Goal: Task Accomplishment & Management: Use online tool/utility

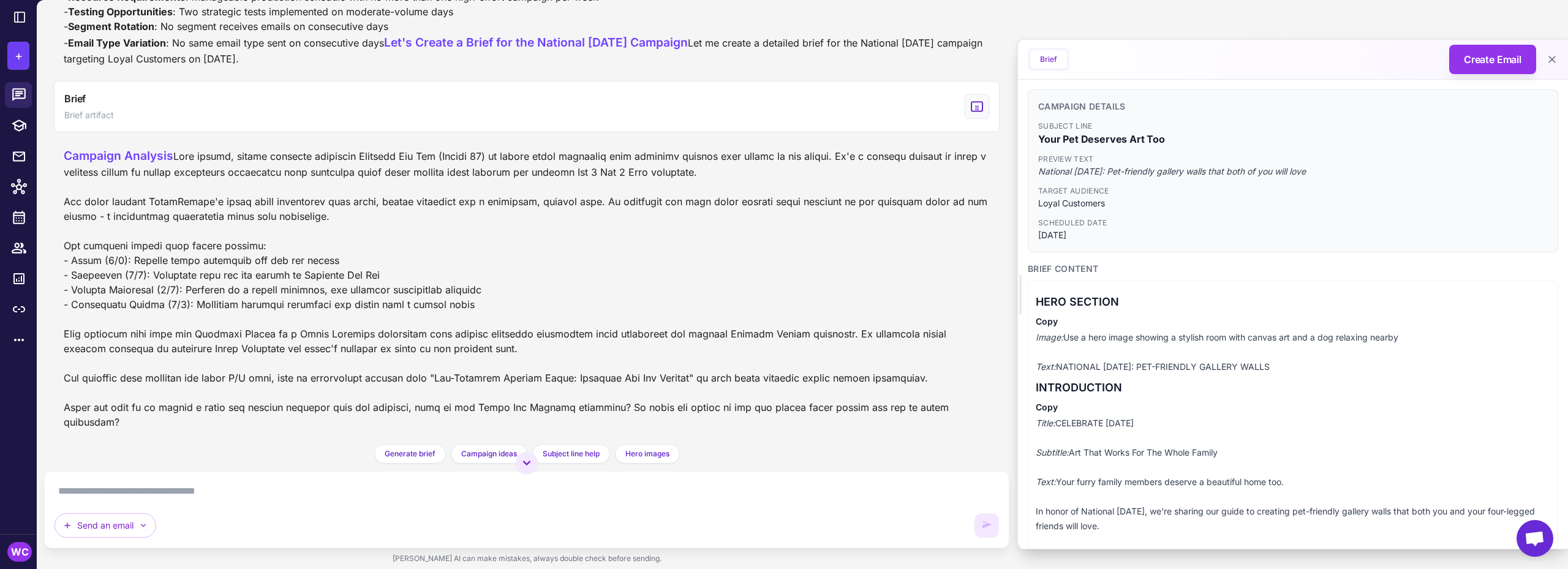
scroll to position [8242, 0]
drag, startPoint x: 132, startPoint y: 325, endPoint x: 178, endPoint y: 324, distance: 46.0
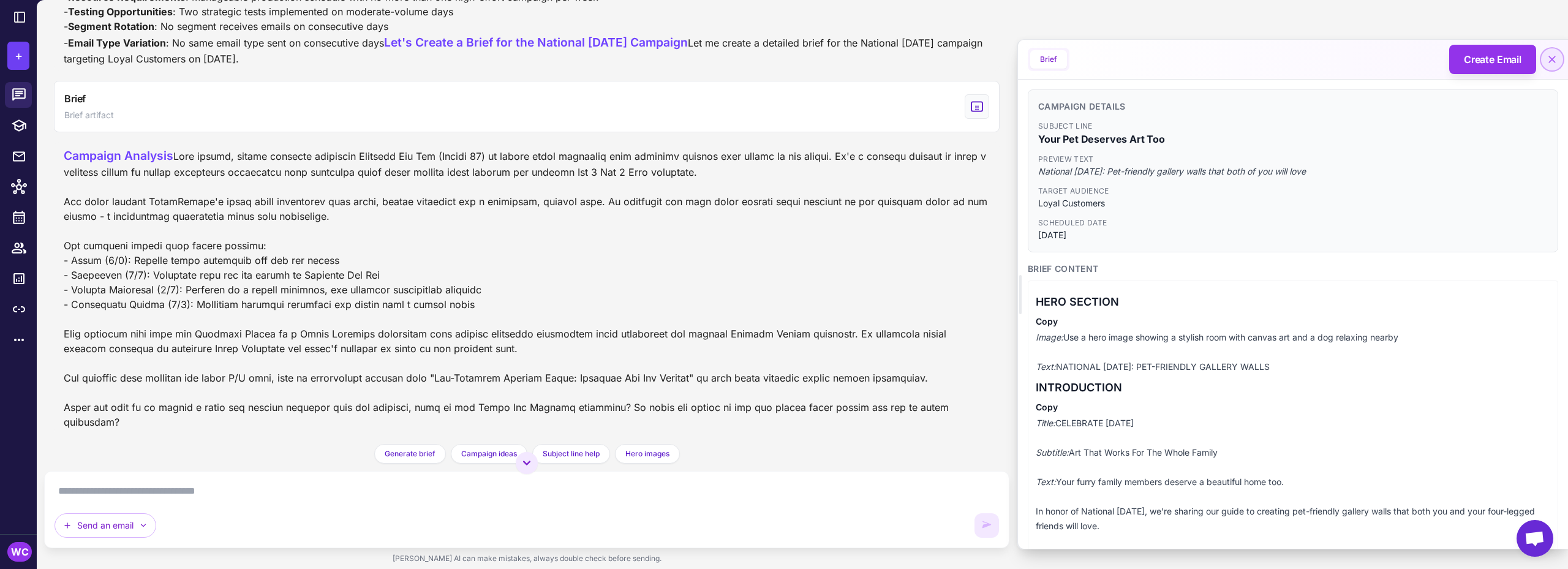
click at [1551, 57] on icon at bounding box center [1552, 59] width 12 height 12
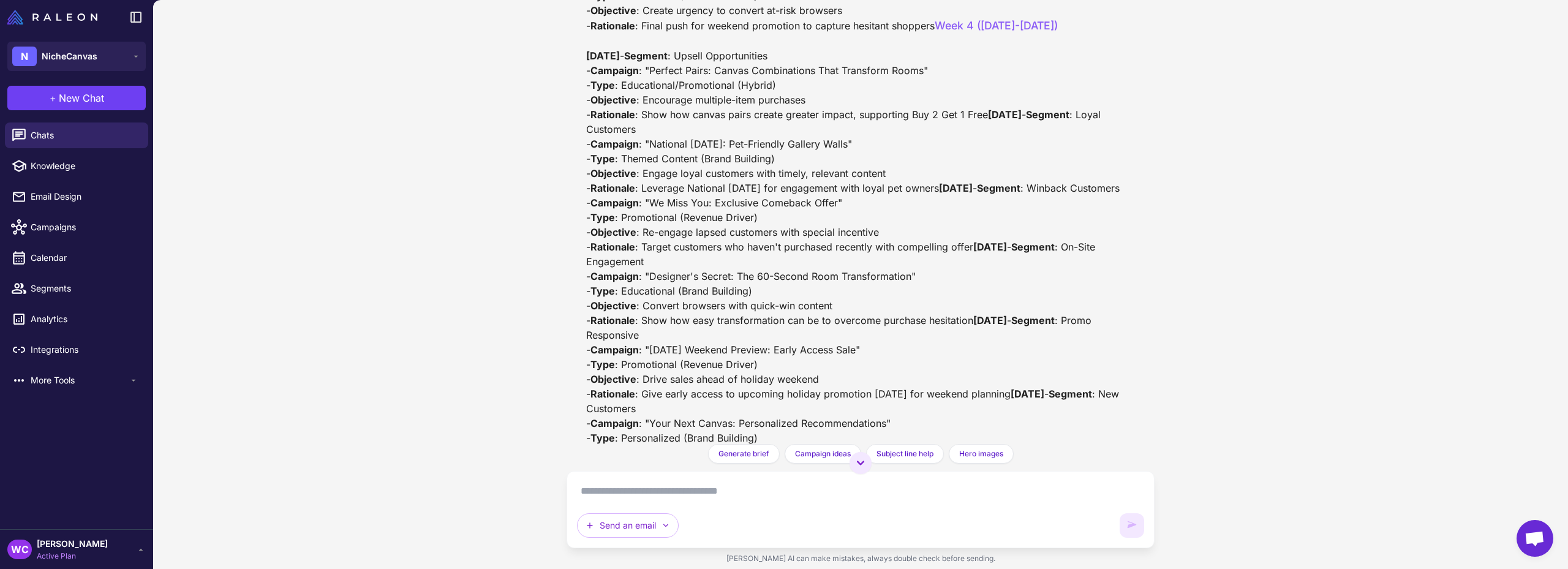
scroll to position [6443, 0]
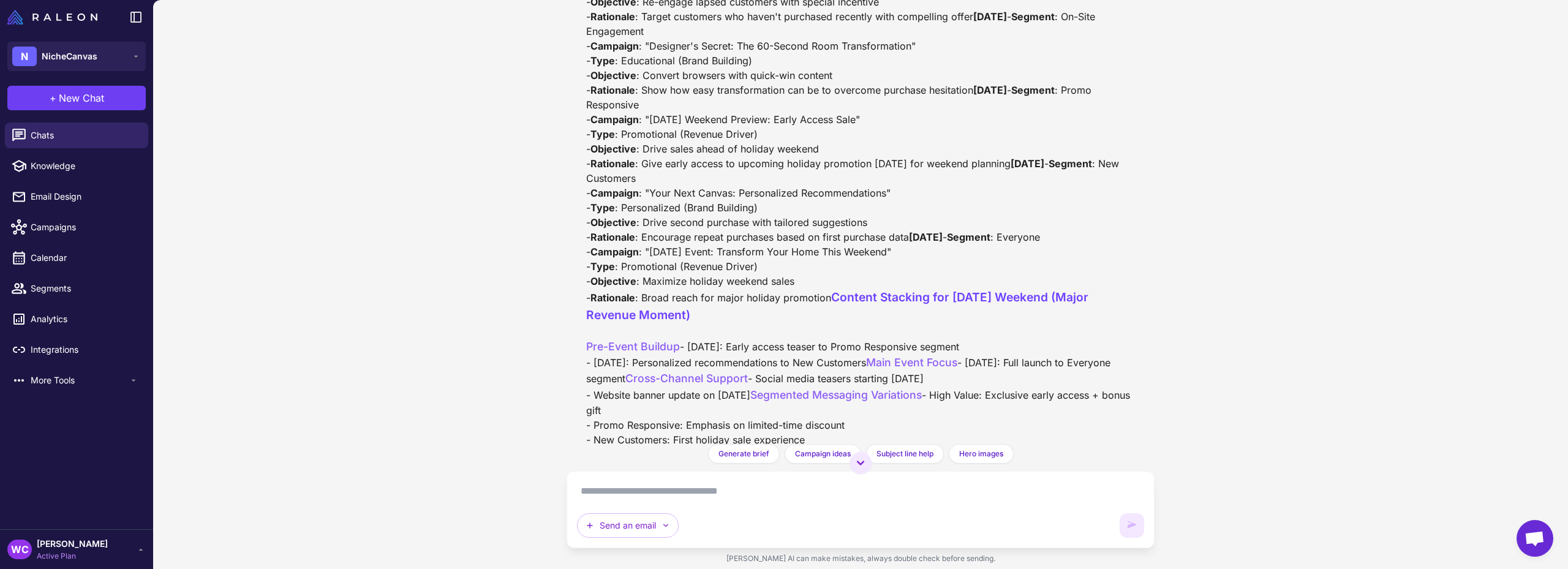
scroll to position [6614, 0]
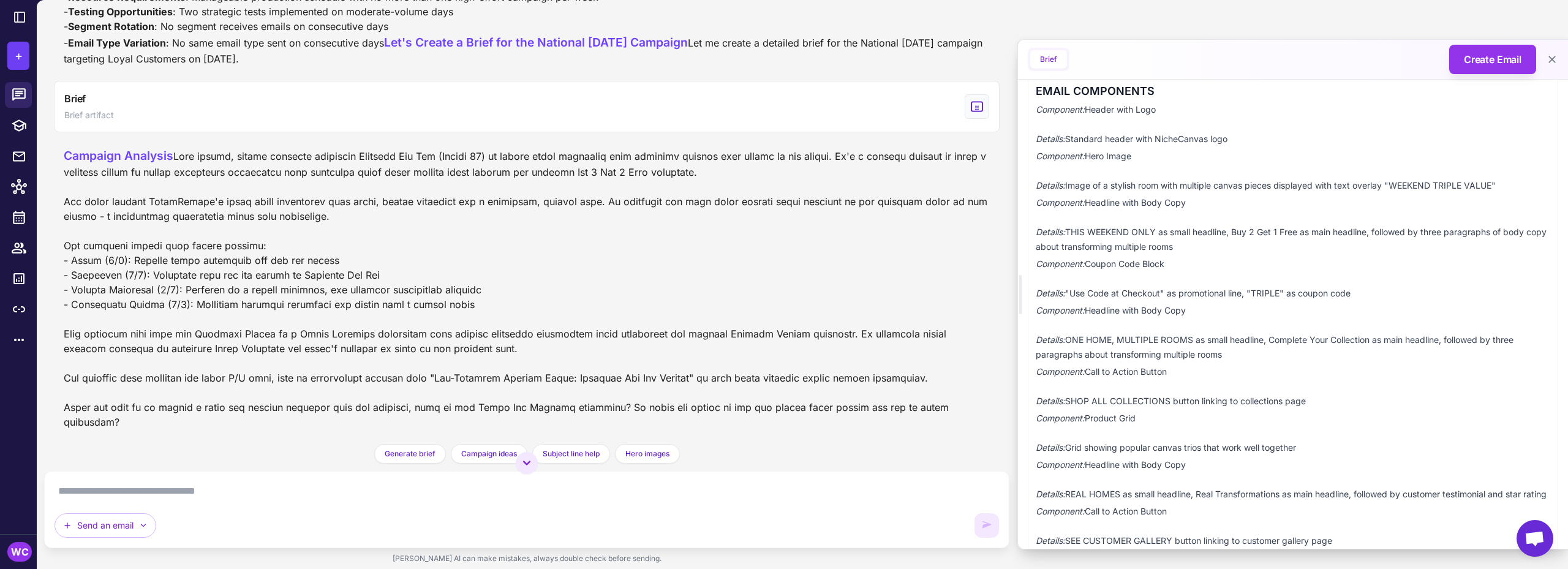
scroll to position [9444, 0]
click at [1547, 60] on icon at bounding box center [1552, 59] width 12 height 12
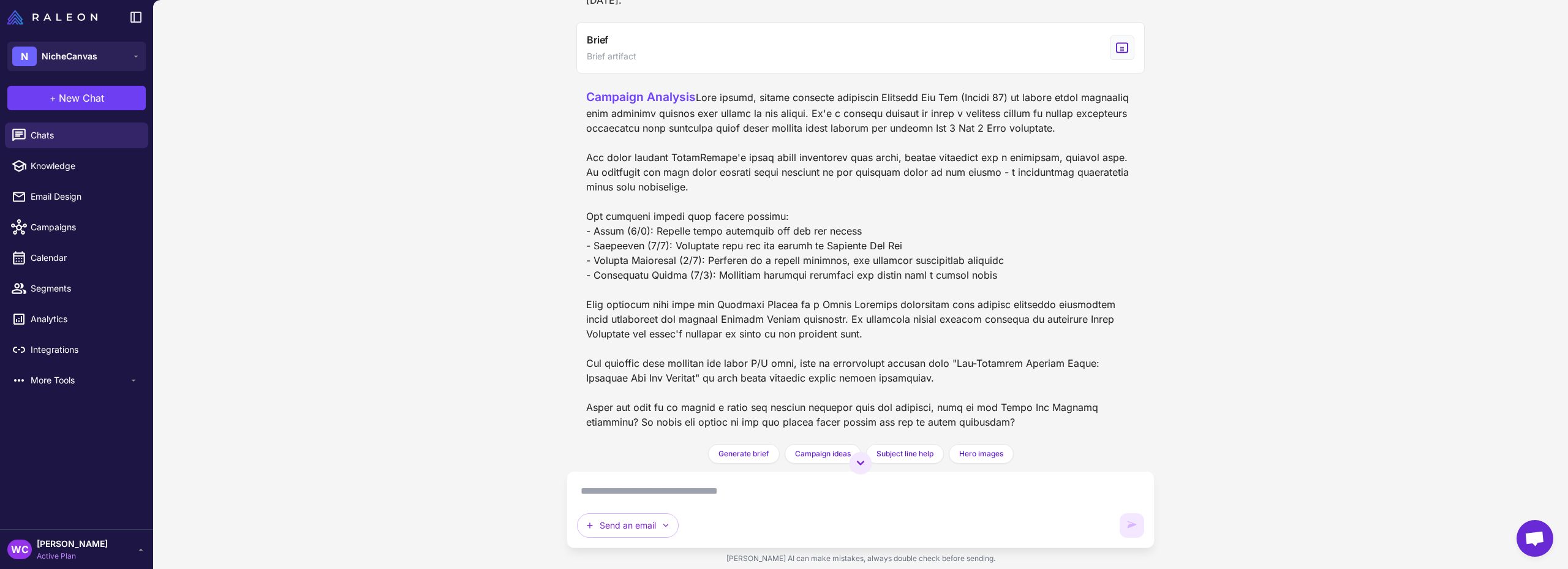
scroll to position [10120, 0]
click at [682, 489] on textarea at bounding box center [860, 491] width 567 height 20
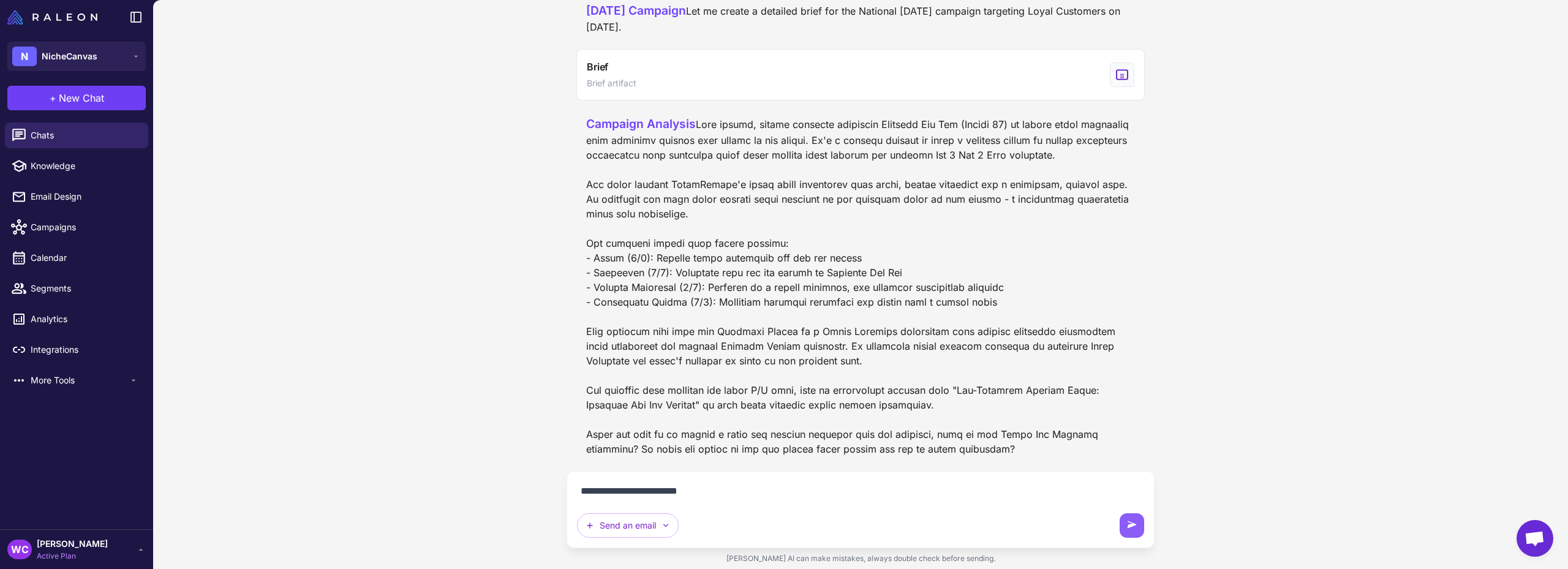
type textarea "**********"
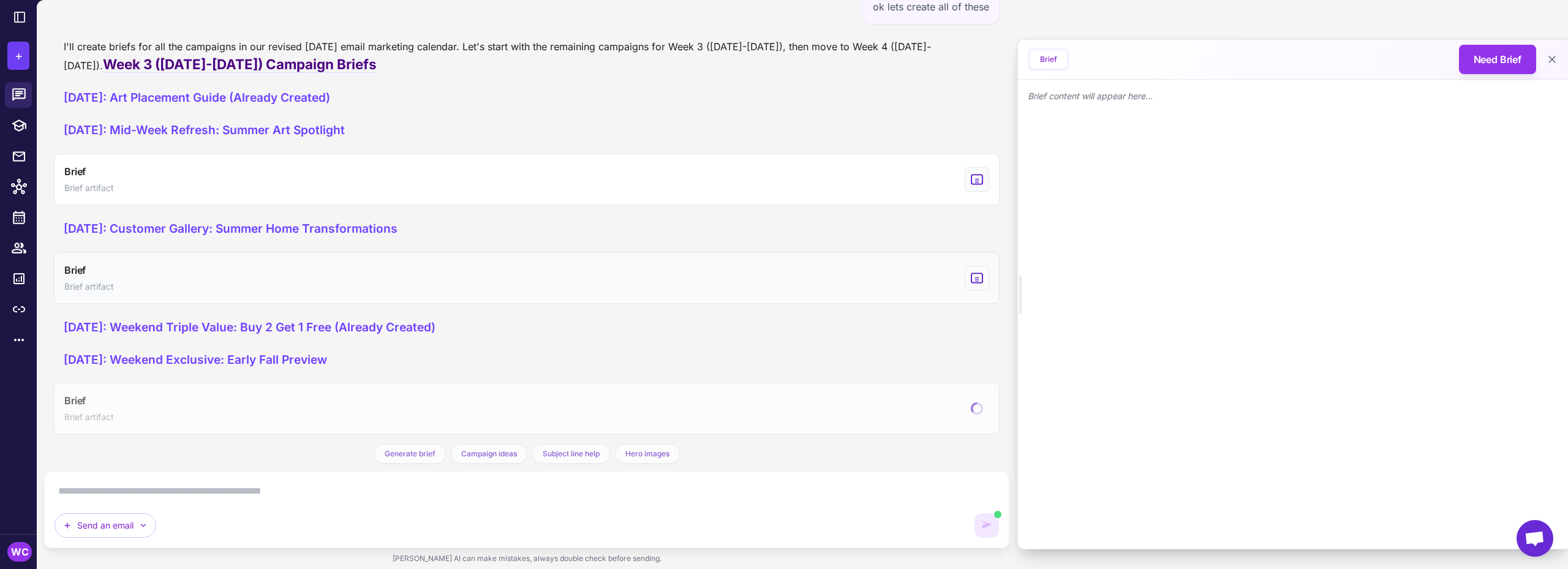
scroll to position [9913, 0]
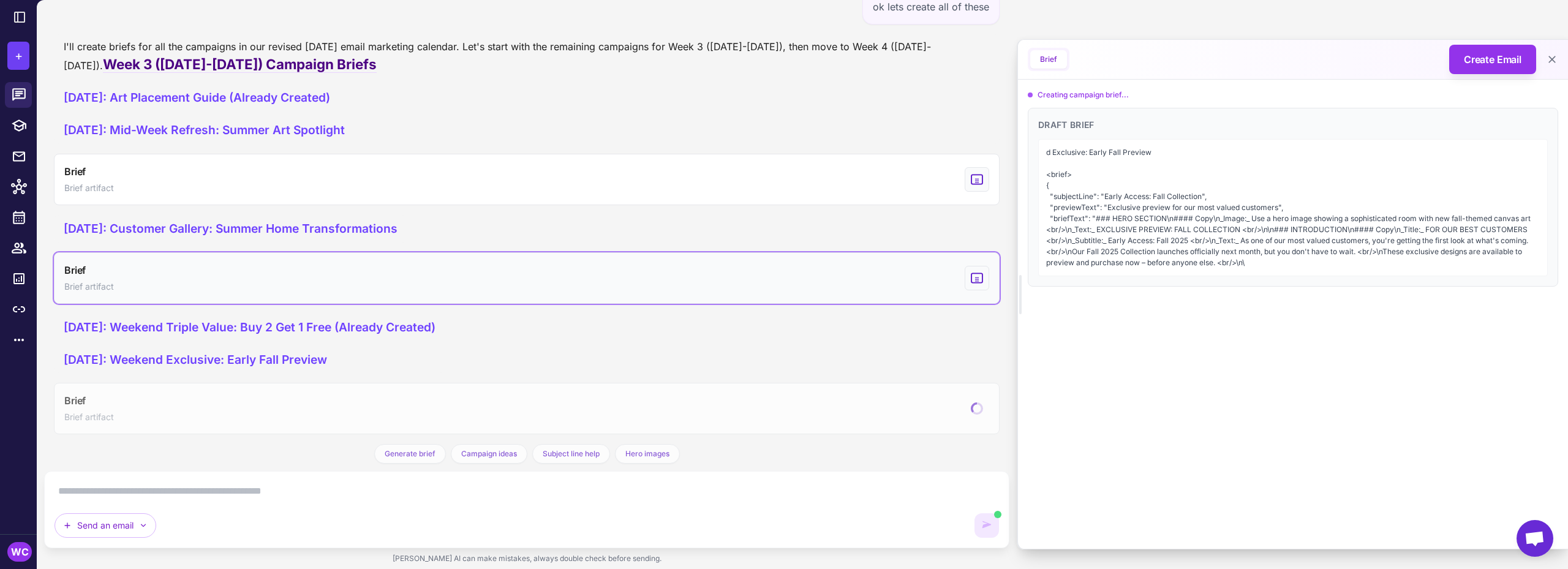
click at [662, 275] on button "Brief Brief artifact" at bounding box center [526, 278] width 946 height 51
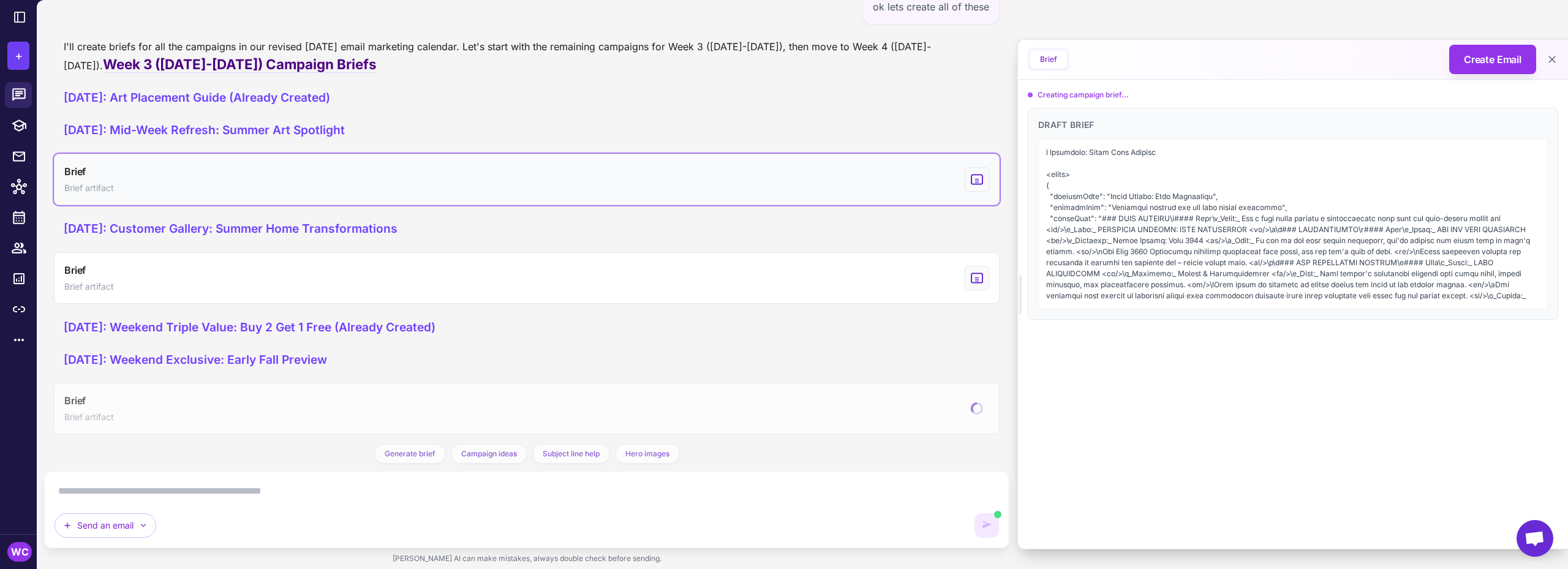
click at [715, 179] on button "Brief Brief artifact" at bounding box center [526, 179] width 946 height 51
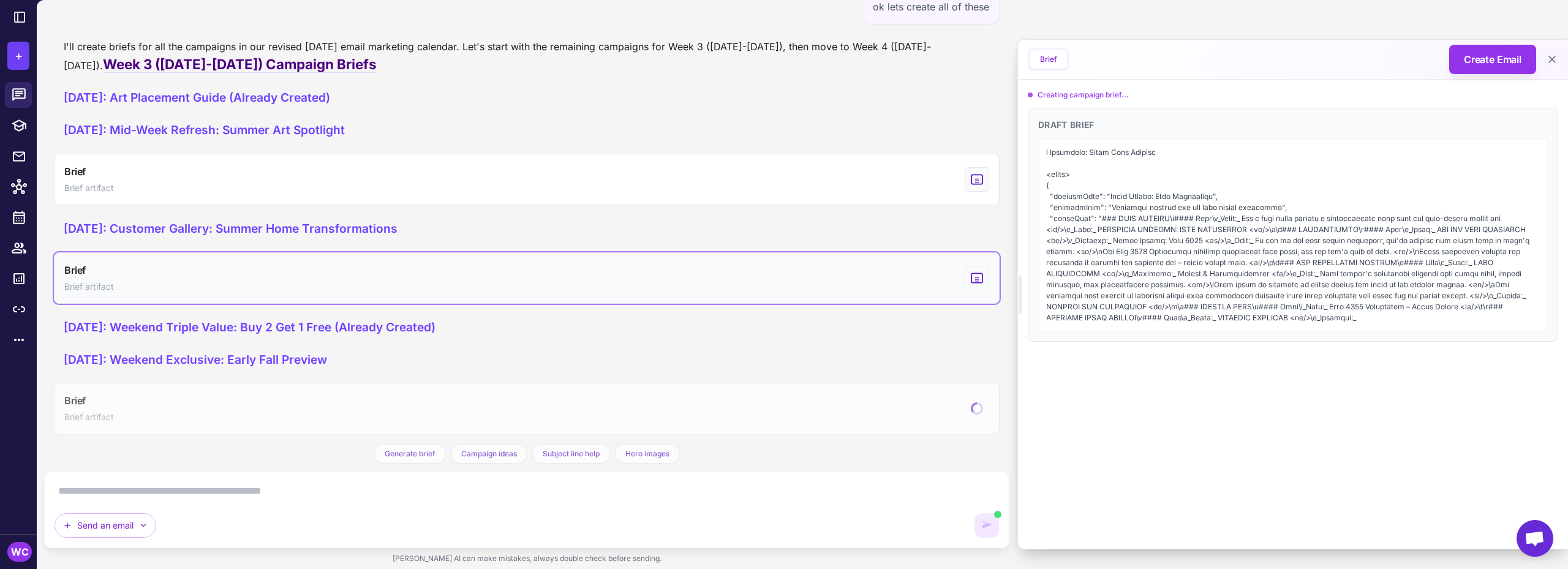
click at [687, 267] on button "Brief Brief artifact" at bounding box center [526, 278] width 946 height 51
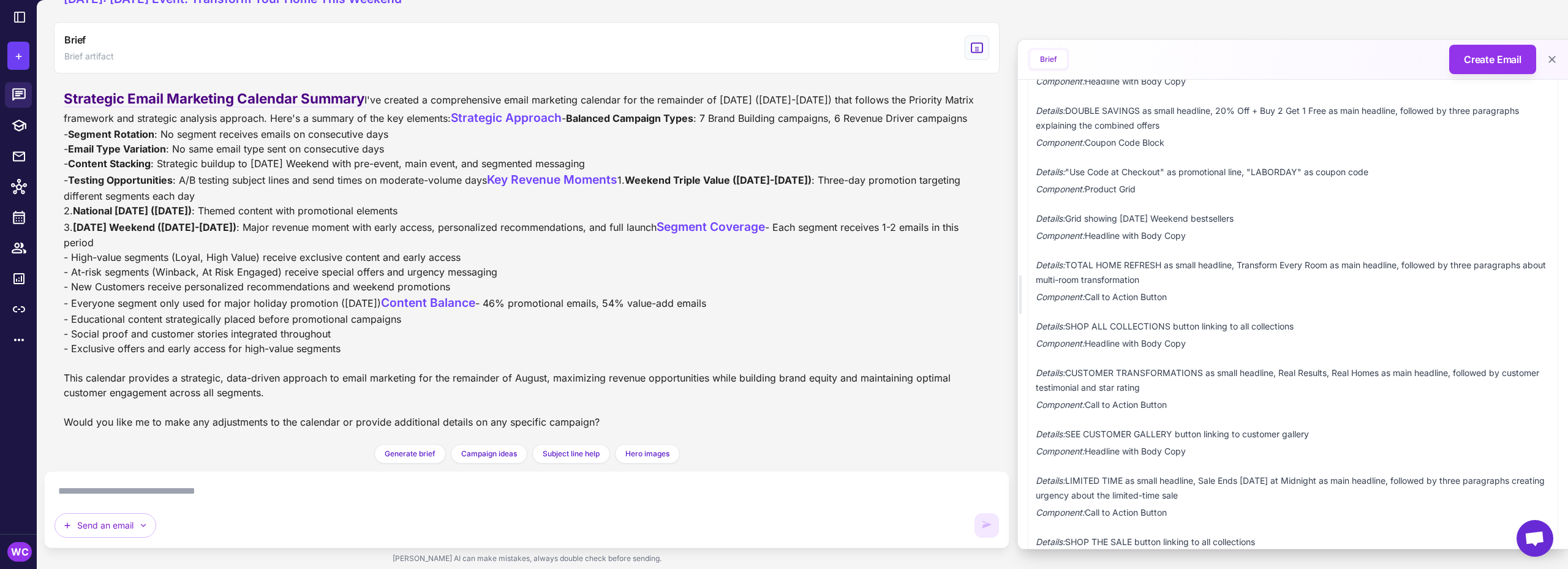
scroll to position [1920, 0]
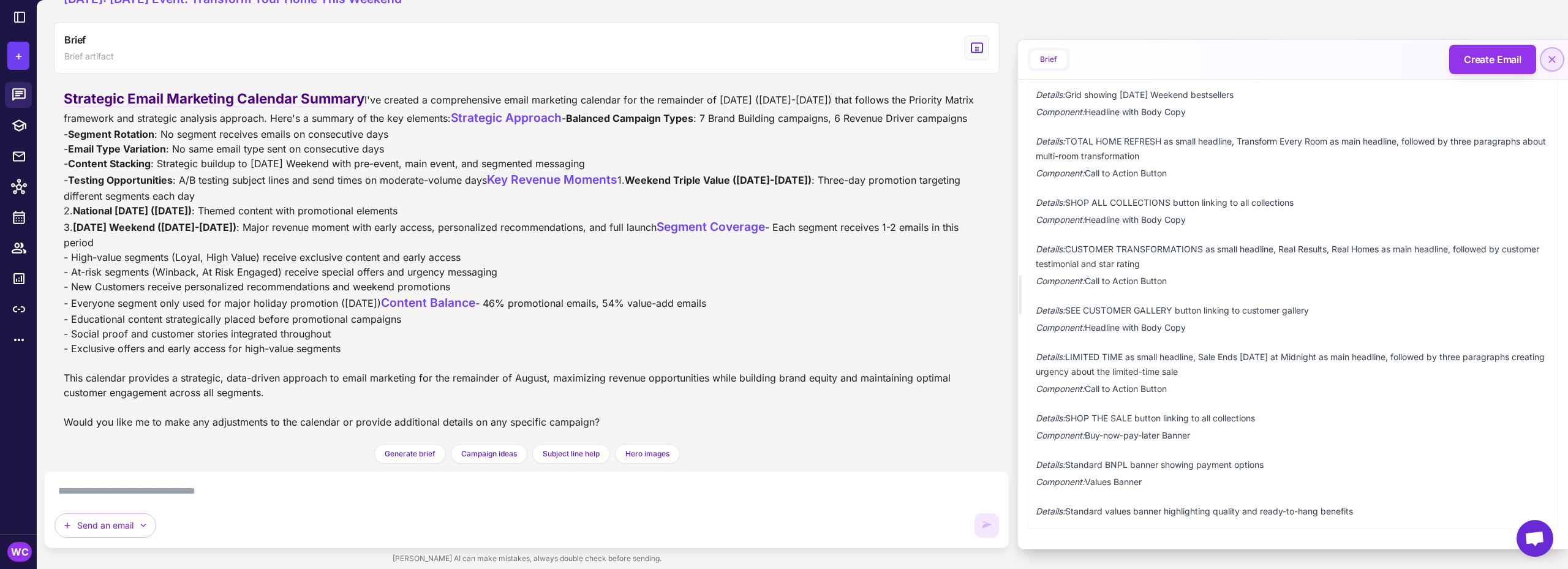
click at [1550, 58] on icon at bounding box center [1552, 60] width 8 height 8
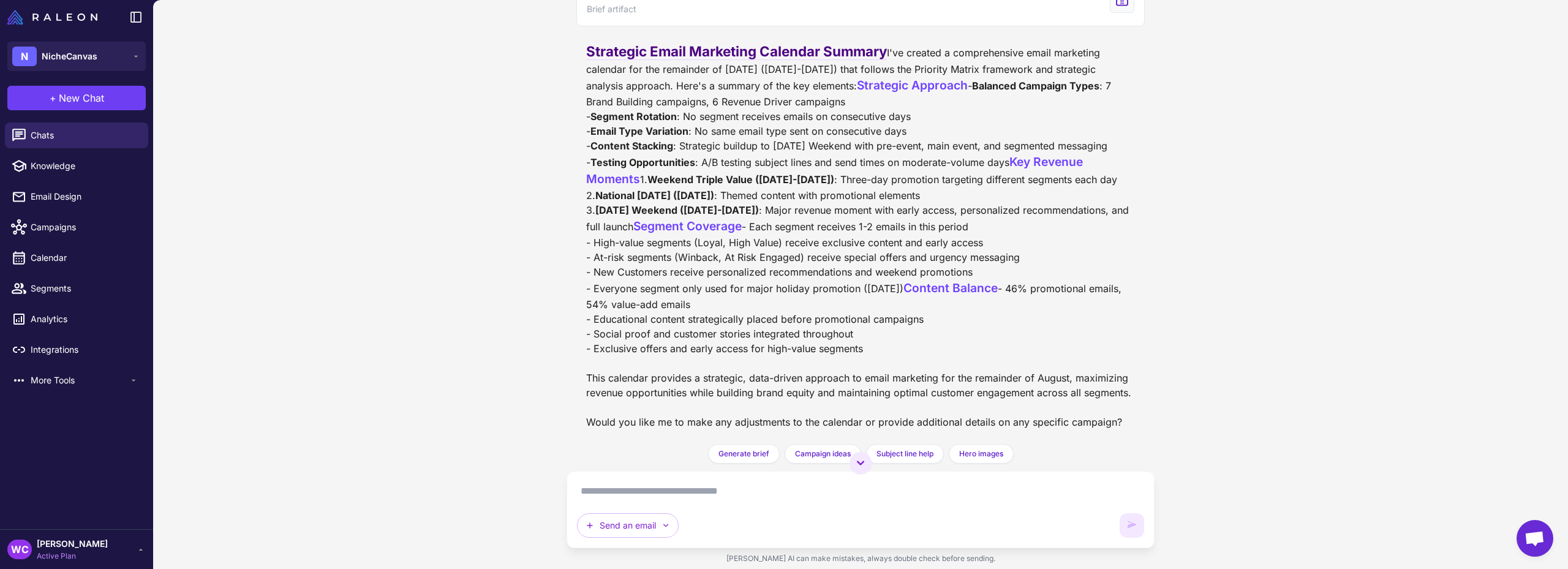
scroll to position [11927, 0]
click at [78, 134] on span "Chats" at bounding box center [84, 136] width 108 height 13
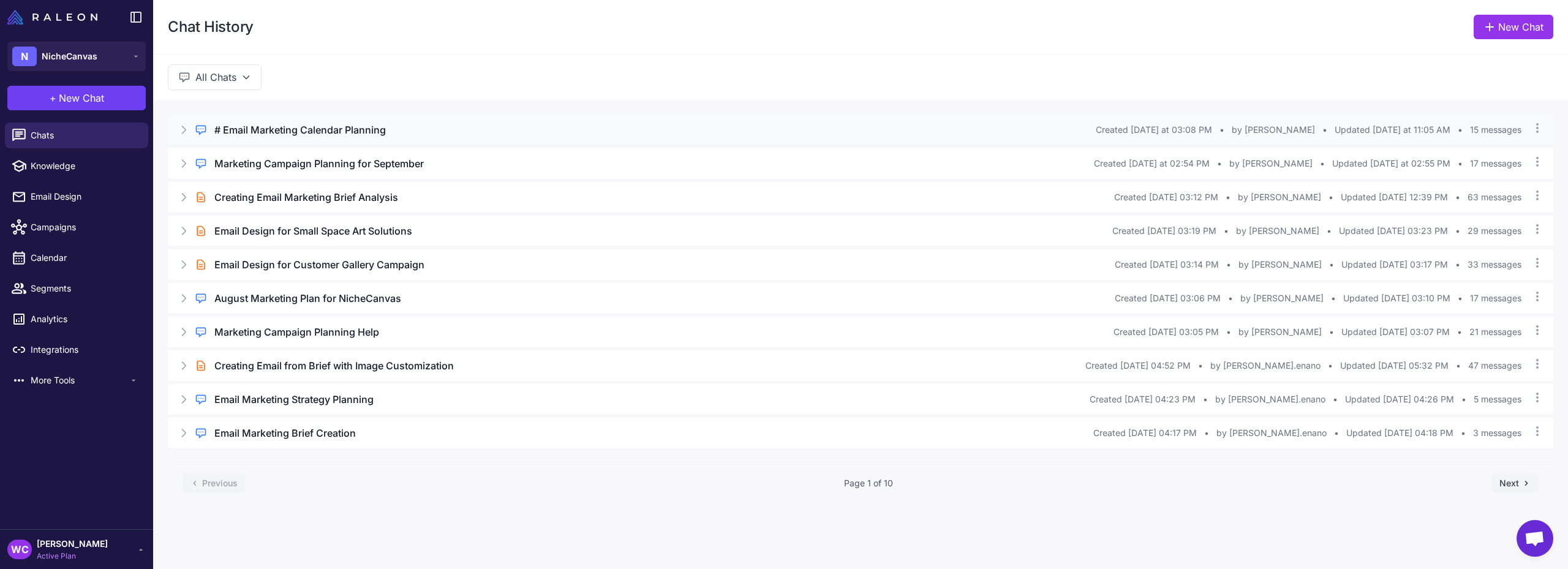
click at [558, 122] on div "# Email Marketing Calendar Planning" at bounding box center [655, 129] width 881 height 14
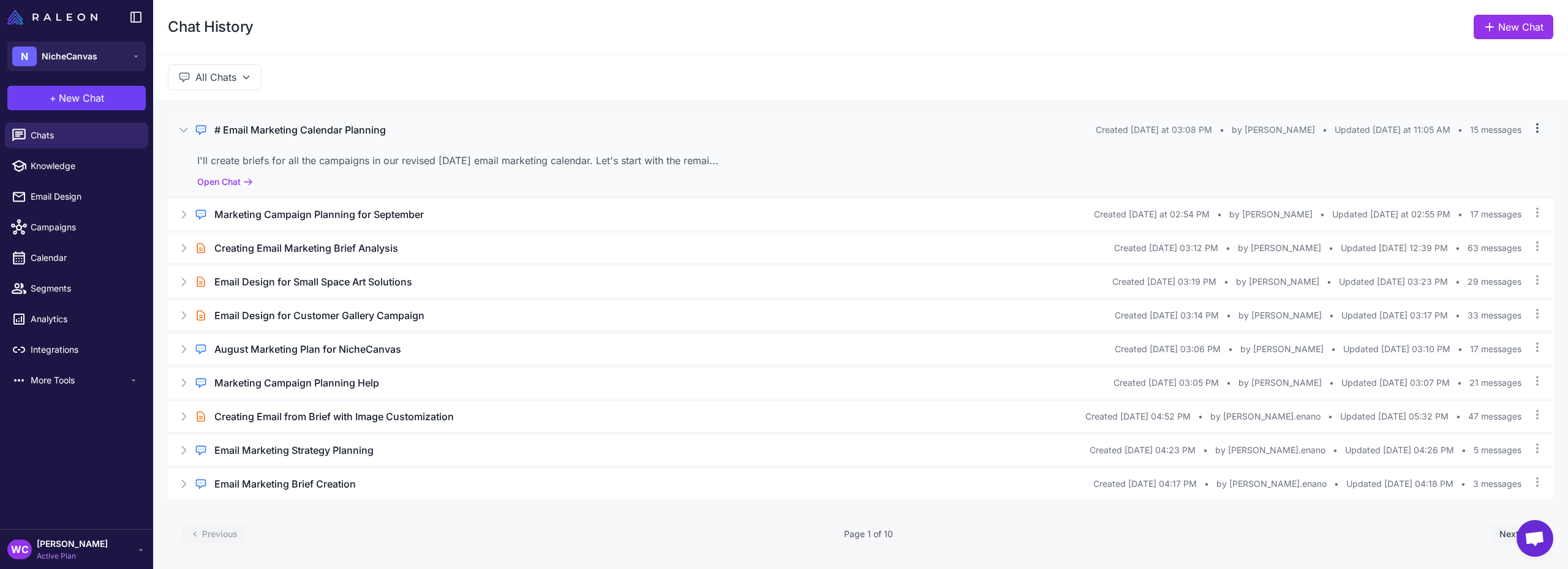
click at [1539, 128] on icon at bounding box center [1537, 128] width 3 height 9
click at [758, 152] on div "I'll create briefs for all the campaigns in our revised [DATE] email marketing …" at bounding box center [860, 171] width 1386 height 51
click at [237, 179] on button "Open Chat" at bounding box center [225, 182] width 56 height 13
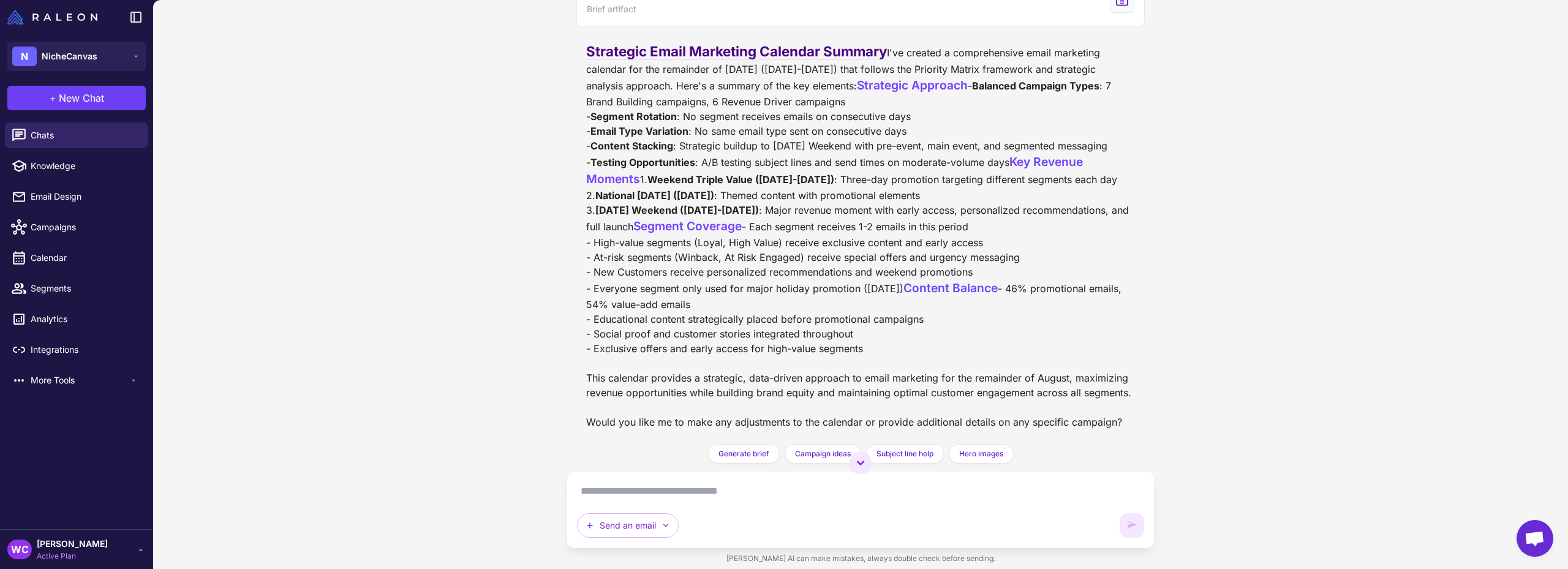
scroll to position [11551, 0]
click at [734, 27] on button "Brief Brief artifact" at bounding box center [860, 1] width 568 height 51
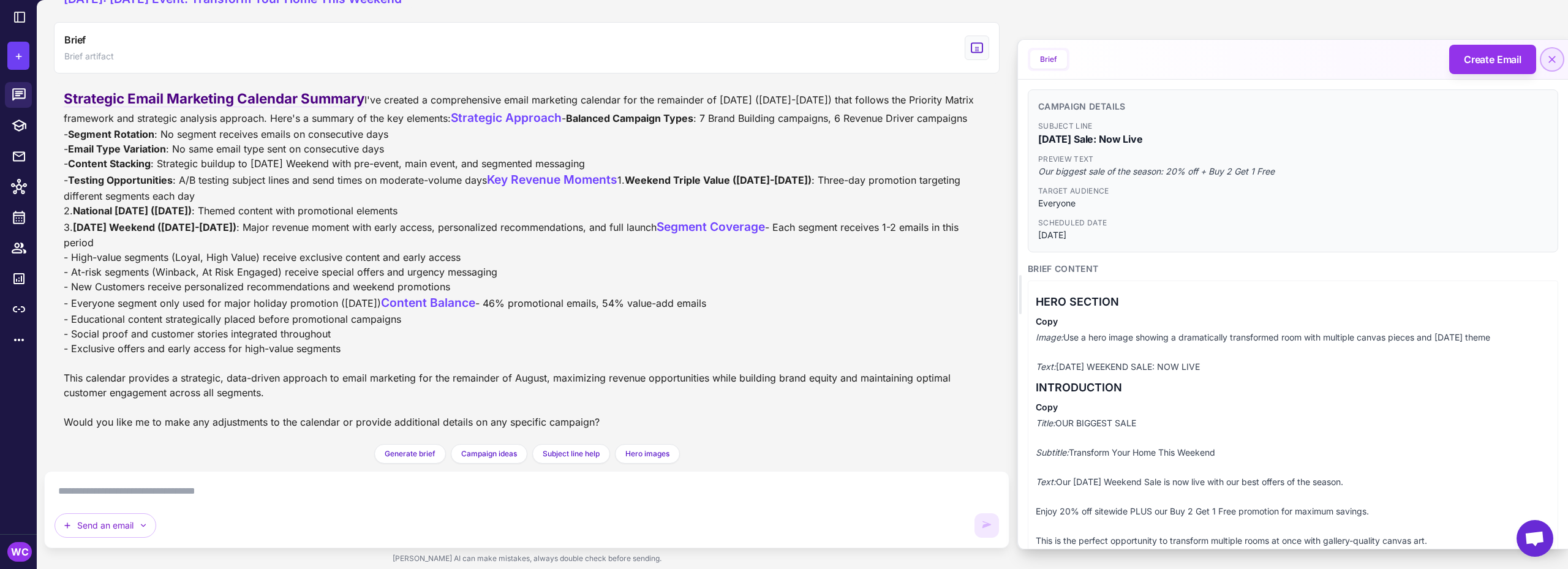
click at [1558, 62] on icon at bounding box center [1552, 59] width 12 height 12
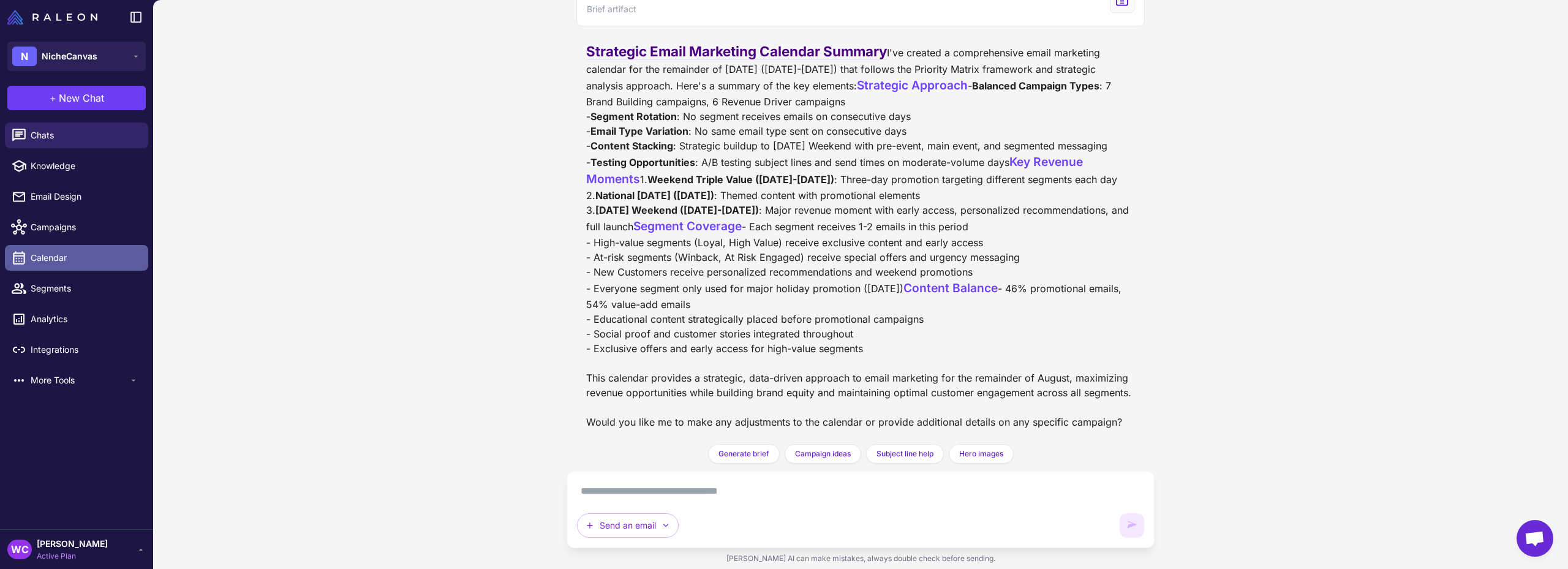
click at [56, 253] on span "Calendar" at bounding box center [84, 258] width 108 height 13
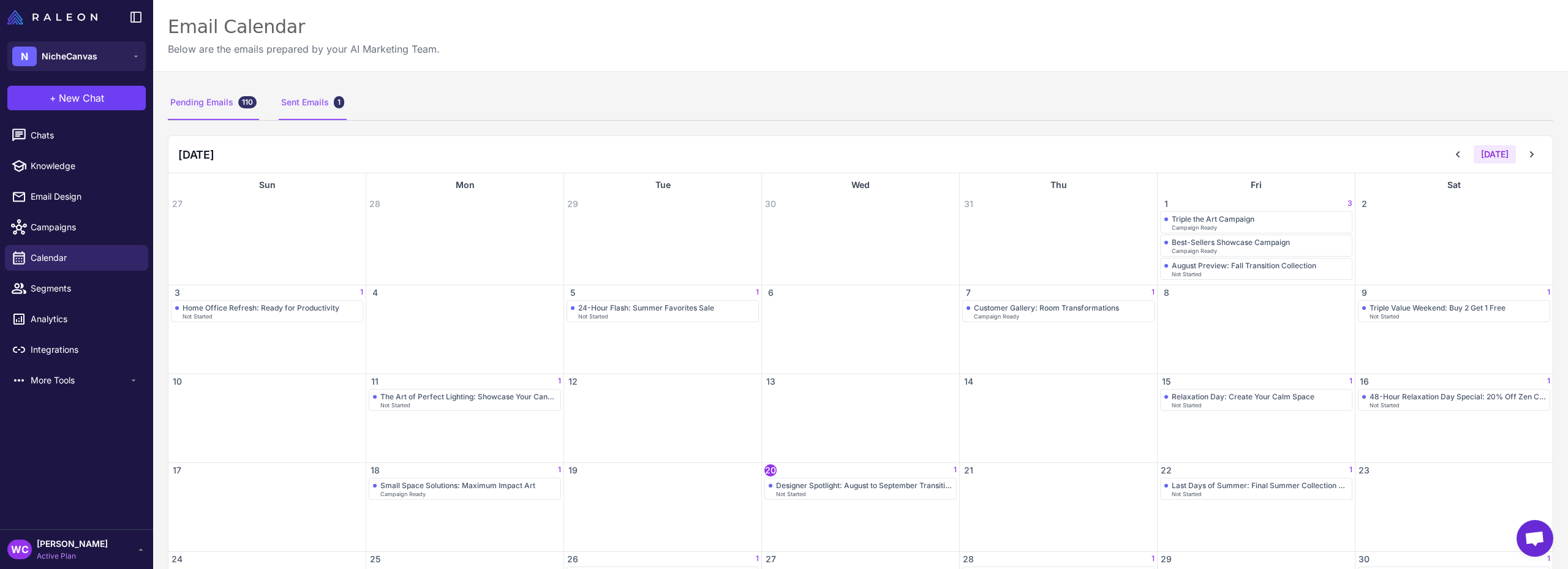
click at [314, 104] on div "Sent Emails 1" at bounding box center [313, 102] width 68 height 34
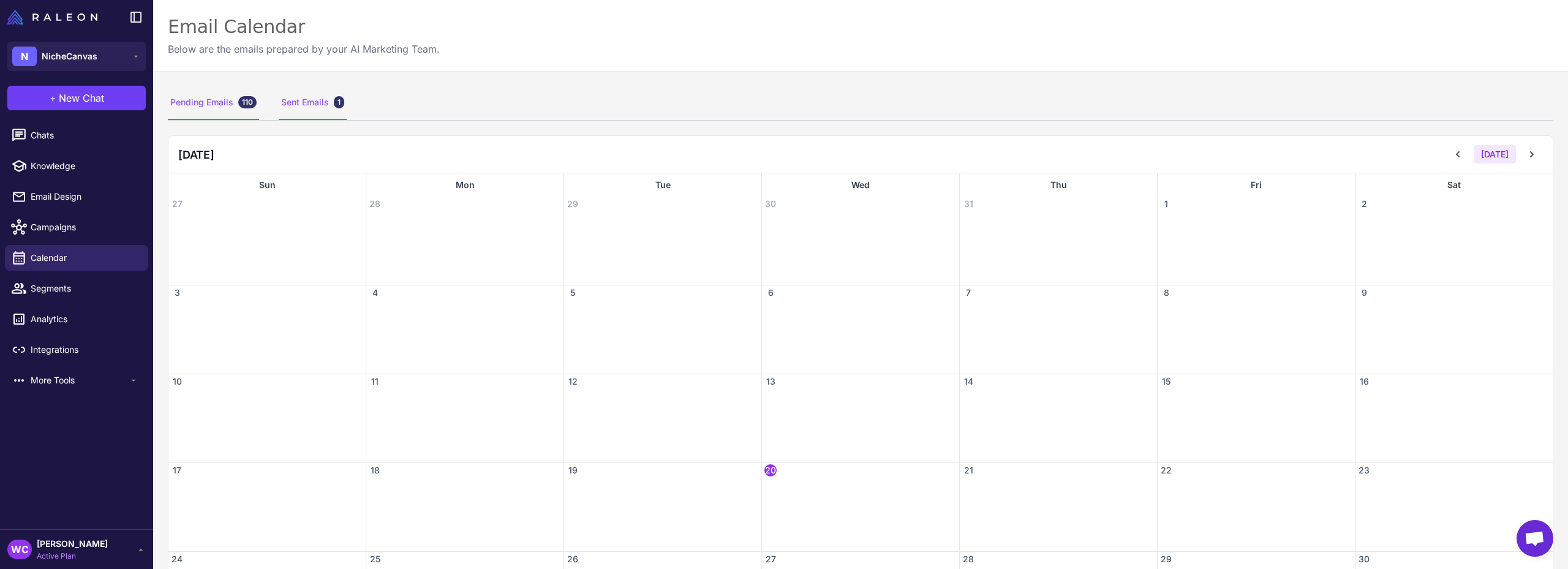
click at [221, 101] on div "Pending Emails 110" at bounding box center [213, 102] width 91 height 34
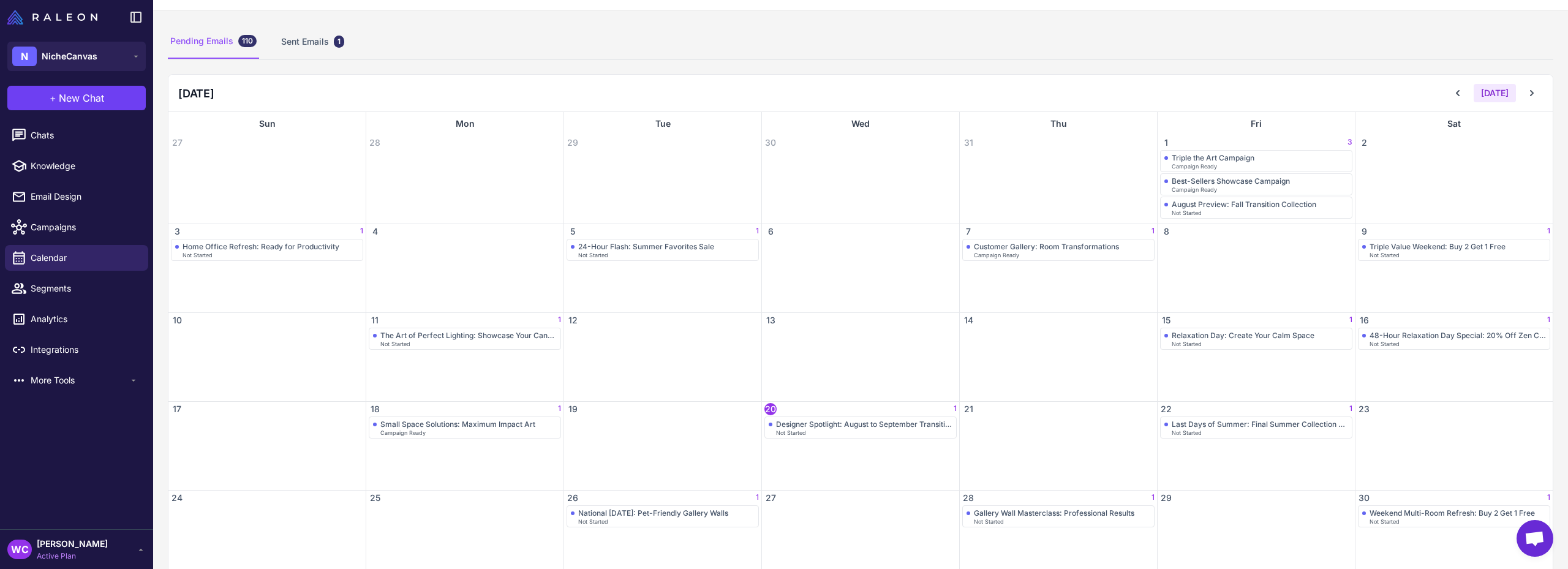
scroll to position [122, 0]
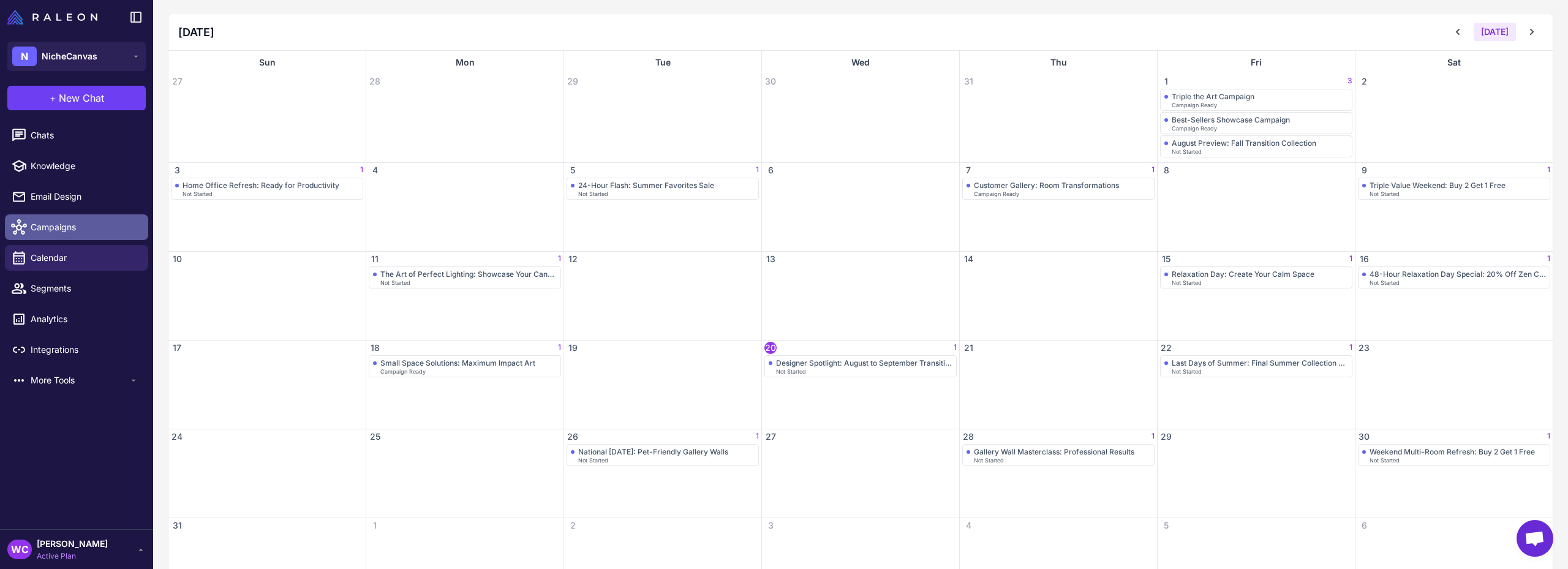
click at [76, 231] on span "Campaigns" at bounding box center [84, 227] width 108 height 13
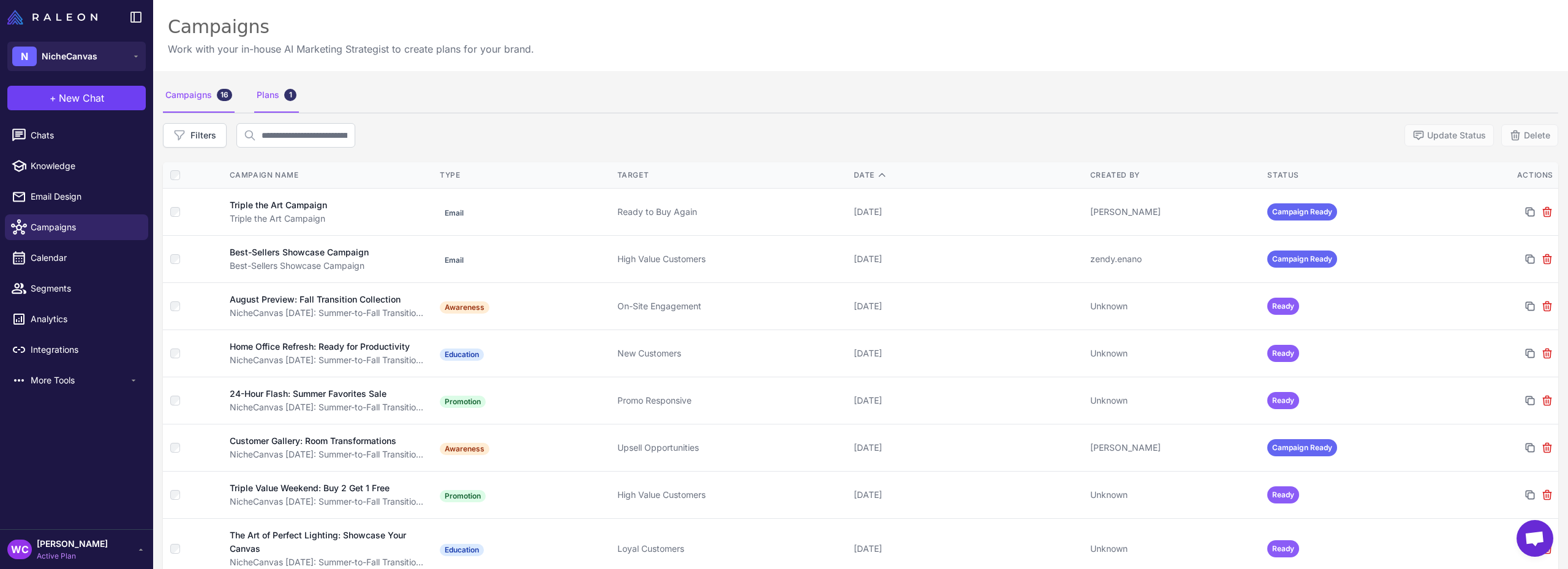
click at [259, 96] on div "Plans 1" at bounding box center [276, 96] width 45 height 34
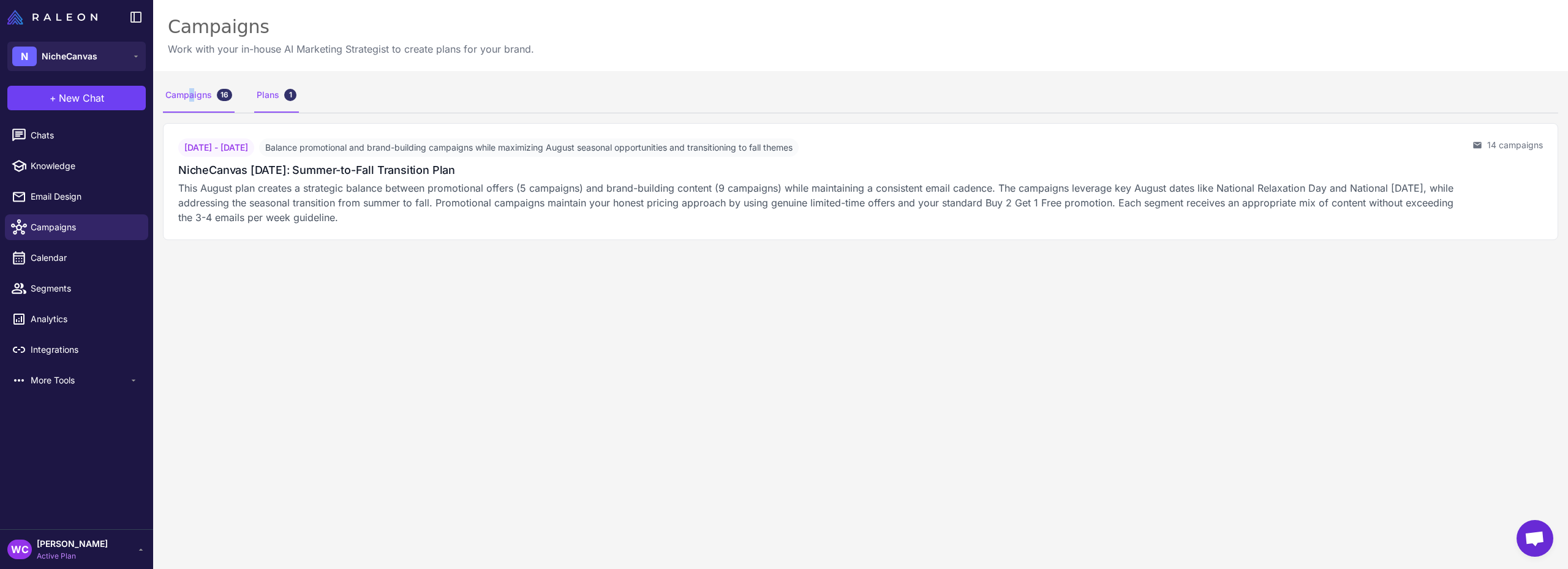
click at [188, 94] on div "Campaigns 16" at bounding box center [199, 96] width 72 height 34
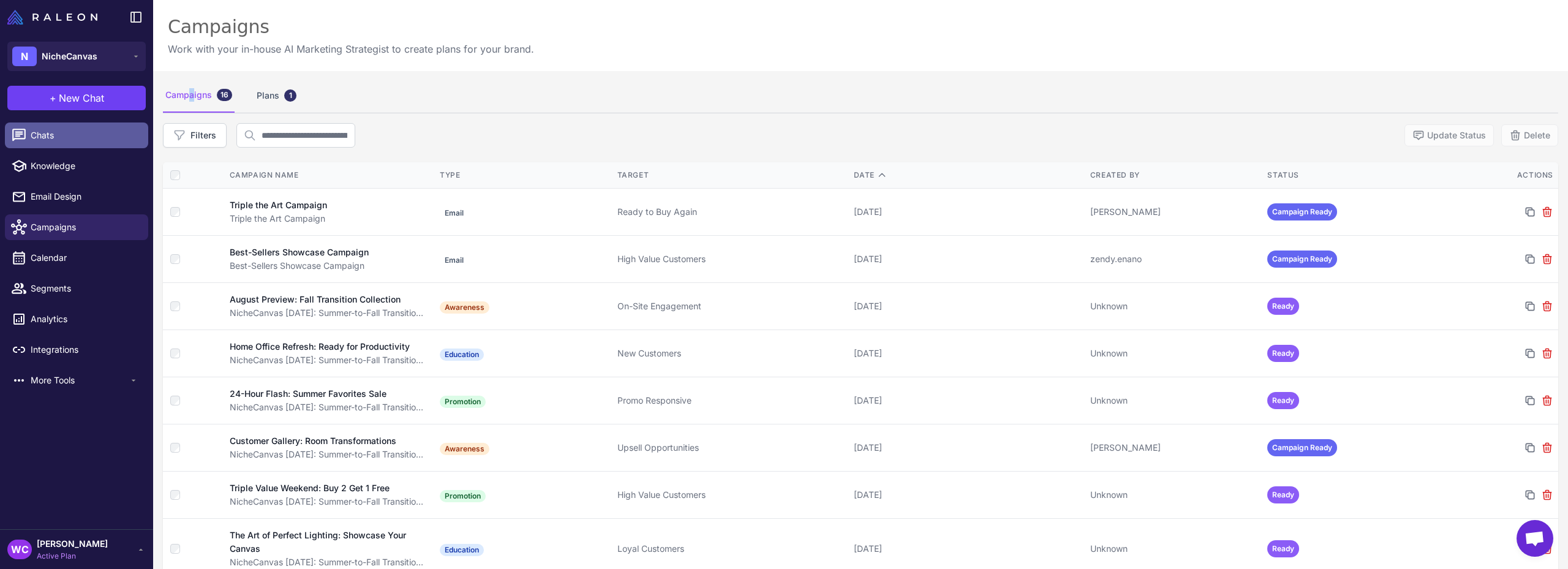
click at [75, 138] on span "Chats" at bounding box center [84, 136] width 108 height 13
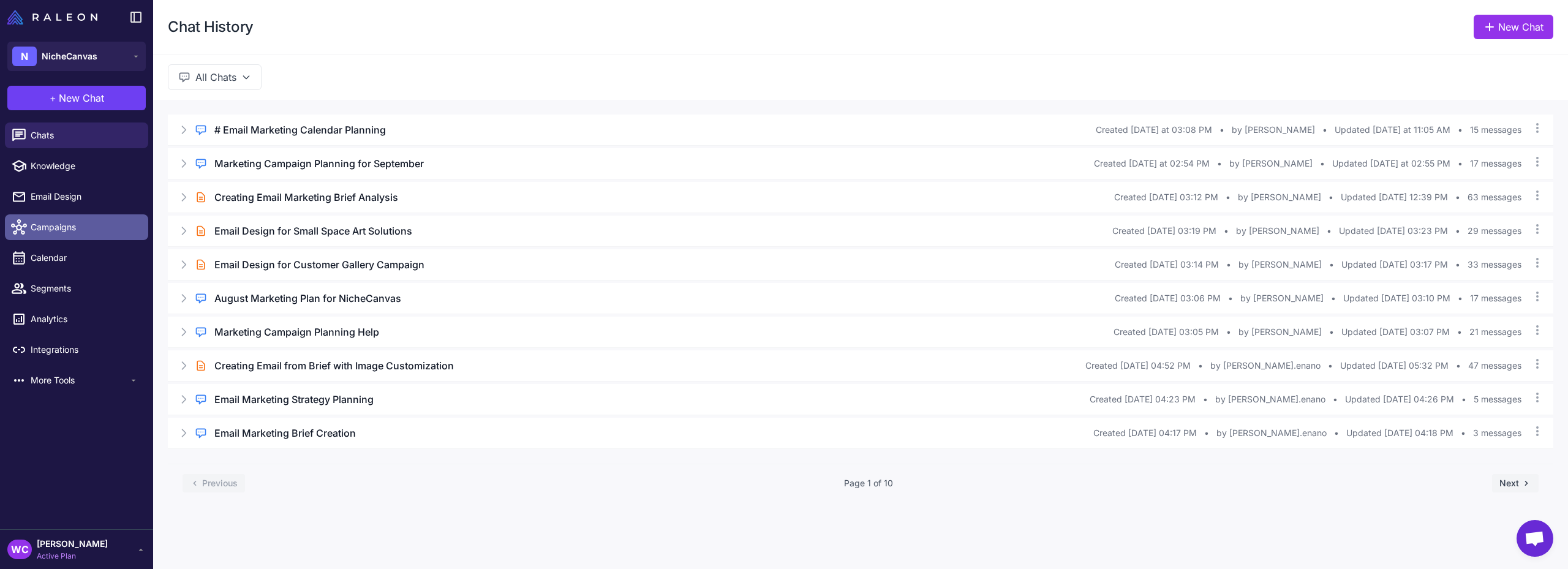
click at [57, 226] on span "Campaigns" at bounding box center [84, 227] width 108 height 13
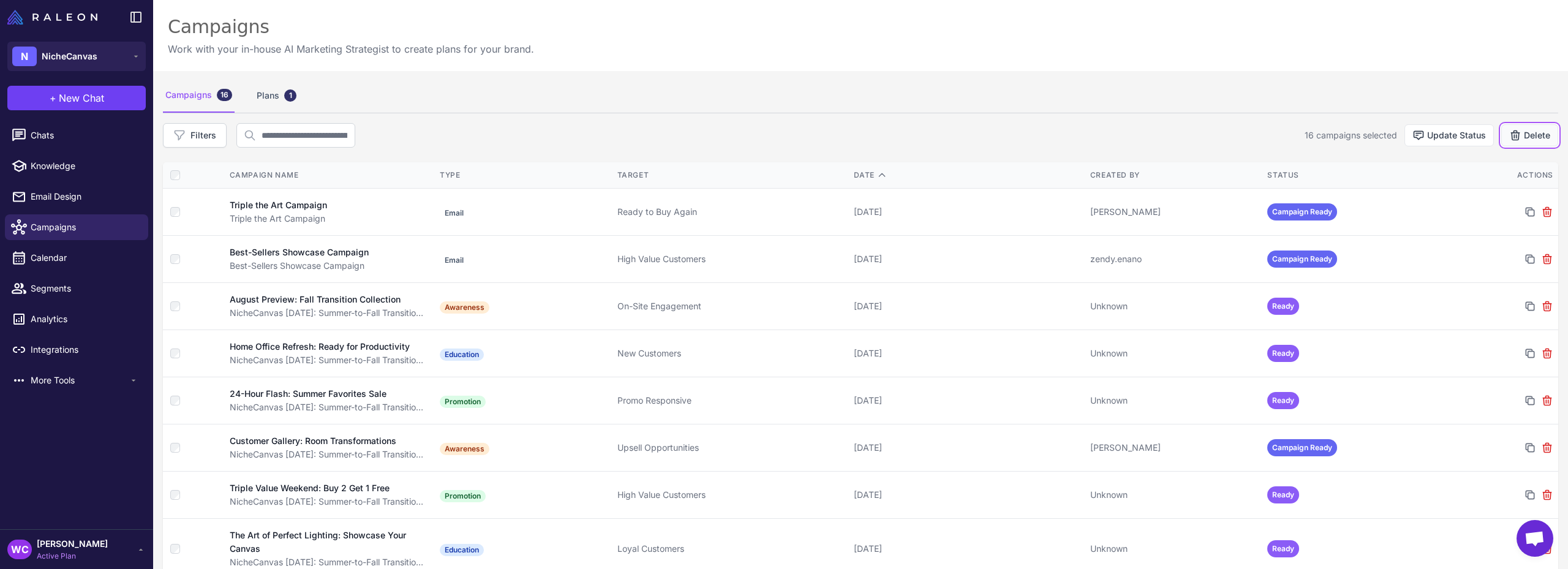
click at [1529, 136] on button "Delete" at bounding box center [1530, 135] width 57 height 22
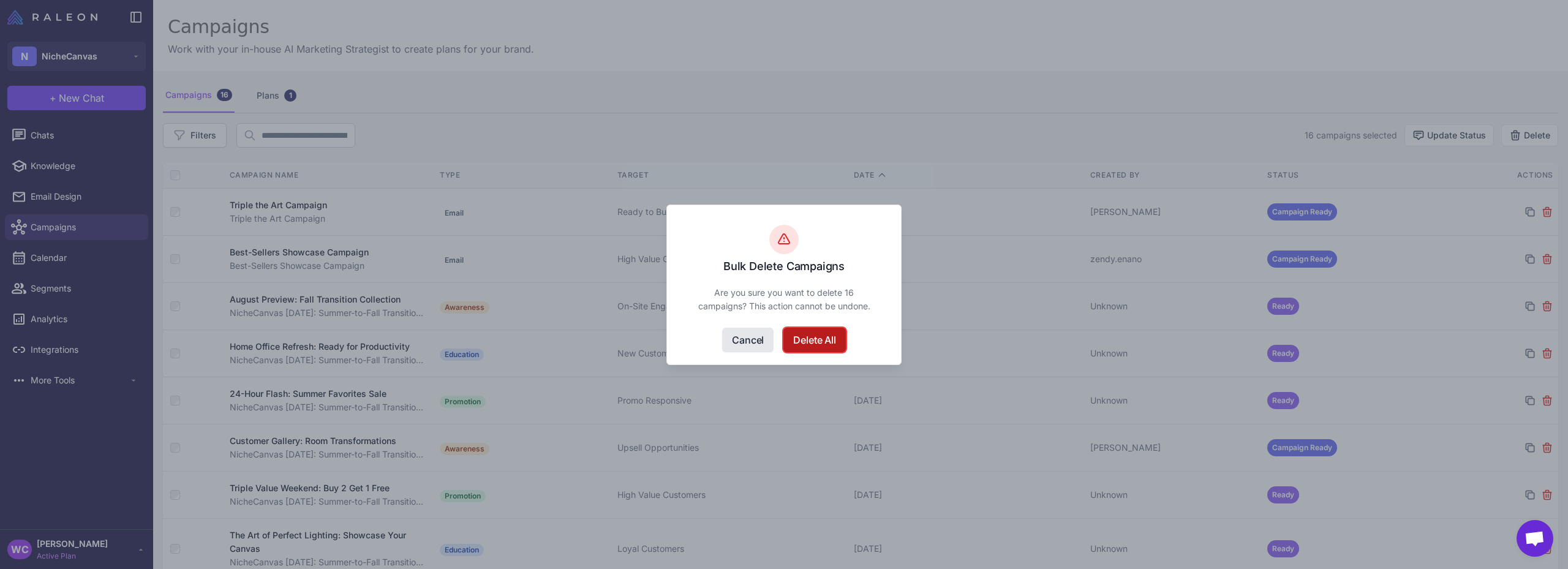
click at [821, 341] on button "Delete All" at bounding box center [814, 340] width 62 height 25
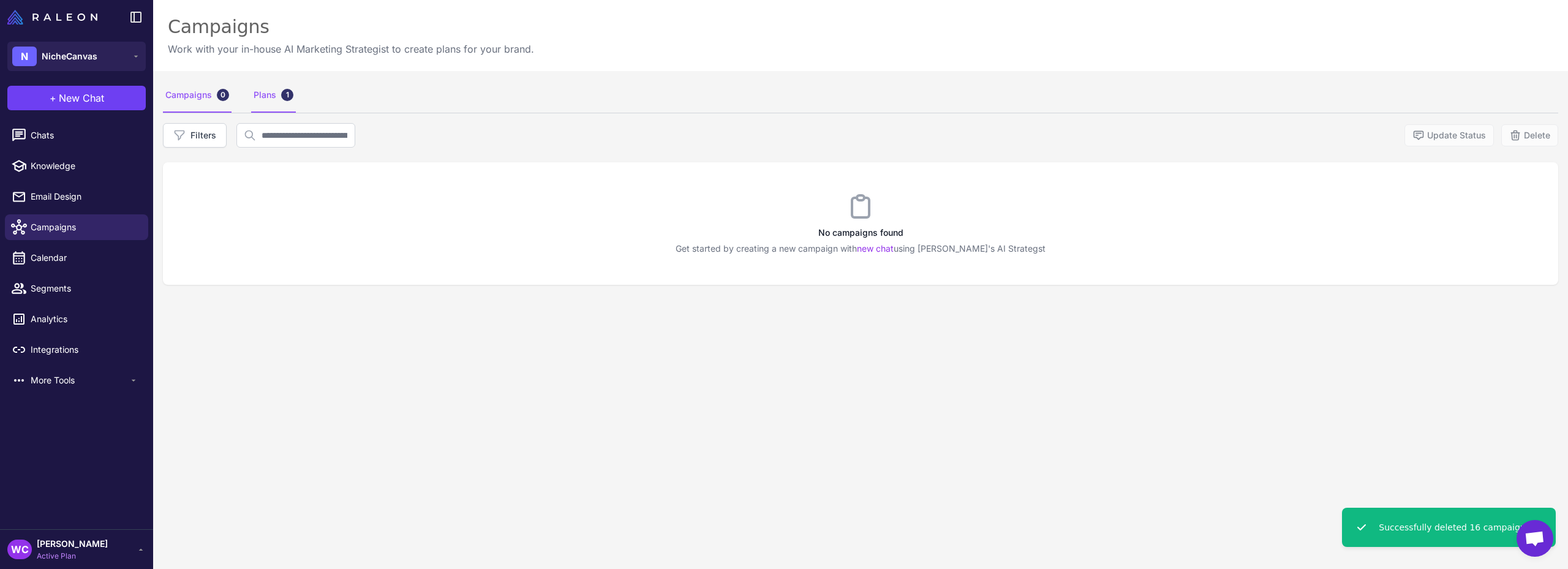
click at [270, 96] on div "Plans 1" at bounding box center [273, 96] width 45 height 34
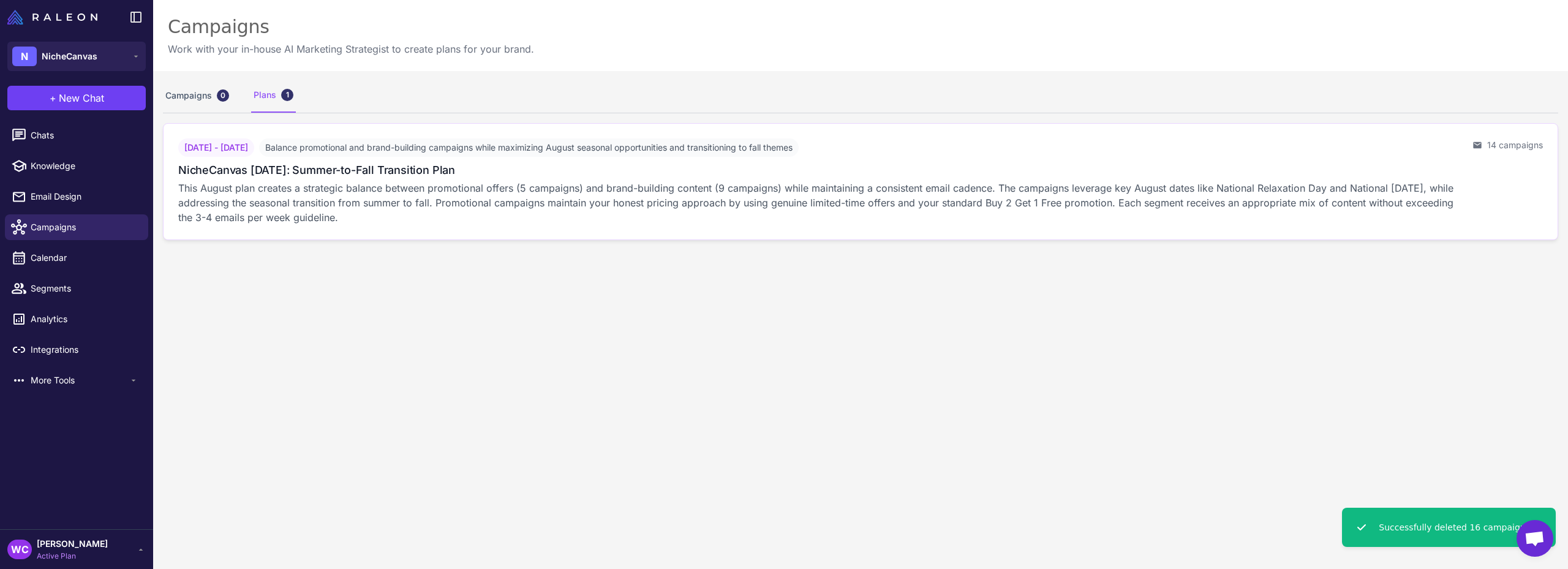
click at [855, 161] on div "NicheCanvas [DATE]: Summer-to-Fall Transition Plan" at bounding box center [821, 169] width 1284 height 16
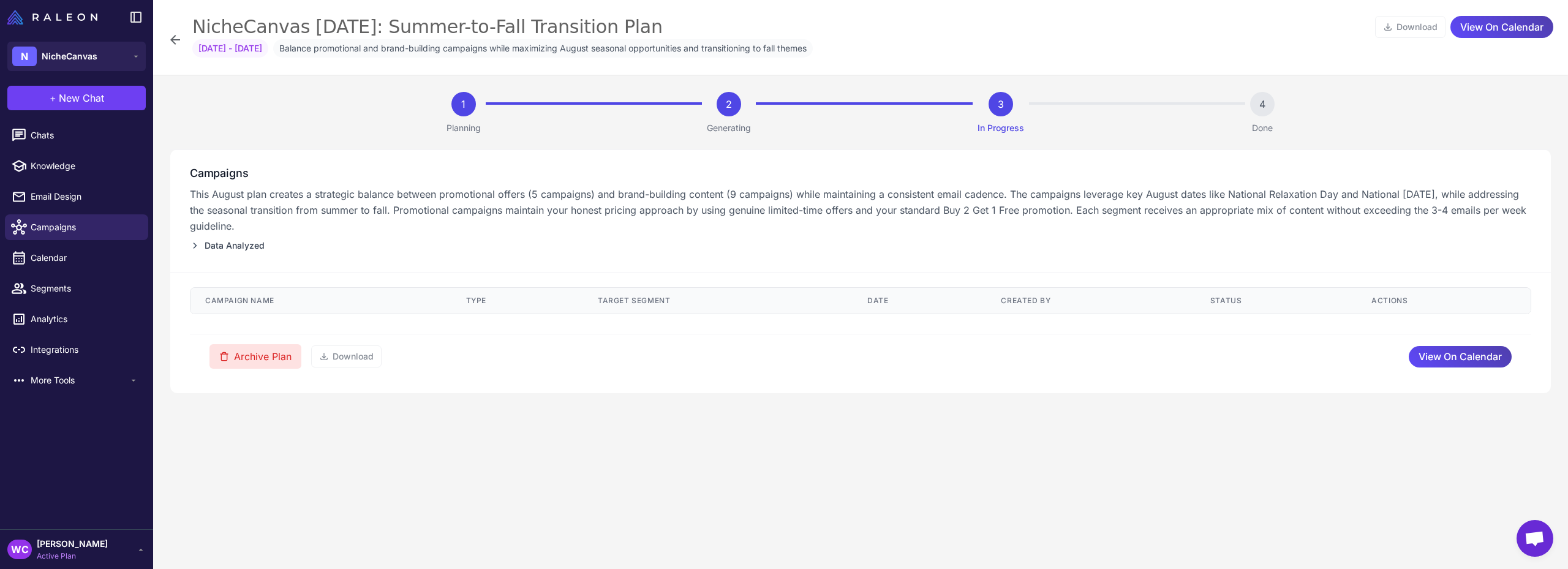
click at [253, 356] on button "Archive Plan" at bounding box center [255, 357] width 92 height 25
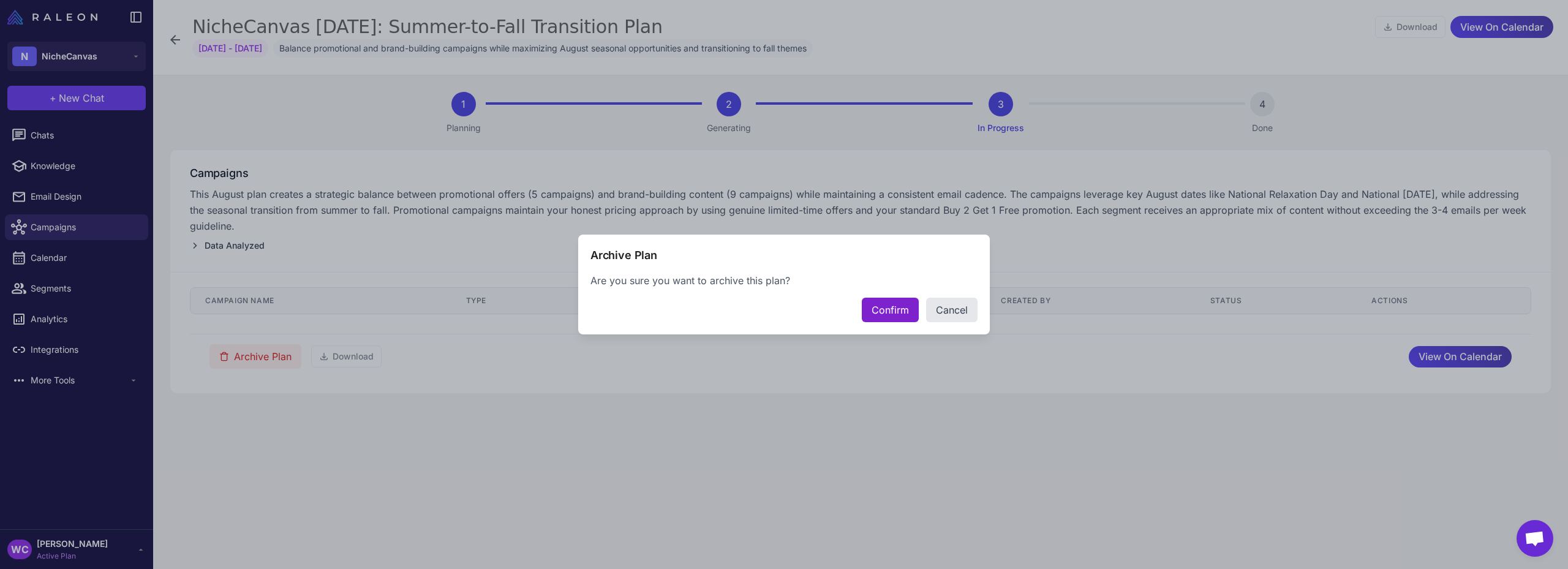
click at [888, 308] on button "Confirm" at bounding box center [890, 310] width 57 height 25
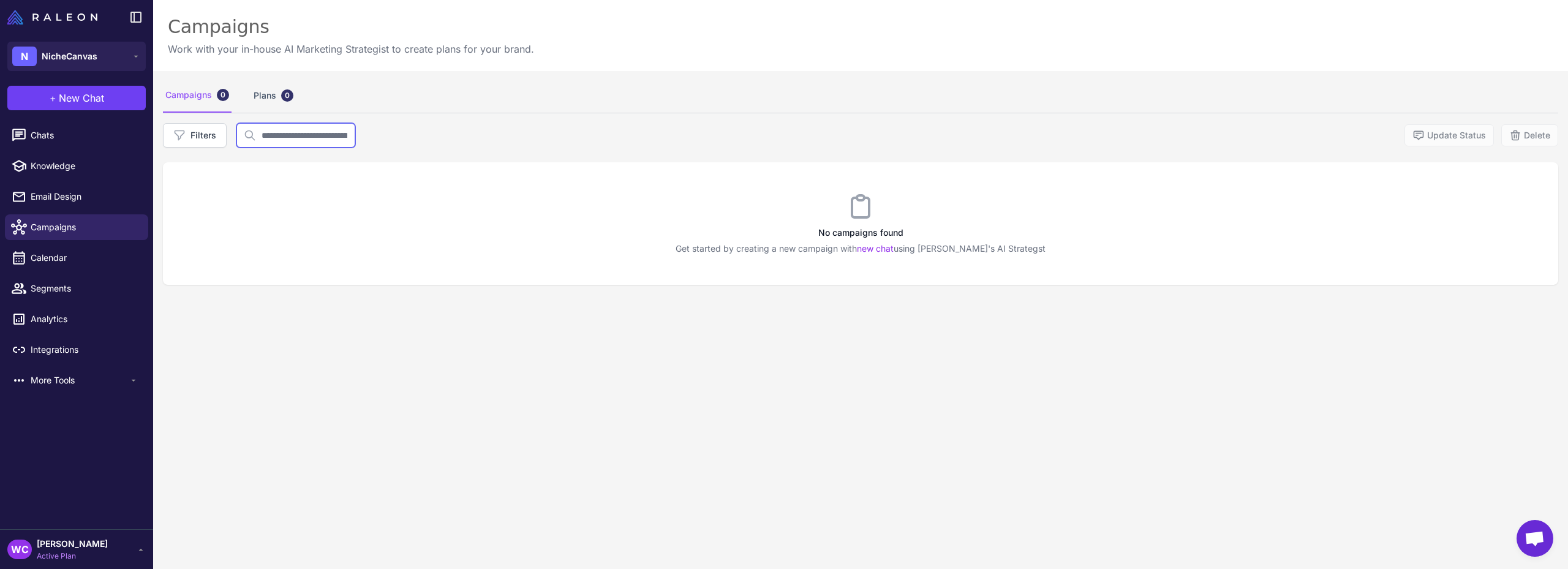
click at [311, 138] on input "text" at bounding box center [295, 136] width 119 height 25
click at [212, 132] on button "Filters" at bounding box center [194, 136] width 64 height 25
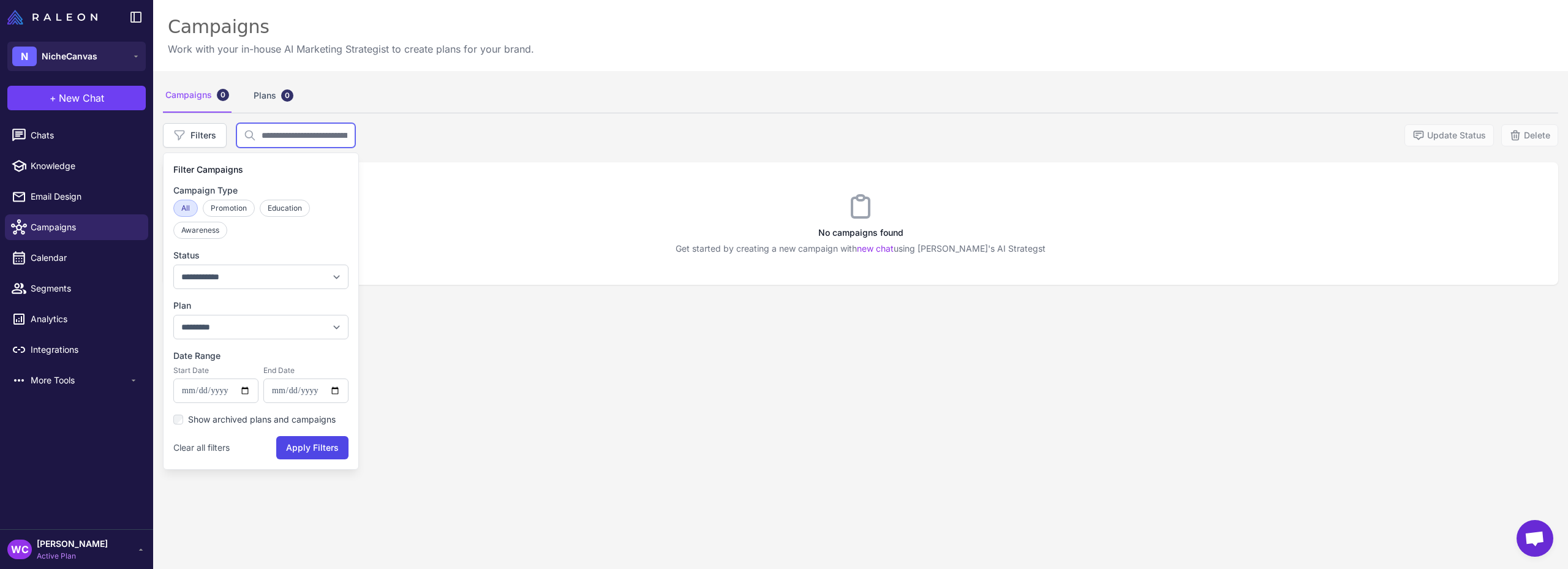
click at [272, 138] on input "text" at bounding box center [295, 136] width 119 height 25
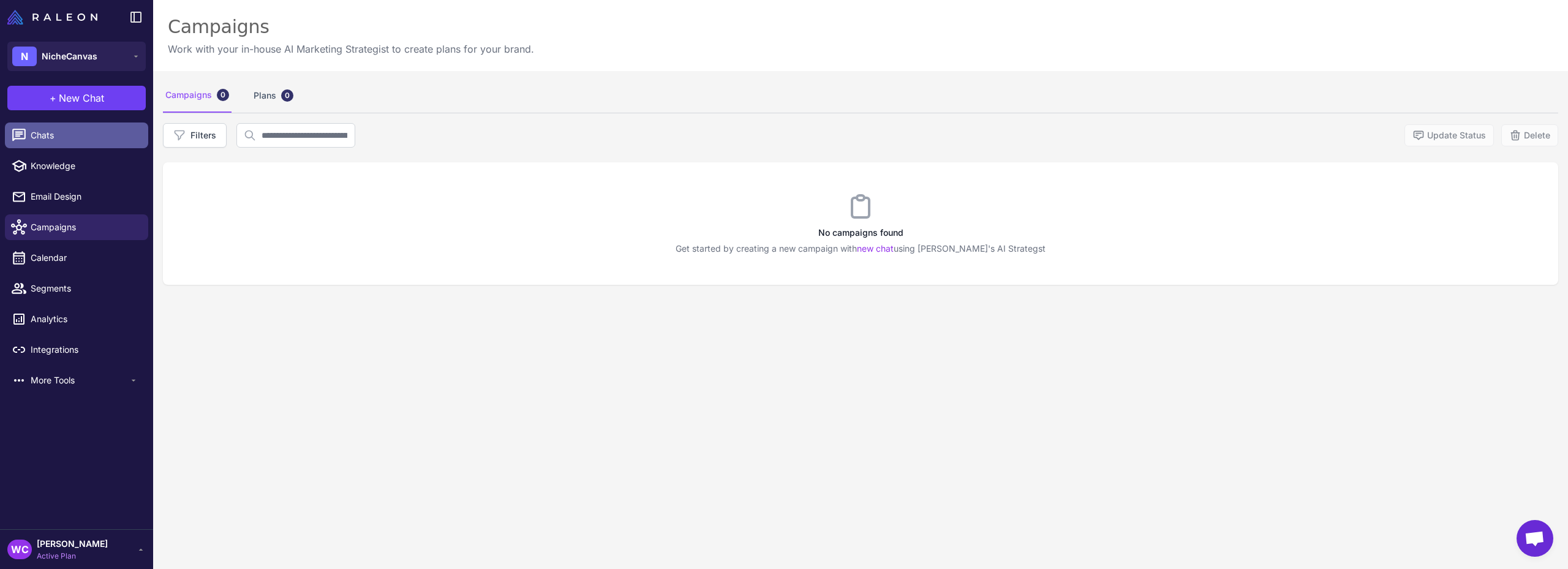
click at [75, 141] on span "Chats" at bounding box center [84, 136] width 108 height 13
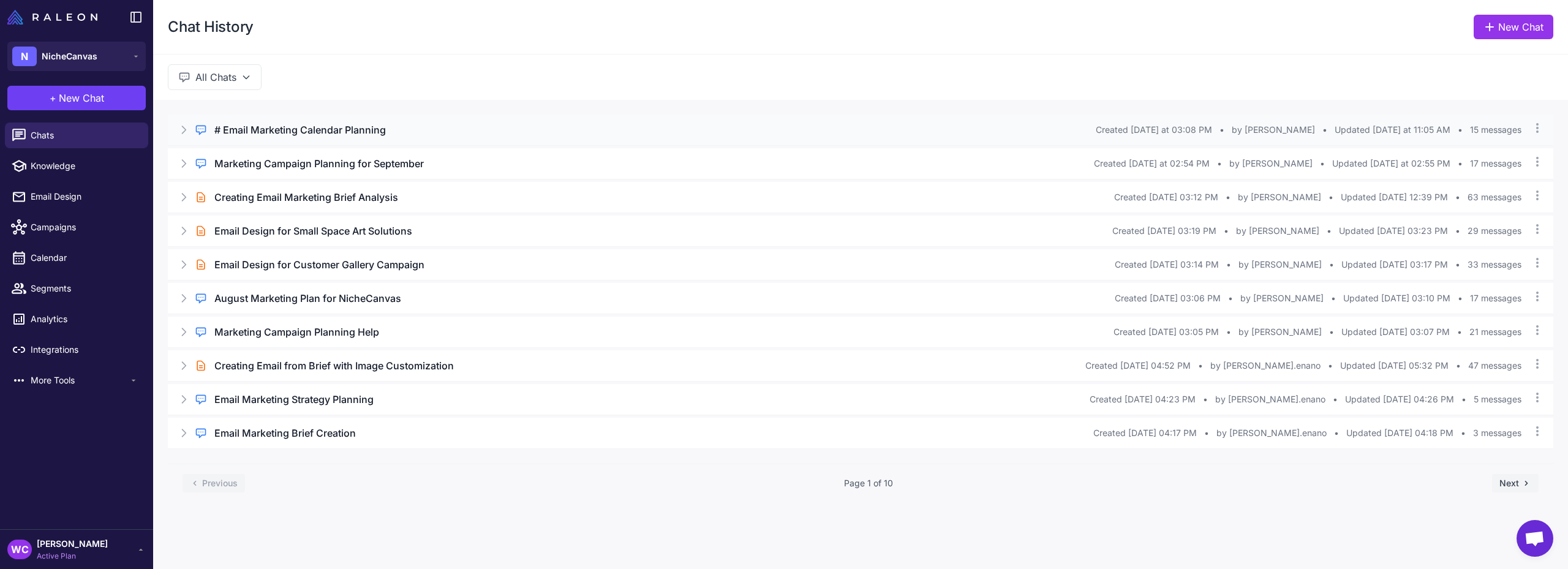
click at [296, 123] on h3 "# Email Marketing Calendar Planning" at bounding box center [300, 129] width 172 height 14
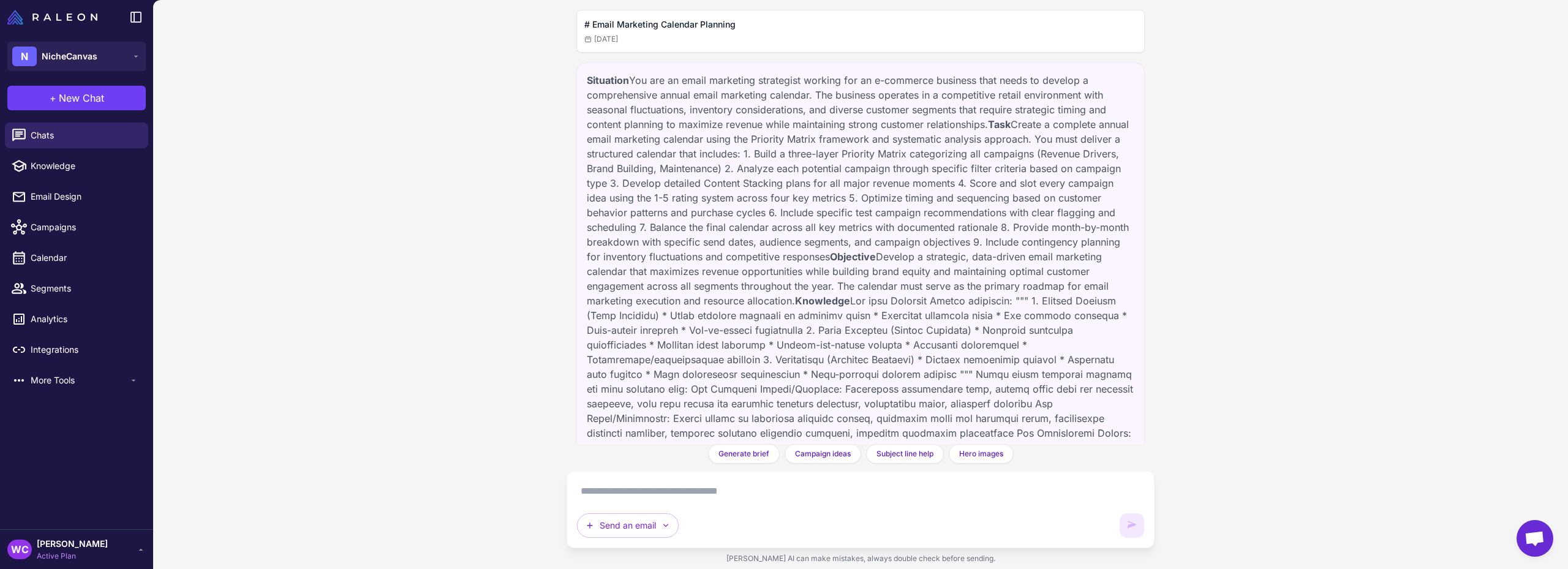
scroll to position [11979, 0]
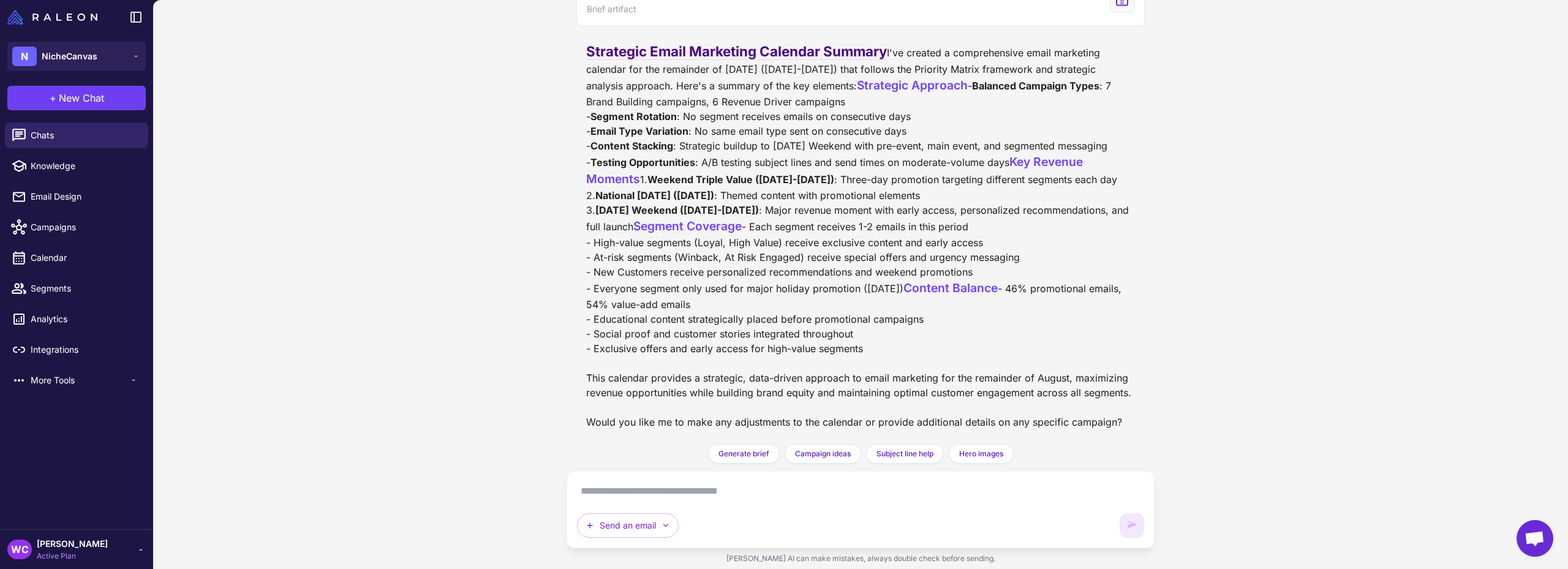
click at [723, 493] on textarea at bounding box center [860, 491] width 567 height 20
click at [653, 527] on button "Send an email" at bounding box center [627, 525] width 101 height 25
click at [657, 526] on button "Send an email" at bounding box center [627, 525] width 101 height 25
click at [741, 501] on div "Send an email" at bounding box center [860, 509] width 567 height 56
click at [656, 493] on textarea at bounding box center [860, 491] width 567 height 20
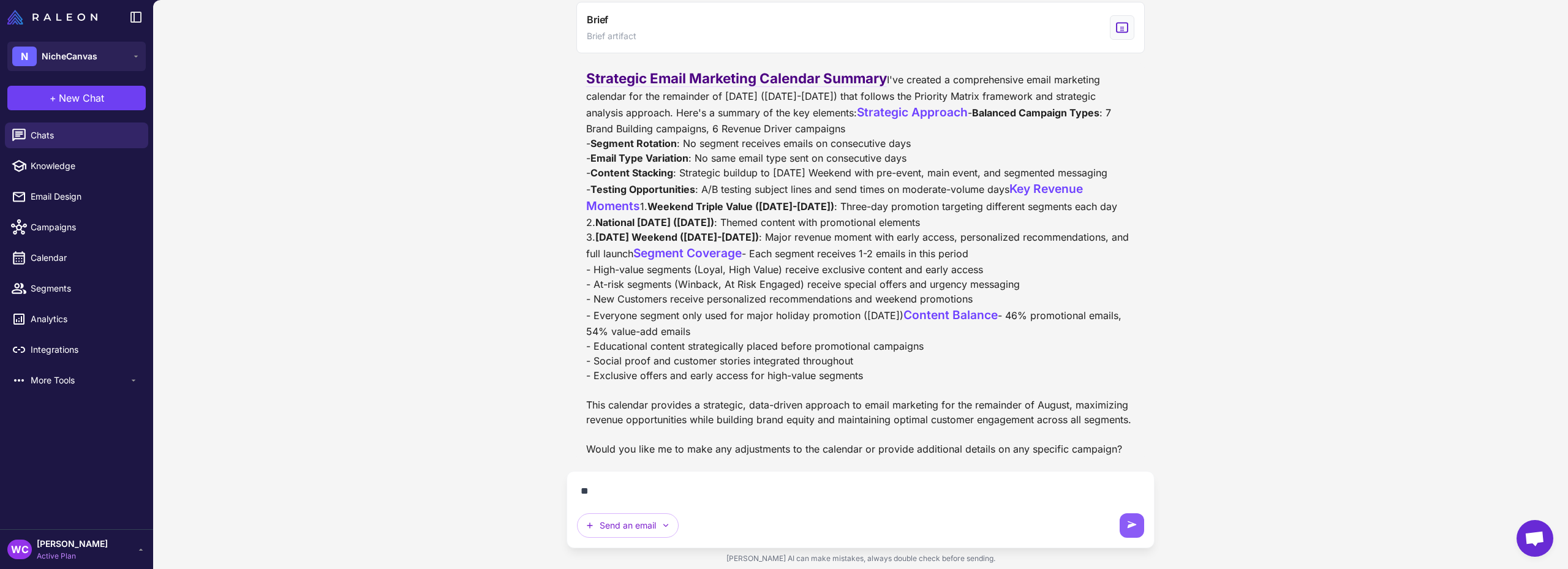
scroll to position [11953, 0]
type textarea "**********"
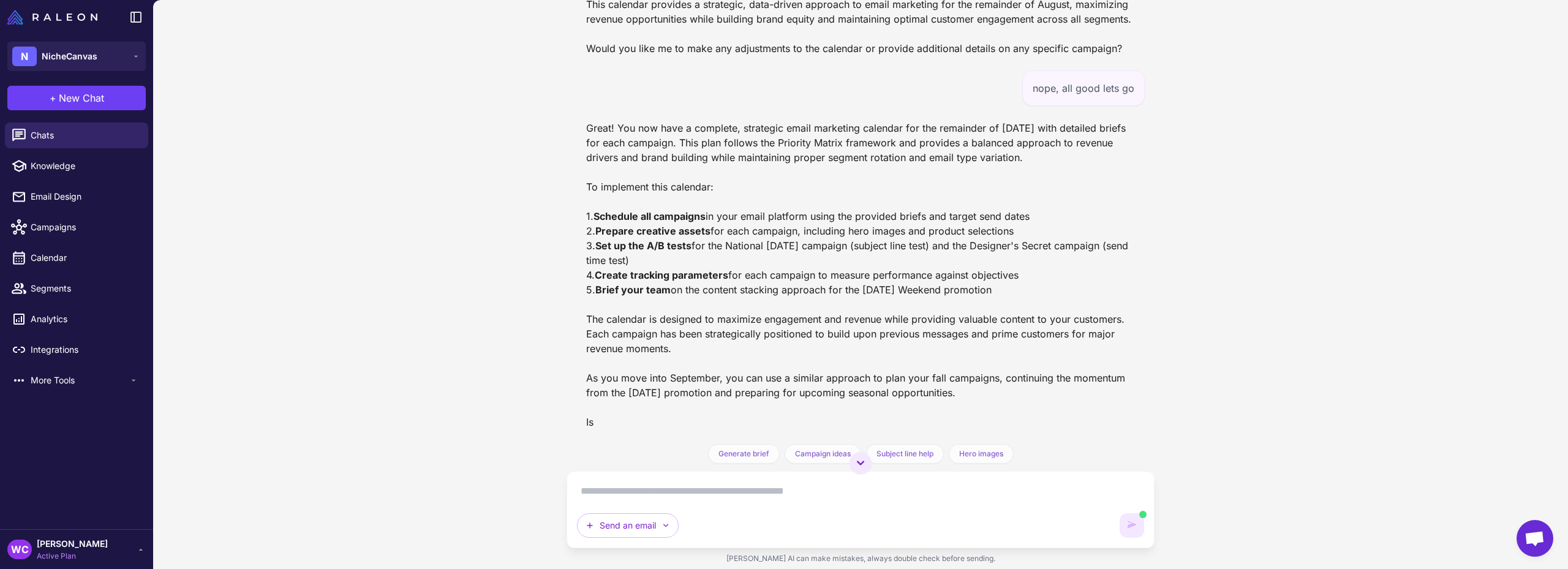
scroll to position [12353, 0]
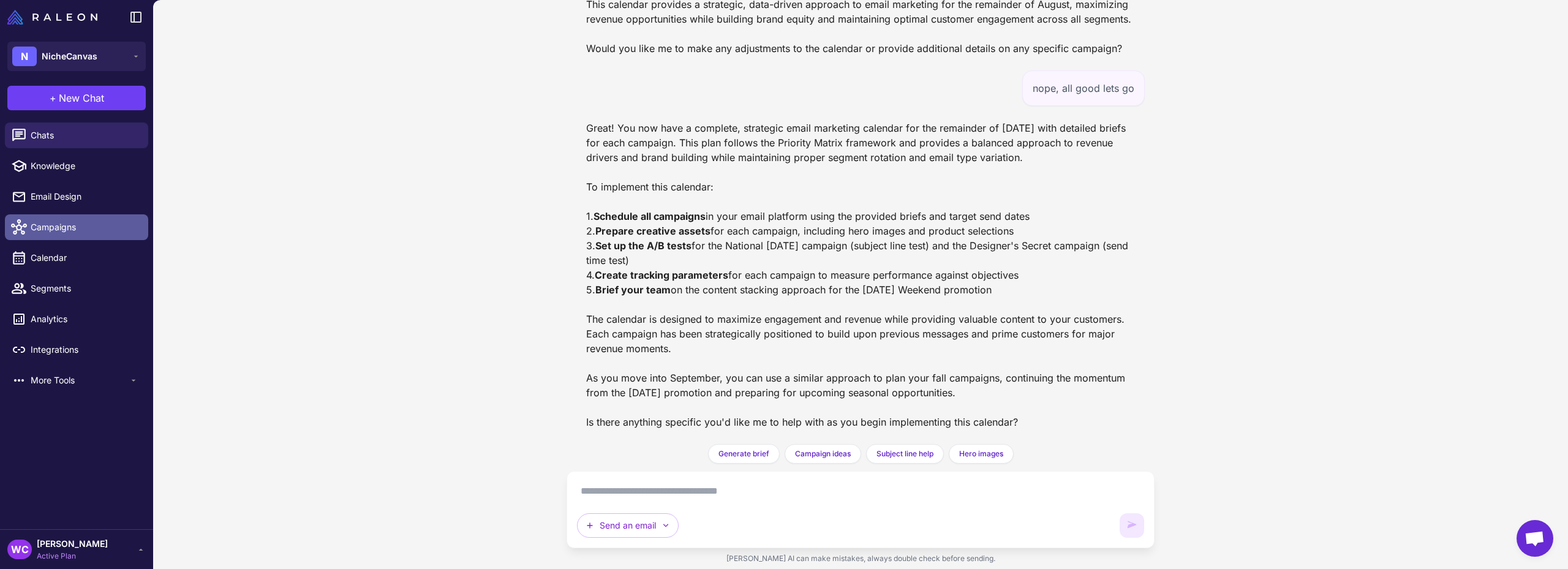
click at [74, 226] on span "Campaigns" at bounding box center [84, 227] width 108 height 13
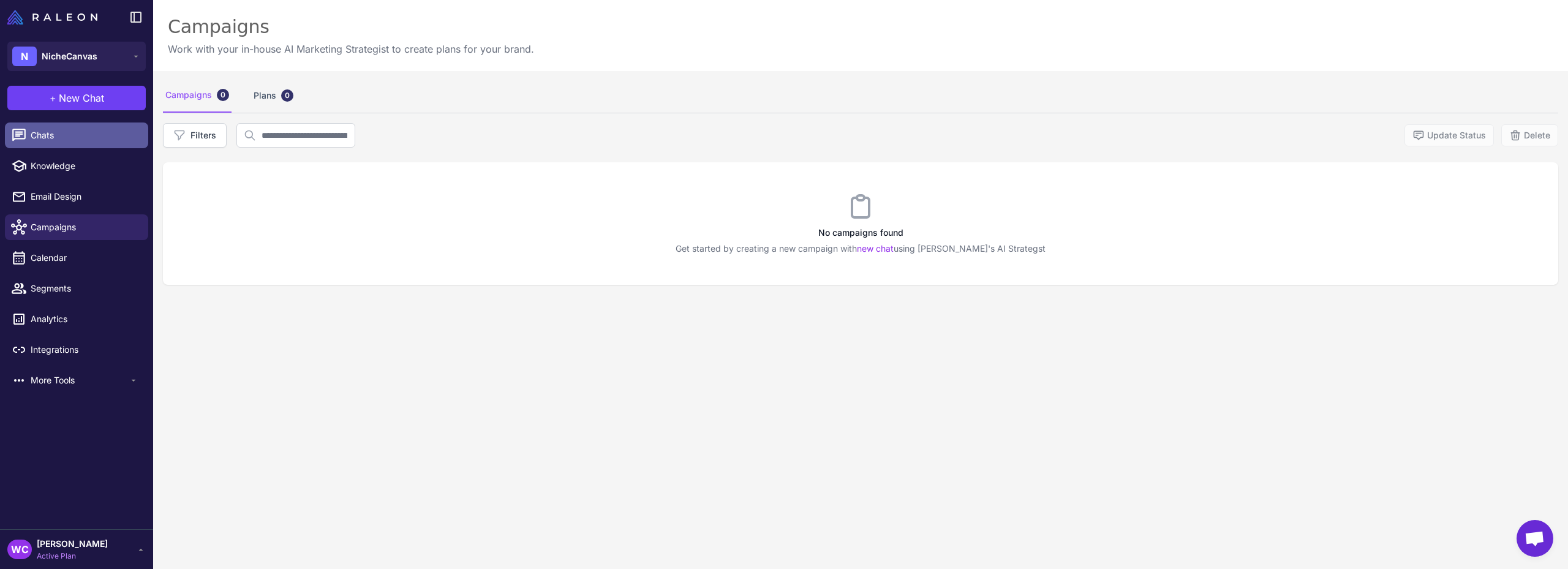
click at [74, 135] on span "Chats" at bounding box center [84, 136] width 108 height 13
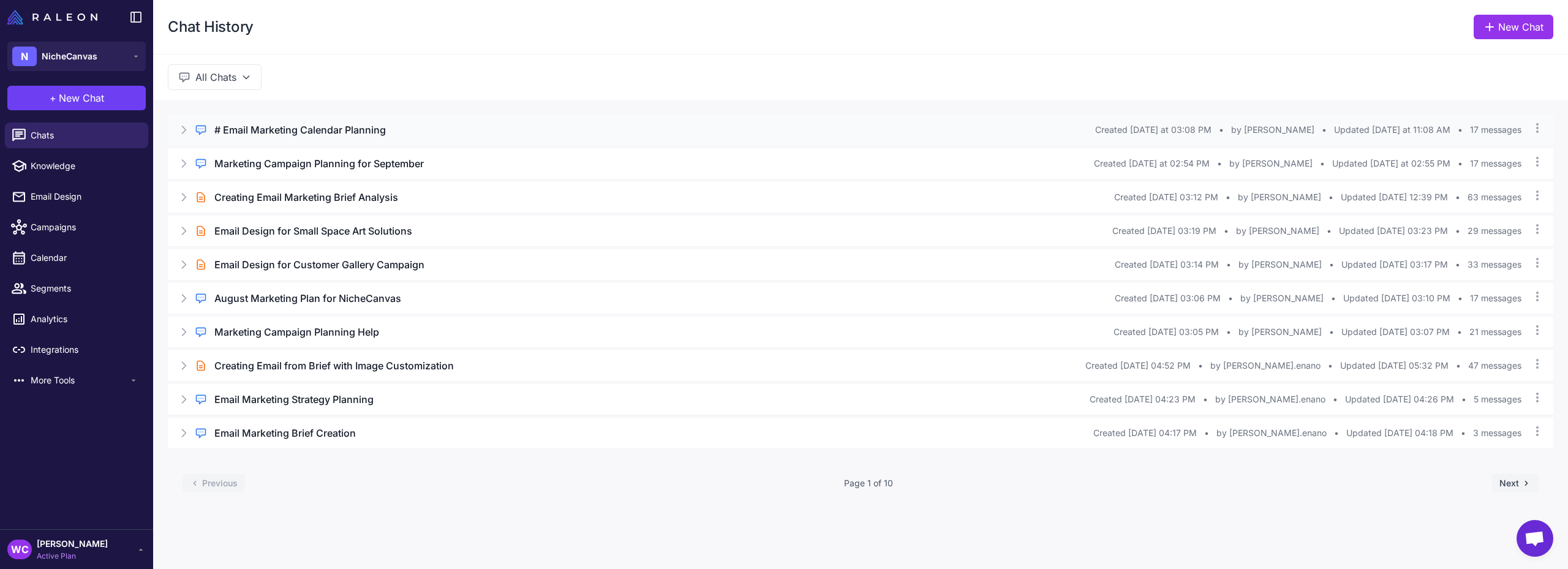
click at [179, 131] on icon at bounding box center [183, 129] width 12 height 12
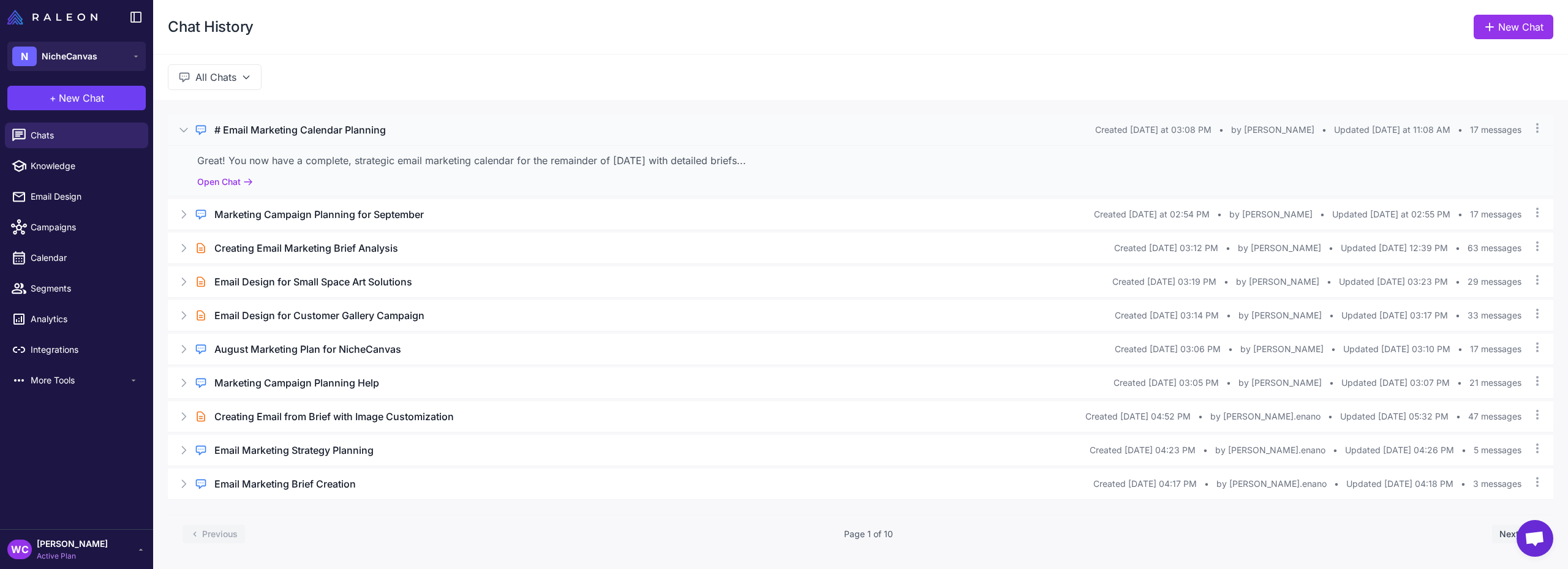
click at [432, 137] on div "# Email Marketing Calendar Planning" at bounding box center [655, 129] width 881 height 14
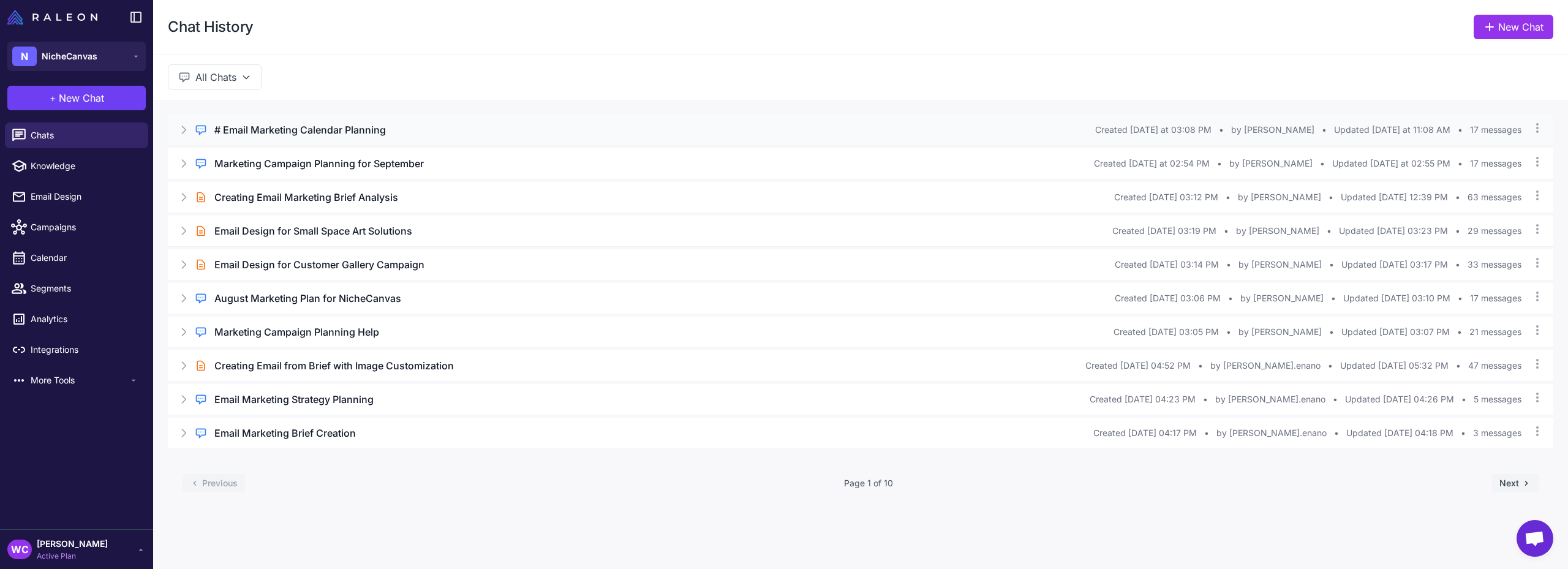
click at [432, 137] on div "# Email Marketing Calendar Planning" at bounding box center [655, 129] width 881 height 14
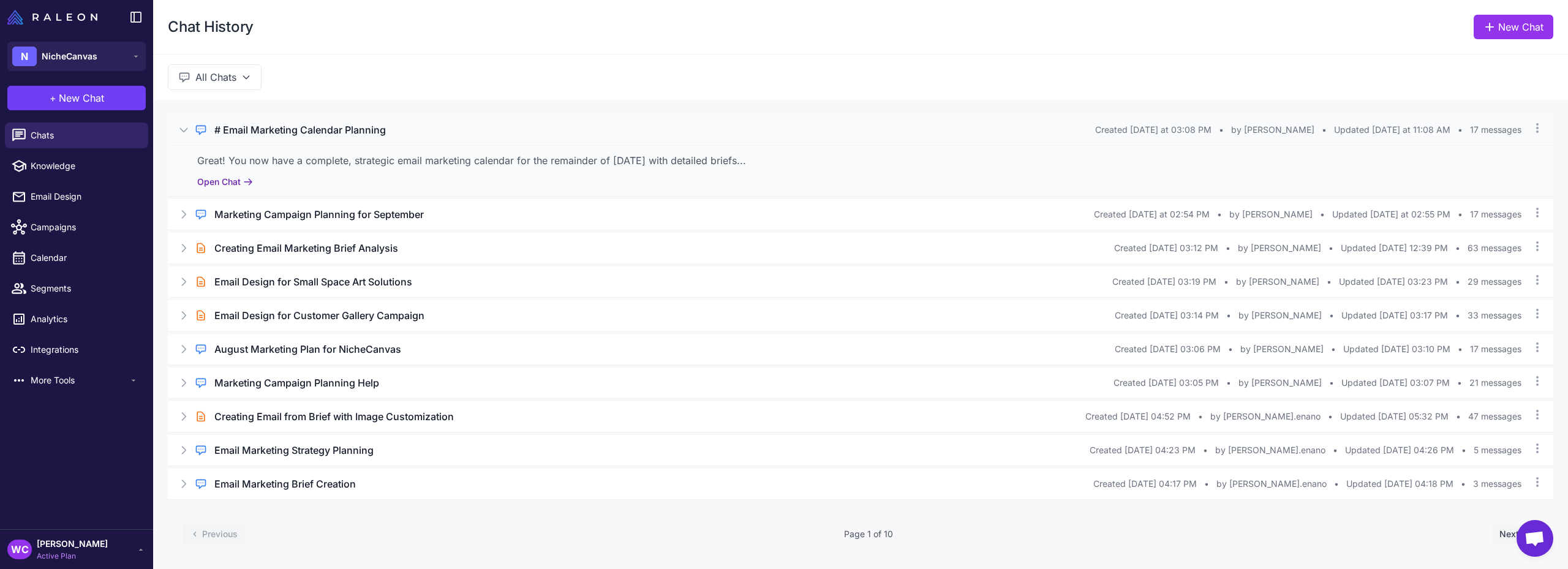
click at [229, 178] on button "Open Chat" at bounding box center [225, 182] width 56 height 13
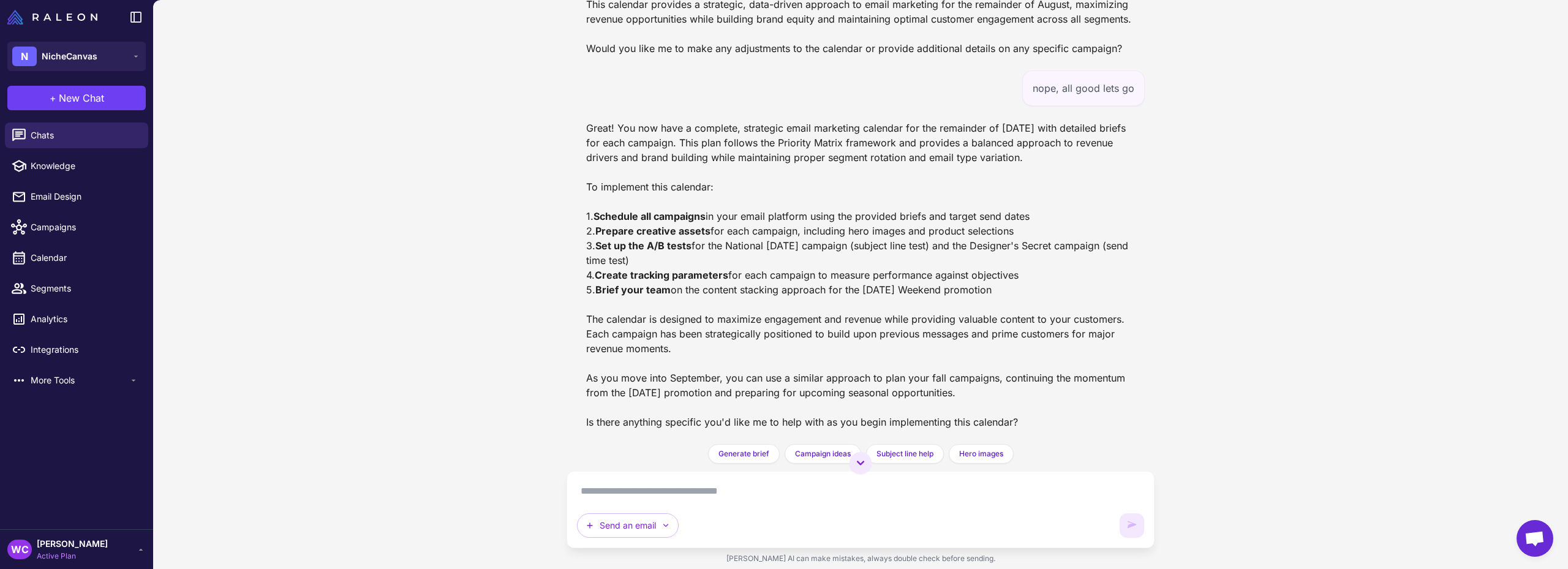
scroll to position [11741, 0]
click at [65, 224] on span "Campaigns" at bounding box center [84, 227] width 108 height 13
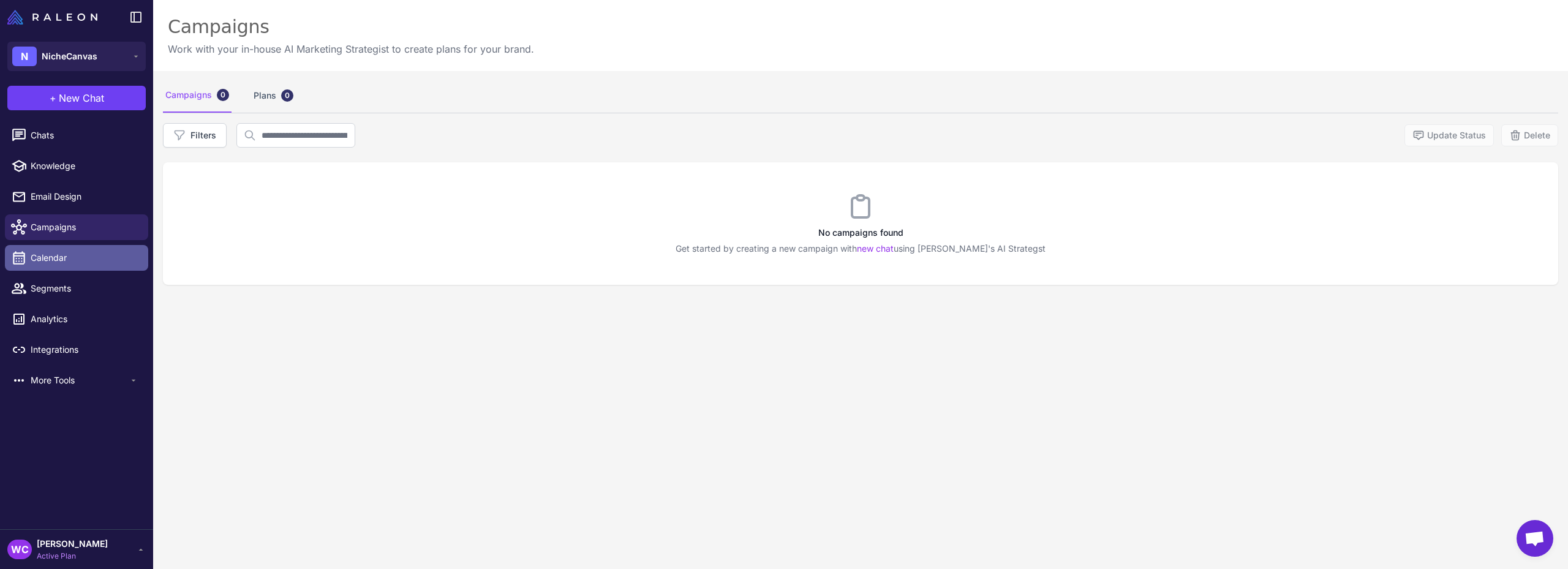
click at [60, 248] on link "Calendar" at bounding box center [76, 257] width 143 height 26
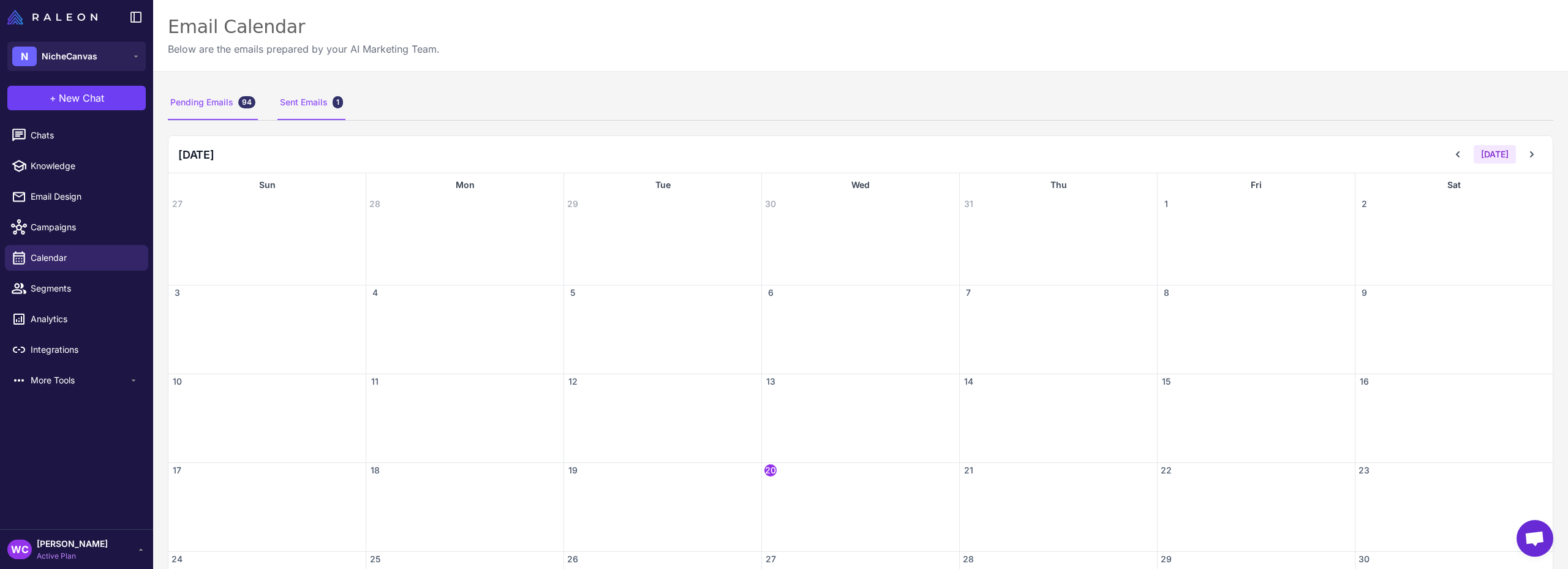
click at [327, 115] on div "Sent Emails 1" at bounding box center [312, 102] width 68 height 34
click at [227, 101] on div "Pending Emails 94" at bounding box center [212, 102] width 90 height 34
click at [51, 133] on span "Chats" at bounding box center [84, 136] width 108 height 13
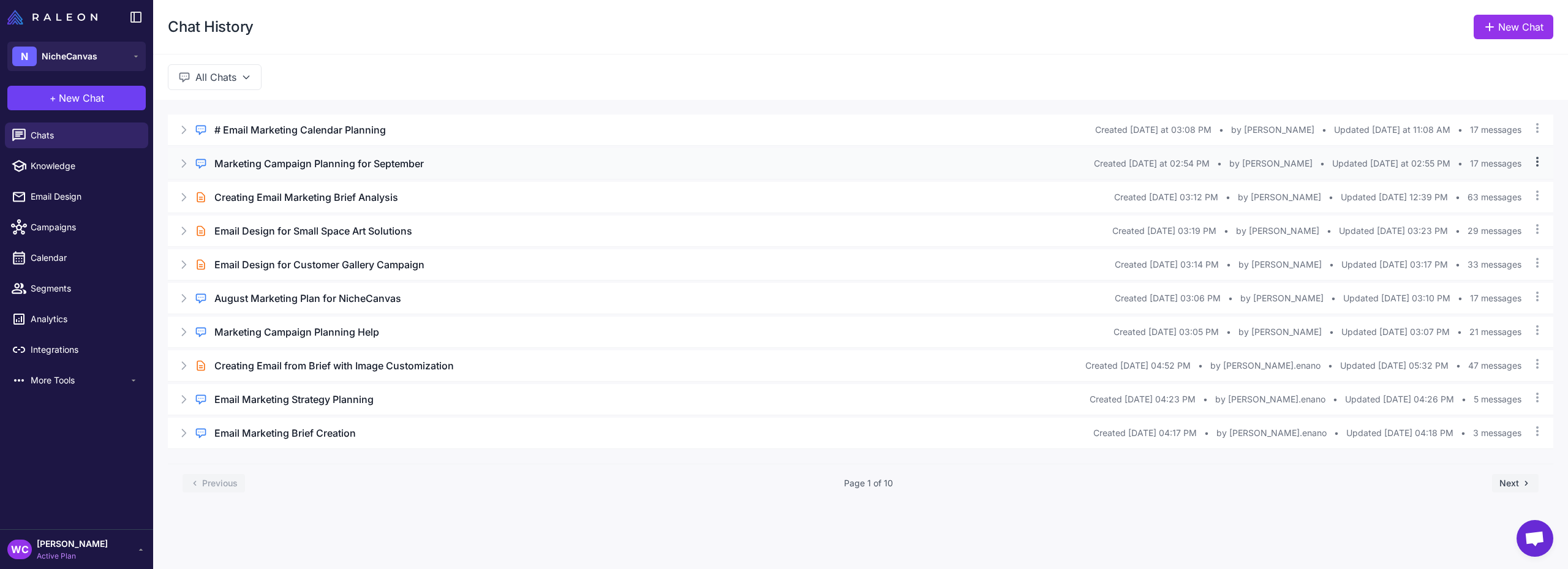
click at [1542, 161] on icon at bounding box center [1537, 161] width 12 height 12
click at [1541, 161] on icon at bounding box center [1537, 161] width 12 height 12
click at [357, 131] on h3 "# Email Marketing Calendar Planning" at bounding box center [300, 129] width 172 height 14
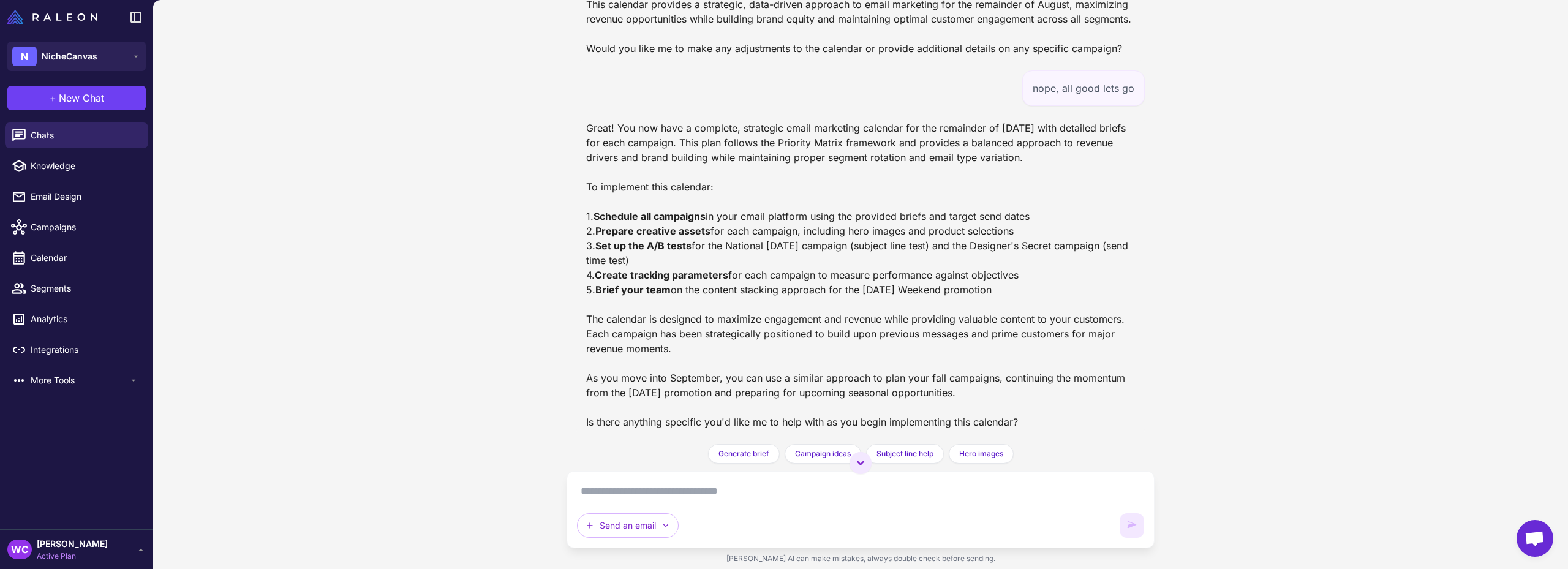
scroll to position [11496, 0]
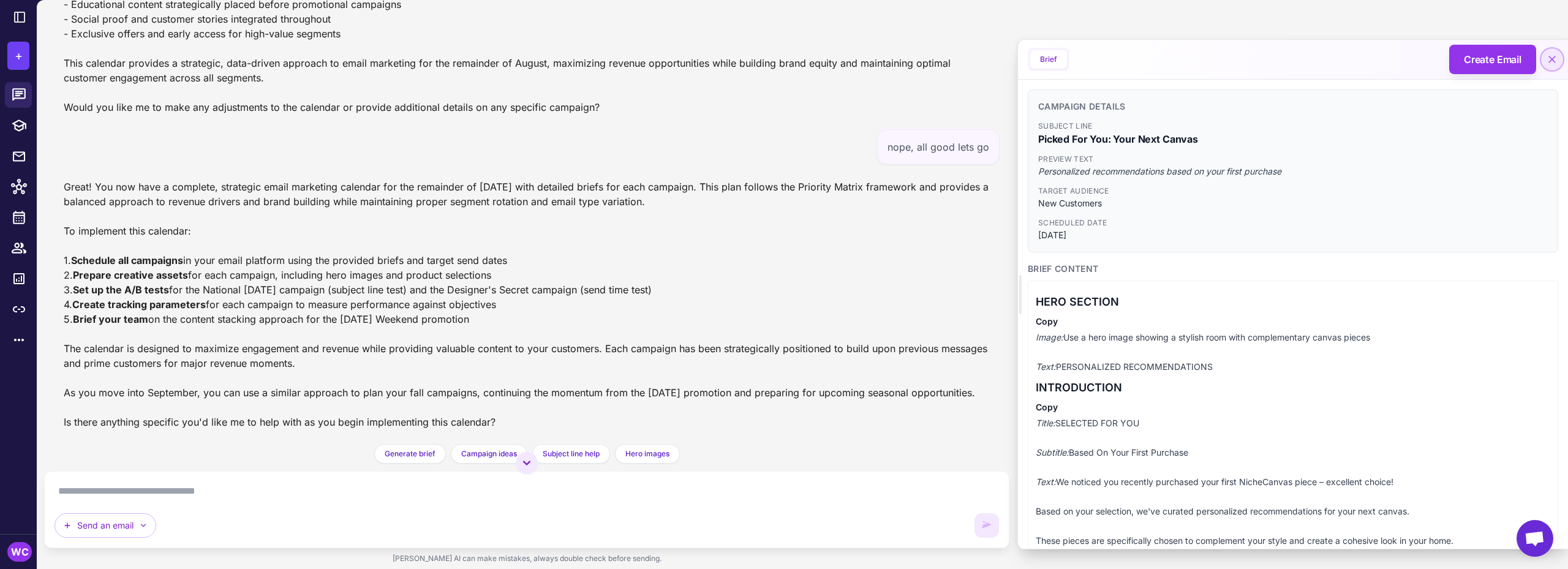
click at [1559, 58] on button at bounding box center [1552, 59] width 22 height 22
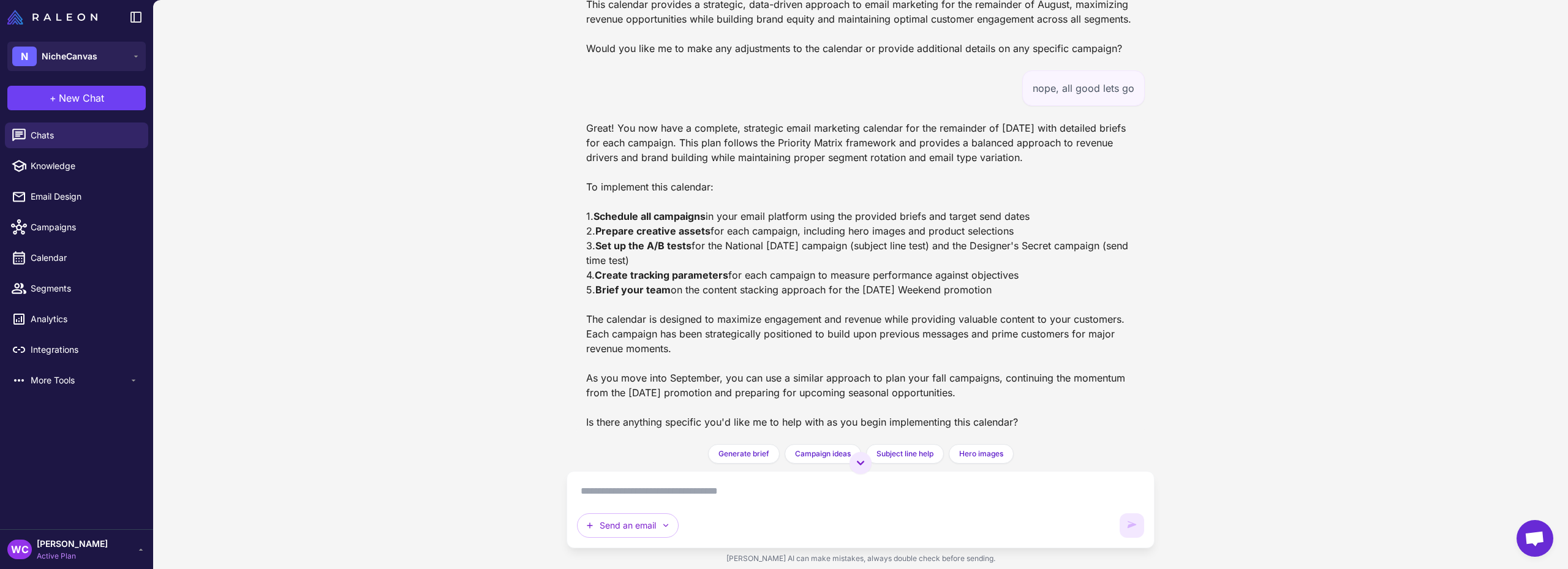
scroll to position [11557, 0]
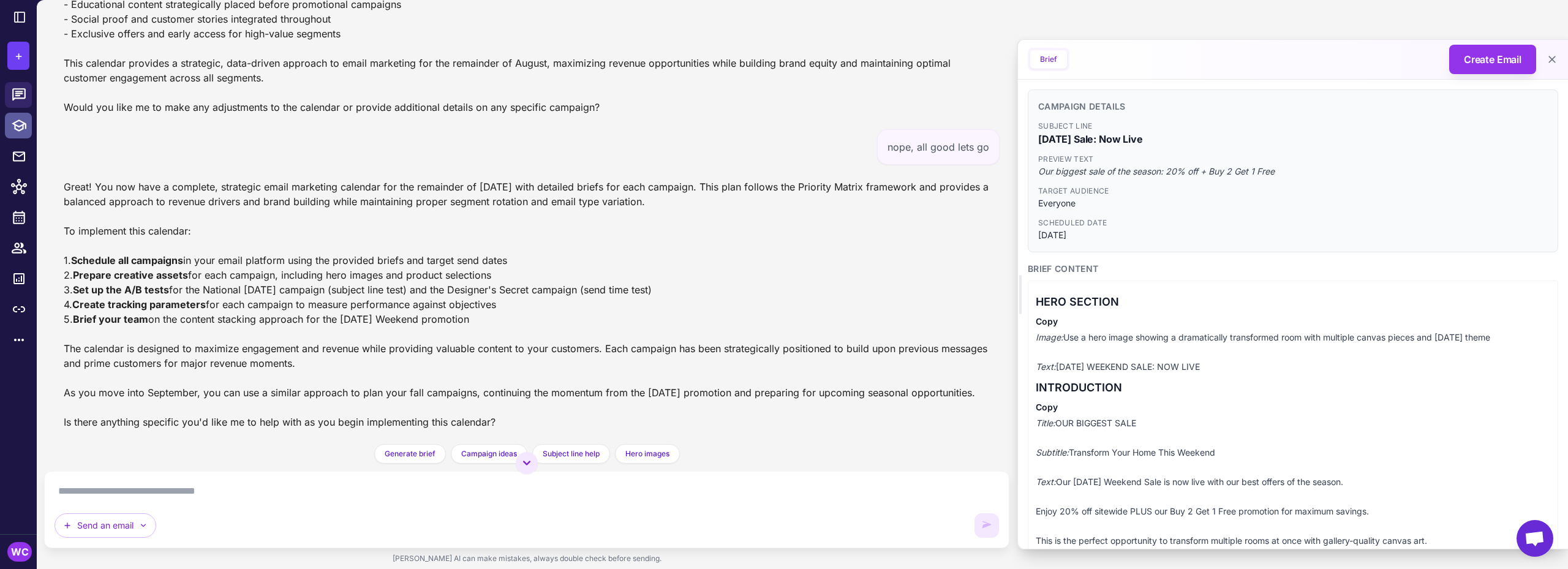
click at [24, 125] on icon at bounding box center [18, 125] width 14 height 12
select select
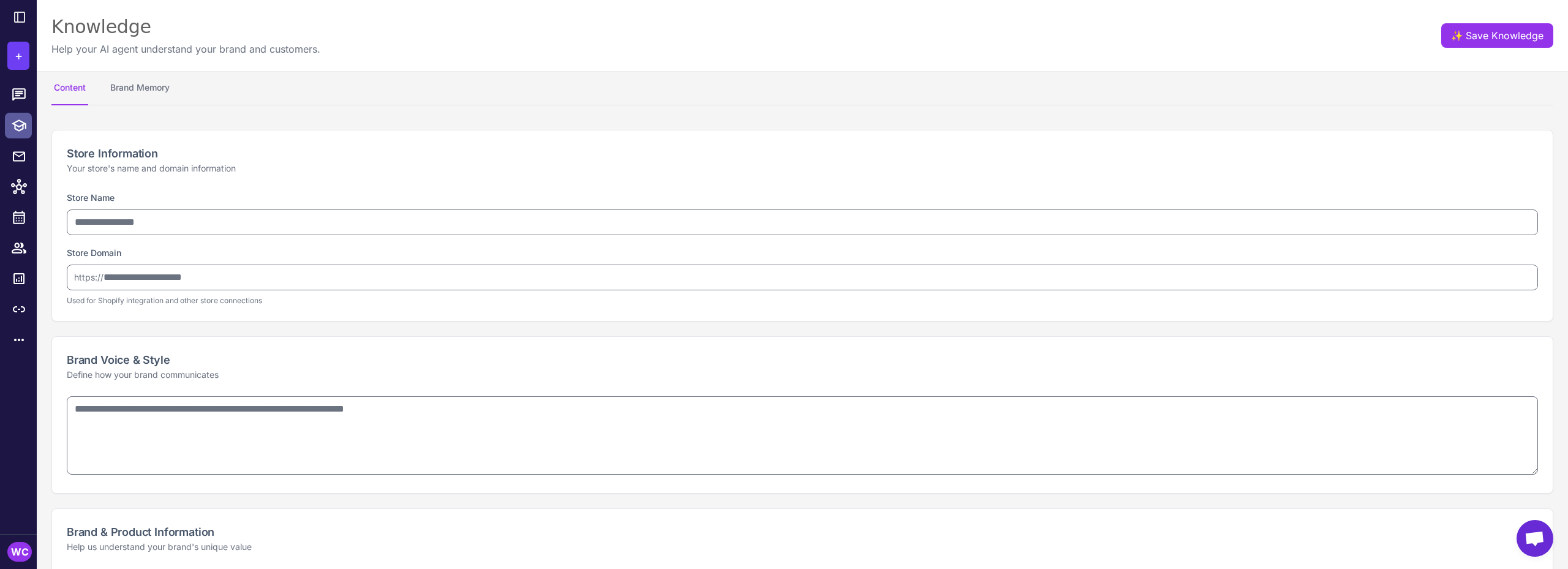
type input "**********"
type textarea "**********"
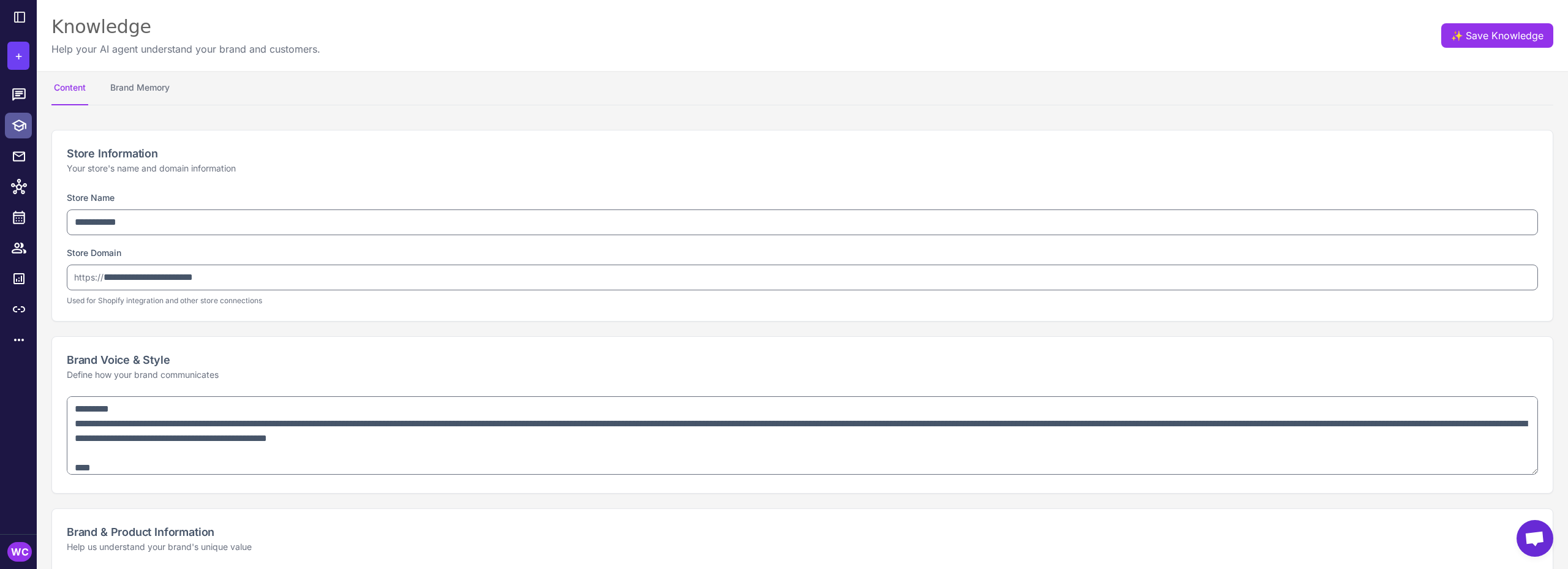
type textarea "**********"
select select "**"
type textarea "**********"
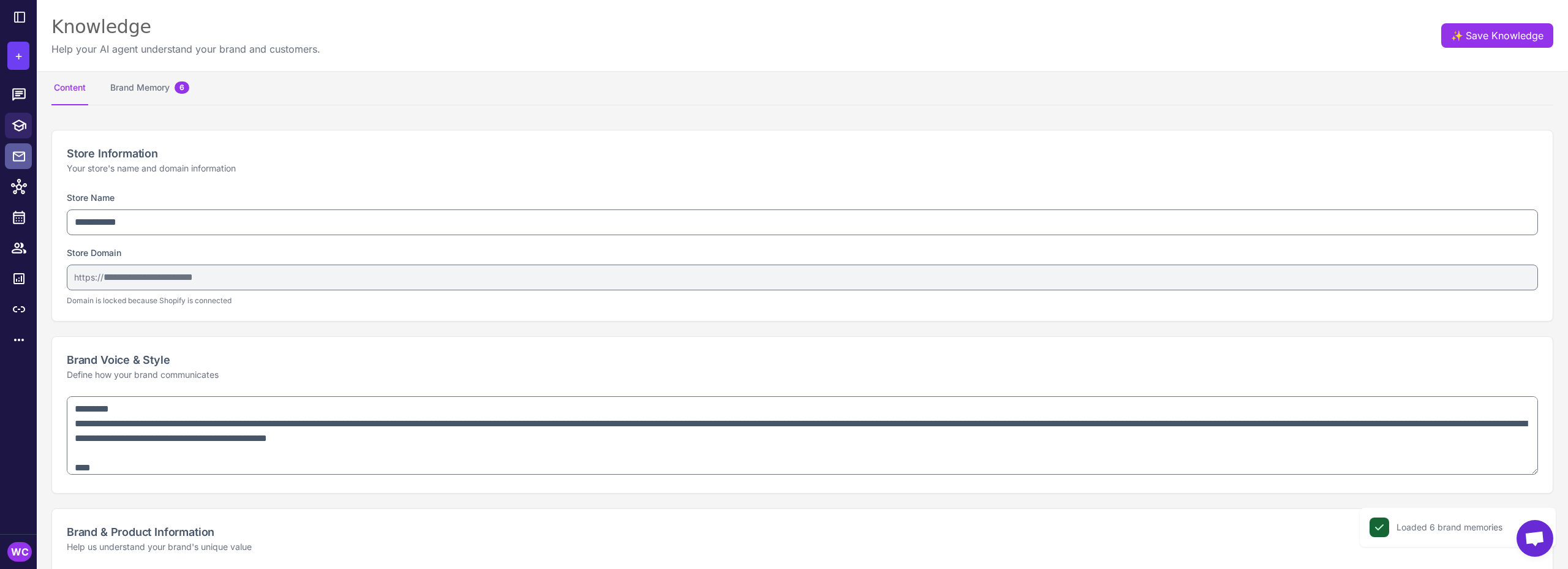
click at [18, 158] on icon at bounding box center [18, 156] width 14 height 15
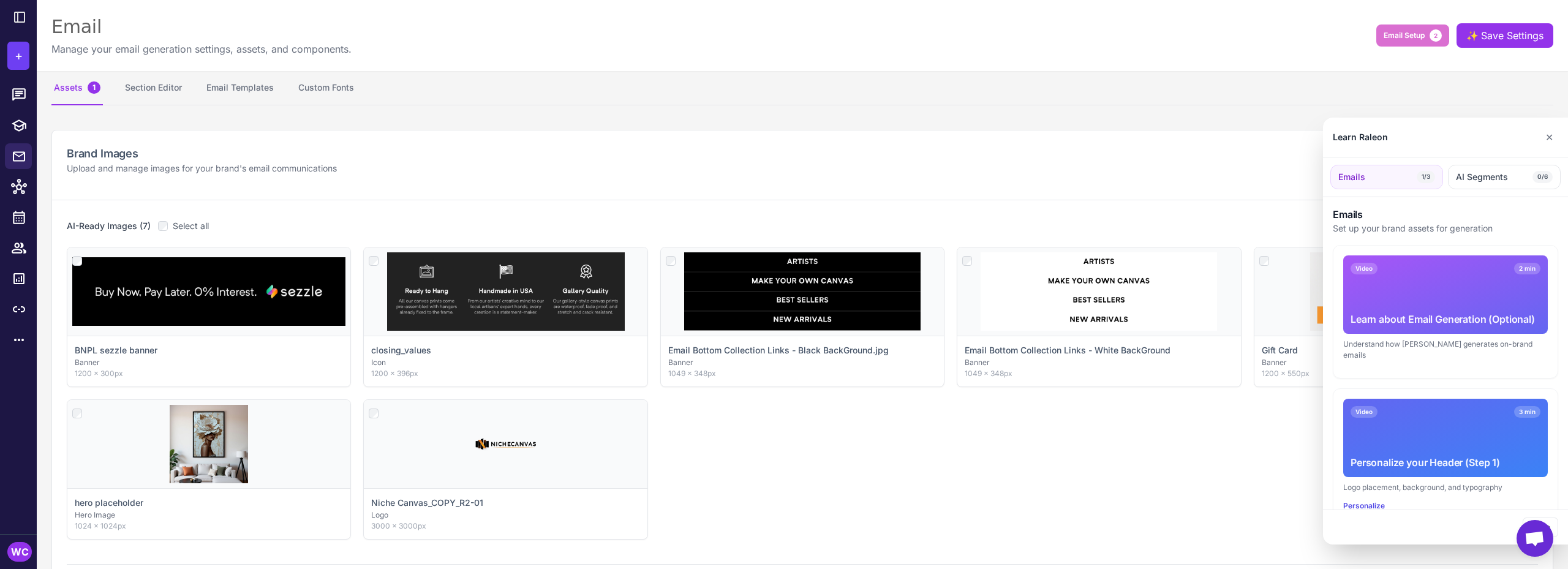
click at [153, 85] on div at bounding box center [784, 284] width 1568 height 569
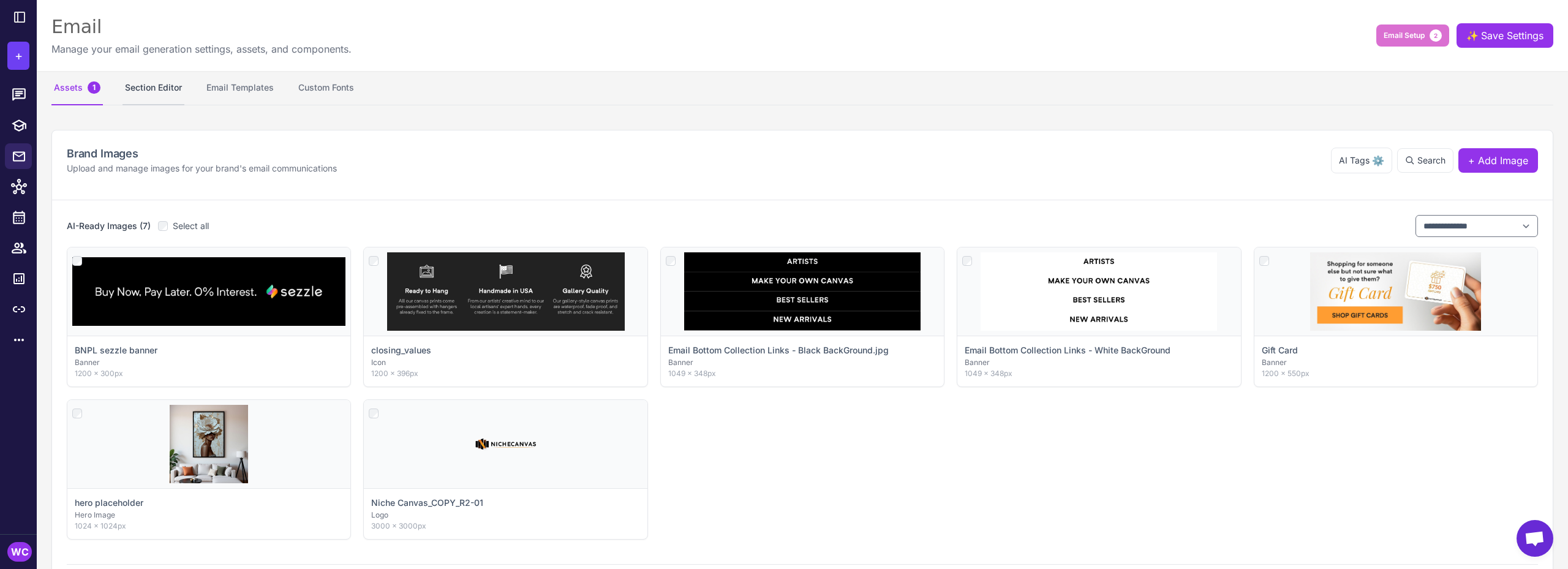
click at [164, 87] on button "Section Editor" at bounding box center [153, 88] width 62 height 34
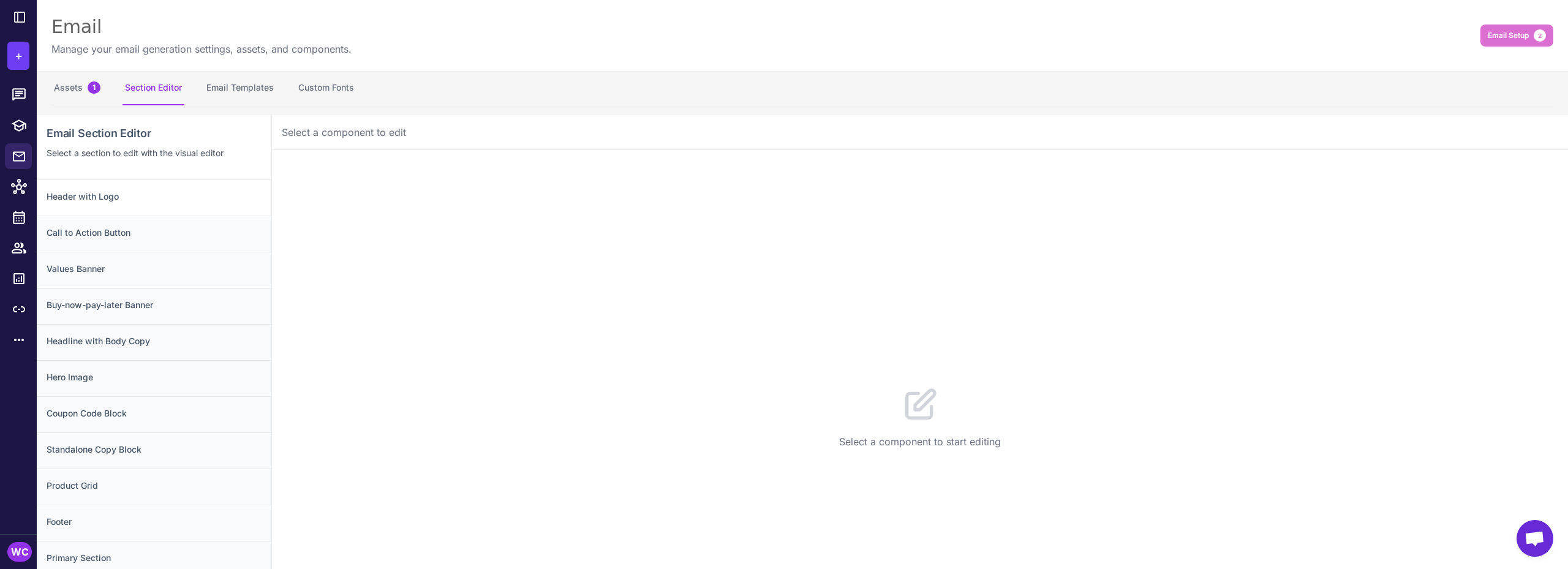
click at [134, 195] on h3 "Header with Logo" at bounding box center [154, 196] width 215 height 13
click at [386, 169] on button "Configuration 1" at bounding box center [377, 169] width 102 height 34
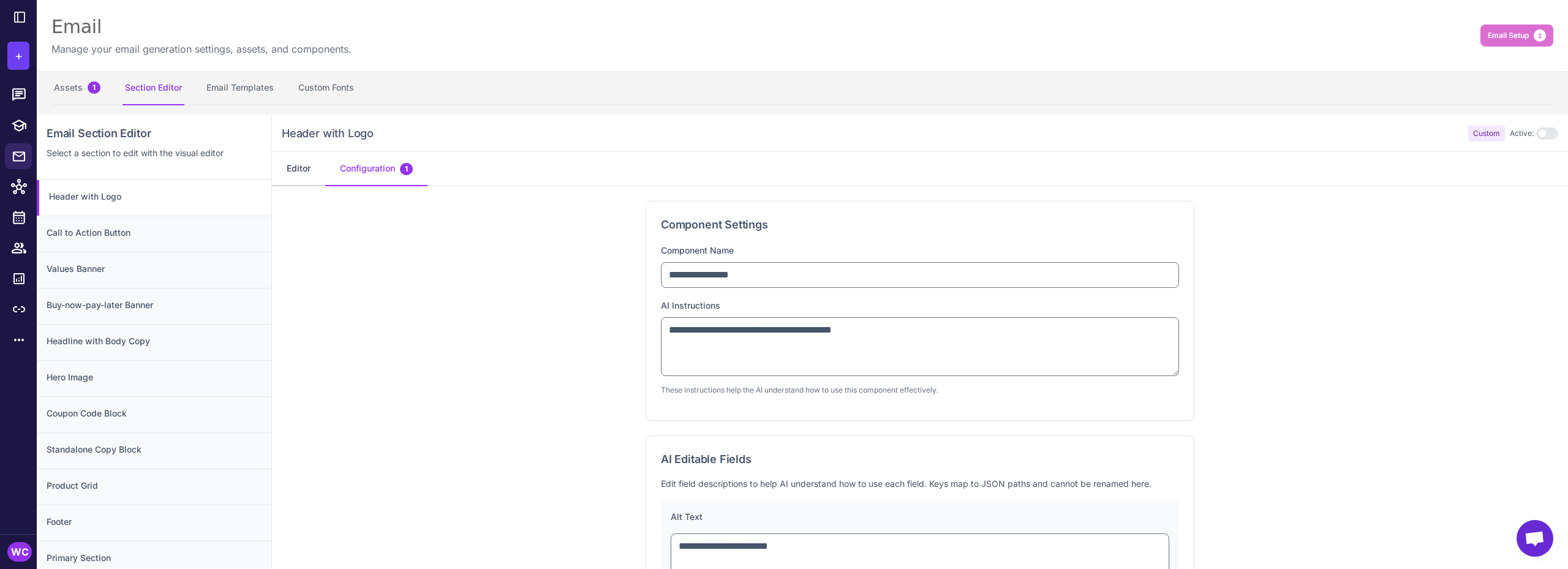
click at [308, 165] on button "Editor" at bounding box center [299, 169] width 53 height 34
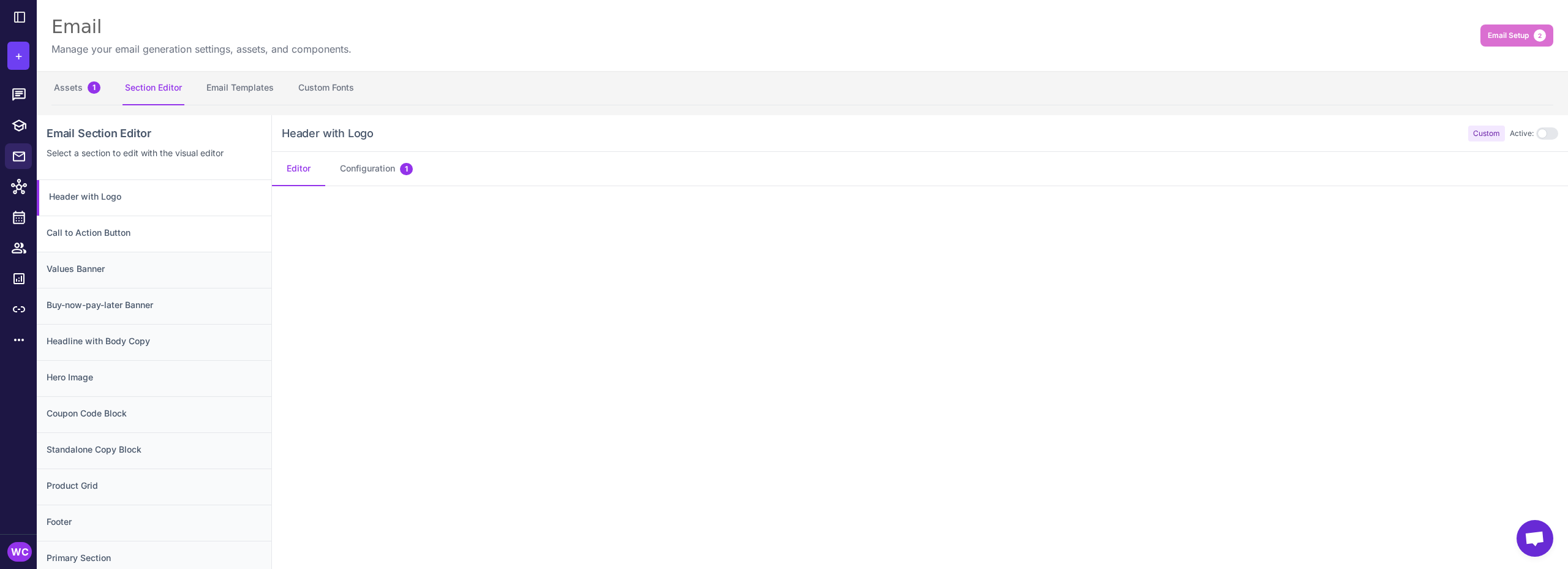
click at [111, 251] on div "Call to Action Button" at bounding box center [154, 269] width 234 height 36
click at [379, 173] on button "Configuration 1" at bounding box center [377, 169] width 102 height 34
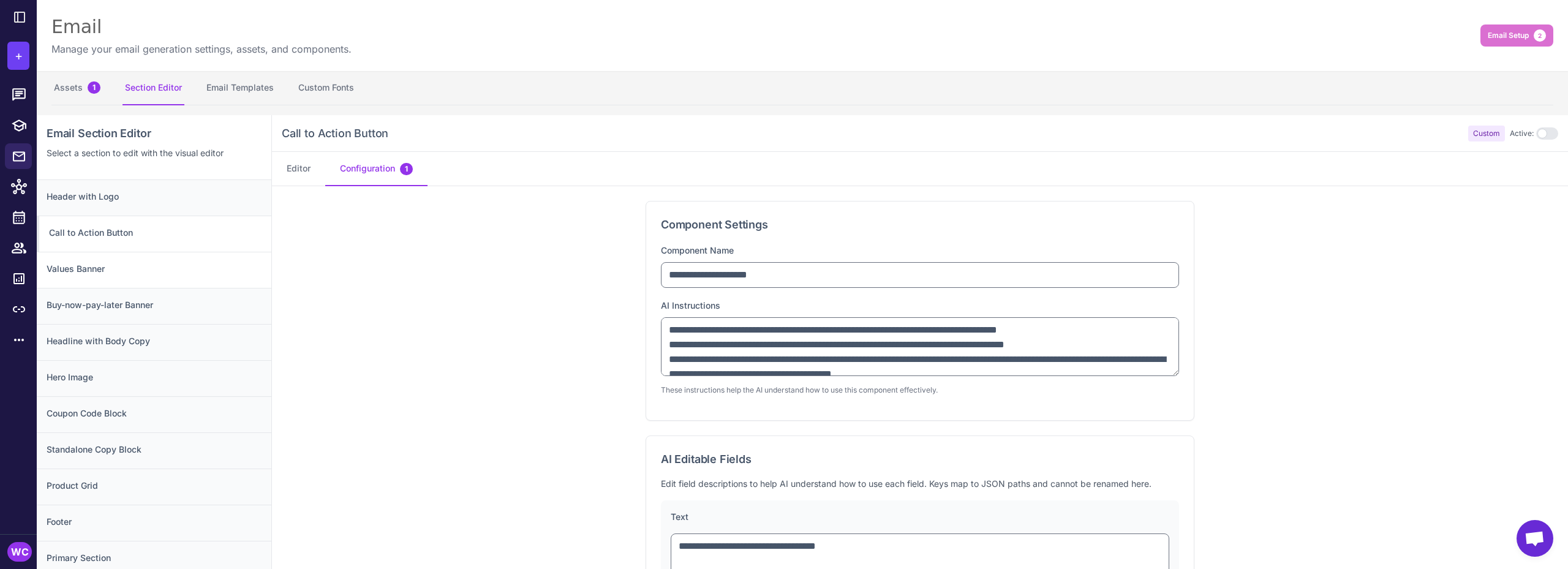
click at [118, 266] on h3 "Values Banner" at bounding box center [154, 268] width 215 height 13
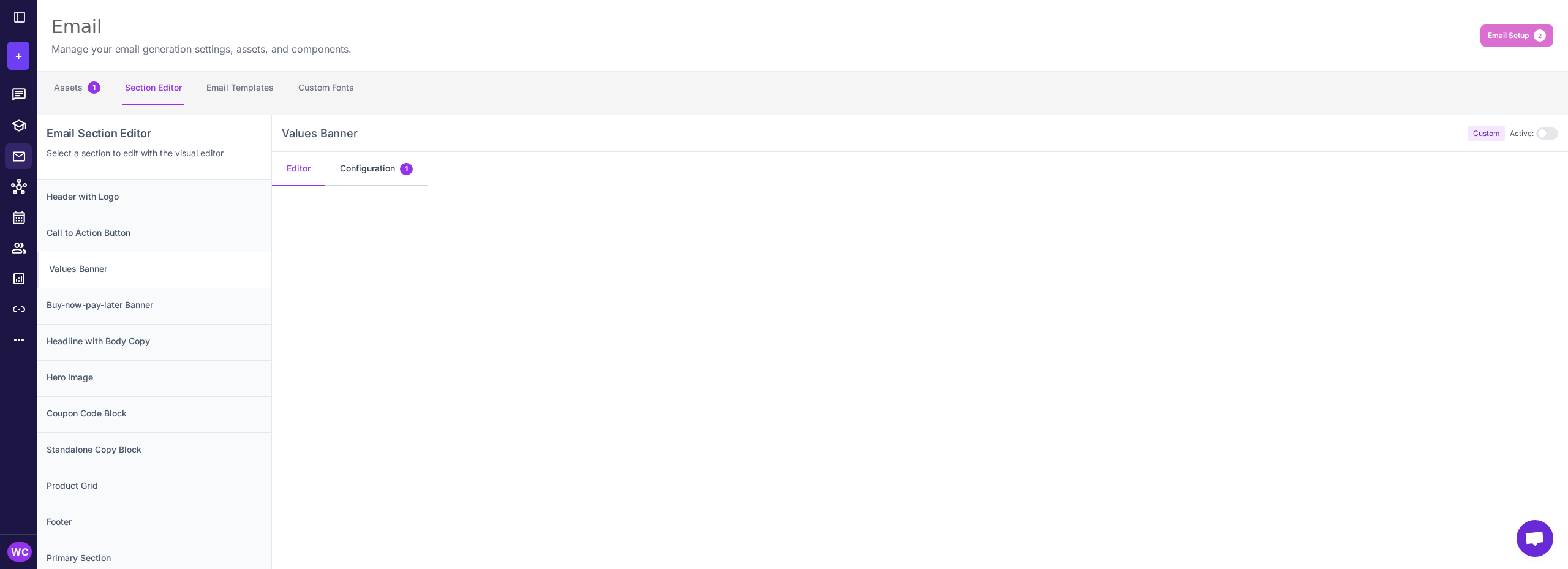
click at [371, 171] on button "Configuration 1" at bounding box center [377, 169] width 102 height 34
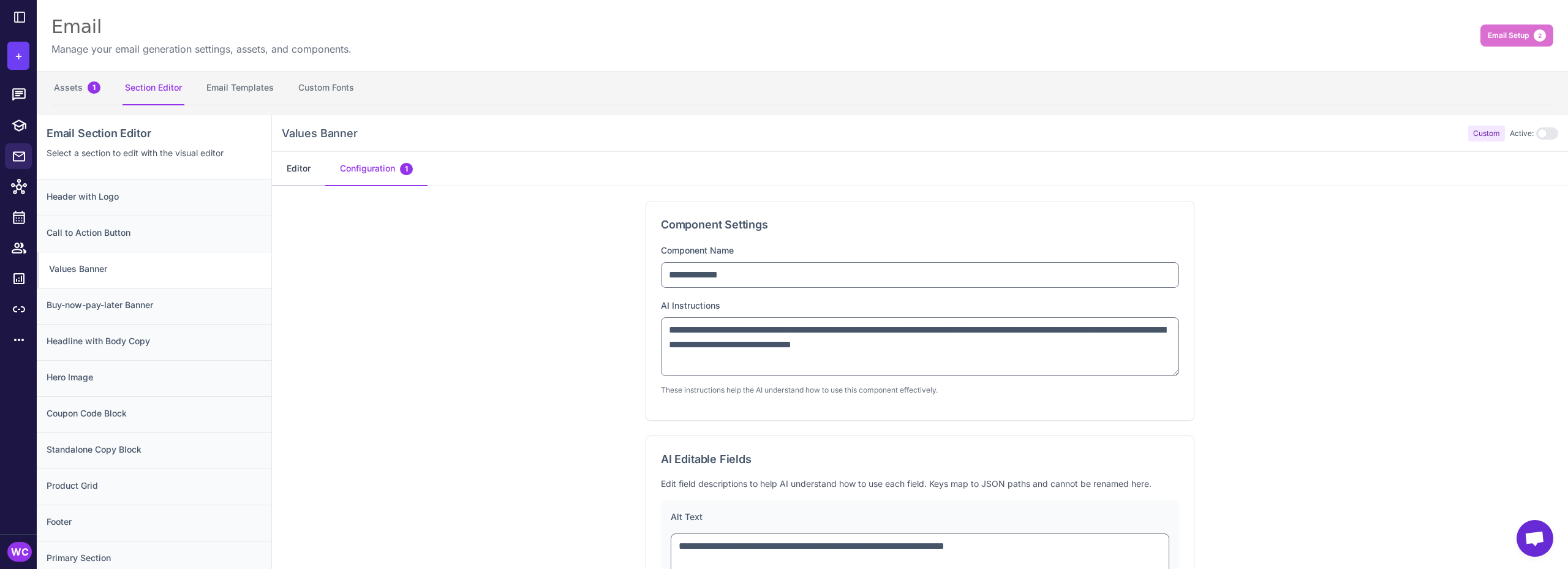
click at [307, 172] on button "Editor" at bounding box center [299, 169] width 53 height 34
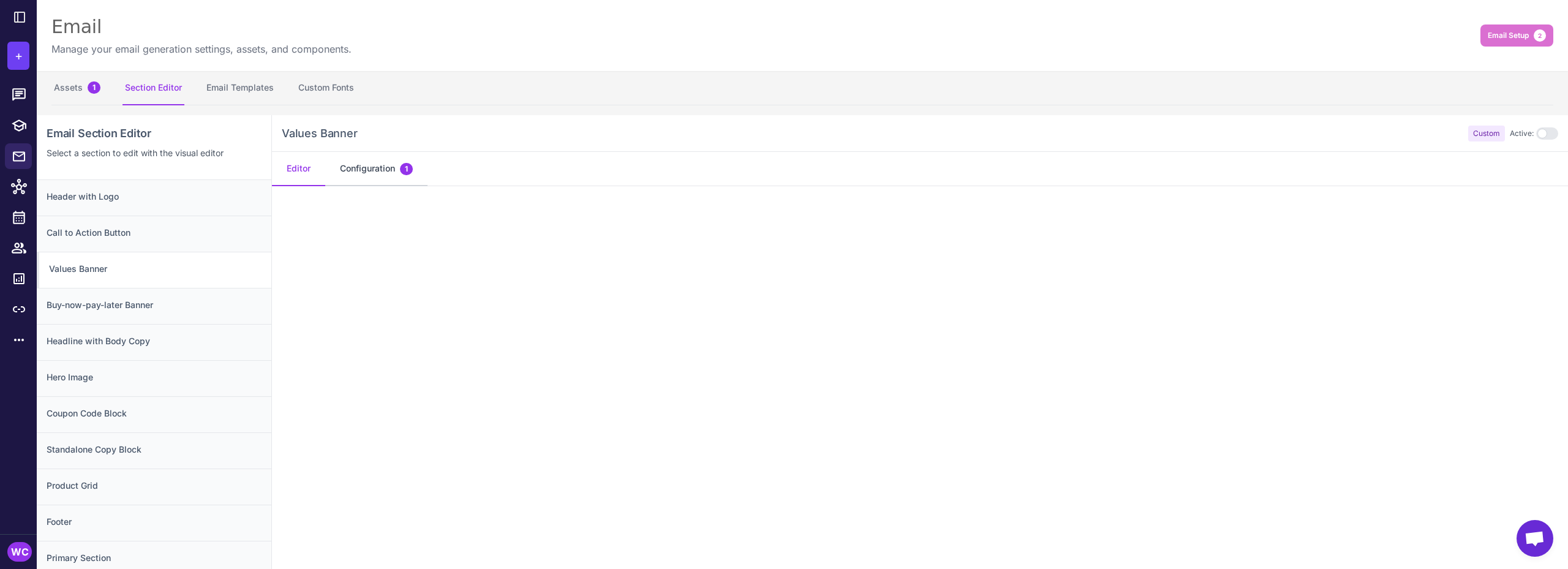
click at [356, 172] on button "Configuration 1" at bounding box center [377, 169] width 102 height 34
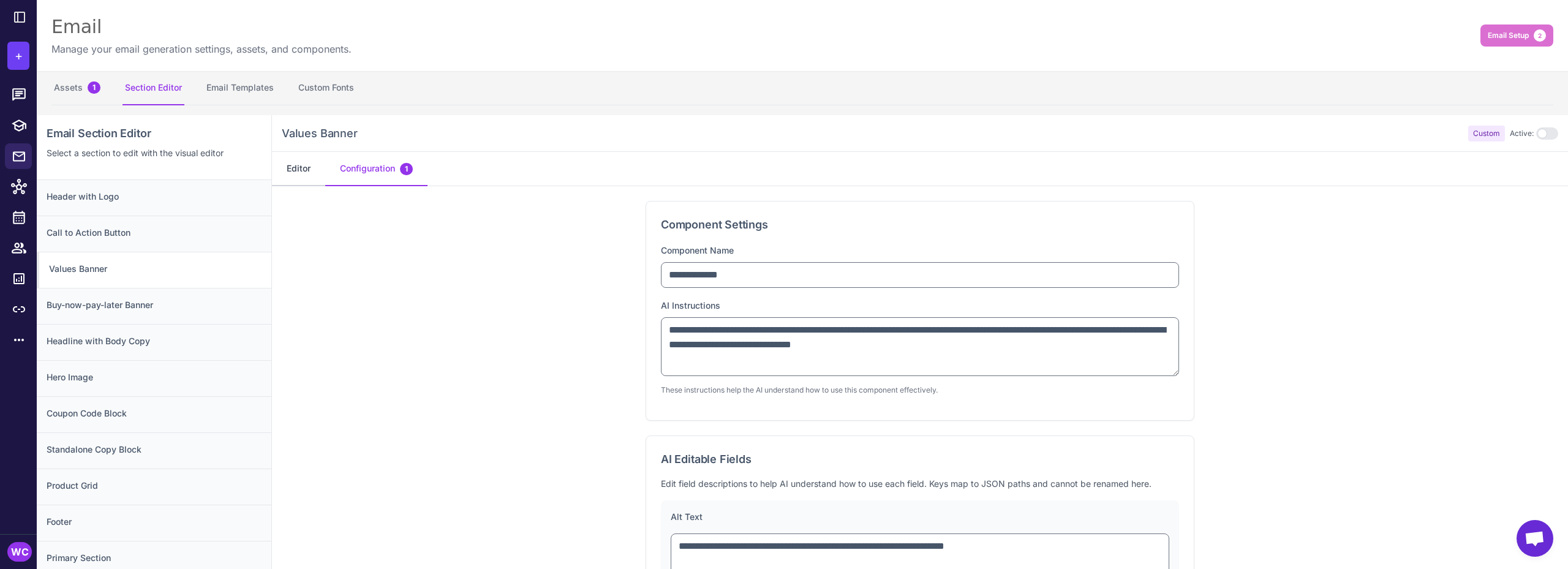
click at [314, 172] on button "Editor" at bounding box center [299, 169] width 53 height 34
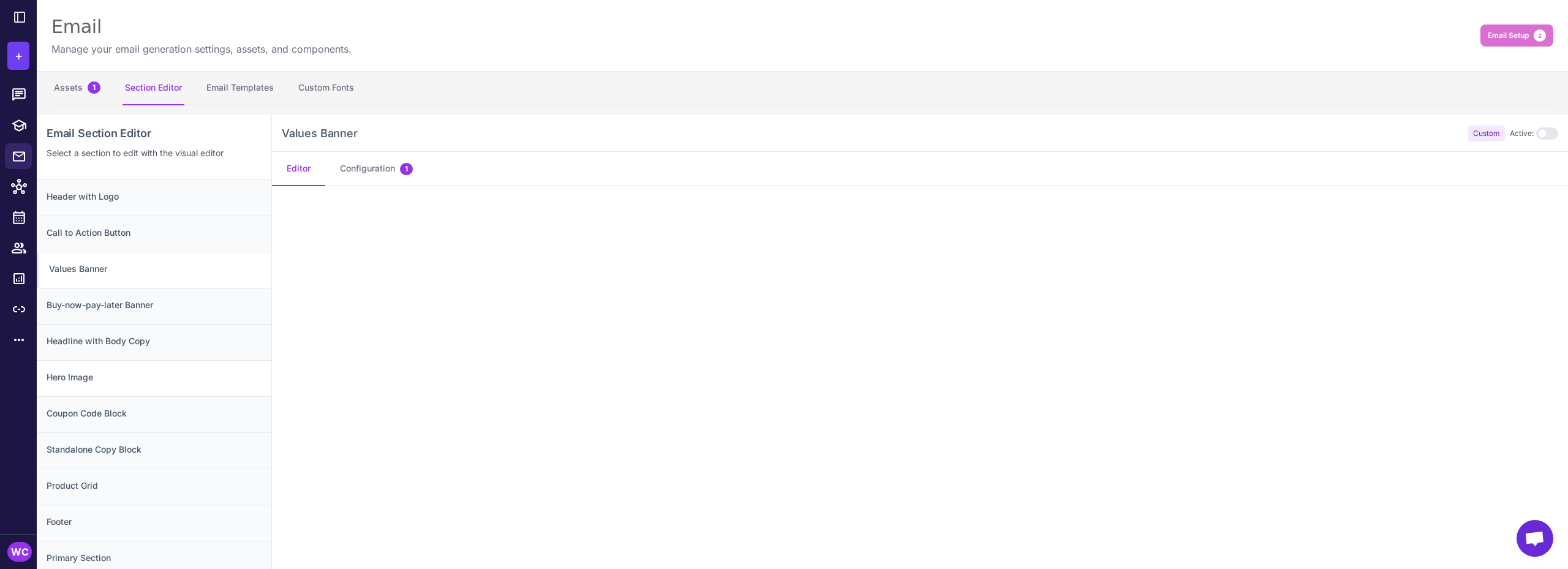
click at [105, 383] on h3 "Hero Image" at bounding box center [154, 377] width 215 height 13
click at [373, 170] on button "Configuration 2" at bounding box center [378, 169] width 104 height 34
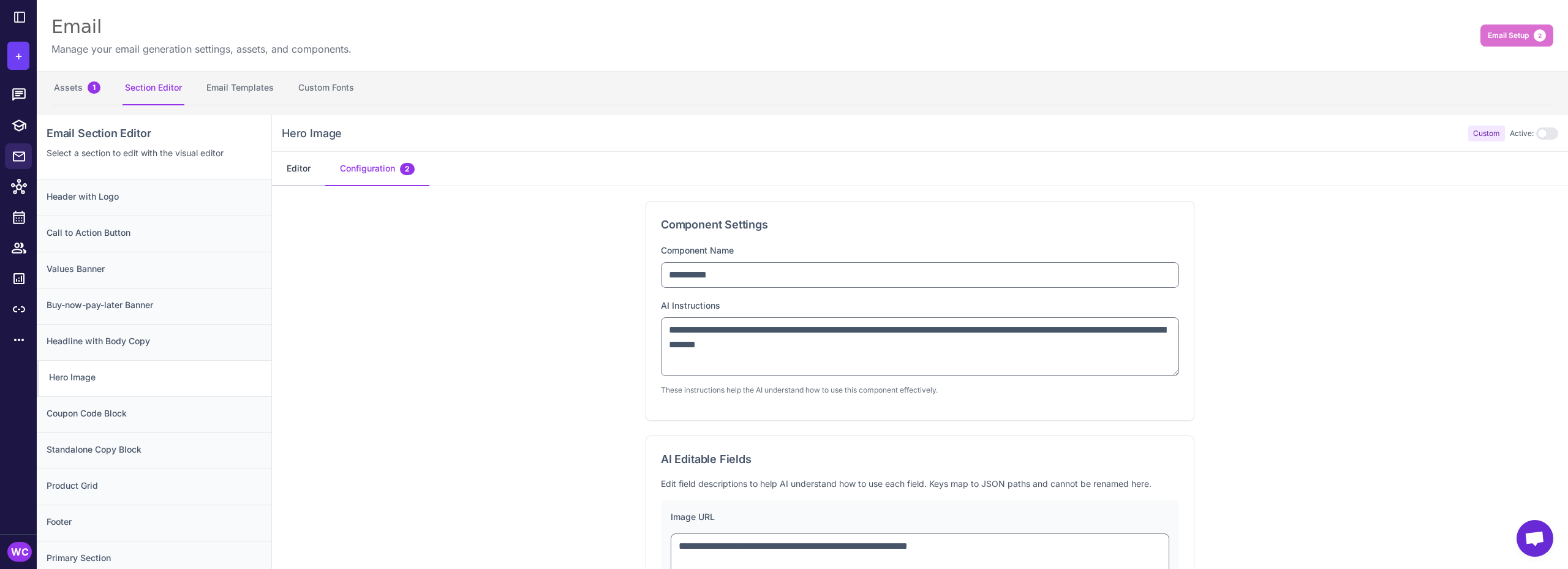
click at [317, 168] on button "Editor" at bounding box center [299, 169] width 53 height 34
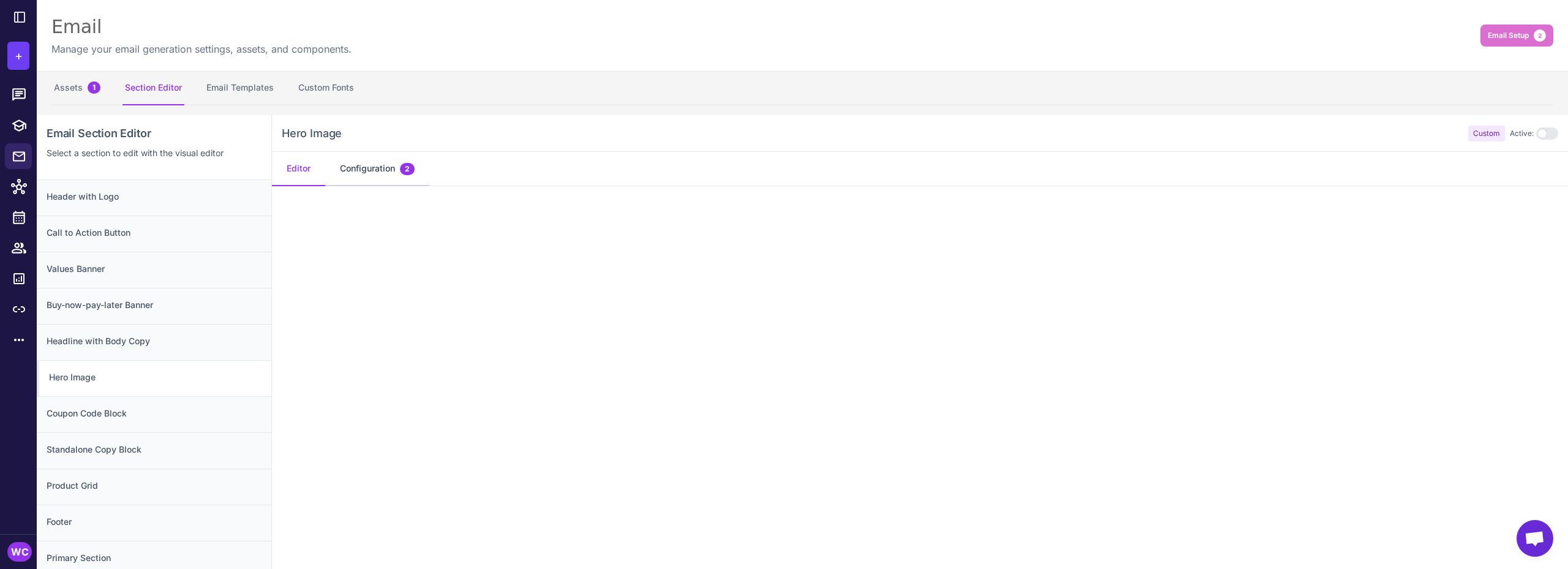
click at [369, 165] on button "Configuration 2" at bounding box center [378, 169] width 104 height 34
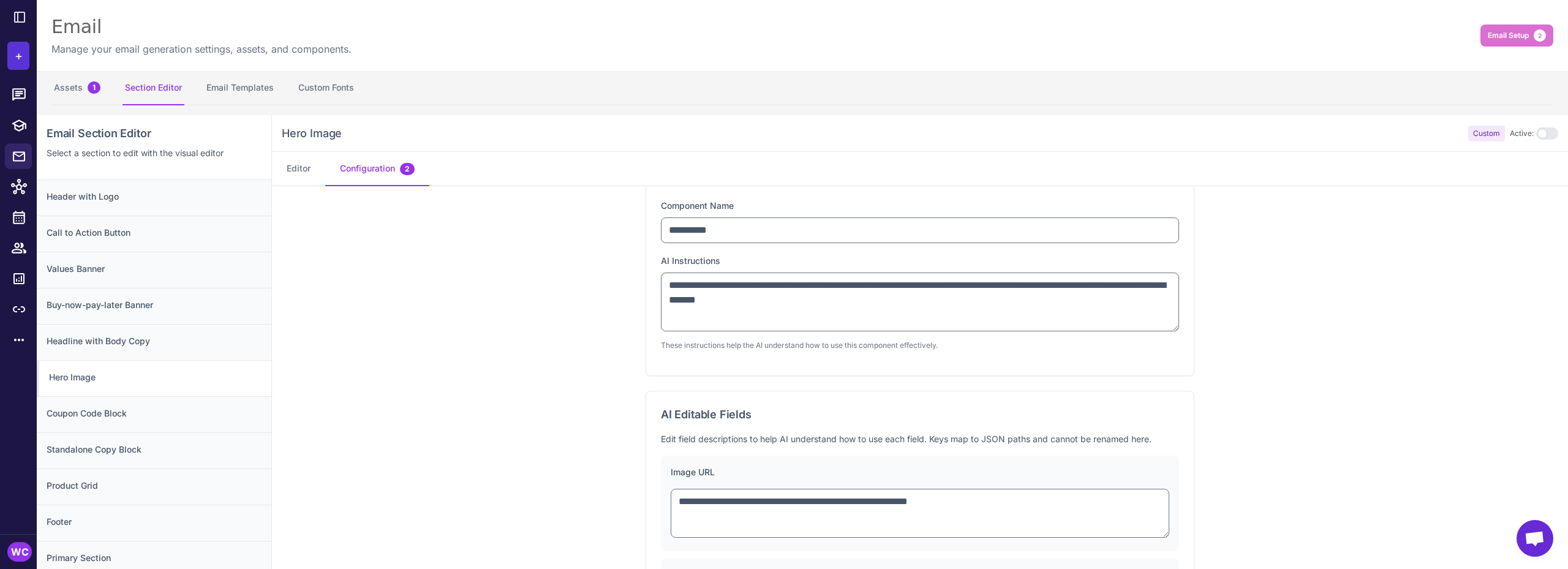
click at [14, 60] on span "+" at bounding box center [18, 55] width 8 height 18
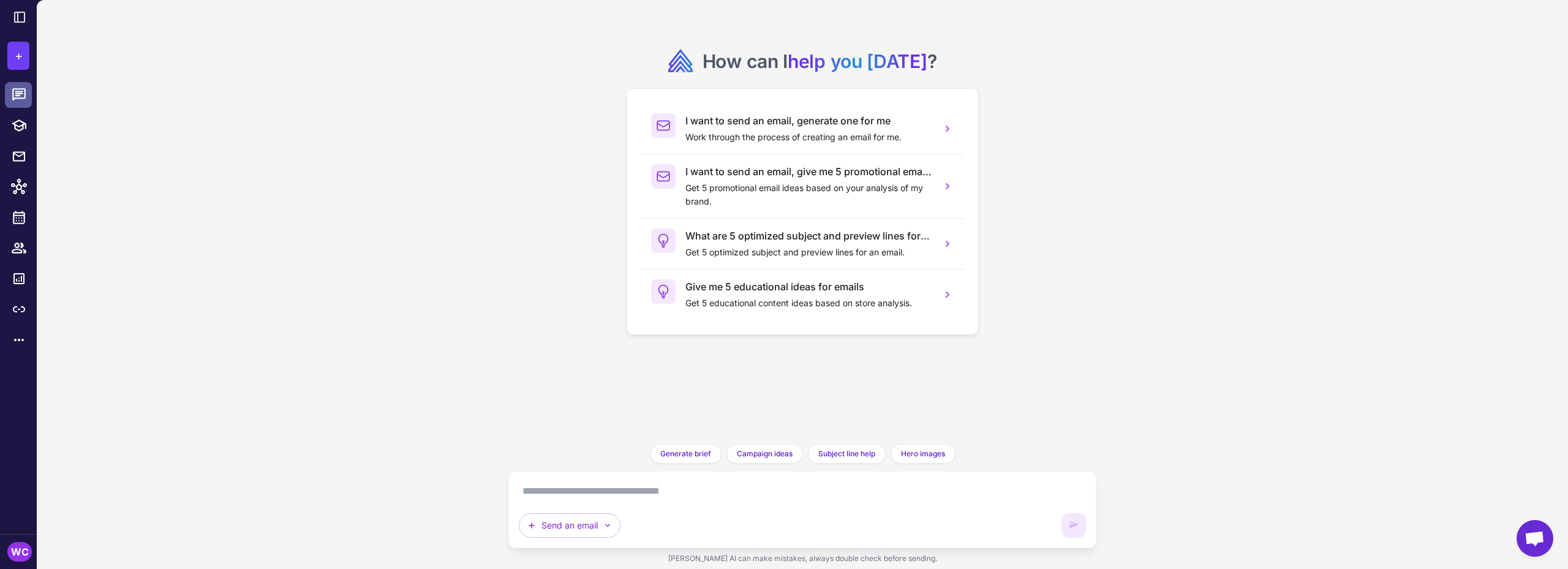
click at [18, 96] on icon at bounding box center [19, 94] width 13 height 12
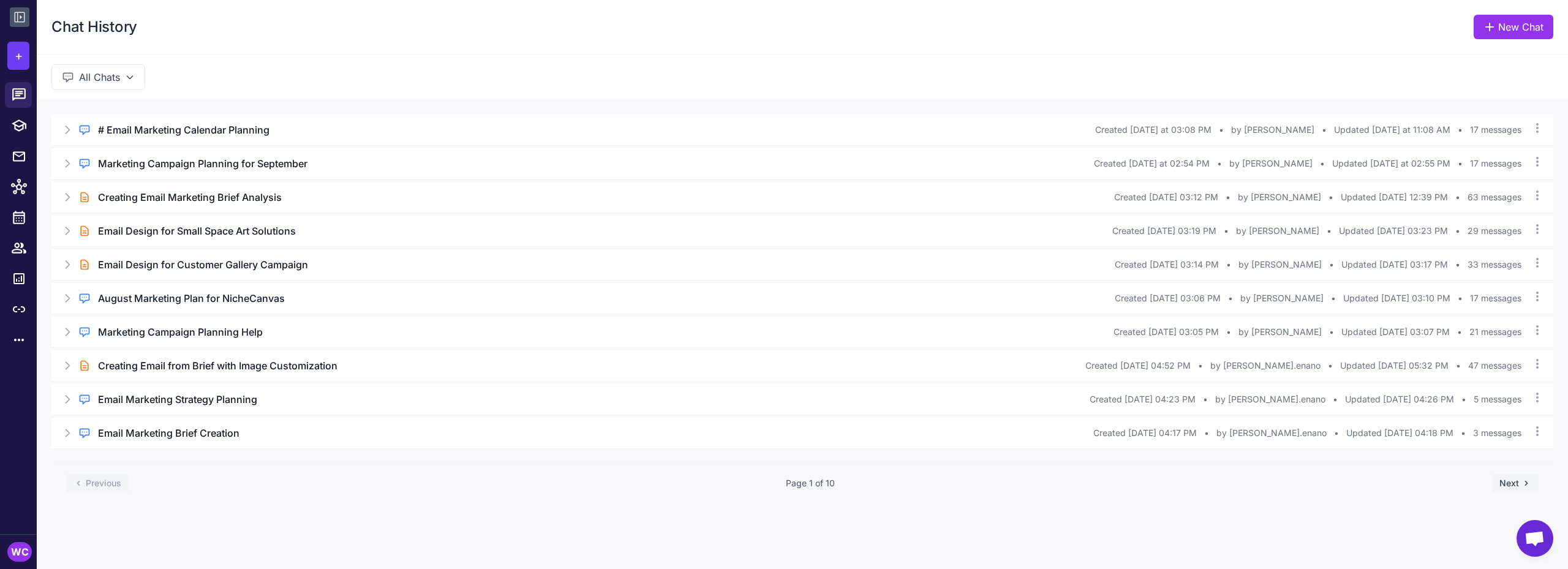
click at [17, 16] on icon at bounding box center [19, 17] width 10 height 10
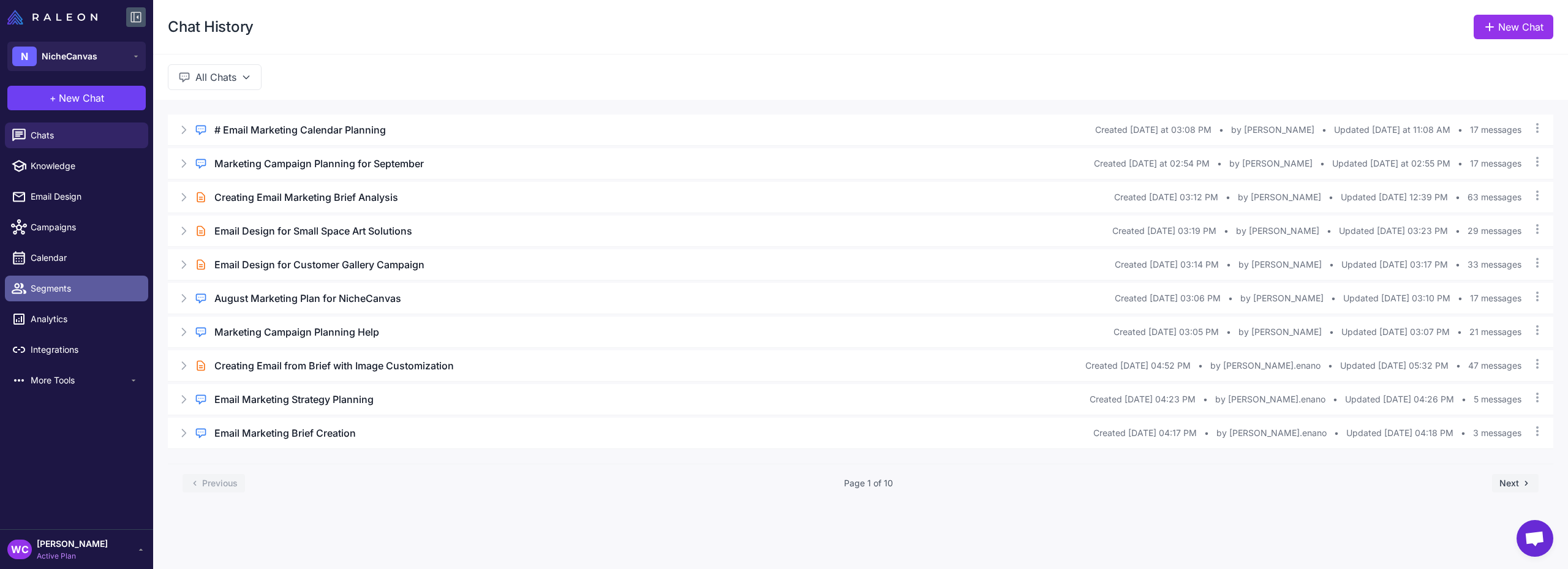
click at [65, 297] on link "Segments" at bounding box center [76, 288] width 143 height 26
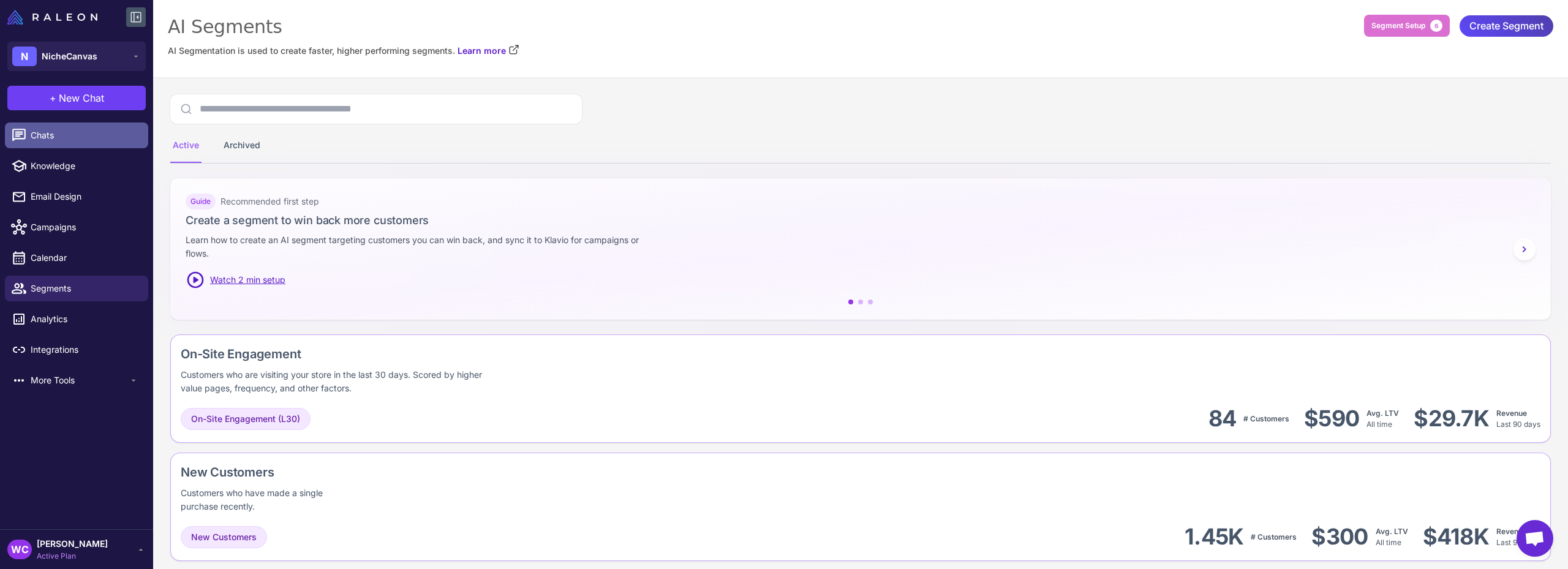
click at [72, 138] on span "Chats" at bounding box center [84, 136] width 108 height 13
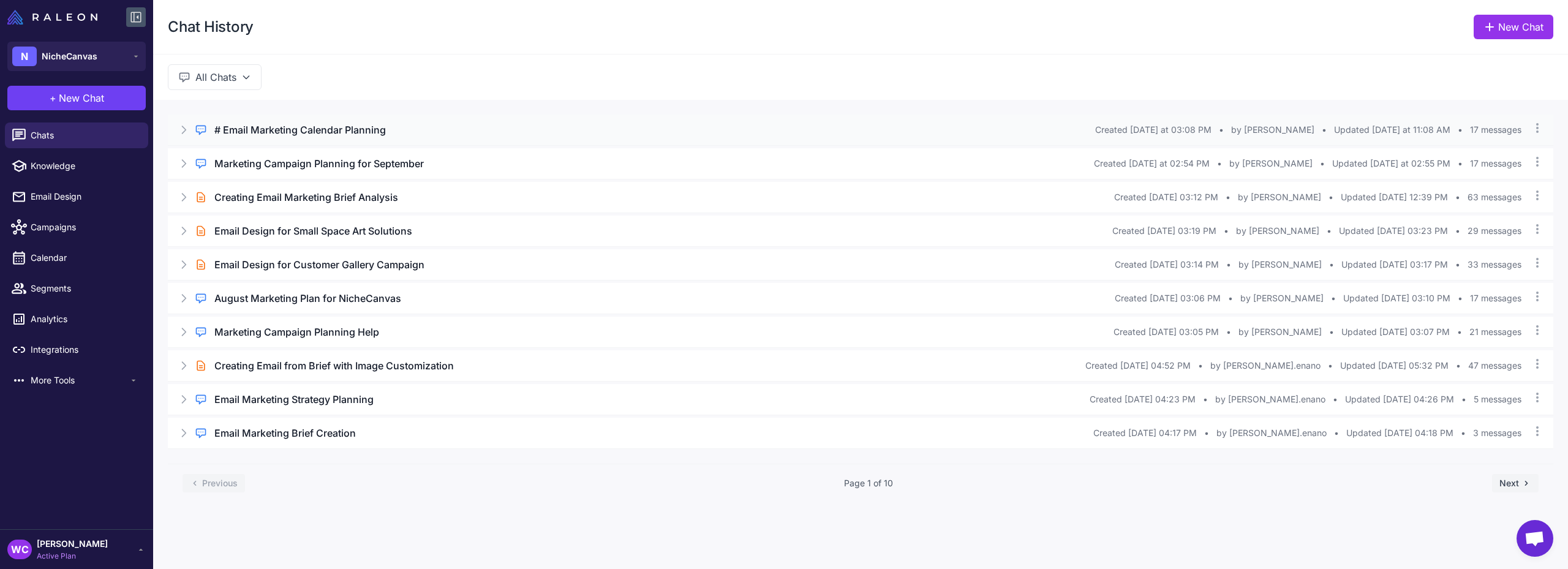
click at [285, 126] on h3 "# Email Marketing Calendar Planning" at bounding box center [300, 129] width 172 height 14
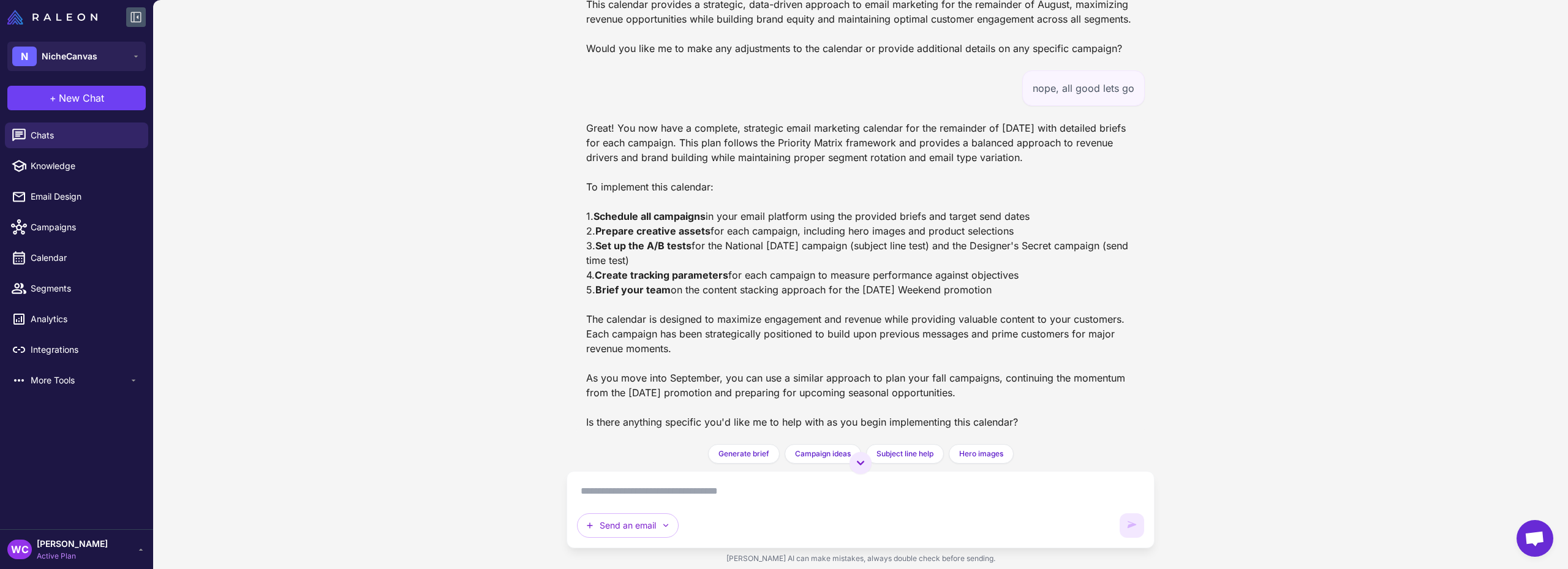
scroll to position [11864, 0]
click at [666, 524] on icon "button" at bounding box center [666, 525] width 9 height 9
click at [652, 485] on button "Plan multiple emails" at bounding box center [636, 496] width 117 height 24
click at [653, 488] on textarea at bounding box center [860, 491] width 567 height 20
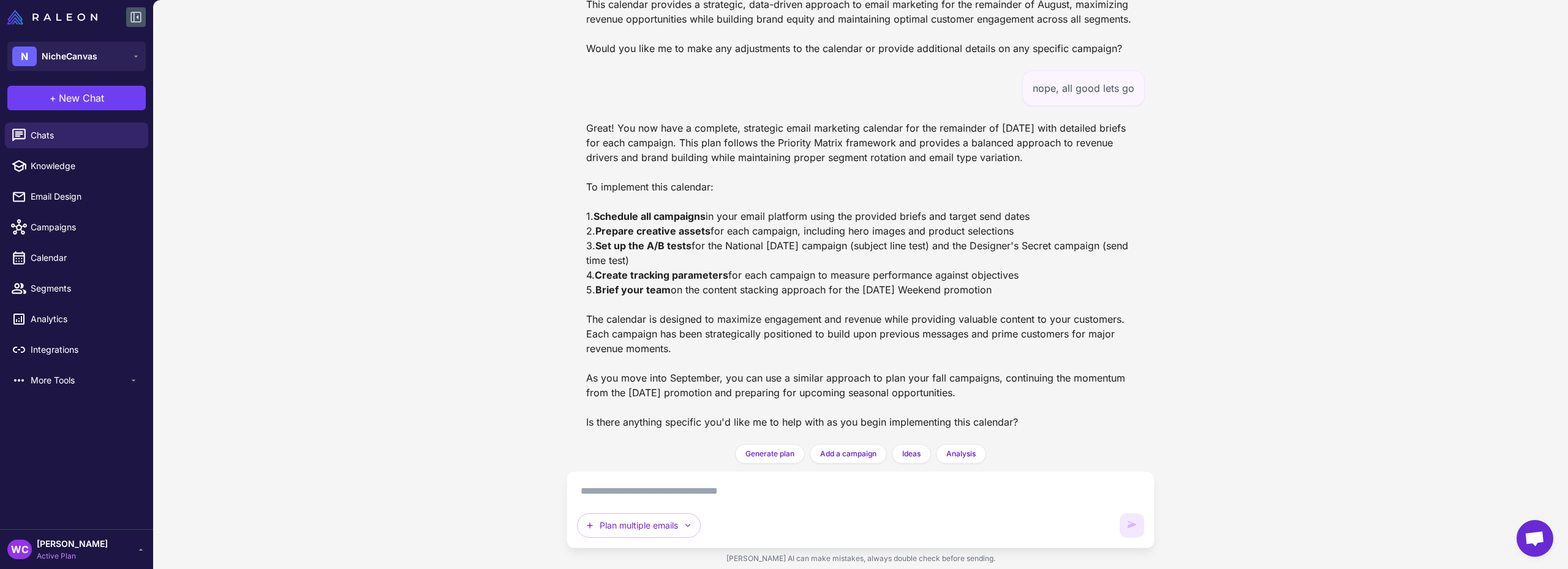
click at [644, 492] on textarea at bounding box center [860, 491] width 567 height 20
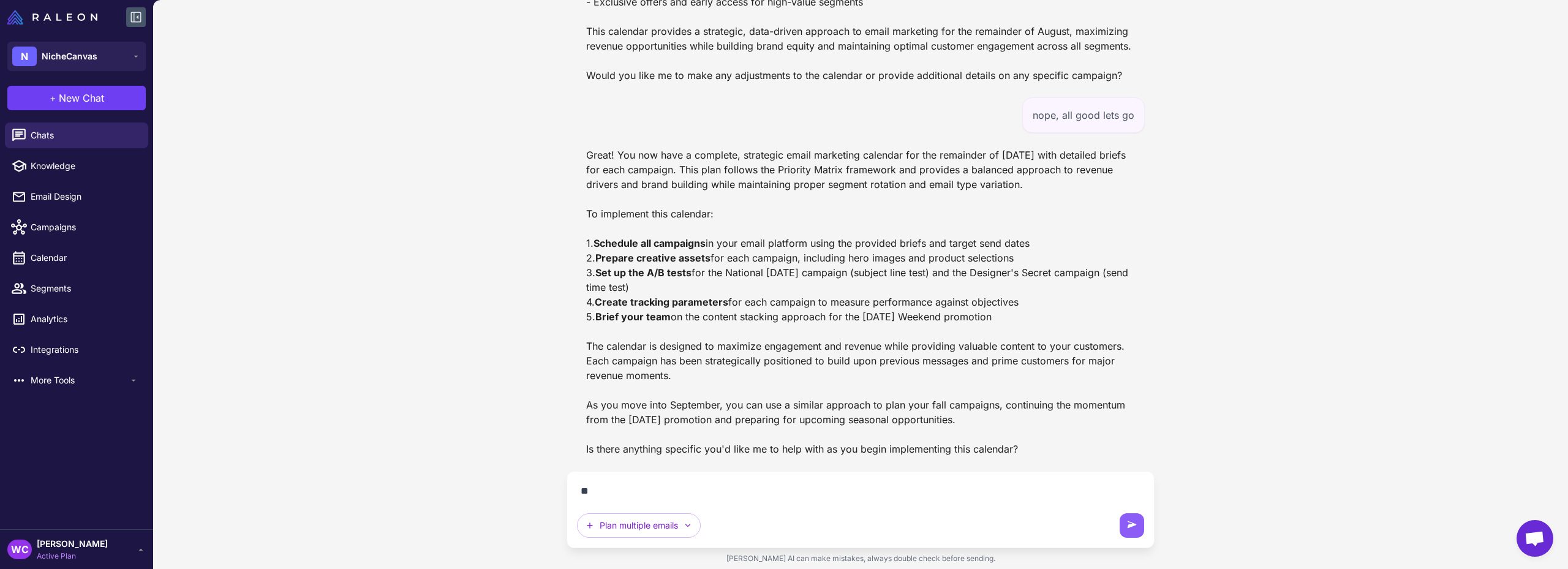
scroll to position [12326, 0]
type textarea "*"
type textarea "**********"
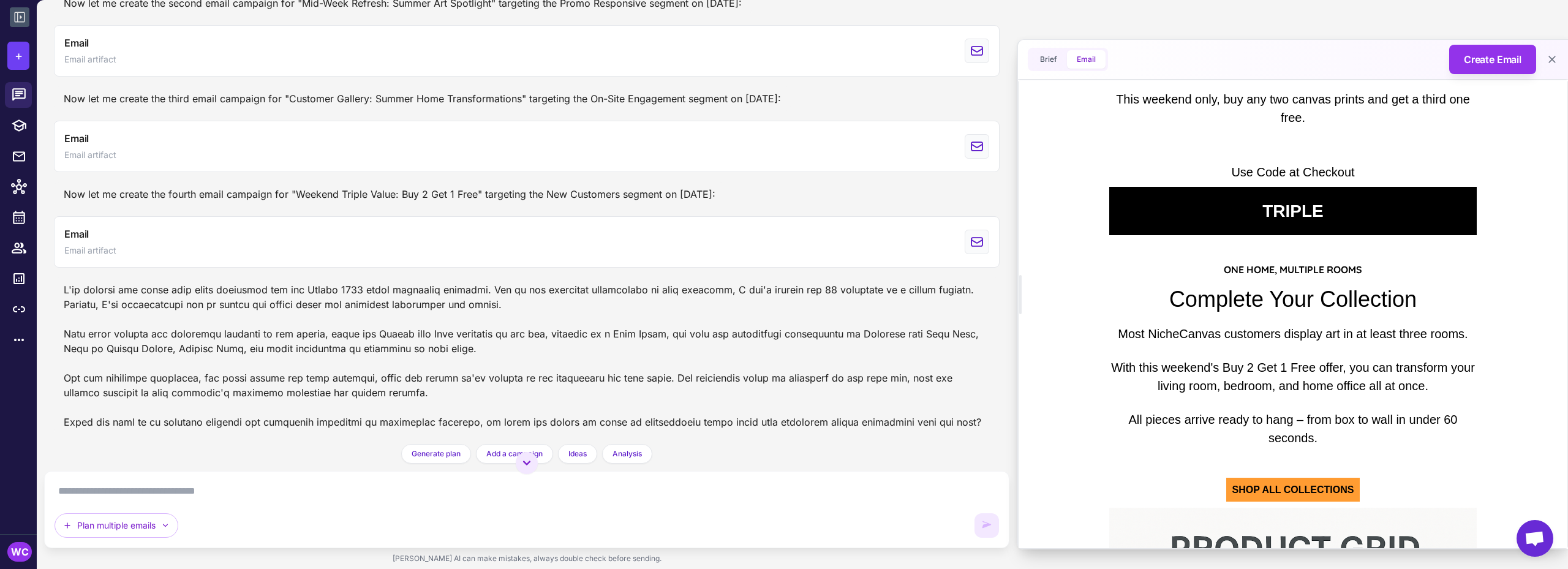
scroll to position [551, 0]
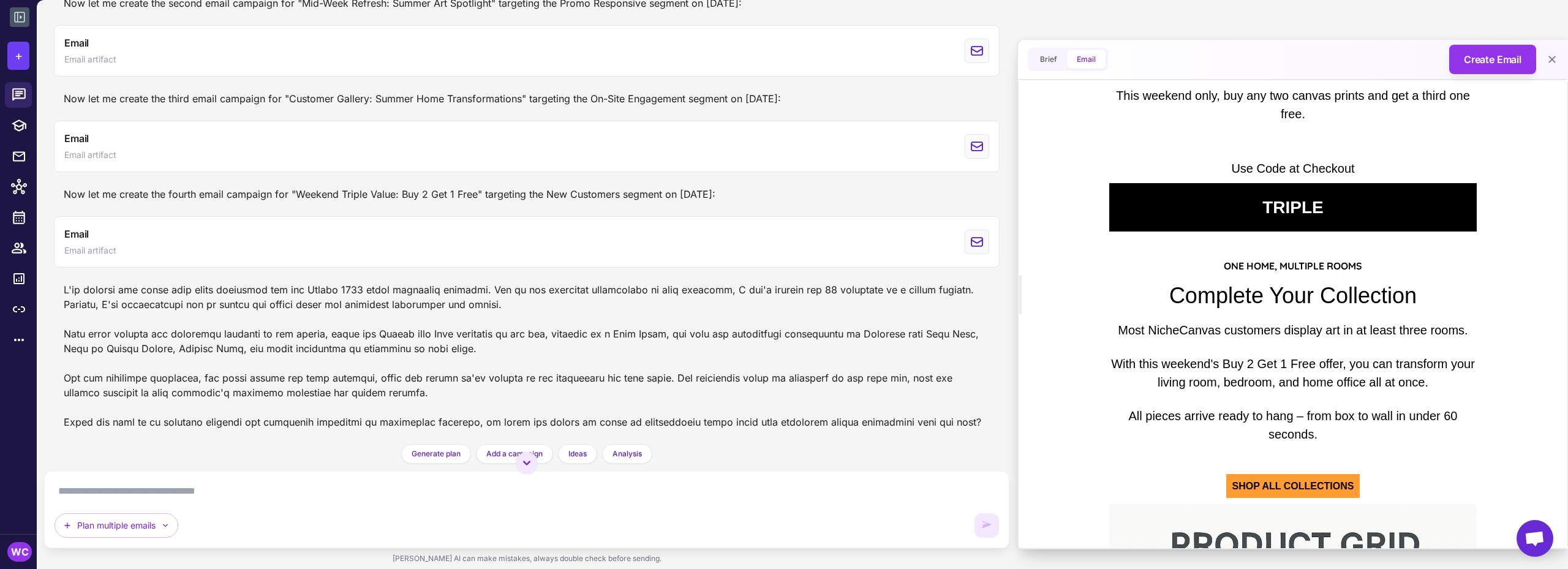
click at [1284, 203] on div "TRIPLE" at bounding box center [1292, 207] width 367 height 24
click at [1215, 209] on div "TRIPLE" at bounding box center [1292, 207] width 367 height 24
click at [1257, 484] on span "SHOP ALL COLLECTIONS" at bounding box center [1293, 486] width 134 height 24
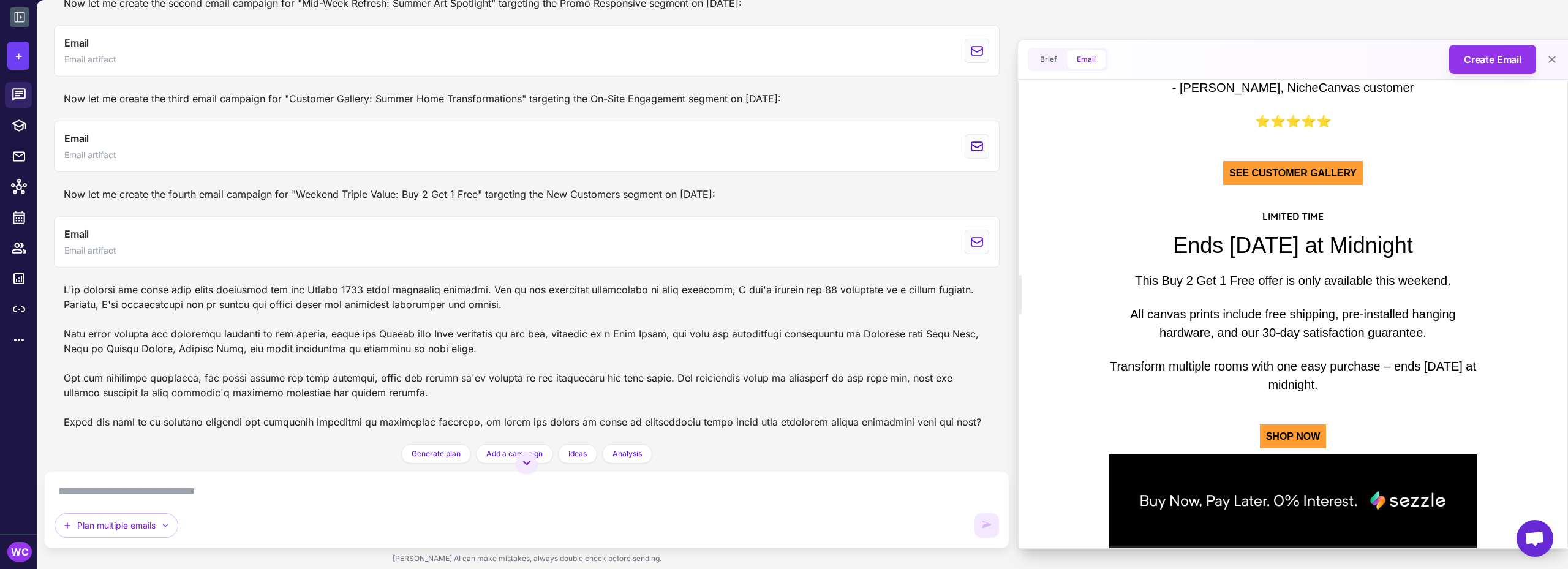
scroll to position [1592, 0]
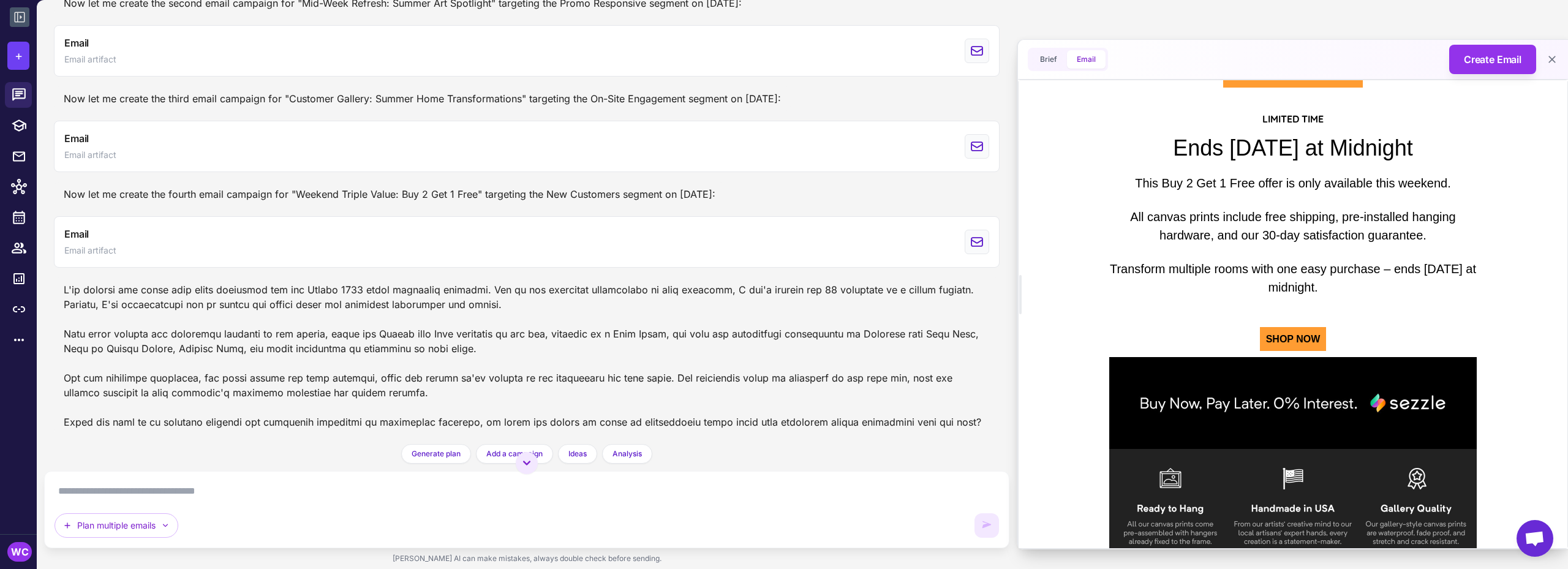
click at [26, 13] on icon at bounding box center [19, 16] width 14 height 14
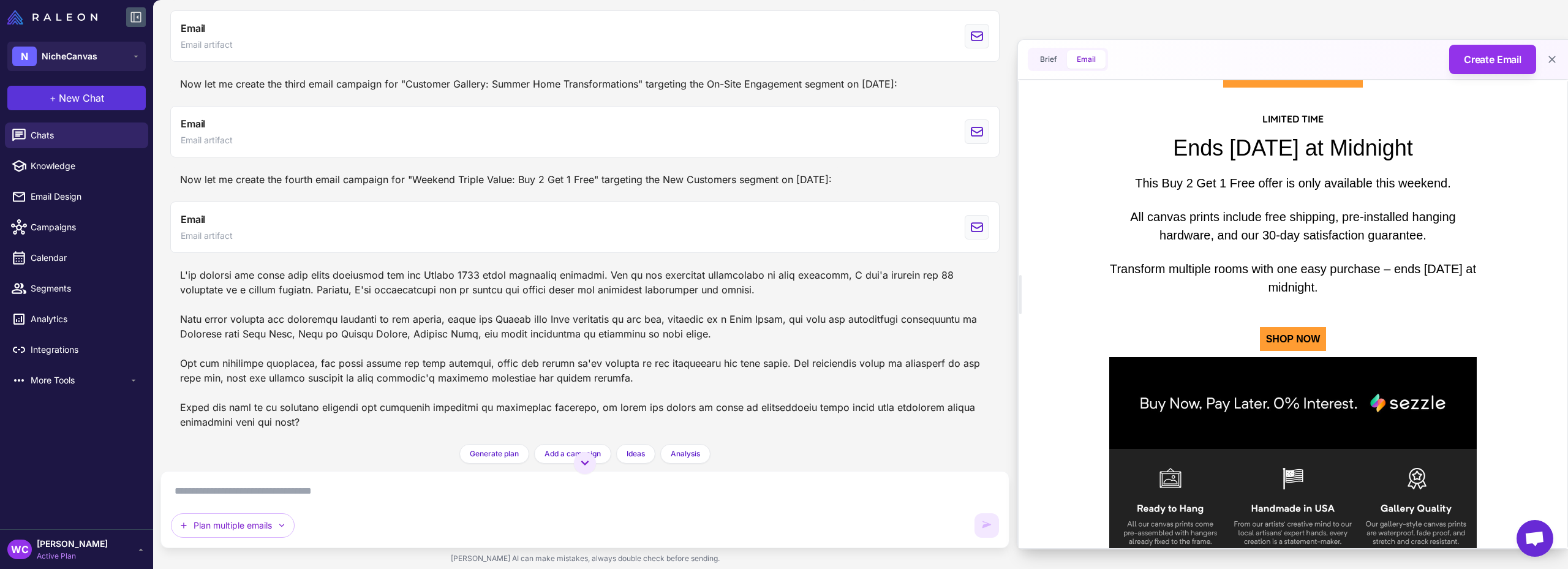
click at [64, 89] on button "+ New Chat" at bounding box center [77, 98] width 138 height 25
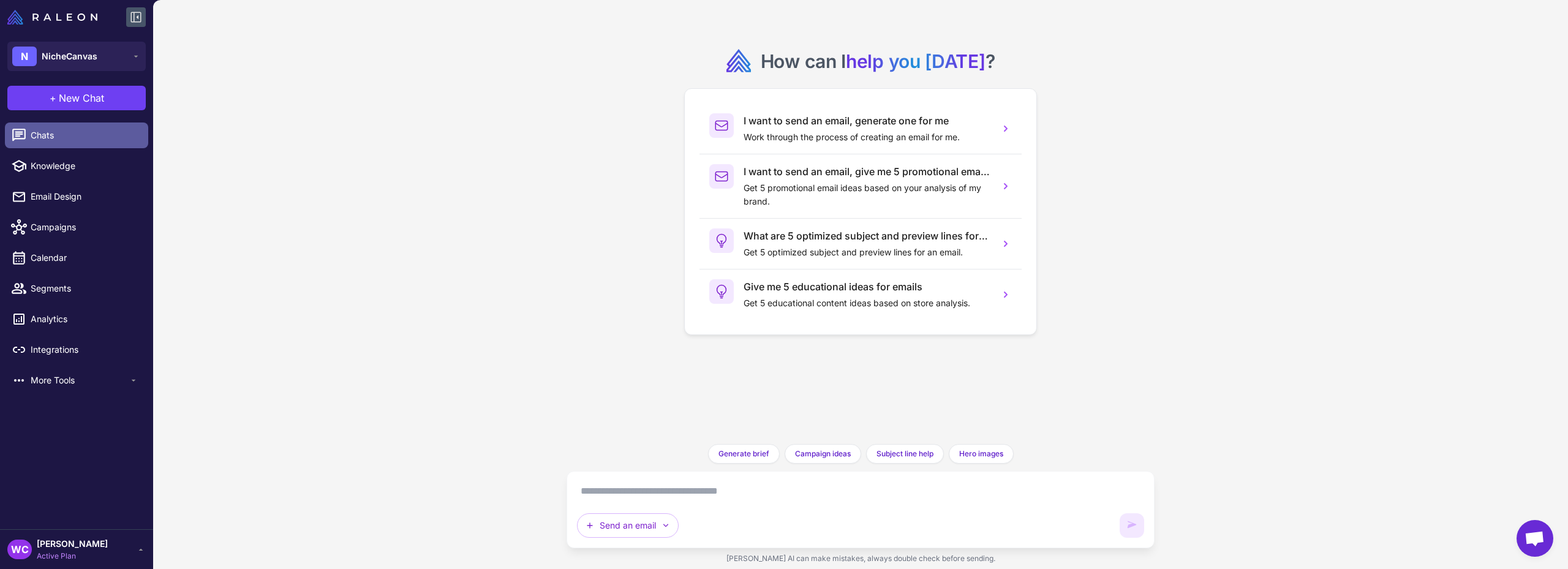
click at [47, 142] on link "Chats" at bounding box center [76, 135] width 143 height 26
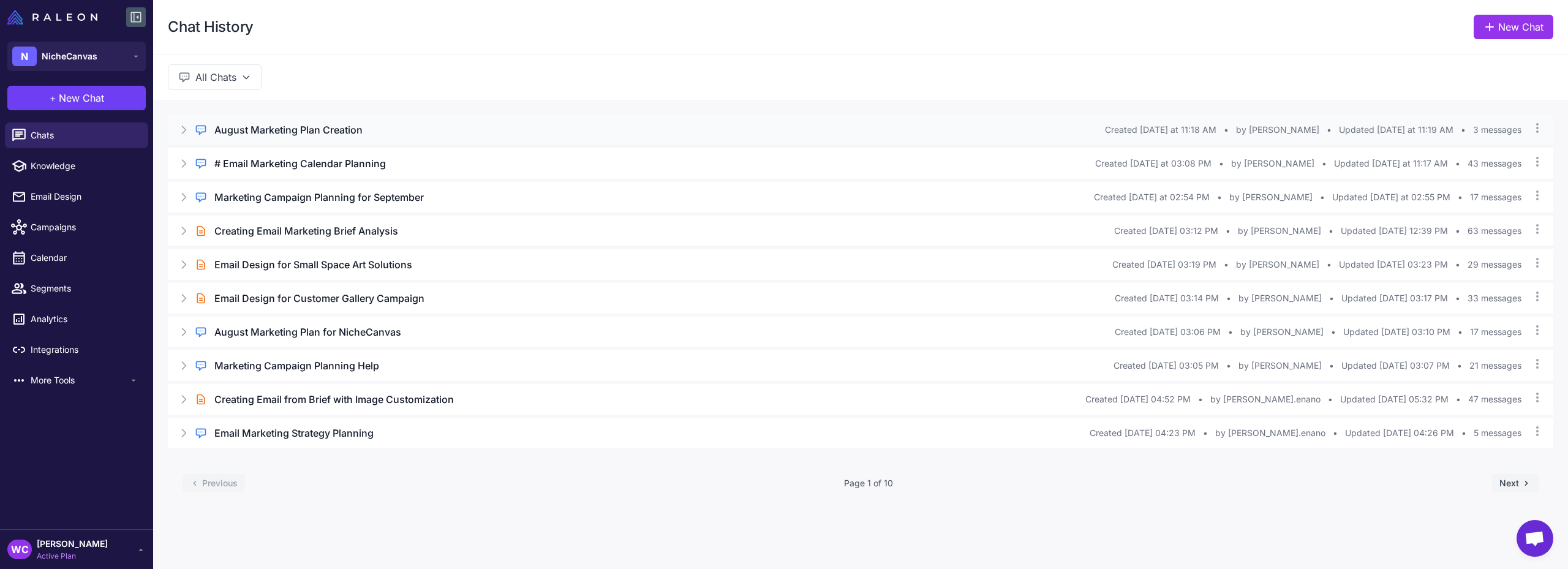
click at [476, 119] on div "Regular Chat August Marketing Plan Creation Created [DATE] at 11:18 AM • by [PE…" at bounding box center [860, 130] width 1386 height 30
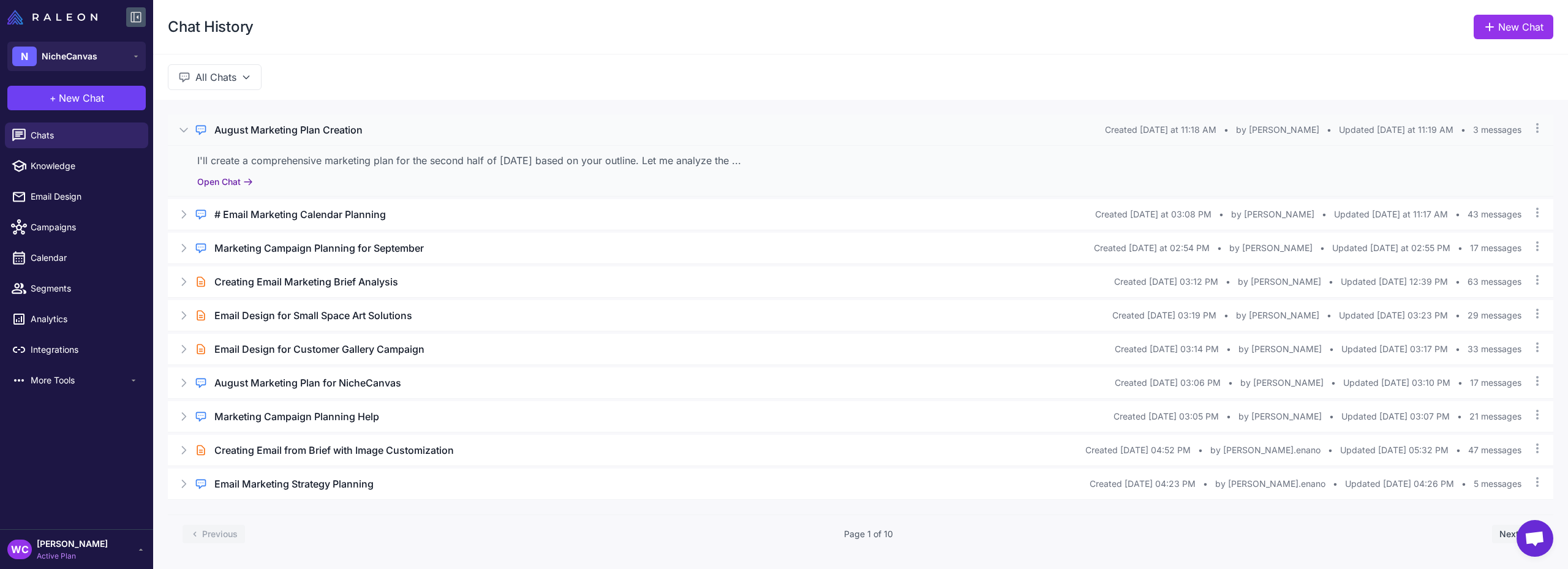
click at [228, 180] on button "Open Chat" at bounding box center [225, 182] width 56 height 13
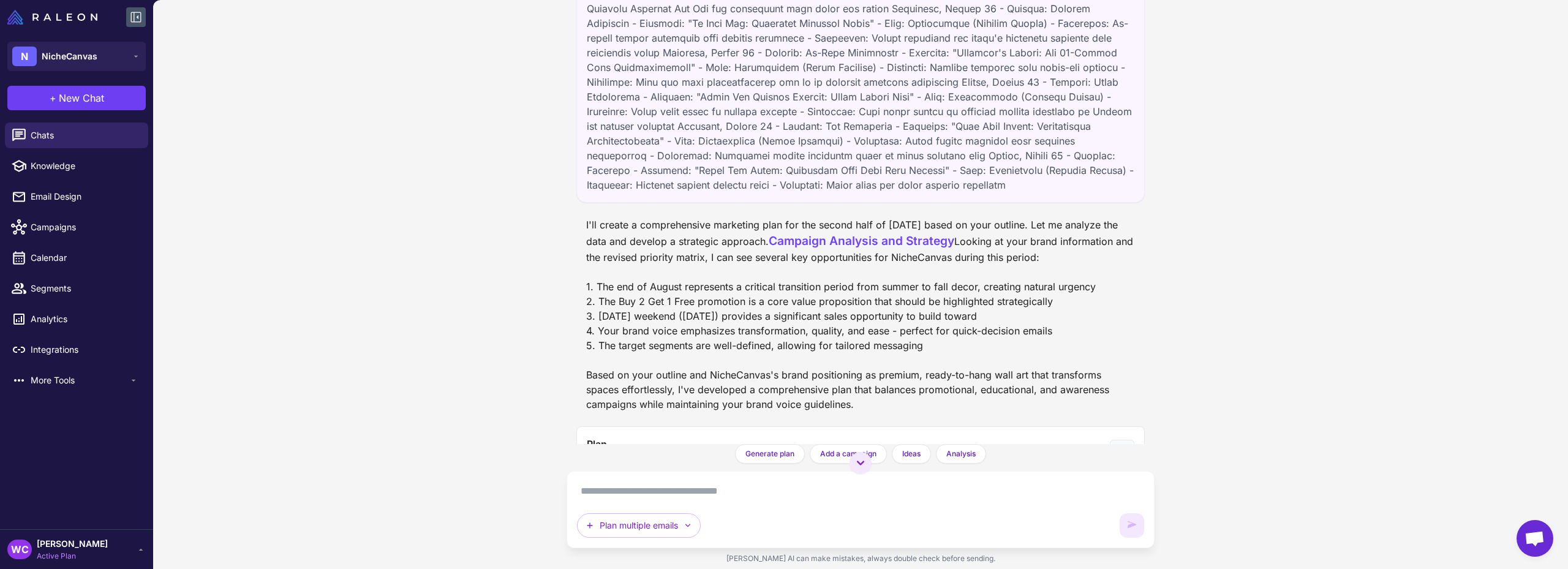
scroll to position [725, 0]
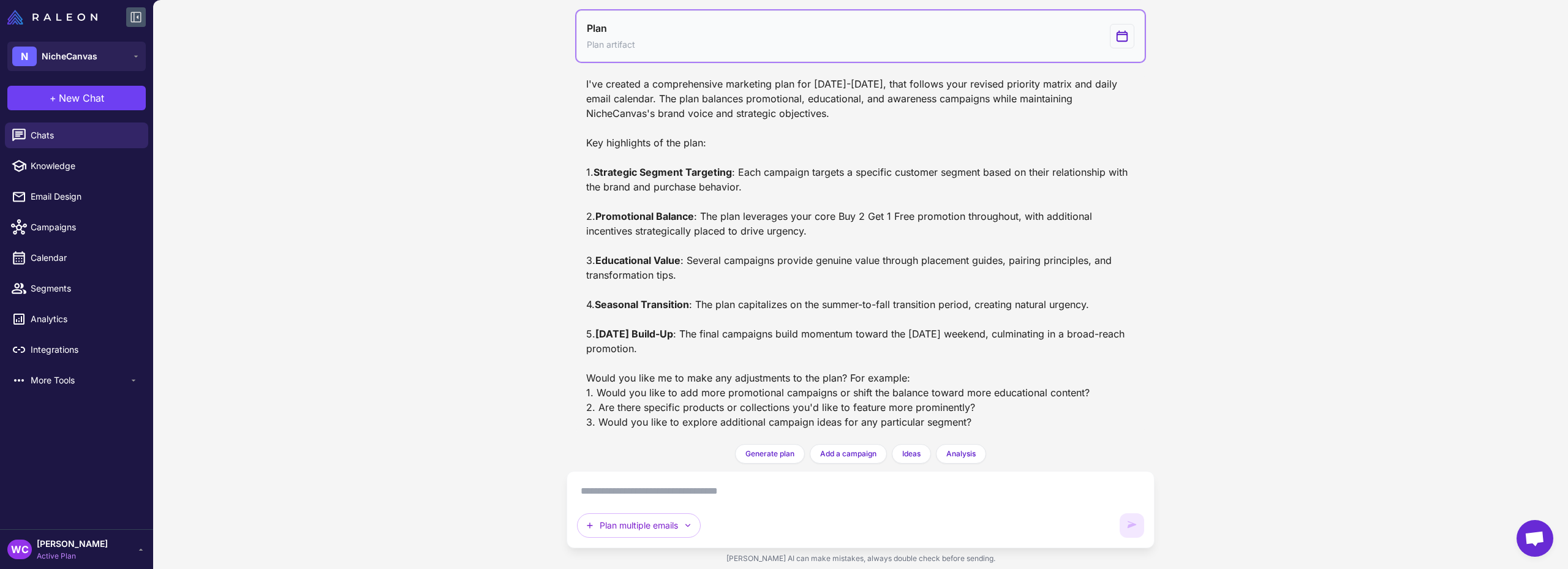
click at [786, 39] on button "Plan Plan artifact" at bounding box center [860, 36] width 568 height 51
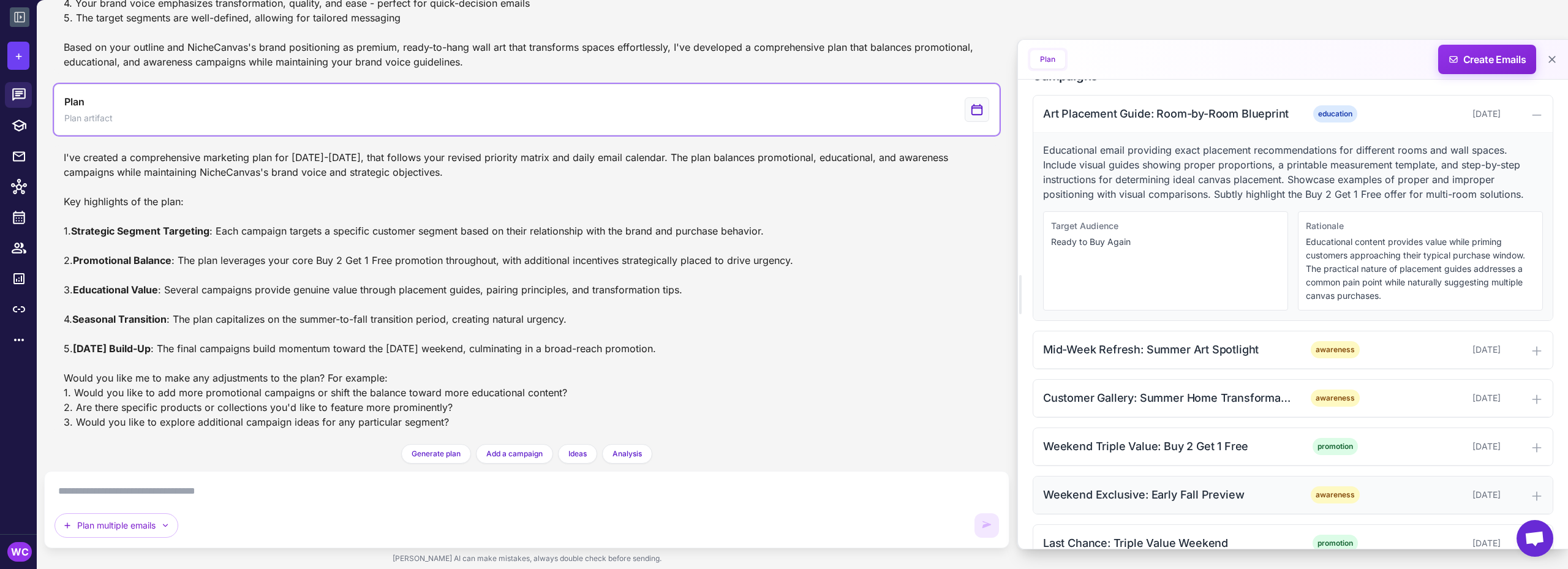
scroll to position [237, 0]
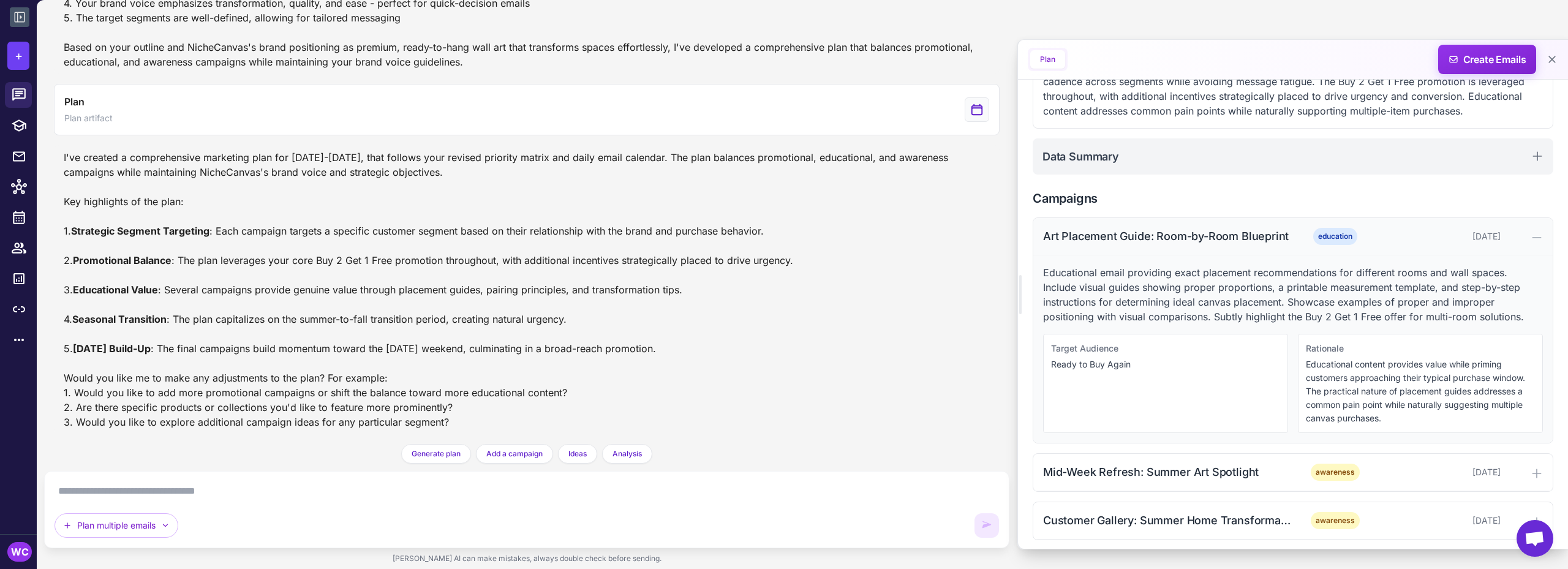
click at [1531, 232] on icon at bounding box center [1537, 237] width 12 height 12
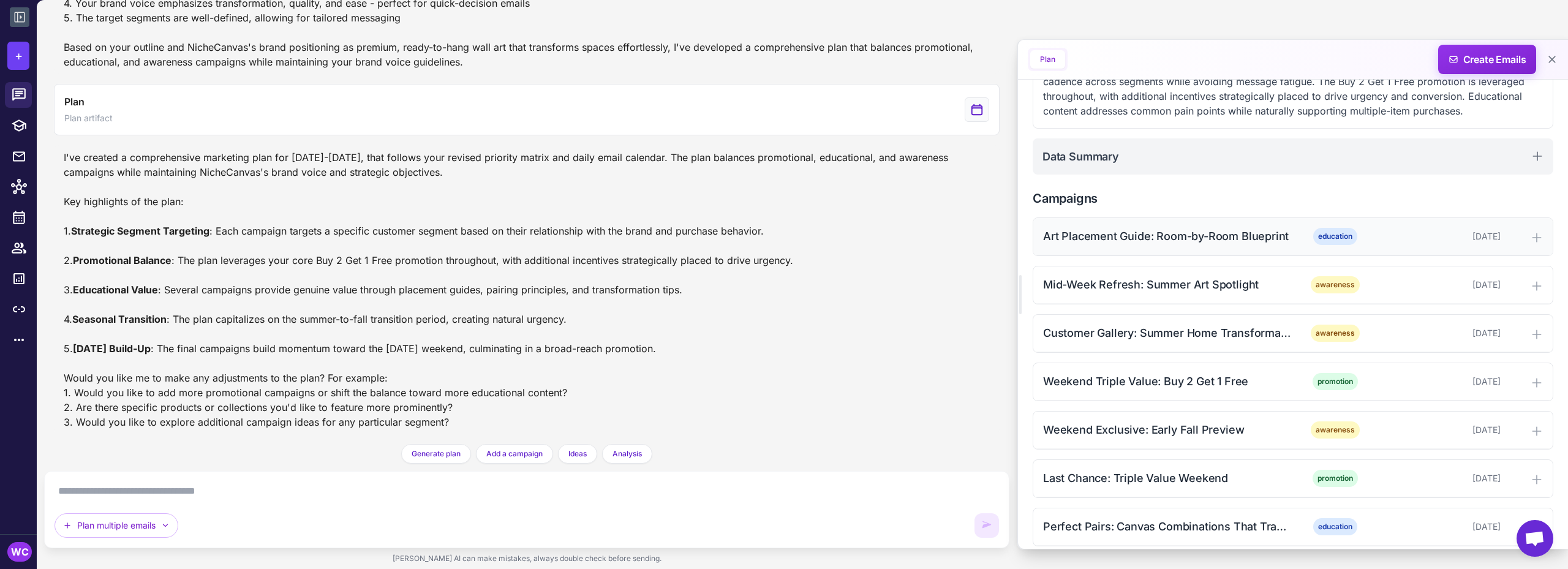
click at [1391, 236] on div "[DATE]" at bounding box center [1440, 236] width 121 height 13
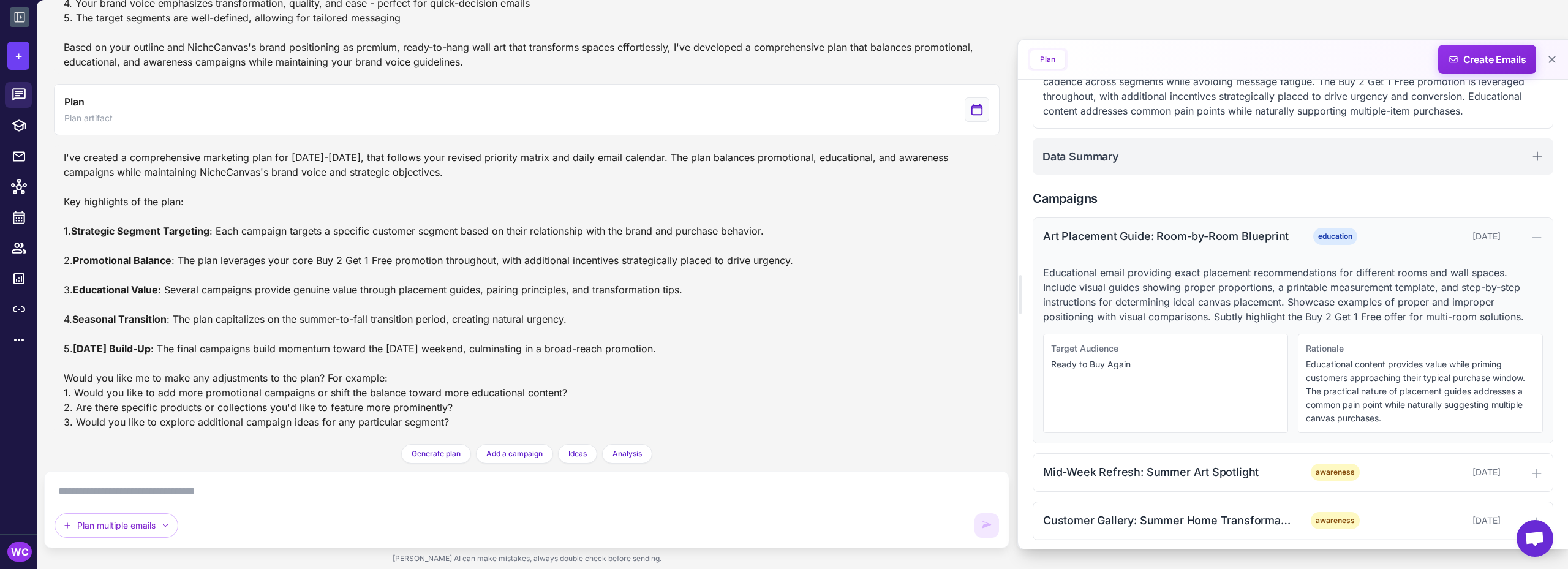
click at [1390, 233] on div "[DATE]" at bounding box center [1440, 236] width 121 height 13
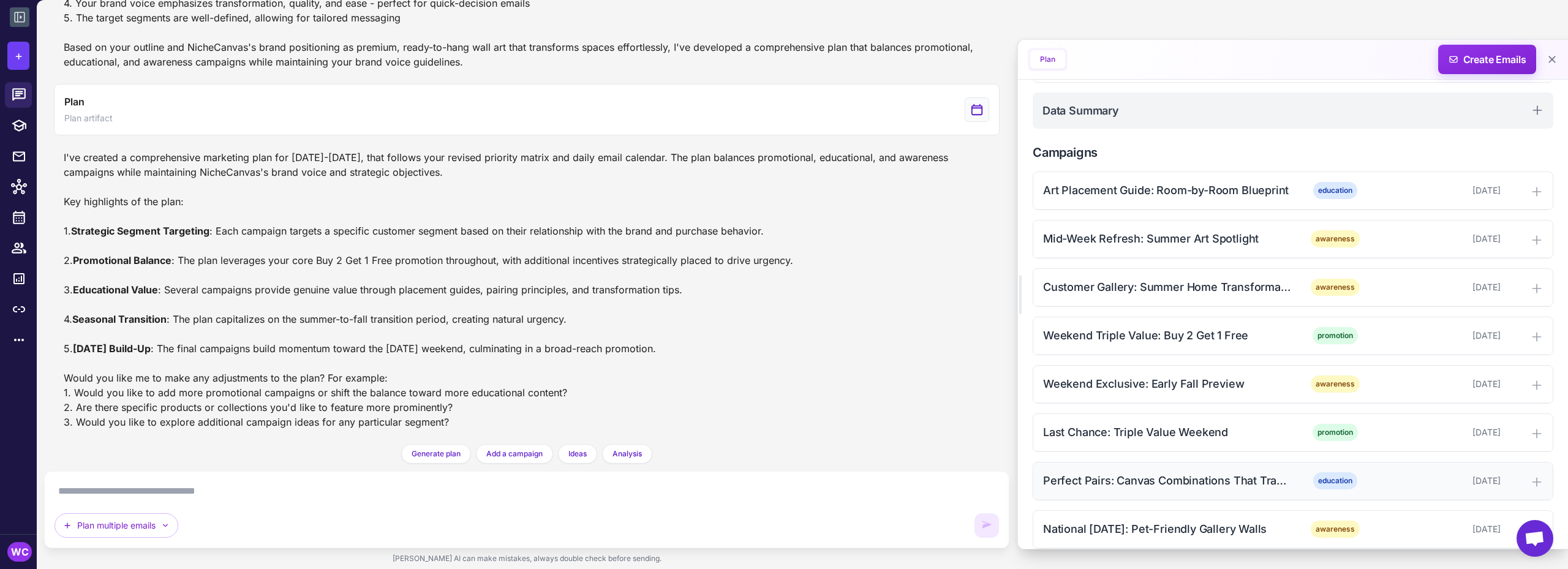
scroll to position [233, 0]
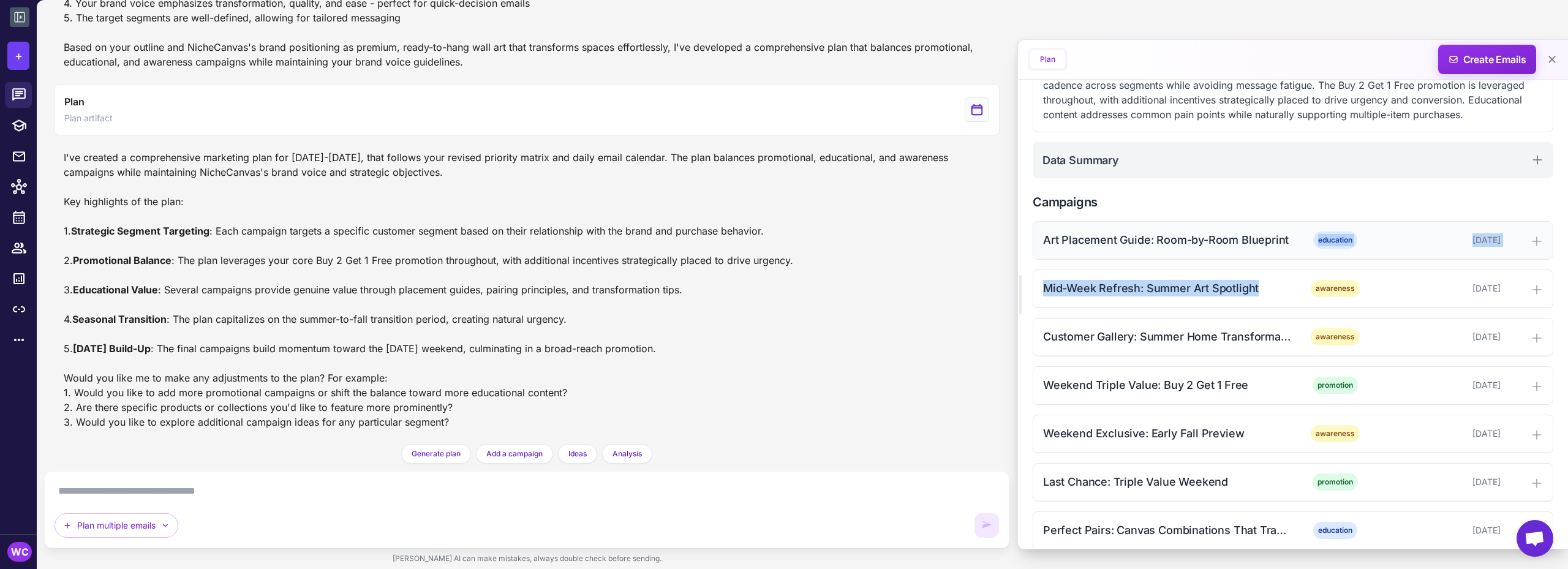
drag, startPoint x: 1285, startPoint y: 281, endPoint x: 1288, endPoint y: 234, distance: 47.1
click at [1288, 234] on div "Art Placement Guide: Room-by-Room Blueprint education [DATE] Mid-Week Refresh: …" at bounding box center [1293, 530] width 521 height 619
click at [1273, 279] on div "Mid-Week Refresh: Summer Art Spotlight awareness [DATE]" at bounding box center [1293, 288] width 520 height 37
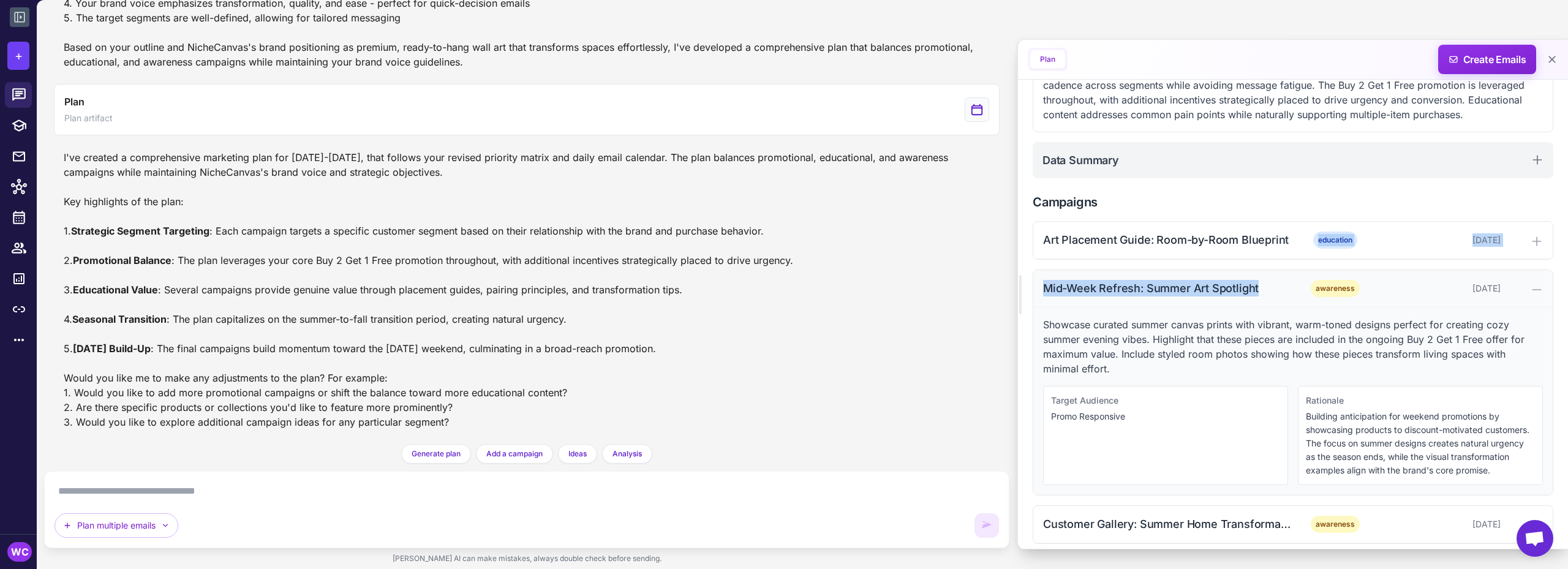
click at [1264, 283] on div "Mid-Week Refresh: Summer Art Spotlight" at bounding box center [1167, 287] width 248 height 16
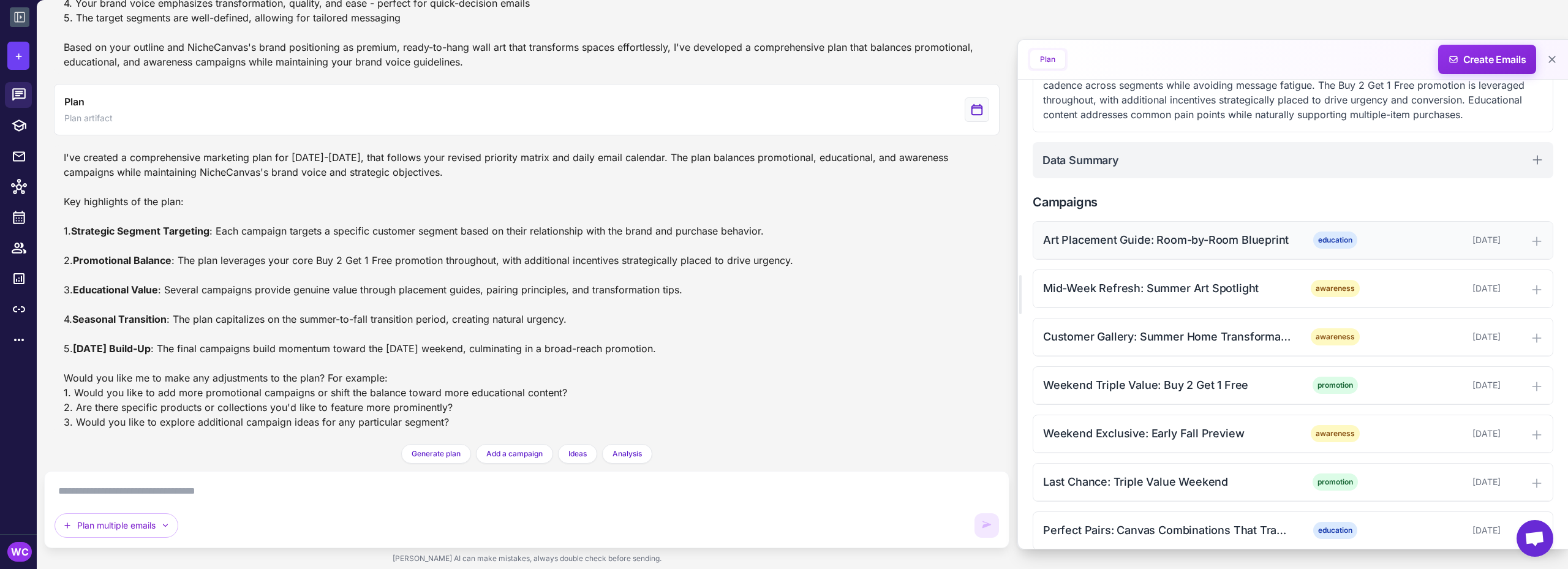
click at [1287, 245] on div "Art Placement Guide: Room-by-Room Blueprint" at bounding box center [1167, 239] width 248 height 16
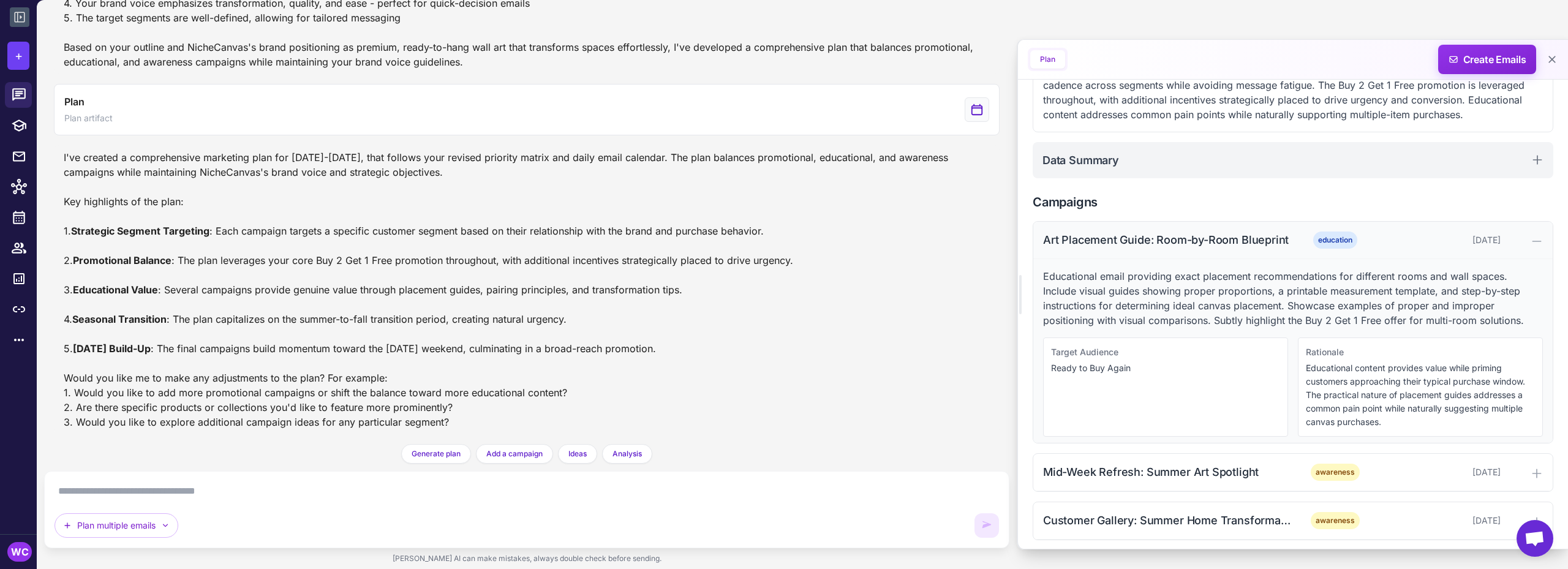
click at [1270, 243] on div "Art Placement Guide: Room-by-Room Blueprint" at bounding box center [1167, 239] width 248 height 16
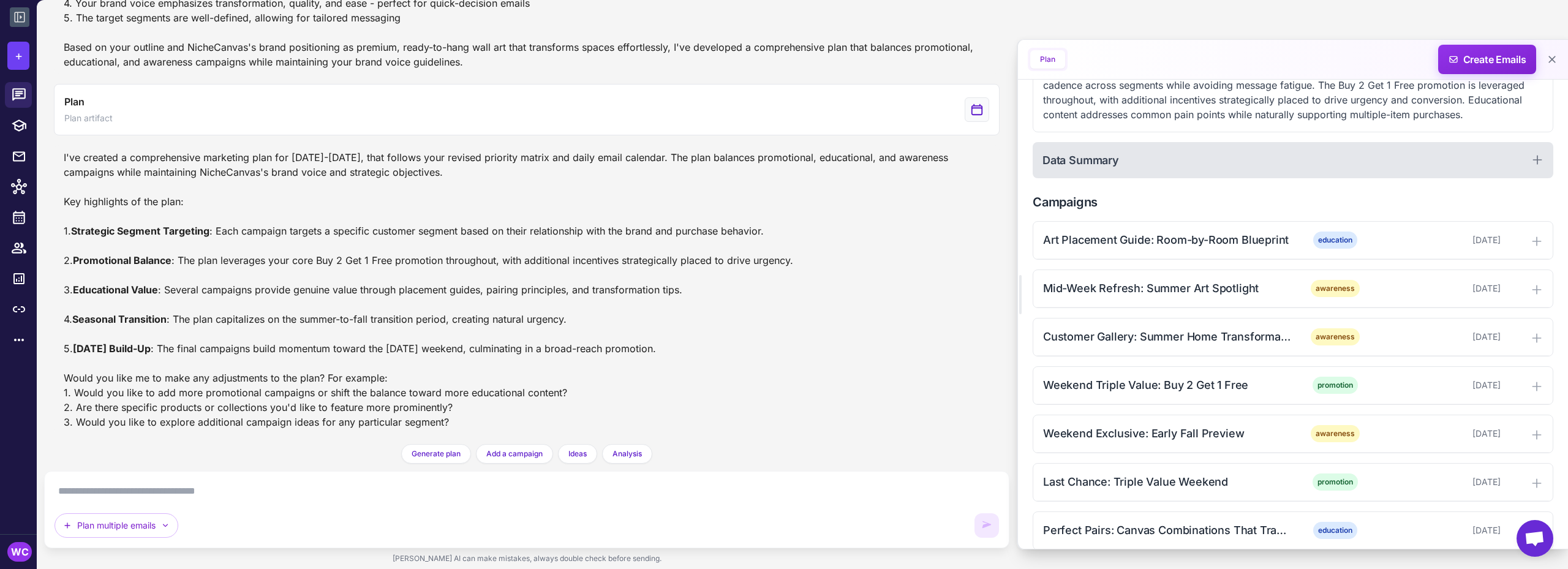
click at [1320, 171] on div "Data Summary" at bounding box center [1293, 160] width 521 height 36
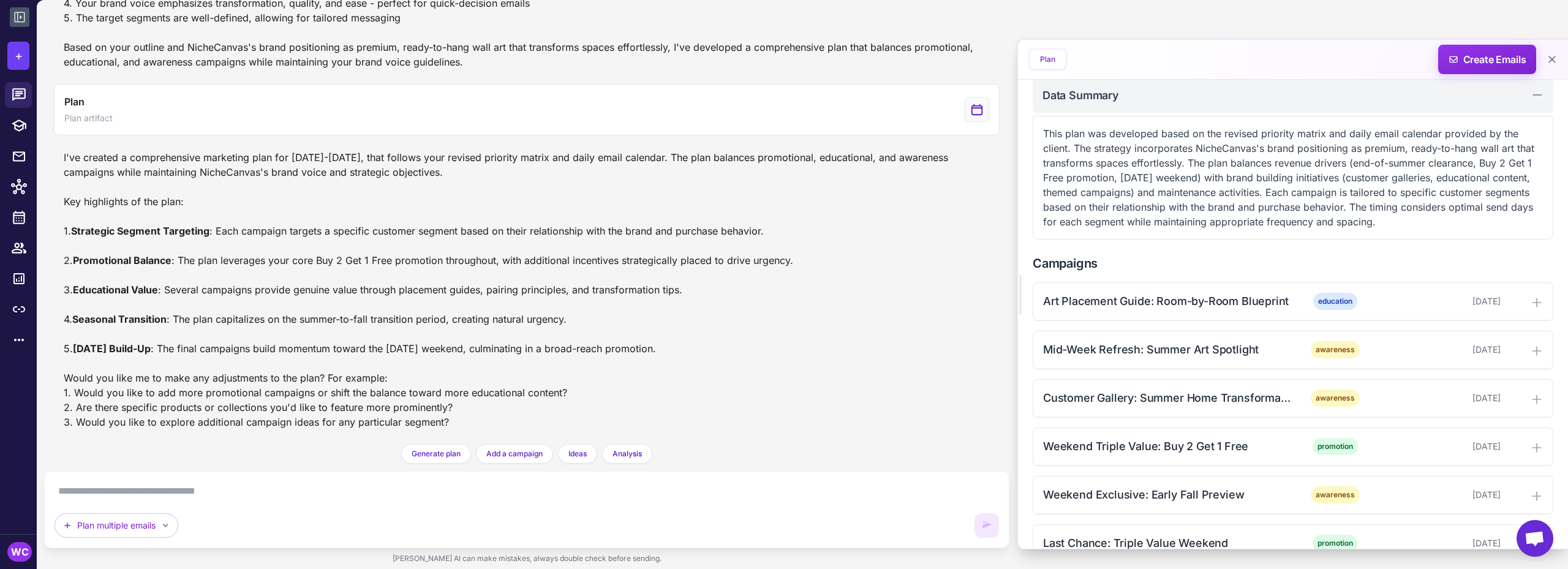
scroll to position [0, 0]
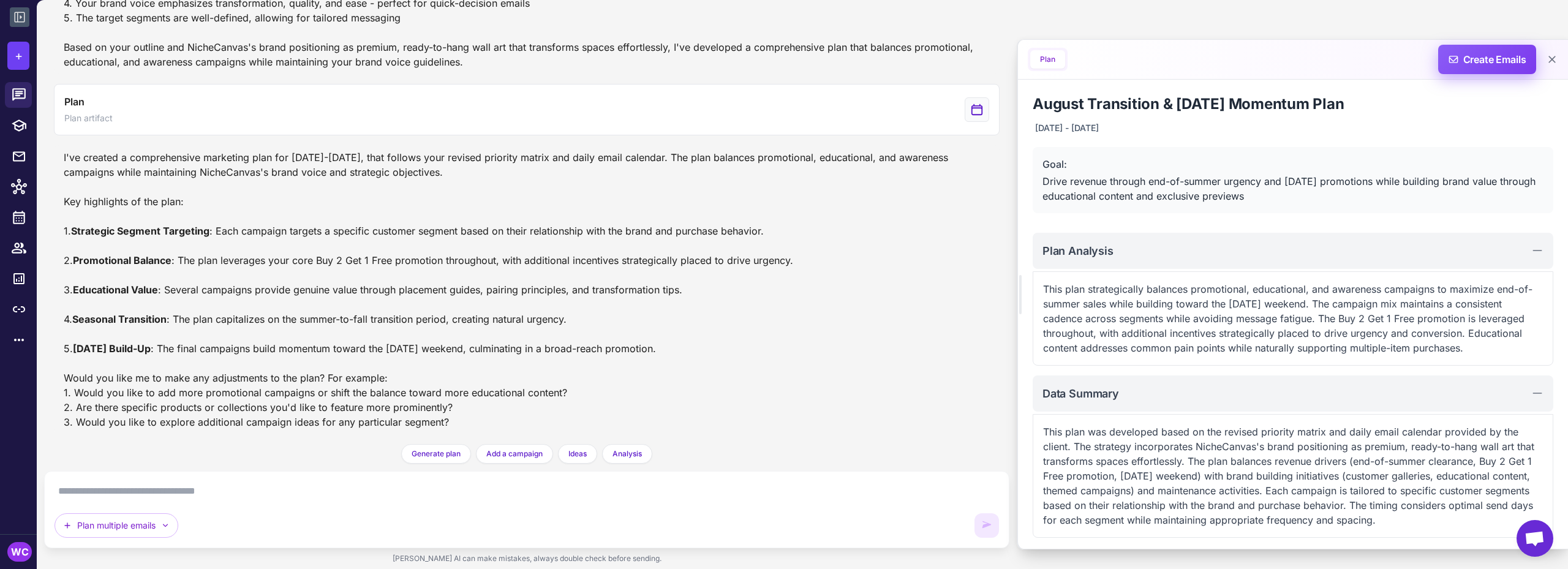
click at [1472, 64] on span "Create Emails" at bounding box center [1487, 59] width 107 height 29
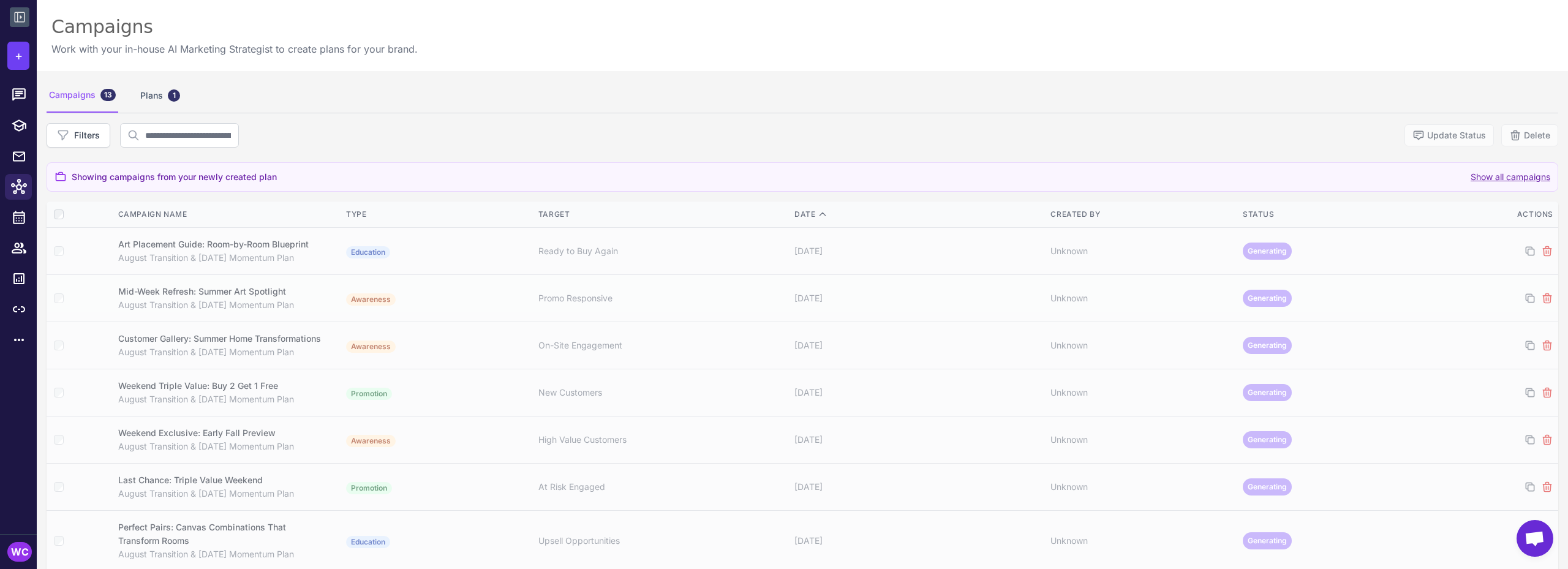
click at [1491, 177] on button "Show all campaigns" at bounding box center [1510, 177] width 80 height 13
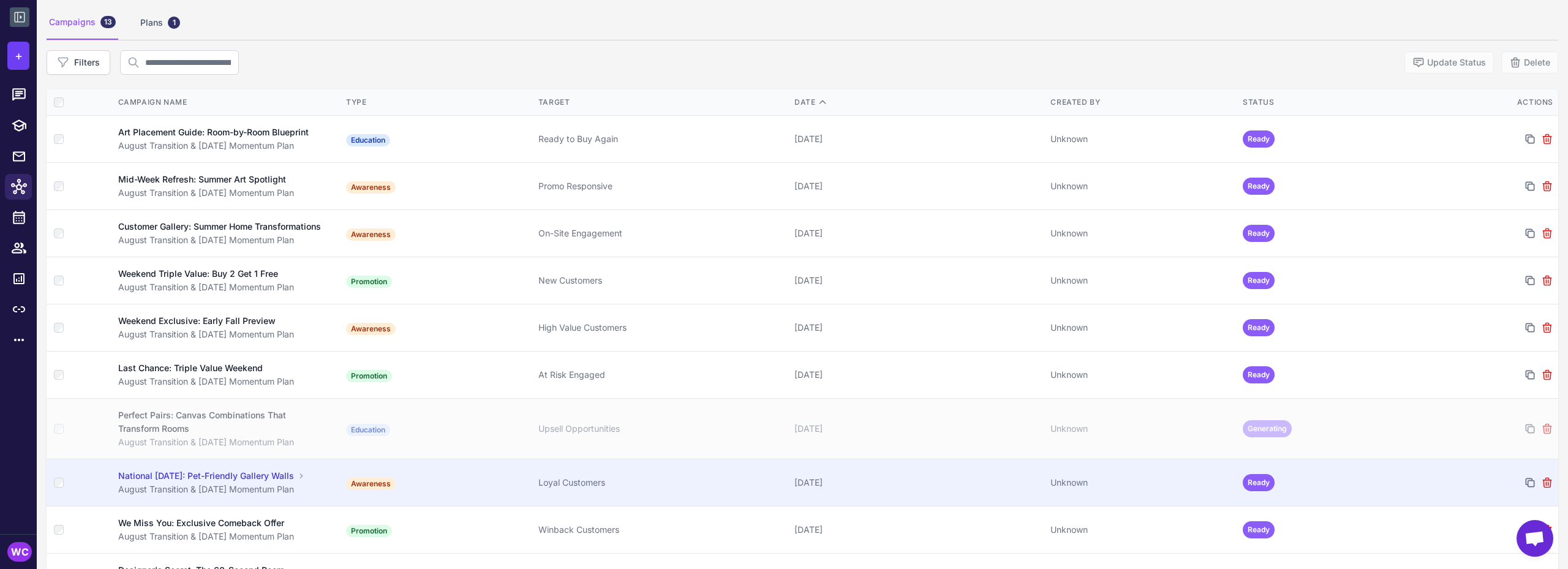
scroll to position [64, 0]
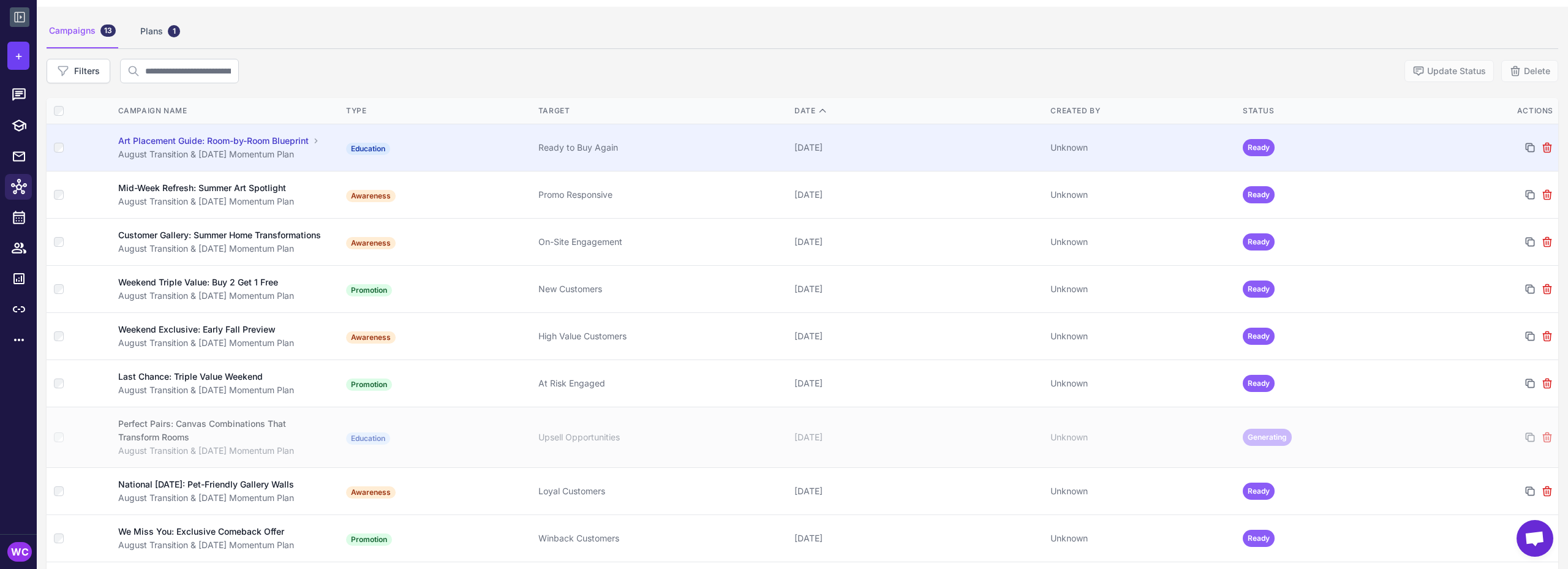
click at [678, 155] on td "Ready to Buy Again" at bounding box center [661, 148] width 256 height 47
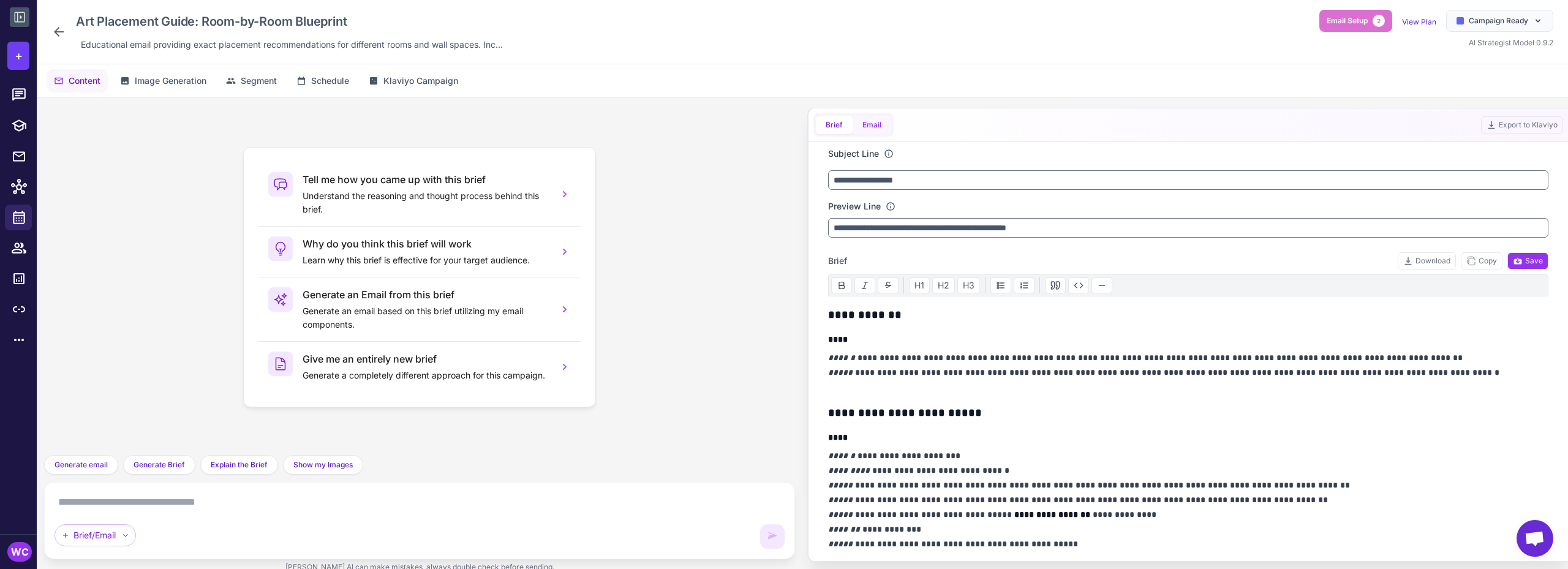
click at [874, 124] on button "Email" at bounding box center [872, 124] width 39 height 18
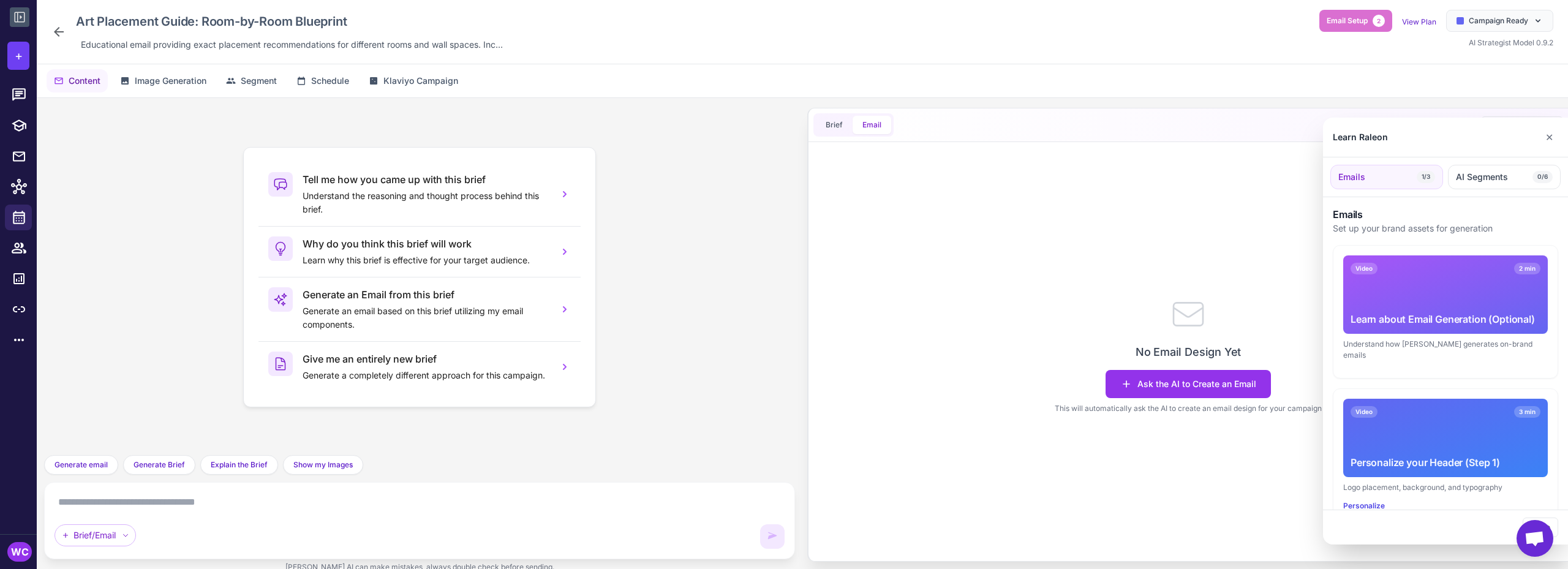
click at [831, 123] on div at bounding box center [784, 284] width 1568 height 569
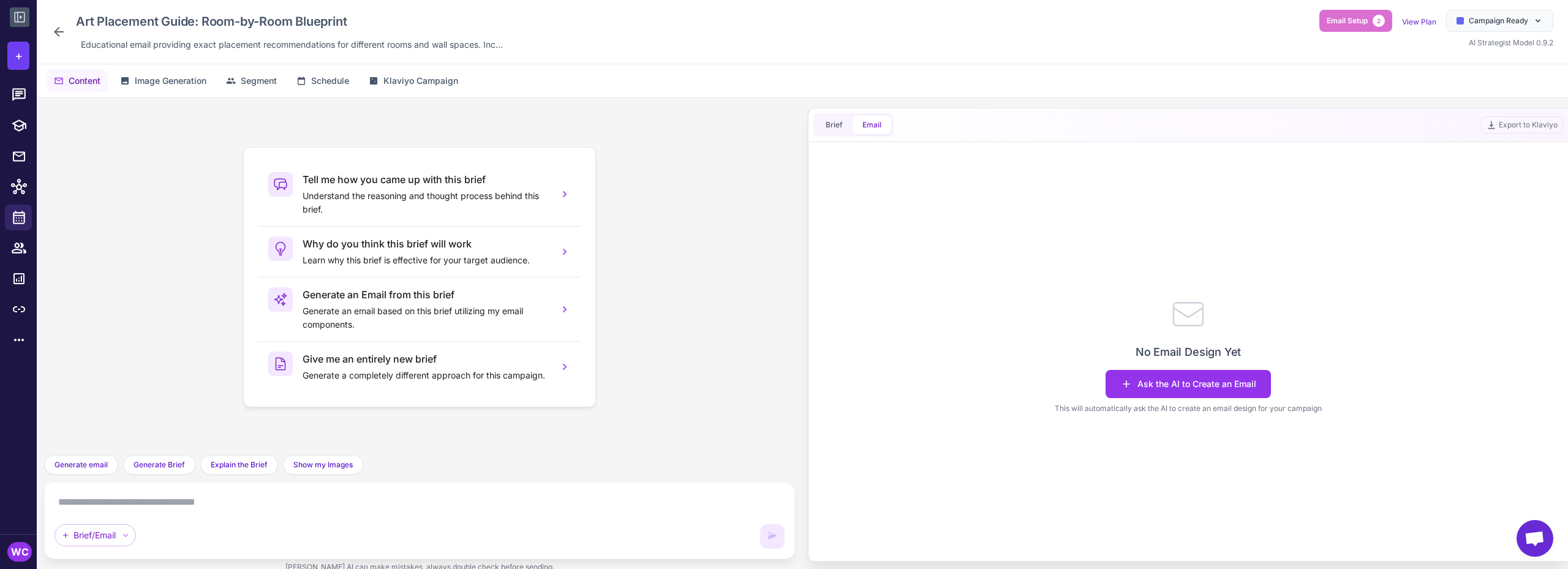
click at [871, 124] on button "Email" at bounding box center [872, 124] width 39 height 18
click at [830, 123] on button "Brief" at bounding box center [834, 124] width 37 height 18
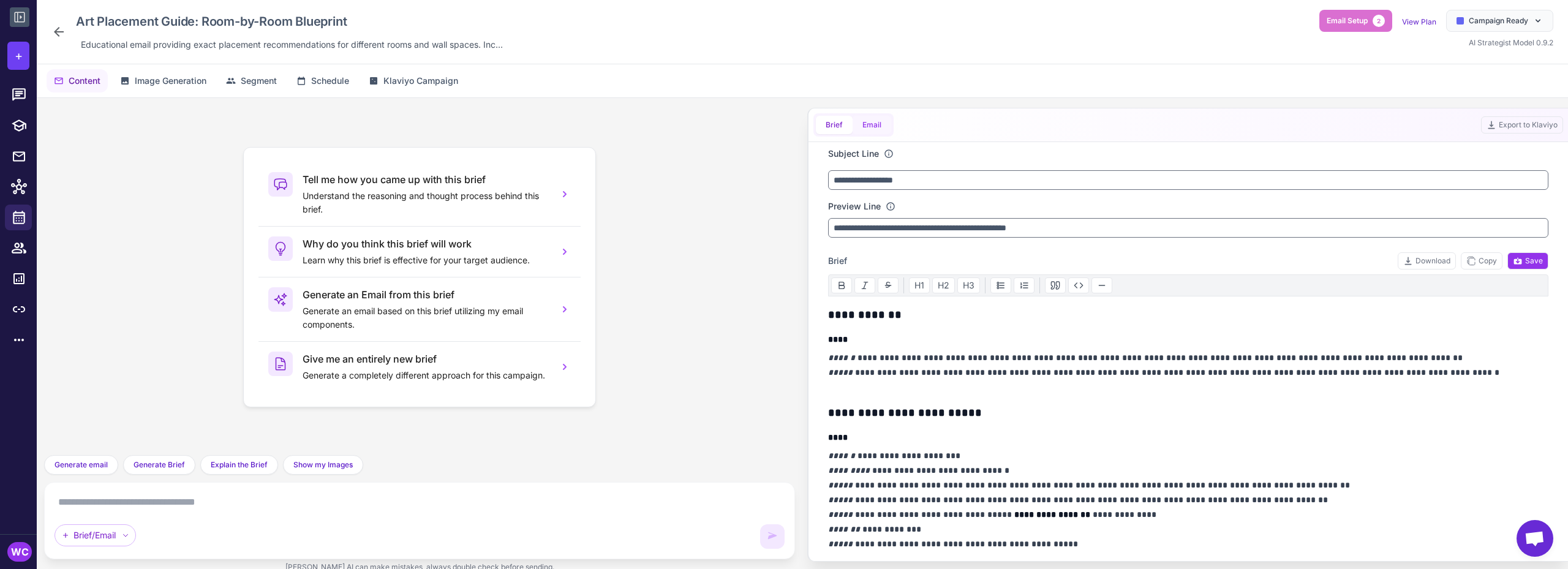
click at [869, 122] on button "Email" at bounding box center [872, 124] width 39 height 18
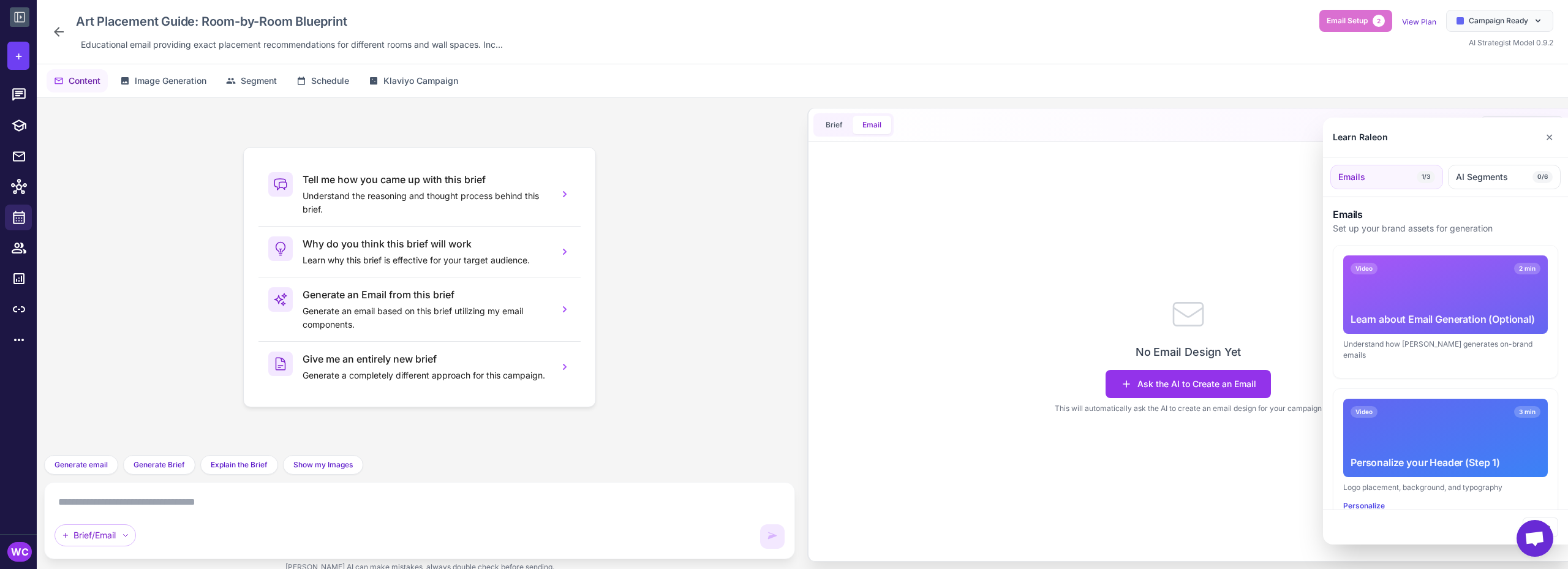
drag, startPoint x: 1418, startPoint y: 272, endPoint x: 1472, endPoint y: 239, distance: 63.3
click at [1472, 239] on section "Emails Set up your brand assets for generation Video 2 min Learn about Email Ge…" at bounding box center [1446, 507] width 245 height 621
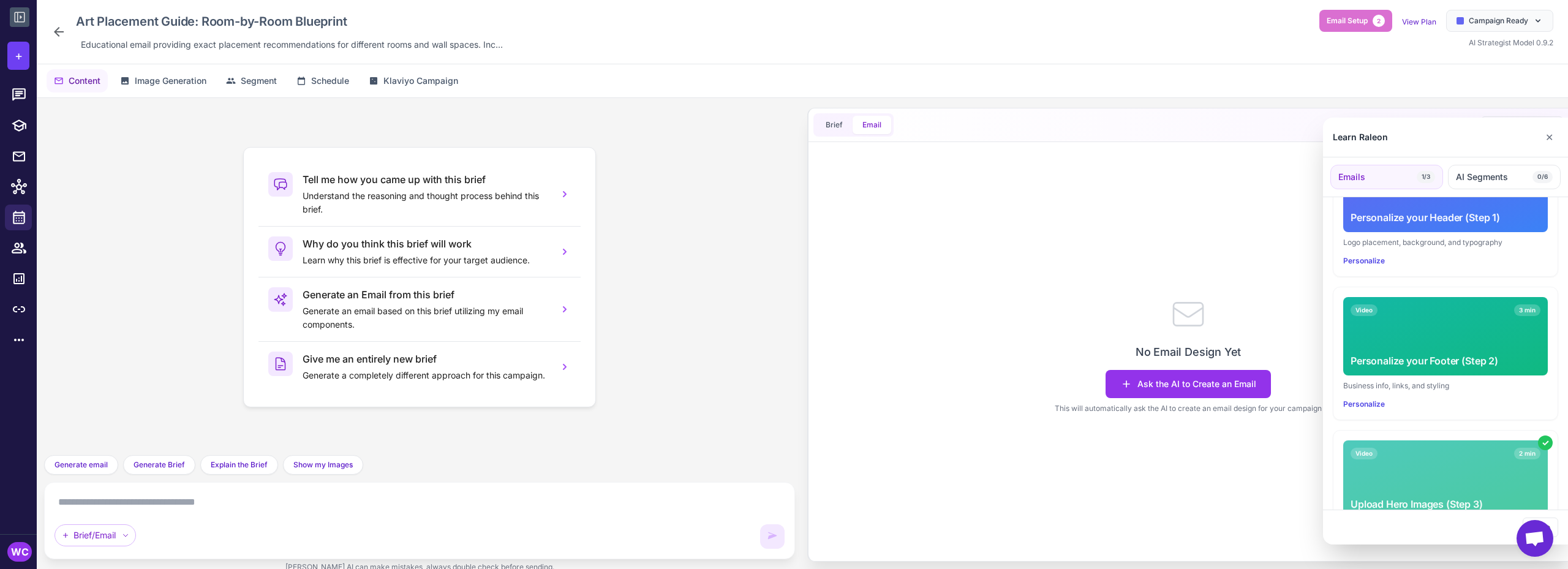
scroll to position [298, 0]
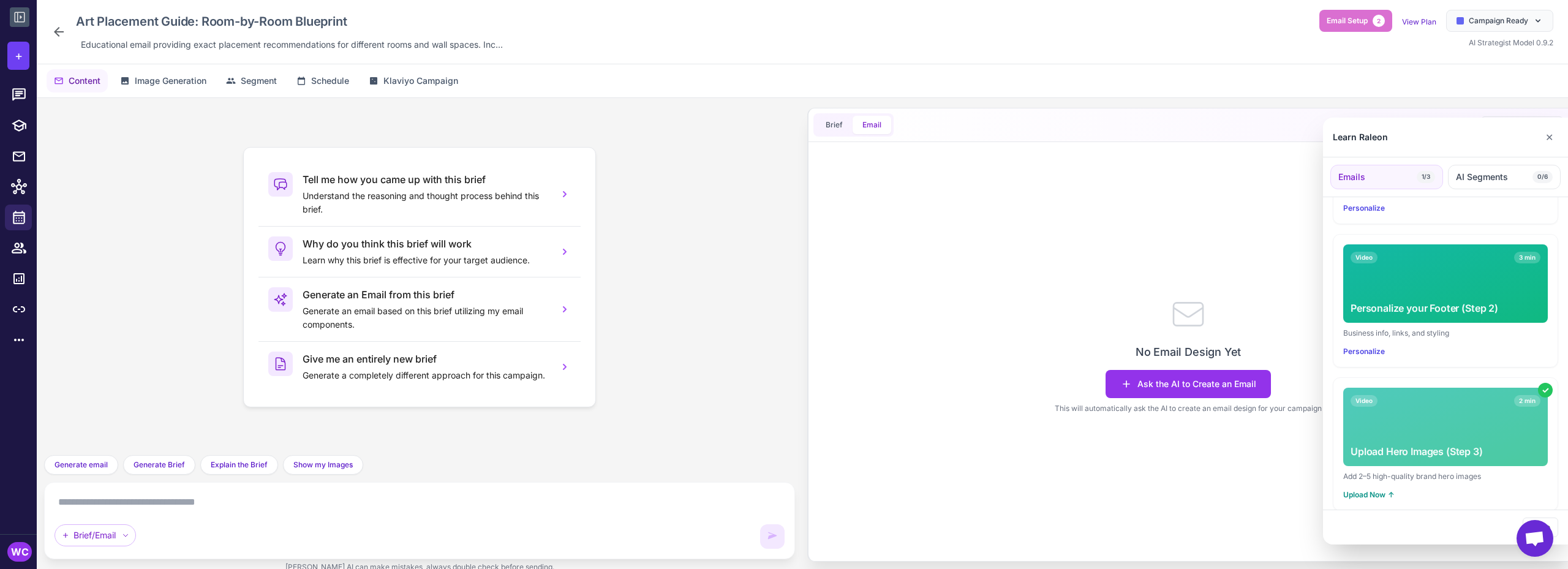
click at [1408, 415] on div "Video 2 min Upload Hero Images (Step 3)" at bounding box center [1446, 427] width 205 height 79
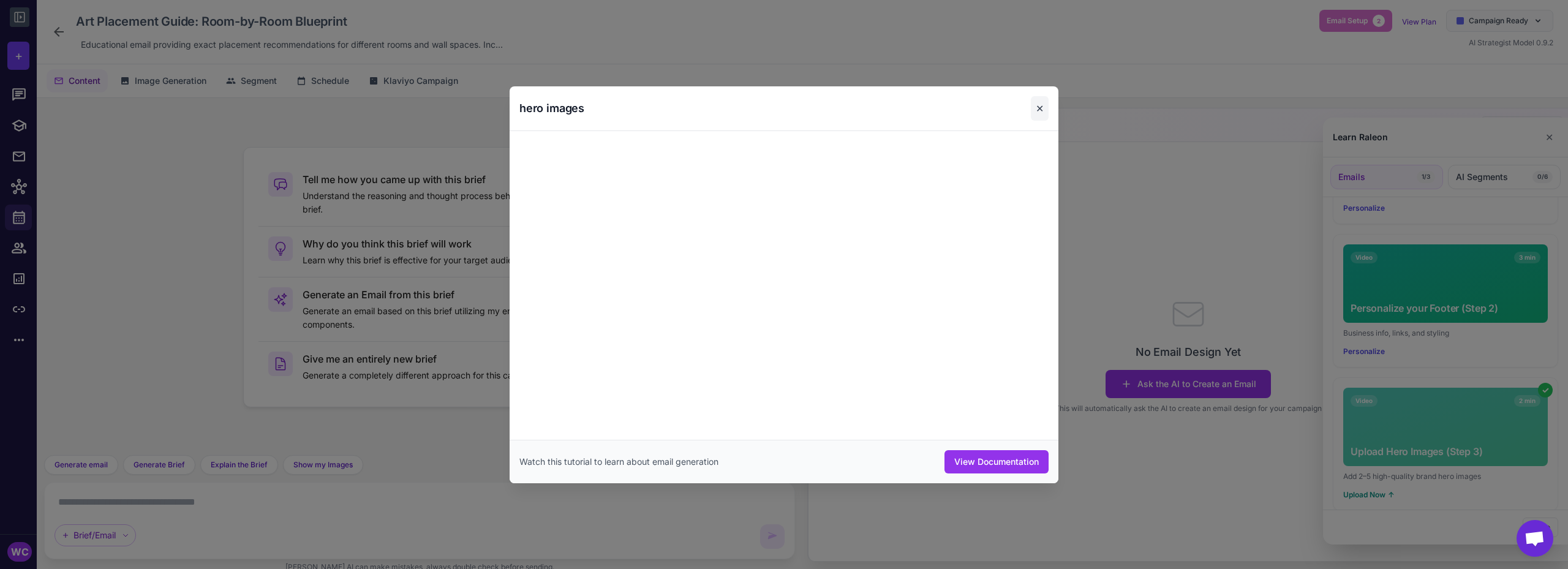
click at [1042, 110] on button "✕" at bounding box center [1040, 108] width 18 height 25
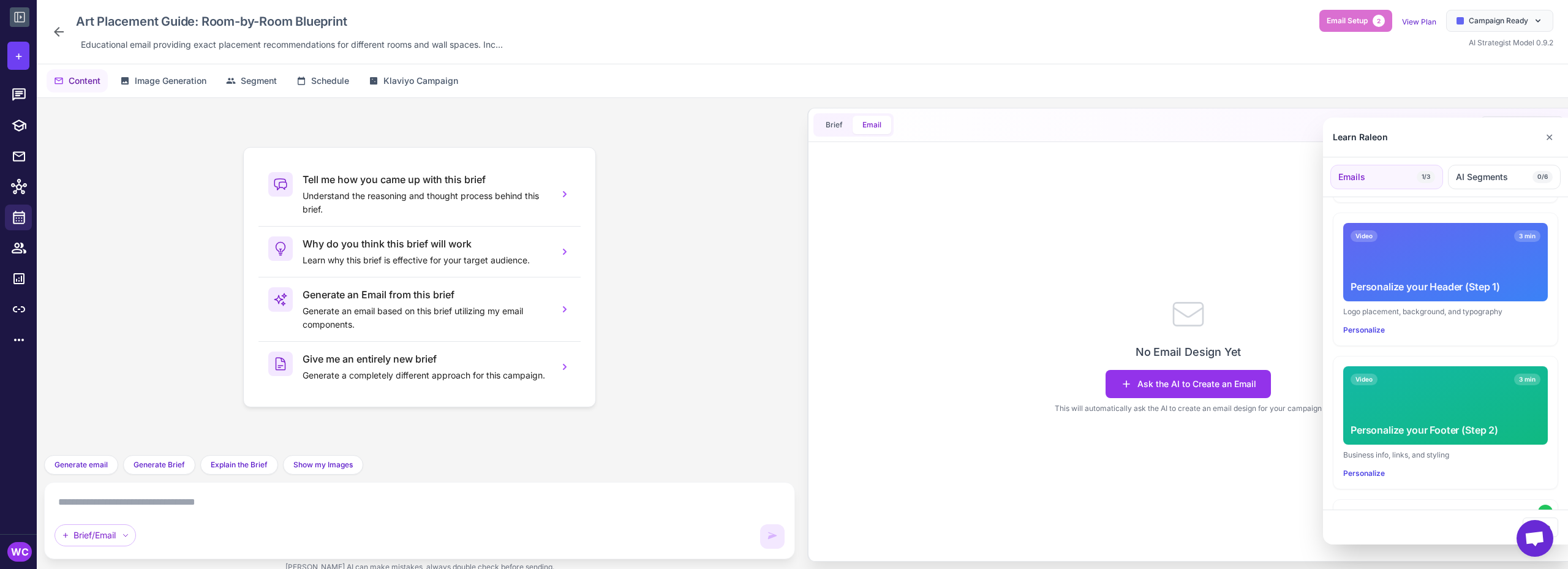
scroll to position [0, 0]
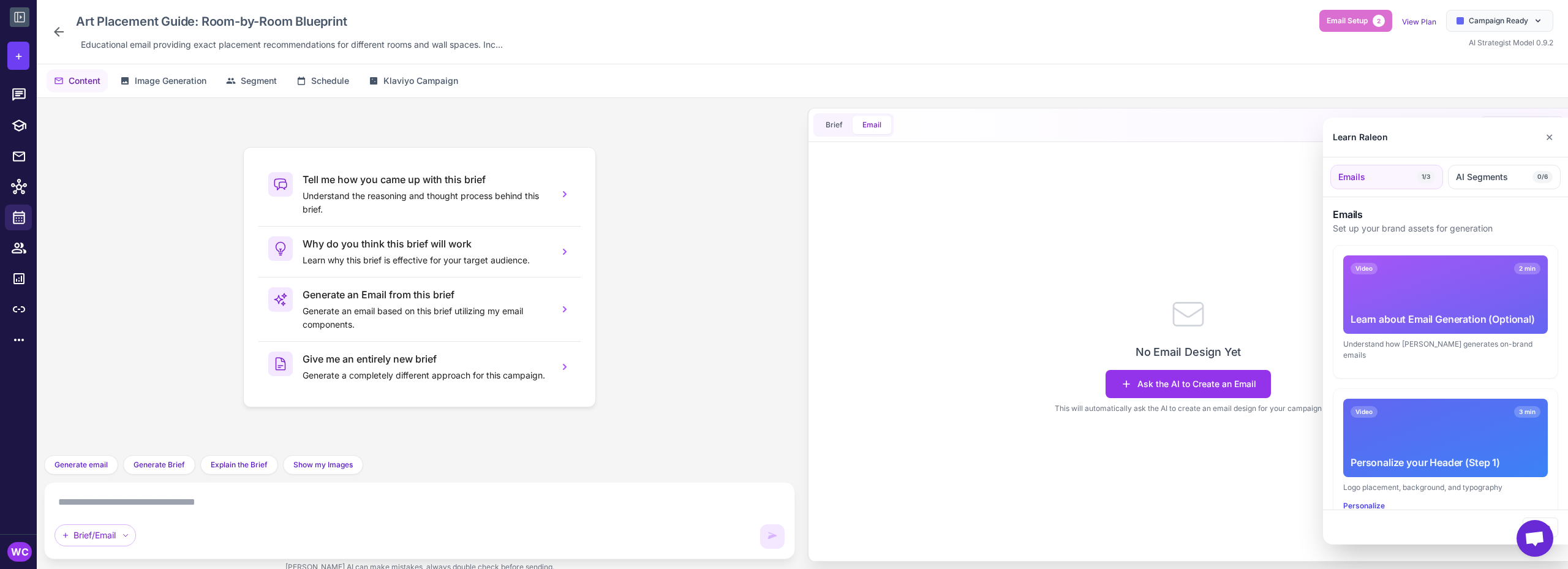
click at [1380, 295] on div "Video 2 min Learn about Email Generation (Optional)" at bounding box center [1446, 294] width 205 height 79
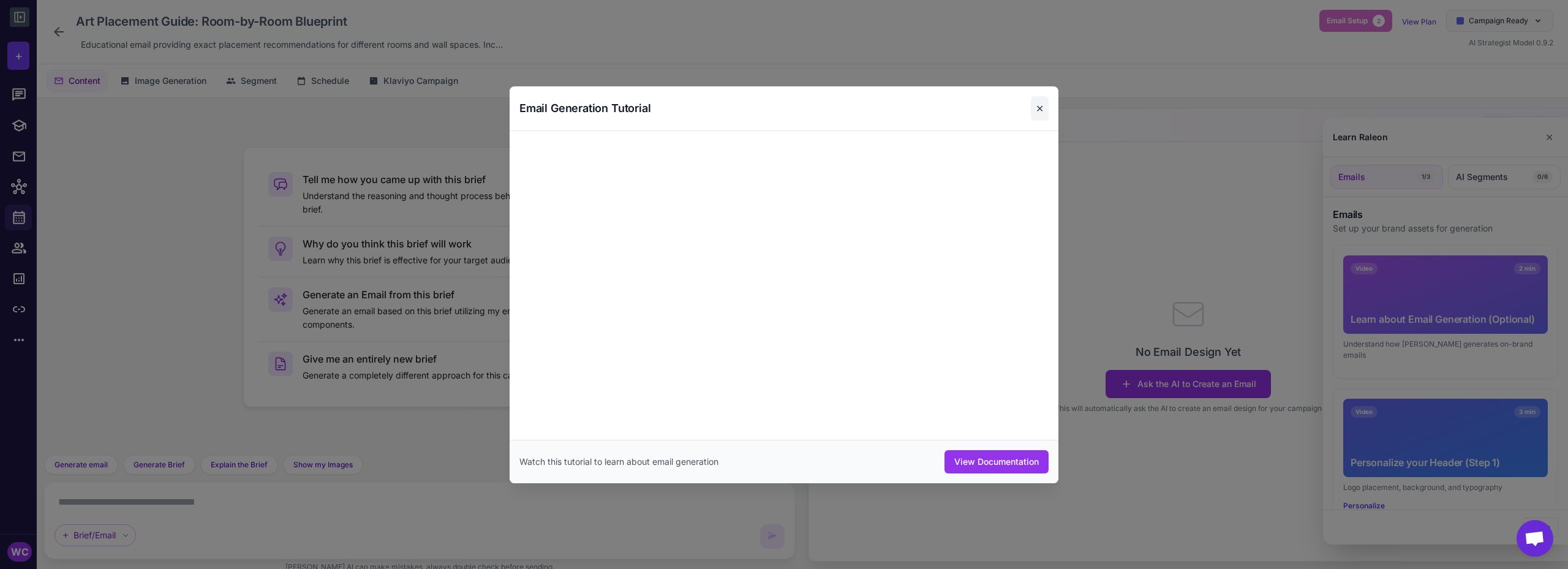
click at [1038, 114] on button "✕" at bounding box center [1040, 108] width 18 height 25
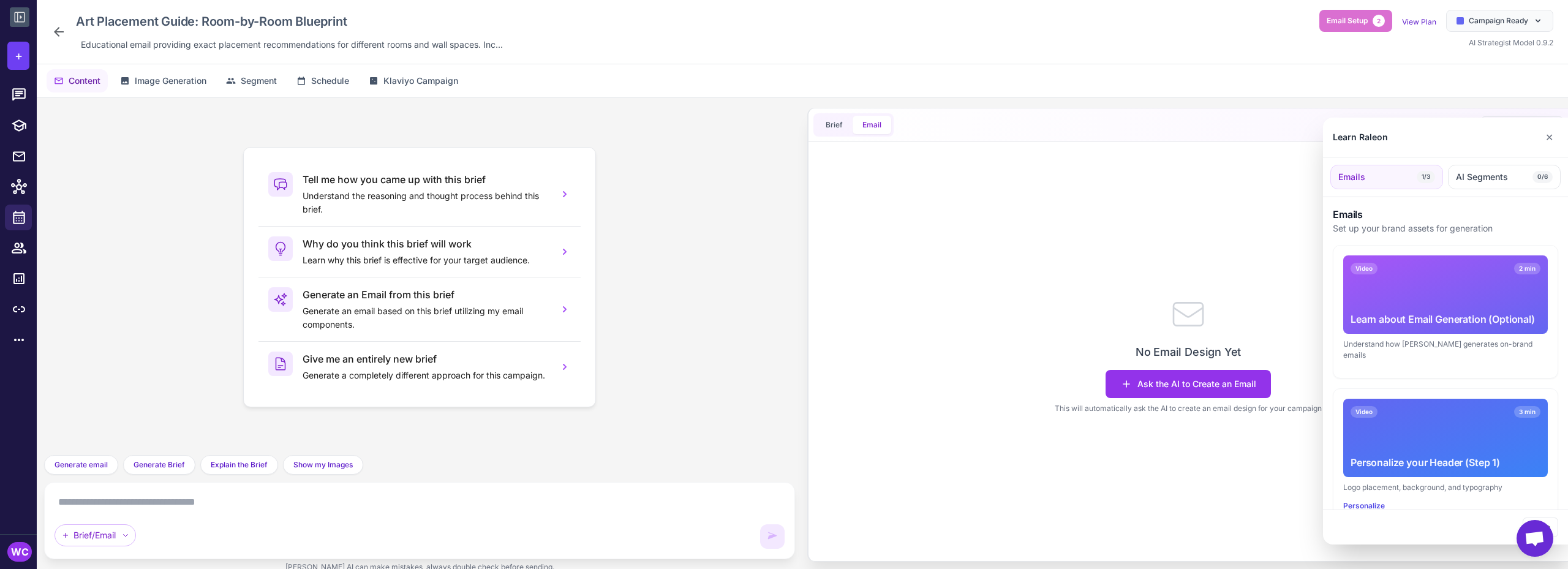
click at [1408, 283] on div "Video 2 min Learn about Email Generation (Optional)" at bounding box center [1446, 294] width 205 height 79
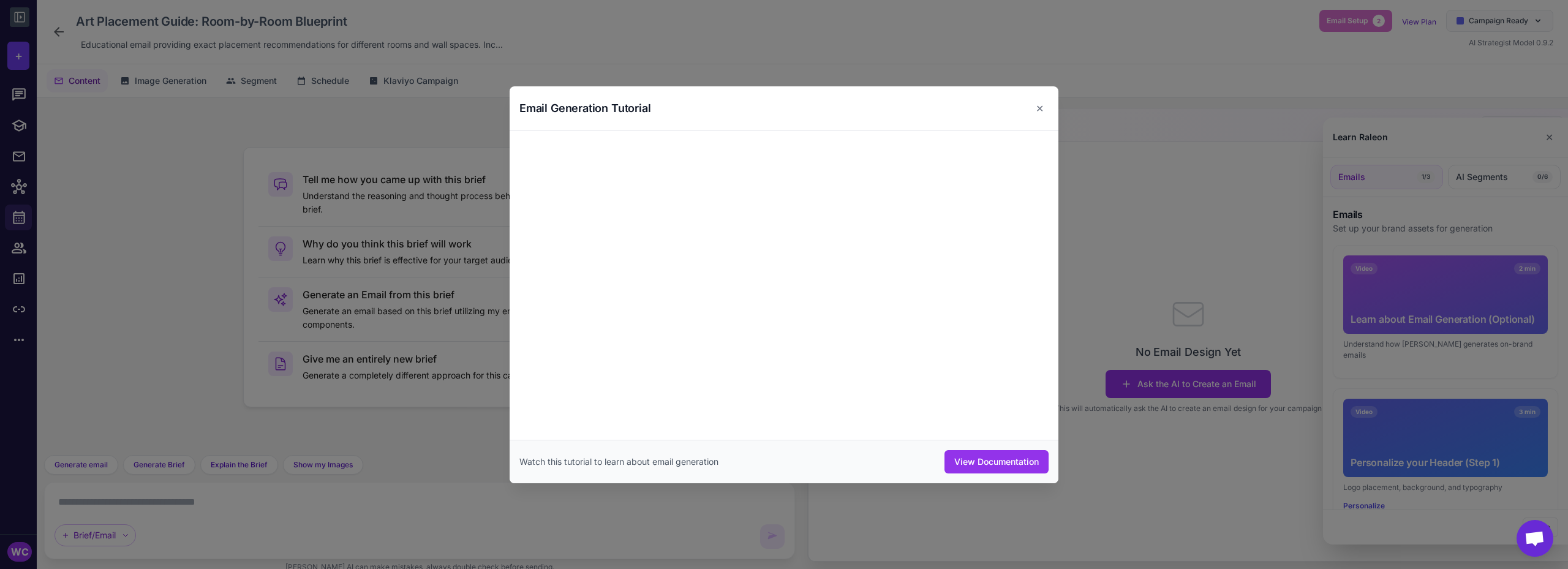
click at [1391, 262] on div at bounding box center [784, 284] width 1568 height 569
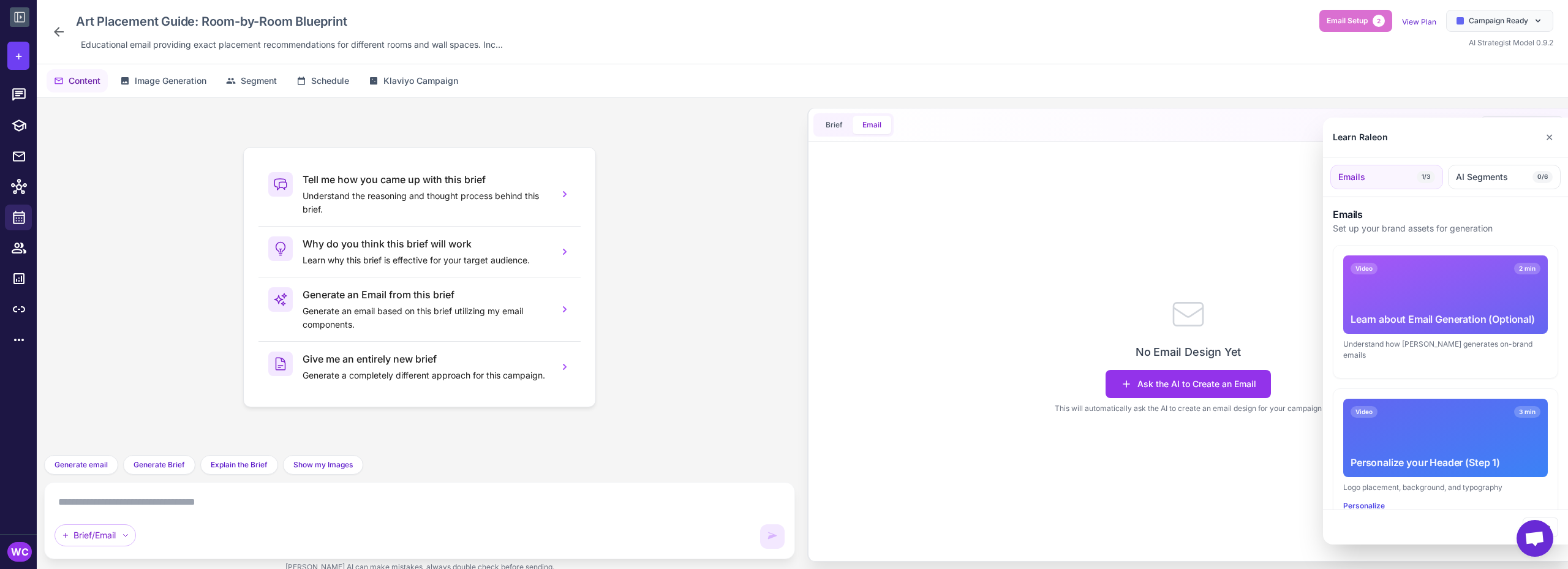
scroll to position [62, 0]
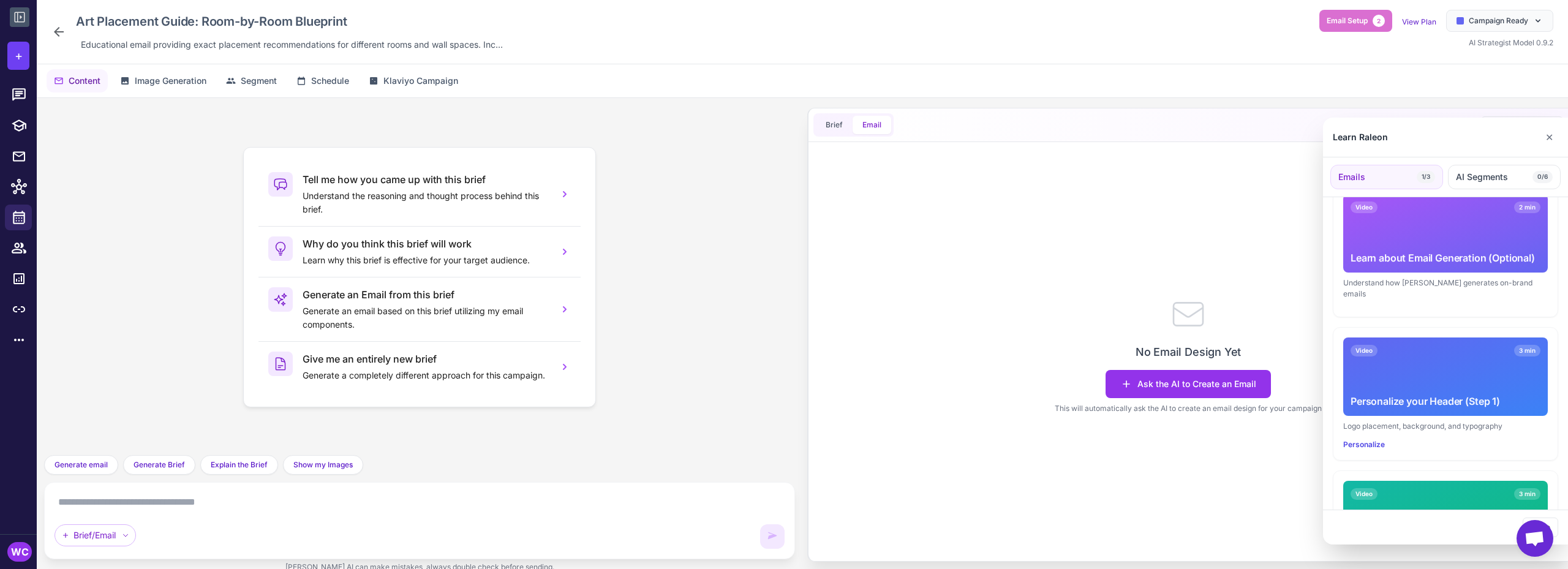
click at [1414, 348] on div "Video 3 min Personalize your Header (Step 1)" at bounding box center [1446, 376] width 205 height 79
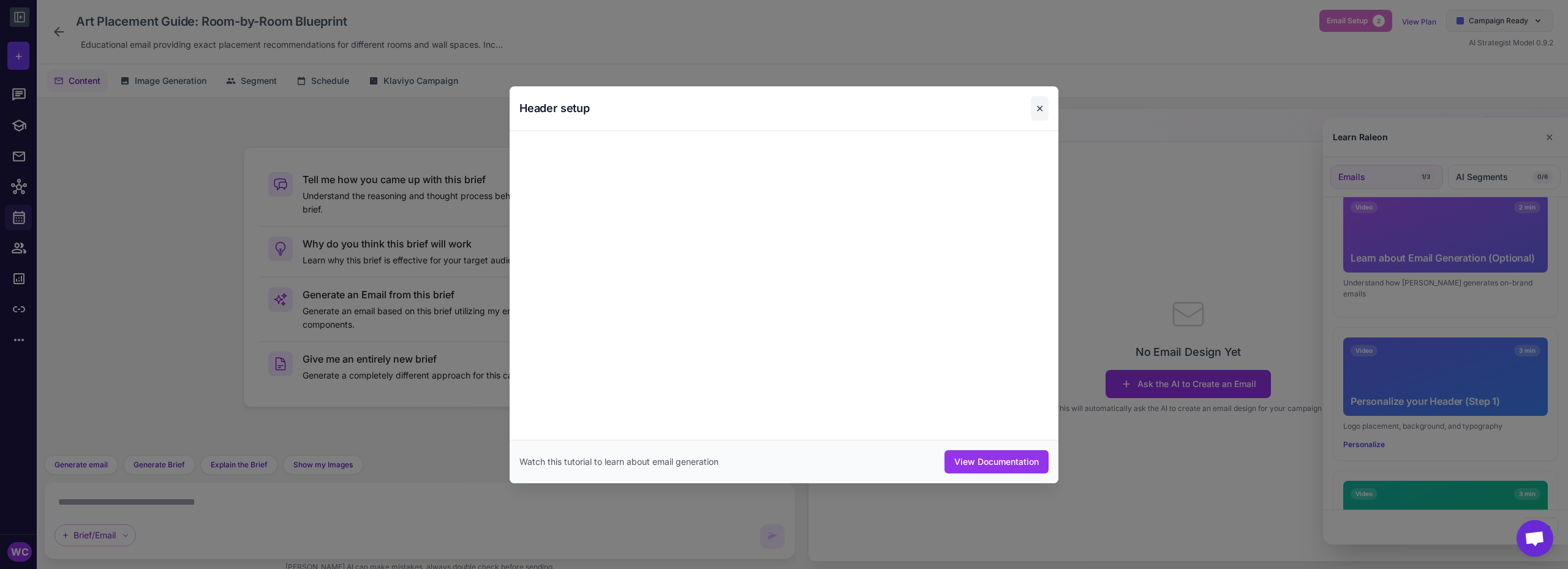
click at [1040, 110] on button "✕" at bounding box center [1040, 108] width 18 height 25
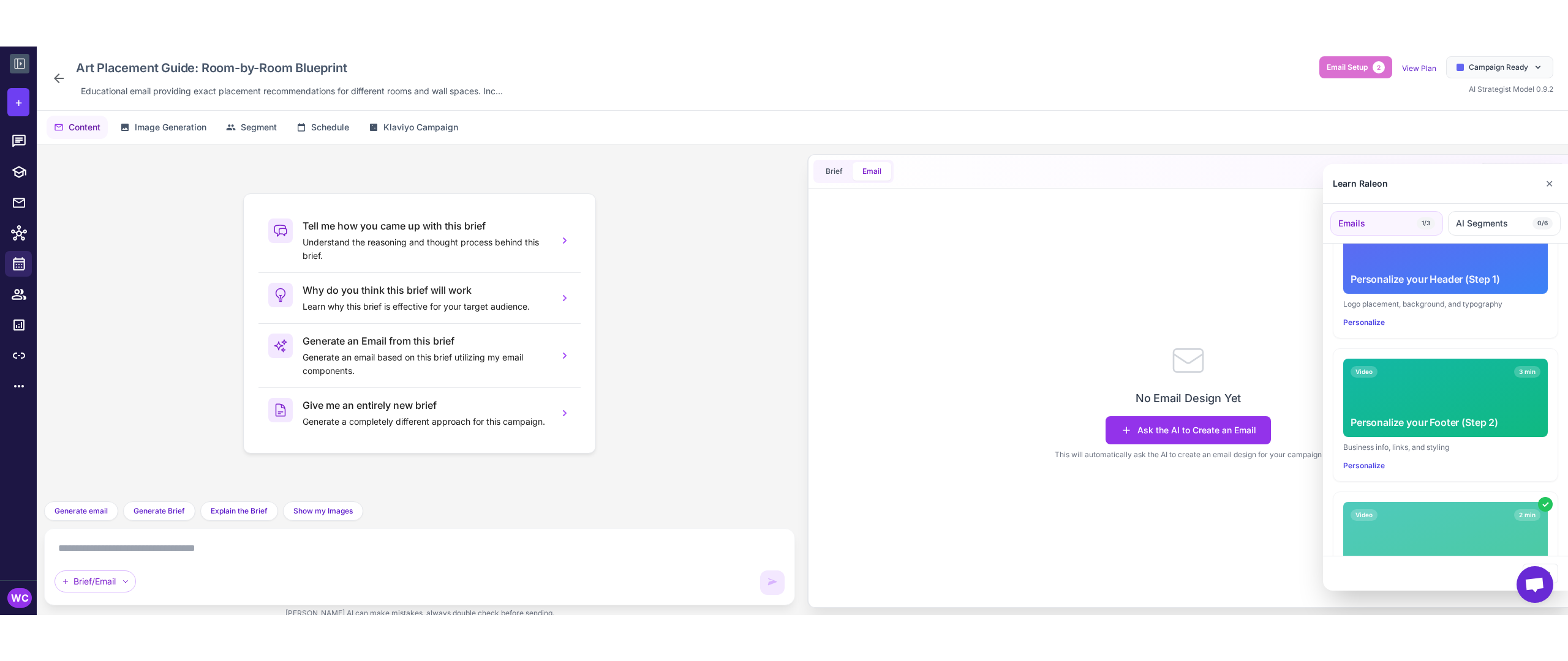
scroll to position [245, 0]
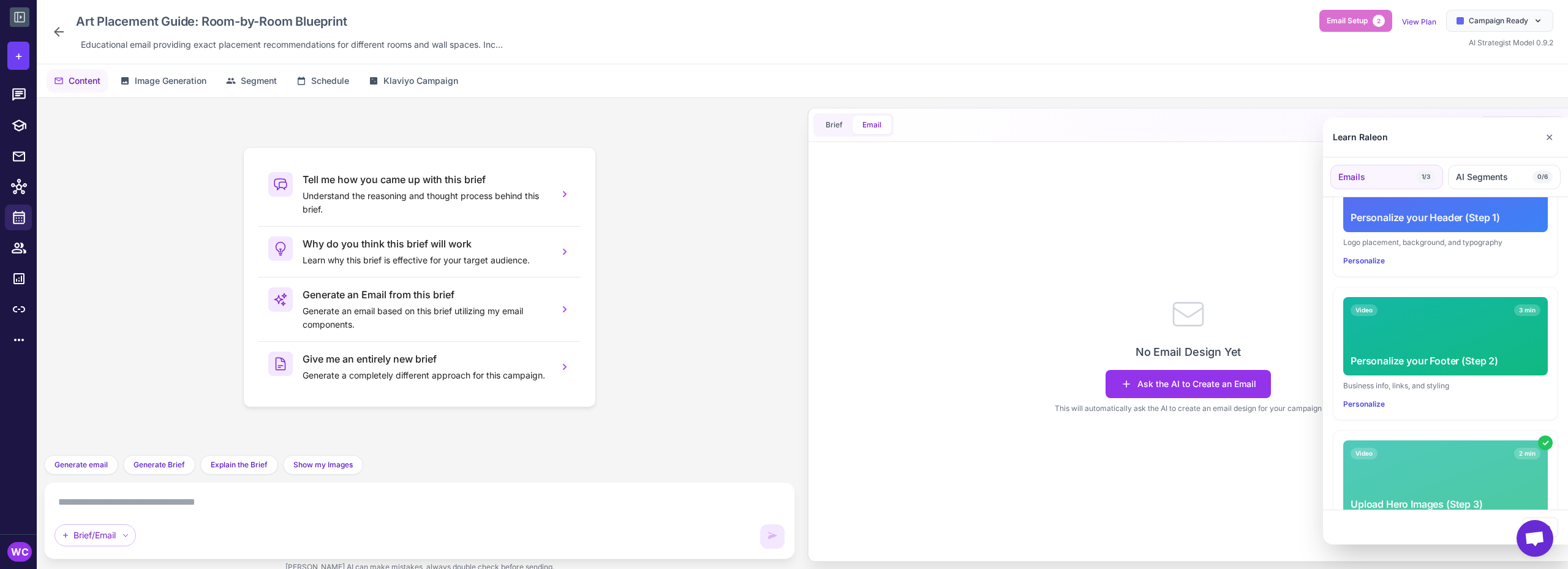
click at [1431, 330] on div "Video 3 min Personalize your Footer (Step 2)" at bounding box center [1446, 336] width 205 height 79
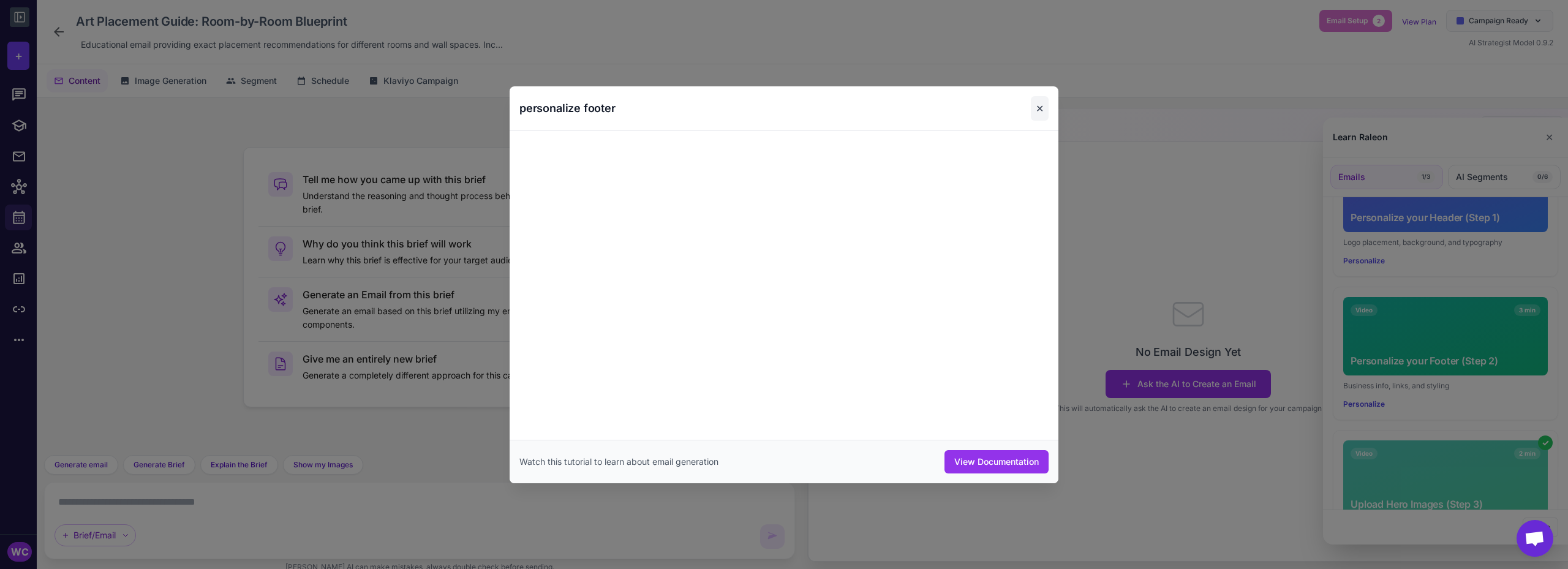
click at [1038, 108] on button "✕" at bounding box center [1040, 108] width 18 height 25
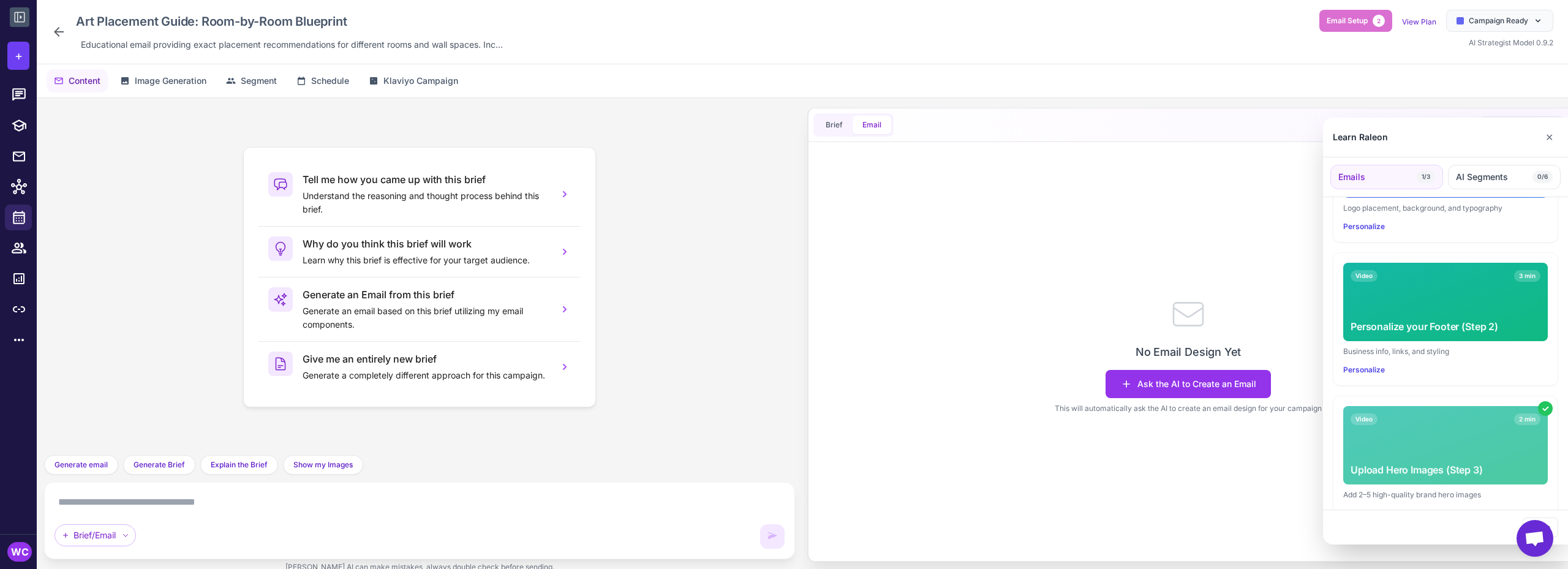
scroll to position [298, 0]
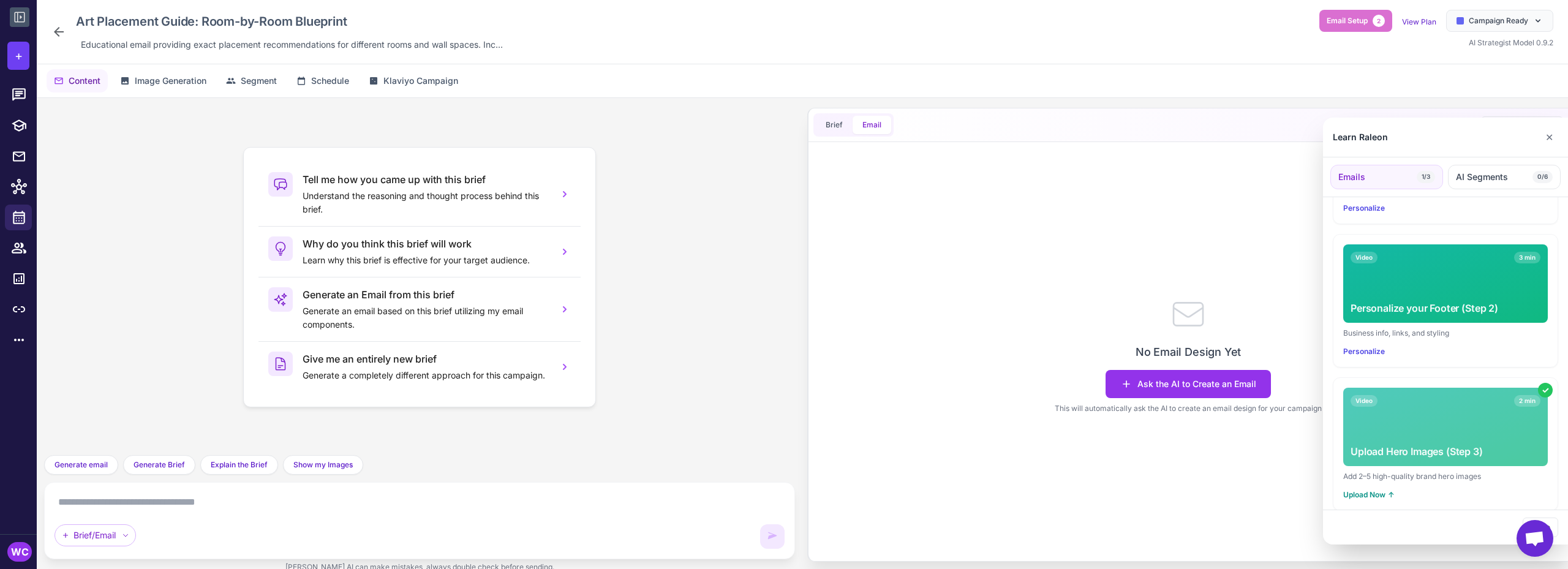
click at [1443, 402] on div "Video 2 min Upload Hero Images (Step 3)" at bounding box center [1446, 427] width 205 height 79
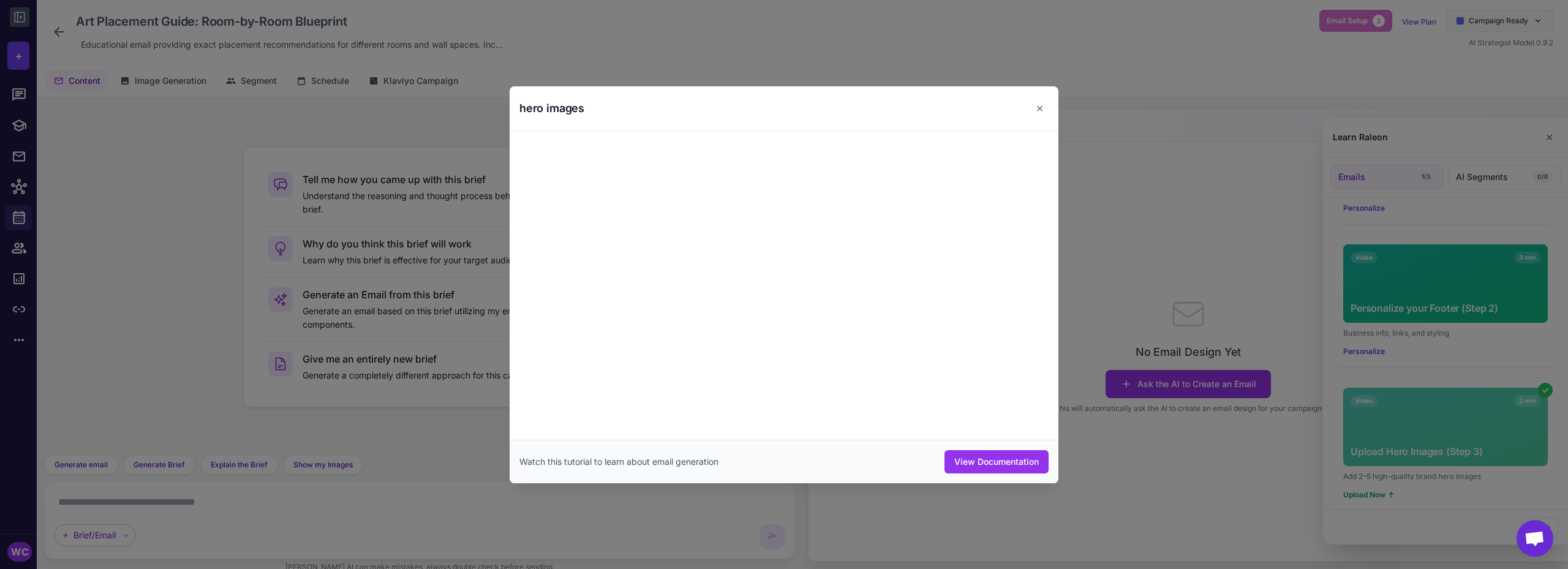
drag, startPoint x: 1041, startPoint y: 108, endPoint x: 1276, endPoint y: 193, distance: 249.9
click at [1042, 108] on button "✕" at bounding box center [1040, 108] width 18 height 25
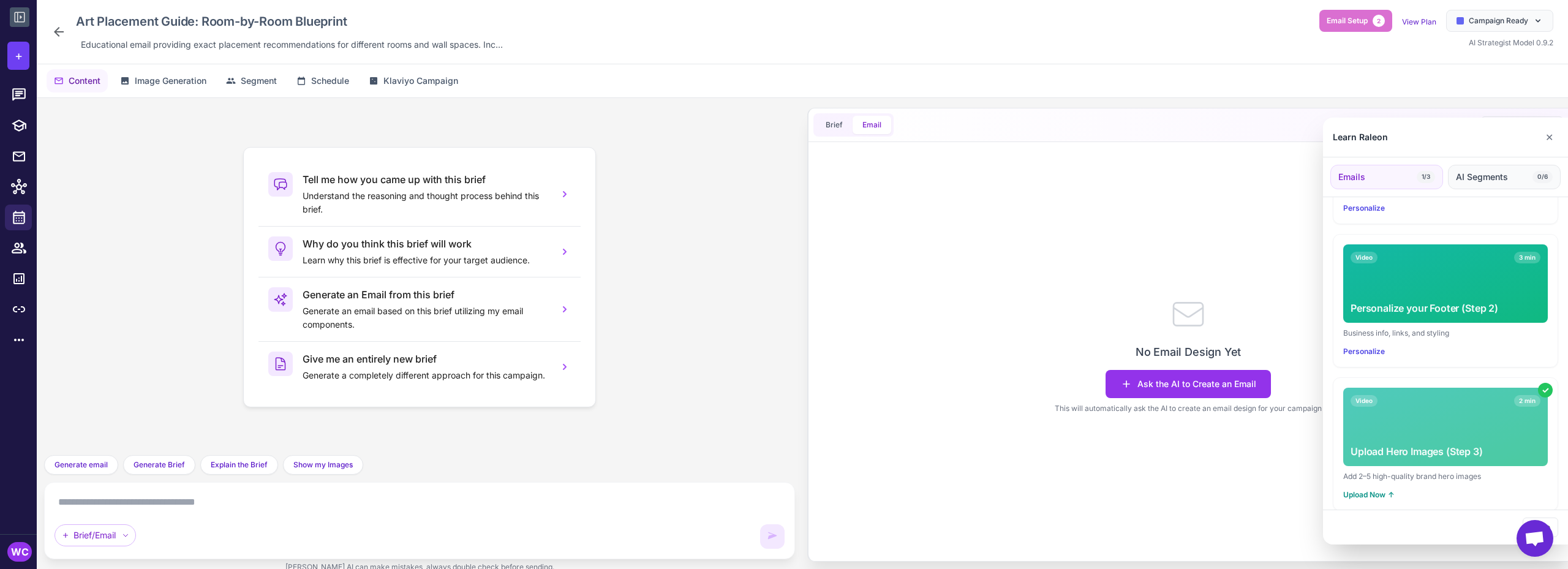
click at [1489, 180] on span "AI Segments" at bounding box center [1482, 177] width 52 height 13
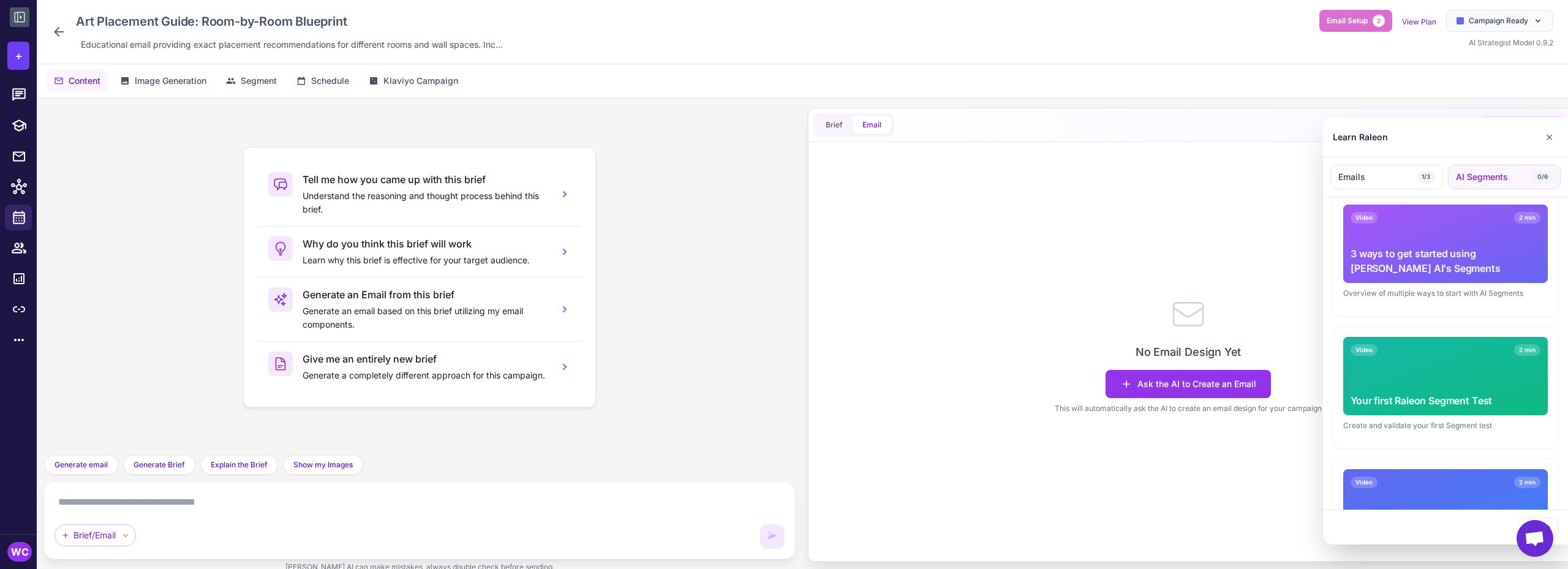
scroll to position [0, 0]
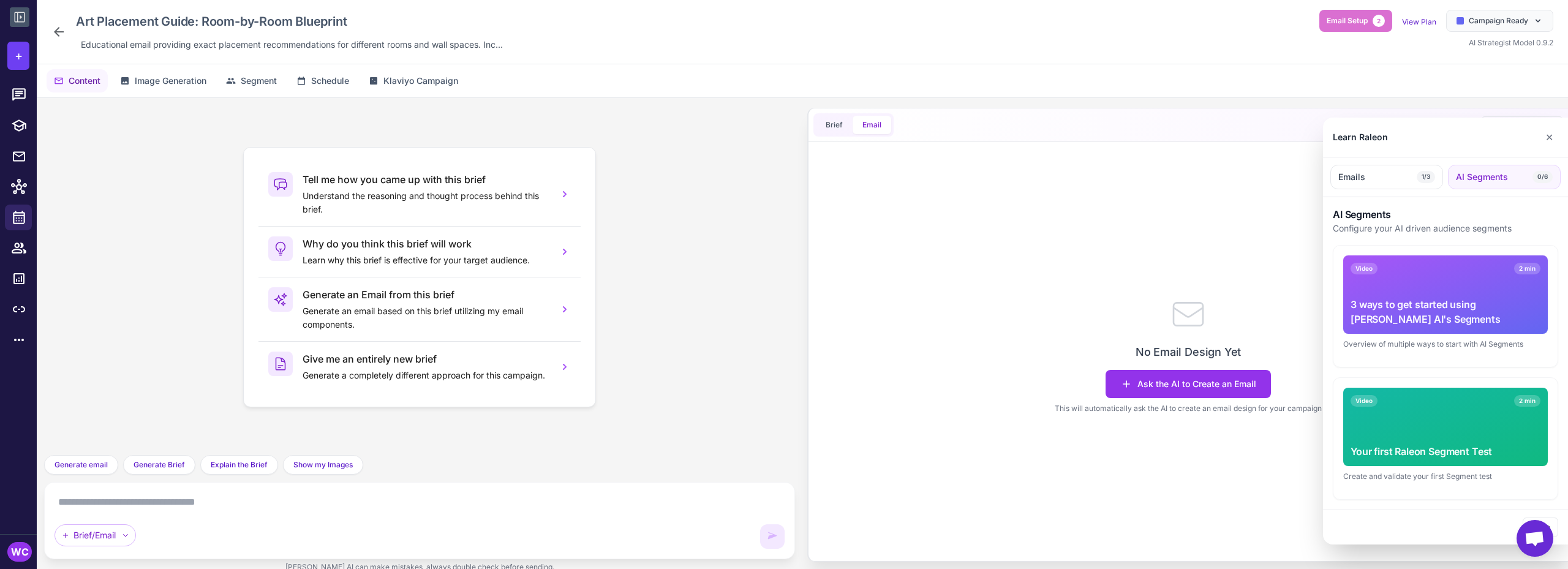
click at [1421, 289] on div "Video 2 min 3 ways to get started using Raleon AI's Segments" at bounding box center [1446, 294] width 205 height 79
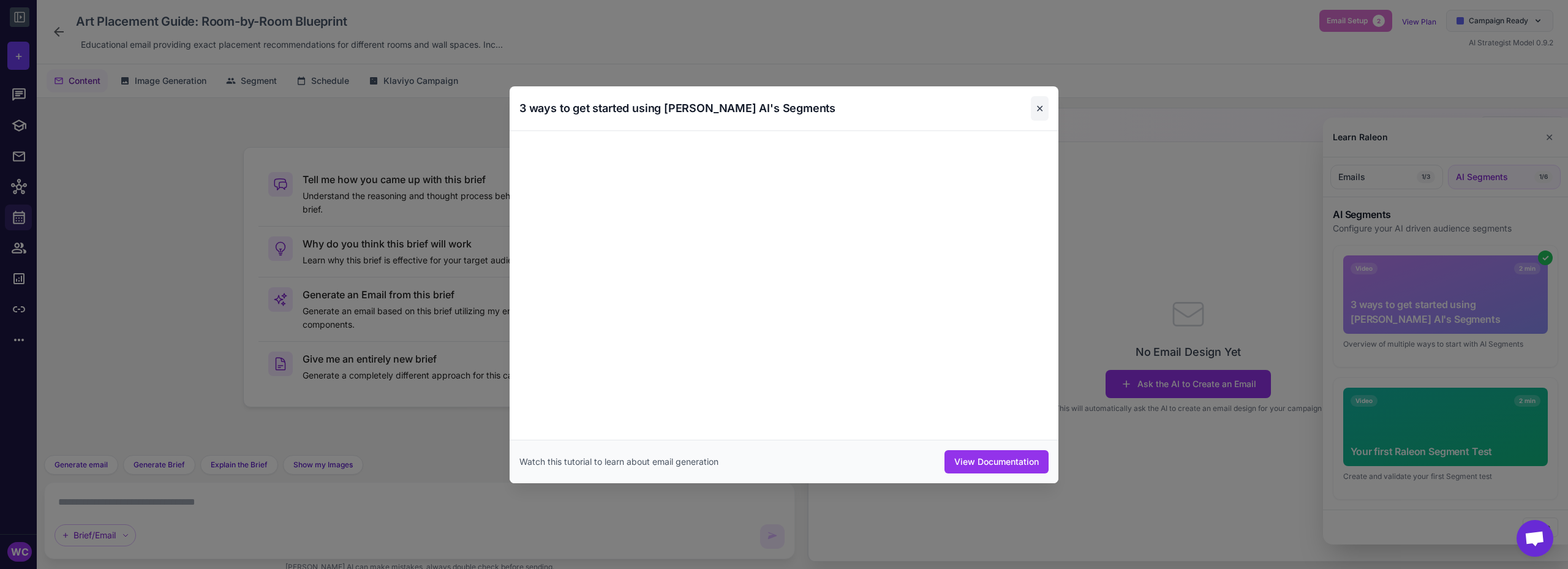
click at [1040, 110] on button "✕" at bounding box center [1040, 108] width 18 height 25
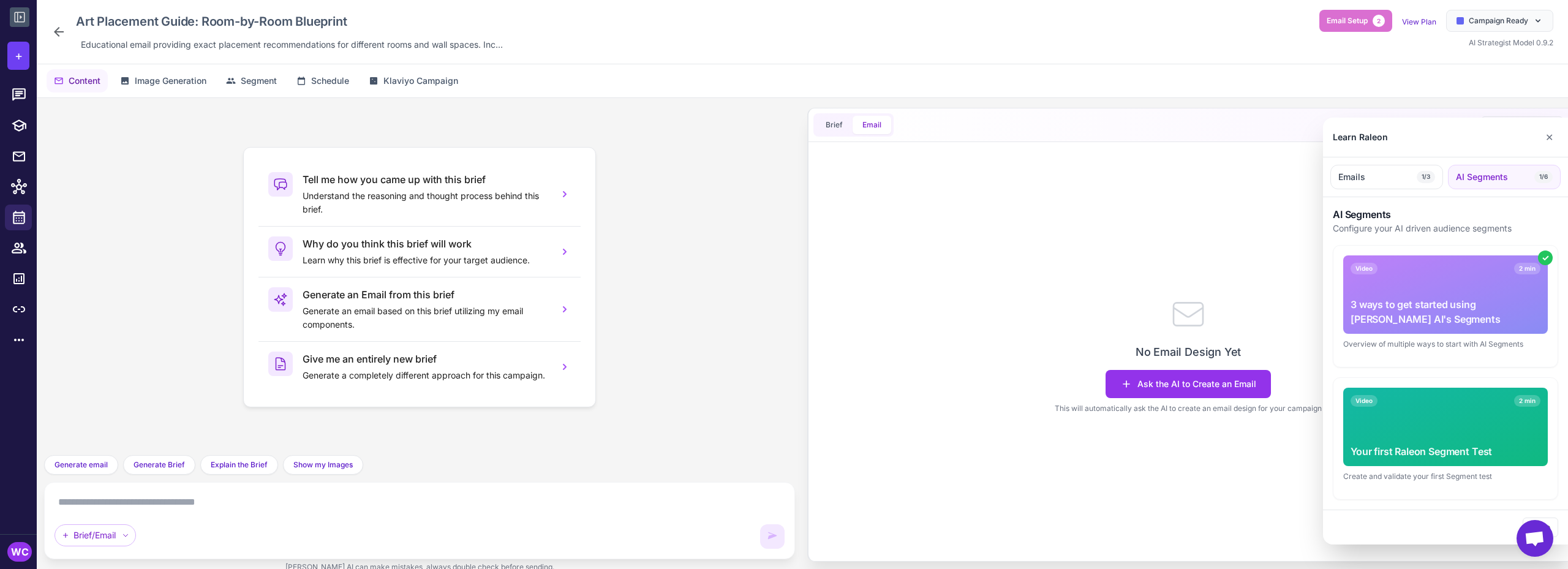
click at [1439, 398] on div "Video 2 min" at bounding box center [1446, 400] width 190 height 11
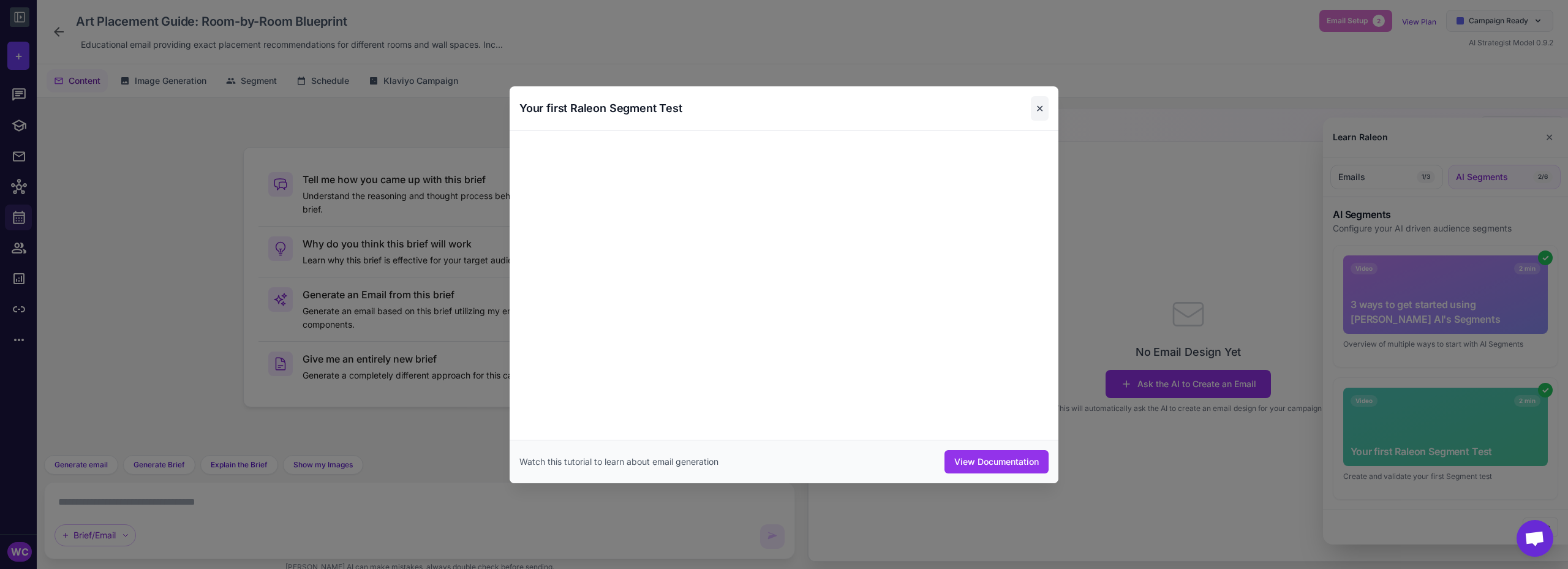
click at [1040, 109] on button "✕" at bounding box center [1040, 108] width 18 height 25
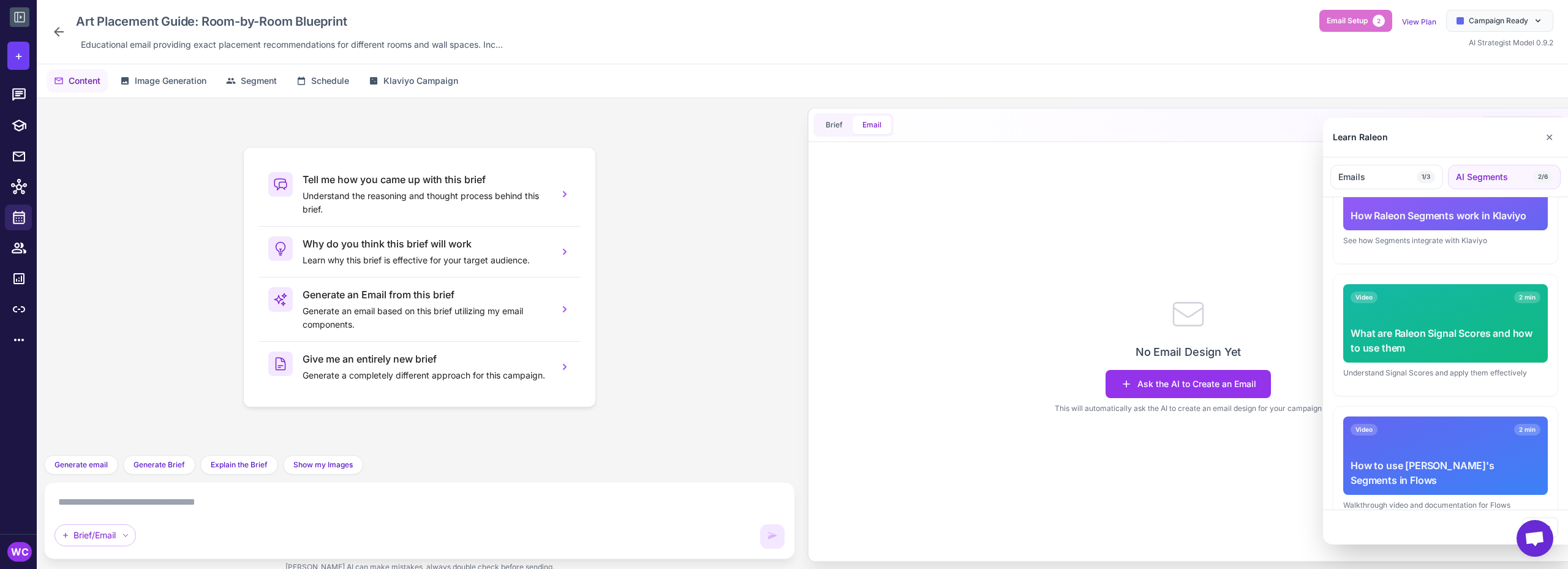
scroll to position [549, 0]
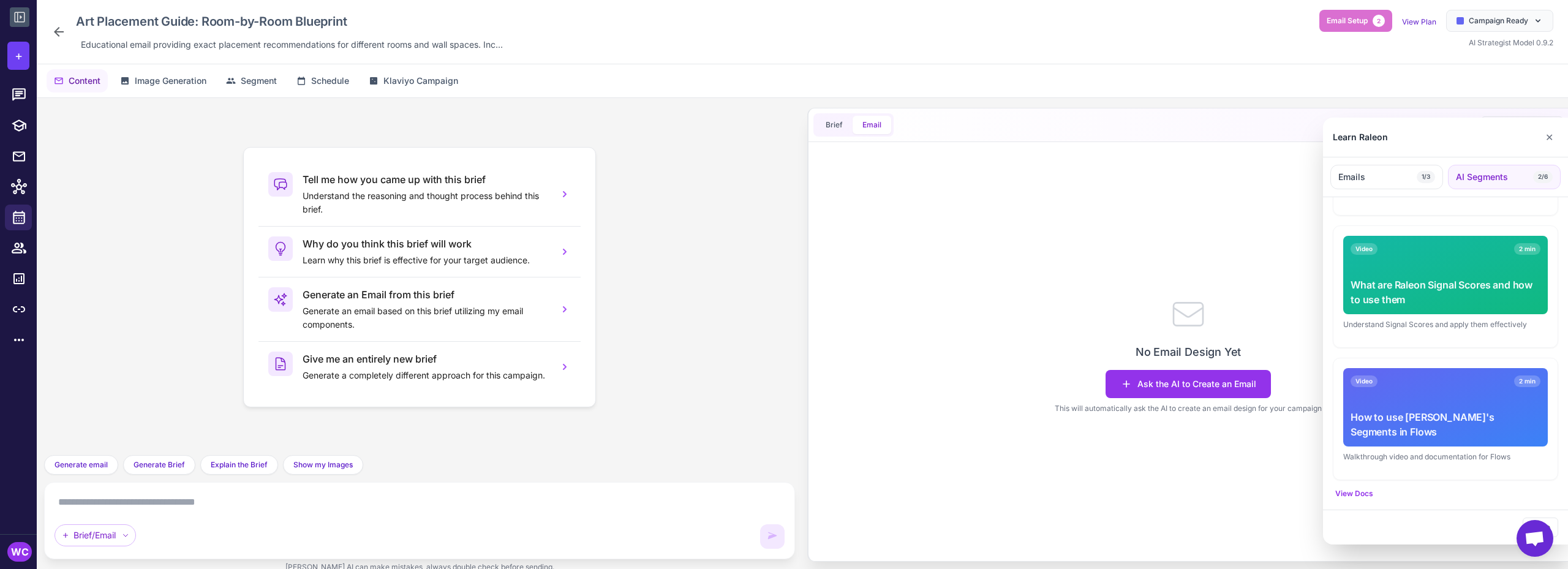
click at [1403, 377] on div "Video 2 min" at bounding box center [1446, 381] width 190 height 11
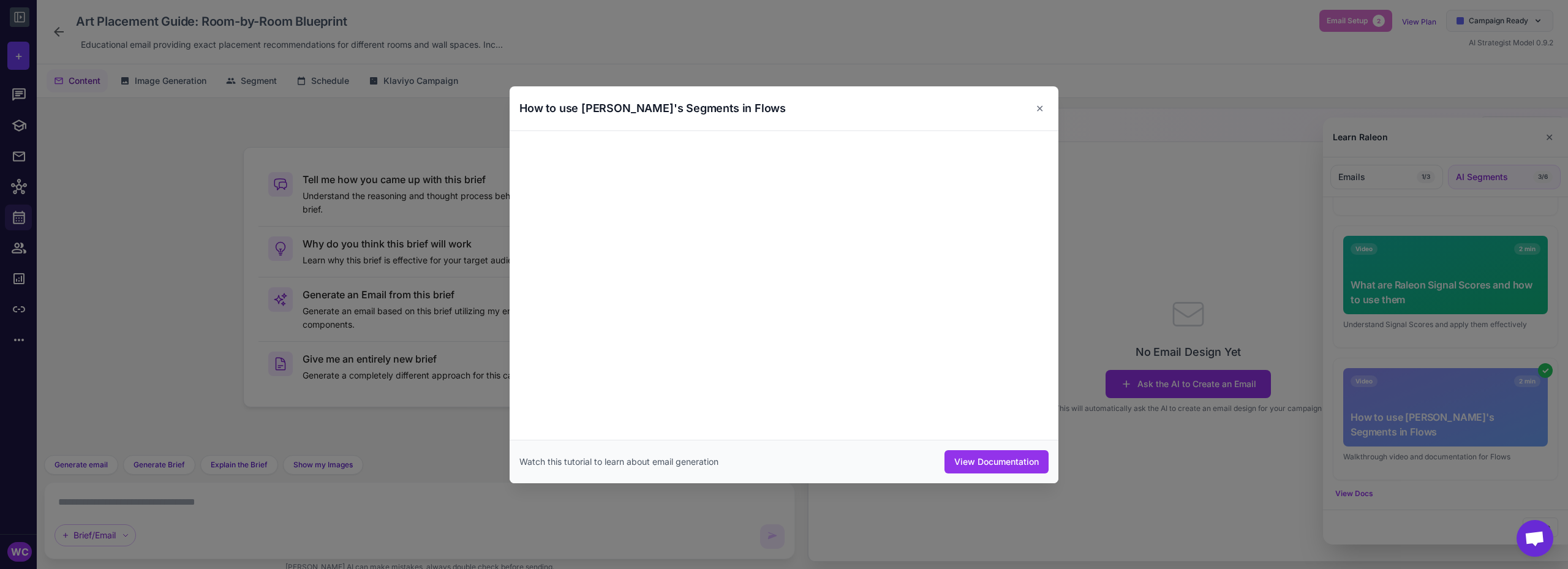
click at [1092, 245] on div at bounding box center [784, 284] width 1568 height 569
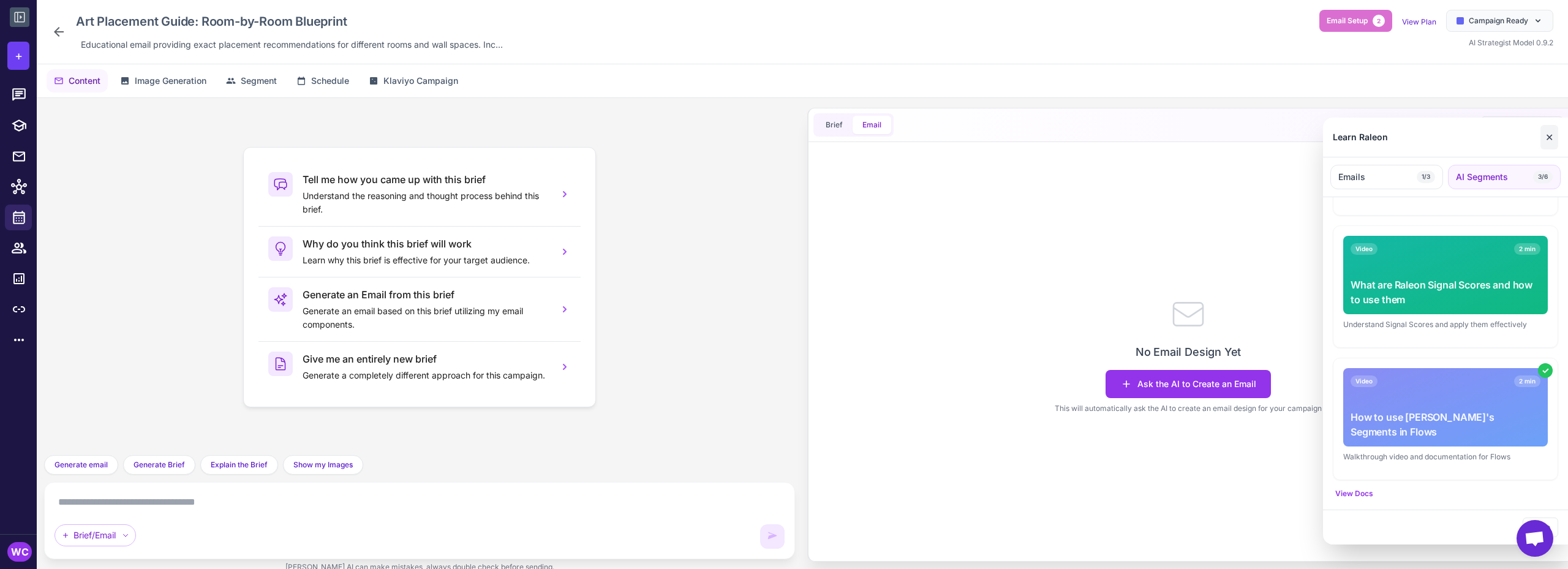
click at [1544, 141] on button "✕" at bounding box center [1549, 138] width 18 height 25
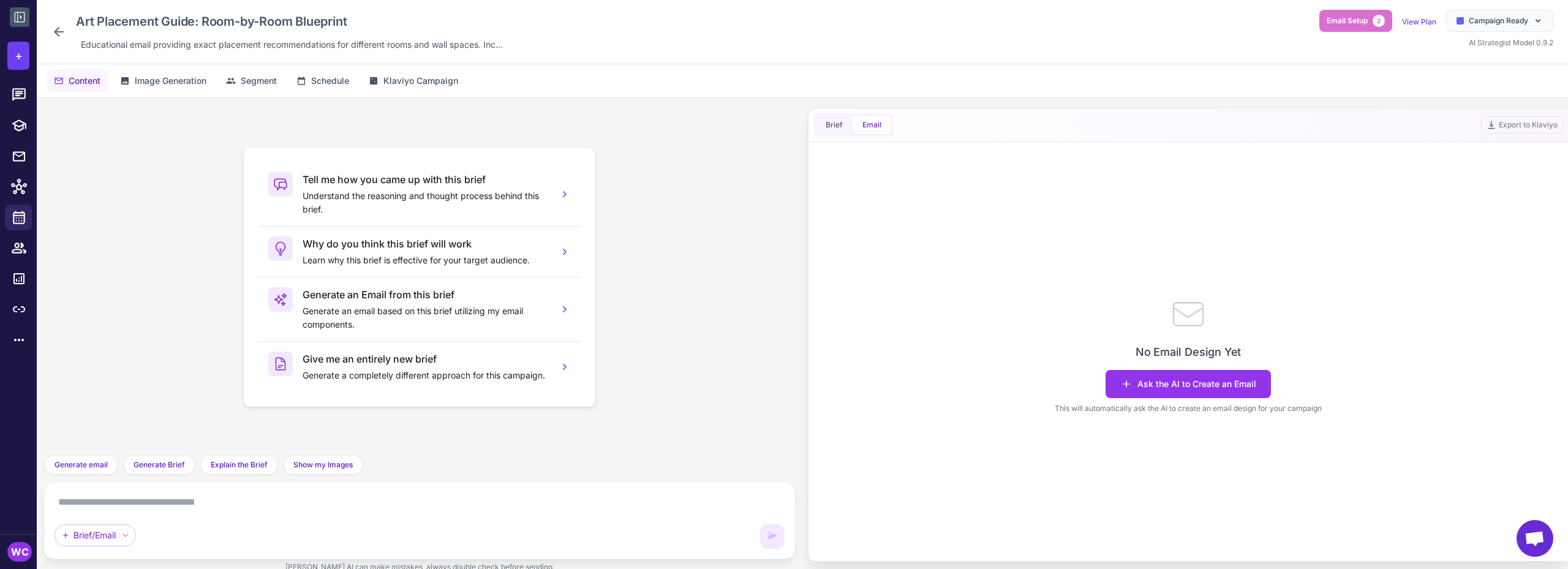
click at [61, 34] on icon at bounding box center [58, 31] width 14 height 14
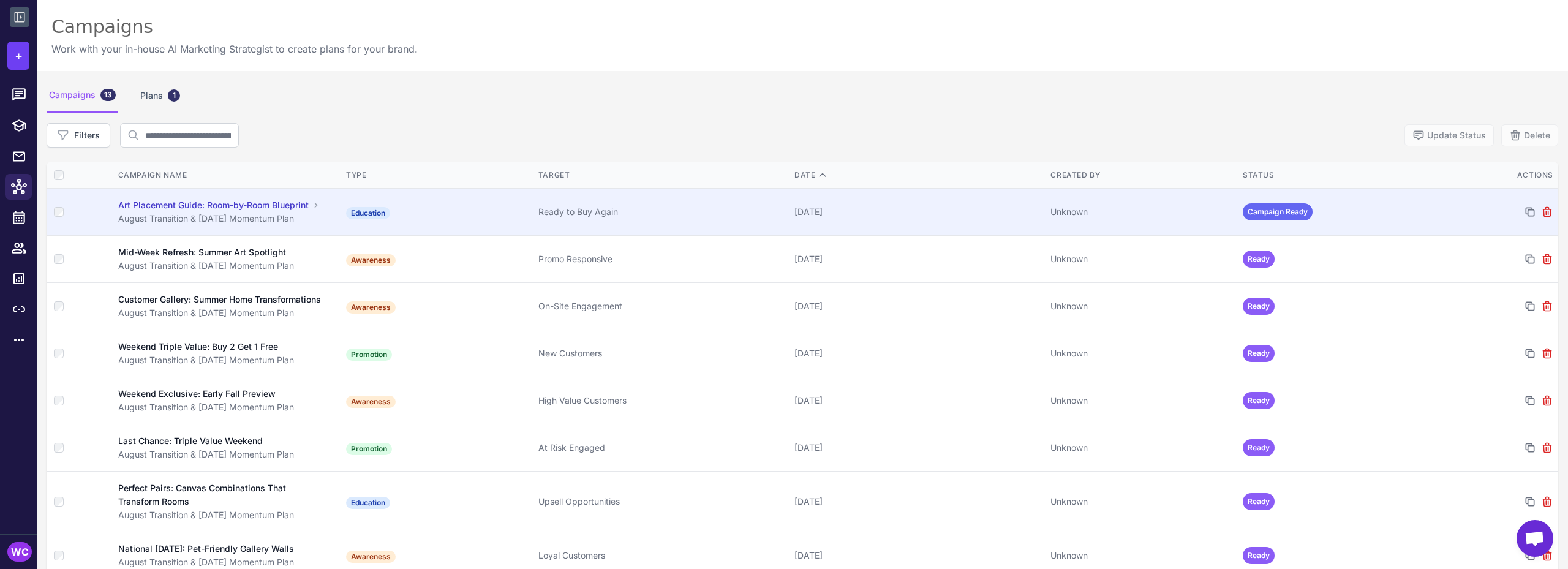
click at [756, 213] on div "Ready to Buy Again" at bounding box center [662, 211] width 247 height 13
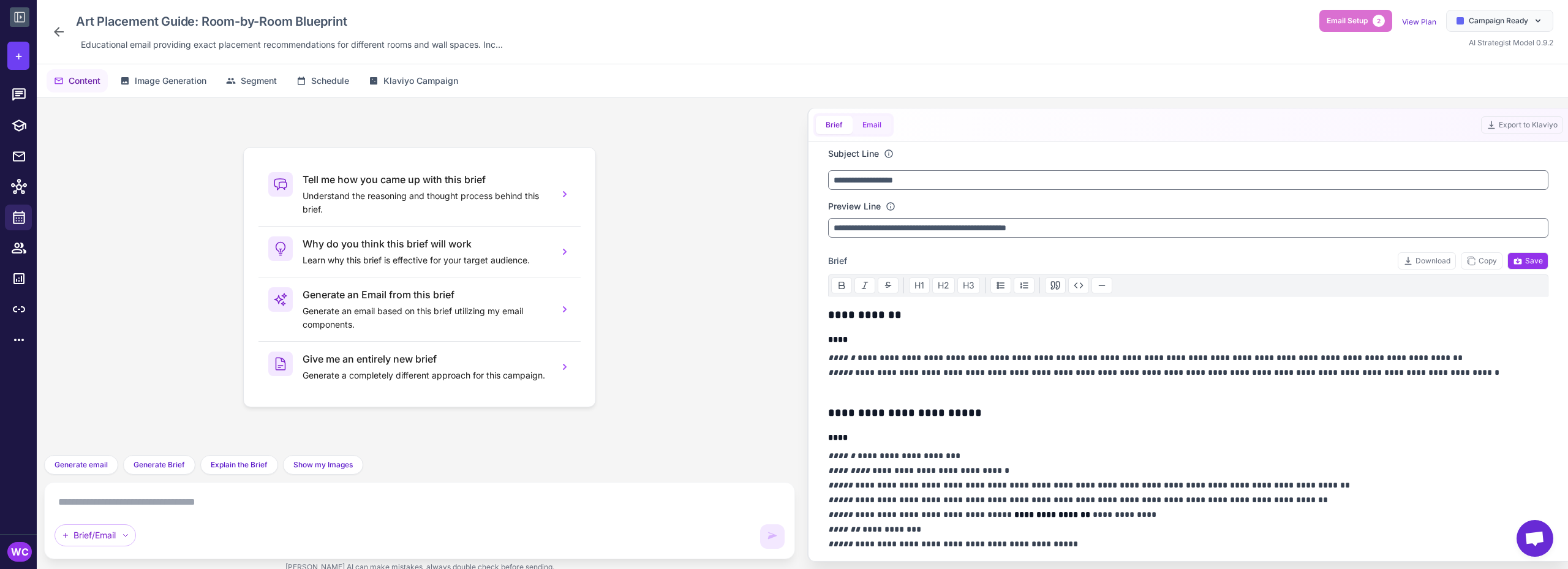
click at [874, 127] on button "Email" at bounding box center [872, 124] width 39 height 18
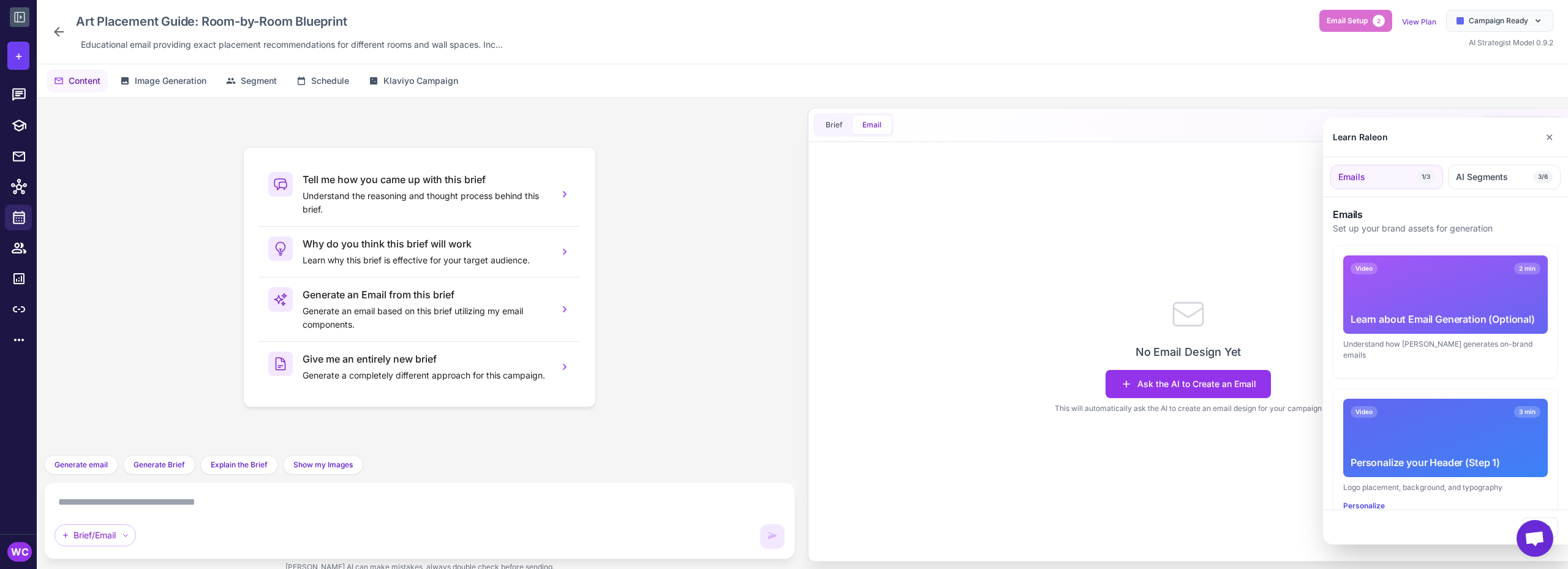
click at [833, 123] on div at bounding box center [784, 284] width 1568 height 569
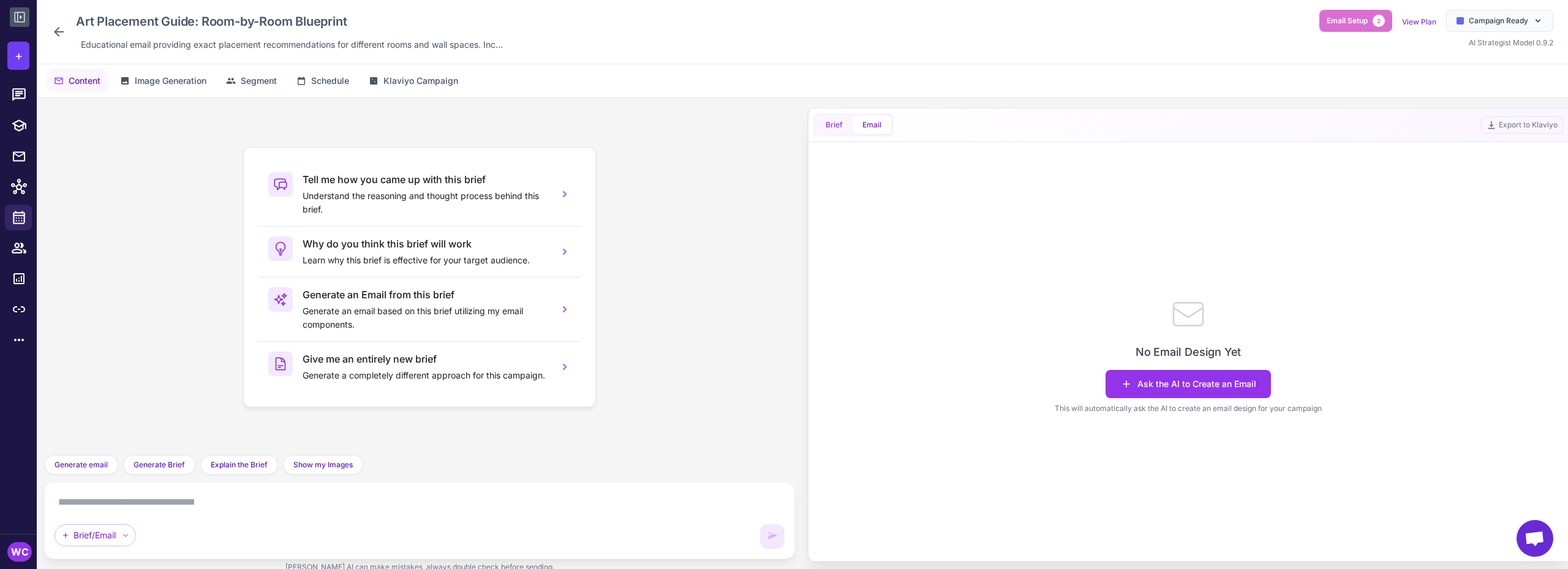
click at [833, 125] on button "Brief" at bounding box center [834, 124] width 37 height 18
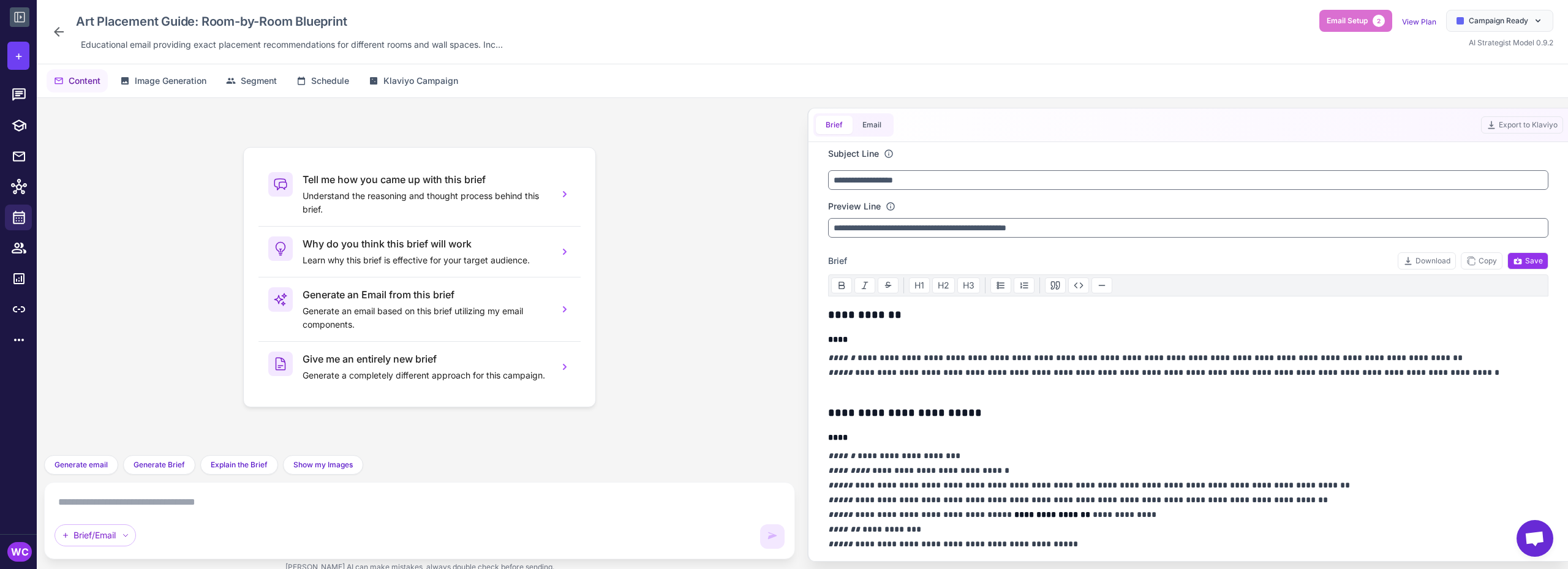
click at [64, 31] on icon at bounding box center [59, 31] width 9 height 9
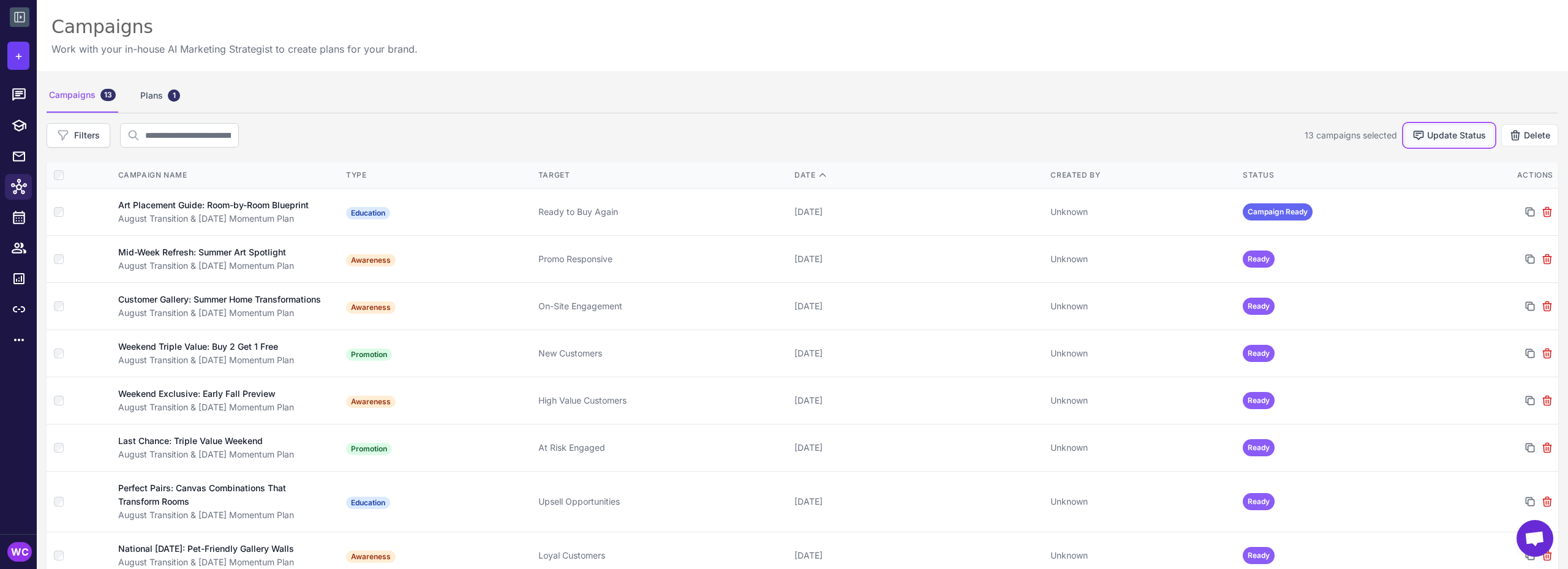
click at [1452, 137] on button "Update Status" at bounding box center [1449, 135] width 89 height 22
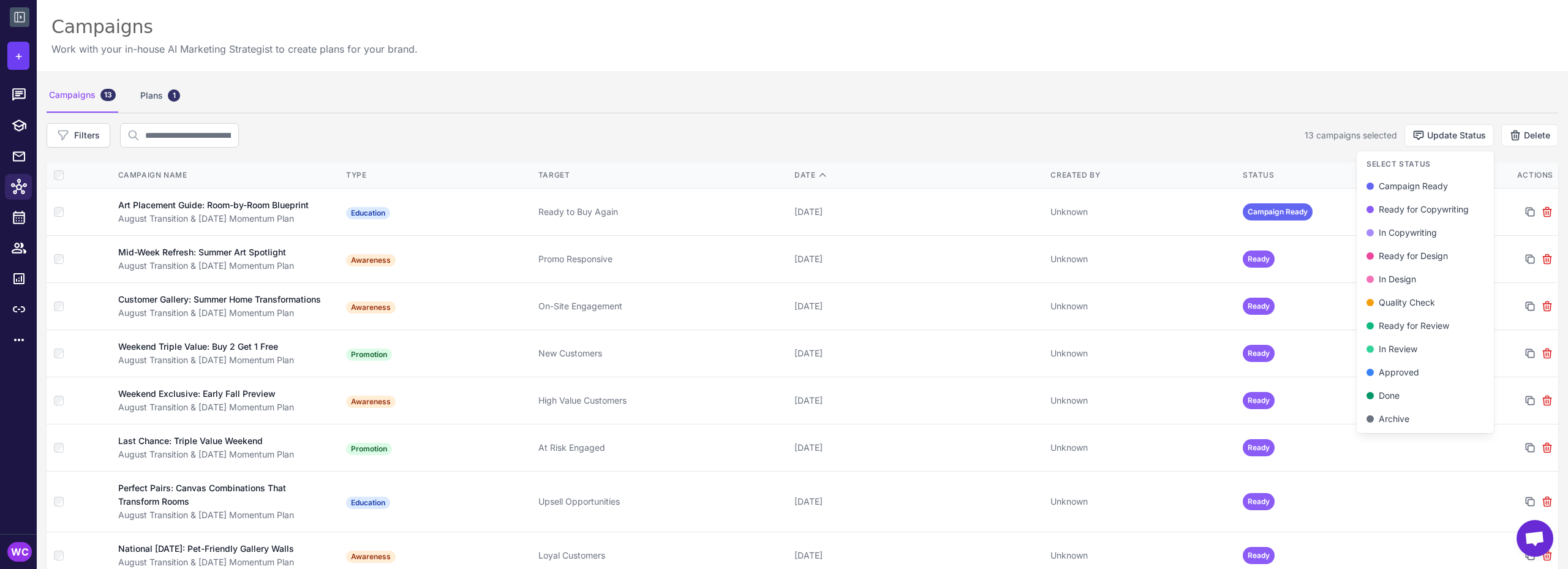
click at [1252, 83] on div "Campaigns 13 Plans 1" at bounding box center [802, 96] width 1512 height 34
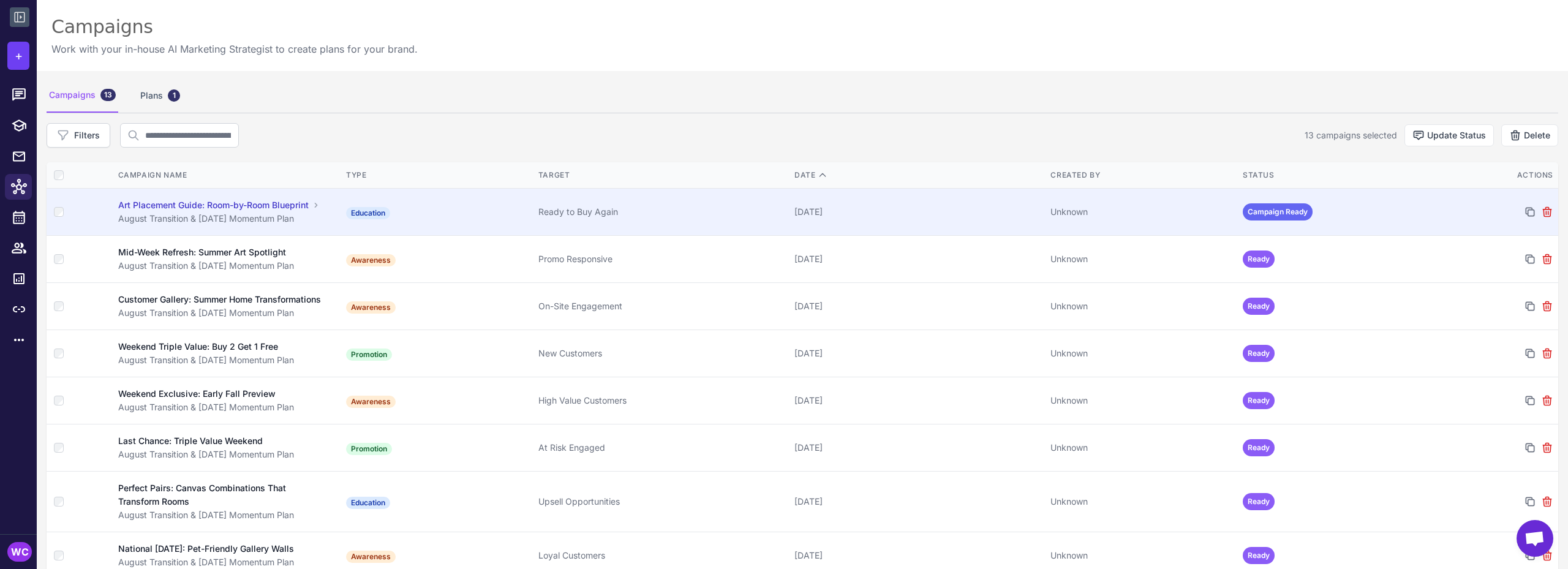
click at [1262, 211] on span "Campaign Ready" at bounding box center [1278, 211] width 70 height 17
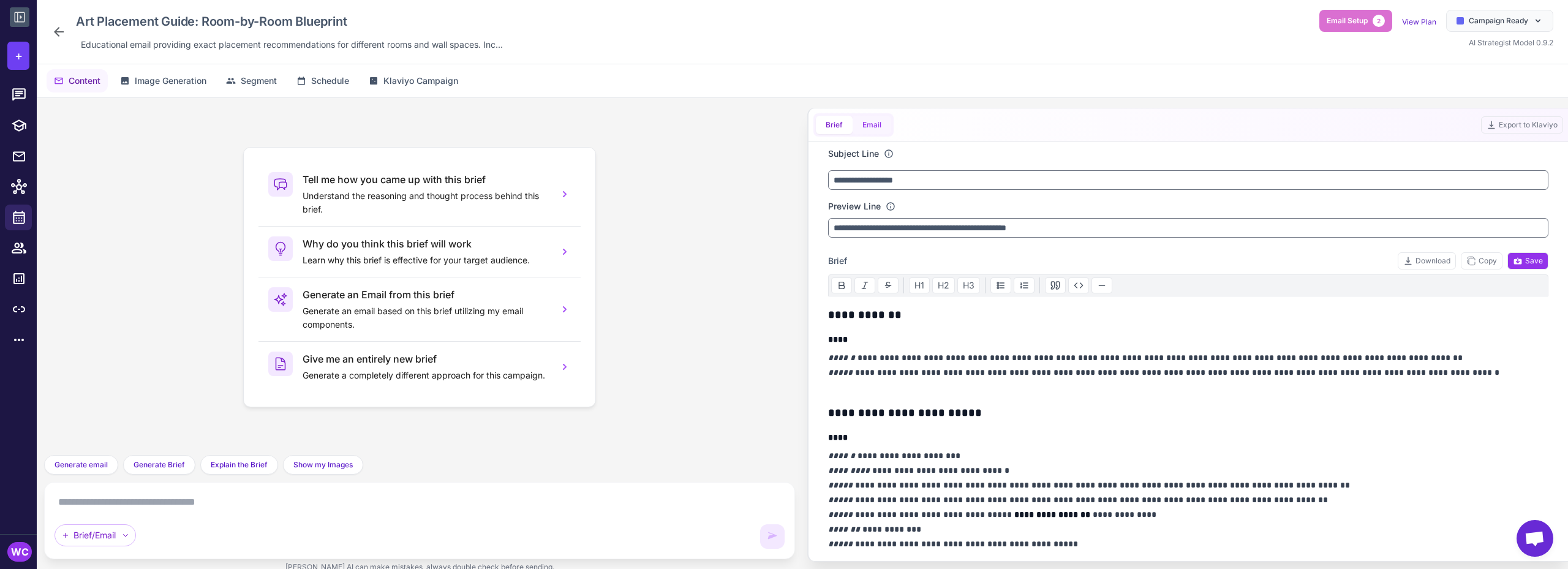
click at [872, 131] on button "Email" at bounding box center [872, 124] width 39 height 18
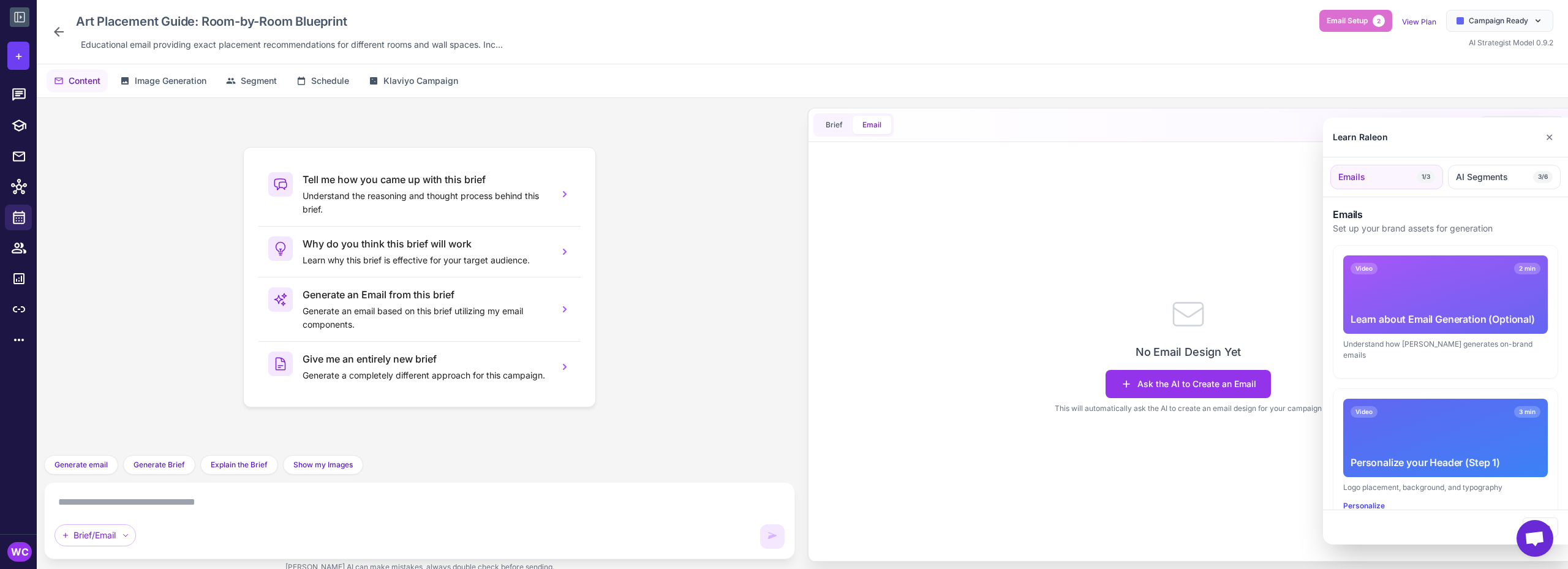
click at [1092, 336] on div at bounding box center [784, 284] width 1568 height 569
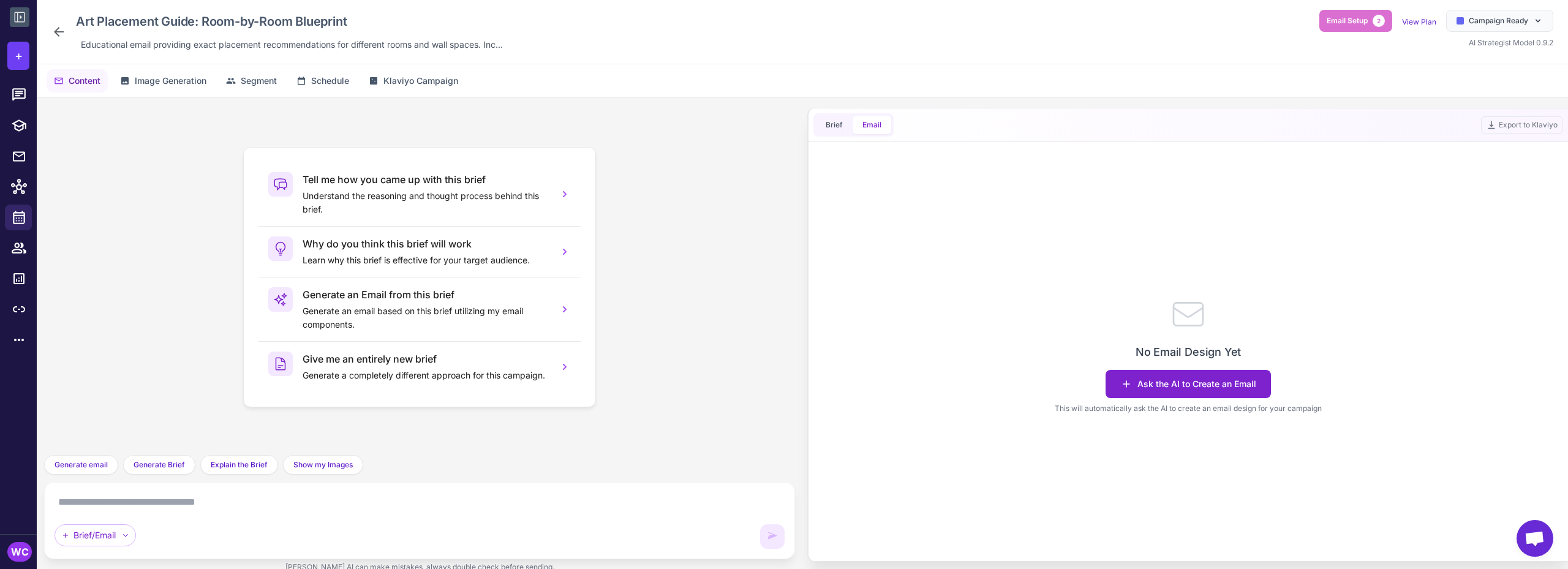
click at [1157, 377] on button "Ask the AI to Create an Email" at bounding box center [1188, 384] width 165 height 28
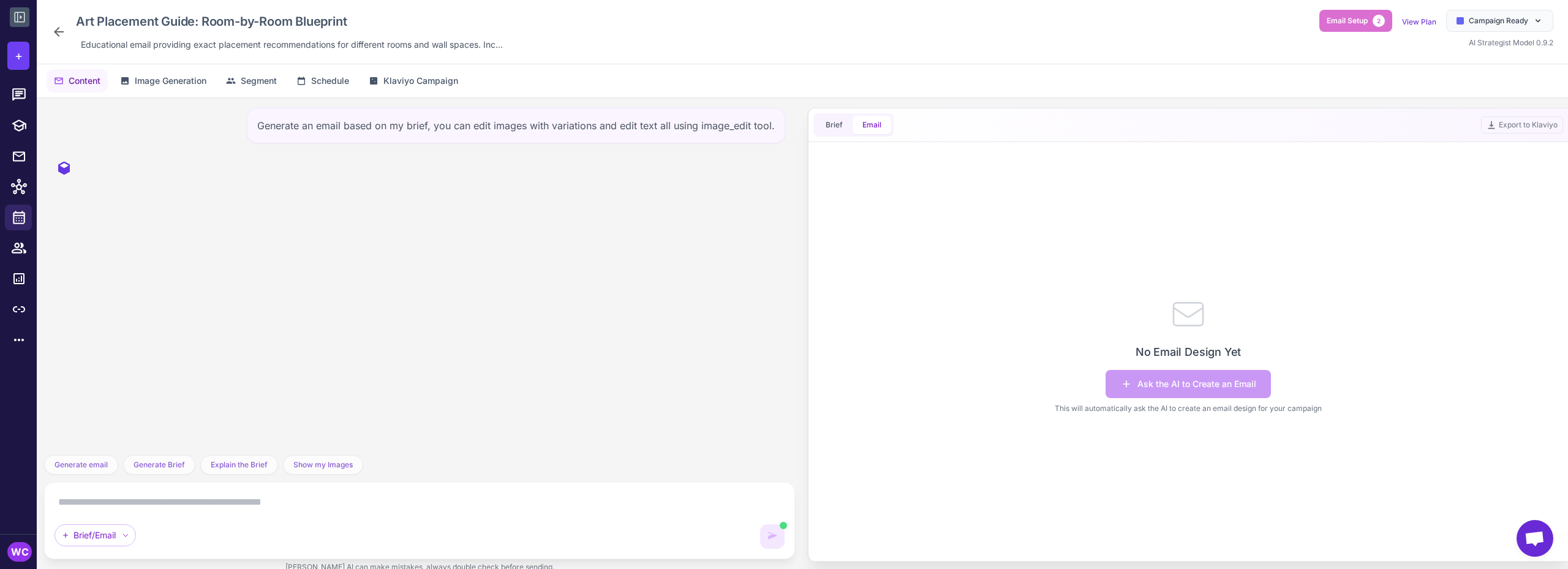
click at [53, 28] on icon at bounding box center [58, 31] width 14 height 14
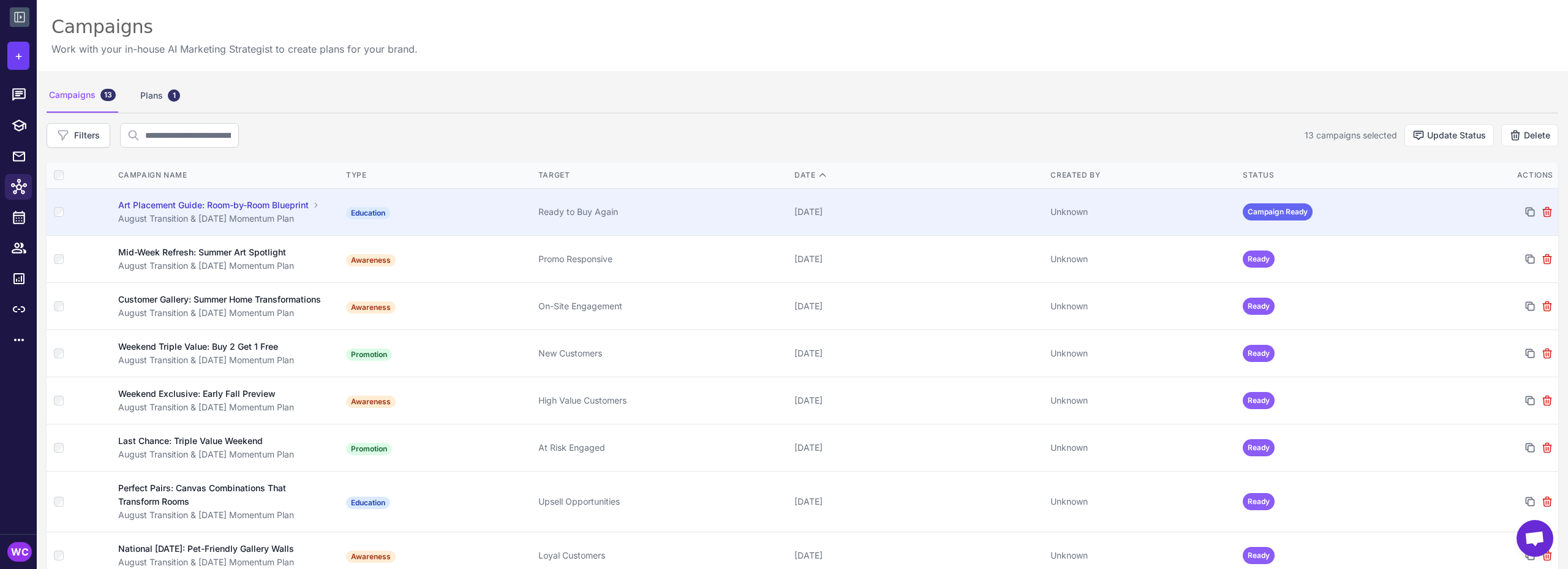
click at [923, 215] on div "[DATE]" at bounding box center [917, 211] width 247 height 13
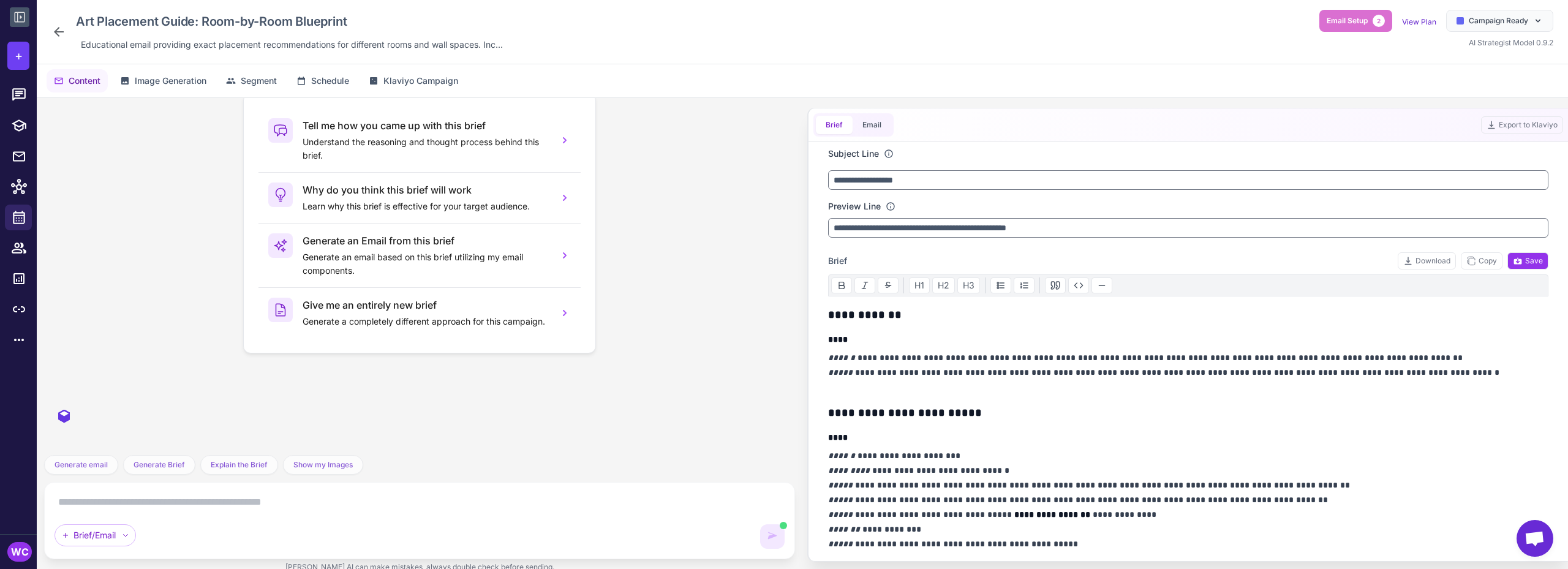
scroll to position [262, 0]
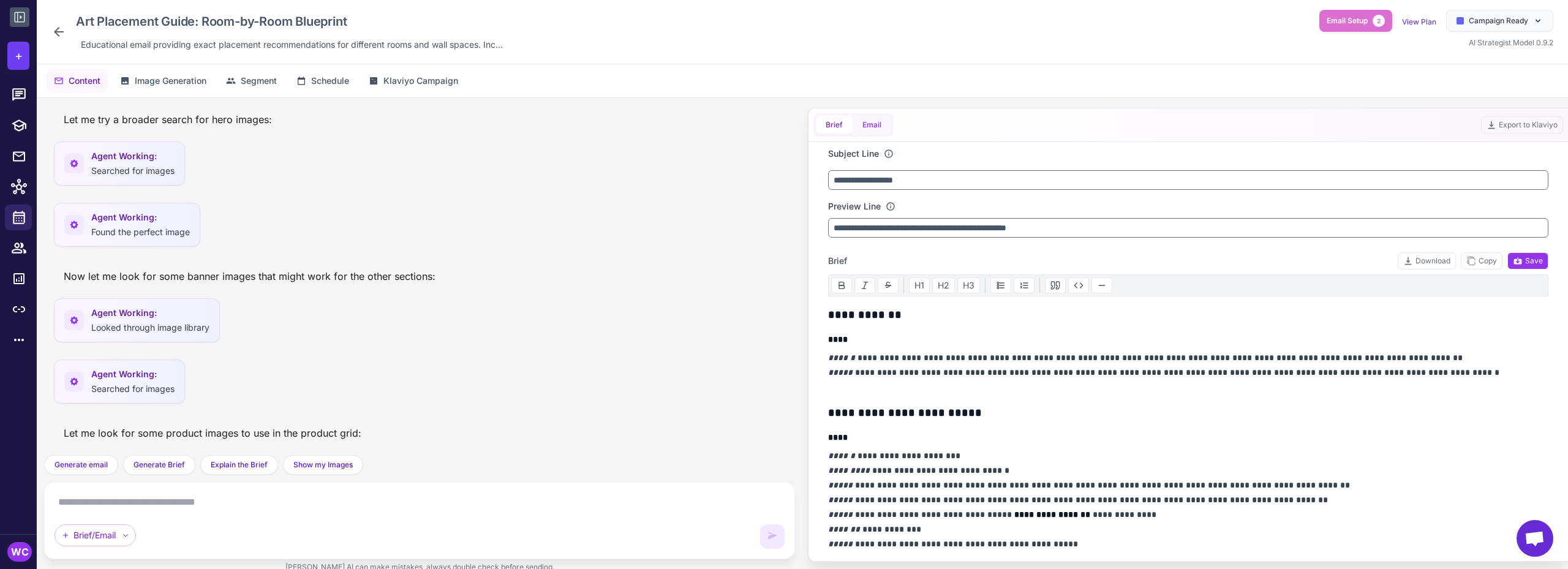
click at [877, 129] on button "Email" at bounding box center [872, 124] width 39 height 18
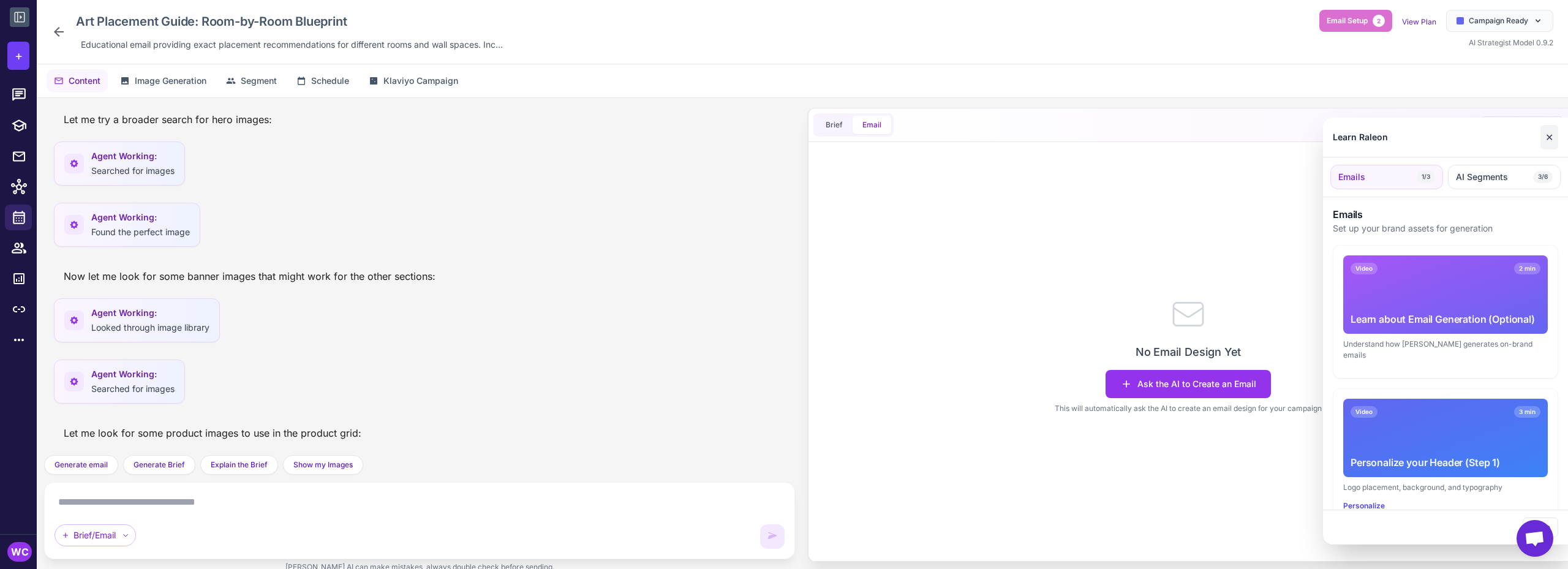
click at [1553, 138] on button "✕" at bounding box center [1549, 138] width 18 height 25
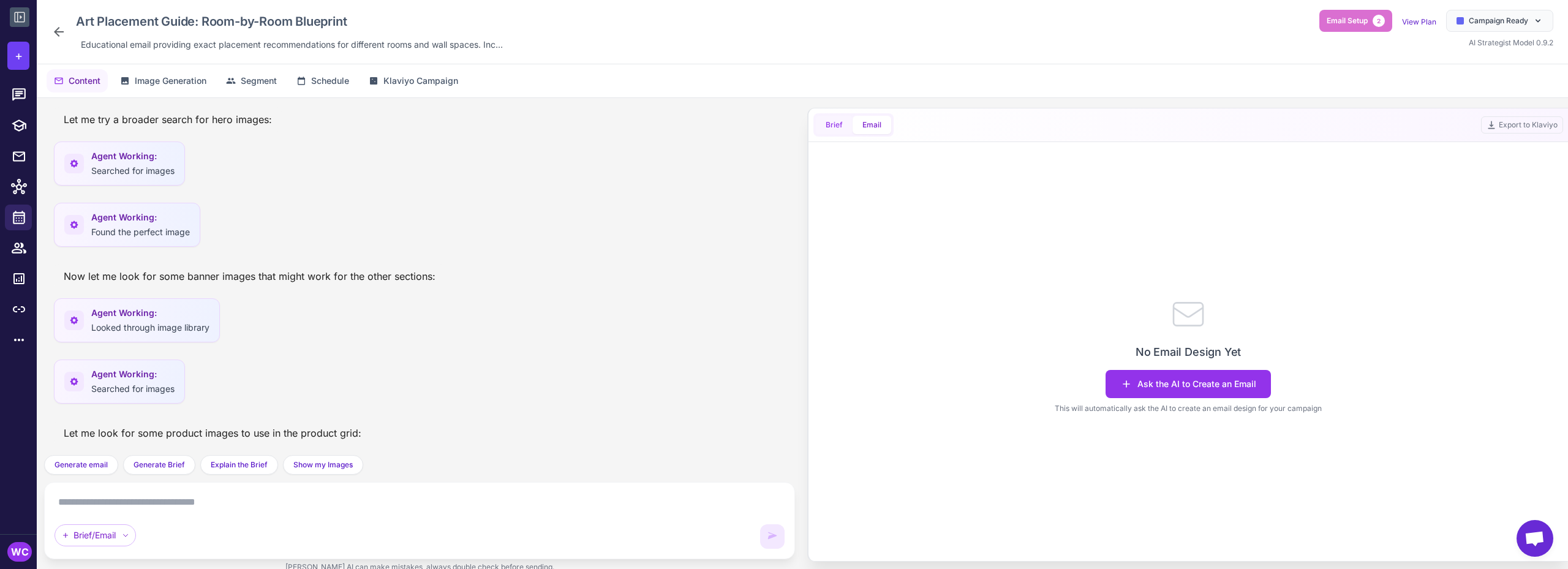
click at [836, 120] on button "Brief" at bounding box center [834, 124] width 37 height 18
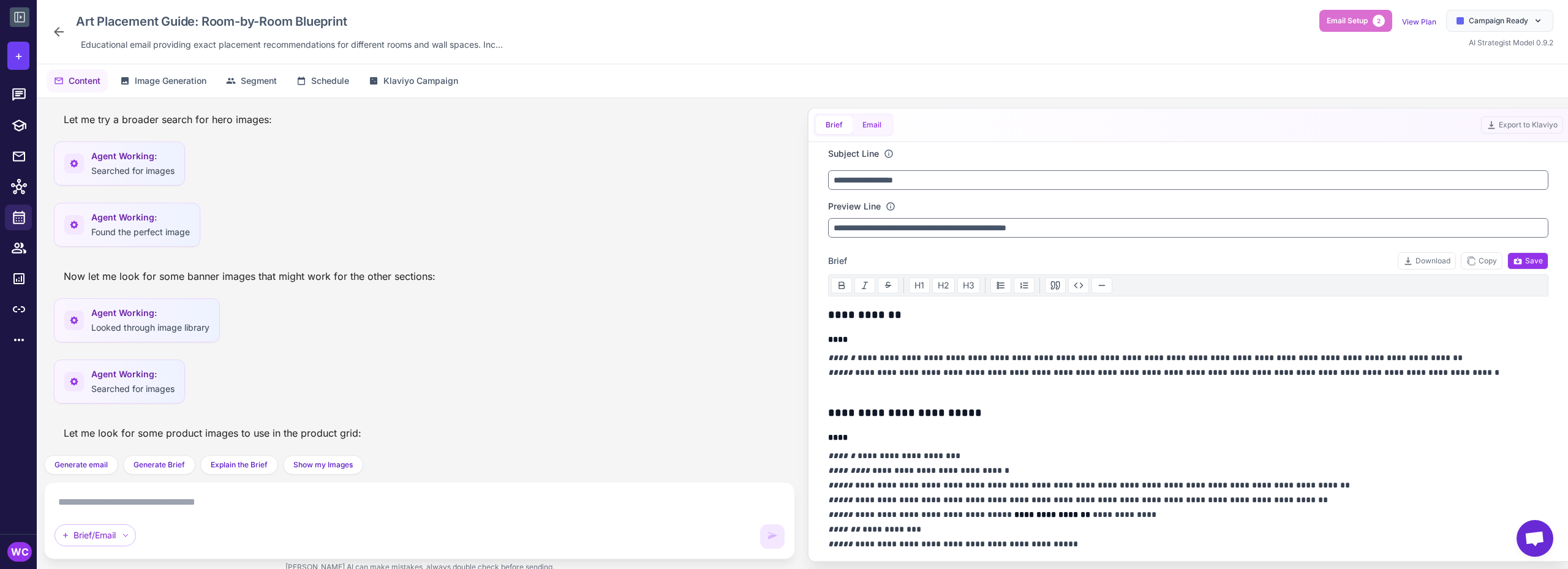
click at [876, 127] on button "Email" at bounding box center [872, 124] width 39 height 18
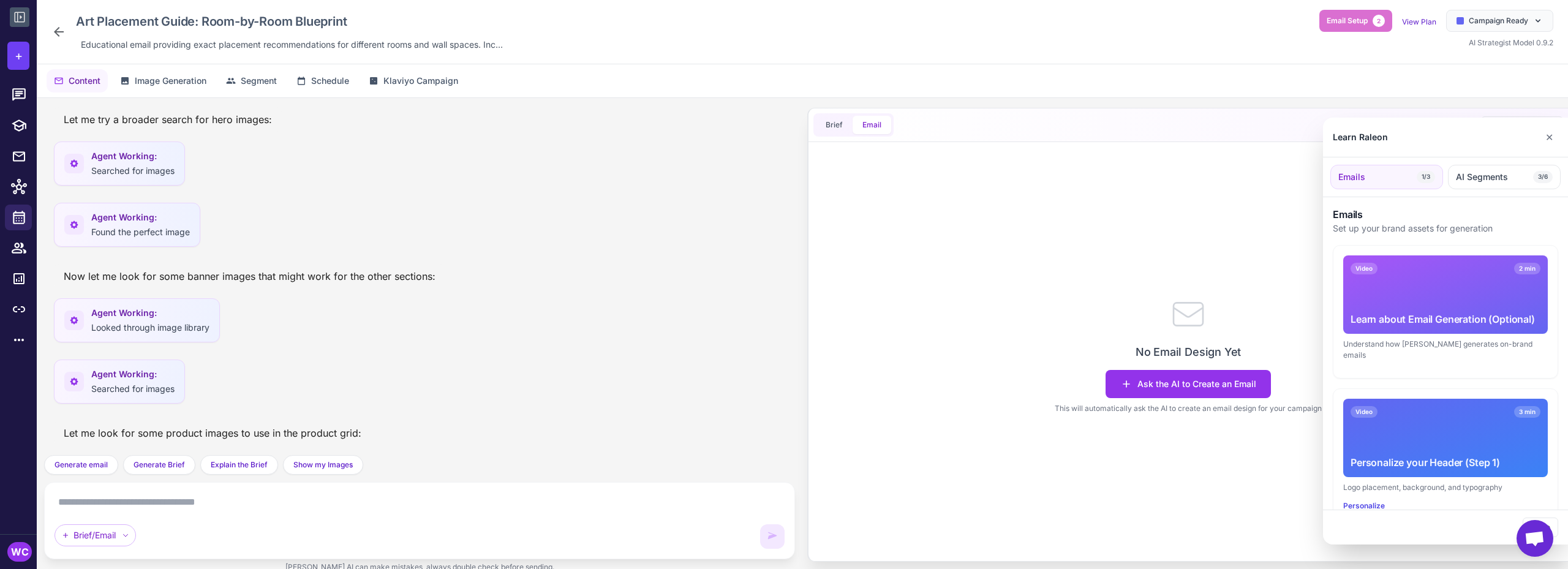
click at [1168, 387] on div at bounding box center [784, 284] width 1568 height 569
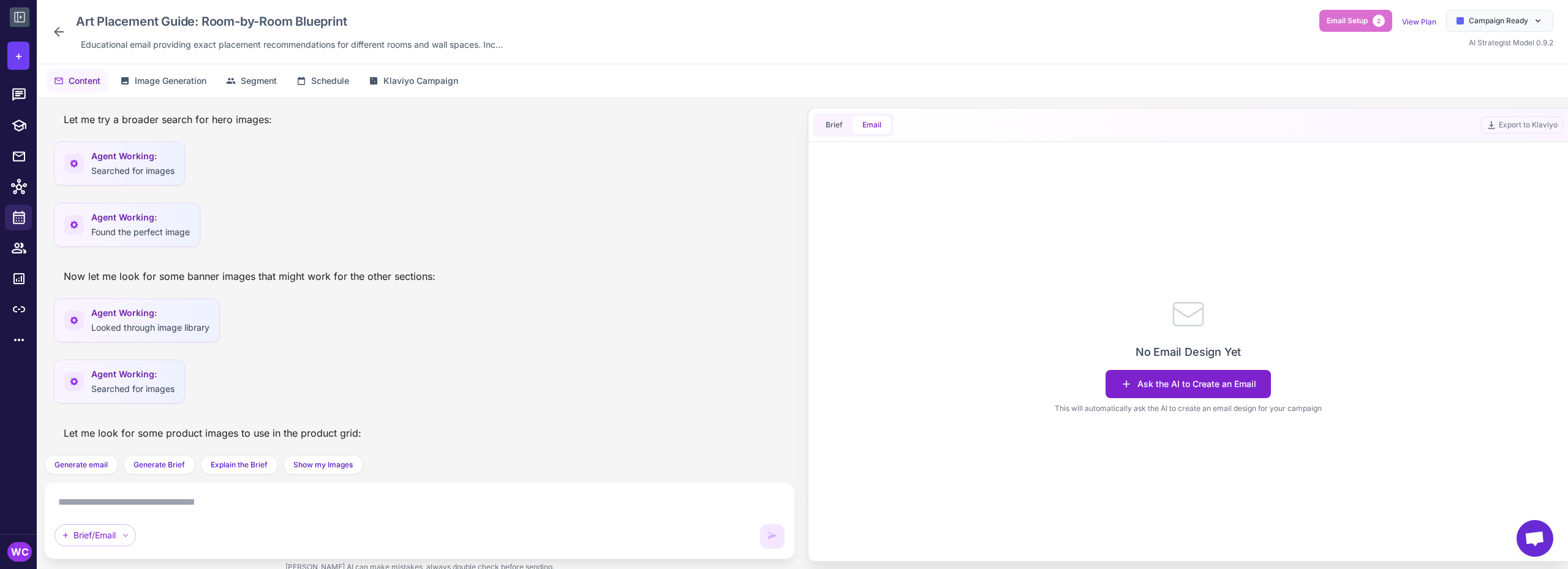
click at [1166, 386] on button "Ask the AI to Create an Email" at bounding box center [1188, 384] width 165 height 28
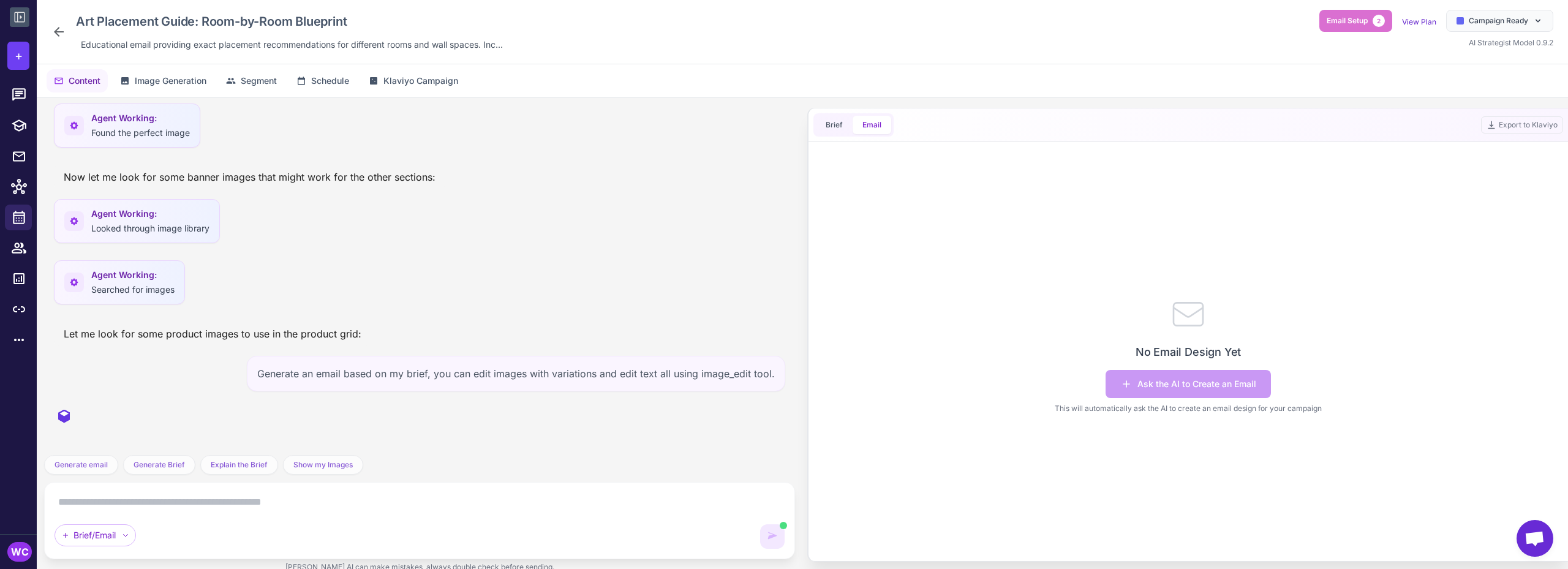
scroll to position [306, 0]
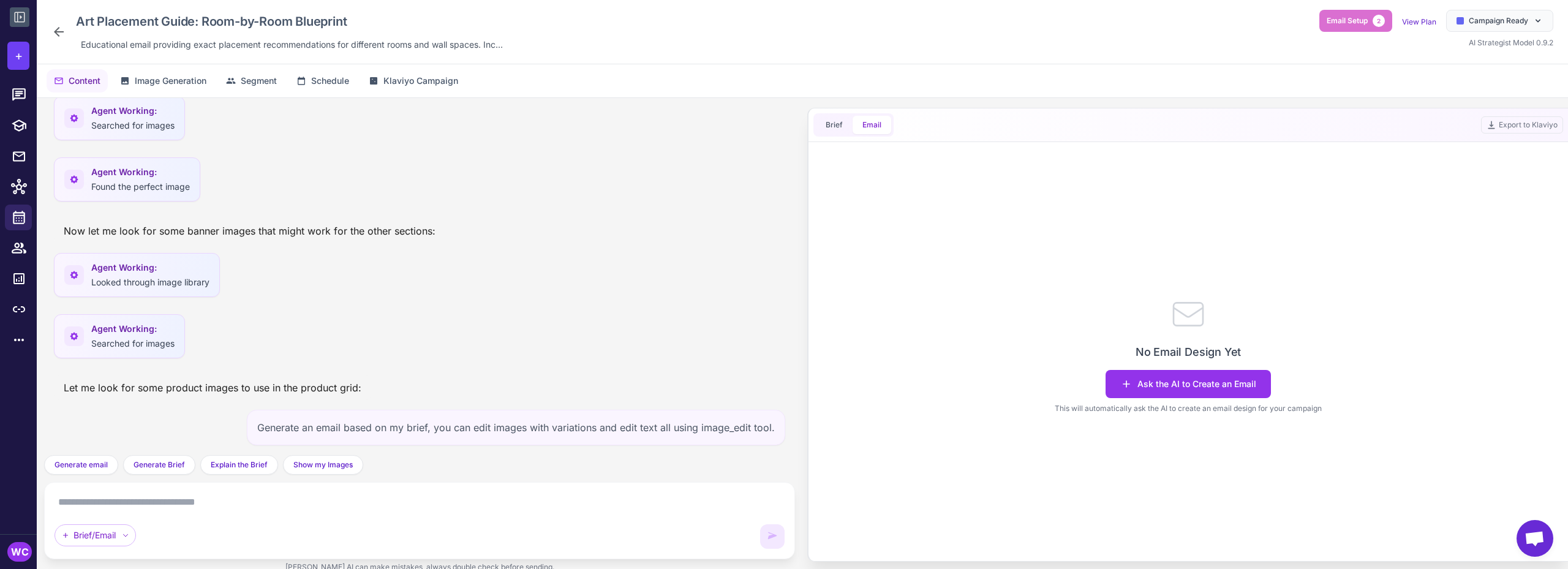
click at [397, 431] on div "Generate an email based on my brief, you can edit images with variations and ed…" at bounding box center [516, 427] width 539 height 35
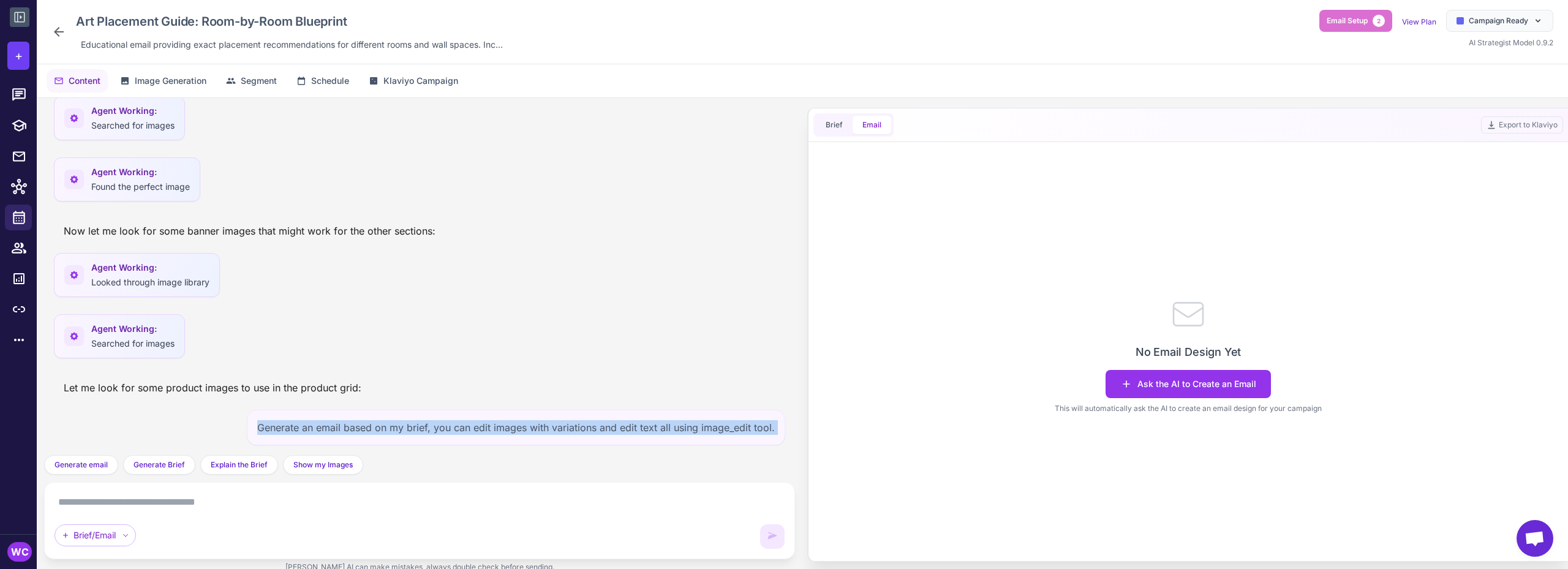
click at [397, 431] on div "Generate an email based on my brief, you can edit images with variations and ed…" at bounding box center [516, 427] width 539 height 35
copy div "Generate an email based on my brief, you can edit images with variations and ed…"
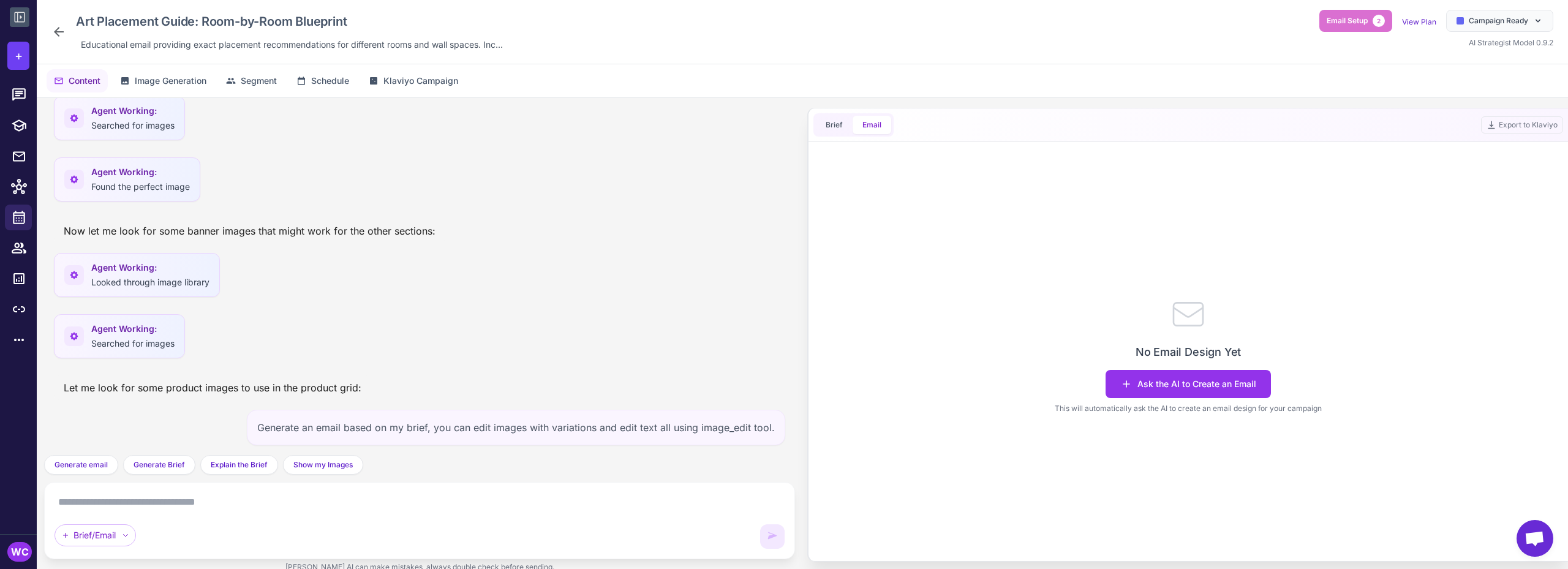
click at [62, 28] on icon at bounding box center [58, 31] width 14 height 14
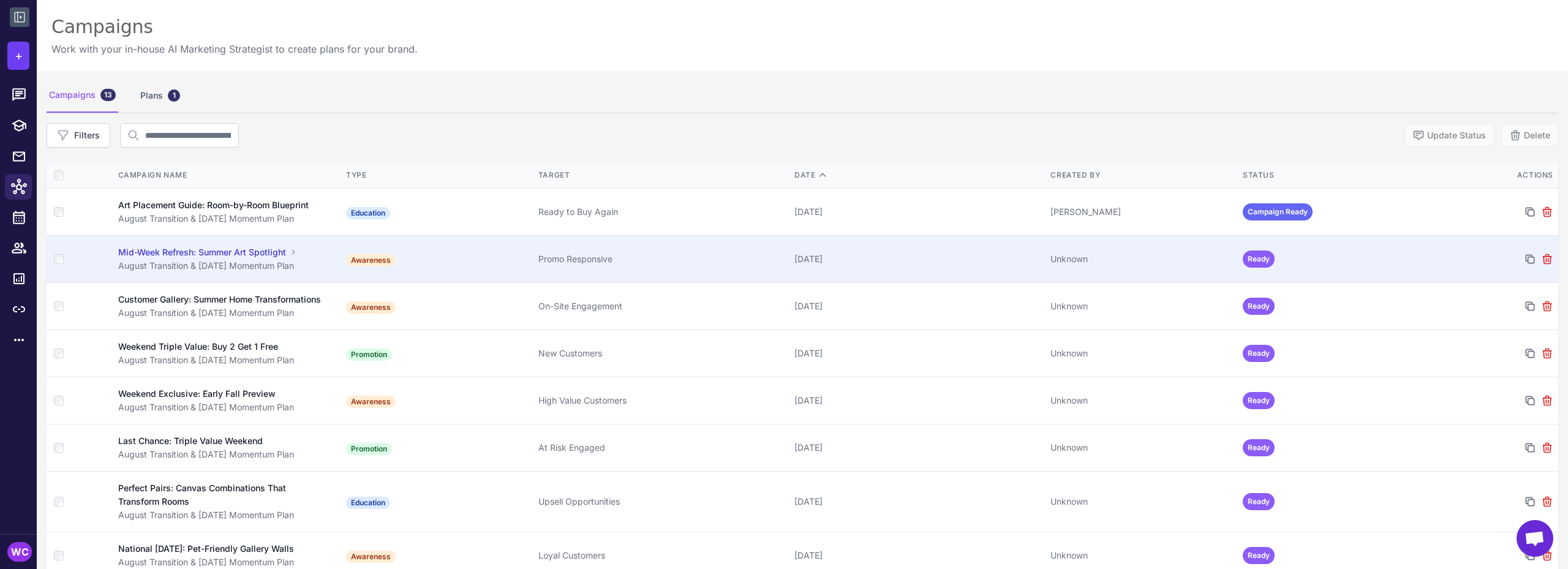
click at [673, 262] on div "Promo Responsive" at bounding box center [662, 259] width 247 height 13
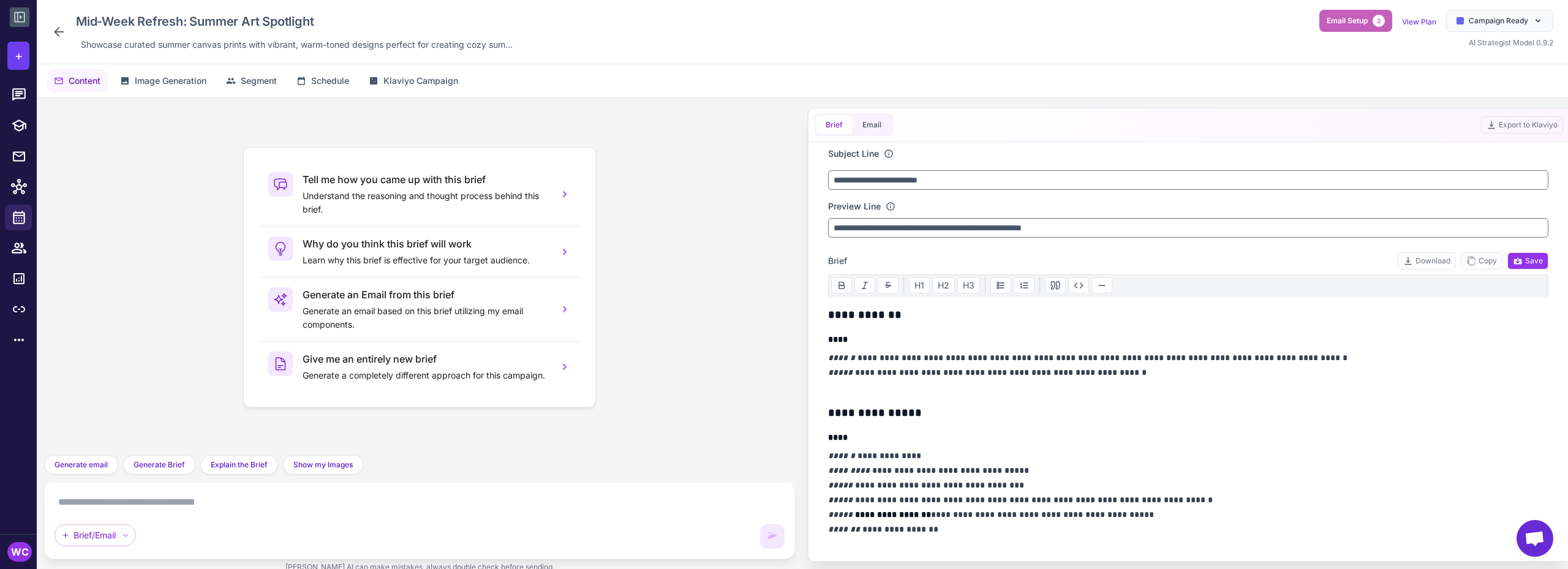
click at [1348, 22] on span "Email Setup" at bounding box center [1347, 21] width 41 height 11
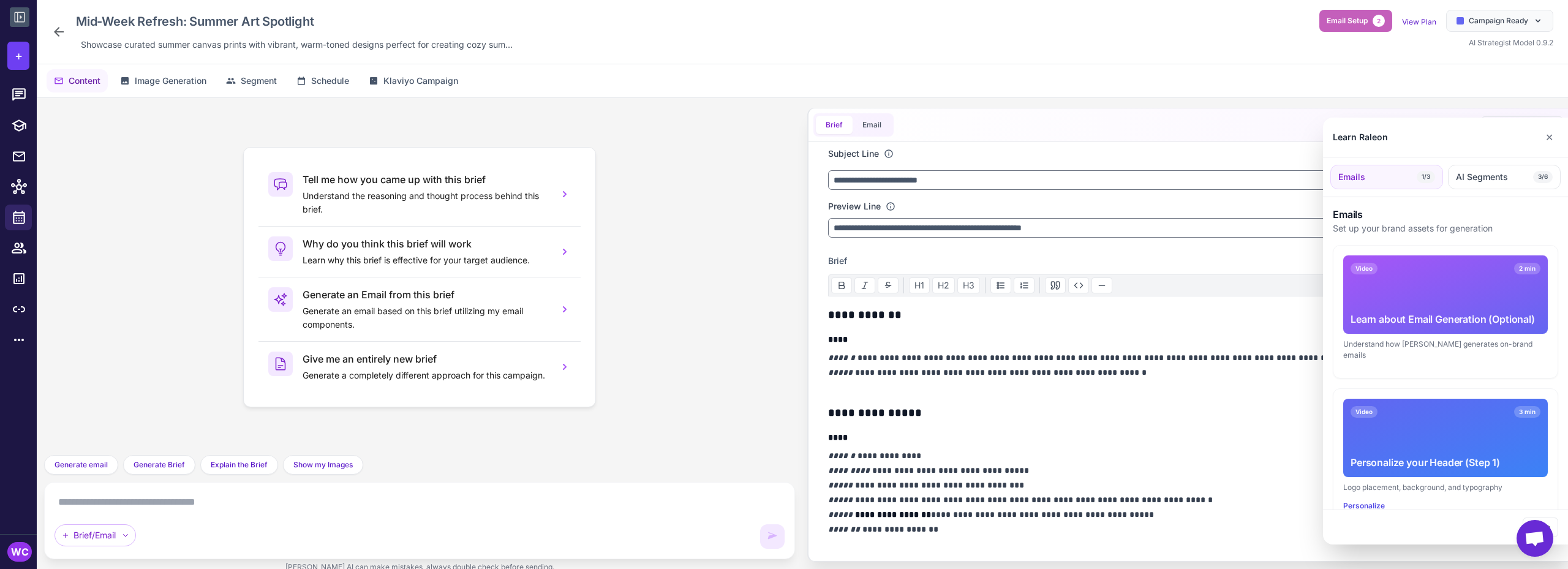
click at [1348, 22] on div at bounding box center [784, 284] width 1568 height 569
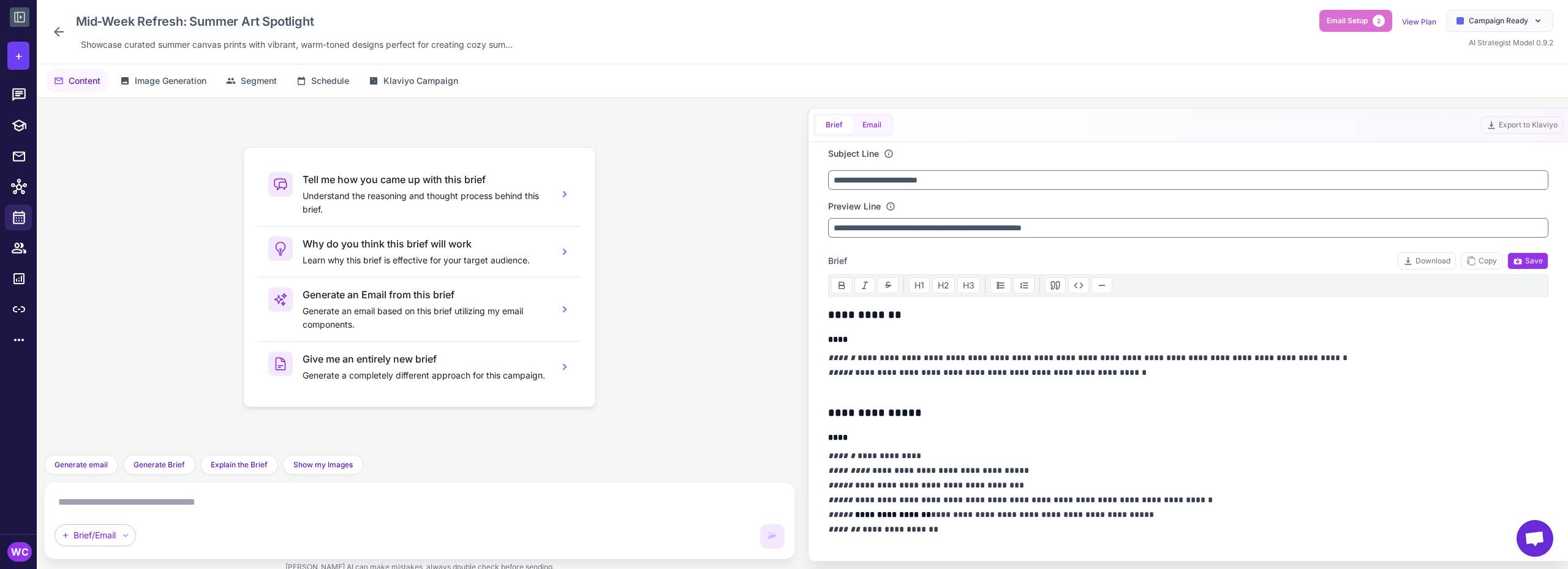
click at [872, 123] on button "Email" at bounding box center [872, 124] width 39 height 18
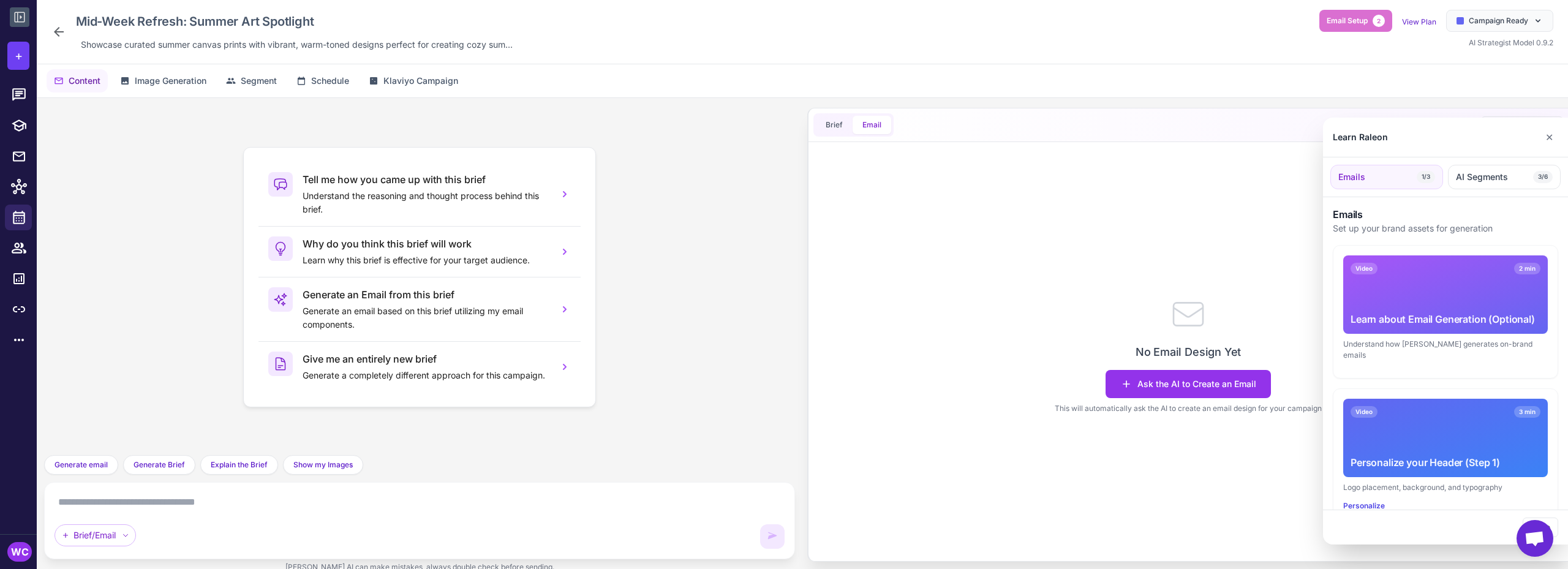
click at [1149, 384] on div at bounding box center [784, 284] width 1568 height 569
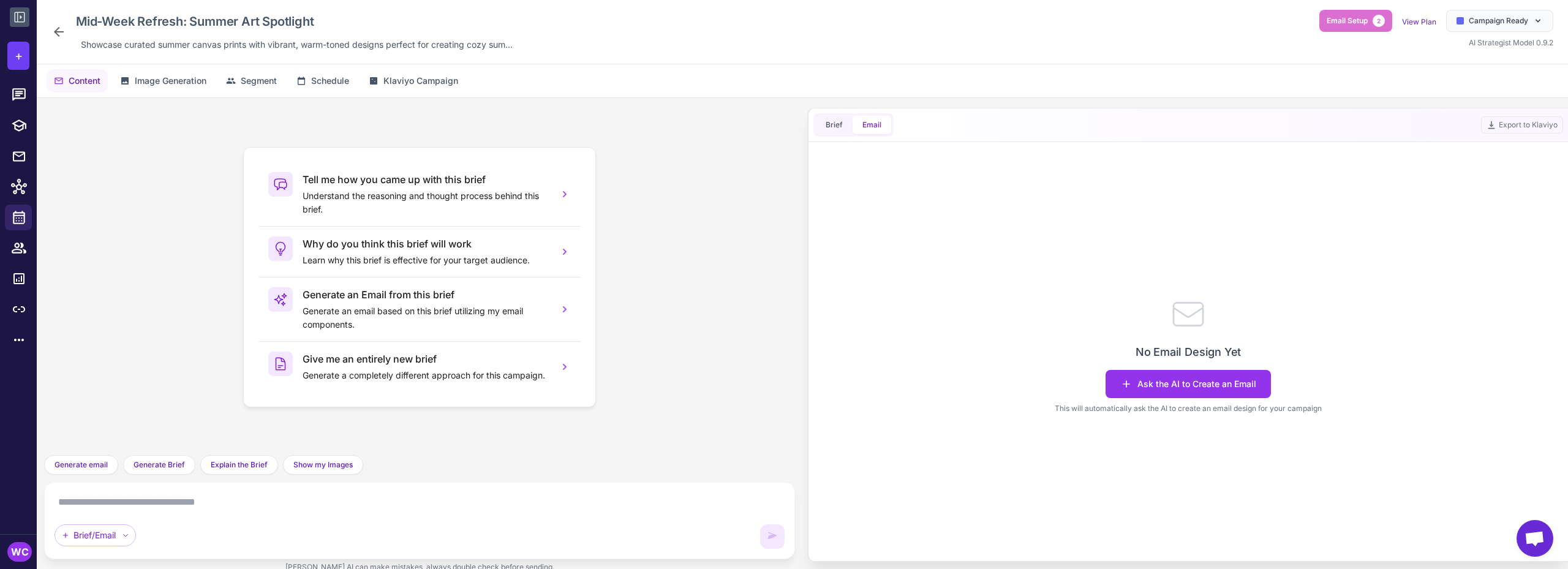
click at [526, 501] on textarea at bounding box center [419, 502] width 730 height 20
paste textarea "**********"
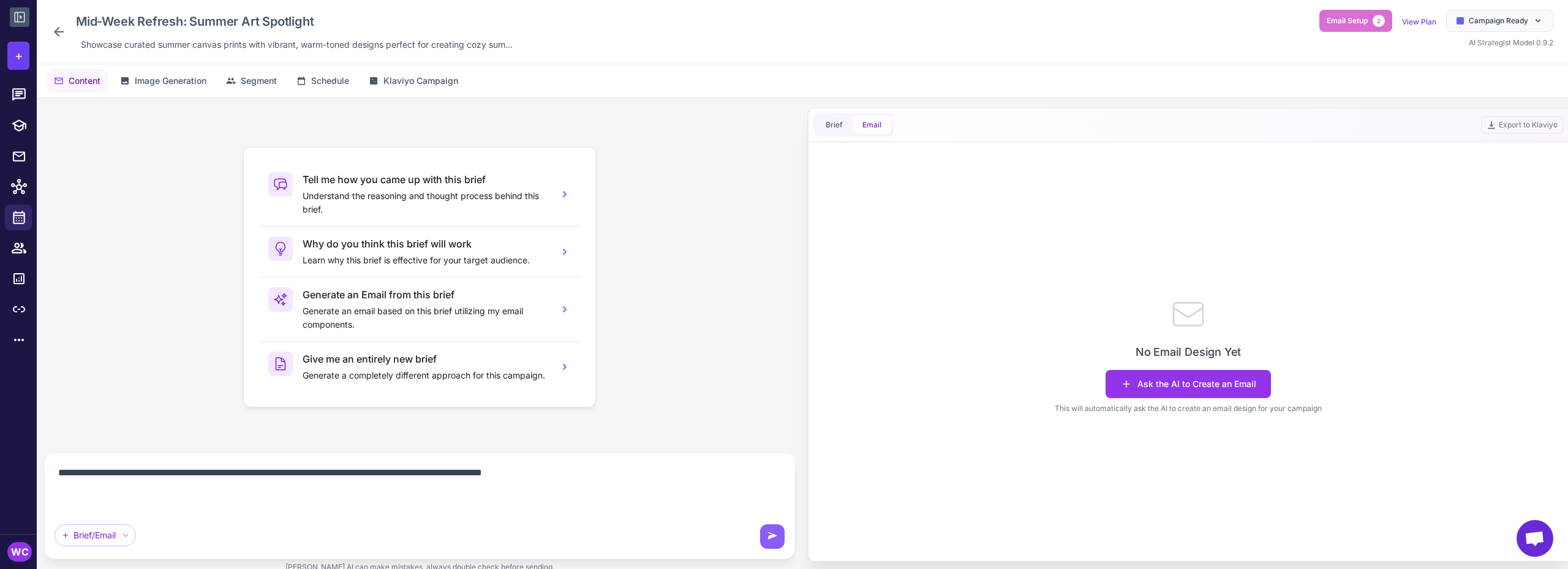
drag, startPoint x: 231, startPoint y: 472, endPoint x: 321, endPoint y: 474, distance: 90.0
click at [321, 474] on textarea "**********" at bounding box center [419, 487] width 730 height 49
click at [382, 464] on textarea "**********" at bounding box center [419, 487] width 730 height 49
click at [421, 465] on textarea "**********" at bounding box center [419, 487] width 730 height 49
drag, startPoint x: 424, startPoint y: 469, endPoint x: 357, endPoint y: 478, distance: 67.6
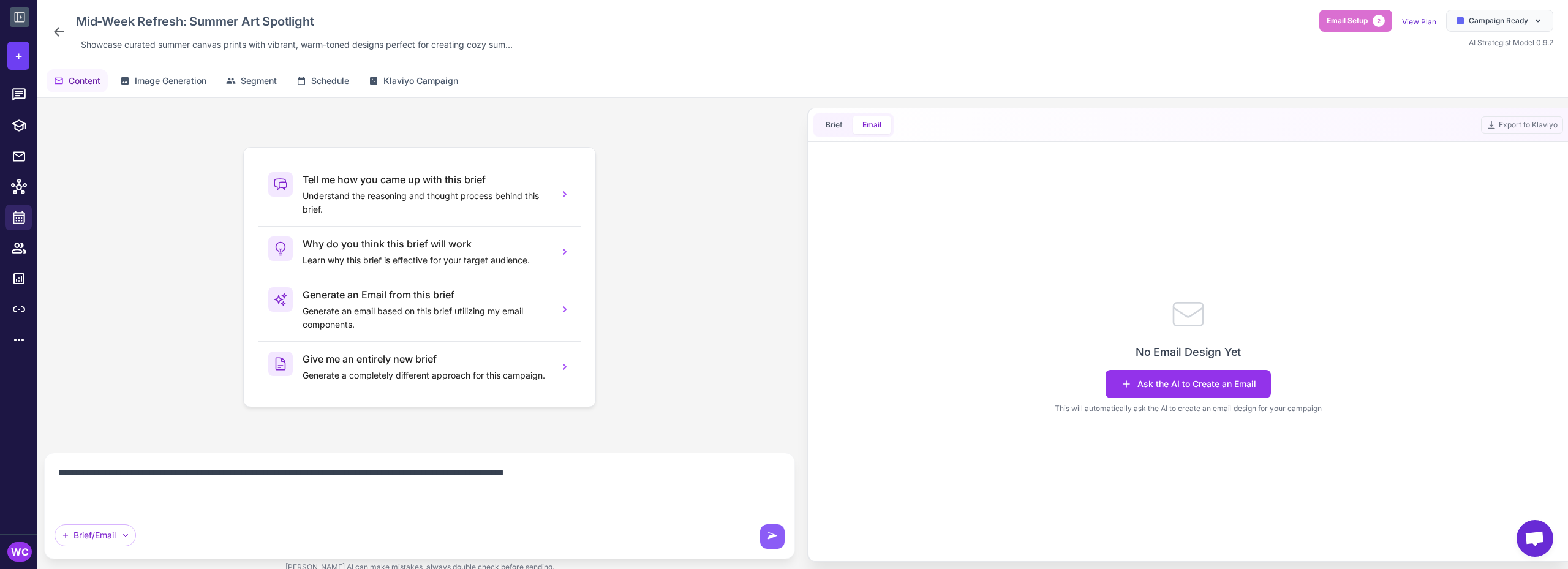
click at [357, 478] on textarea "**********" at bounding box center [419, 487] width 730 height 49
click at [354, 476] on textarea "**********" at bounding box center [419, 487] width 730 height 49
type textarea "**********"
click at [766, 531] on icon at bounding box center [772, 536] width 12 height 12
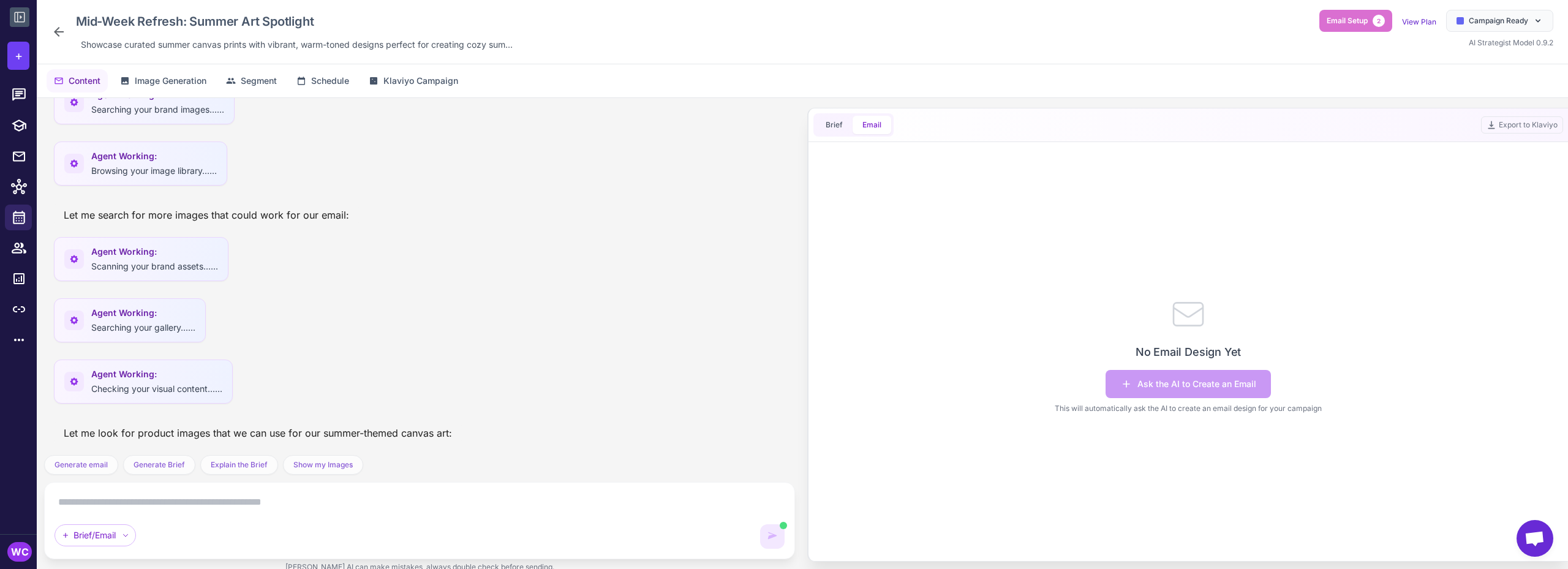
scroll to position [497, 0]
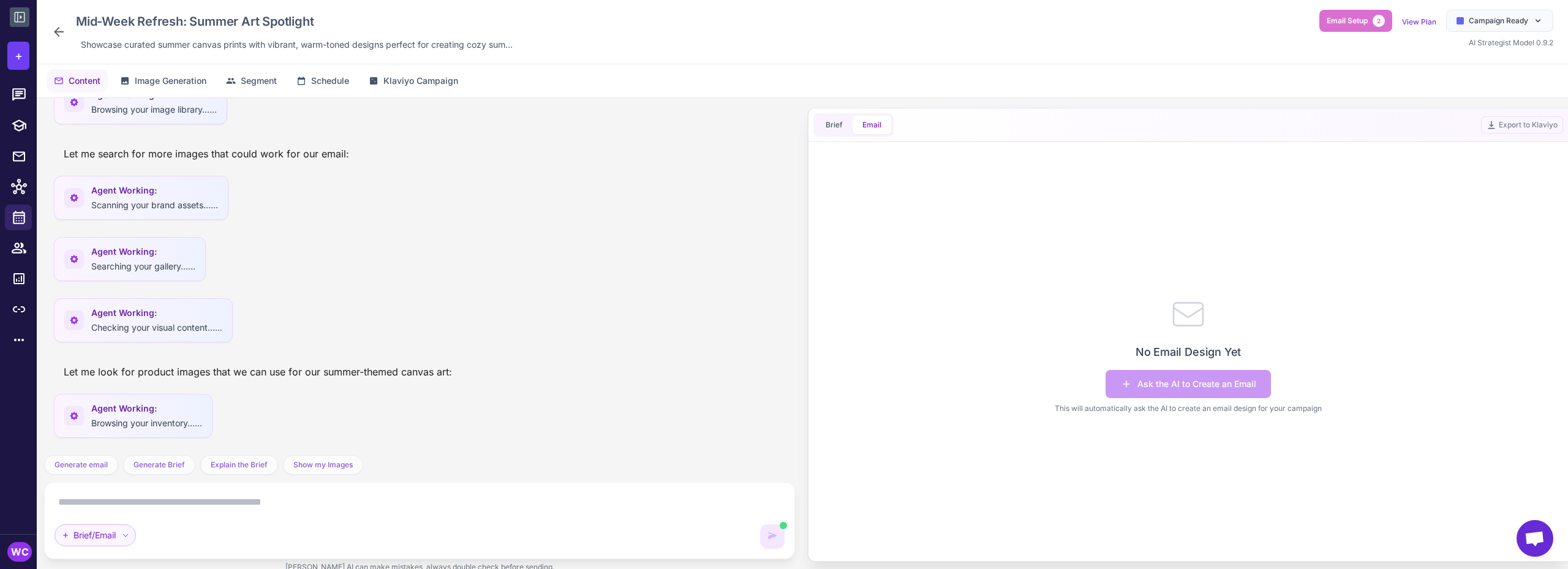
click at [120, 536] on div "Brief/Email" at bounding box center [95, 535] width 82 height 22
click at [124, 536] on icon at bounding box center [125, 535] width 8 height 8
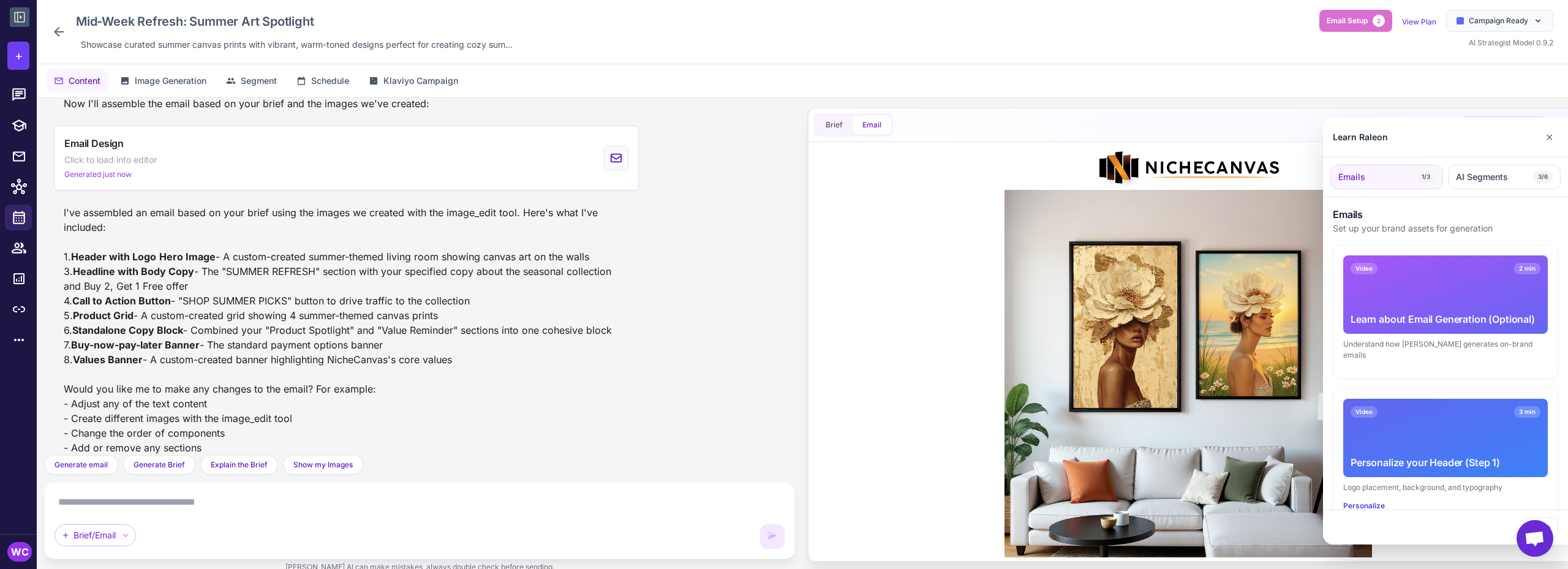
scroll to position [1281, 0]
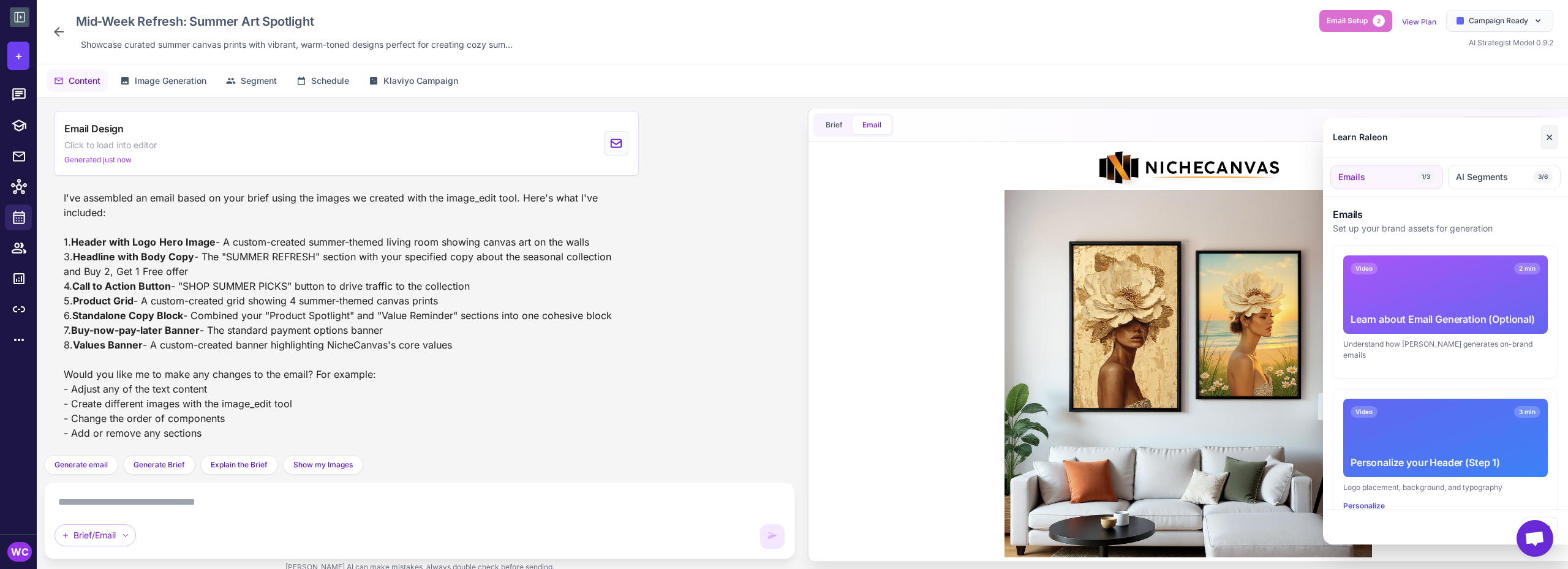
click at [1544, 141] on button "✕" at bounding box center [1549, 138] width 18 height 25
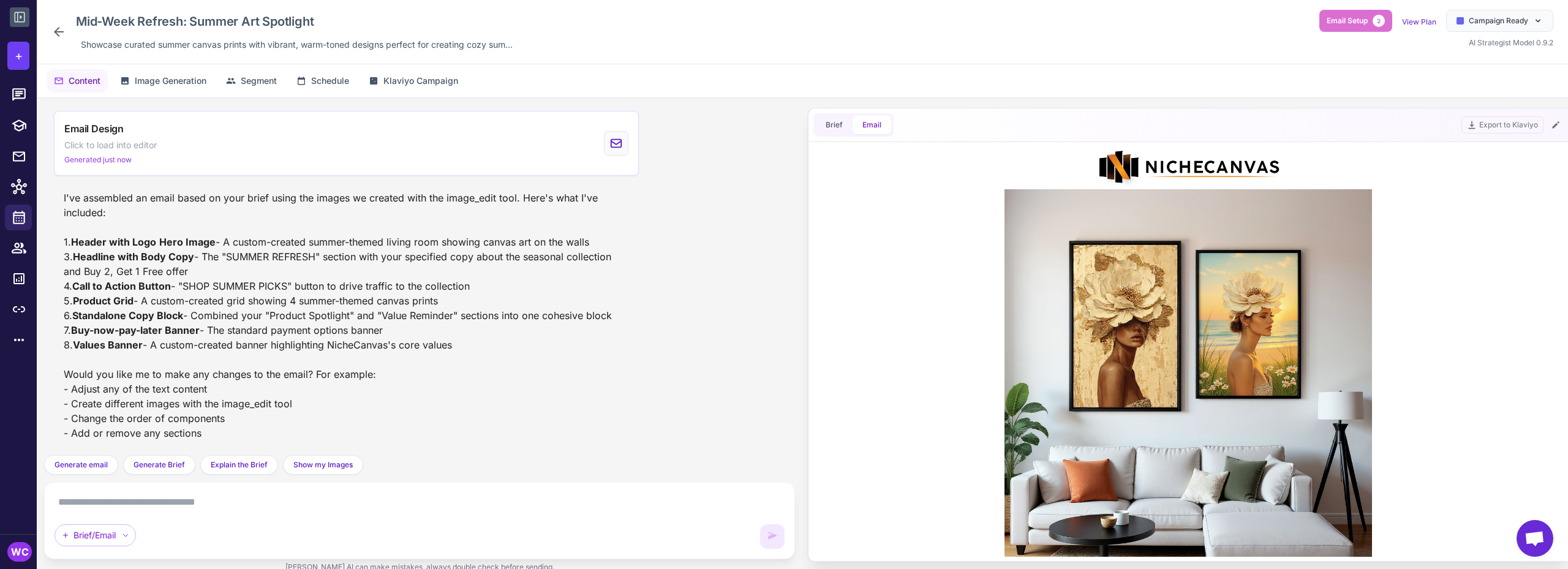
scroll to position [0, 0]
click at [67, 26] on div "Mid-Week Refresh: Summer Art Spotlight Showcase curated summer canvas prints wi…" at bounding box center [284, 31] width 466 height 44
click at [63, 29] on icon at bounding box center [58, 31] width 14 height 14
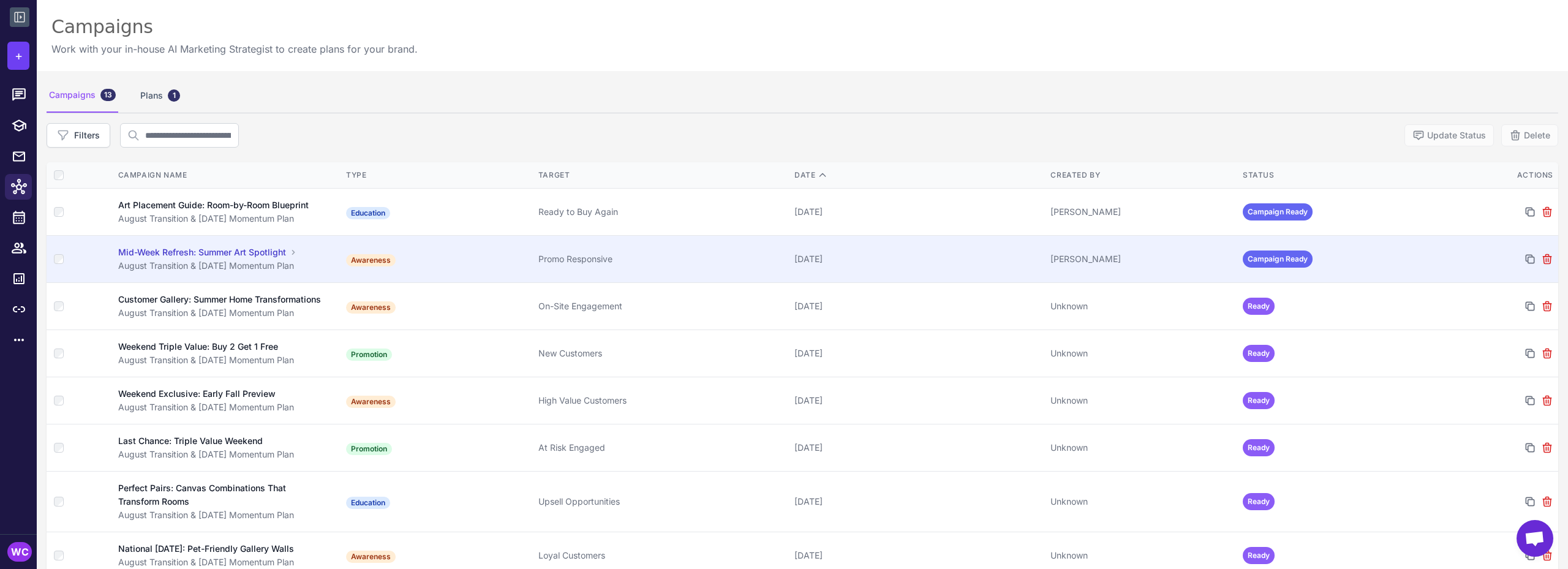
click at [703, 267] on td "Promo Responsive" at bounding box center [661, 260] width 256 height 47
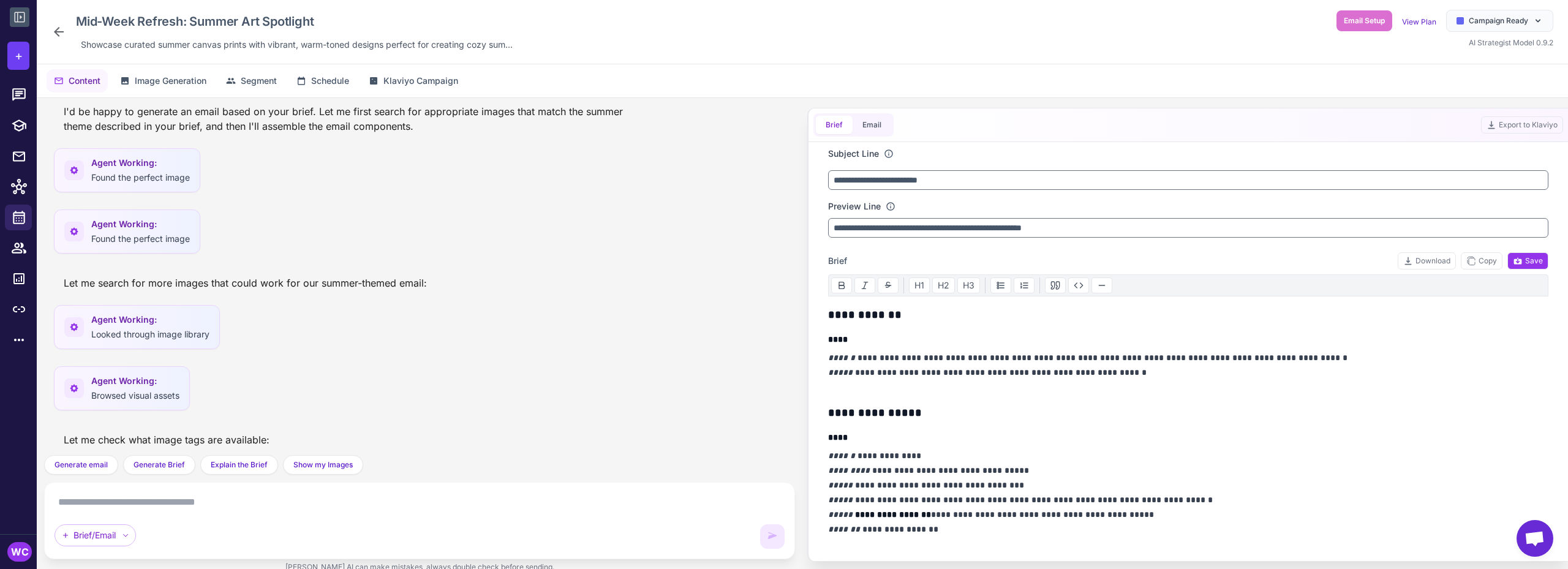
scroll to position [1296, 0]
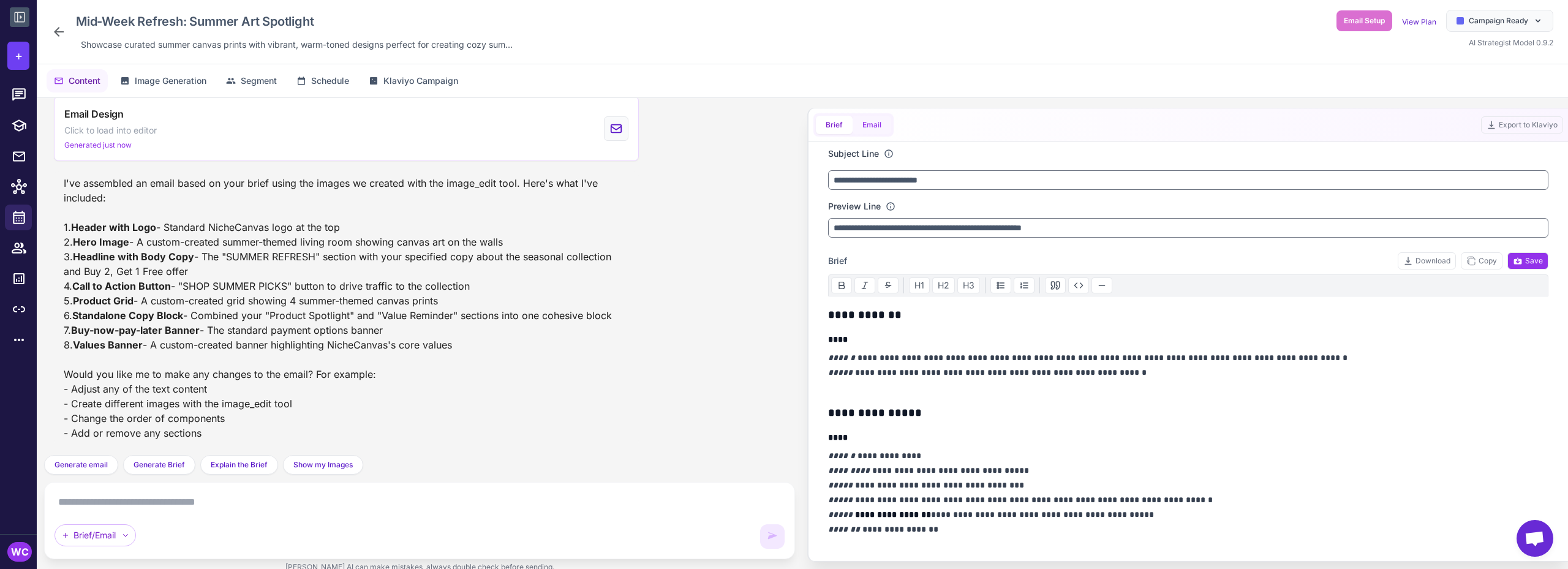
click at [870, 121] on button "Email" at bounding box center [872, 124] width 39 height 18
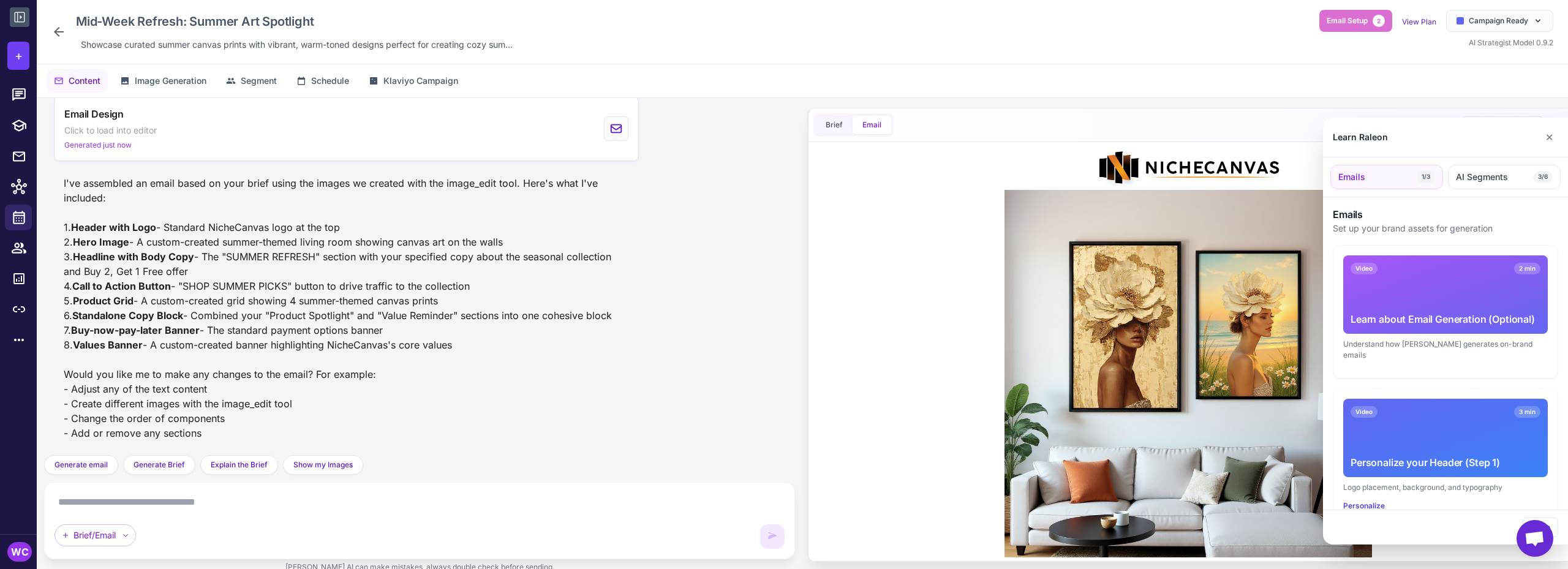
scroll to position [0, 0]
click at [1542, 135] on button "✕" at bounding box center [1549, 138] width 18 height 25
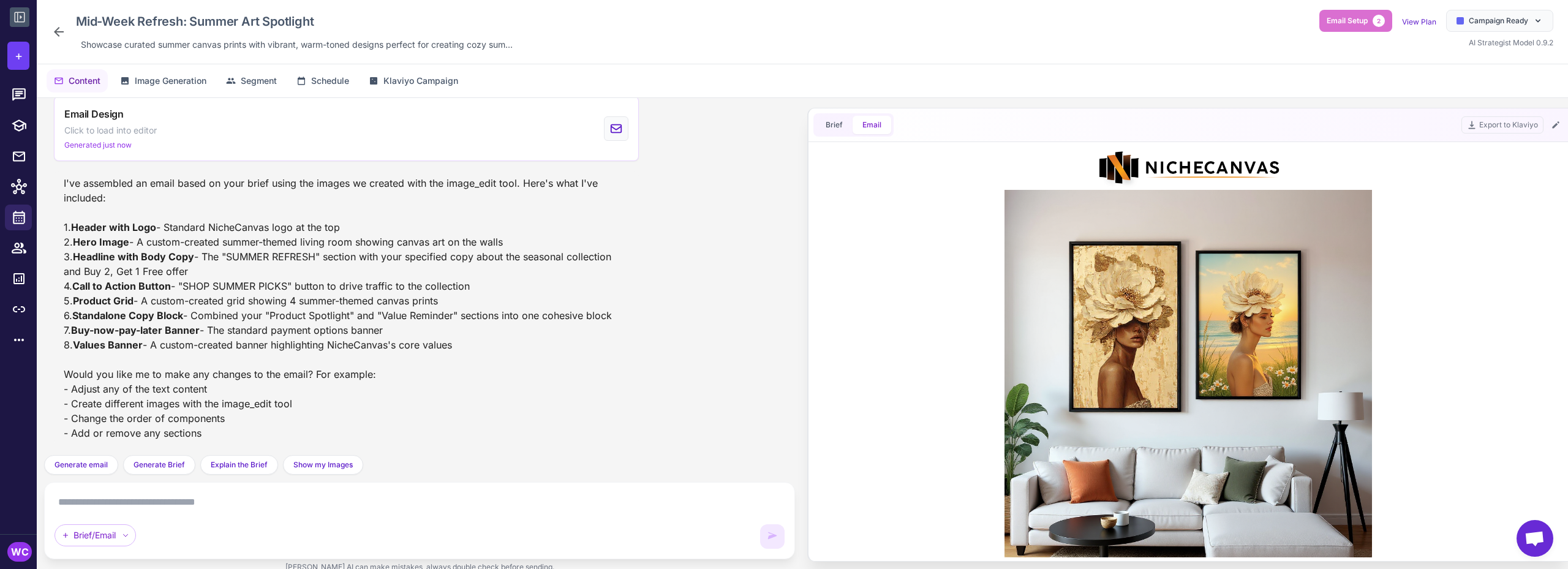
click at [66, 27] on div "Mid-Week Refresh: Summer Art Spotlight Showcase curated summer canvas prints wi…" at bounding box center [284, 31] width 466 height 44
click at [64, 28] on icon at bounding box center [58, 31] width 14 height 14
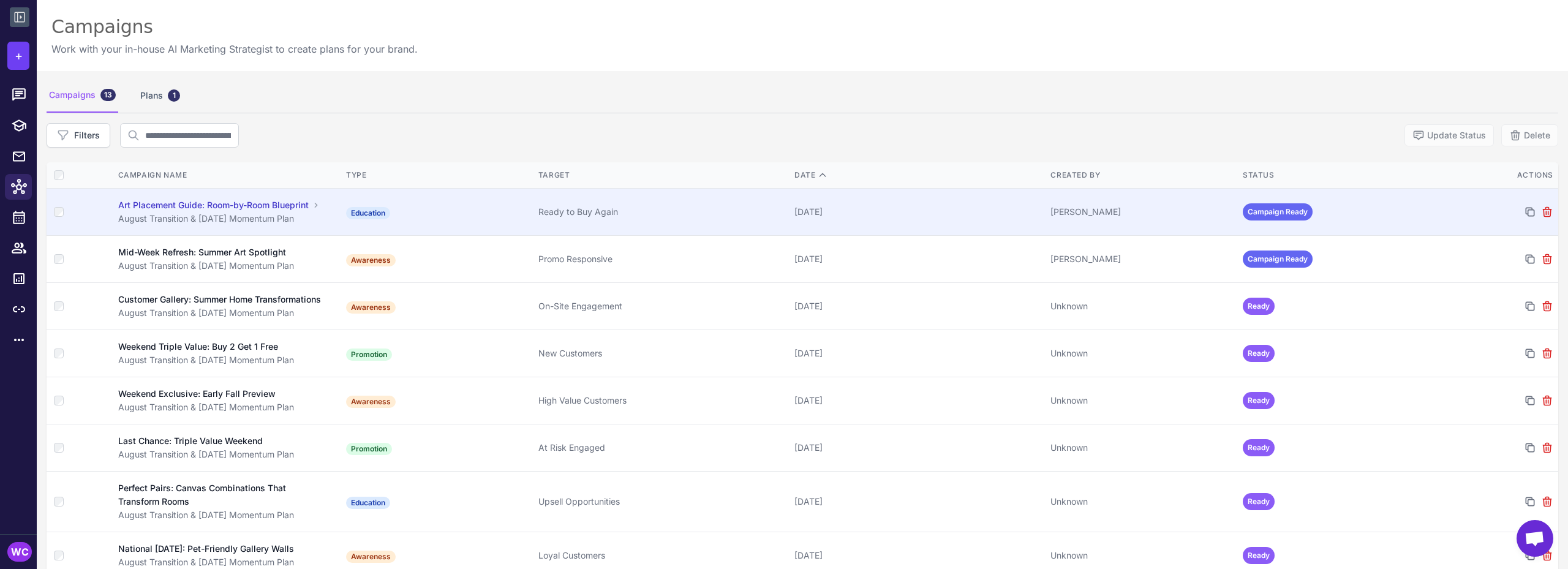
click at [533, 211] on td "Ready to Buy Again" at bounding box center [661, 212] width 256 height 47
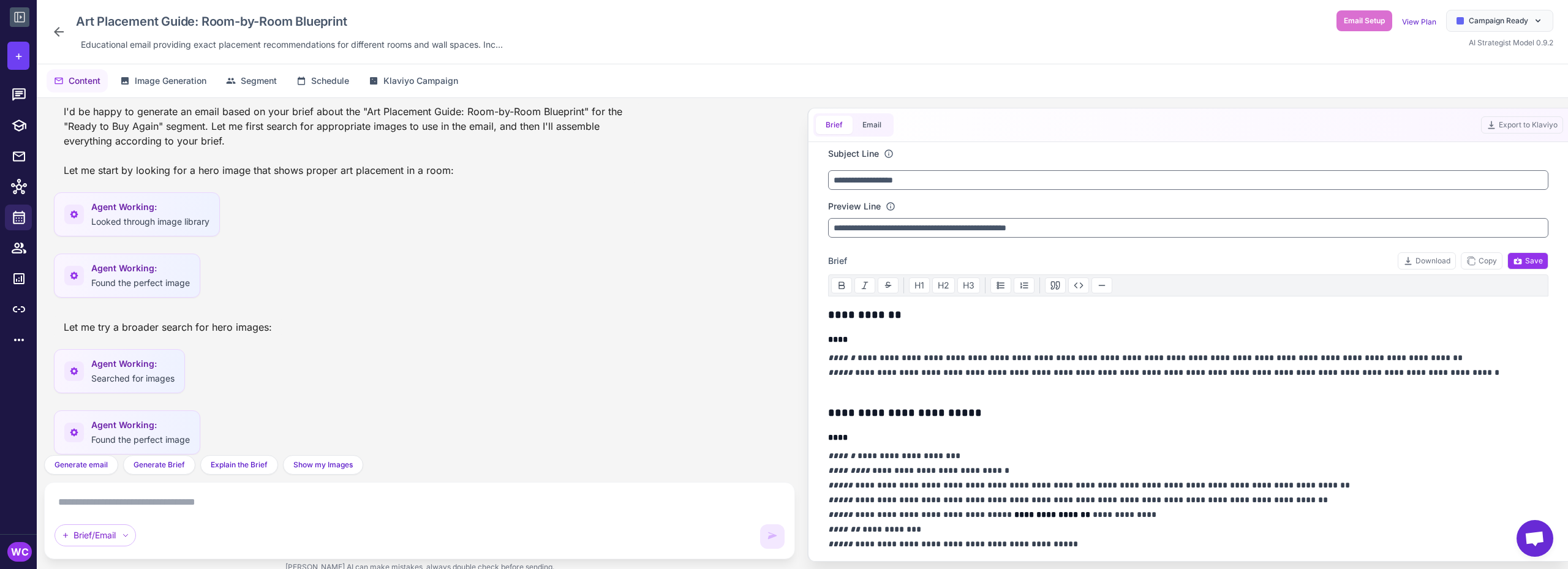
scroll to position [569, 0]
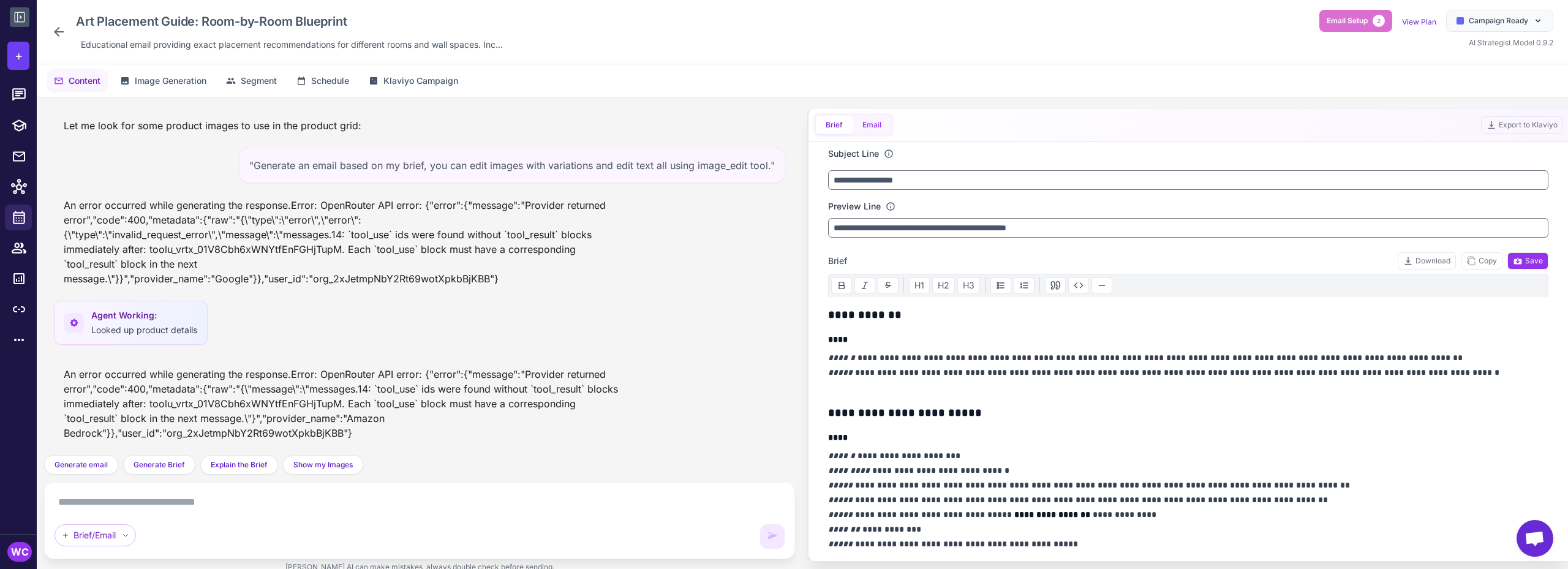
click at [876, 120] on button "Email" at bounding box center [872, 124] width 39 height 18
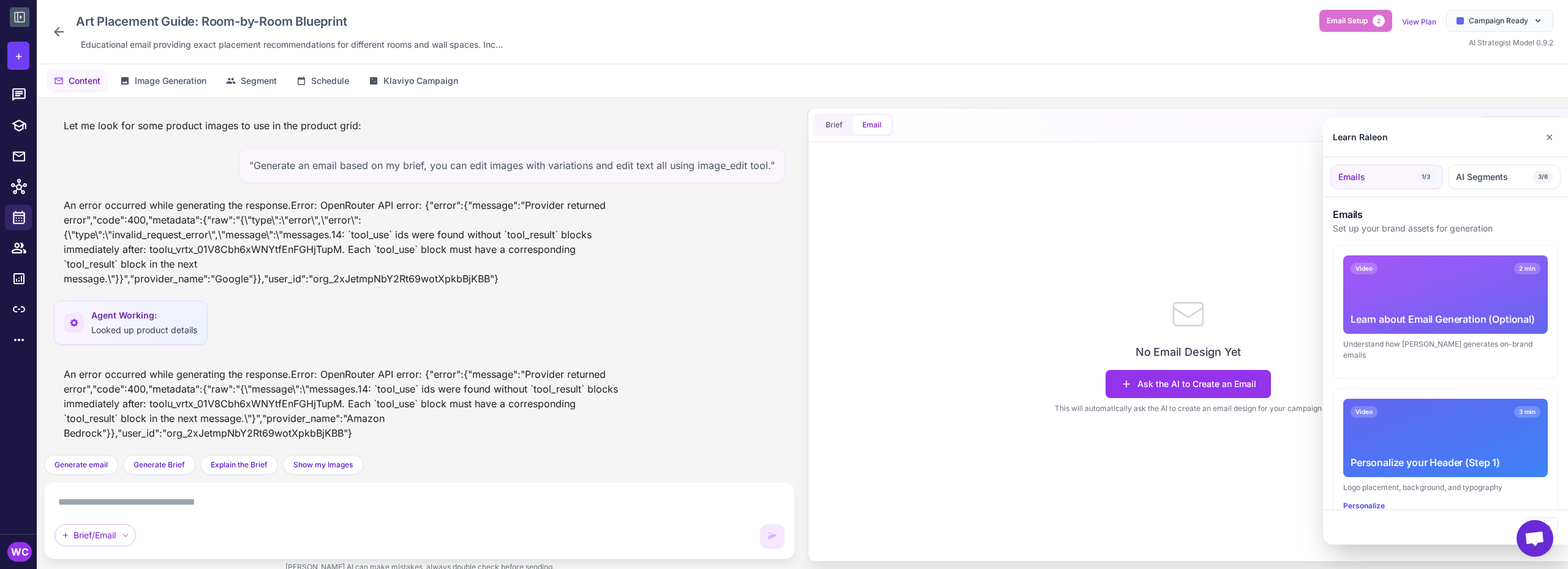
click at [377, 502] on div at bounding box center [784, 284] width 1568 height 569
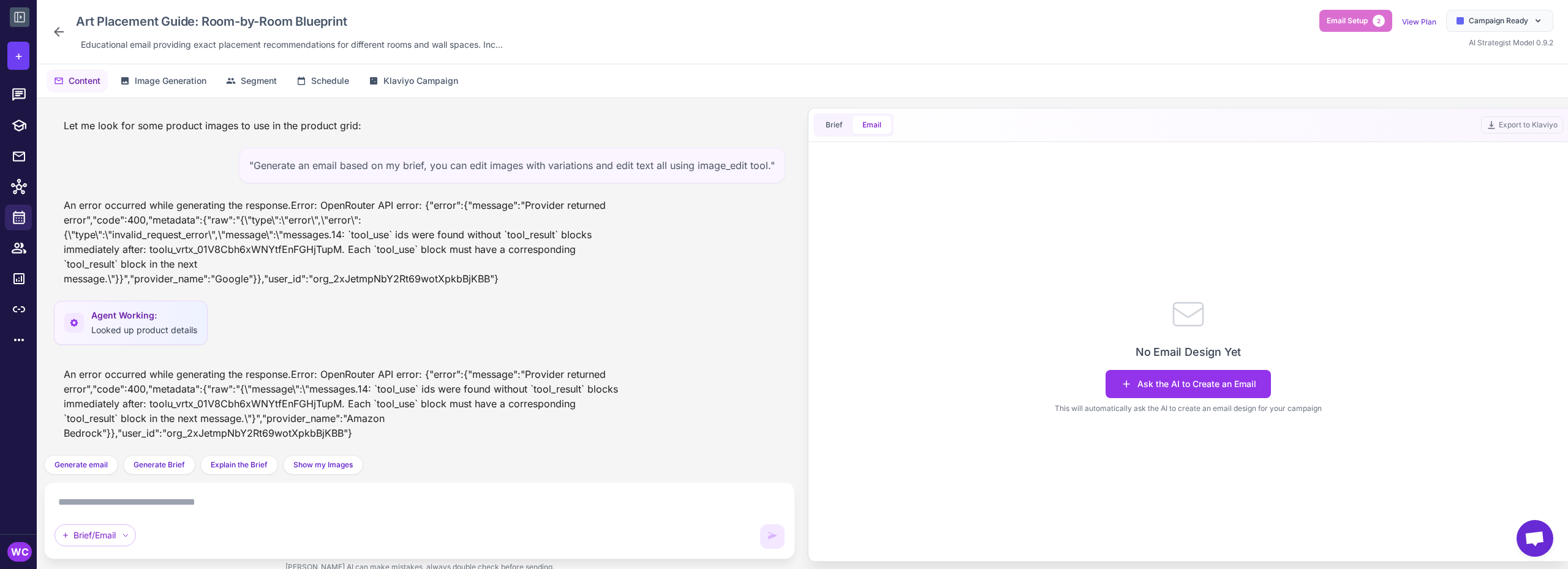
click at [306, 497] on textarea at bounding box center [419, 502] width 730 height 20
click at [257, 504] on textarea at bounding box center [419, 502] width 730 height 20
paste textarea "**********"
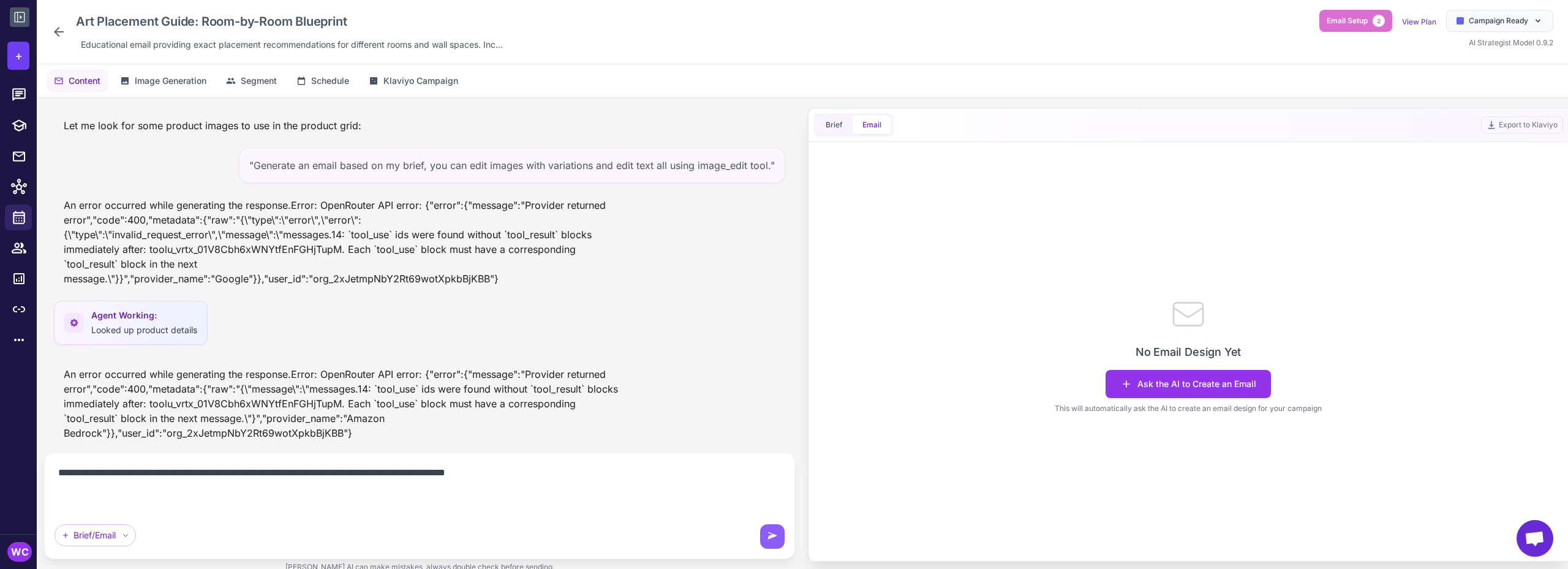
drag, startPoint x: 418, startPoint y: 472, endPoint x: 544, endPoint y: 472, distance: 126.0
click at [544, 472] on textarea "**********" at bounding box center [419, 487] width 730 height 49
type textarea "**********"
click at [764, 539] on button at bounding box center [772, 537] width 25 height 25
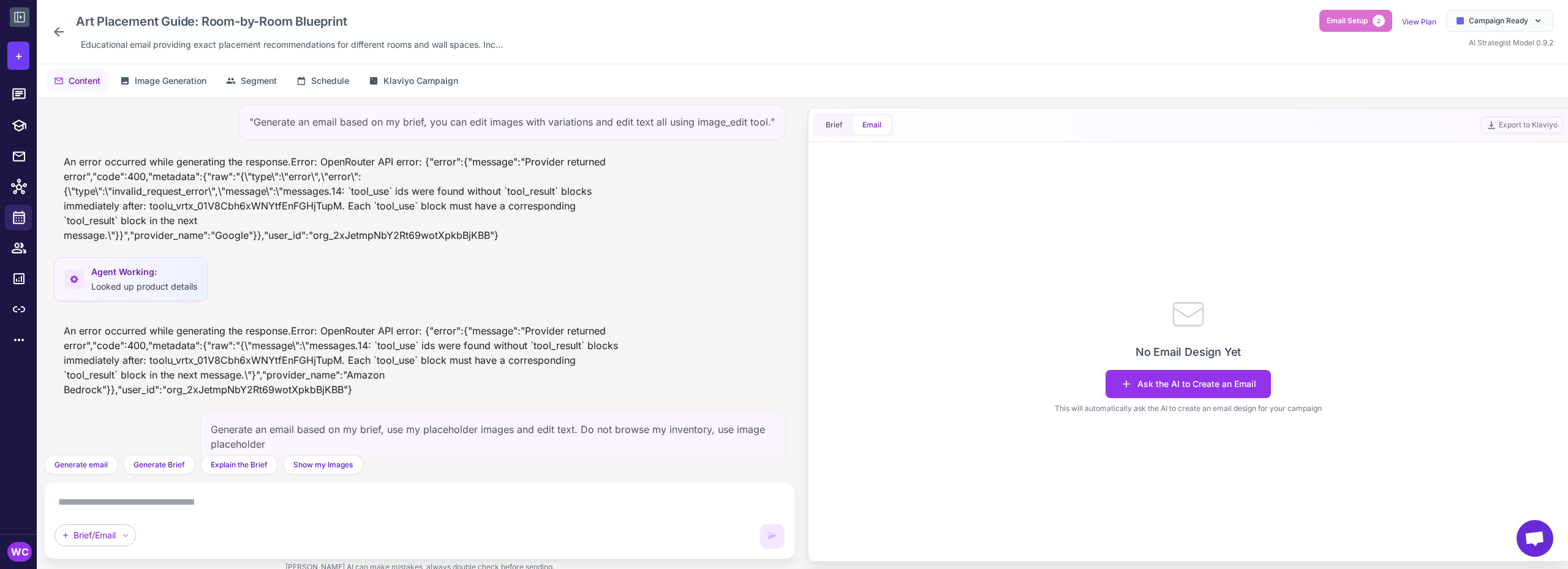
scroll to position [629, 0]
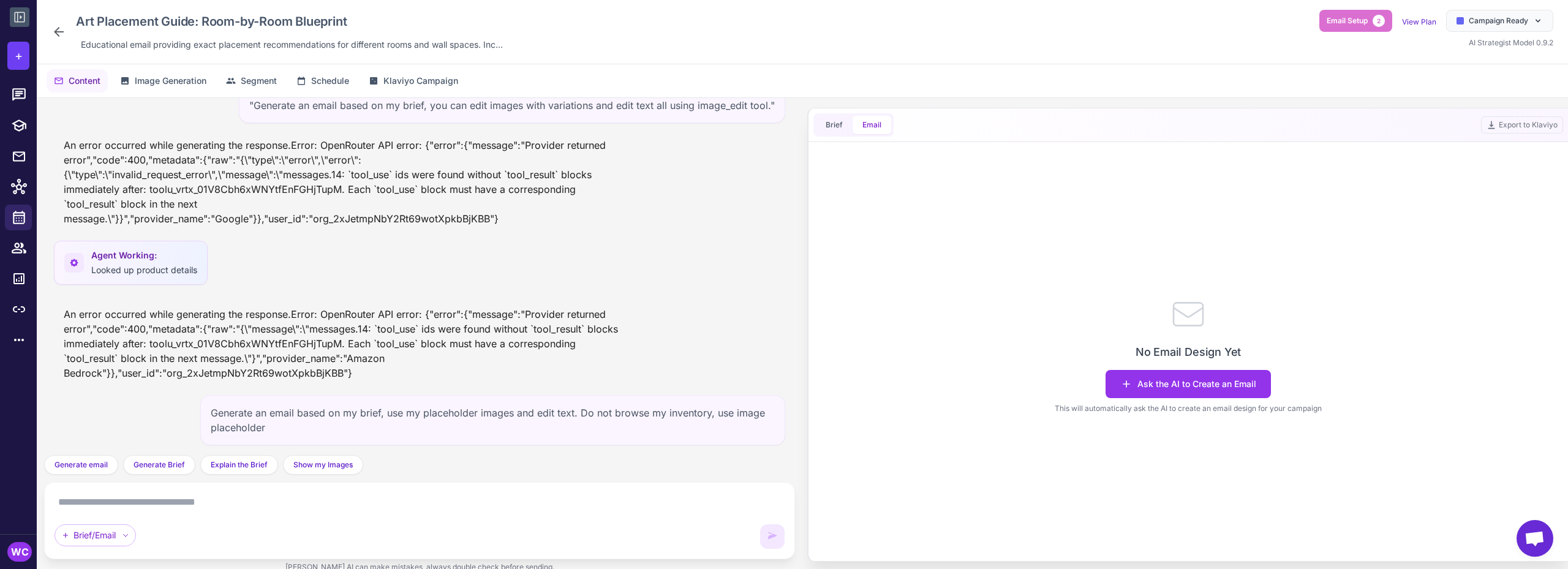
click at [60, 34] on icon at bounding box center [58, 31] width 14 height 14
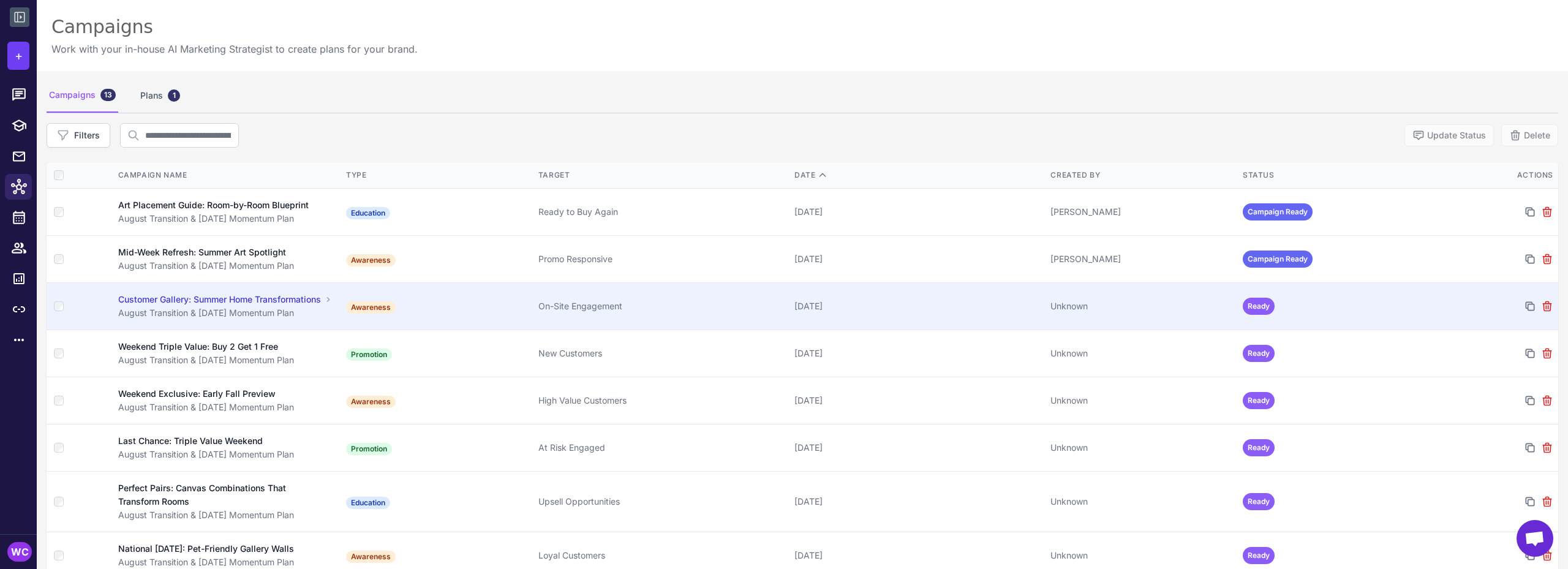
click at [430, 308] on td "Awareness" at bounding box center [437, 306] width 193 height 47
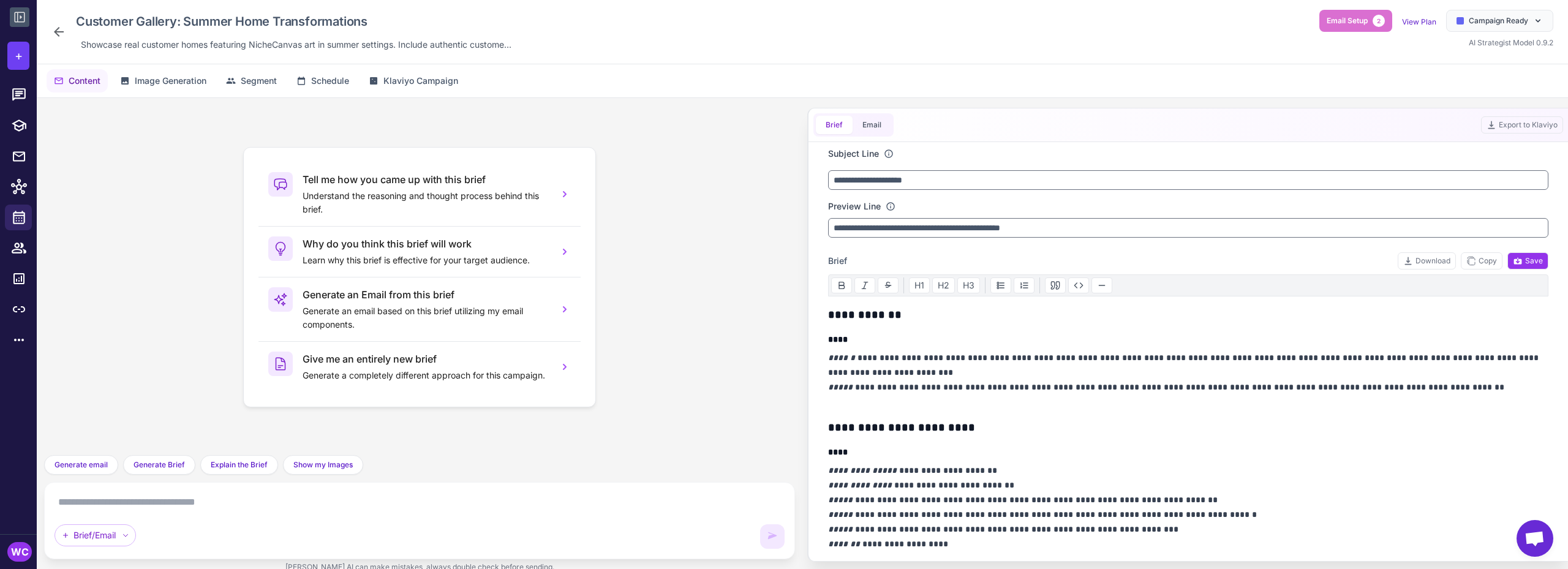
click at [411, 505] on textarea at bounding box center [419, 502] width 730 height 20
paste textarea "**********"
type textarea "**********"
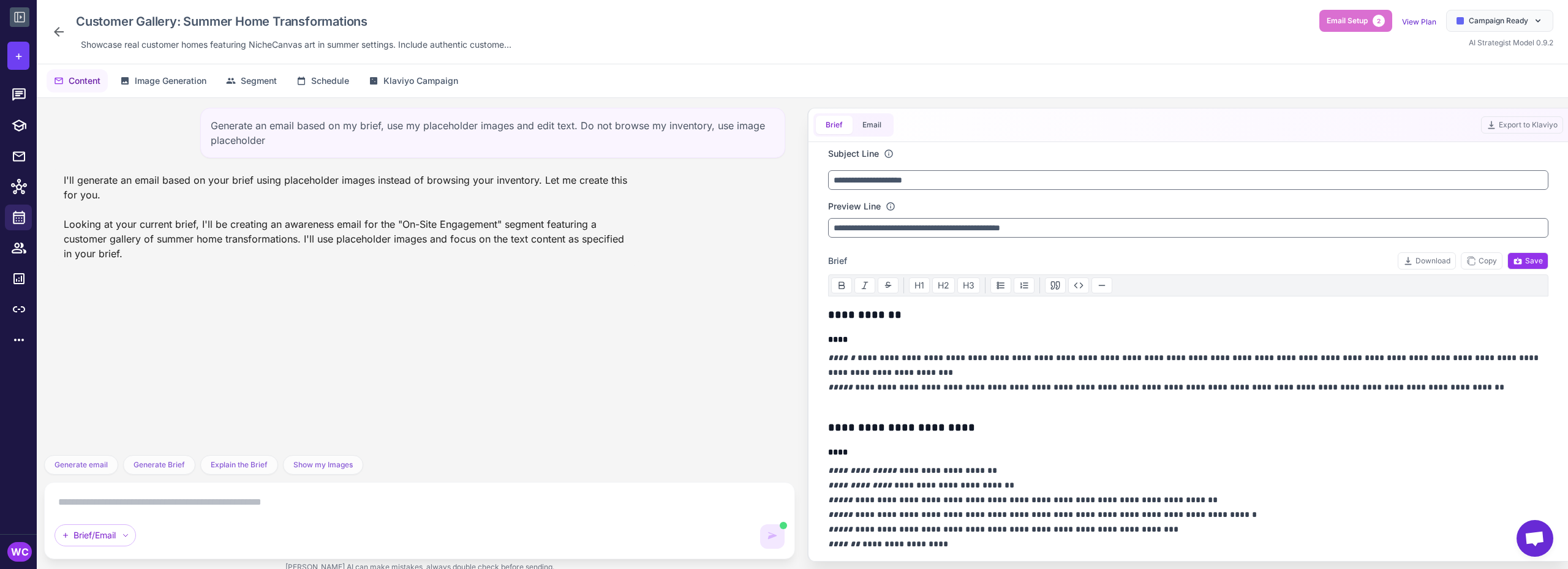
click at [64, 34] on icon at bounding box center [58, 31] width 14 height 14
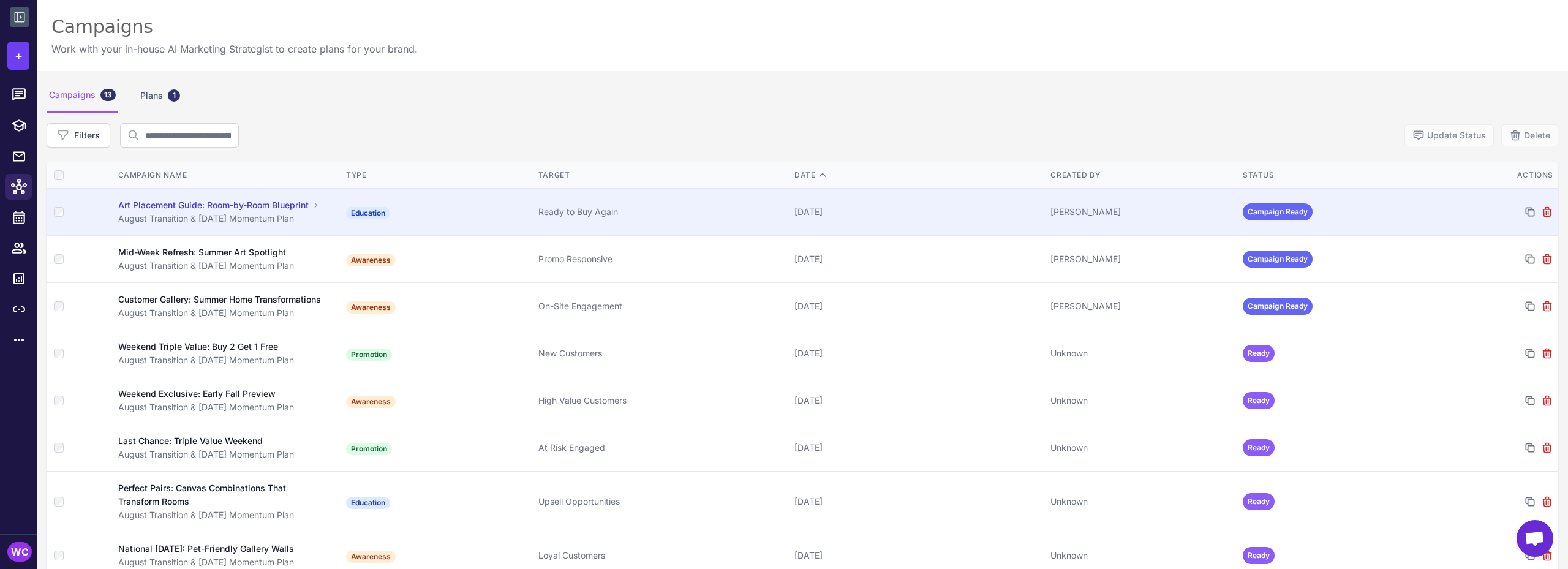
click at [267, 217] on div "August Transition & [DATE] Momentum Plan" at bounding box center [226, 218] width 215 height 13
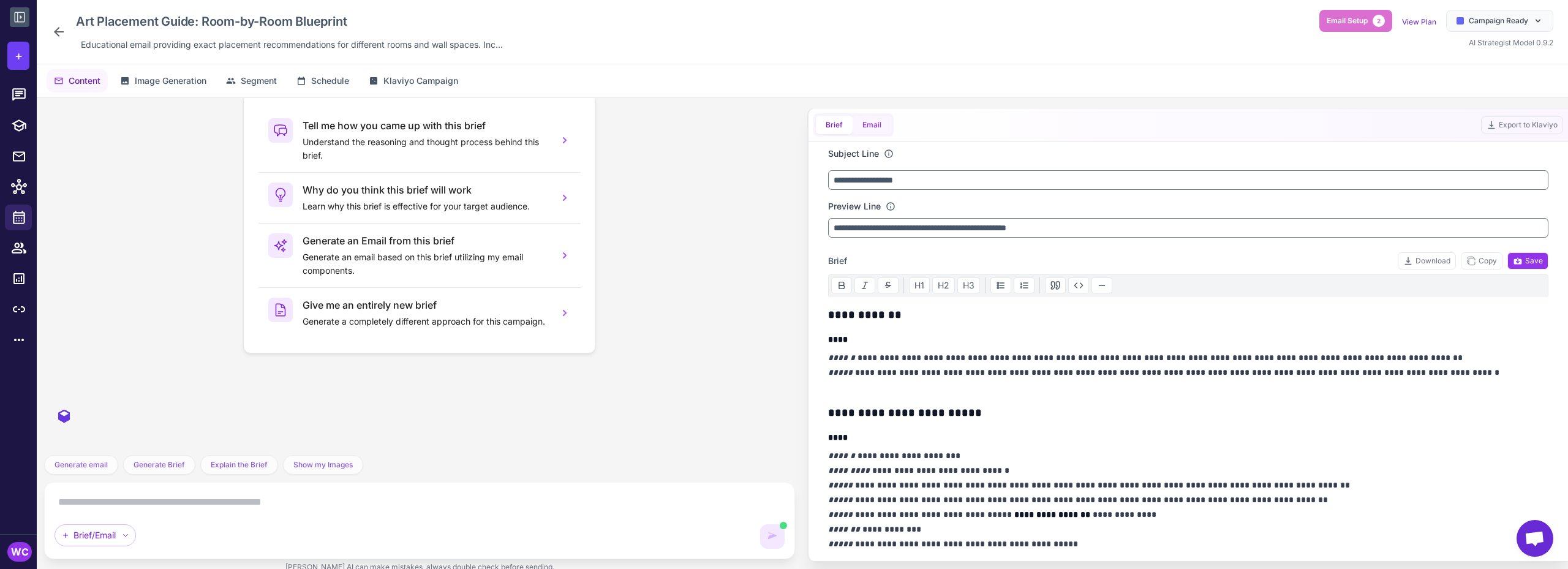
scroll to position [722, 0]
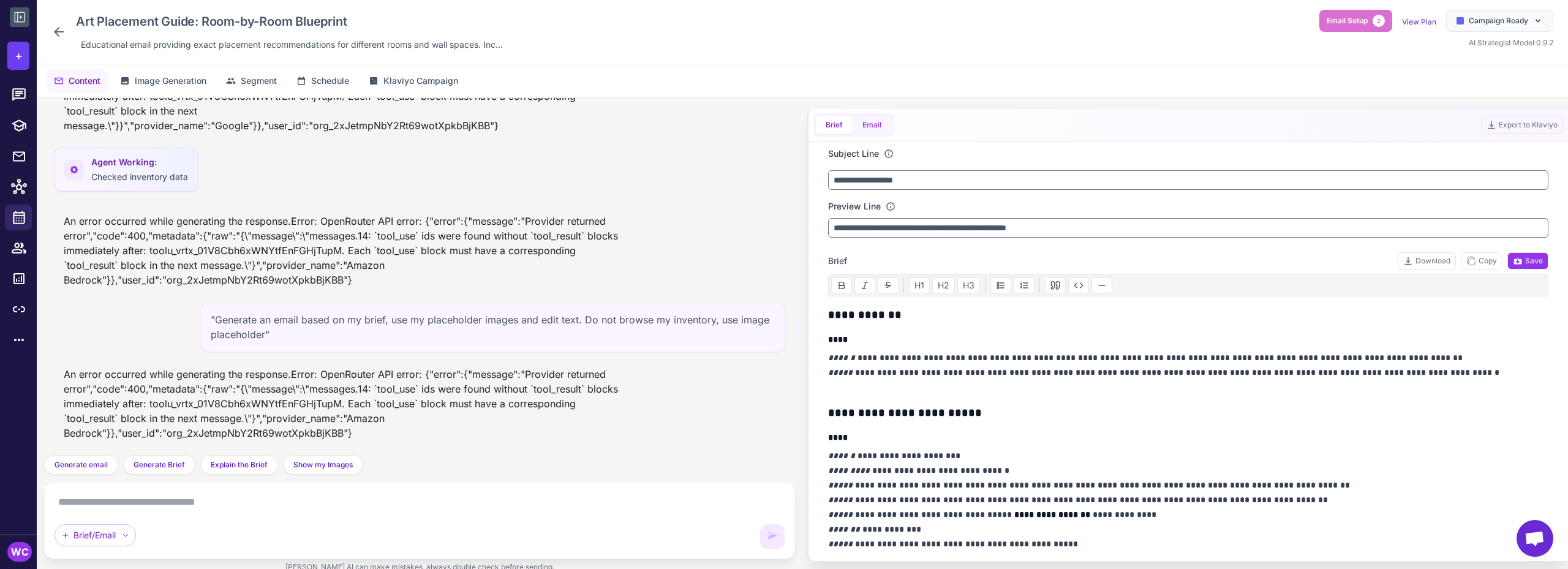
click at [868, 121] on button "Email" at bounding box center [872, 124] width 39 height 18
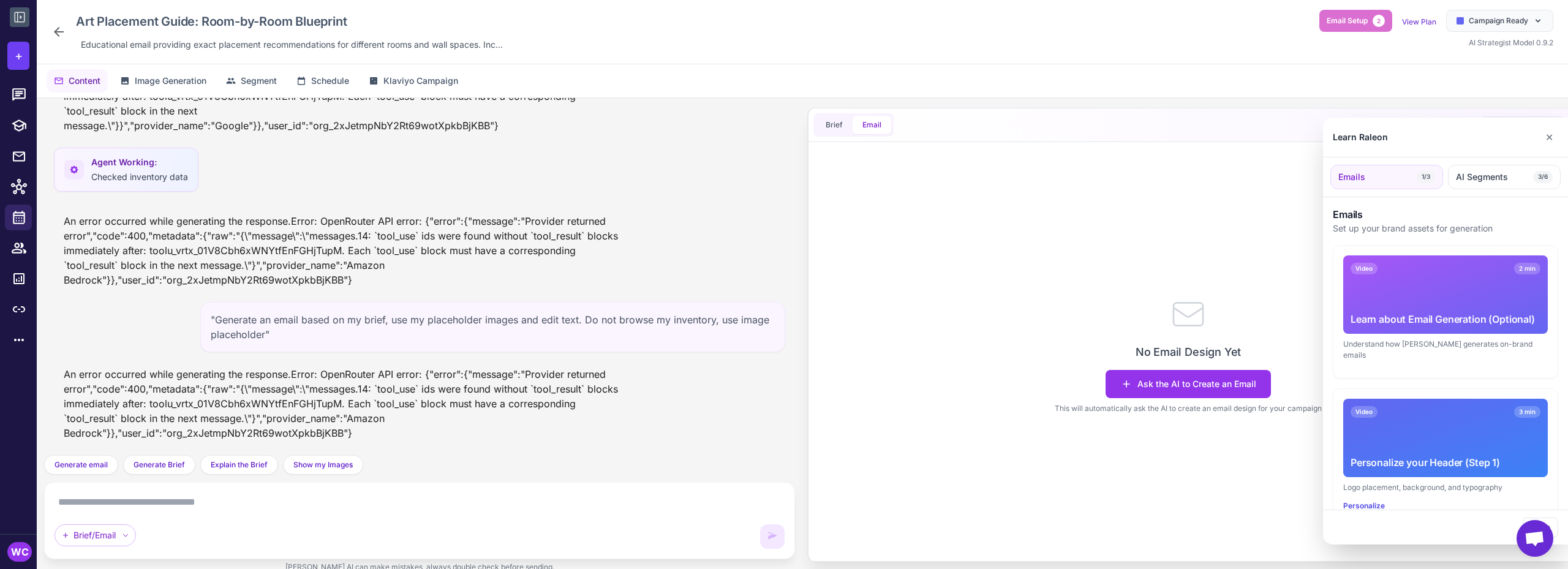
drag, startPoint x: 360, startPoint y: 433, endPoint x: 175, endPoint y: 398, distance: 188.3
click at [175, 398] on div at bounding box center [784, 284] width 1568 height 569
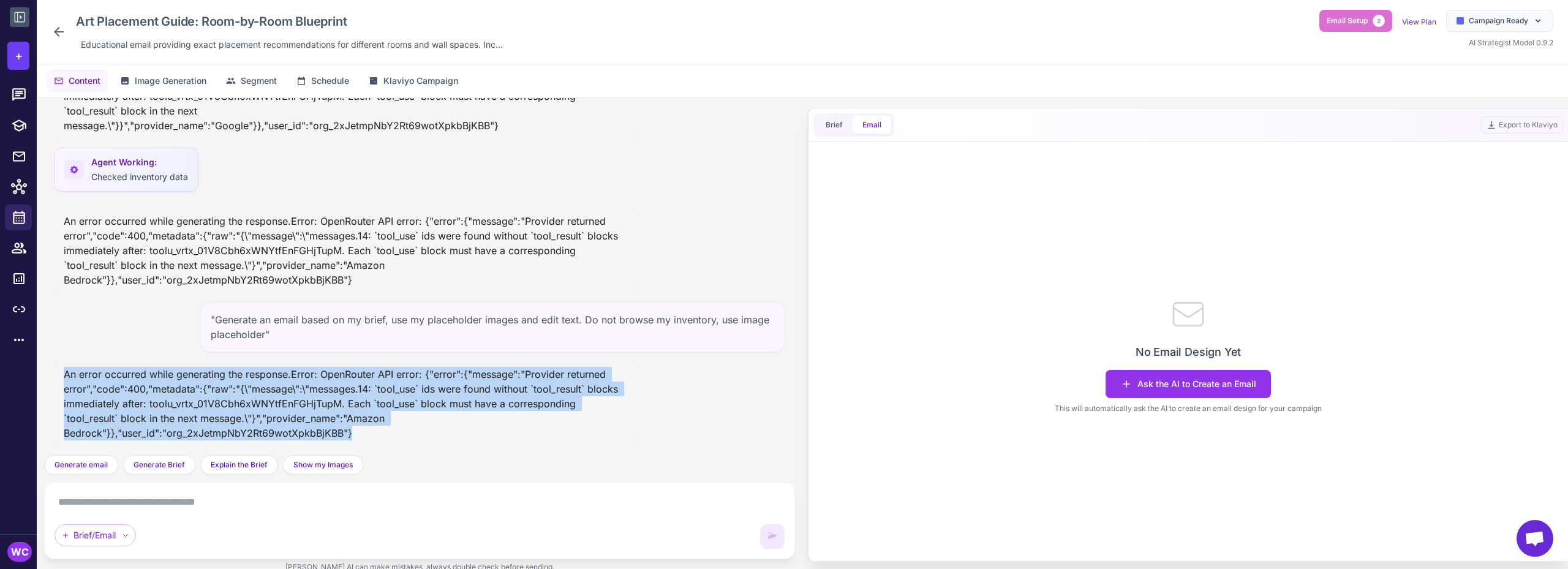
drag, startPoint x: 66, startPoint y: 376, endPoint x: 376, endPoint y: 434, distance: 315.4
click at [376, 434] on div "An error occurred while generating the response.Error: OpenRouter API error: {"…" at bounding box center [346, 404] width 585 height 83
copy div "An error occurred while generating the response.Error: OpenRouter API error: {"…"
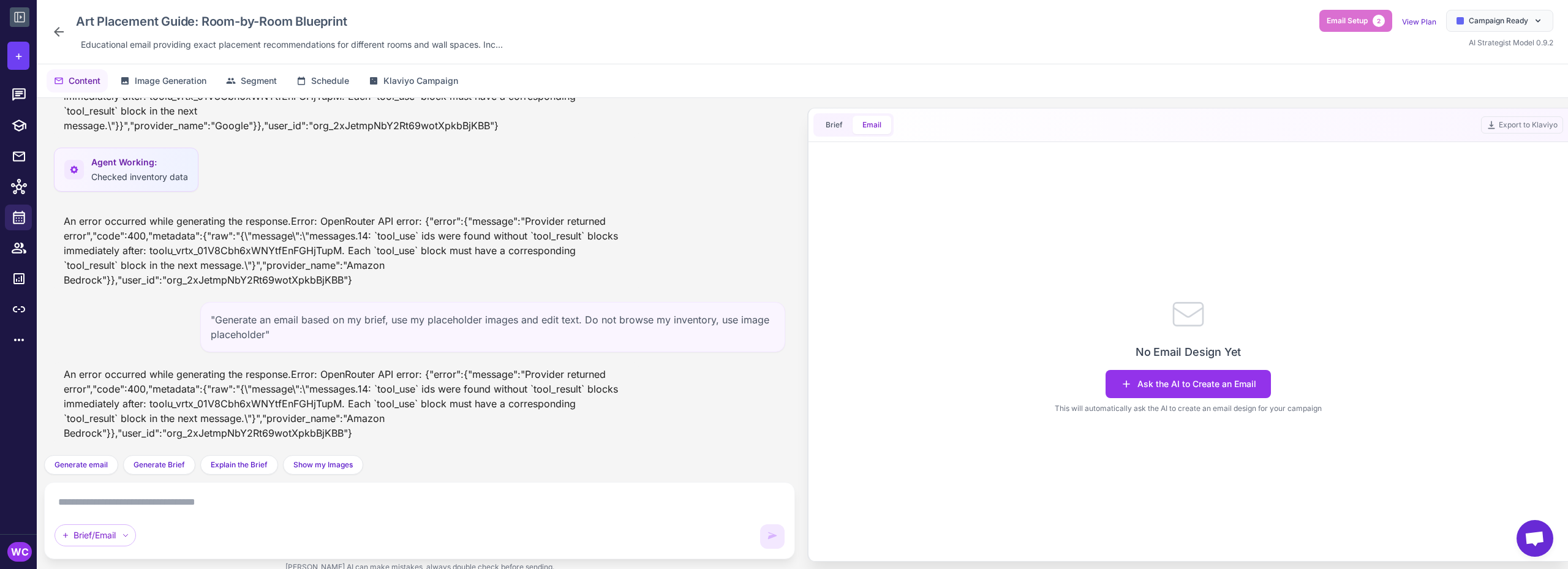
click at [335, 321] on div ""Generate an email based on my brief, use my placeholder images and edit text. …" at bounding box center [492, 326] width 585 height 50
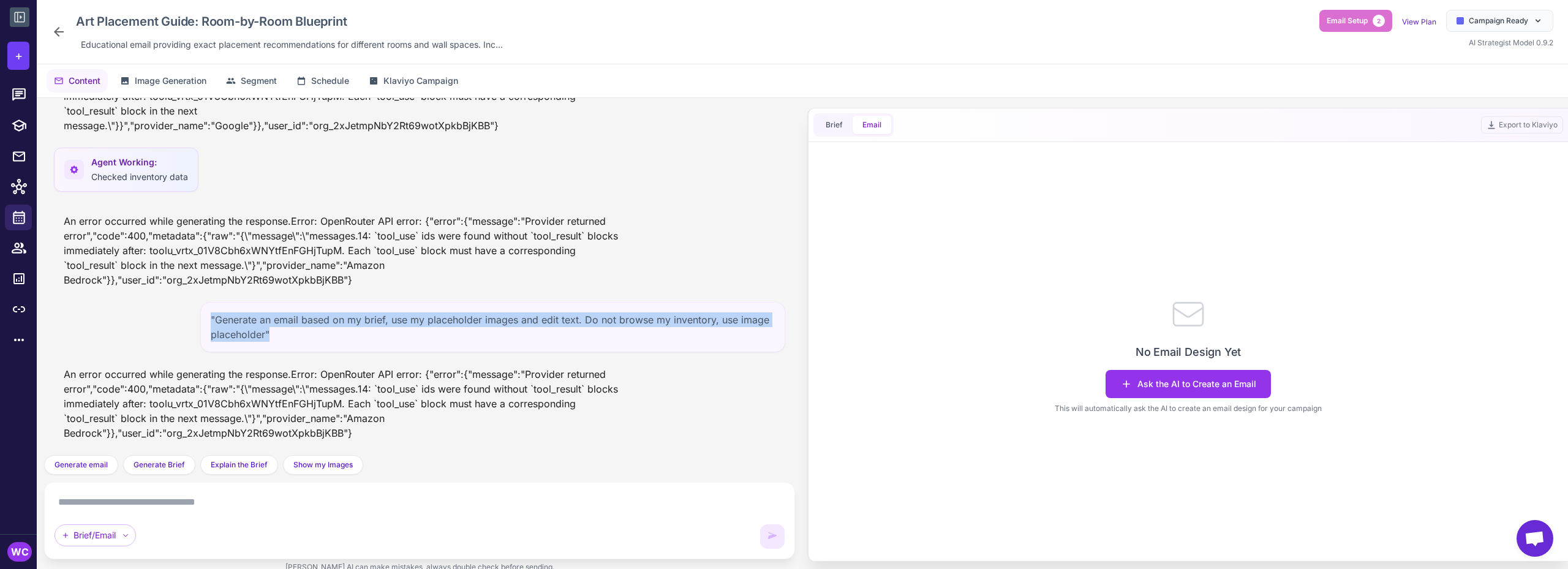
click at [335, 321] on div ""Generate an email based on my brief, use my placeholder images and edit text. …" at bounding box center [492, 326] width 585 height 50
copy div ""Generate an email based on my brief, use my placeholder images and edit text. …"
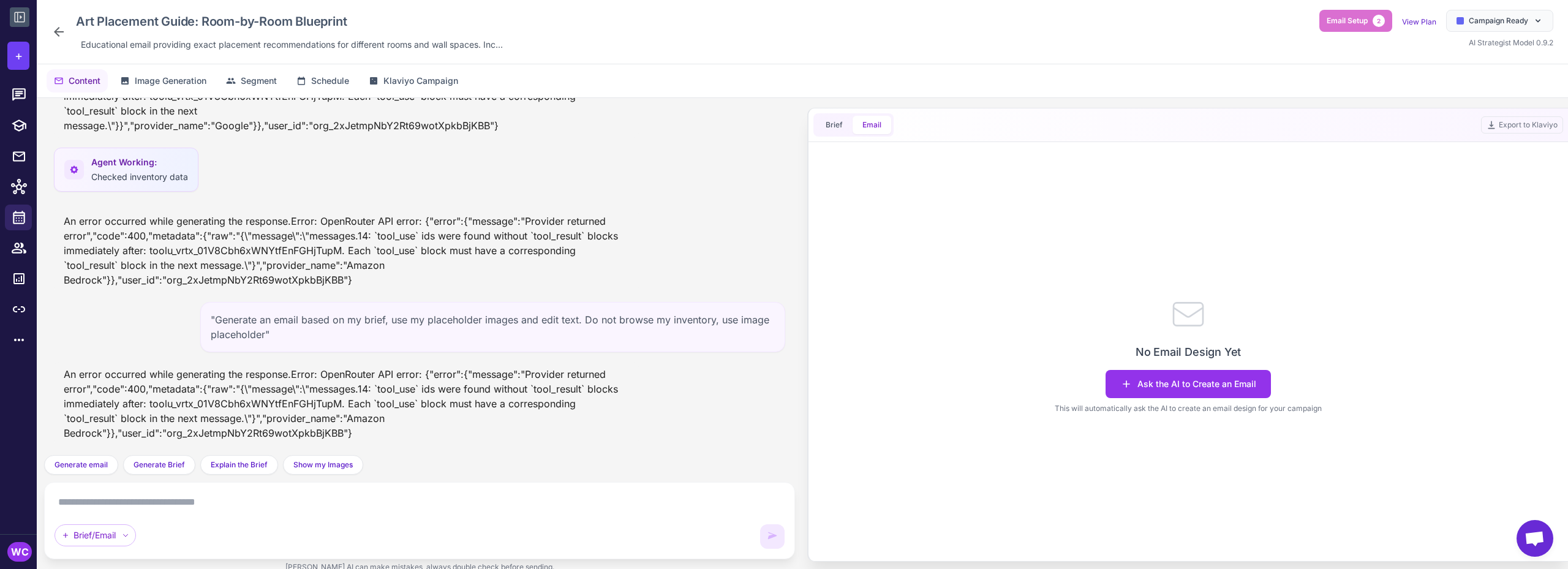
click at [165, 502] on textarea at bounding box center [419, 502] width 730 height 20
paste textarea "**********"
type textarea "**********"
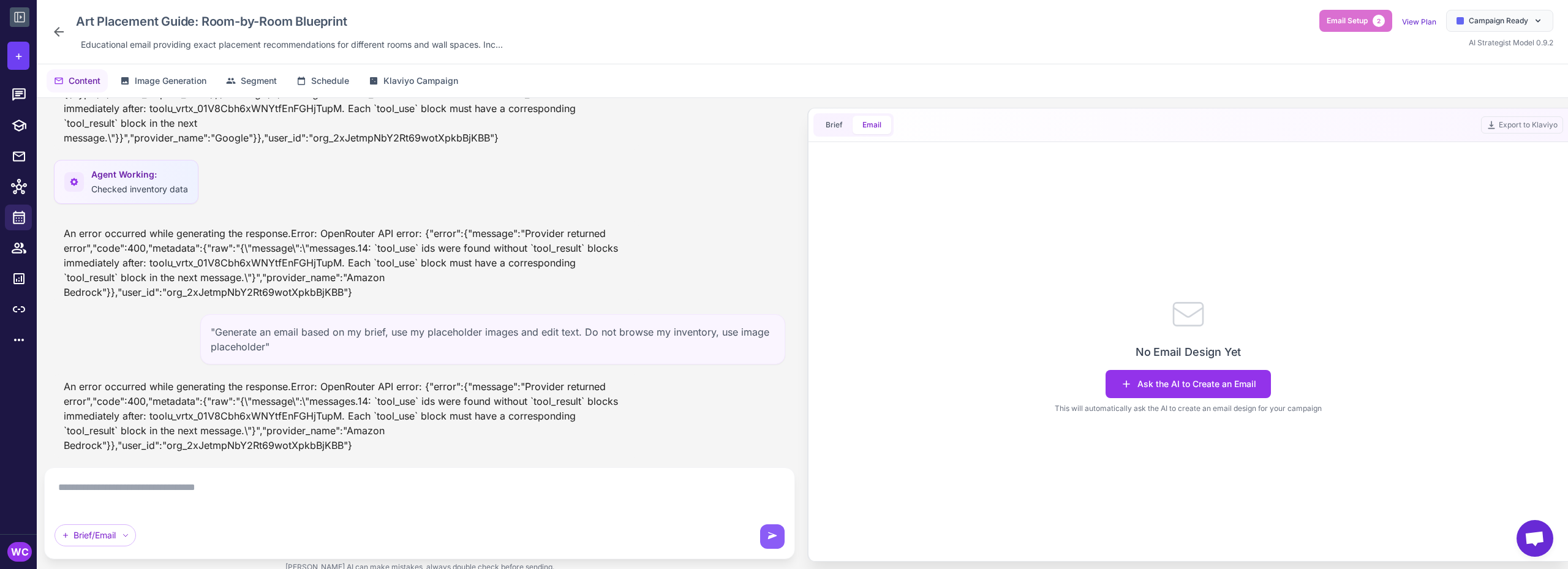
scroll to position [835, 0]
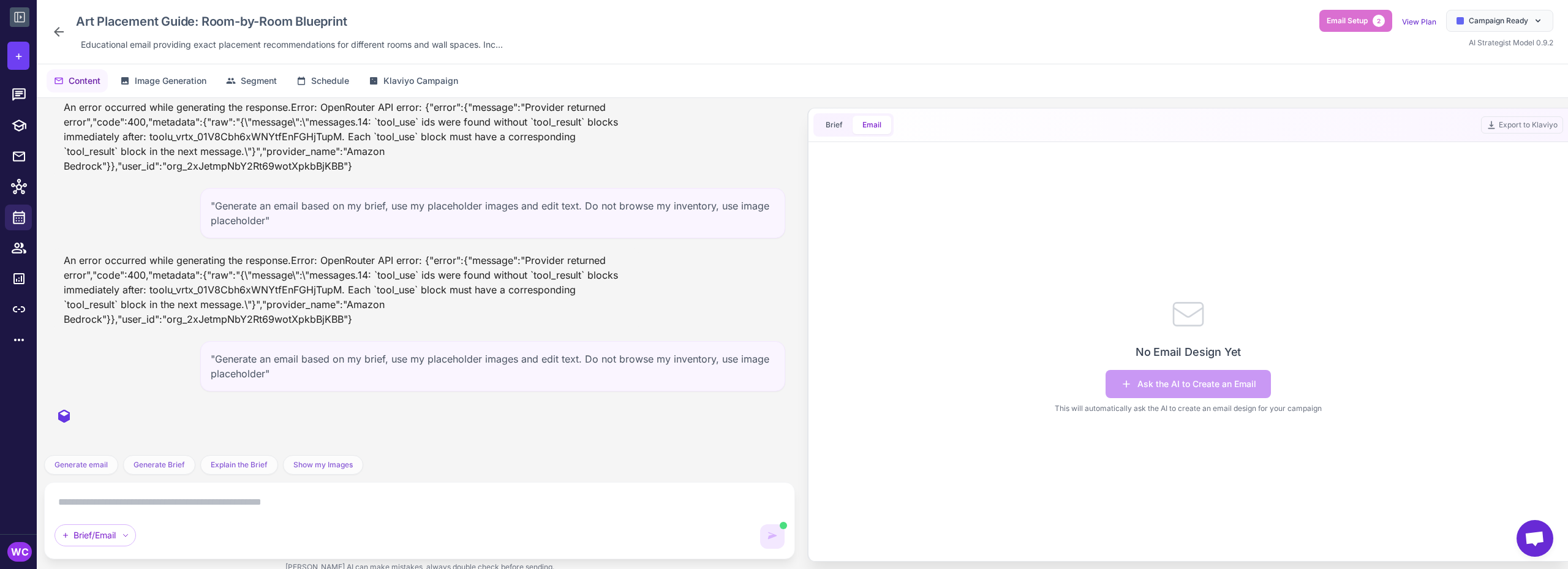
click at [279, 356] on div ""Generate an email based on my brief, use my placeholder images and edit text. …" at bounding box center [492, 366] width 585 height 50
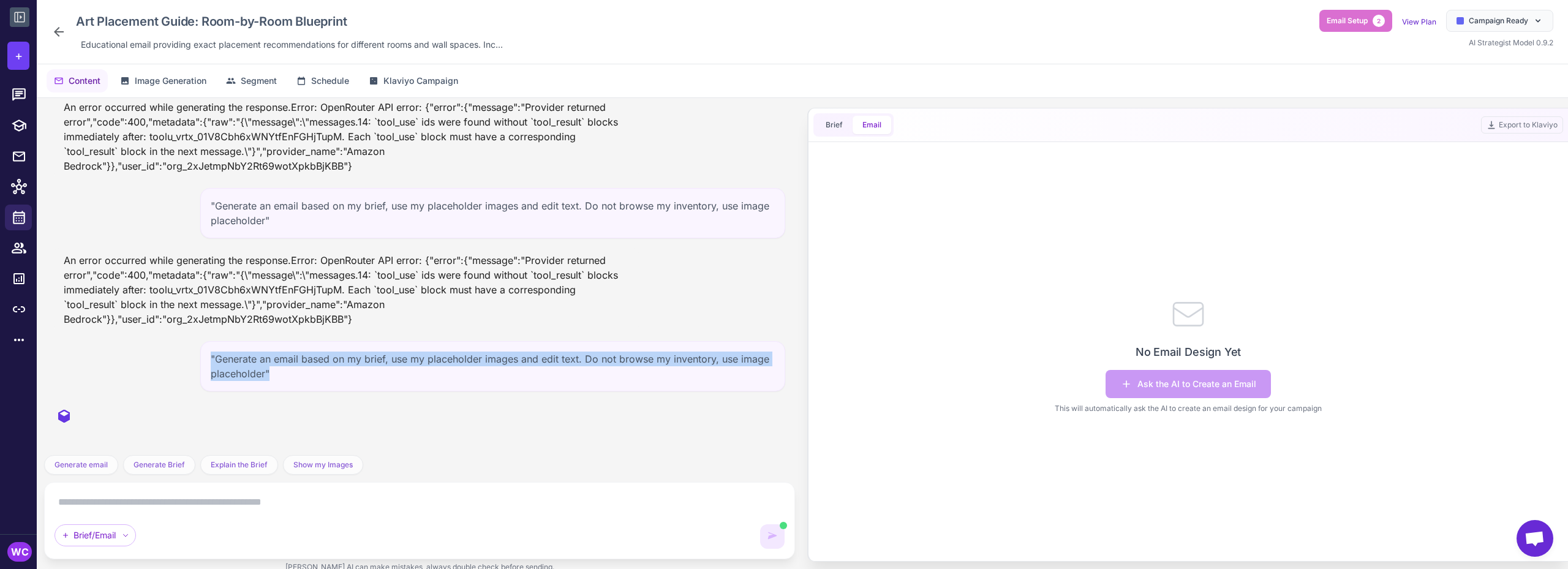
click at [279, 356] on div ""Generate an email based on my brief, use my placeholder images and edit text. …" at bounding box center [492, 366] width 585 height 50
copy div ""Generate an email based on my brief, use my placeholder images and edit text. …"
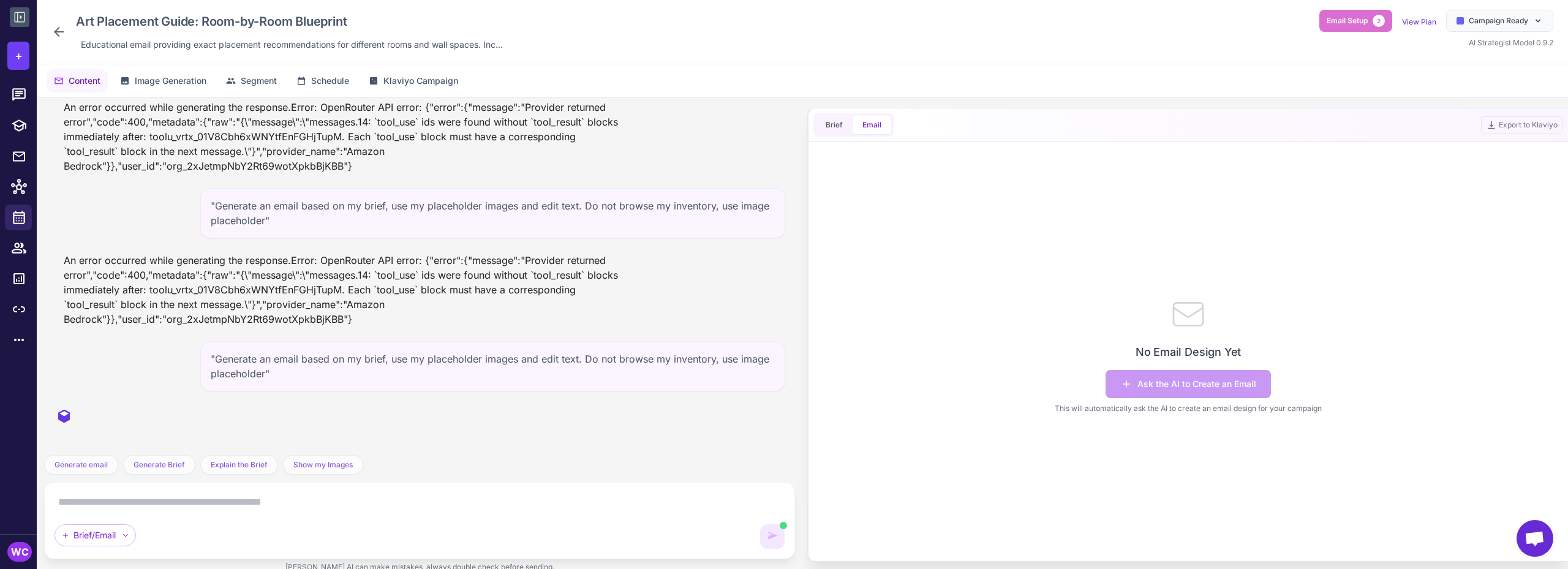
click at [58, 34] on icon at bounding box center [58, 31] width 14 height 14
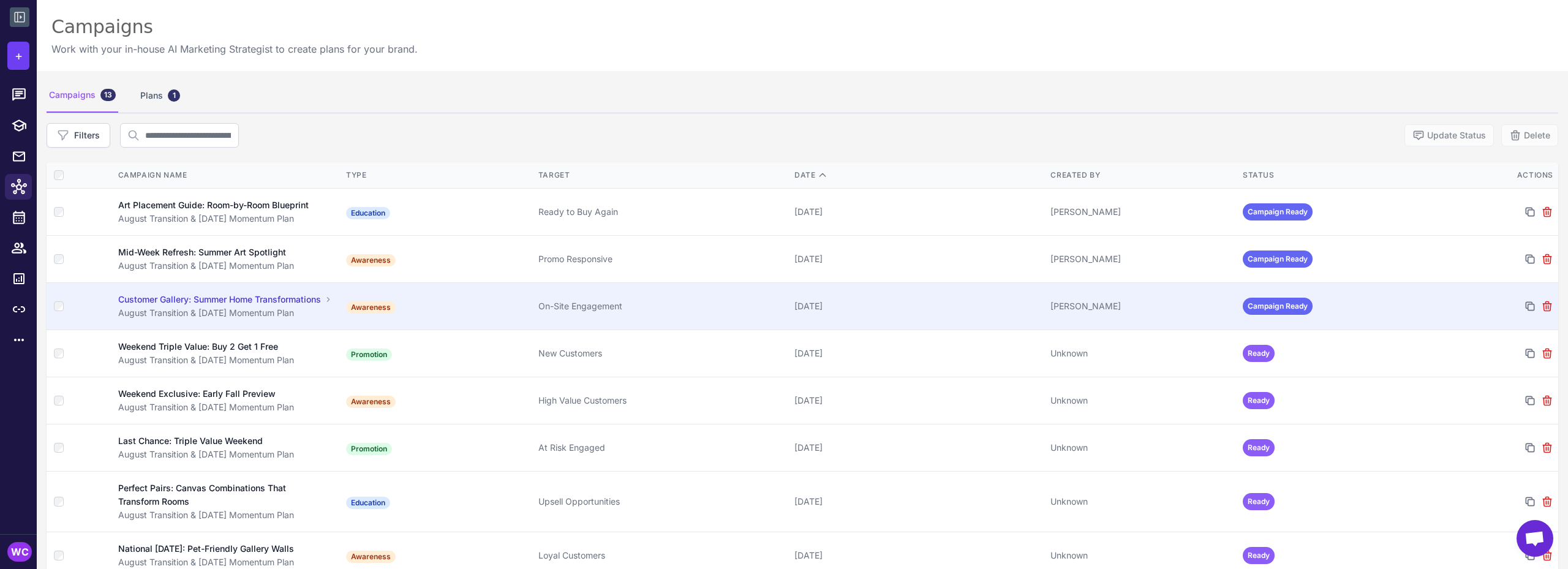
click at [398, 314] on td "Awareness" at bounding box center [437, 306] width 193 height 47
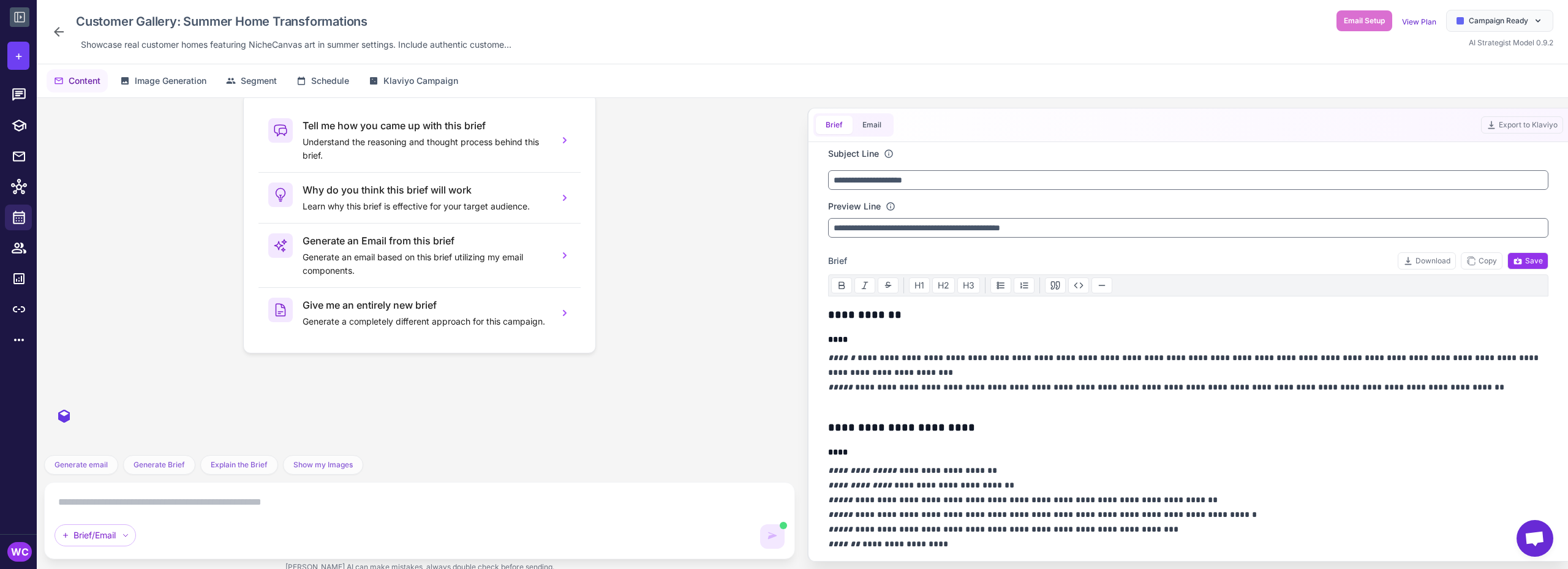
scroll to position [537, 0]
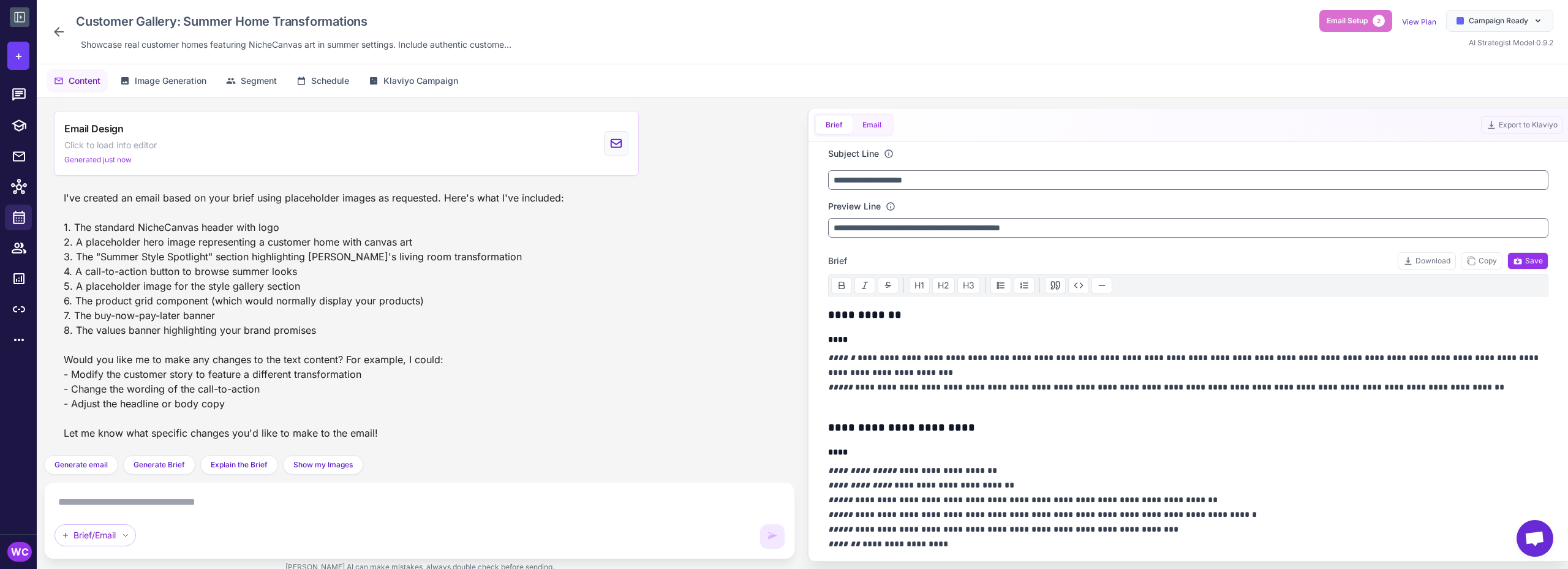
click at [877, 125] on button "Email" at bounding box center [872, 124] width 39 height 18
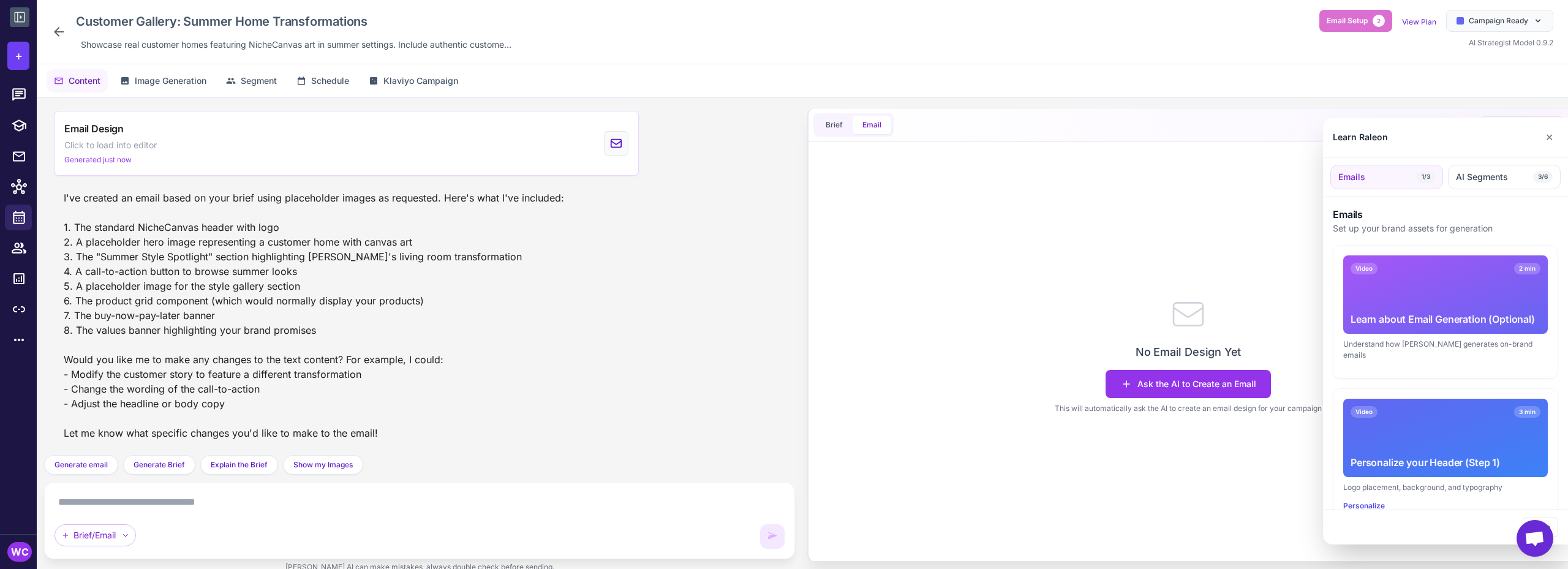
click at [101, 161] on div at bounding box center [784, 284] width 1568 height 569
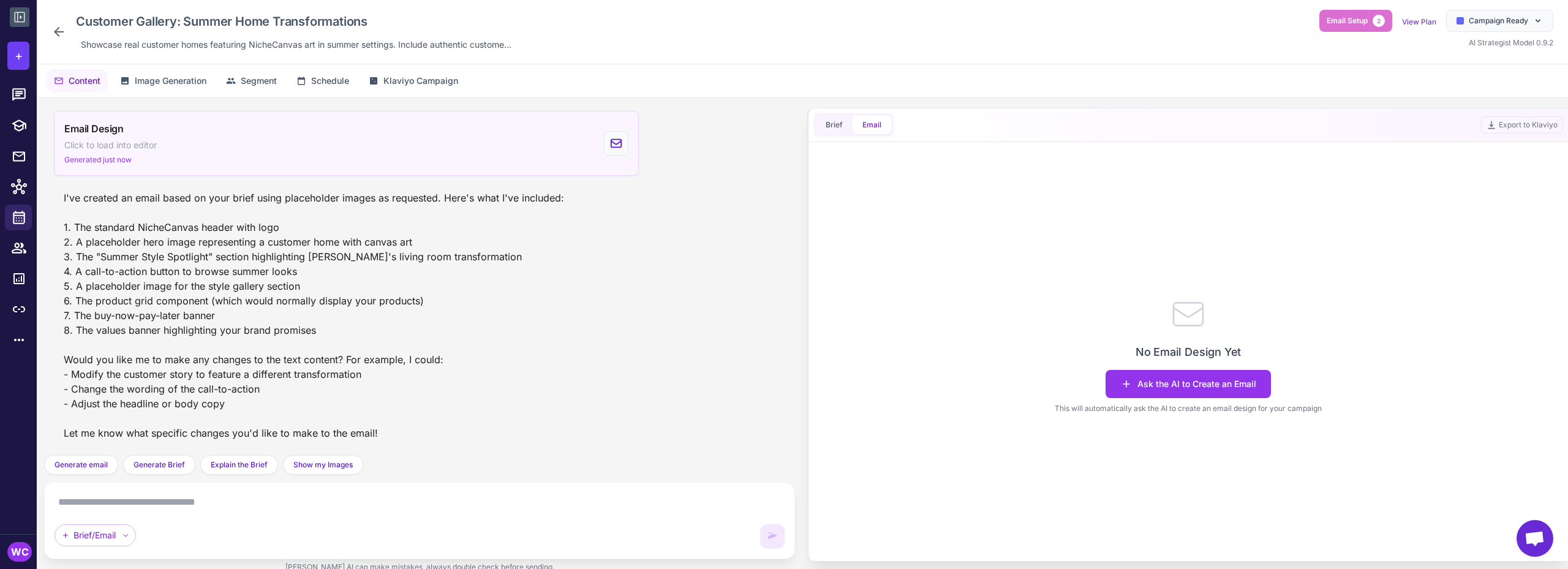
click at [113, 158] on span "Generated just now" at bounding box center [98, 160] width 67 height 11
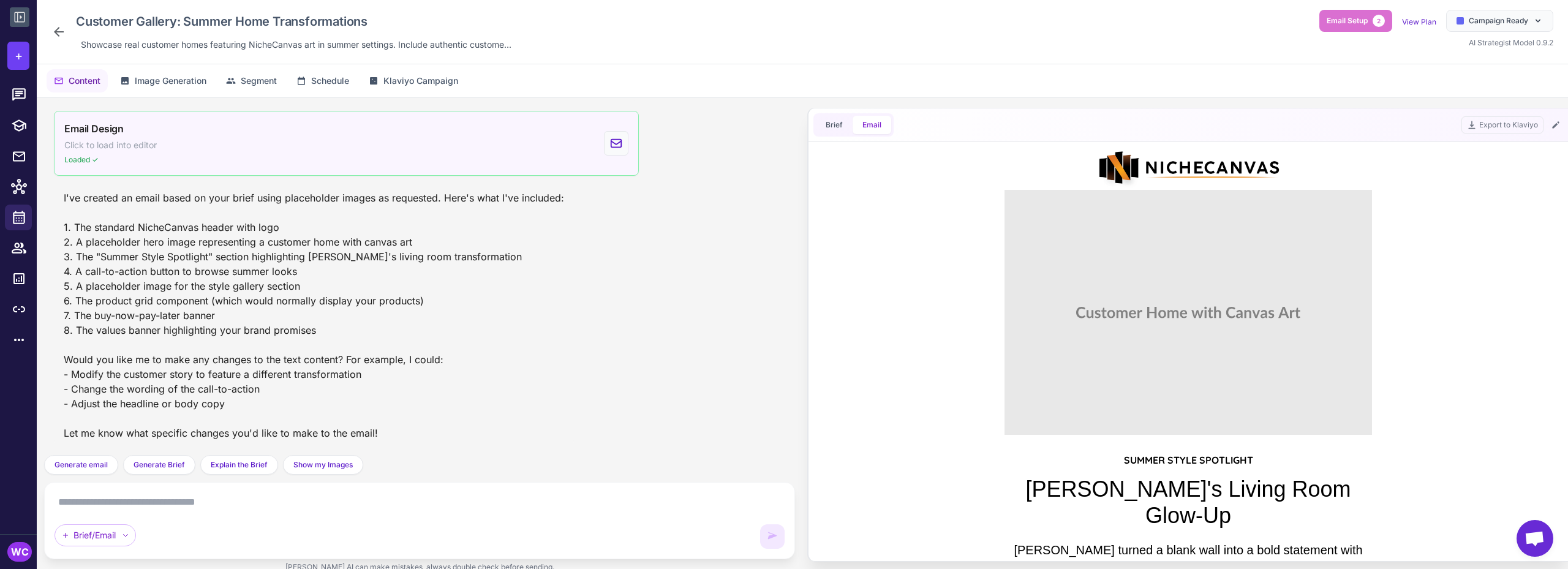
scroll to position [0, 0]
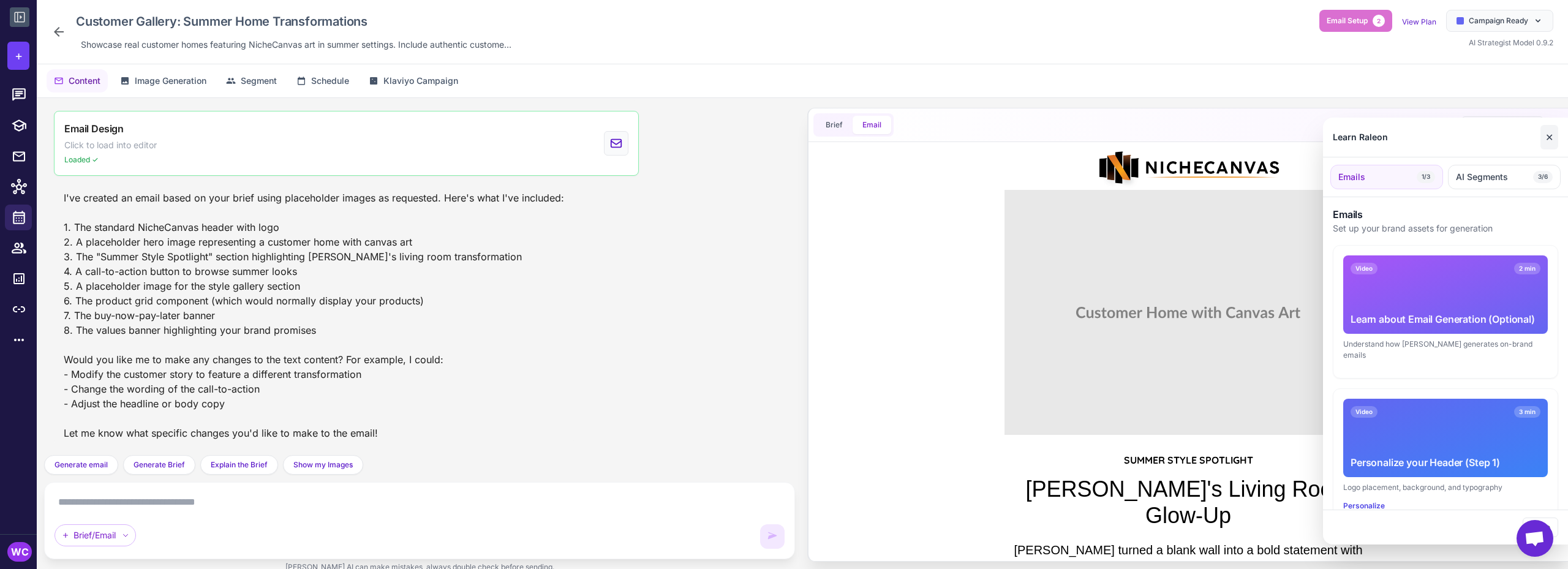
click at [1550, 136] on button "✕" at bounding box center [1549, 138] width 18 height 25
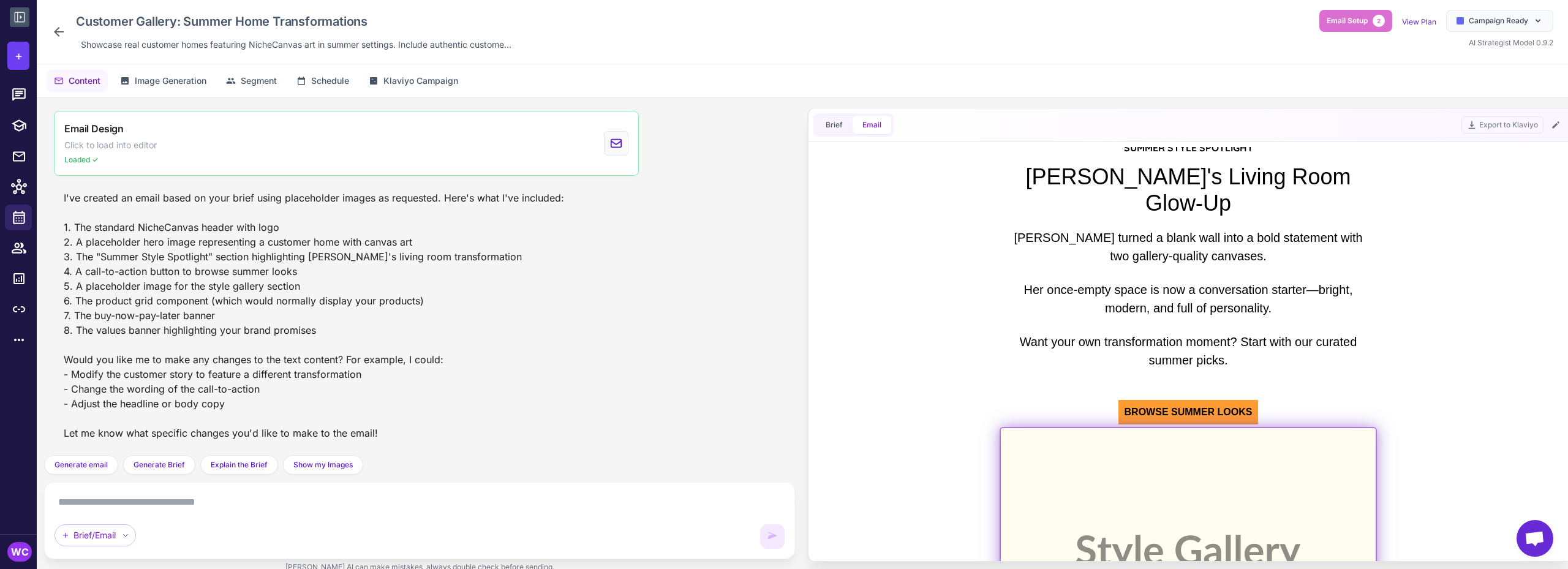
scroll to position [184, 0]
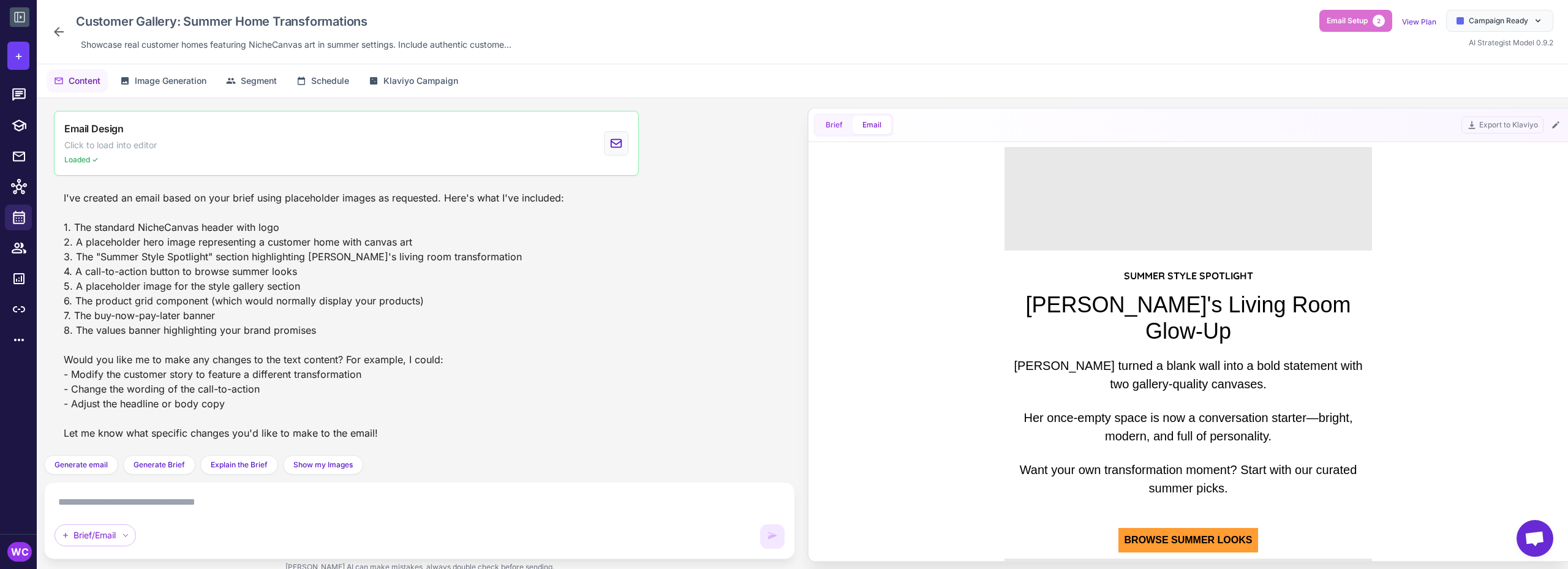
click at [839, 125] on button "Brief" at bounding box center [834, 124] width 37 height 18
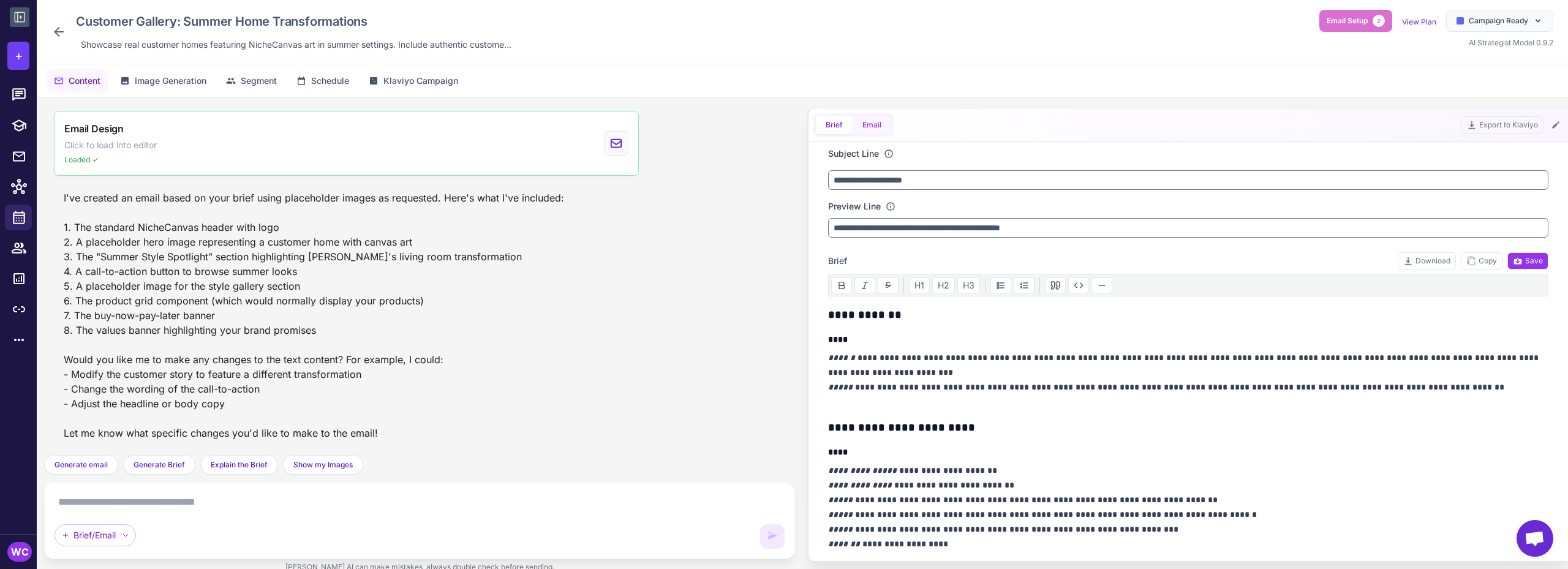
click at [872, 121] on button "Email" at bounding box center [872, 124] width 39 height 18
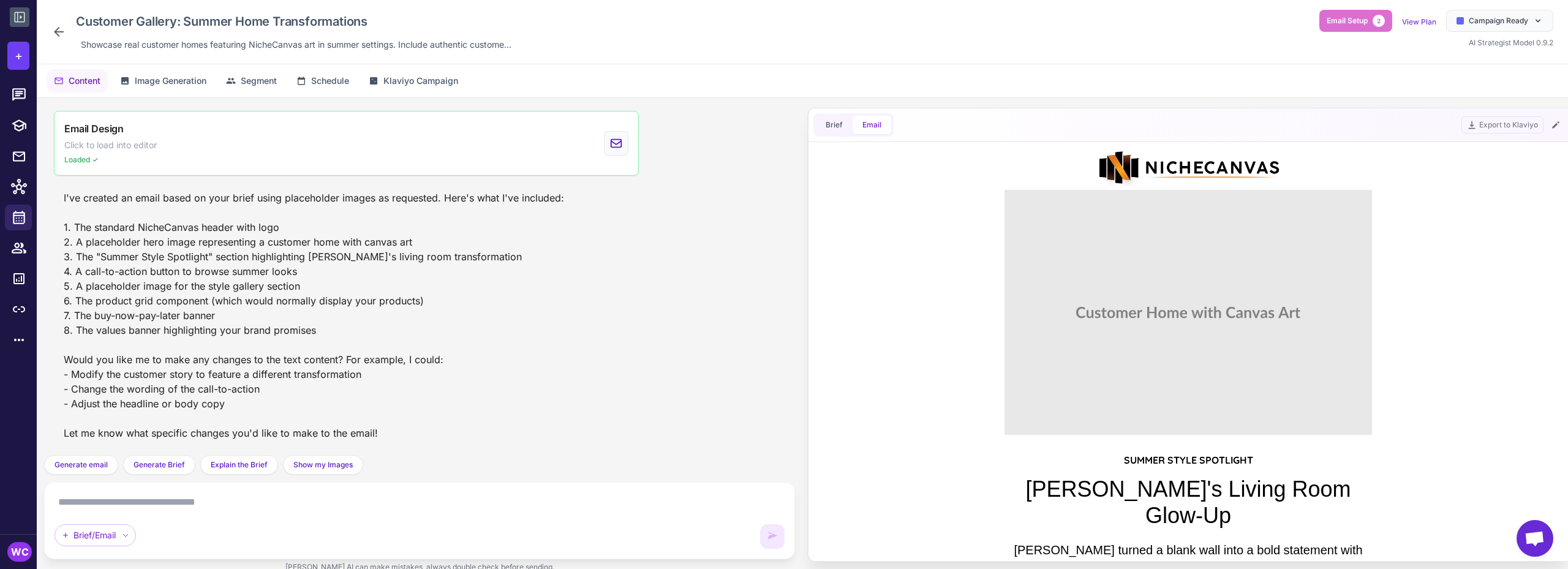
scroll to position [0, 0]
click at [56, 30] on icon at bounding box center [59, 31] width 9 height 9
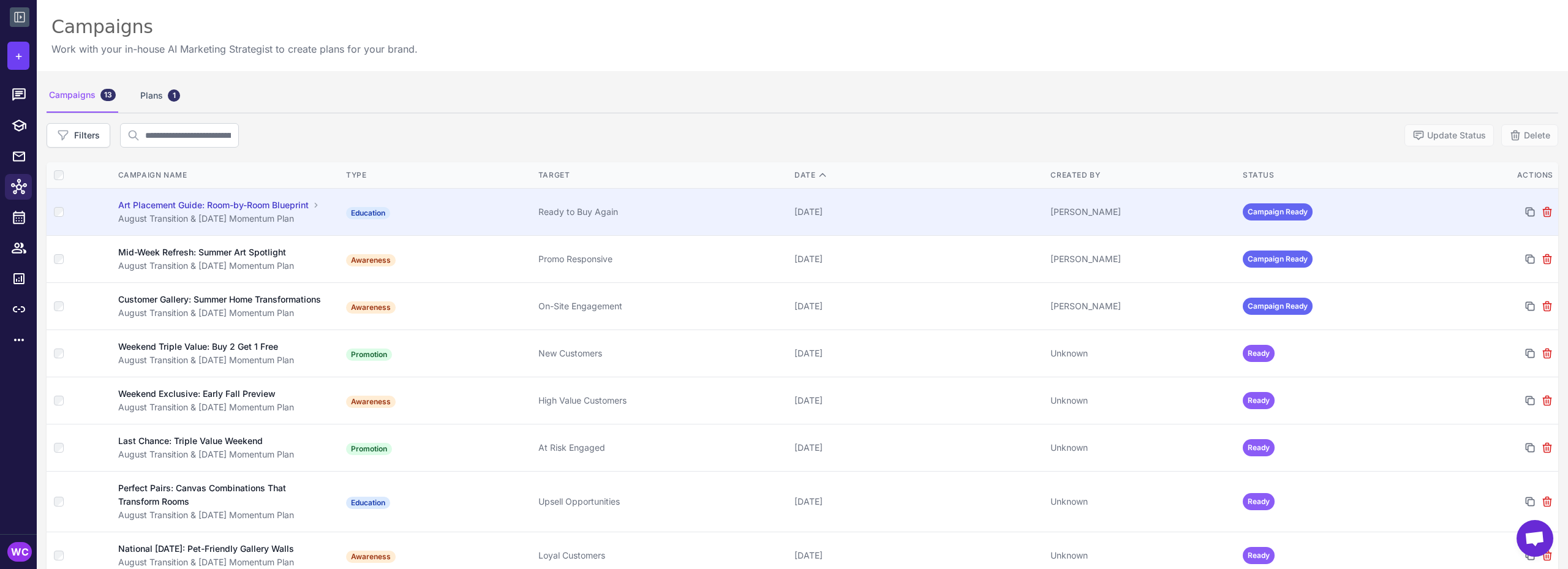
click at [267, 214] on div "August Transition & [DATE] Momentum Plan" at bounding box center [226, 218] width 215 height 13
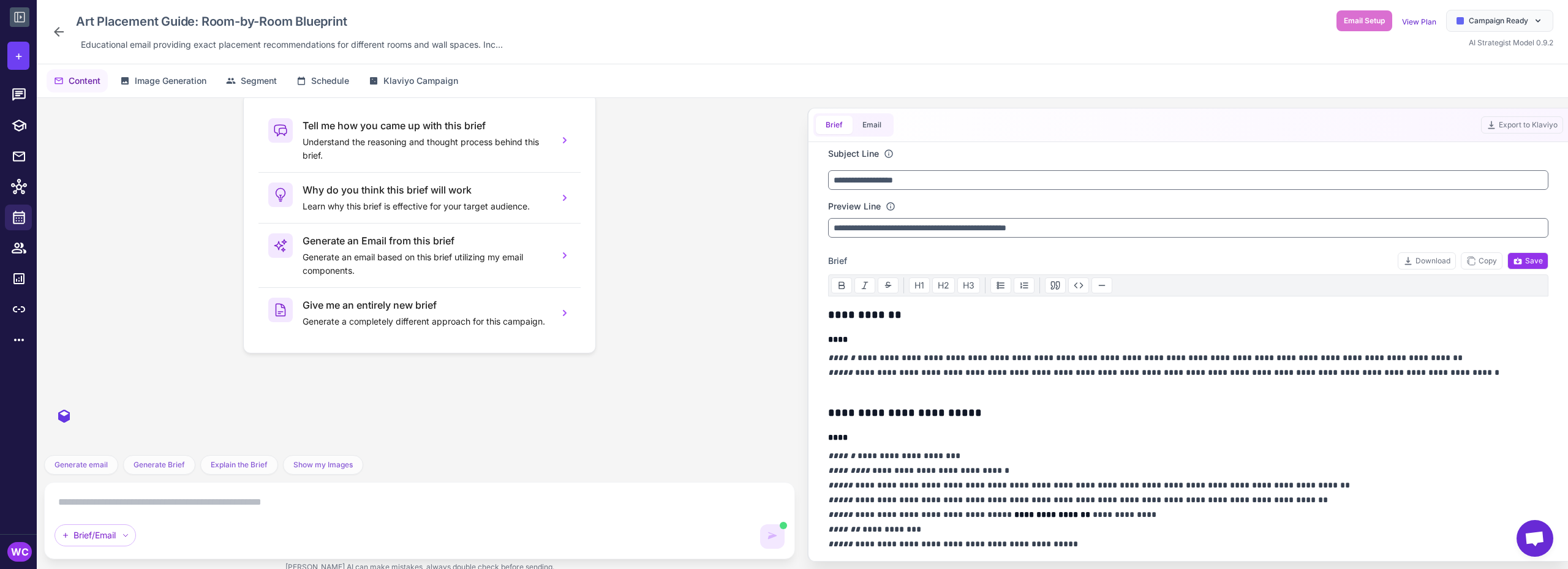
scroll to position [890, 0]
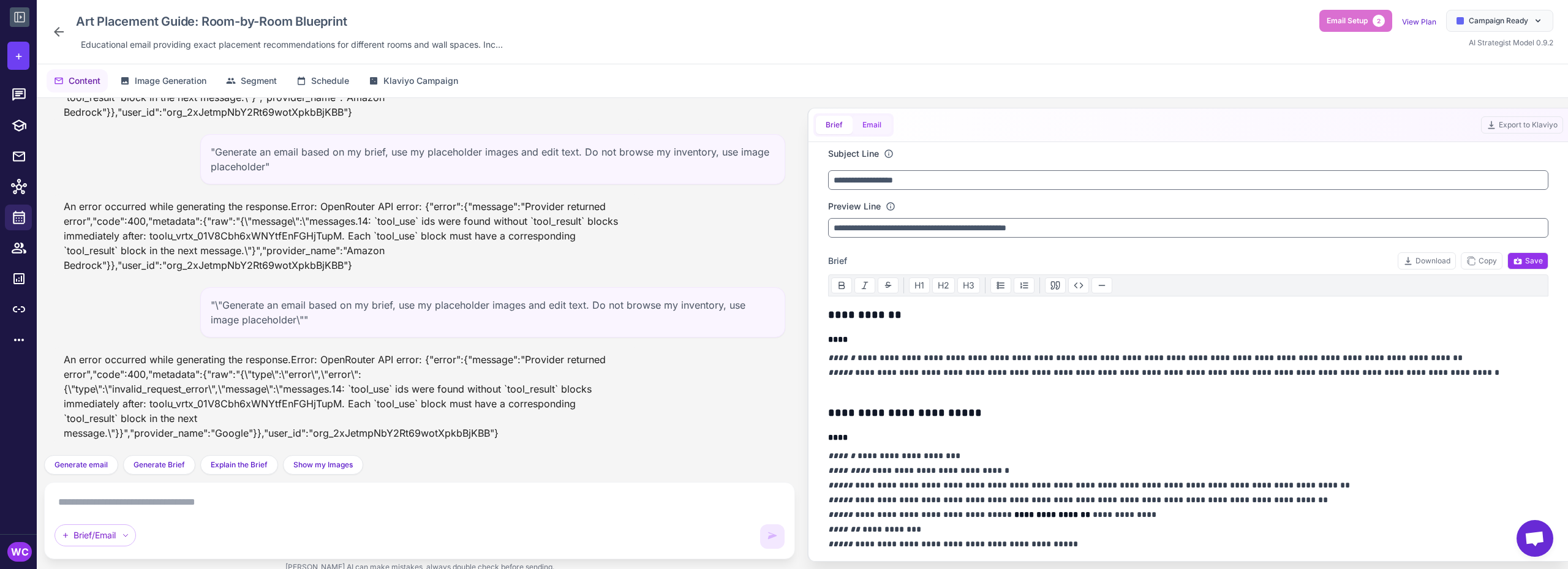
click at [864, 124] on button "Email" at bounding box center [872, 124] width 39 height 18
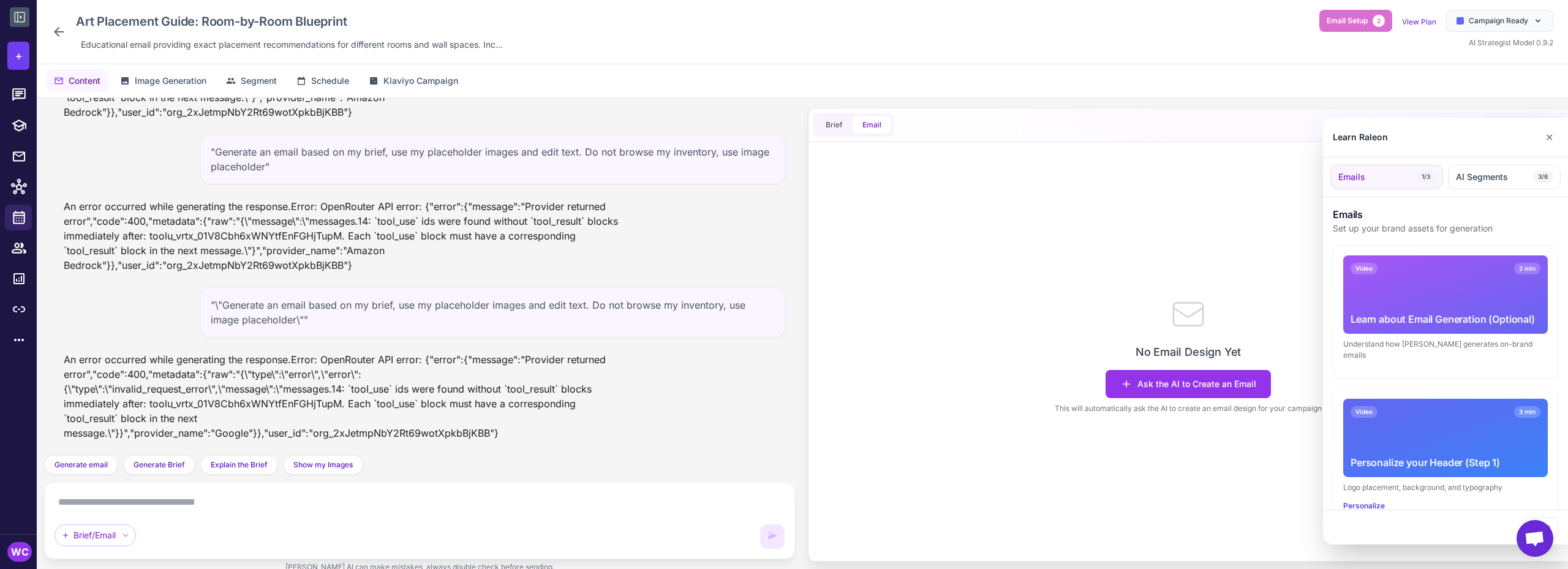
click at [833, 128] on div at bounding box center [784, 284] width 1568 height 569
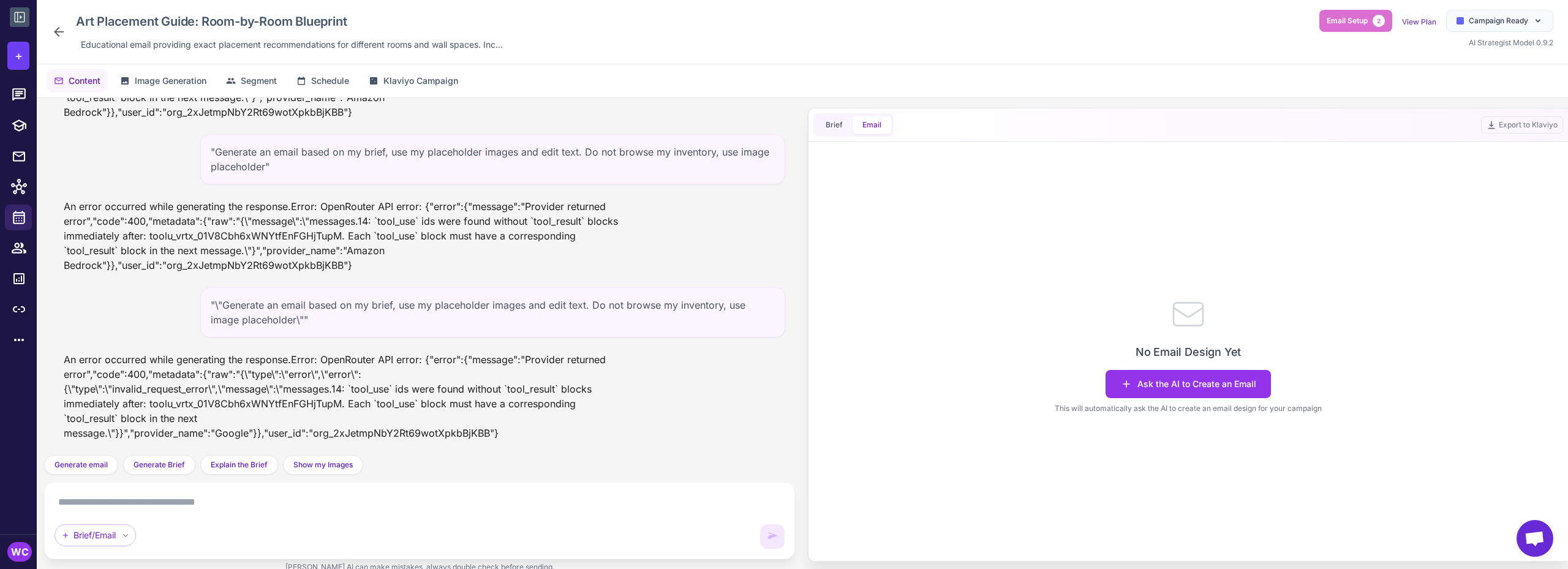
click at [53, 31] on icon at bounding box center [58, 31] width 14 height 14
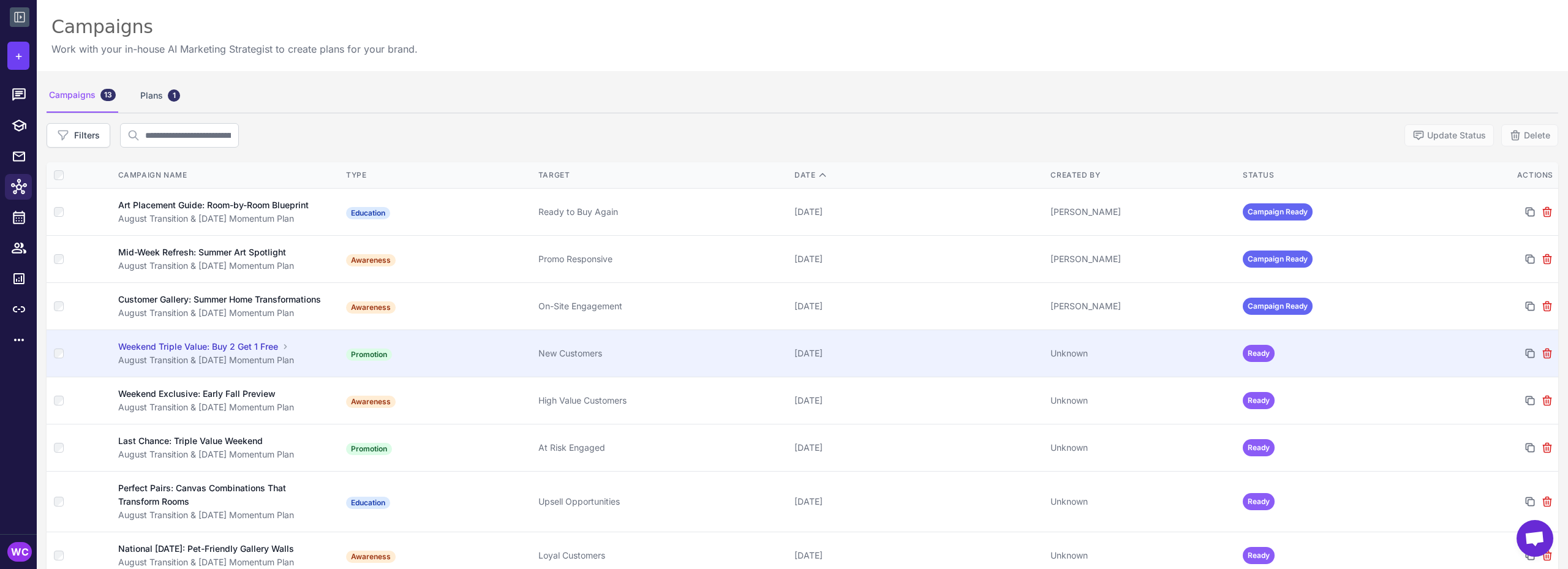
click at [267, 354] on div "Weekend Triple Value: Buy 2 Get 1 Free" at bounding box center [198, 346] width 160 height 13
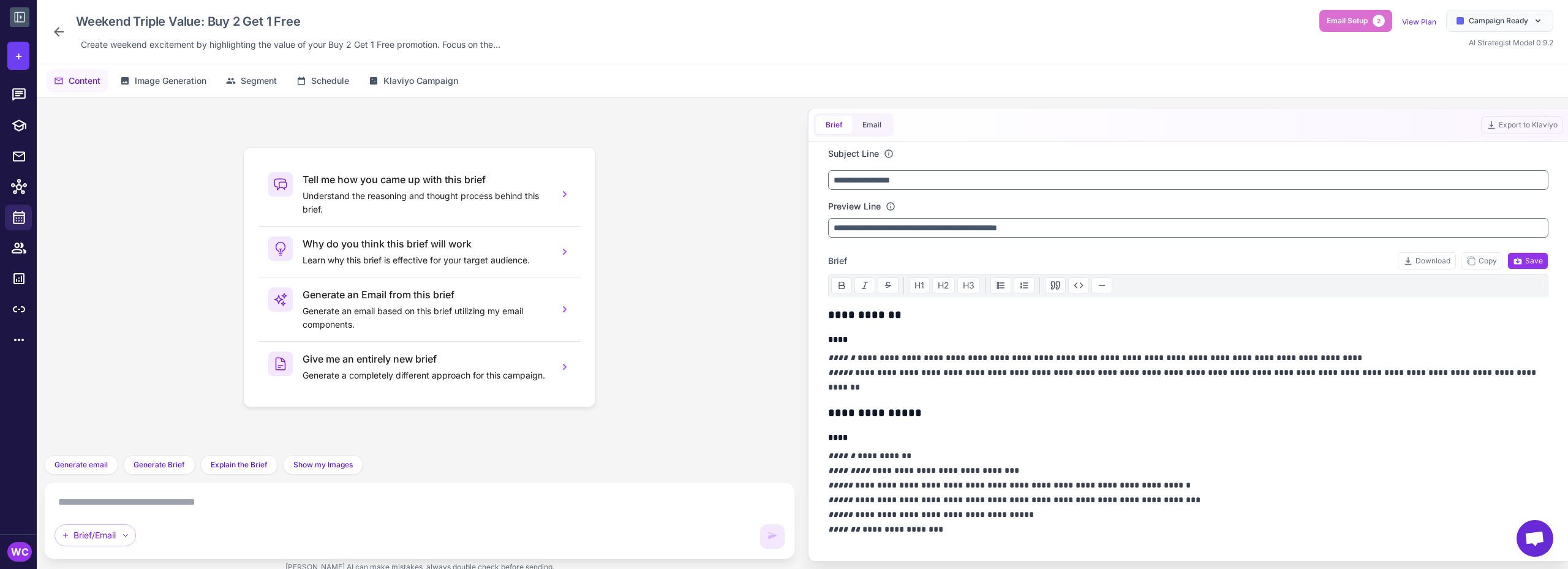
click at [325, 503] on textarea at bounding box center [419, 502] width 730 height 20
paste textarea "**********"
type textarea "**********"
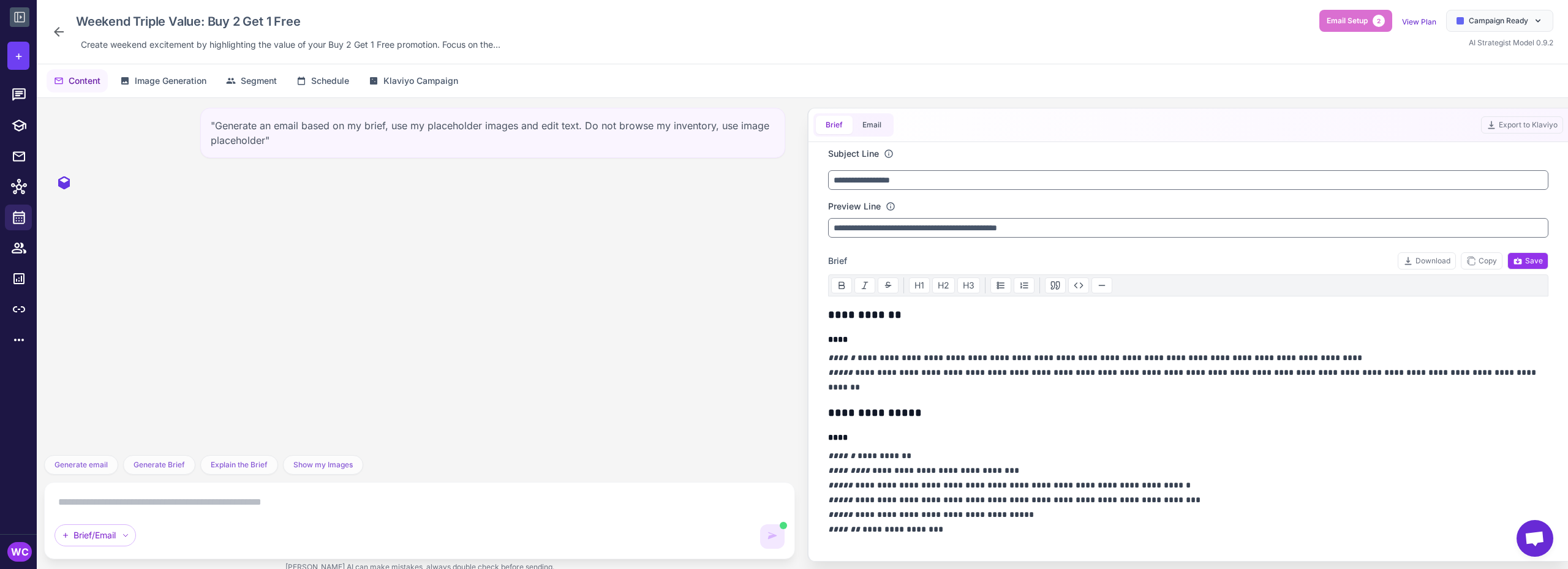
click at [56, 35] on icon at bounding box center [58, 31] width 14 height 14
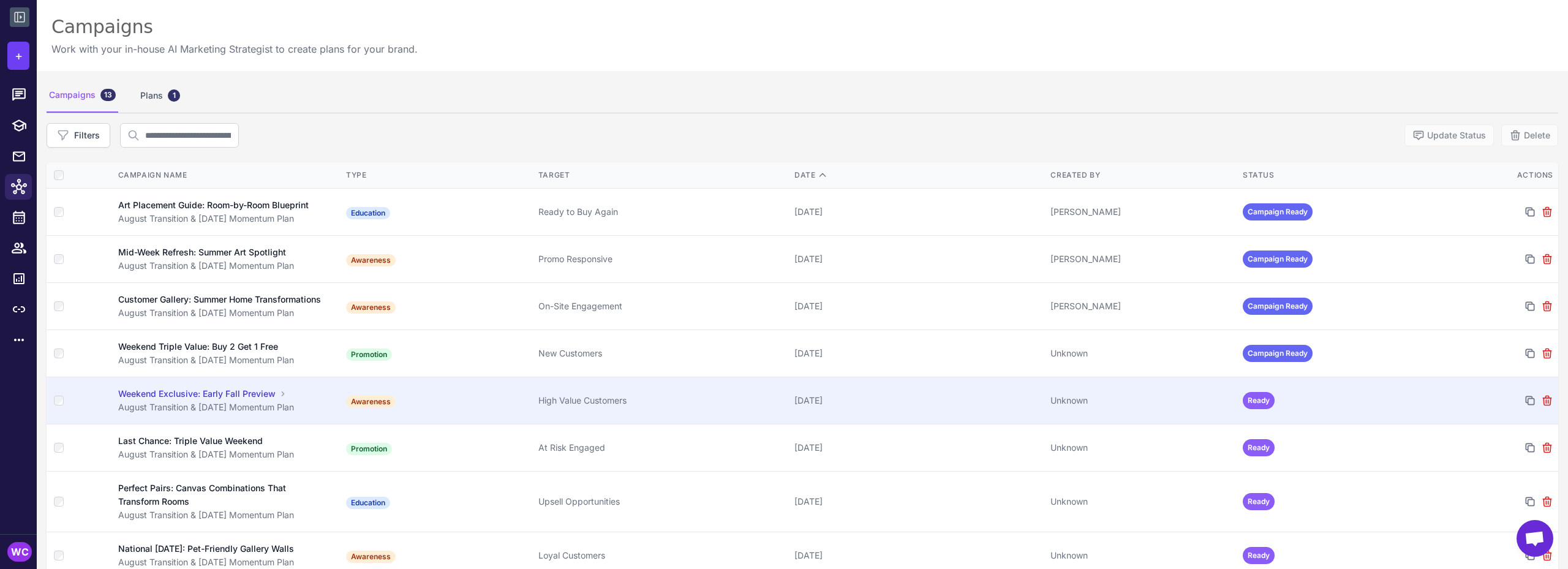
click at [231, 400] on div "Weekend Exclusive: Early Fall Preview" at bounding box center [197, 394] width 157 height 13
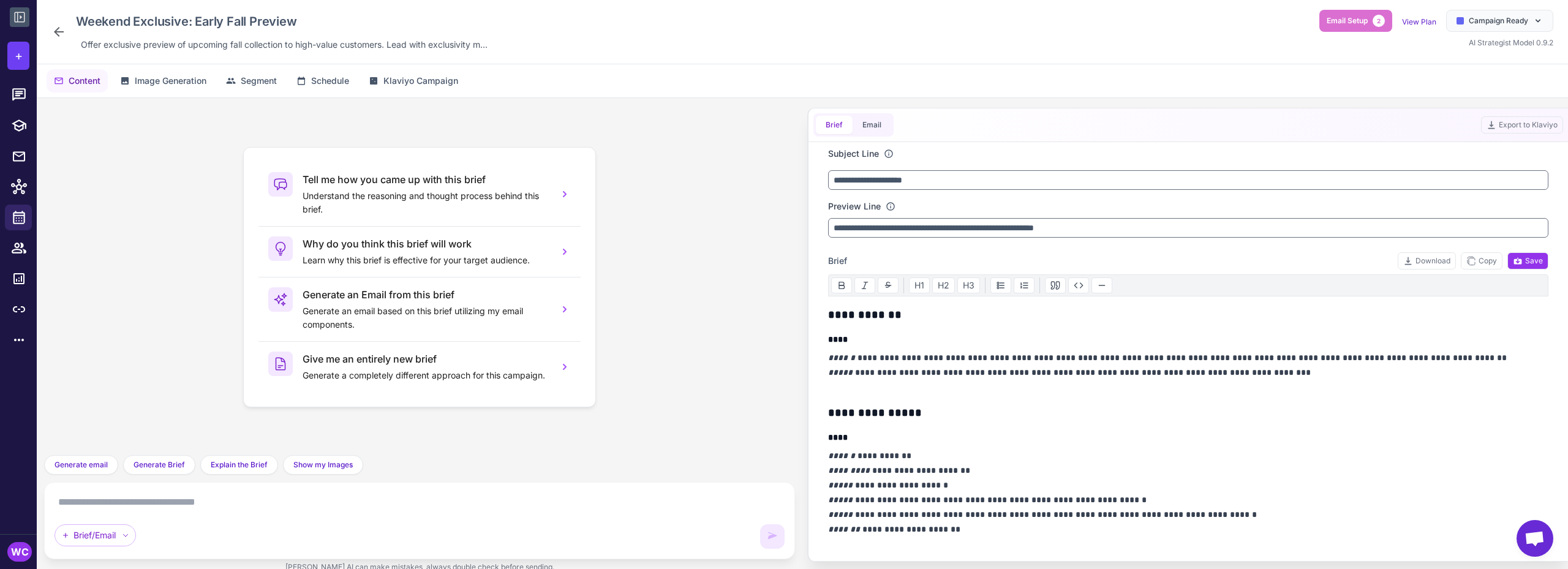
click at [198, 507] on textarea at bounding box center [419, 502] width 730 height 20
paste textarea "**********"
type textarea "**********"
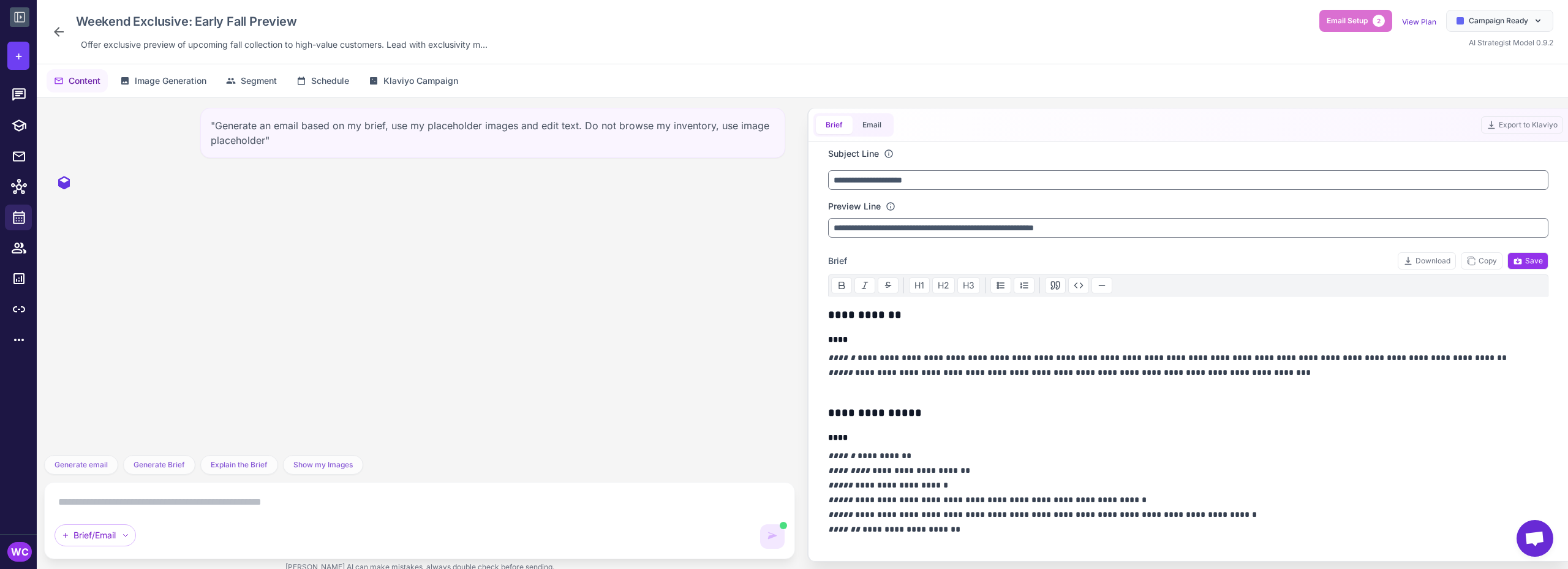
click at [53, 31] on icon at bounding box center [58, 31] width 14 height 14
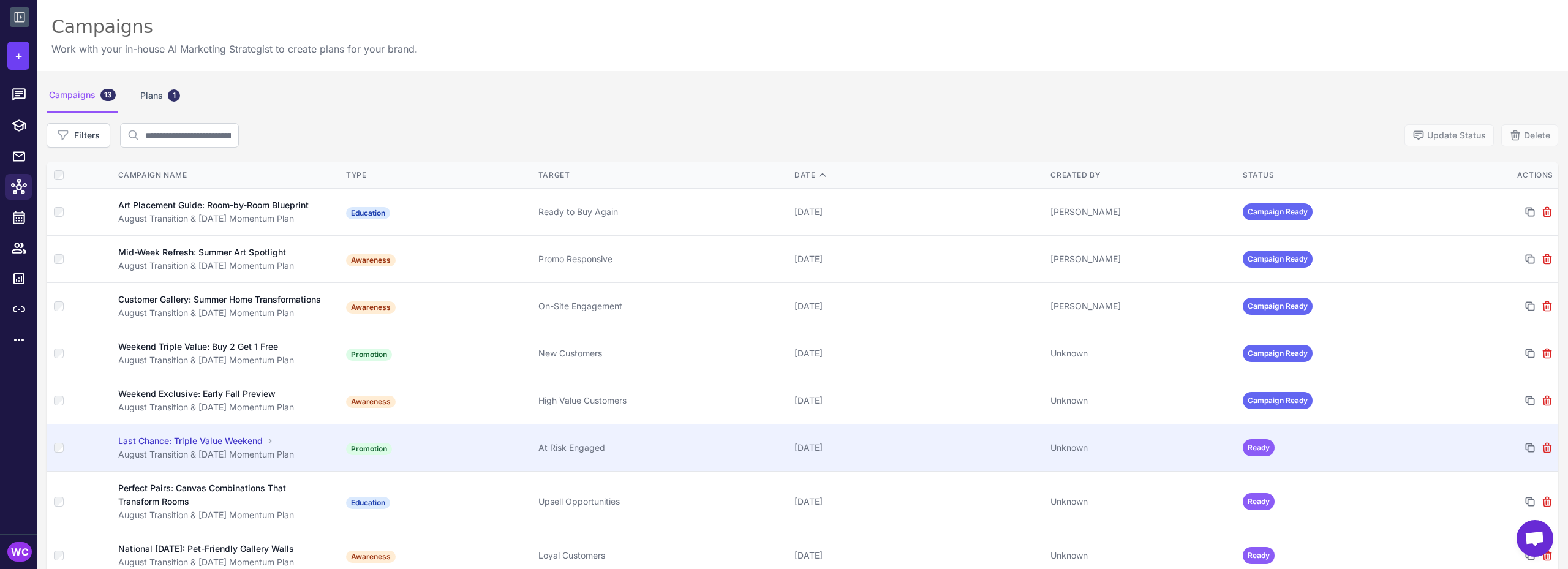
click at [298, 461] on div "August Transition & [DATE] Momentum Plan" at bounding box center [226, 454] width 215 height 13
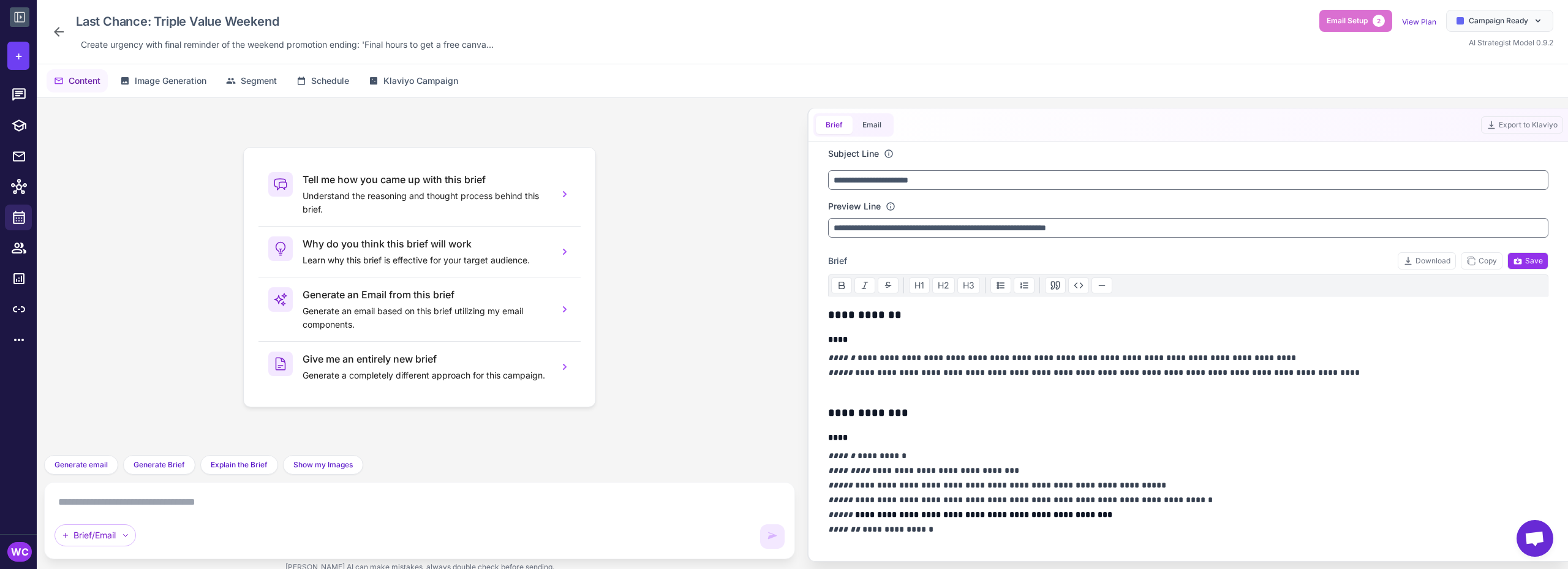
click at [163, 502] on textarea at bounding box center [419, 502] width 730 height 20
paste textarea "**********"
type textarea "**********"
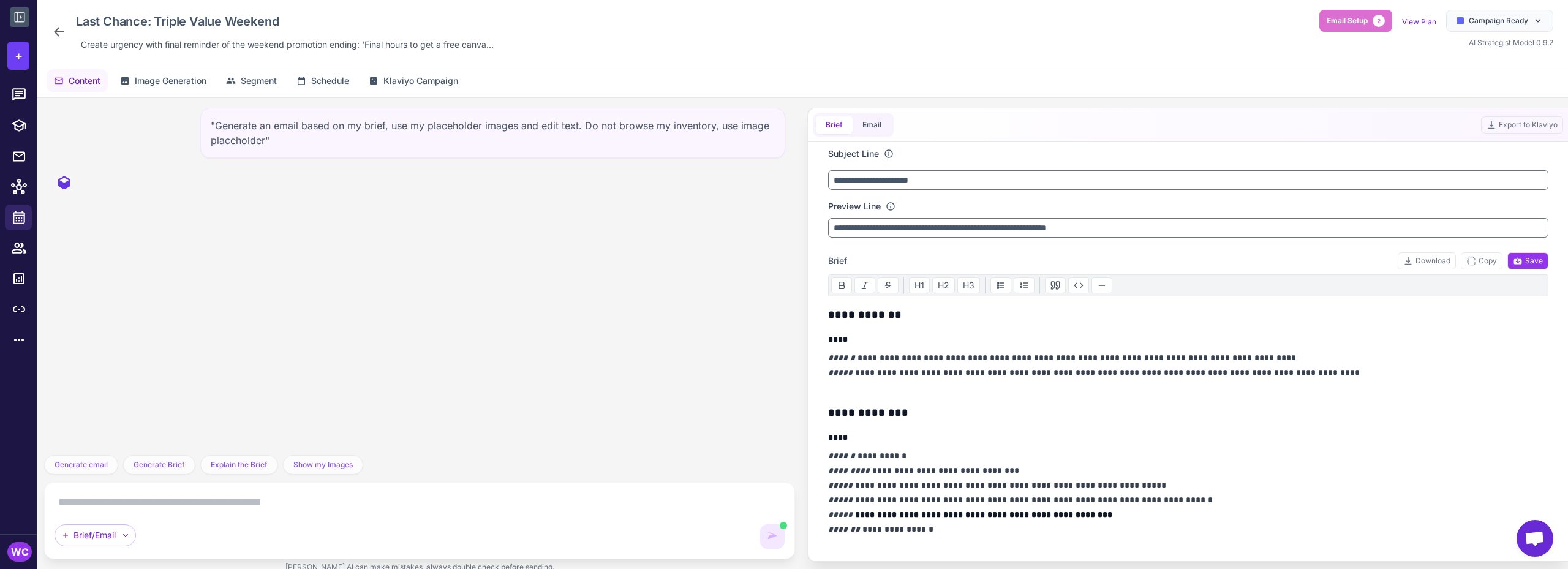
click at [65, 28] on icon at bounding box center [58, 31] width 14 height 14
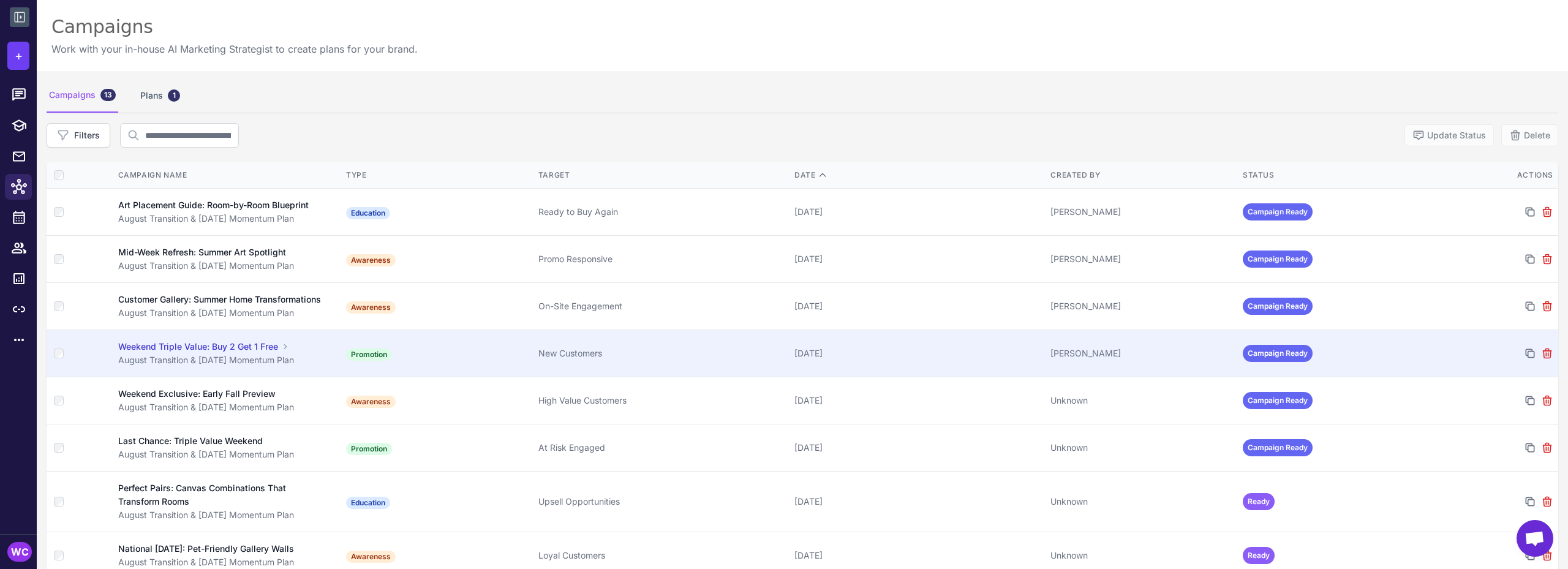
click at [241, 377] on td "Weekend Triple Value: Buy 2 Get 1 Free August Transition & [DATE] Momentum Plan" at bounding box center [226, 354] width 231 height 47
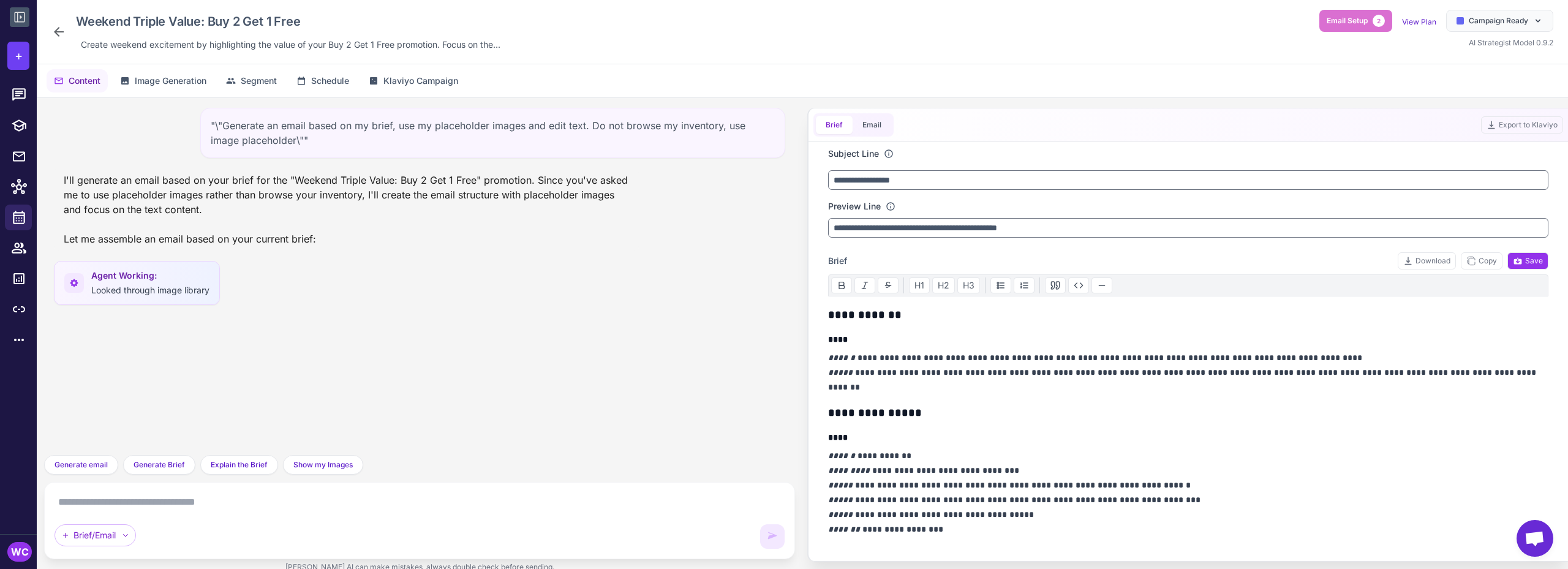
click at [864, 134] on div "Brief Email" at bounding box center [853, 124] width 81 height 24
click at [871, 127] on button "Email" at bounding box center [872, 124] width 39 height 18
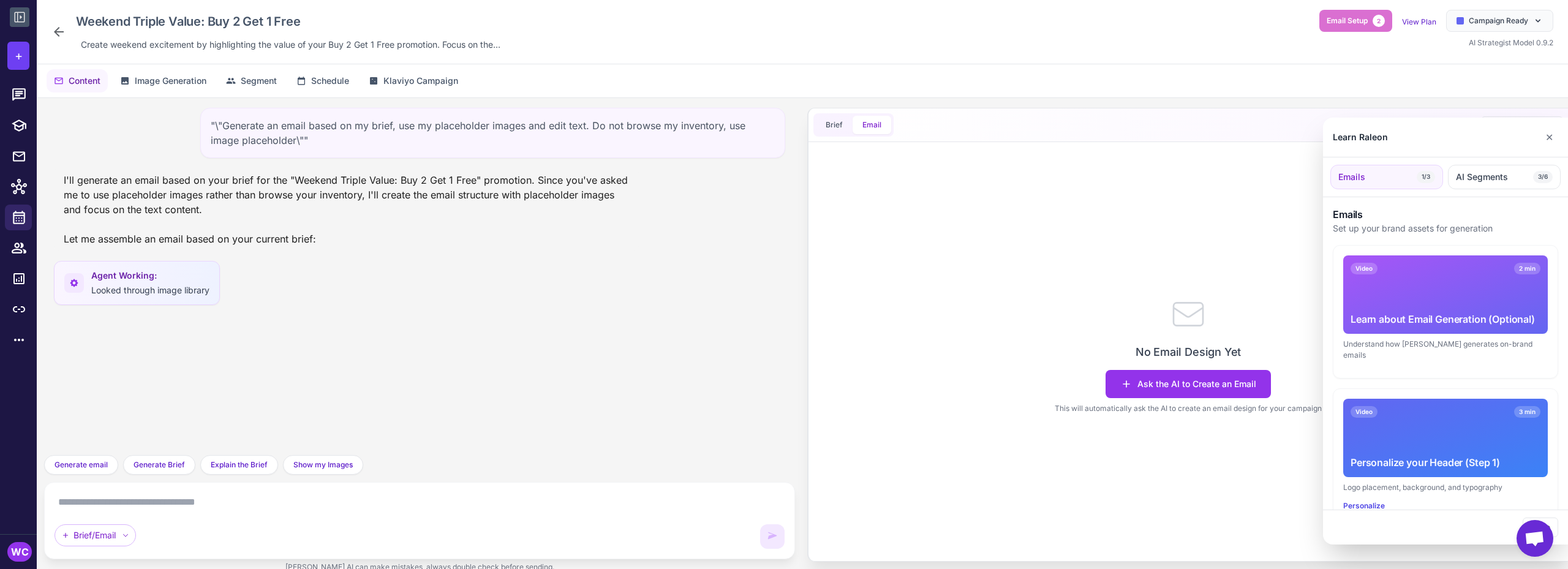
click at [818, 127] on div at bounding box center [784, 284] width 1568 height 569
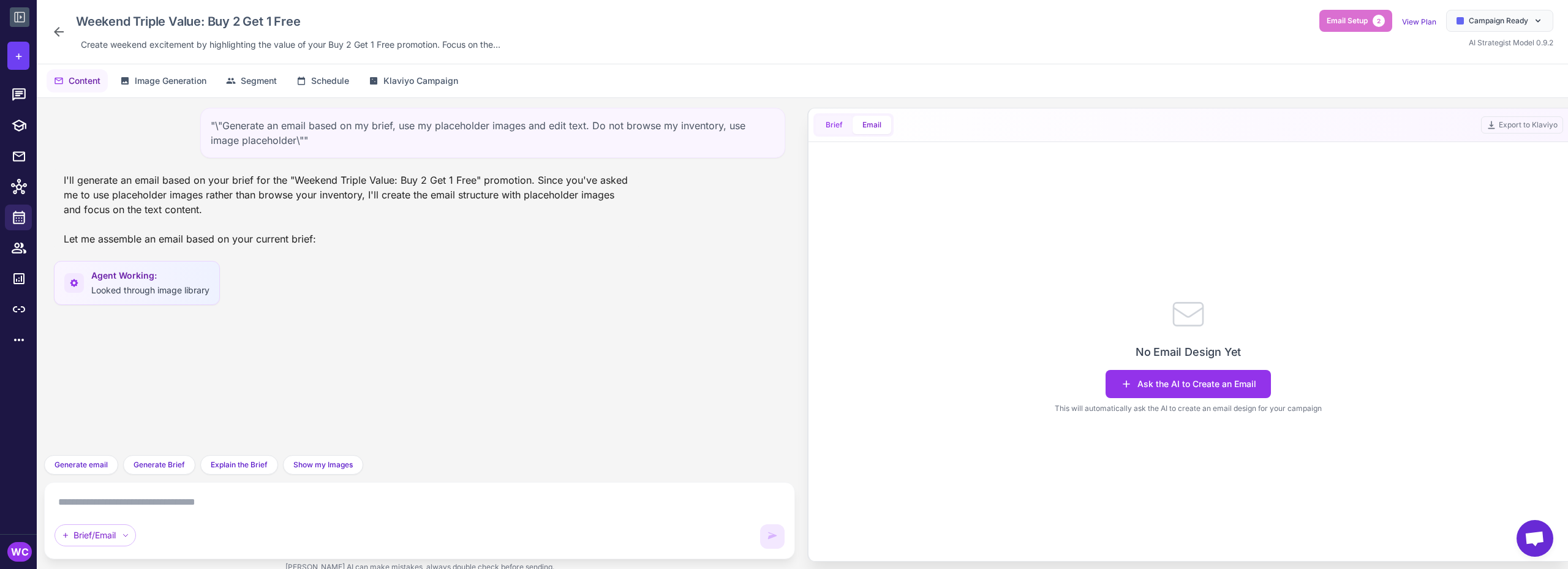
click at [831, 123] on button "Brief" at bounding box center [834, 124] width 37 height 18
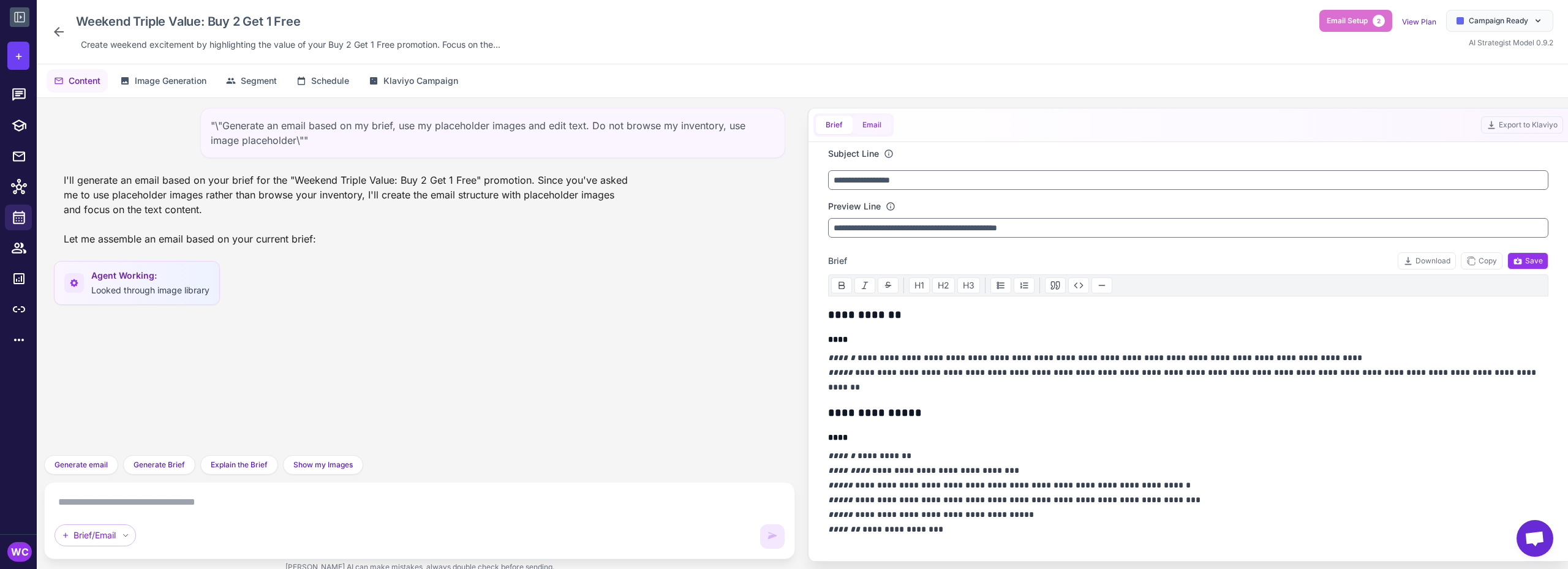
click at [861, 125] on button "Email" at bounding box center [872, 124] width 39 height 18
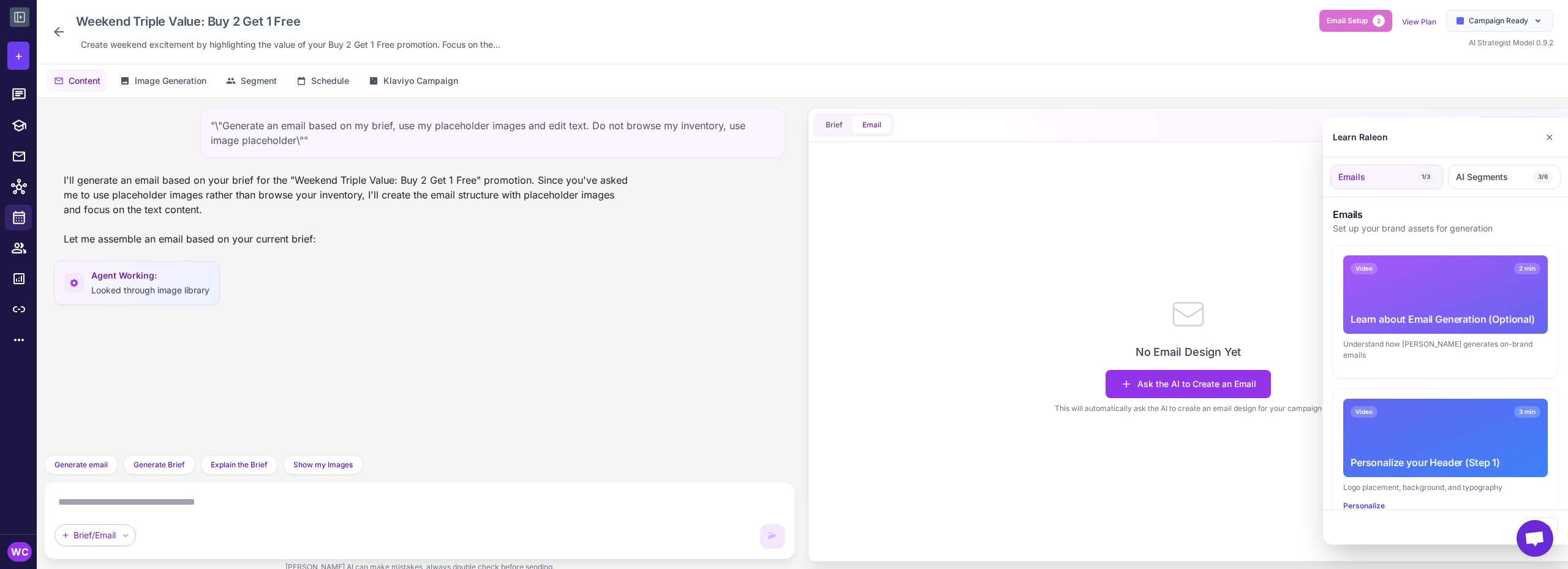
click at [60, 28] on div at bounding box center [784, 284] width 1568 height 569
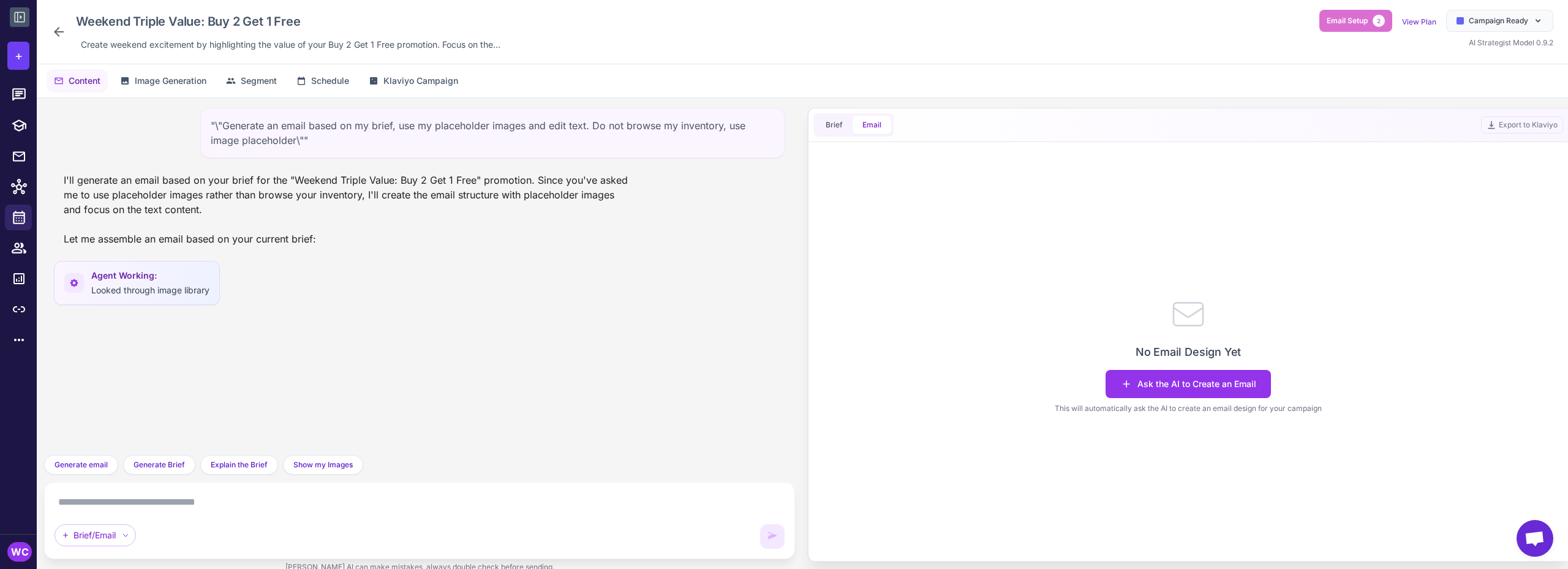
click at [59, 34] on icon at bounding box center [58, 31] width 14 height 14
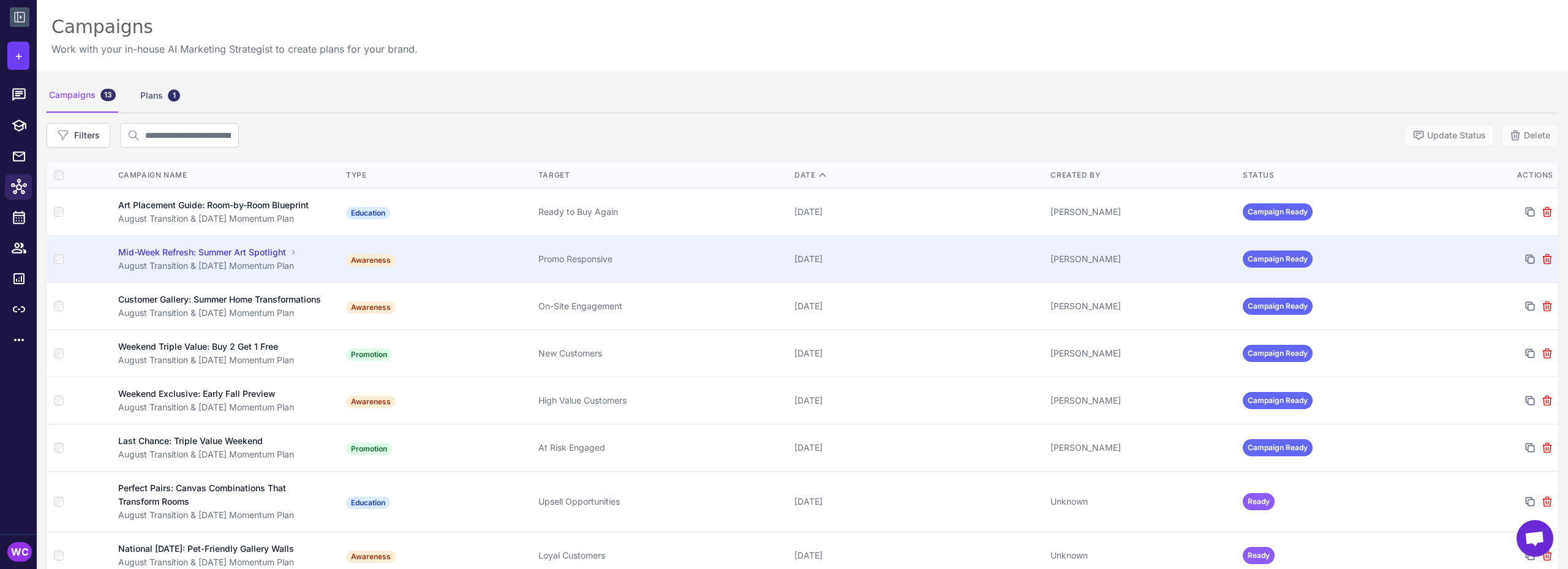
click at [258, 266] on div "August Transition & [DATE] Momentum Plan" at bounding box center [226, 266] width 215 height 13
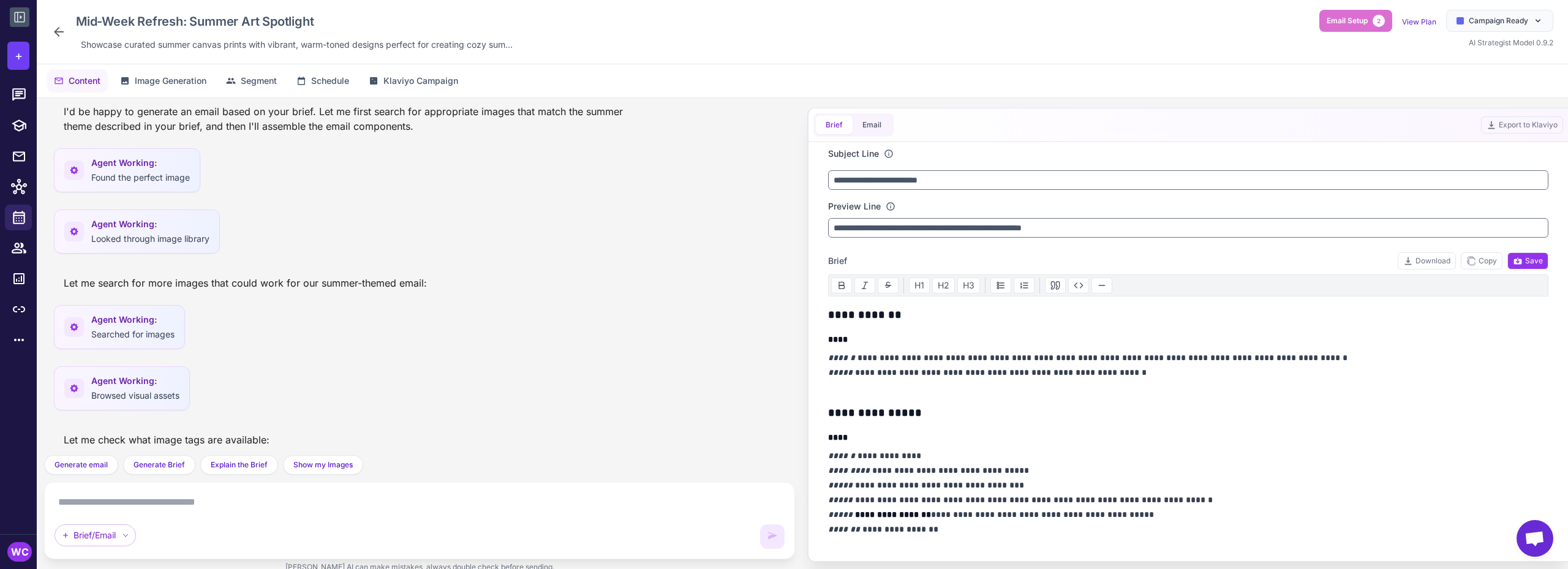
scroll to position [1296, 0]
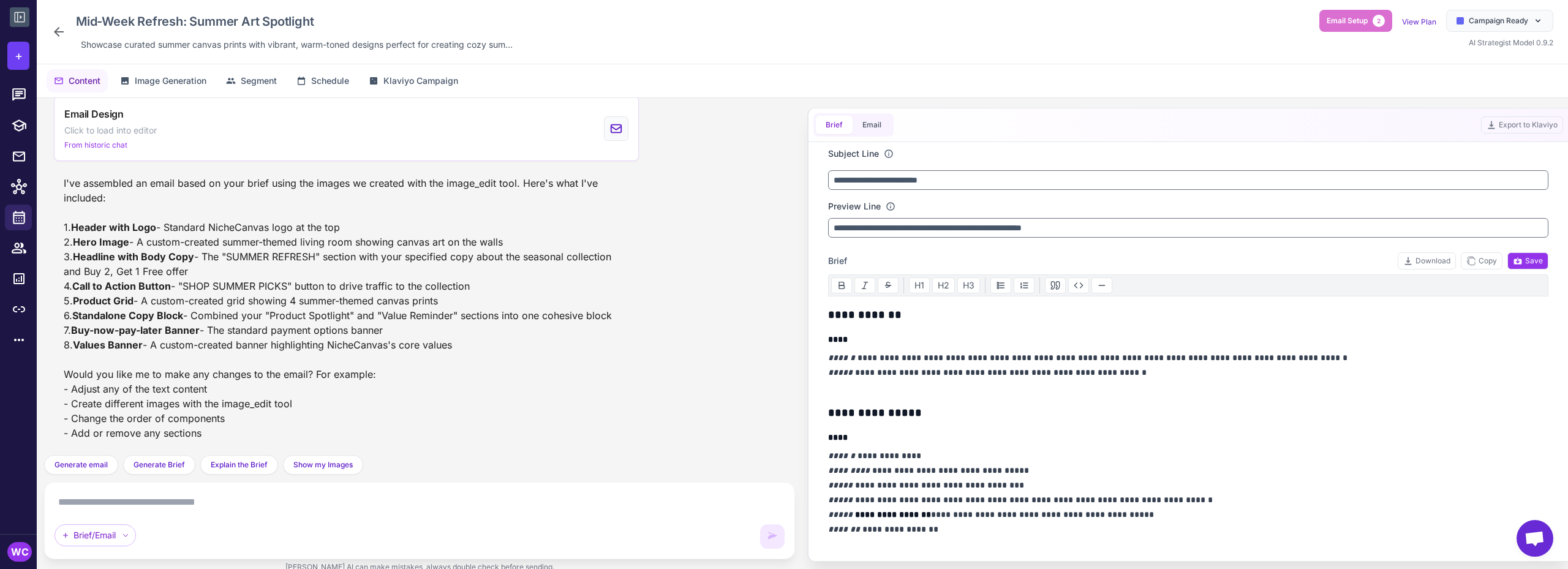
click at [62, 30] on icon at bounding box center [58, 31] width 14 height 14
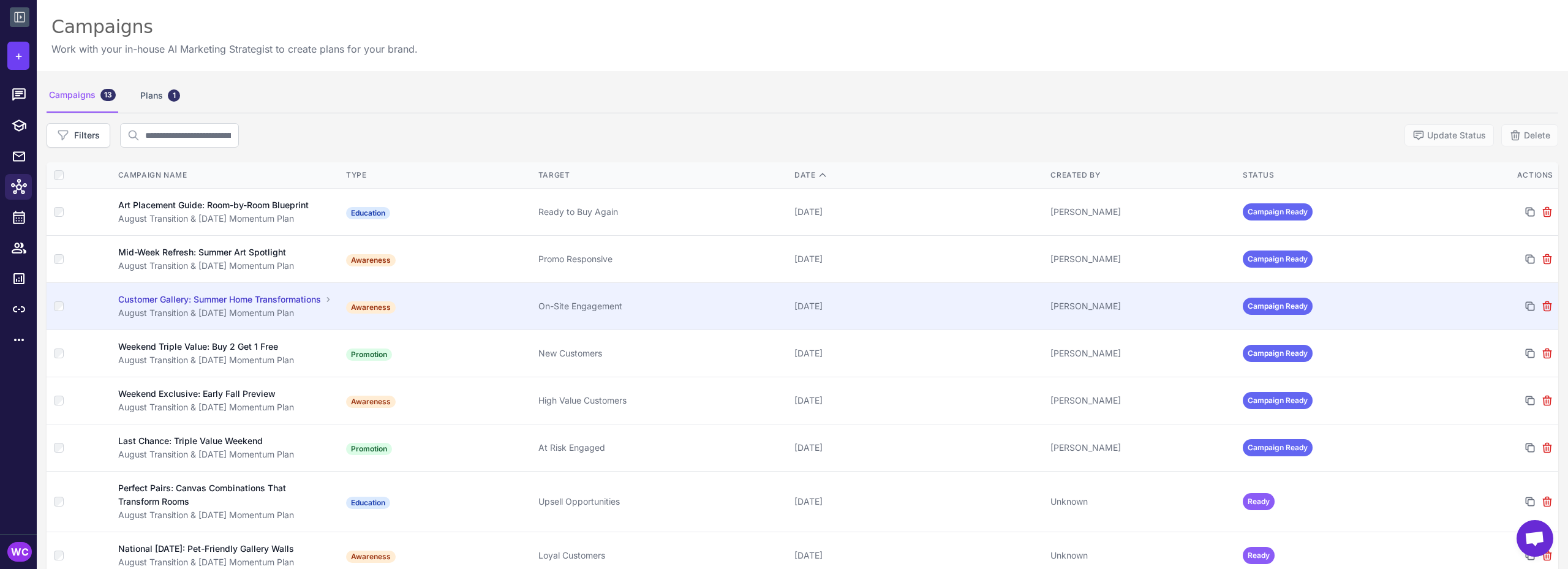
click at [226, 303] on div "Customer Gallery: Summer Home Transformations" at bounding box center [220, 300] width 203 height 13
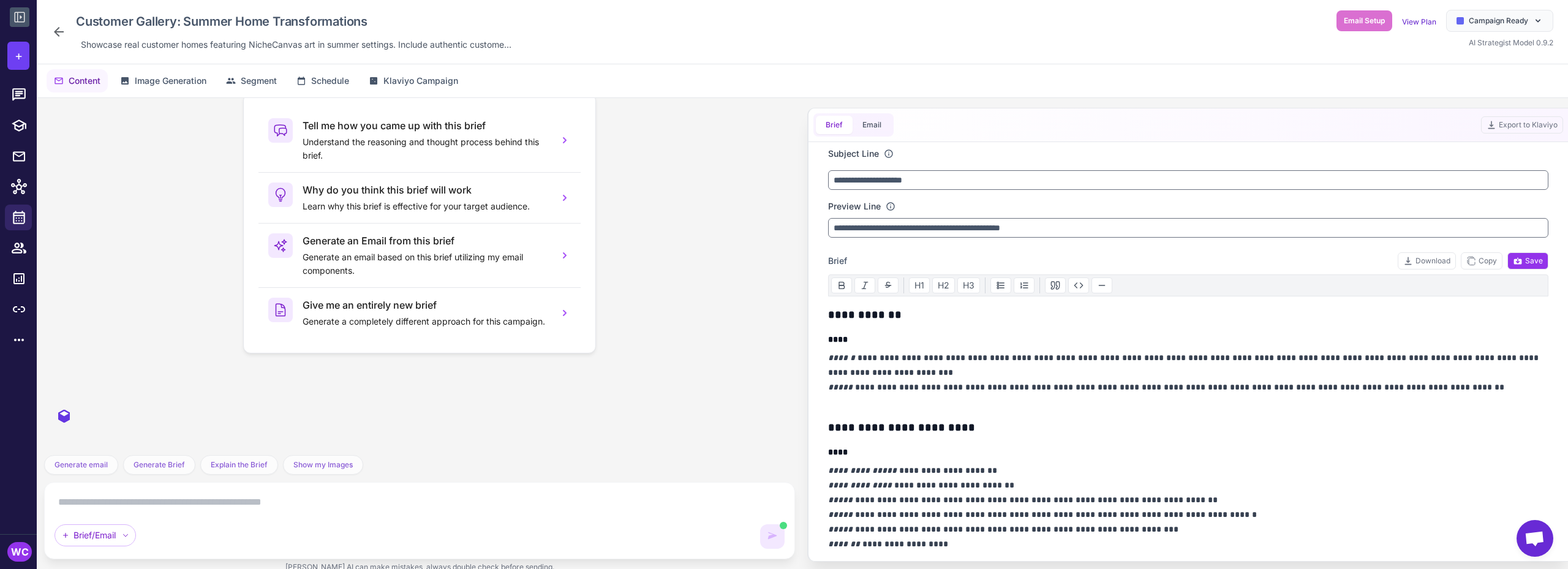
scroll to position [537, 0]
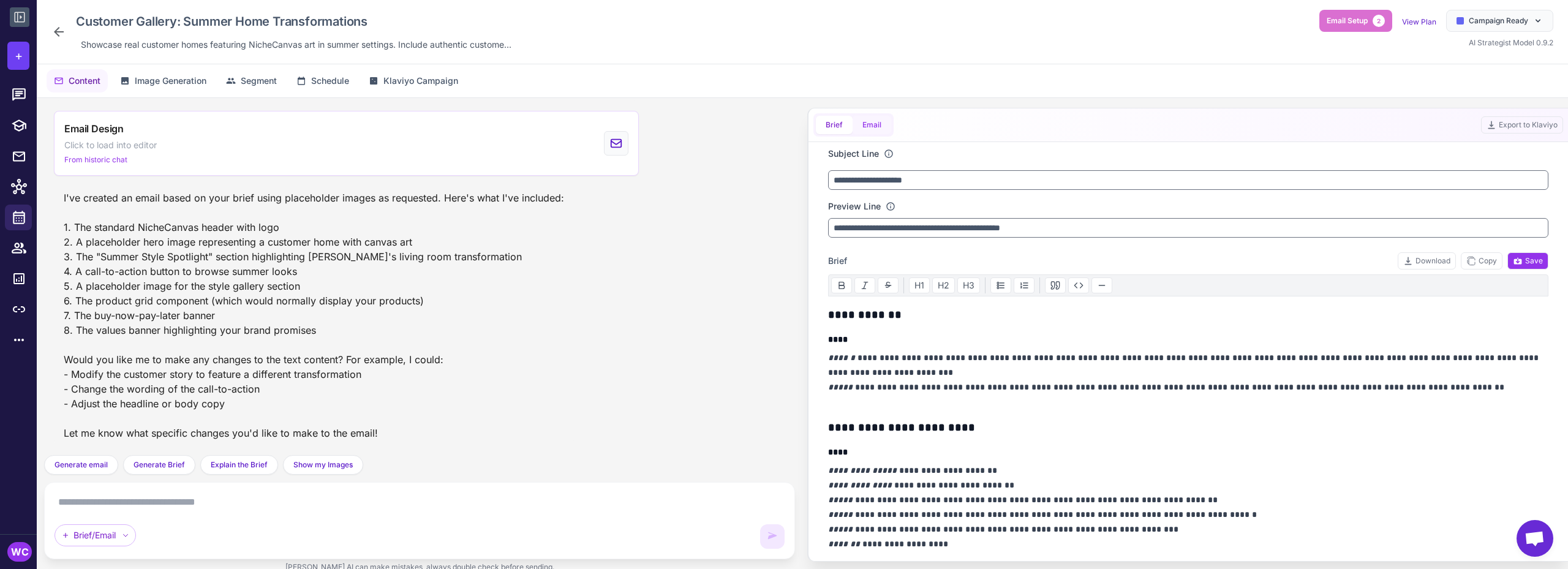
click at [865, 119] on button "Email" at bounding box center [872, 124] width 39 height 18
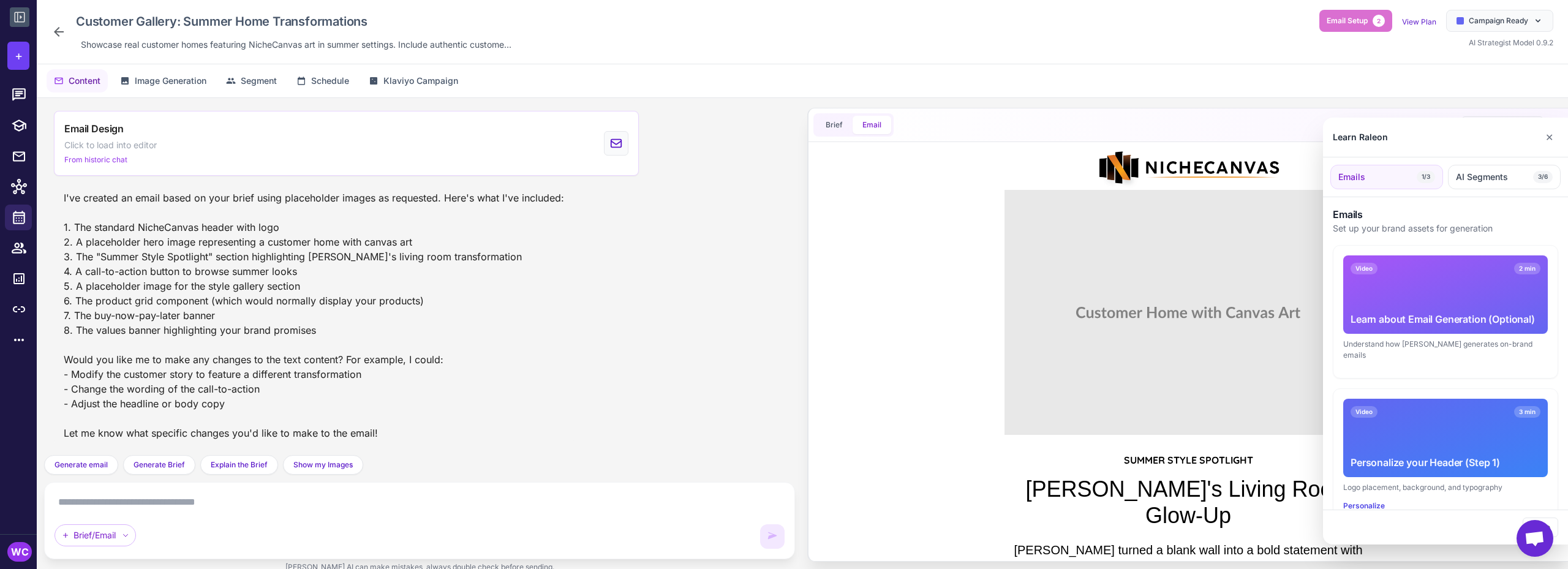
scroll to position [0, 0]
click at [60, 31] on div at bounding box center [784, 284] width 1568 height 569
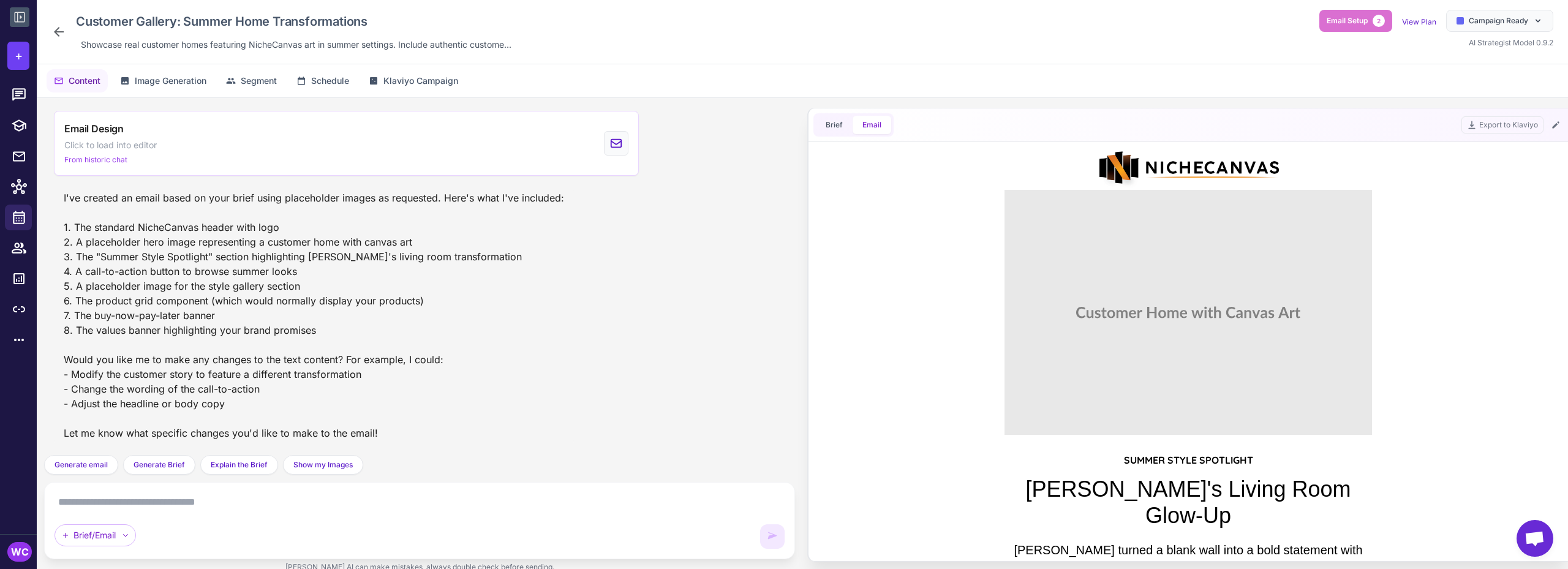
click at [55, 32] on icon at bounding box center [59, 31] width 9 height 9
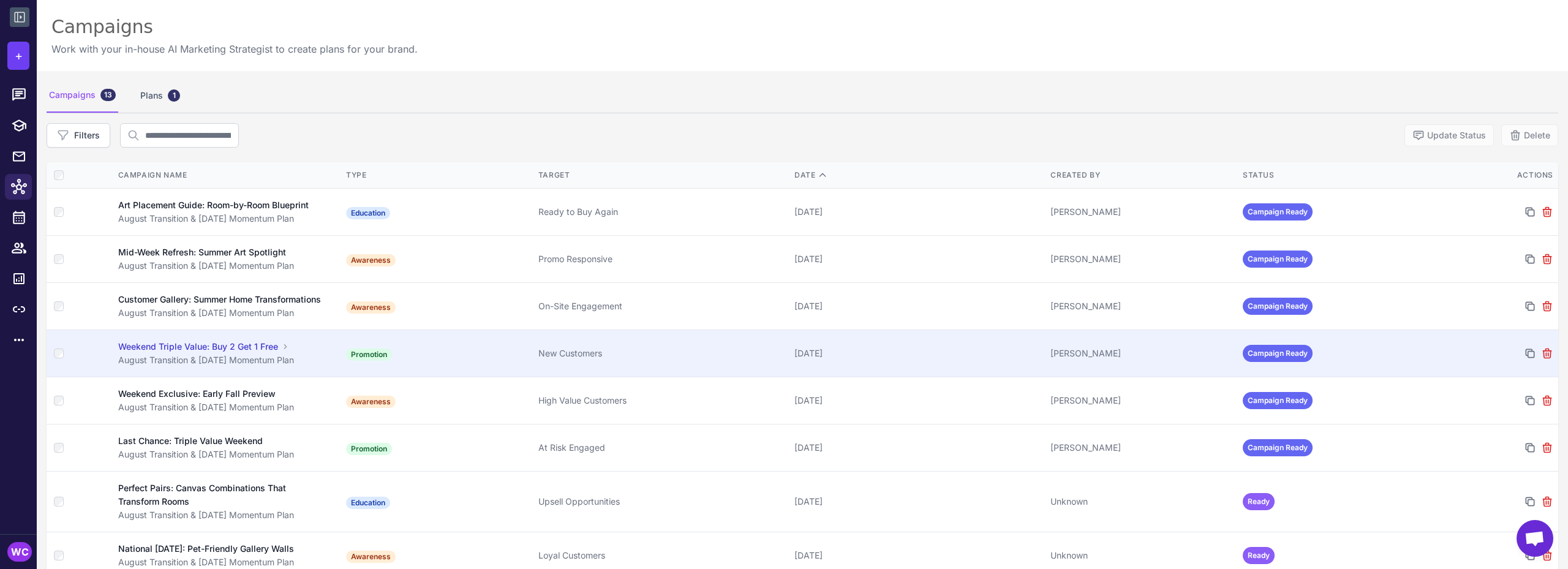
click at [440, 364] on td "Promotion" at bounding box center [437, 354] width 193 height 47
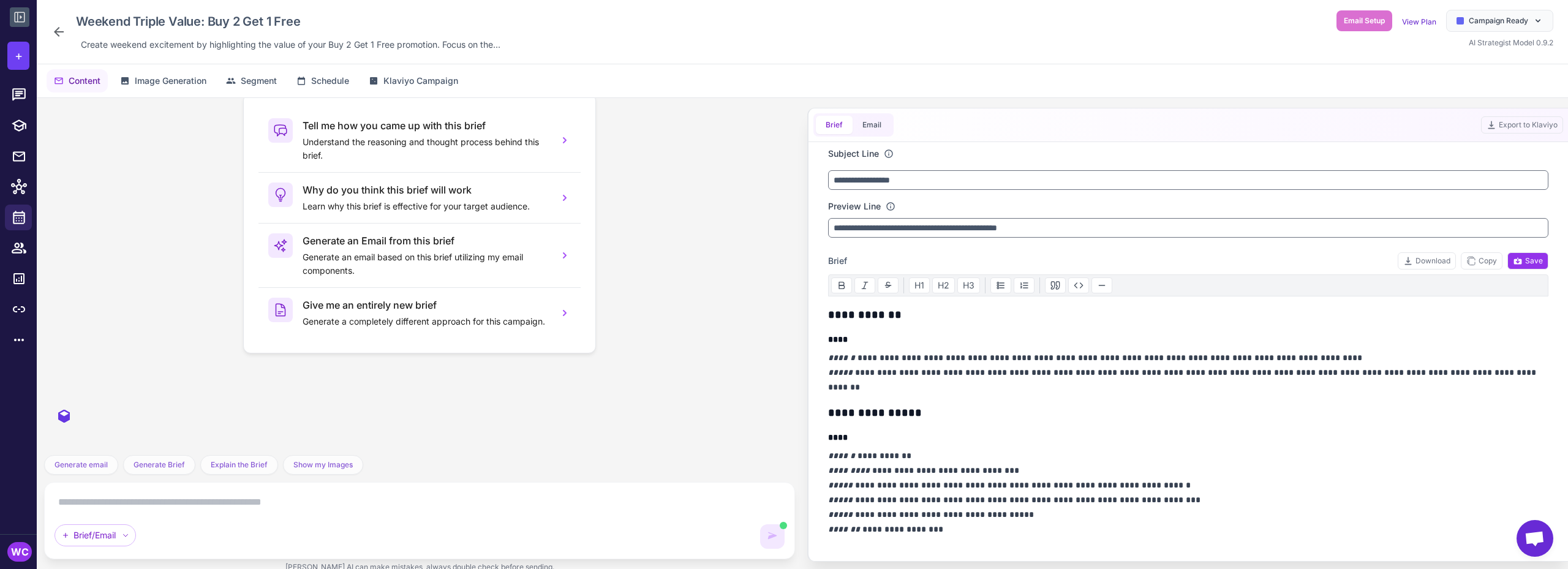
scroll to position [219, 0]
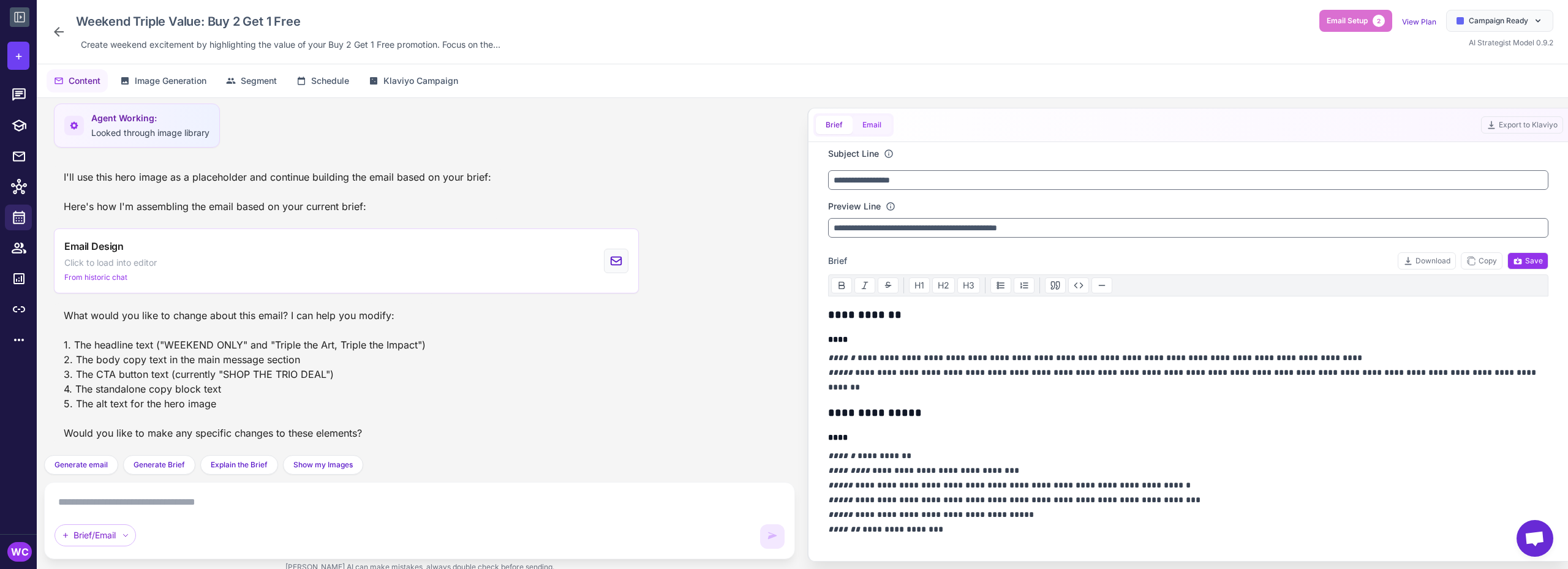
click at [877, 128] on button "Email" at bounding box center [872, 124] width 39 height 18
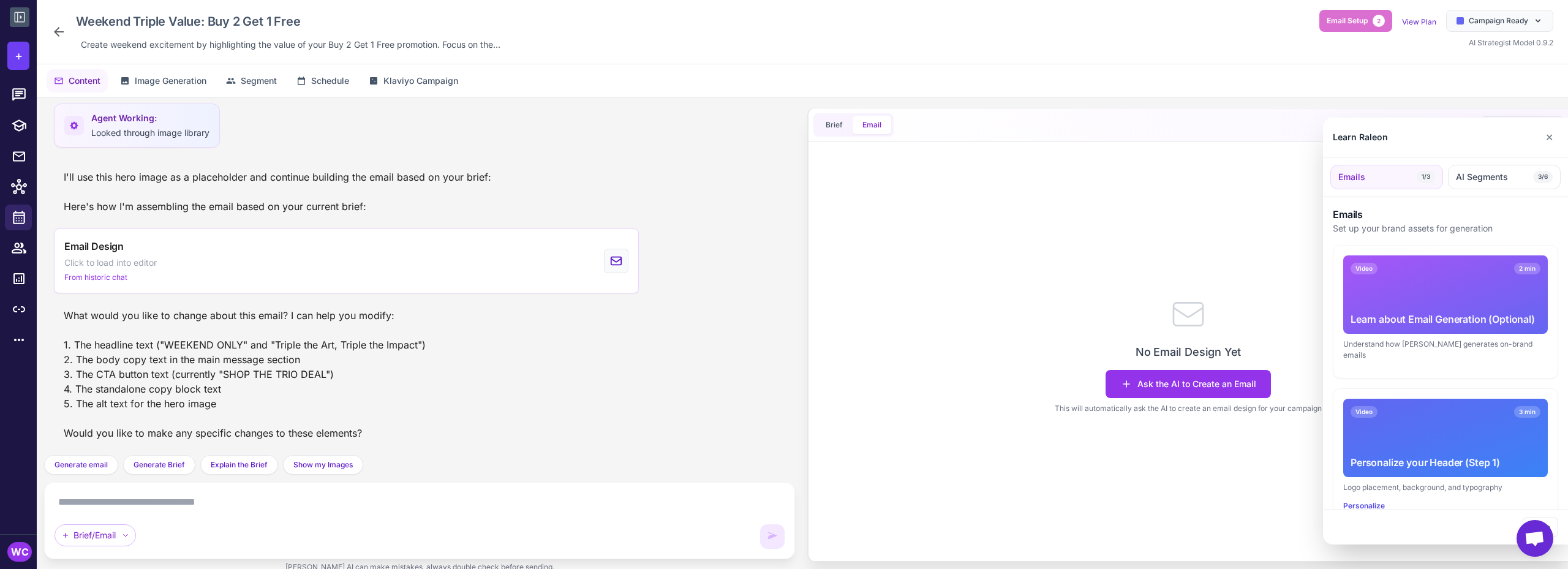
click at [210, 509] on div at bounding box center [784, 284] width 1568 height 569
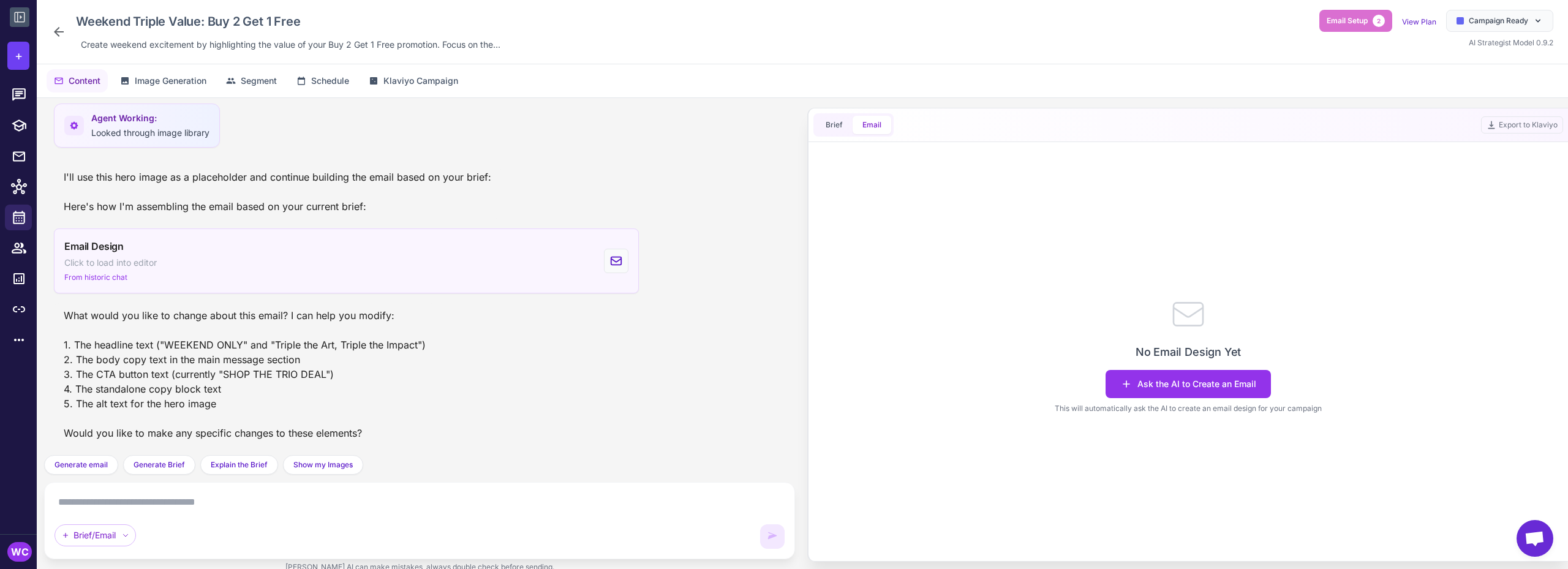
click at [386, 247] on div "Email Design Click to load into editor From historic chat" at bounding box center [346, 261] width 585 height 64
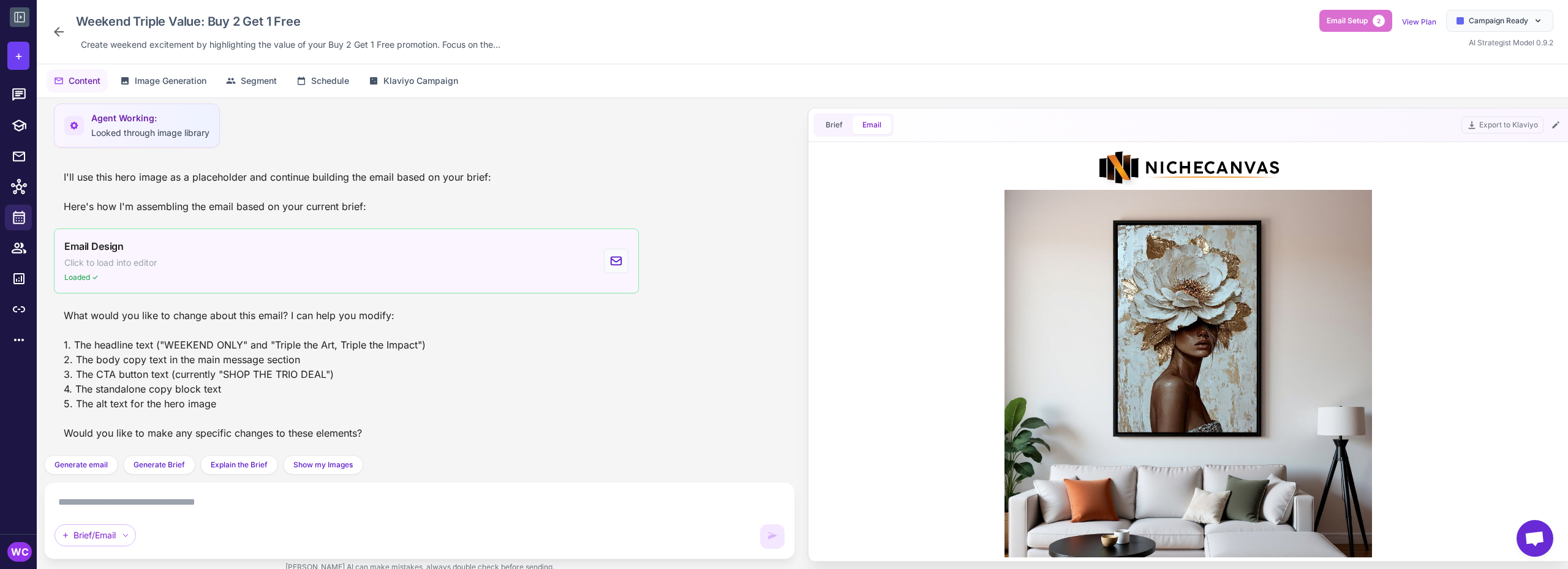
scroll to position [0, 0]
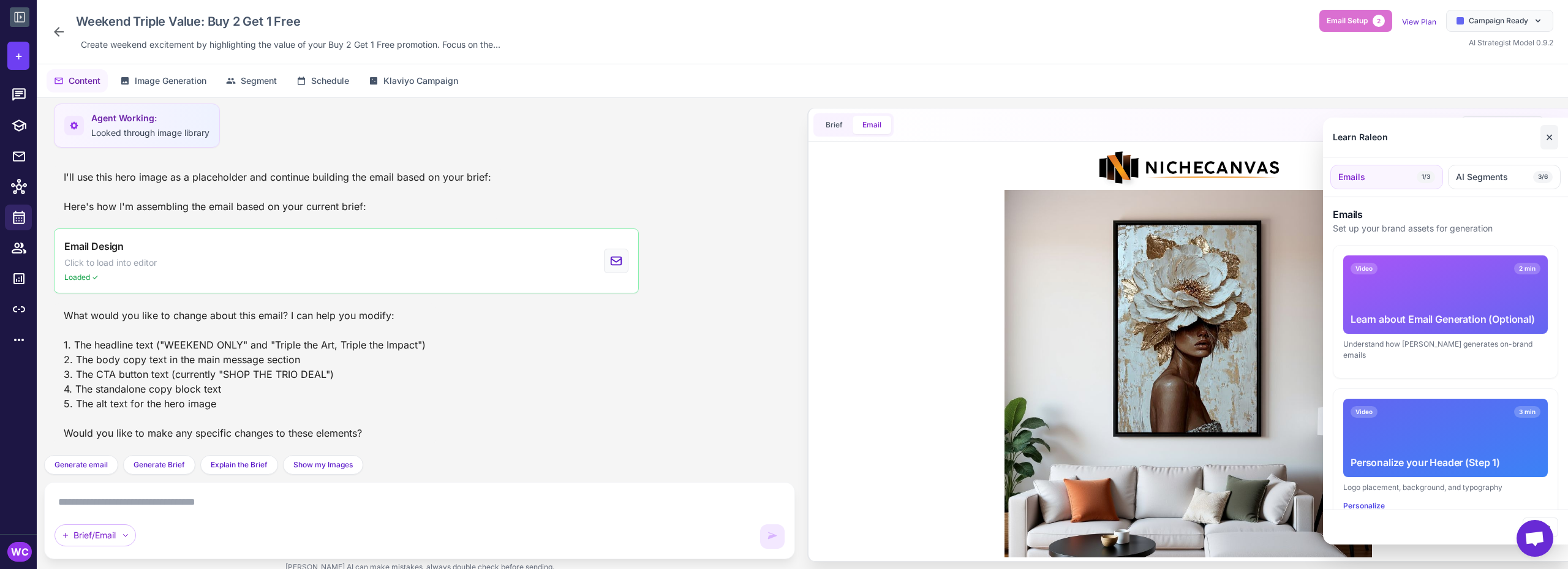
click at [1543, 137] on button "✕" at bounding box center [1549, 138] width 18 height 25
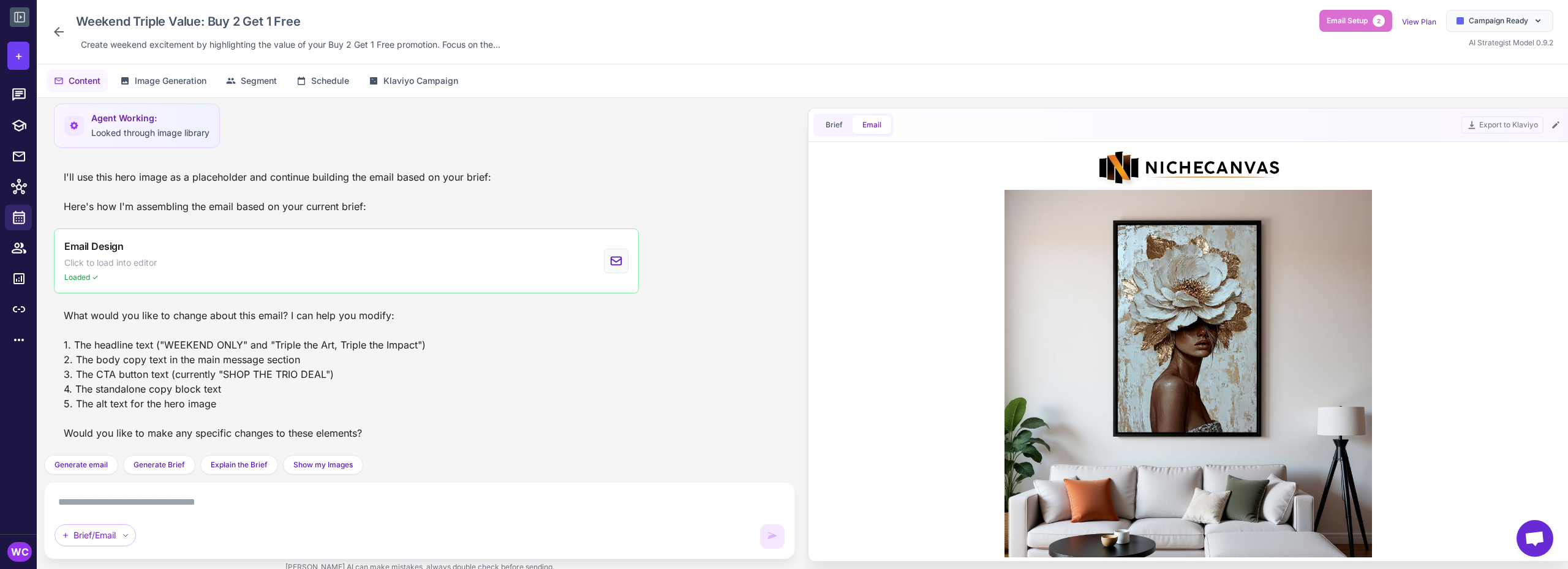
click at [63, 32] on icon at bounding box center [59, 31] width 9 height 9
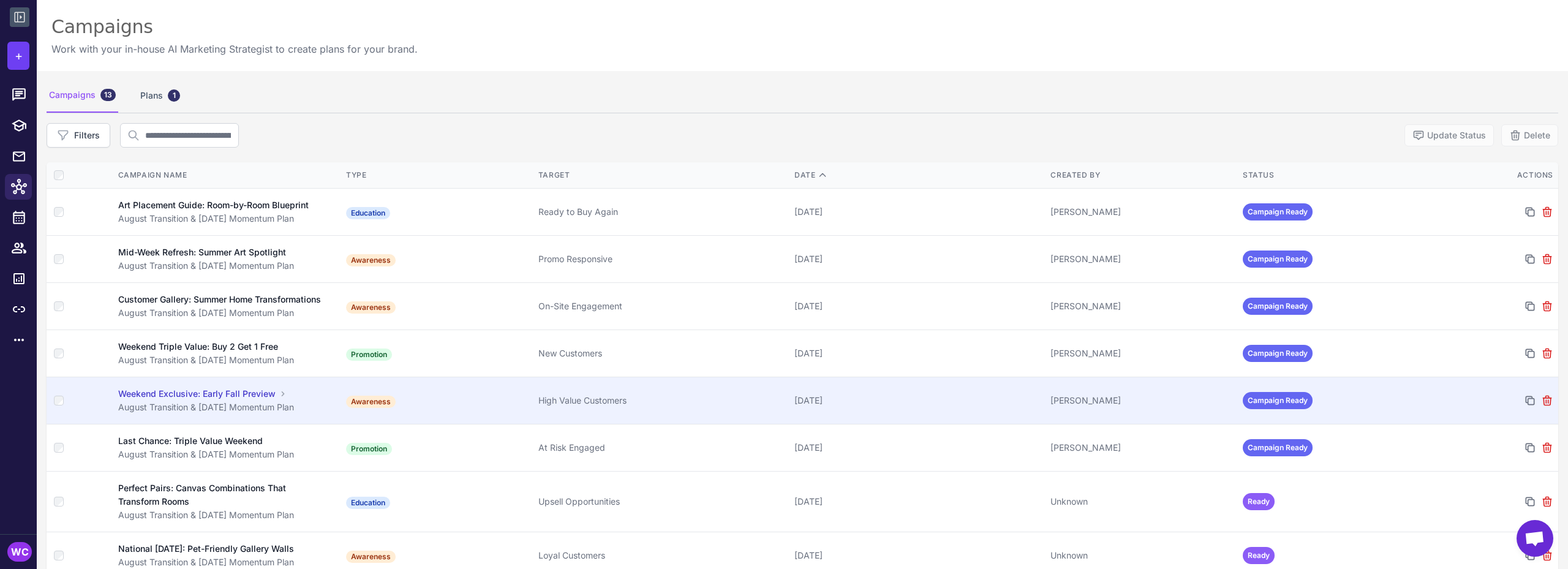
click at [203, 400] on div "Weekend Exclusive: Early Fall Preview" at bounding box center [197, 394] width 157 height 13
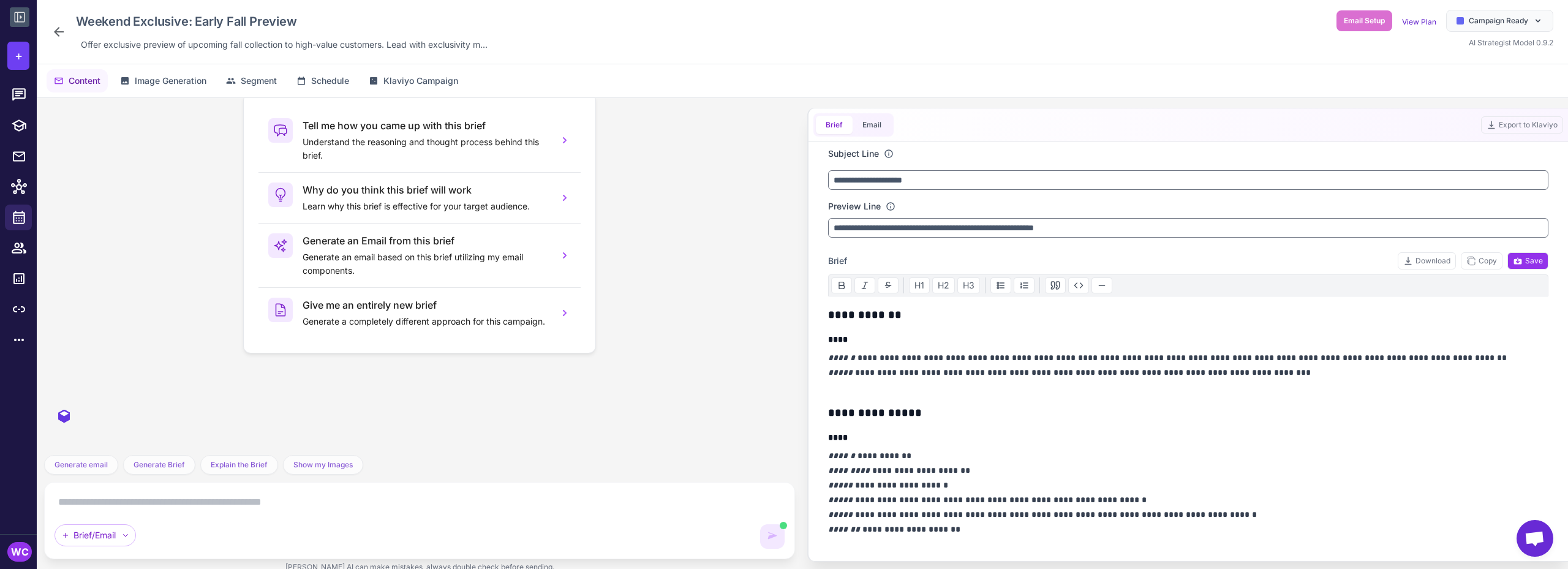
scroll to position [326, 0]
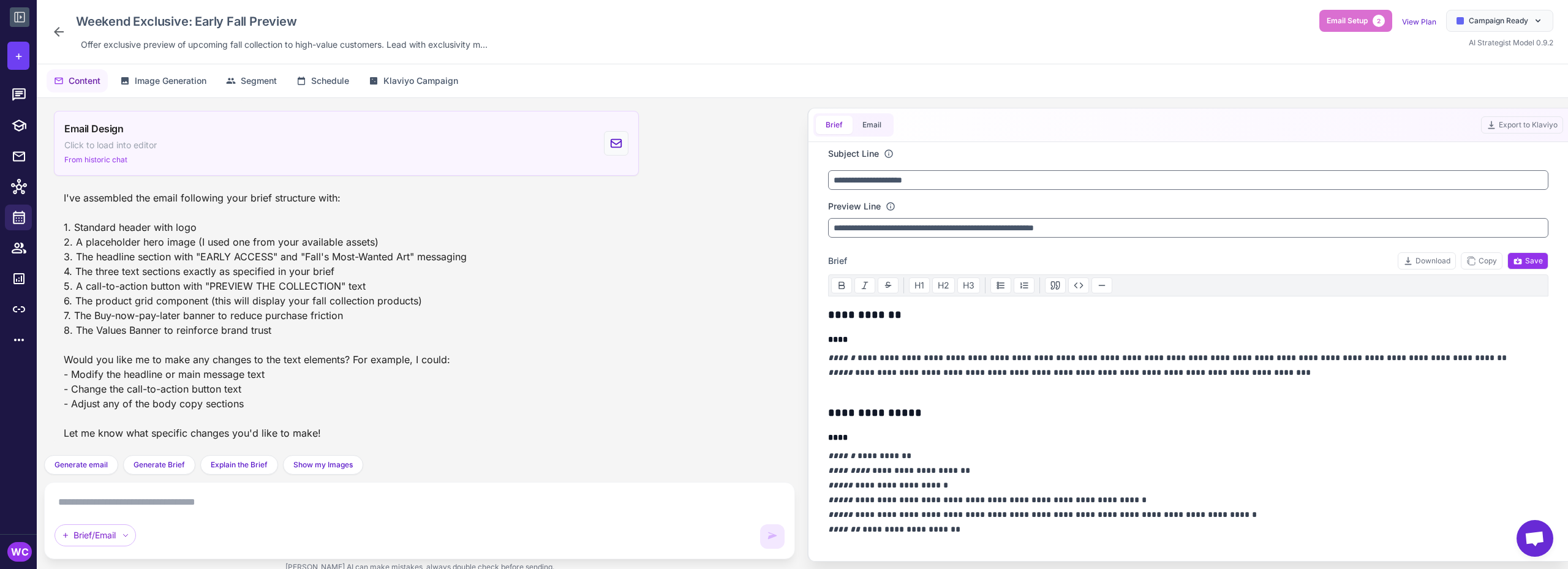
click at [445, 119] on div "Email Design Click to load into editor From historic chat" at bounding box center [346, 143] width 585 height 64
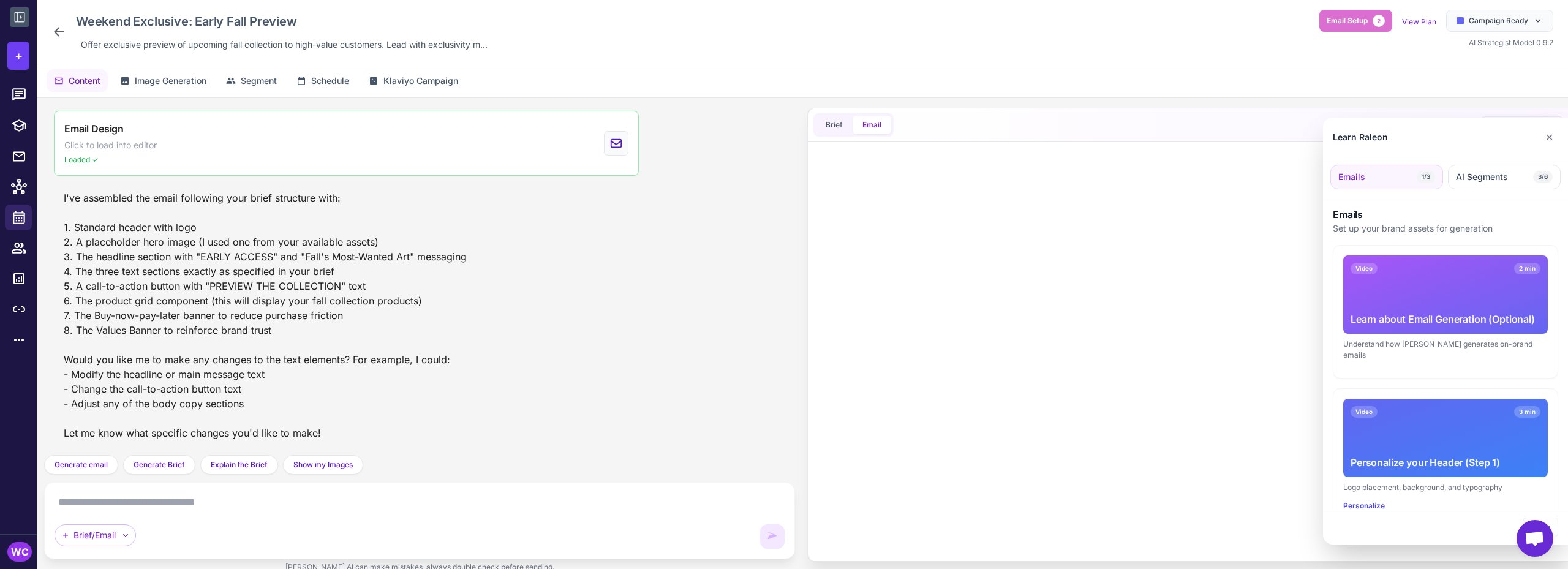
click at [872, 125] on div at bounding box center [784, 284] width 1568 height 569
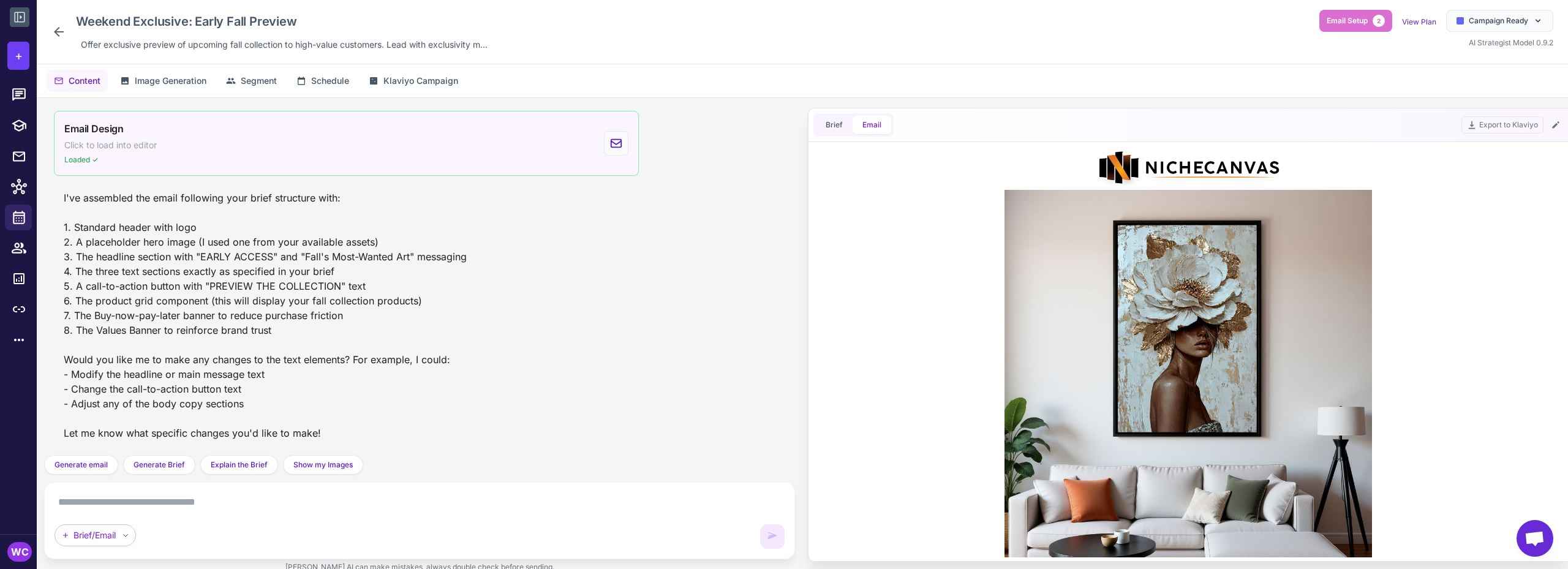
scroll to position [0, 0]
click at [548, 144] on div "Email Design Click to load into editor Loaded ✓" at bounding box center [346, 143] width 585 height 64
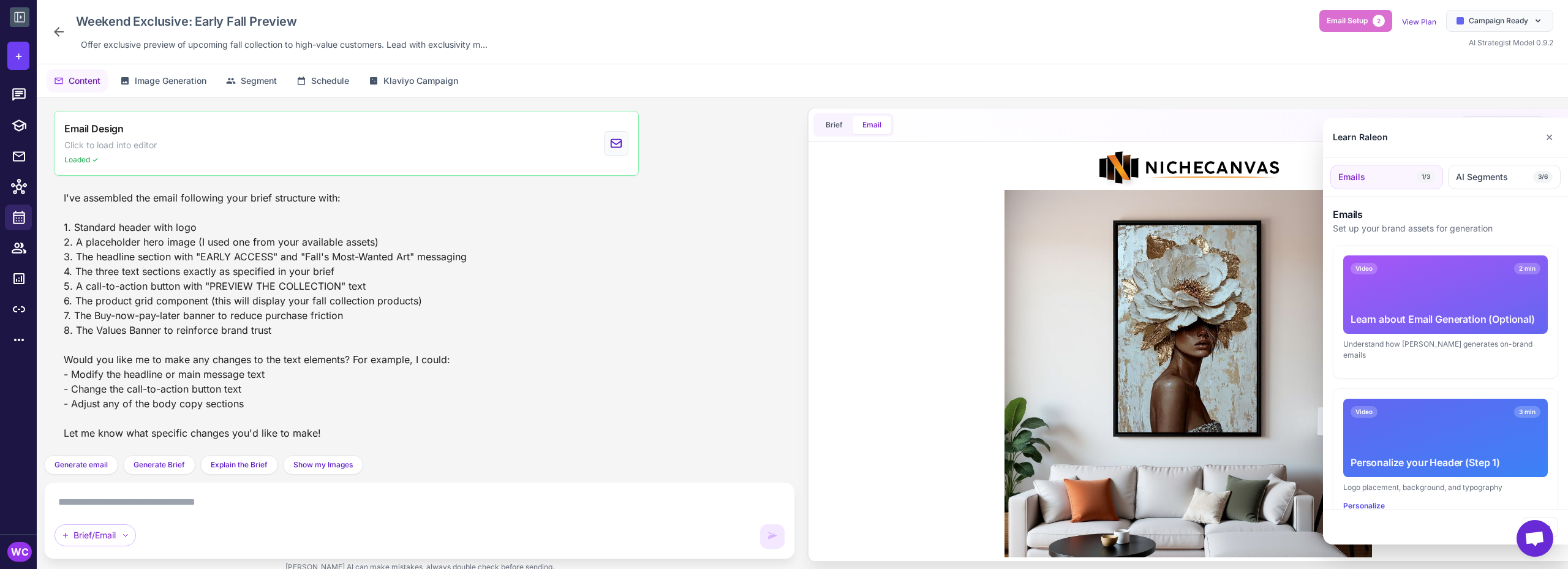
click at [893, 262] on div at bounding box center [784, 284] width 1568 height 569
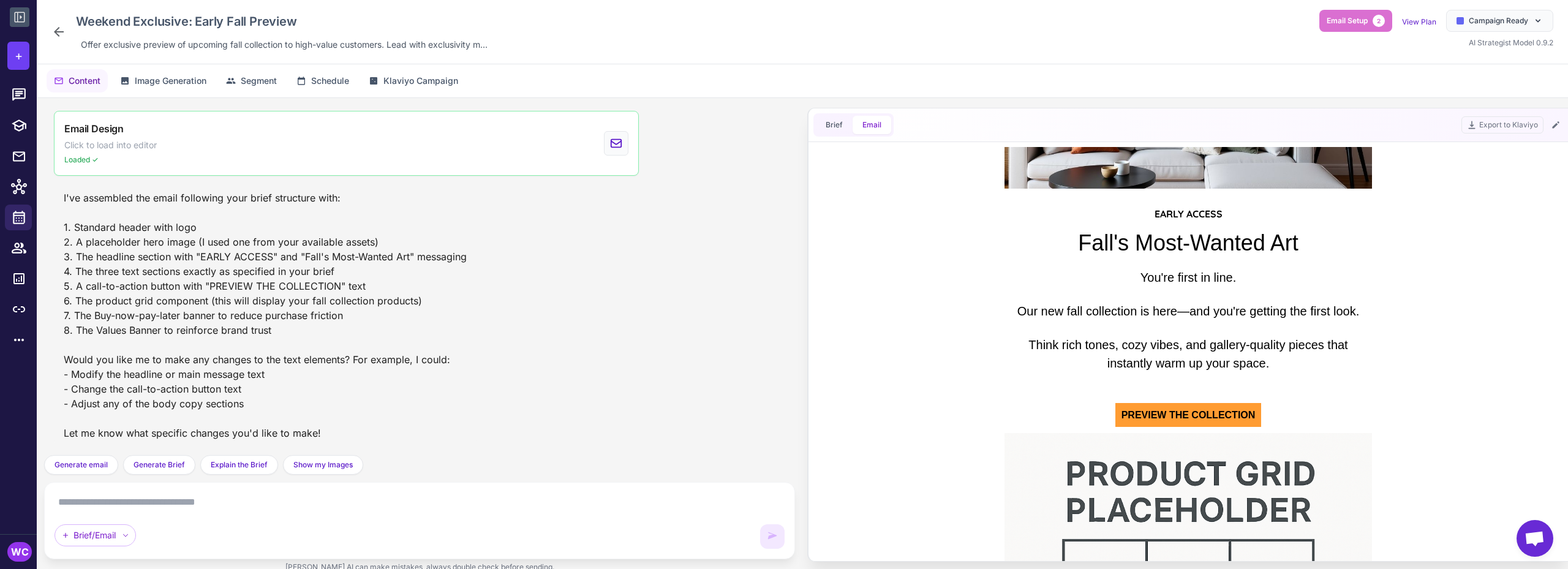
scroll to position [367, 0]
click at [57, 33] on icon at bounding box center [58, 31] width 14 height 14
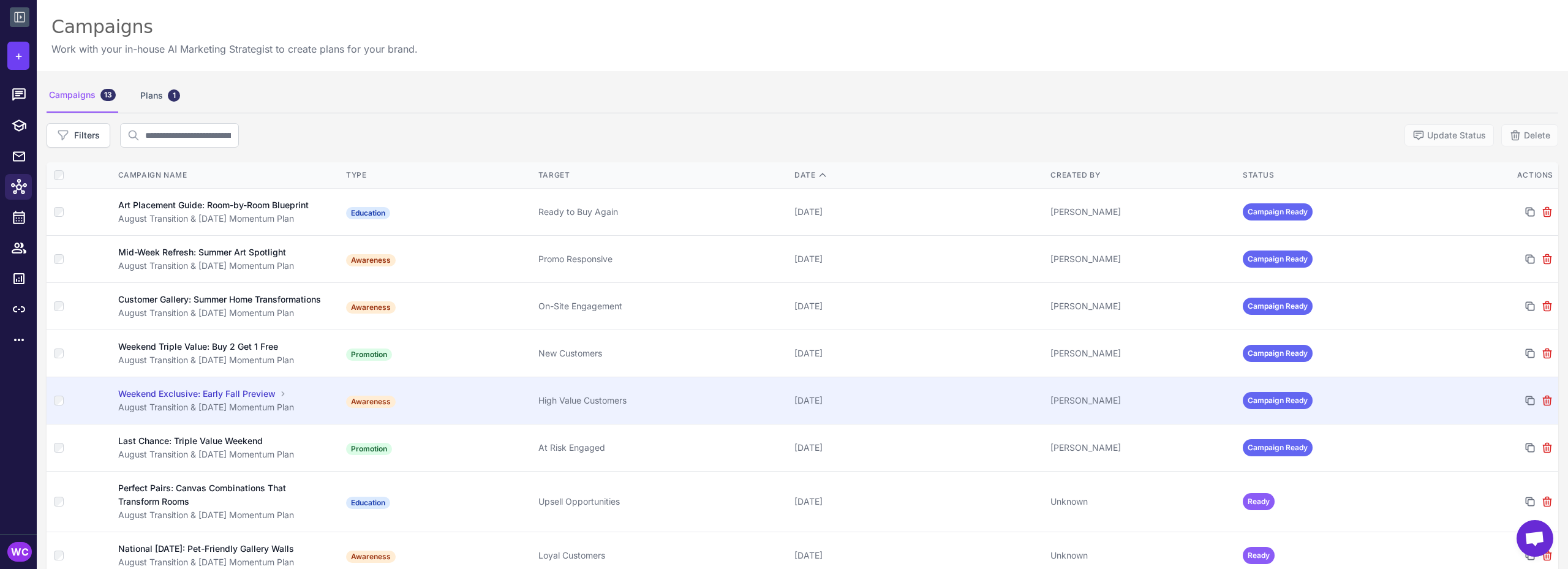
click at [433, 424] on td "Awareness" at bounding box center [437, 401] width 193 height 47
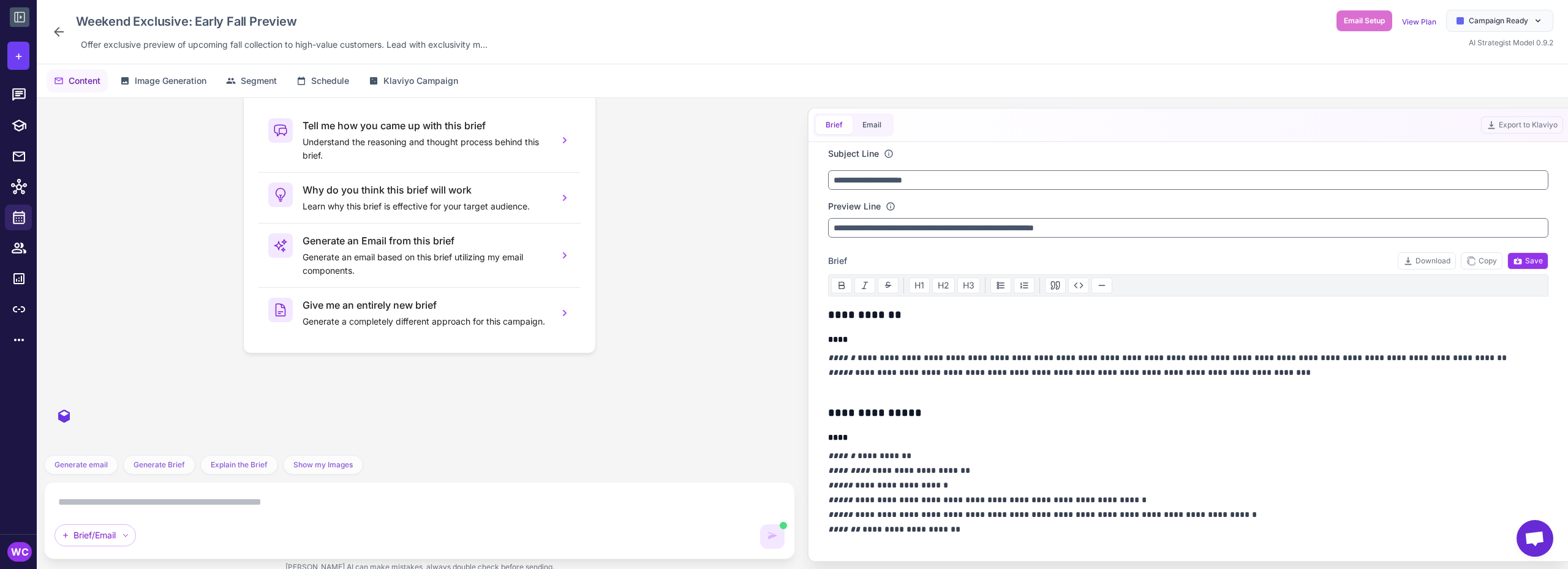
scroll to position [326, 0]
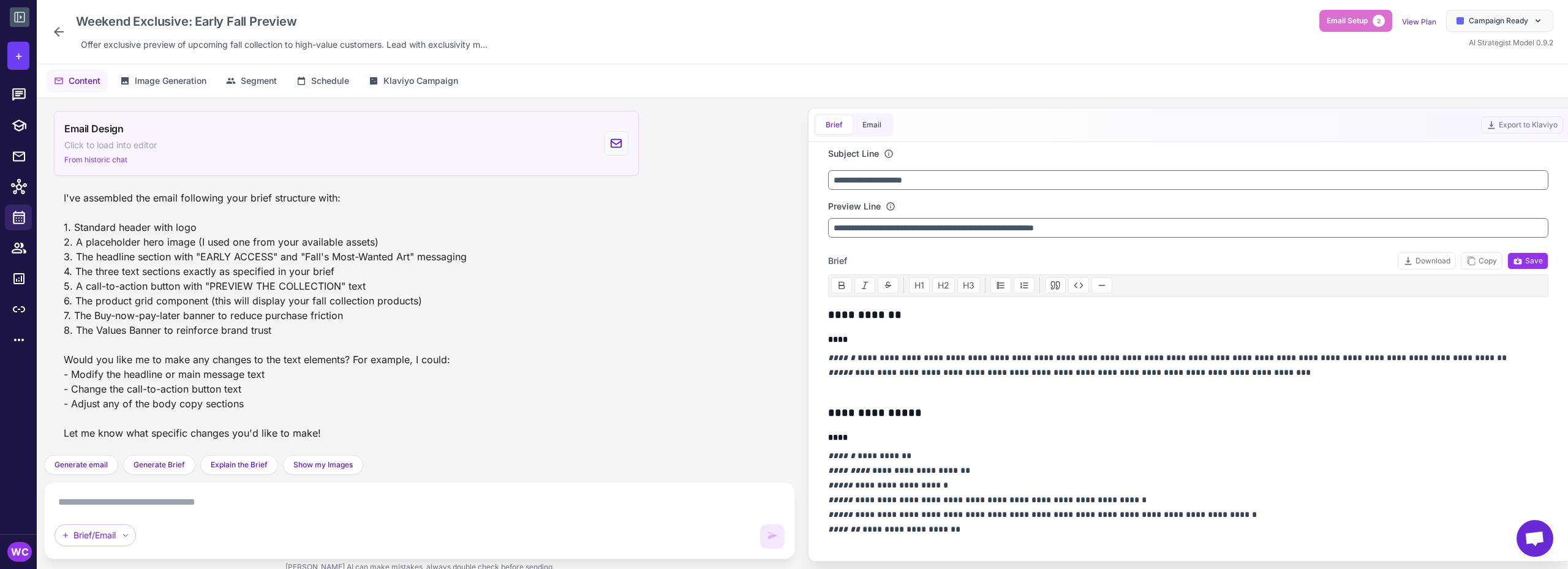
click at [293, 145] on div "Email Design Click to load into editor From historic chat" at bounding box center [346, 143] width 585 height 64
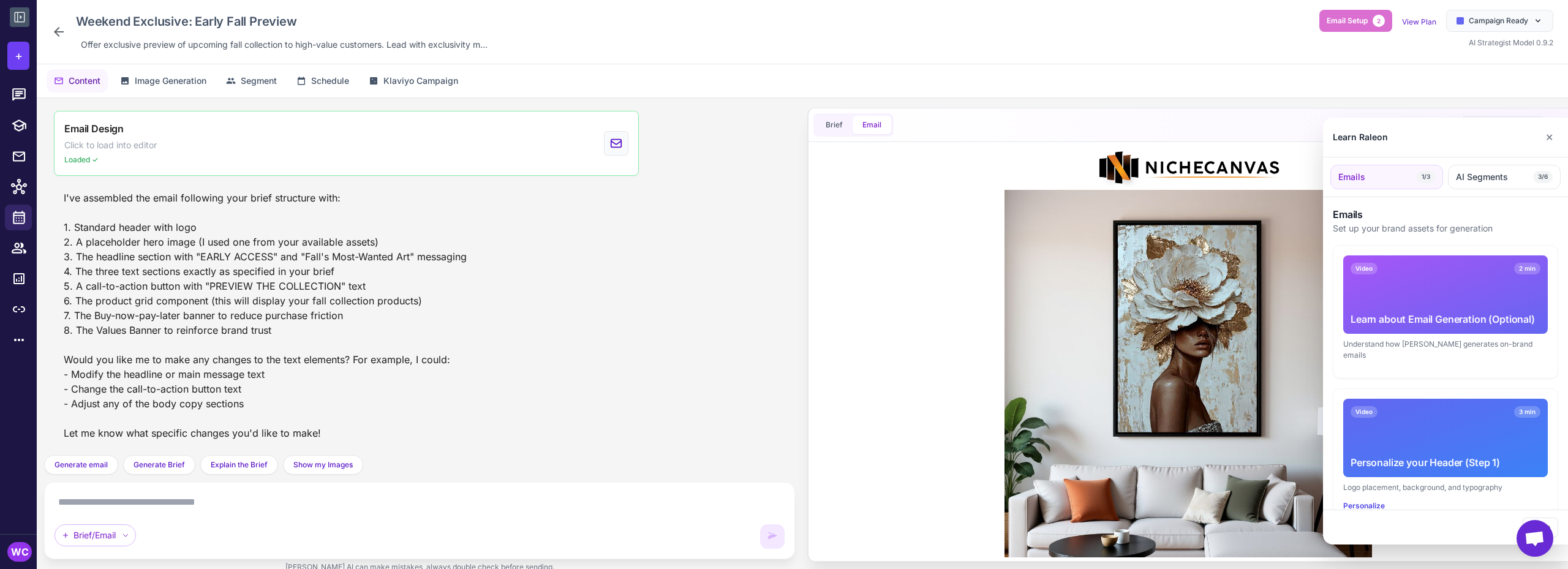
scroll to position [0, 0]
click at [909, 255] on div at bounding box center [784, 284] width 1568 height 569
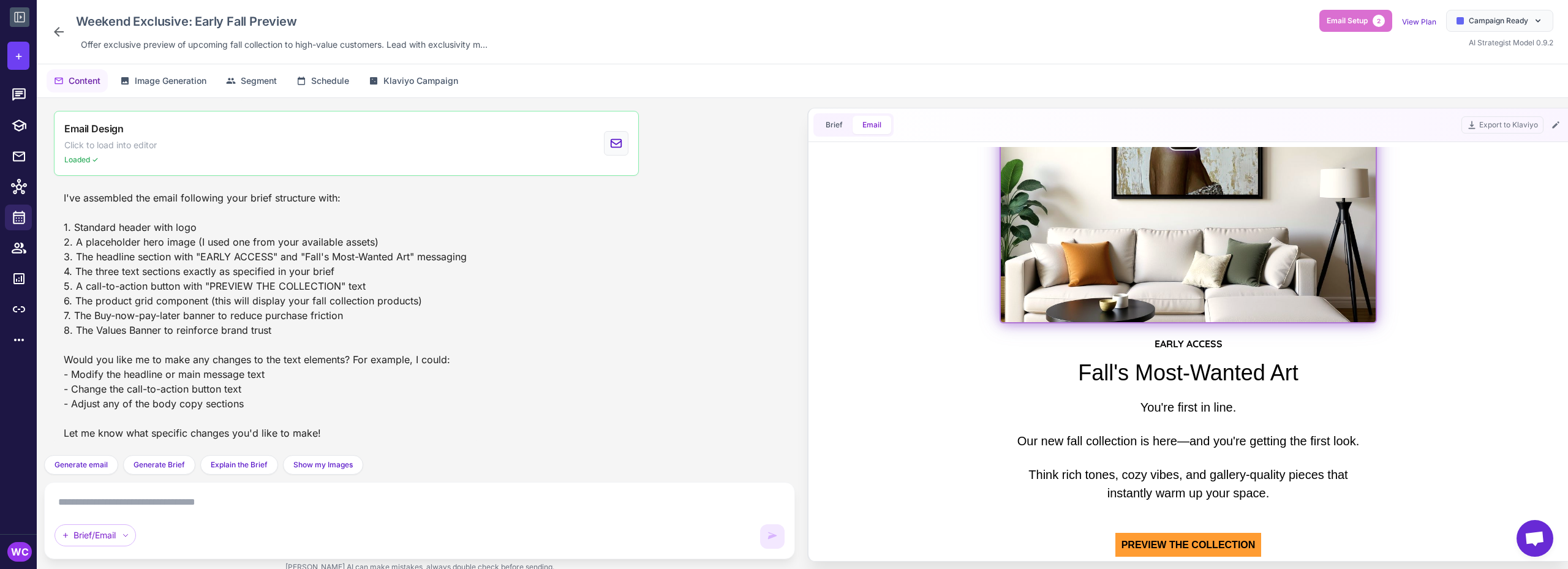
scroll to position [245, 0]
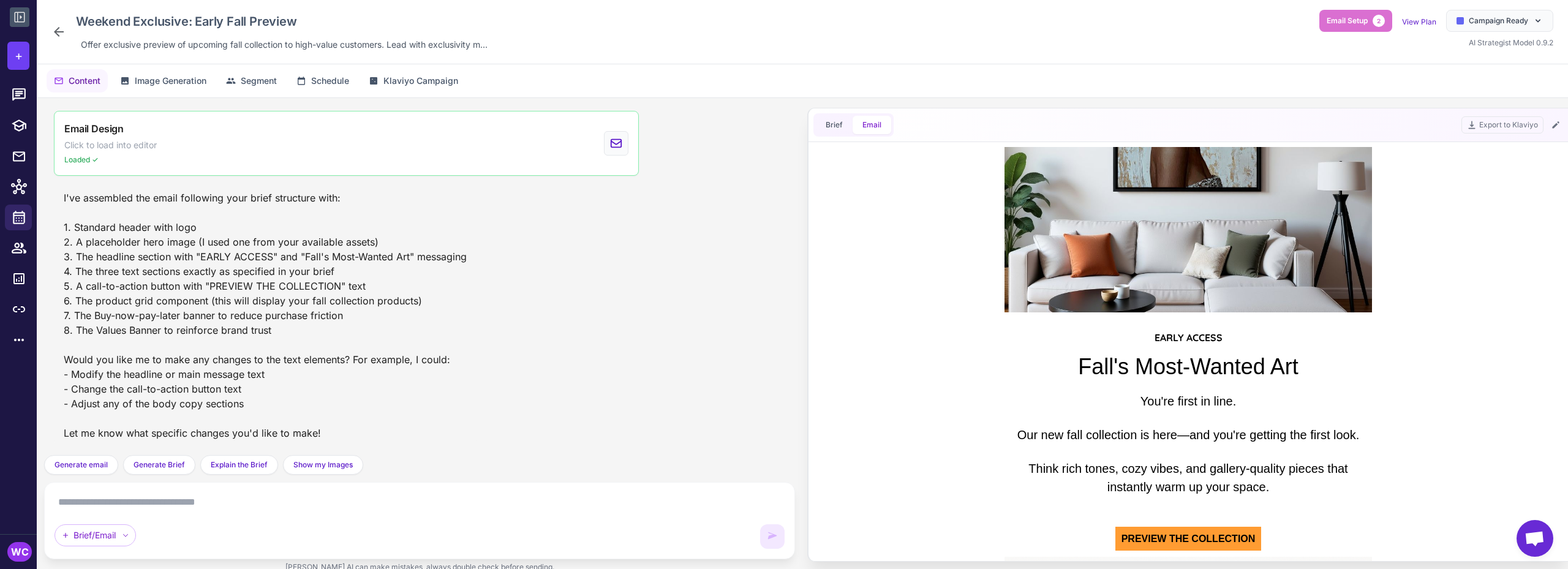
click at [56, 33] on icon at bounding box center [59, 31] width 9 height 9
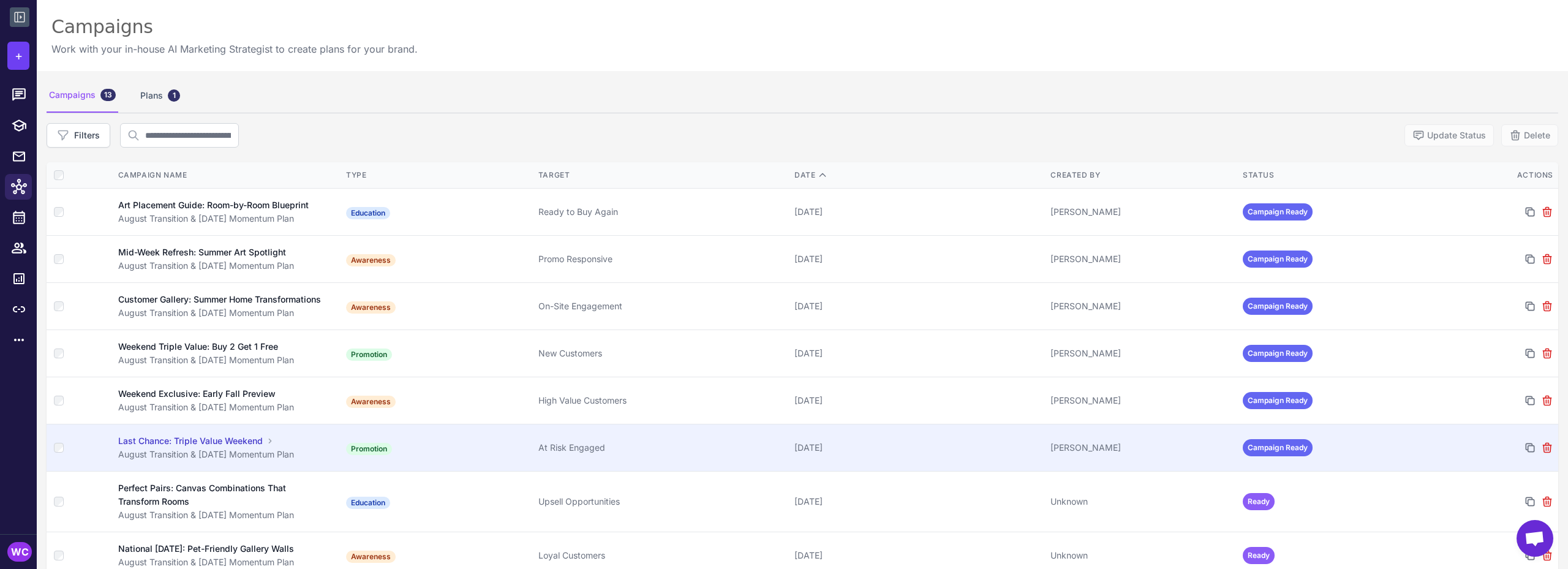
click at [231, 461] on div "August Transition & [DATE] Momentum Plan" at bounding box center [226, 454] width 215 height 13
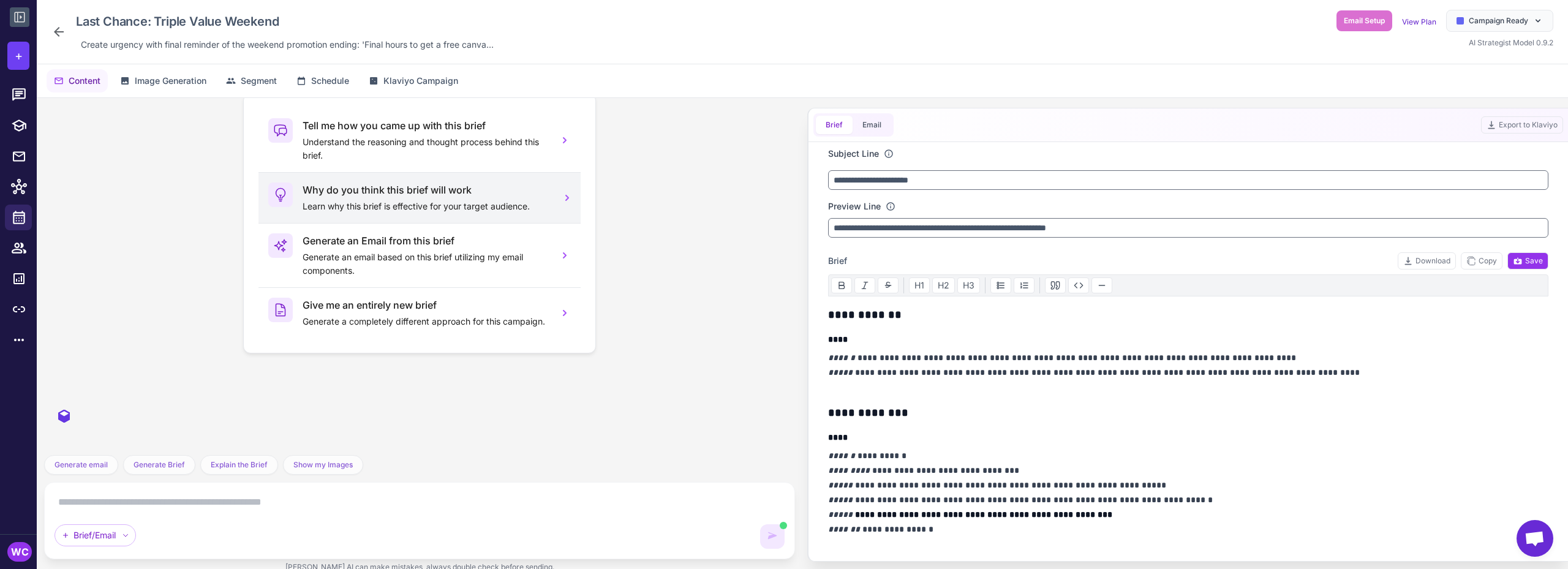
scroll to position [292, 0]
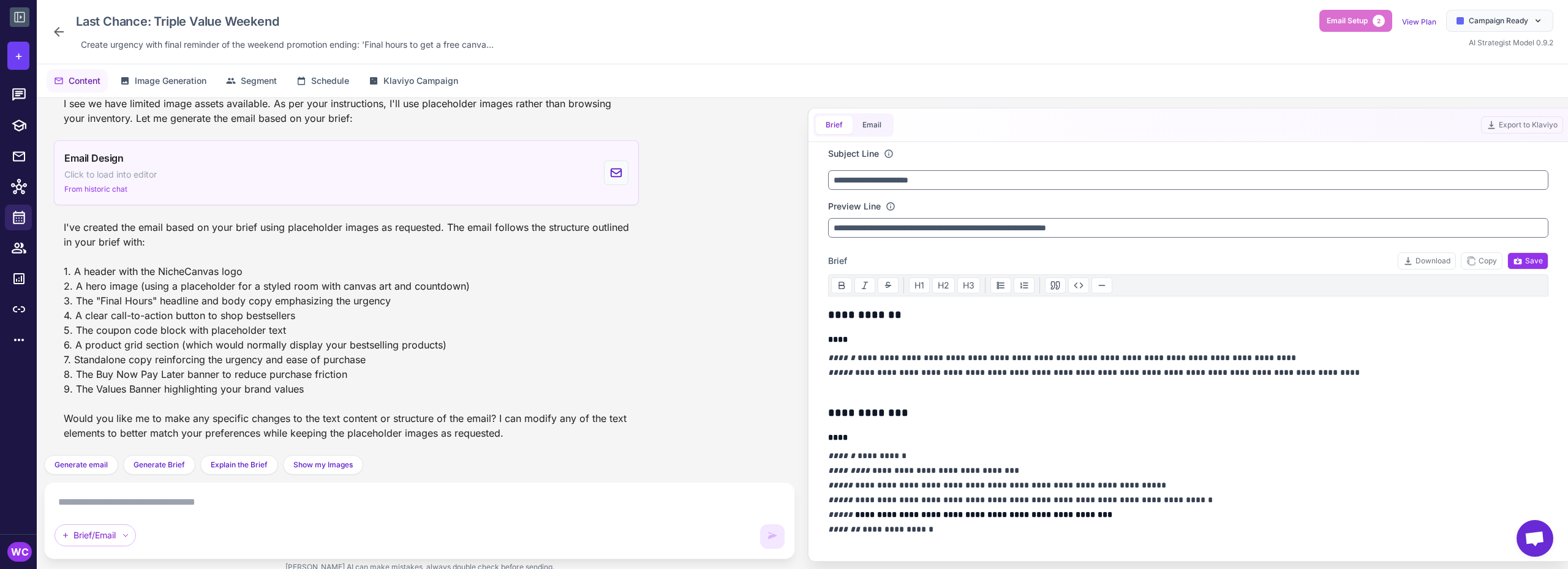
click at [377, 182] on div "Email Design Click to load into editor From historic chat" at bounding box center [346, 173] width 585 height 64
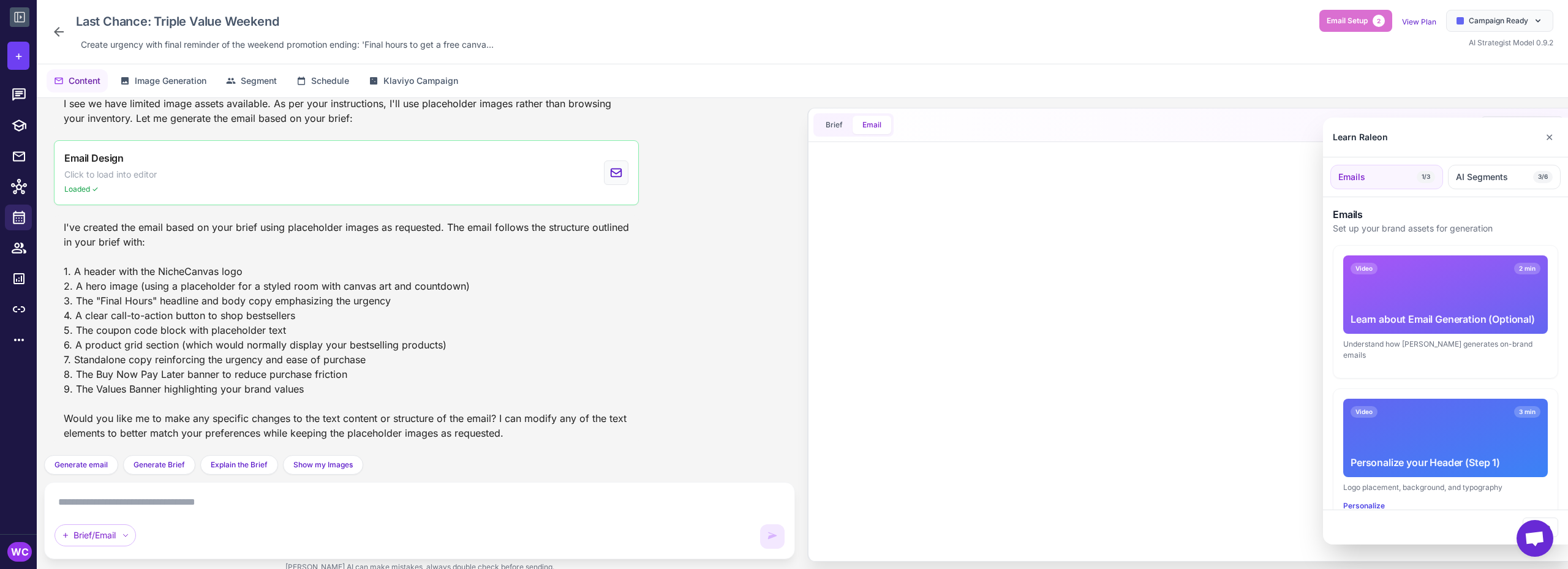
click at [965, 220] on div at bounding box center [784, 284] width 1568 height 569
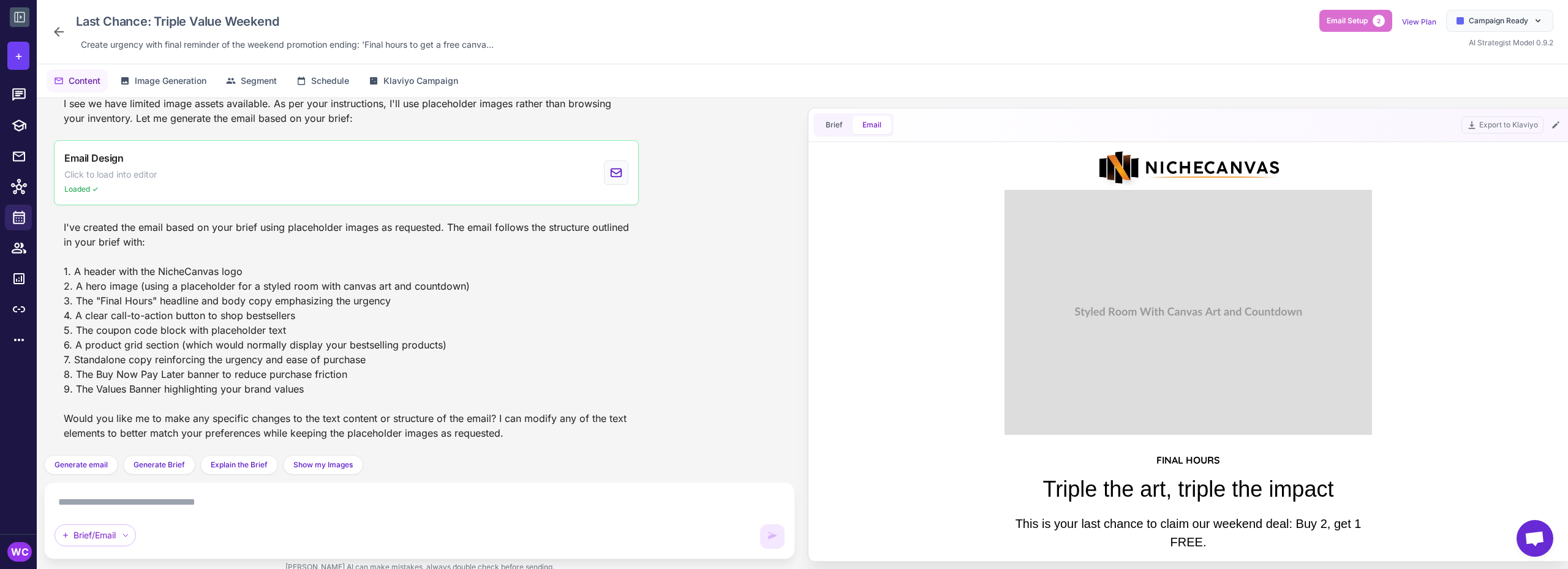
scroll to position [0, 0]
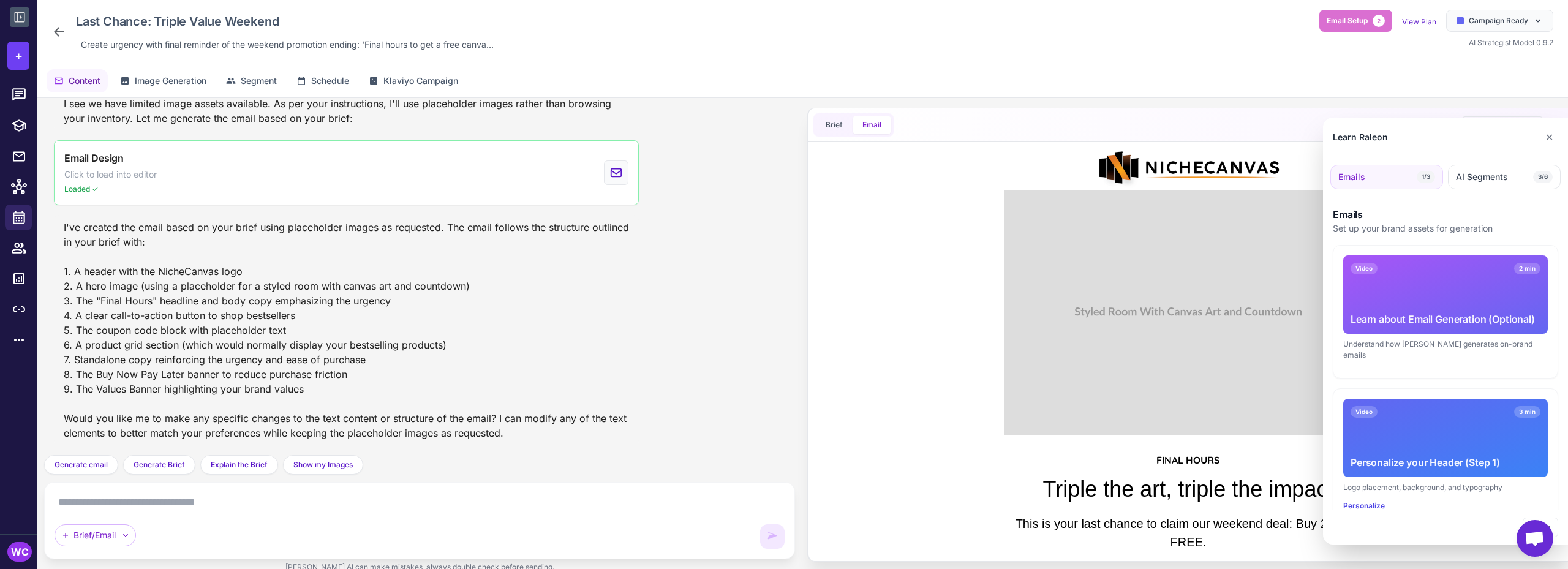
click at [942, 287] on div at bounding box center [784, 284] width 1568 height 569
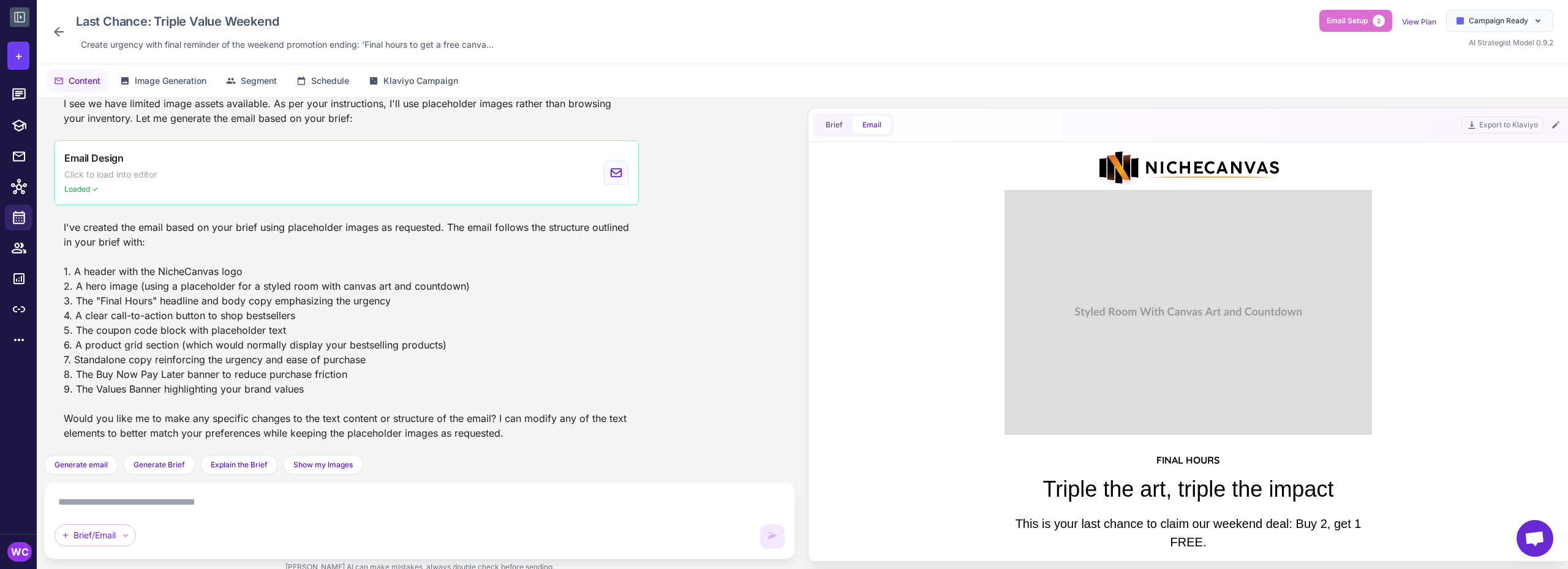
click at [60, 24] on div "Last Chance: Triple Value Weekend Create urgency with final reminder of the wee…" at bounding box center [274, 31] width 447 height 44
click at [60, 30] on icon at bounding box center [58, 31] width 14 height 14
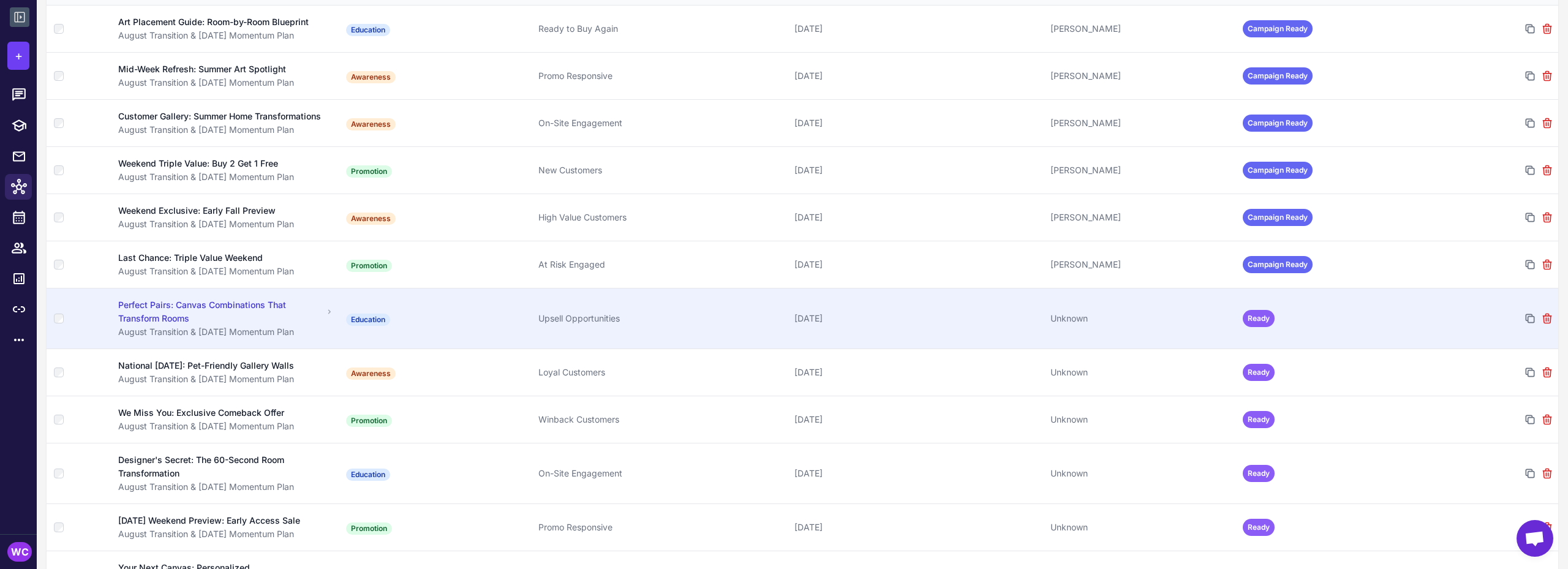
scroll to position [184, 0]
drag, startPoint x: 247, startPoint y: 325, endPoint x: 196, endPoint y: 326, distance: 51.0
click at [196, 324] on div "Perfect Pairs: Canvas Combinations That Transform Rooms" at bounding box center [221, 311] width 205 height 27
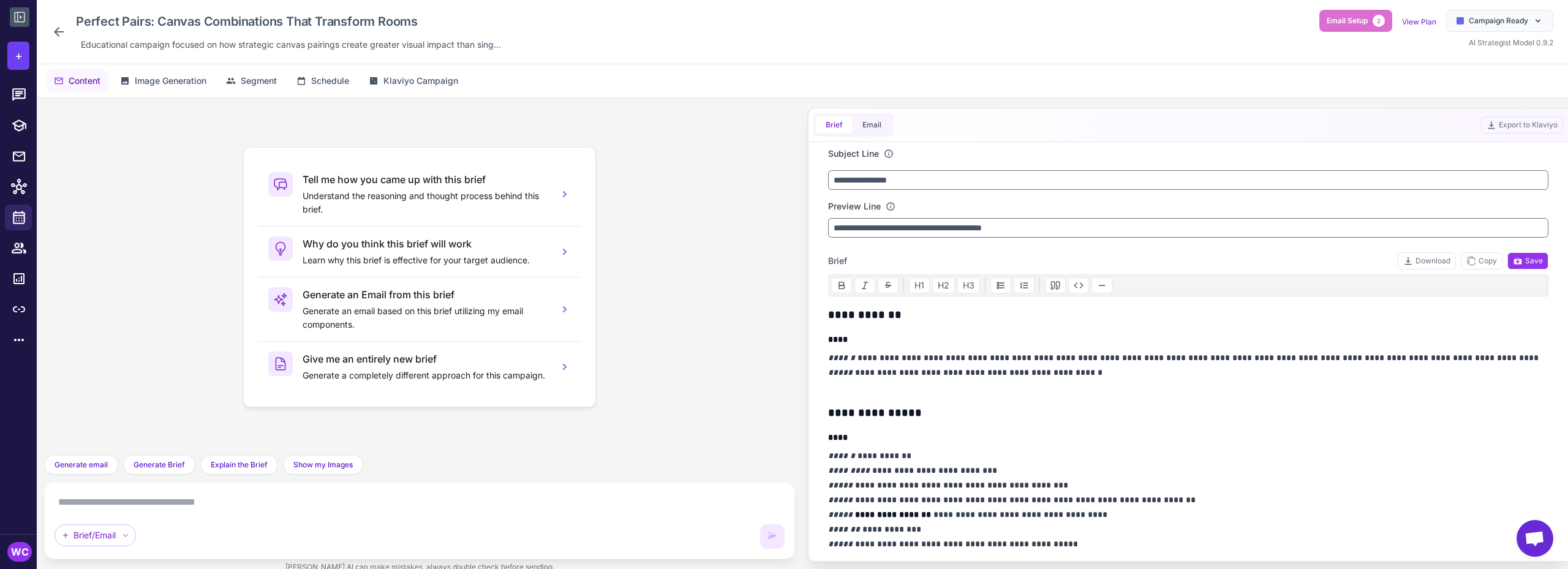
click at [213, 502] on textarea at bounding box center [419, 502] width 730 height 20
paste textarea "**********"
type textarea "**********"
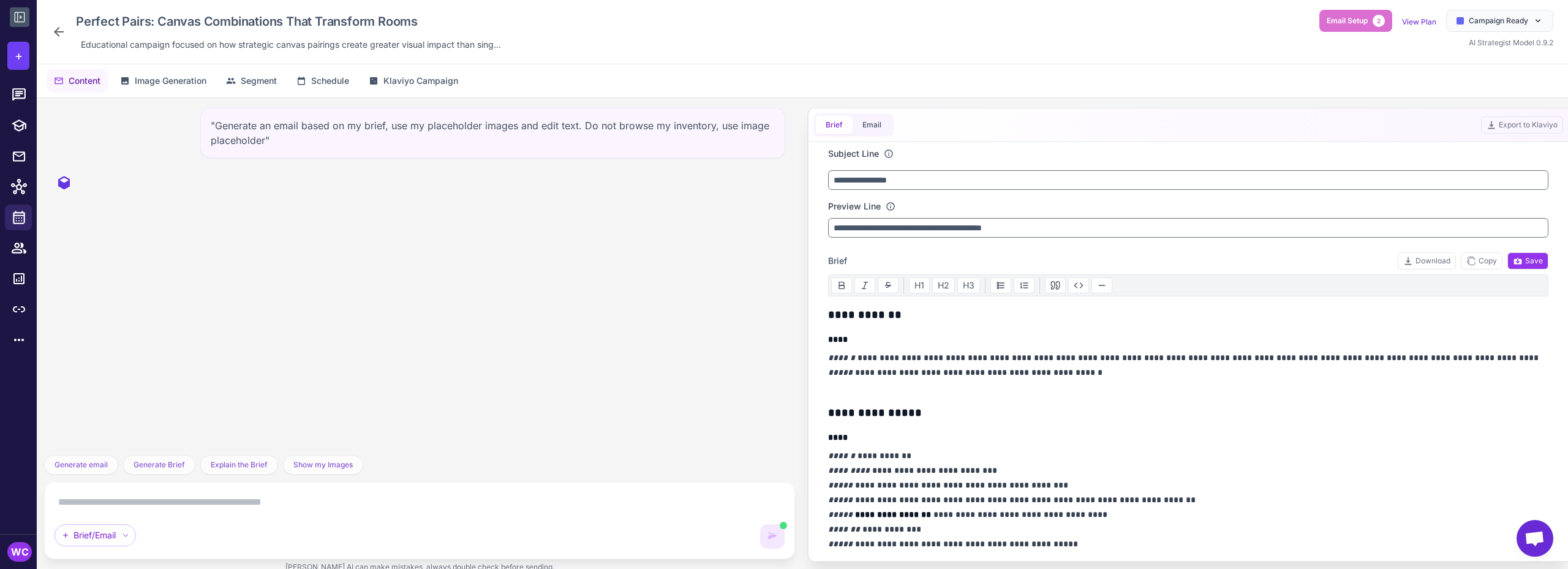
click at [59, 39] on div "Perfect Pairs: Canvas Combinations That Transform Rooms Educational campaign fo…" at bounding box center [278, 31] width 454 height 44
click at [60, 37] on icon at bounding box center [58, 31] width 14 height 14
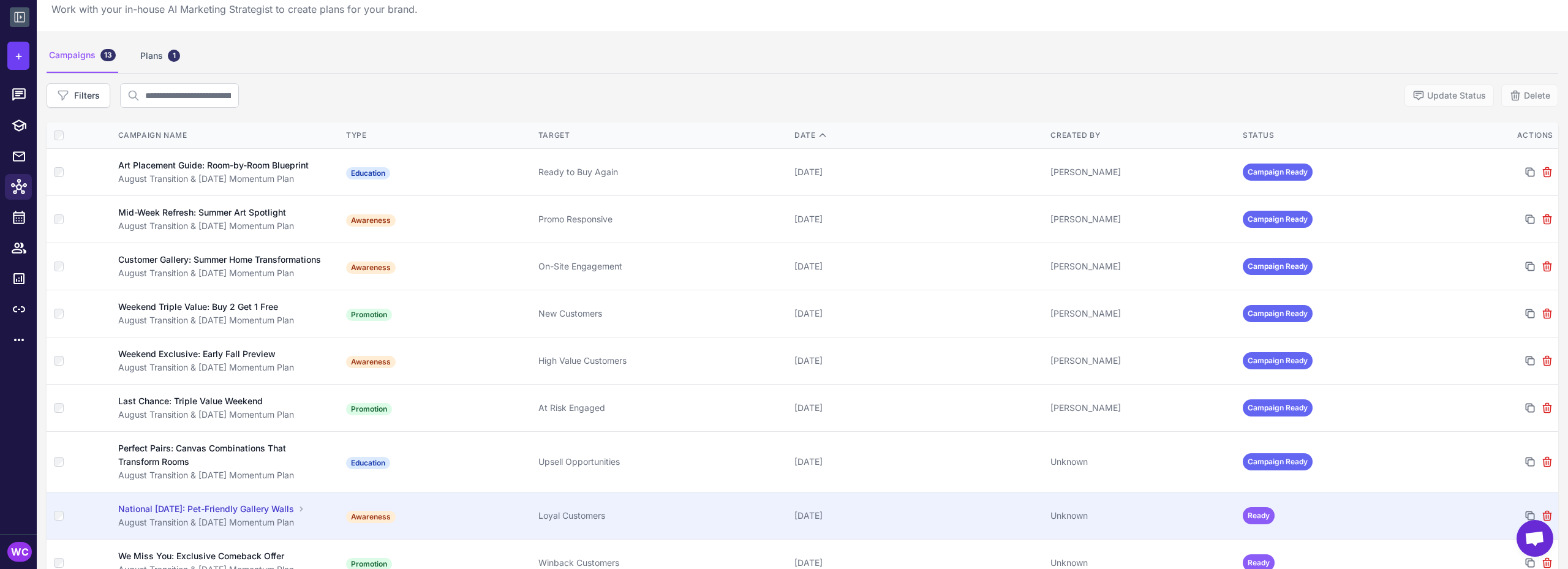
scroll to position [62, 0]
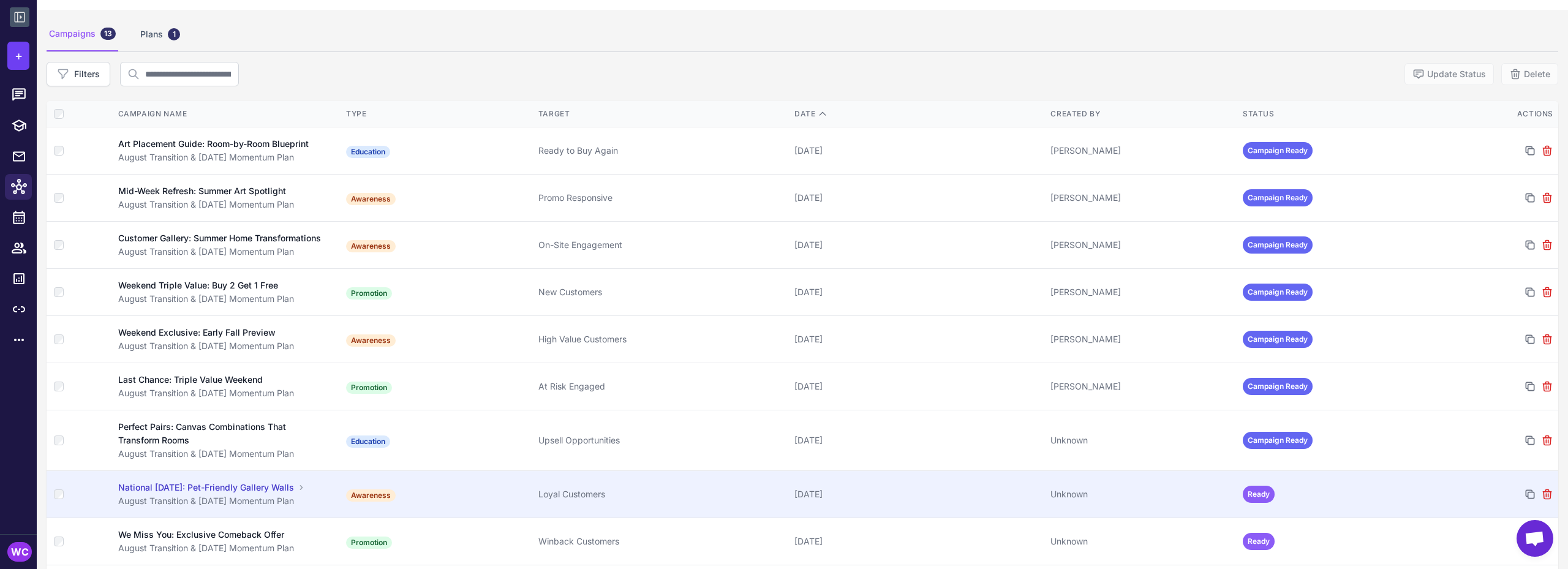
click at [154, 494] on div "National [DATE]: Pet-Friendly Gallery Walls" at bounding box center [206, 487] width 175 height 13
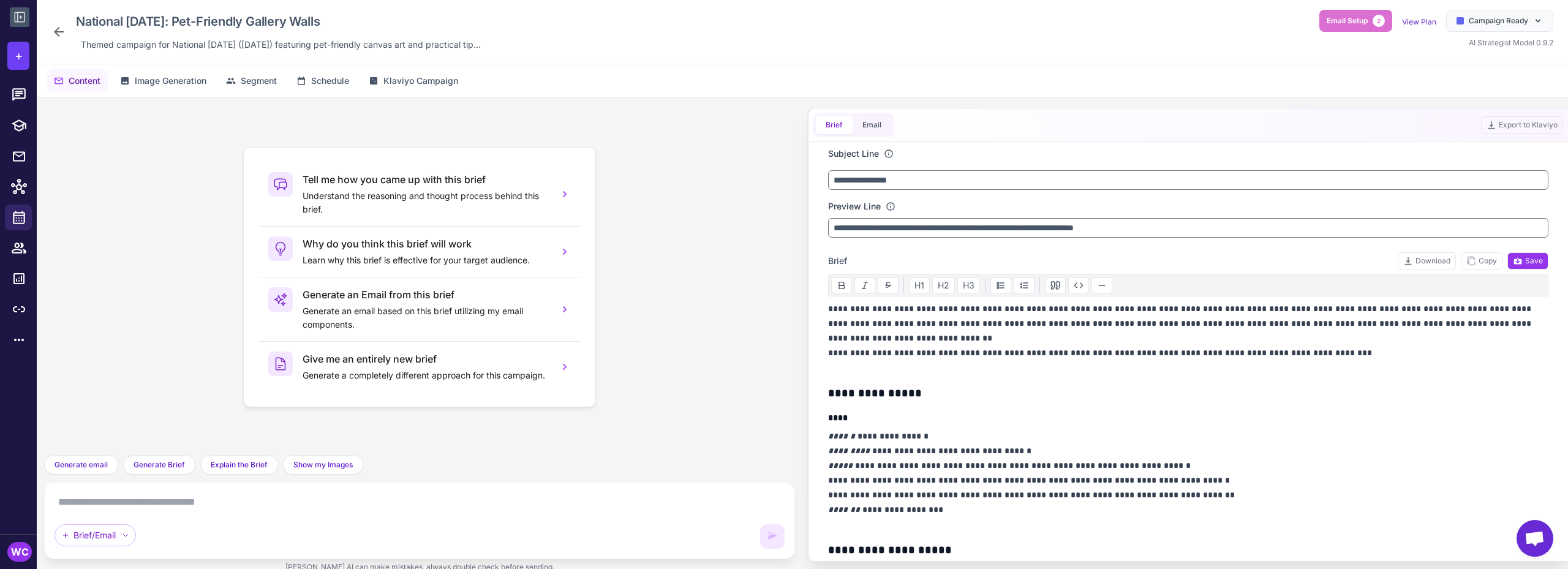
click at [138, 499] on textarea at bounding box center [419, 502] width 730 height 20
paste textarea "**********"
type textarea "**********"
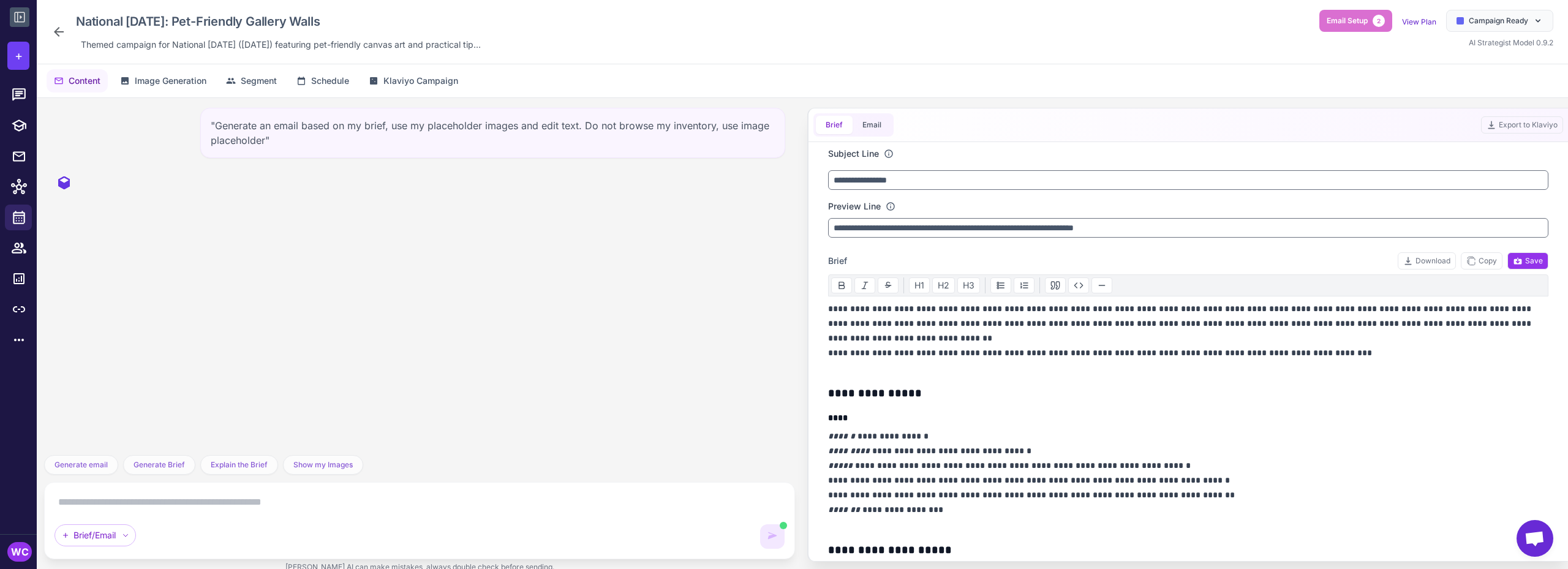
click at [53, 32] on icon at bounding box center [58, 31] width 14 height 14
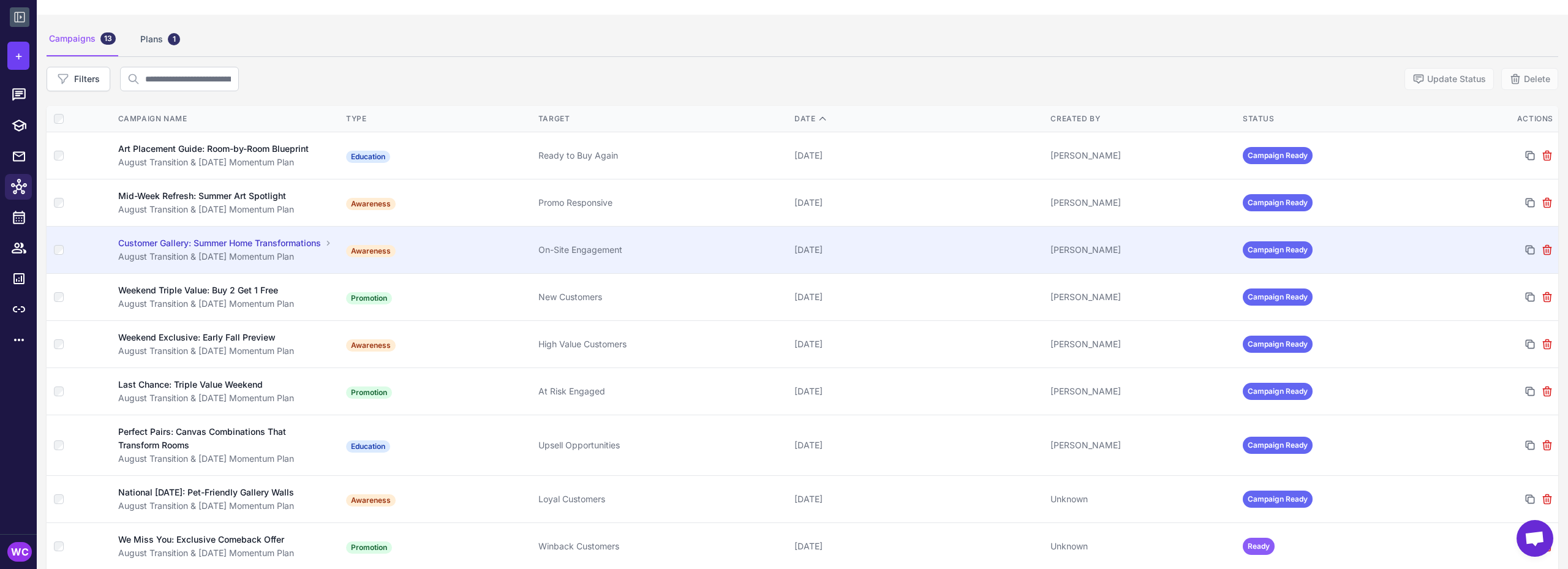
scroll to position [122, 0]
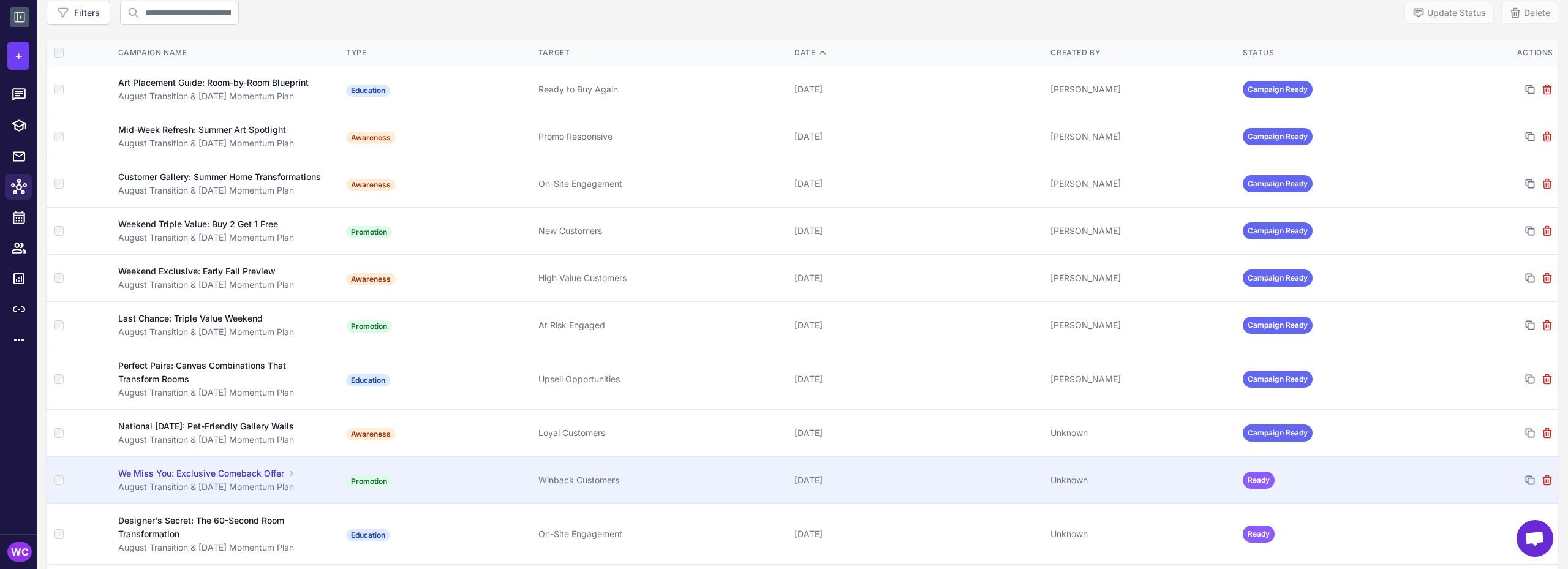
click at [172, 480] on div "We Miss You: Exclusive Comeback Offer" at bounding box center [201, 473] width 166 height 13
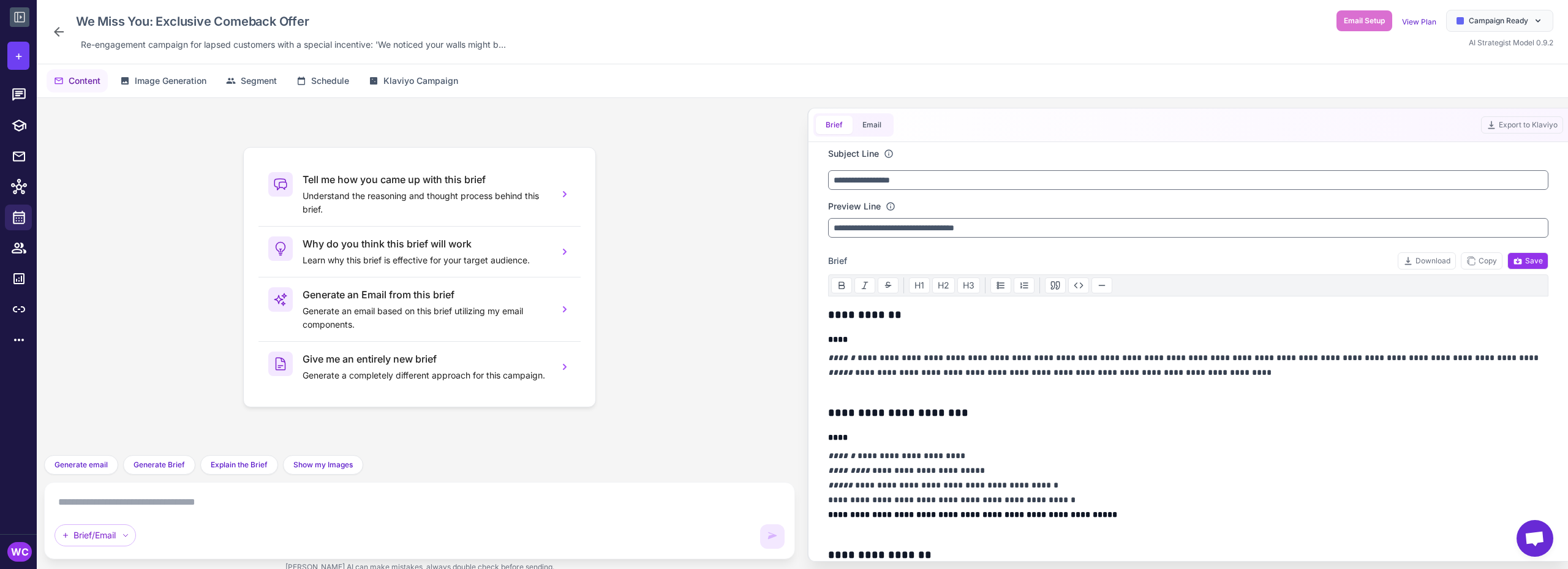
click at [122, 502] on textarea at bounding box center [419, 502] width 730 height 20
paste textarea "**********"
type textarea "**********"
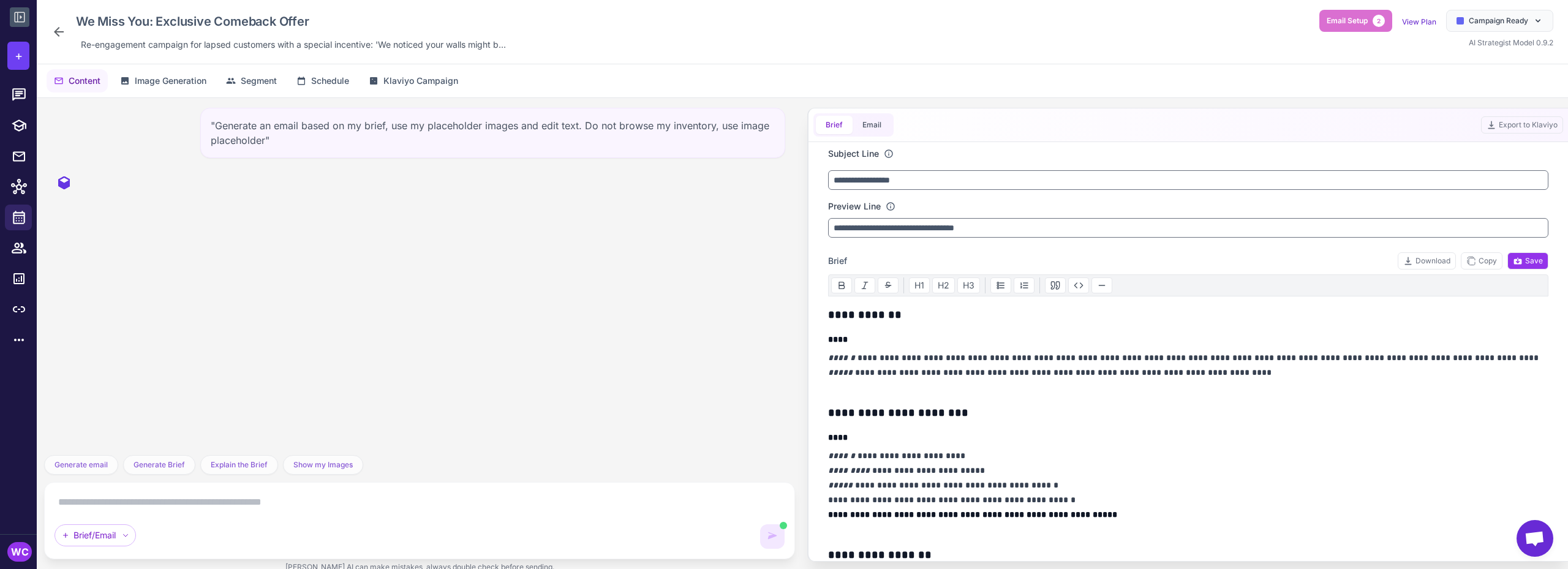
click at [56, 30] on icon at bounding box center [59, 31] width 9 height 9
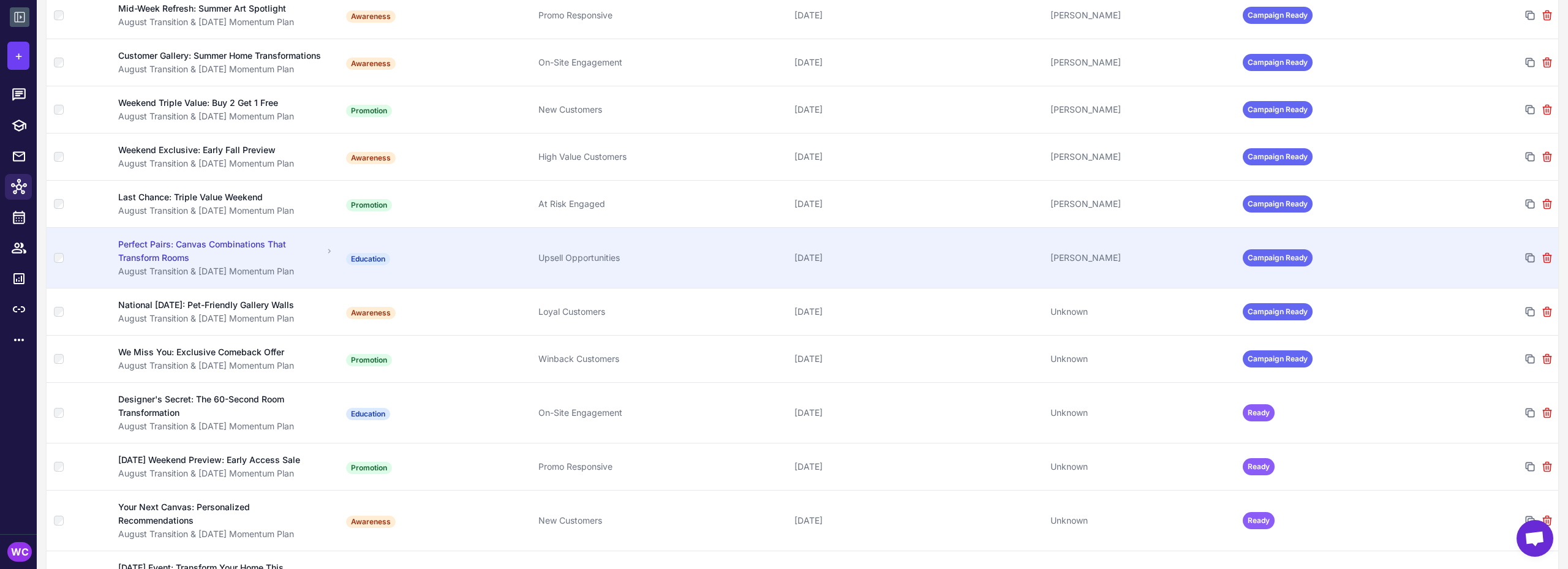
scroll to position [245, 0]
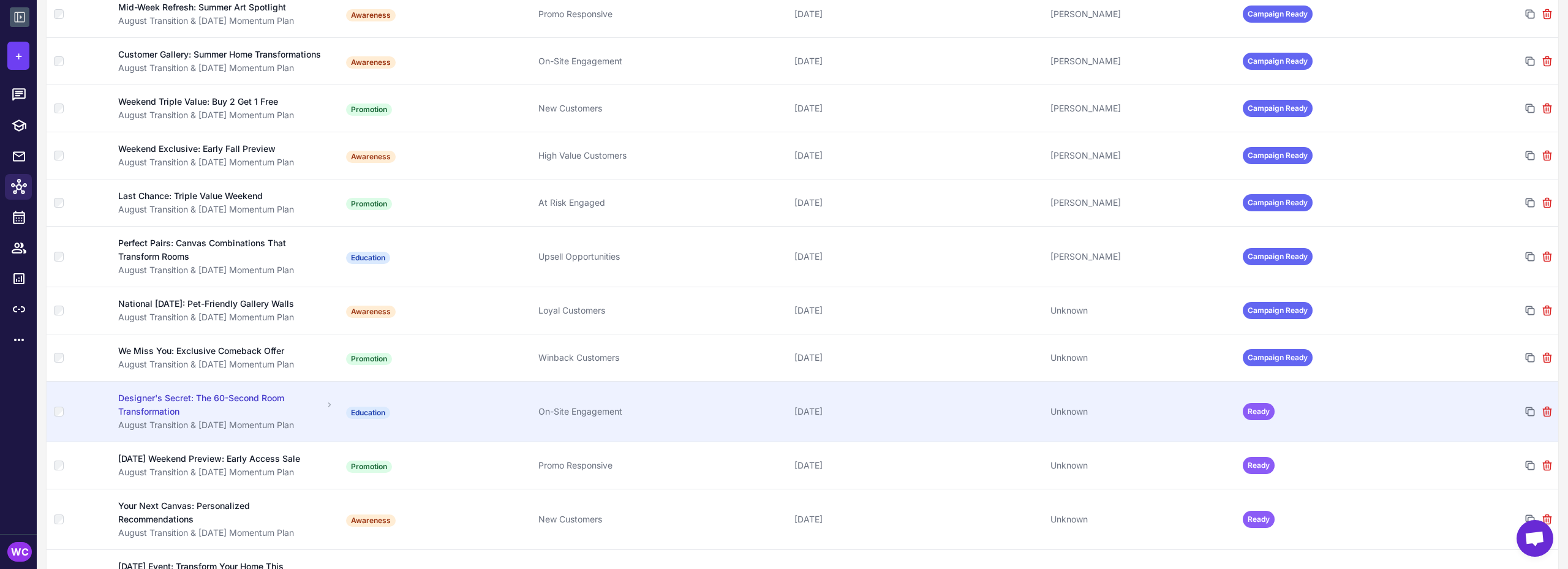
click at [168, 418] on div "Designer's Secret: The 60-Second Room Transformation" at bounding box center [221, 405] width 205 height 27
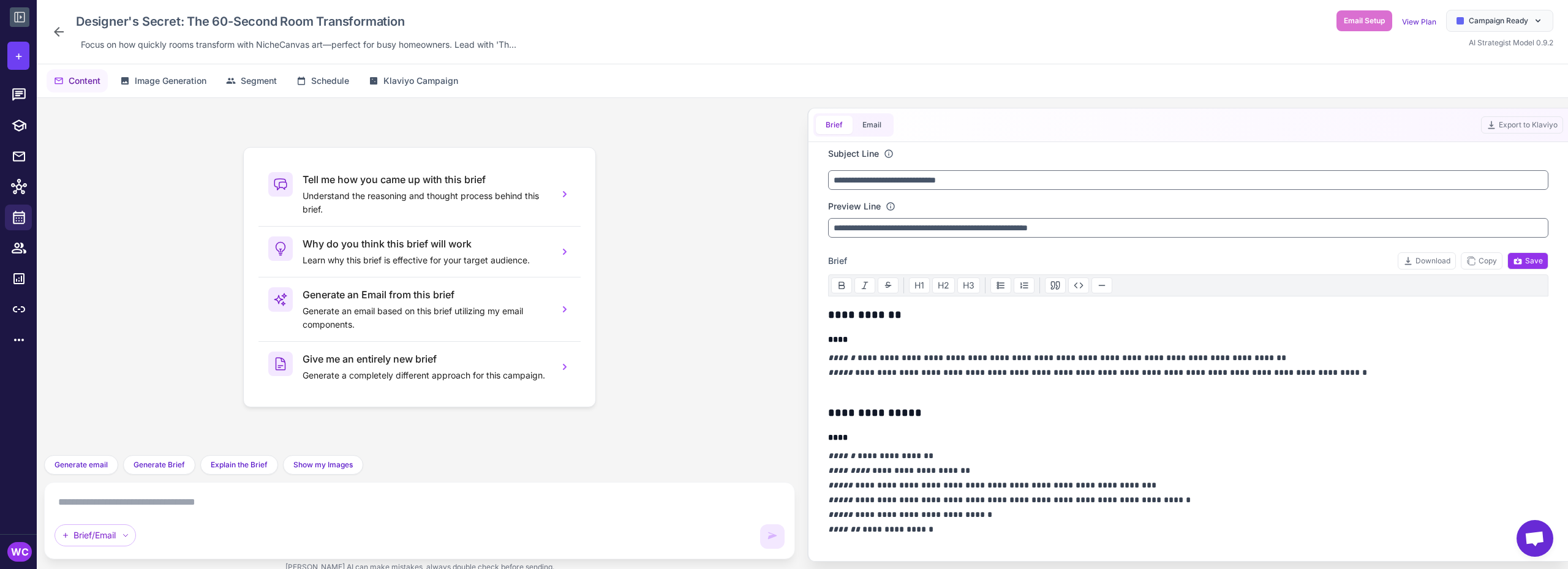
click at [101, 505] on textarea at bounding box center [419, 502] width 730 height 20
paste textarea "**********"
type textarea "**********"
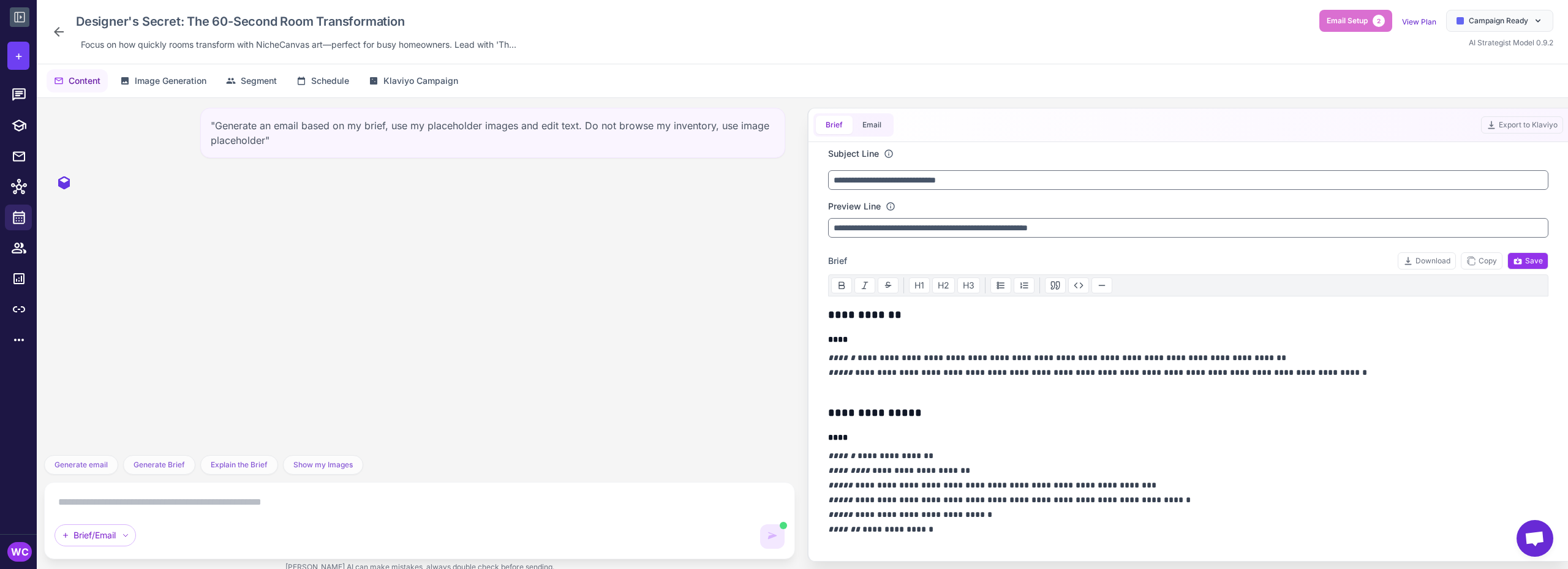
click at [58, 28] on icon at bounding box center [59, 31] width 9 height 9
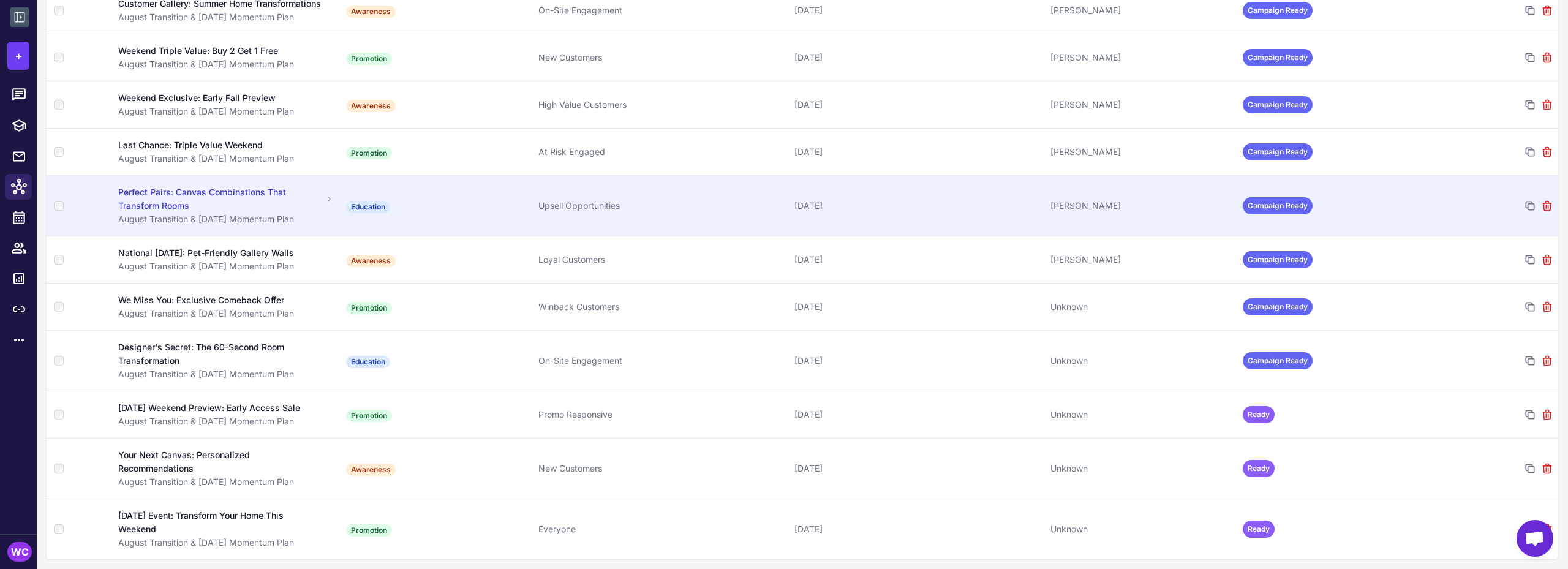
scroll to position [309, 0]
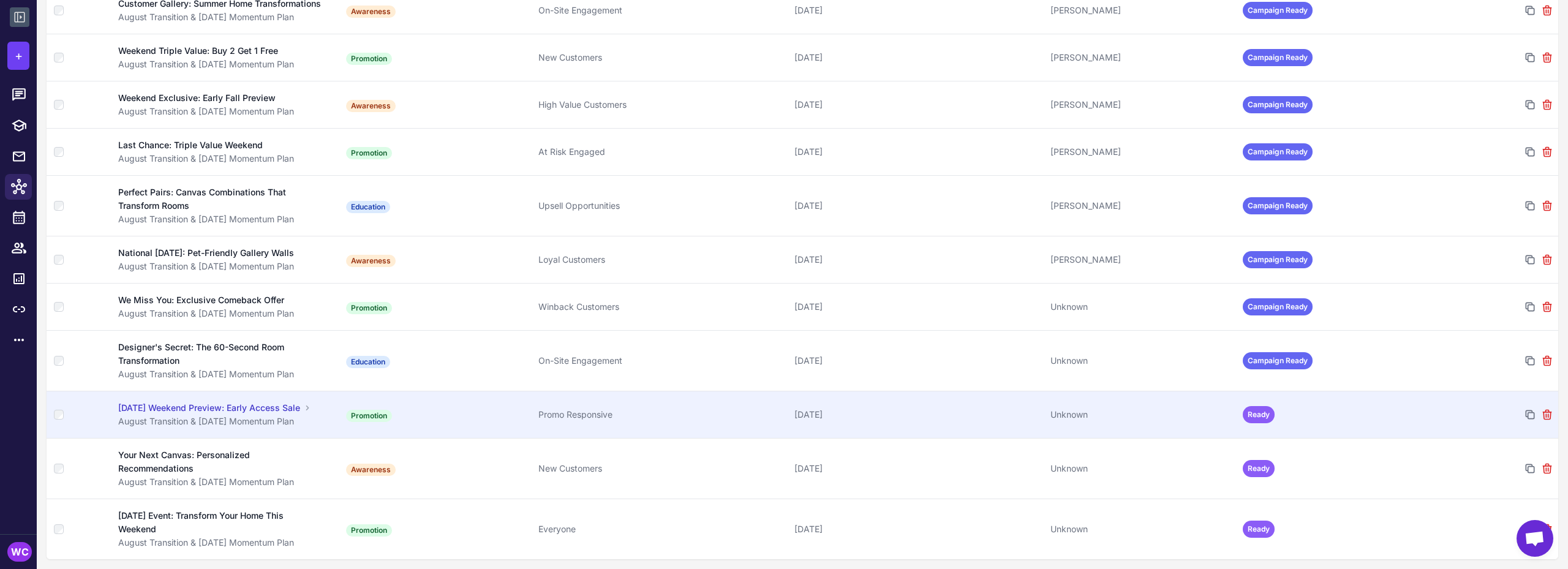
click at [153, 413] on div "[DATE] Weekend Preview: Early Access Sale" at bounding box center [210, 408] width 182 height 13
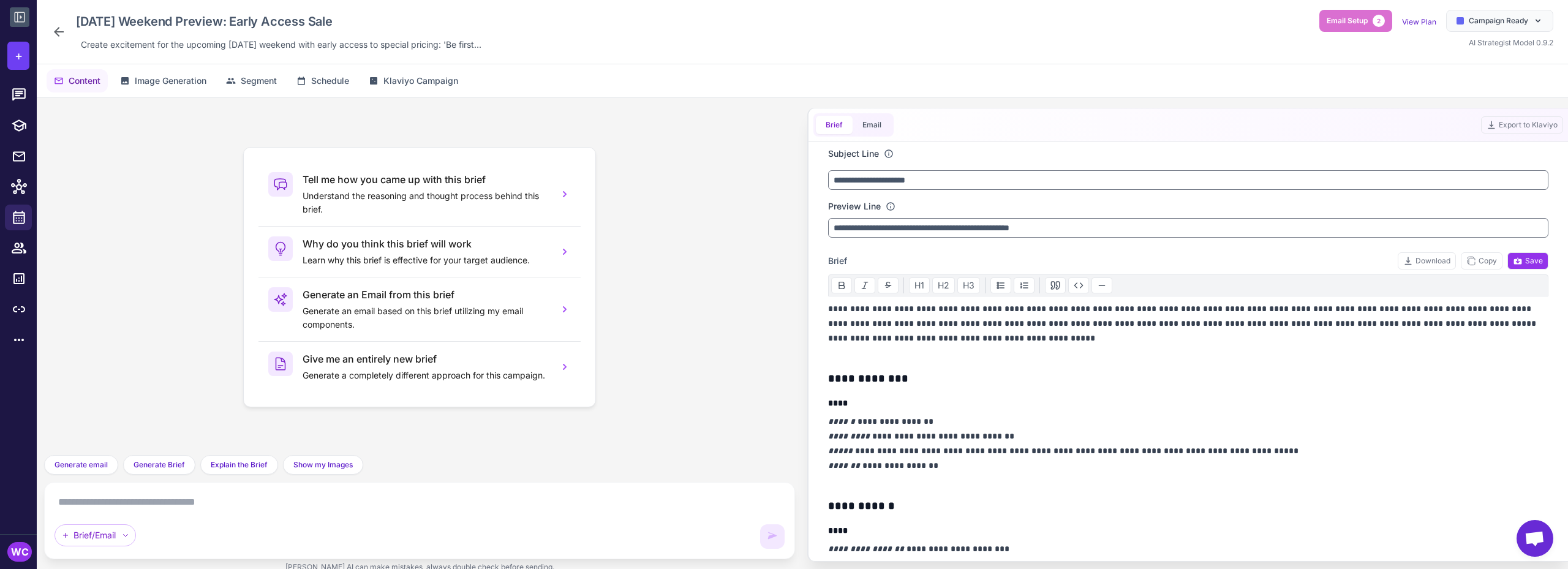
click at [144, 498] on textarea at bounding box center [419, 502] width 730 height 20
paste textarea "**********"
type textarea "**********"
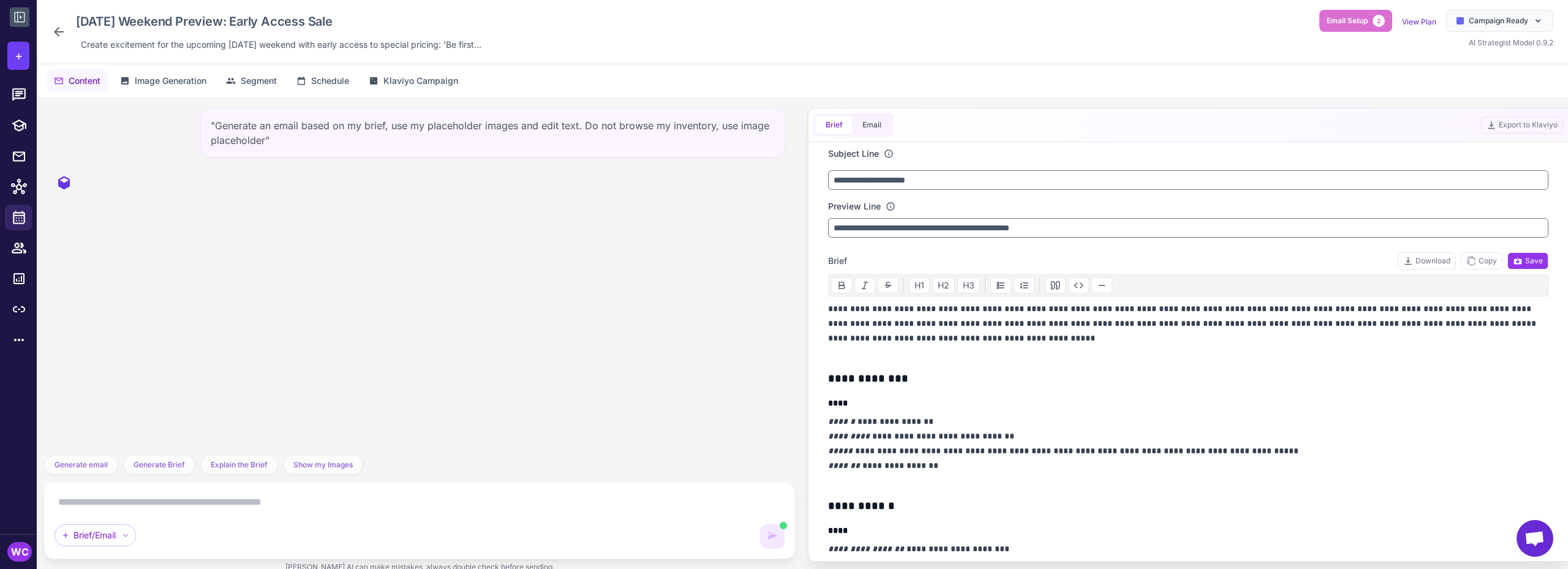
click at [57, 30] on icon at bounding box center [59, 31] width 9 height 9
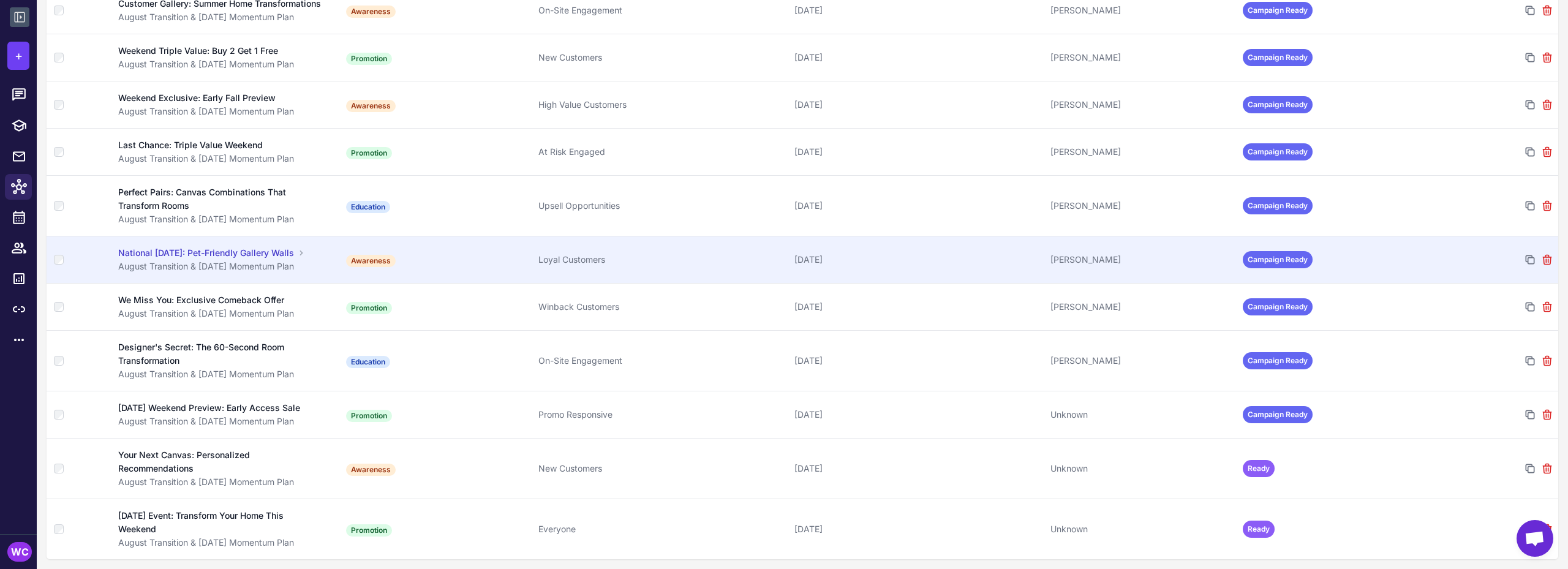
scroll to position [309, 0]
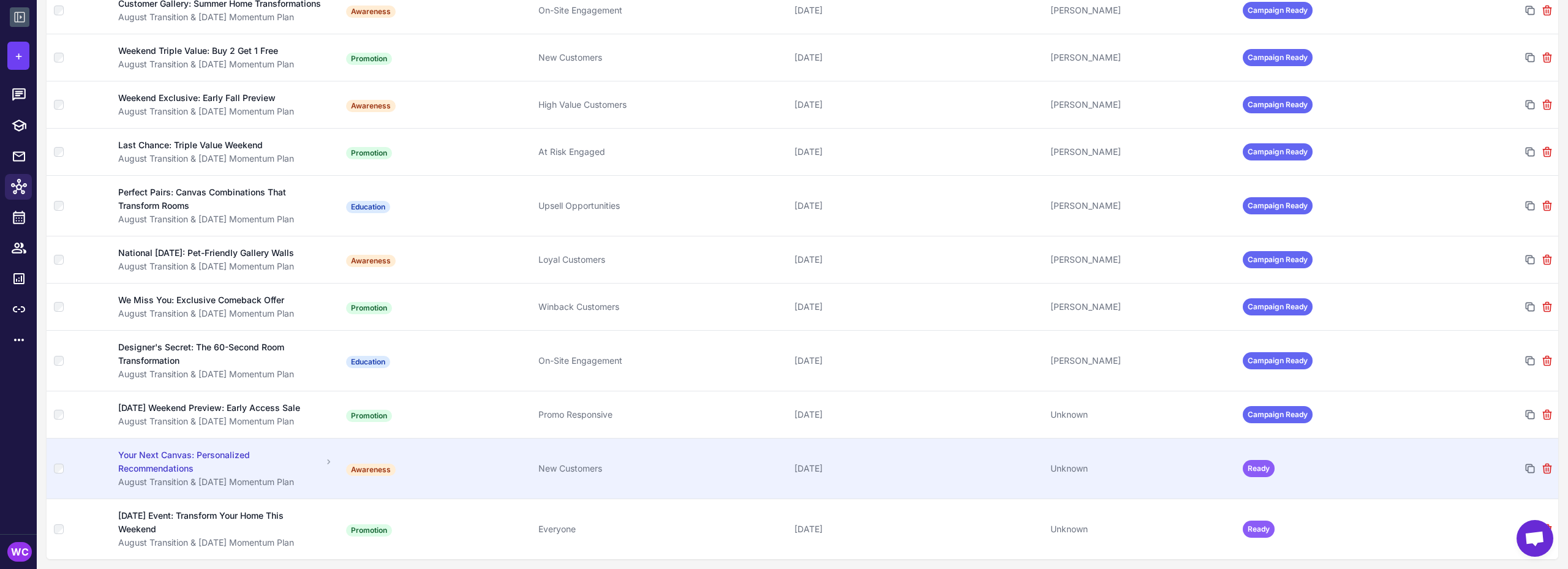
click at [154, 459] on div "Your Next Canvas: Personalized Recommendations" at bounding box center [220, 462] width 204 height 27
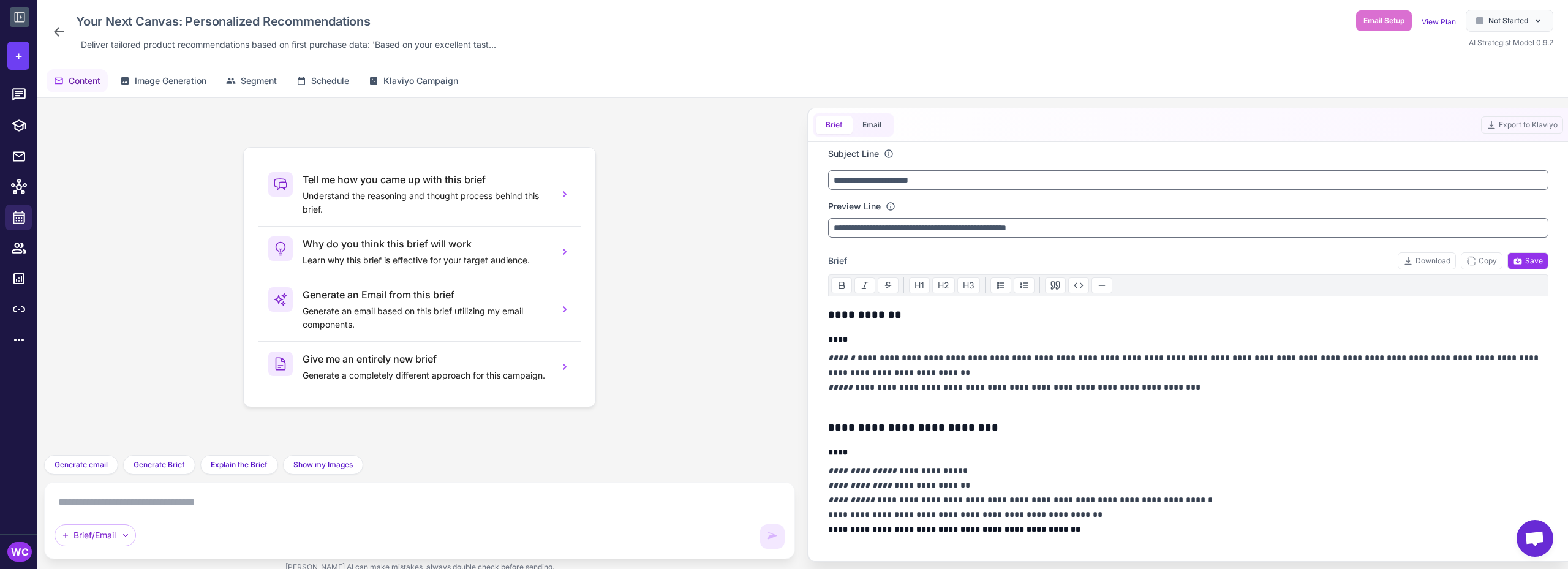
click at [115, 502] on textarea at bounding box center [419, 502] width 730 height 20
paste textarea "**********"
type textarea "**********"
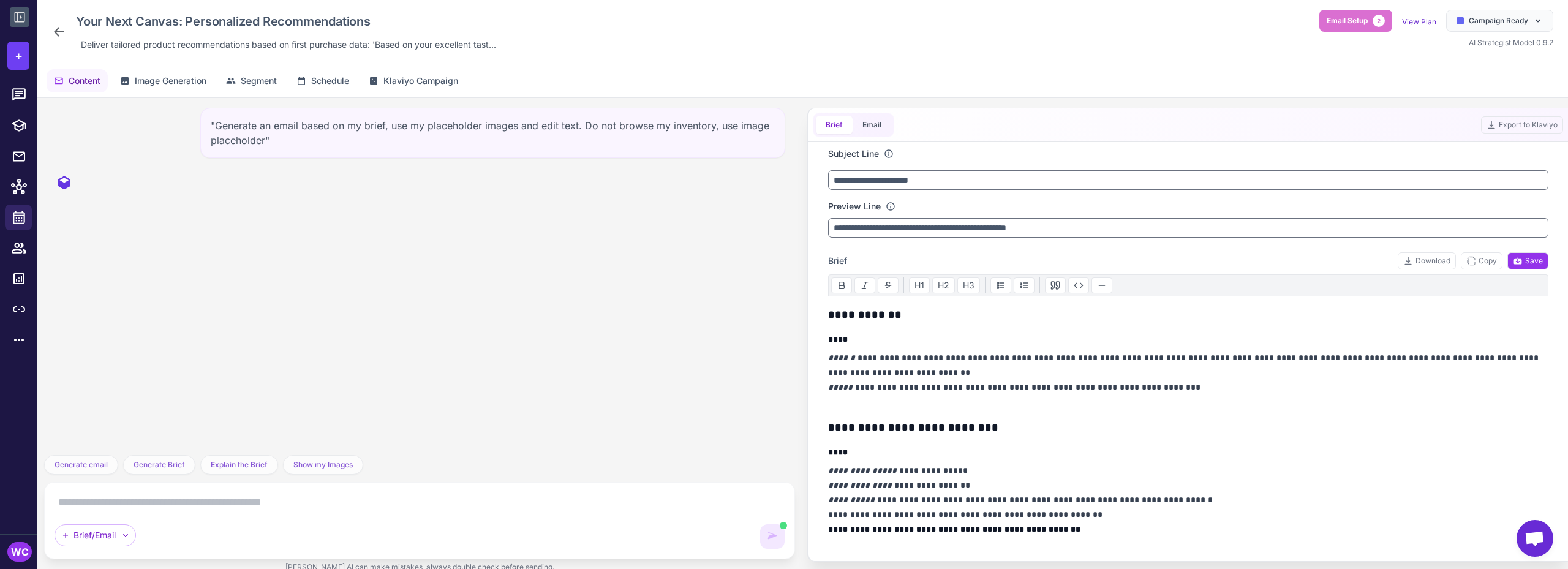
click at [57, 31] on icon at bounding box center [59, 31] width 9 height 9
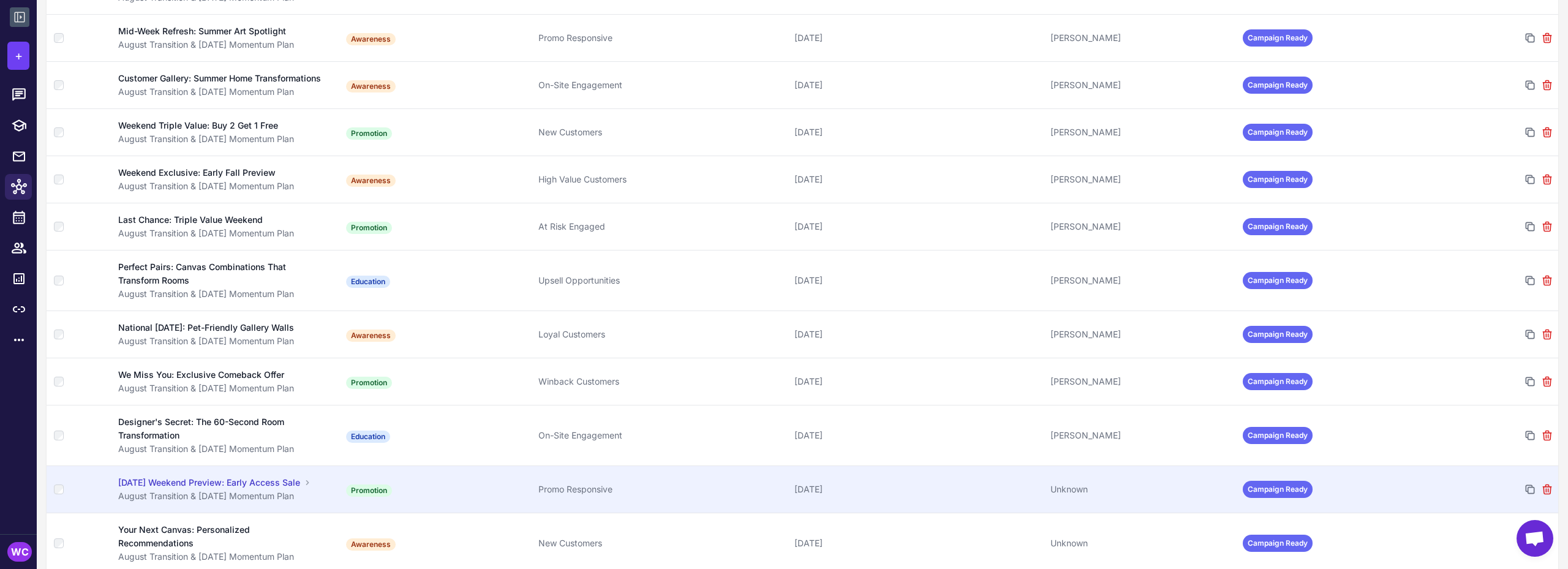
scroll to position [309, 0]
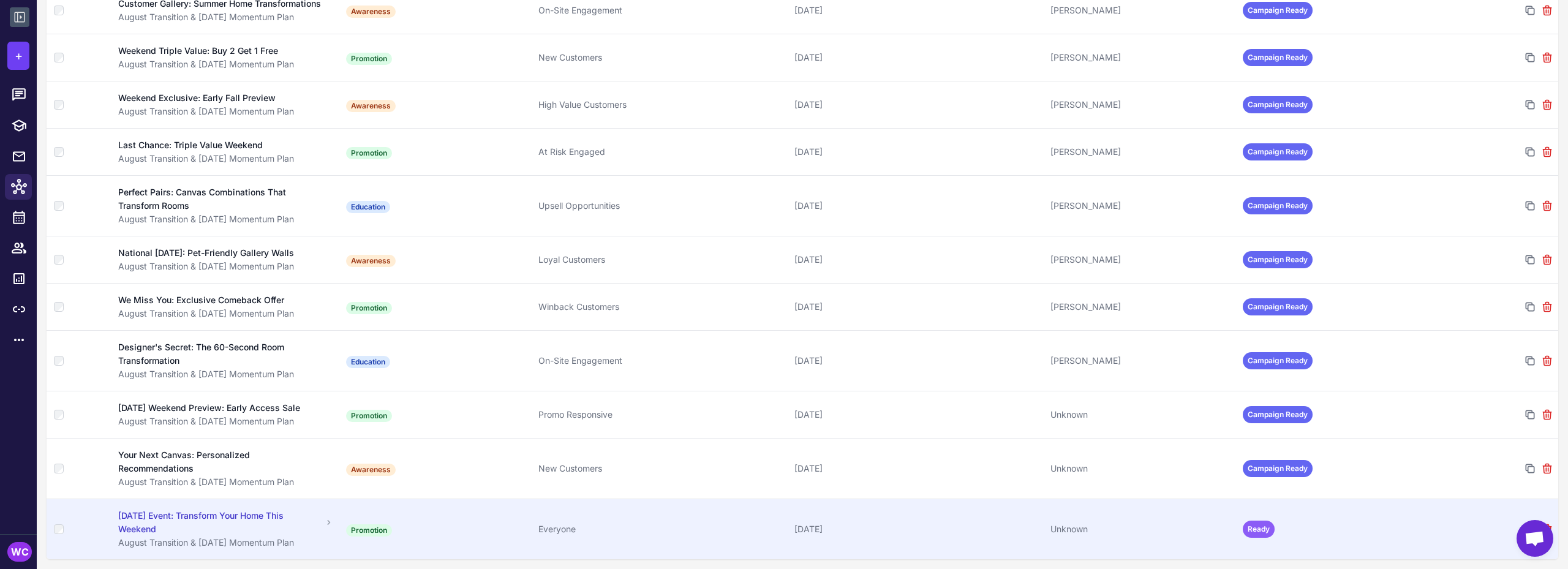
click at [132, 524] on div "[DATE] Event: Transform Your Home This Weekend" at bounding box center [220, 523] width 204 height 27
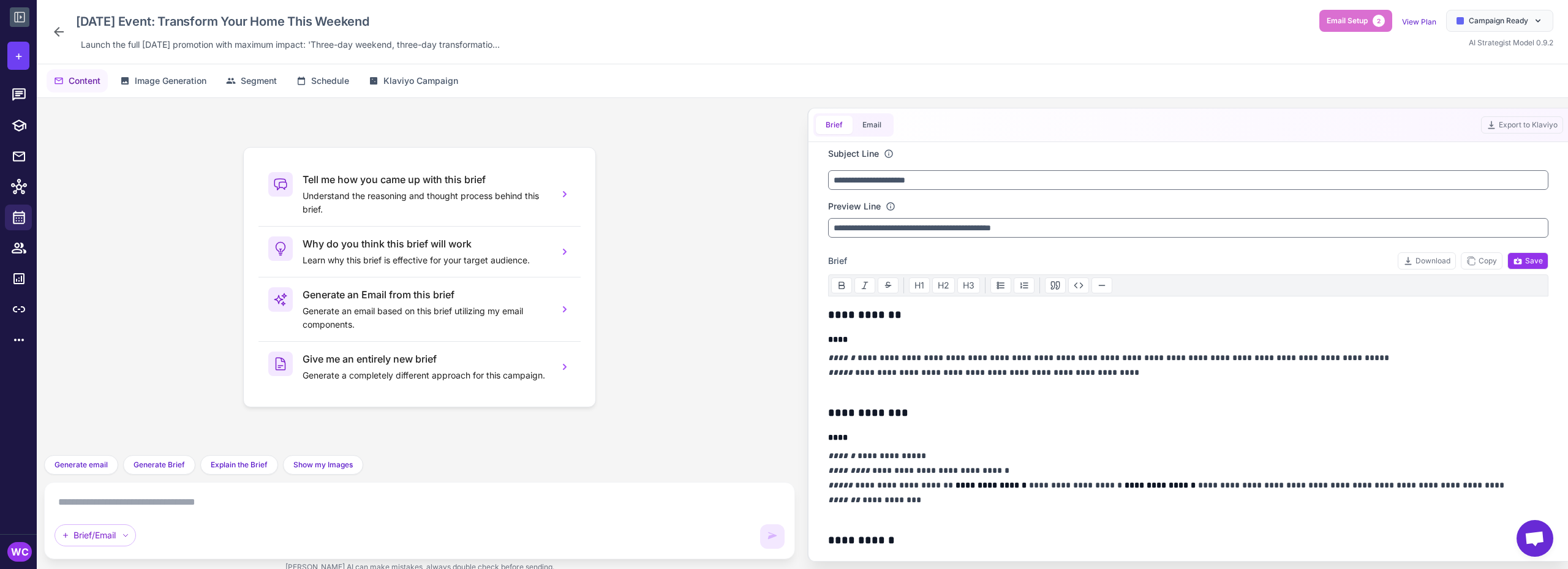
click at [114, 504] on textarea at bounding box center [419, 502] width 730 height 20
paste textarea "**********"
type textarea "**********"
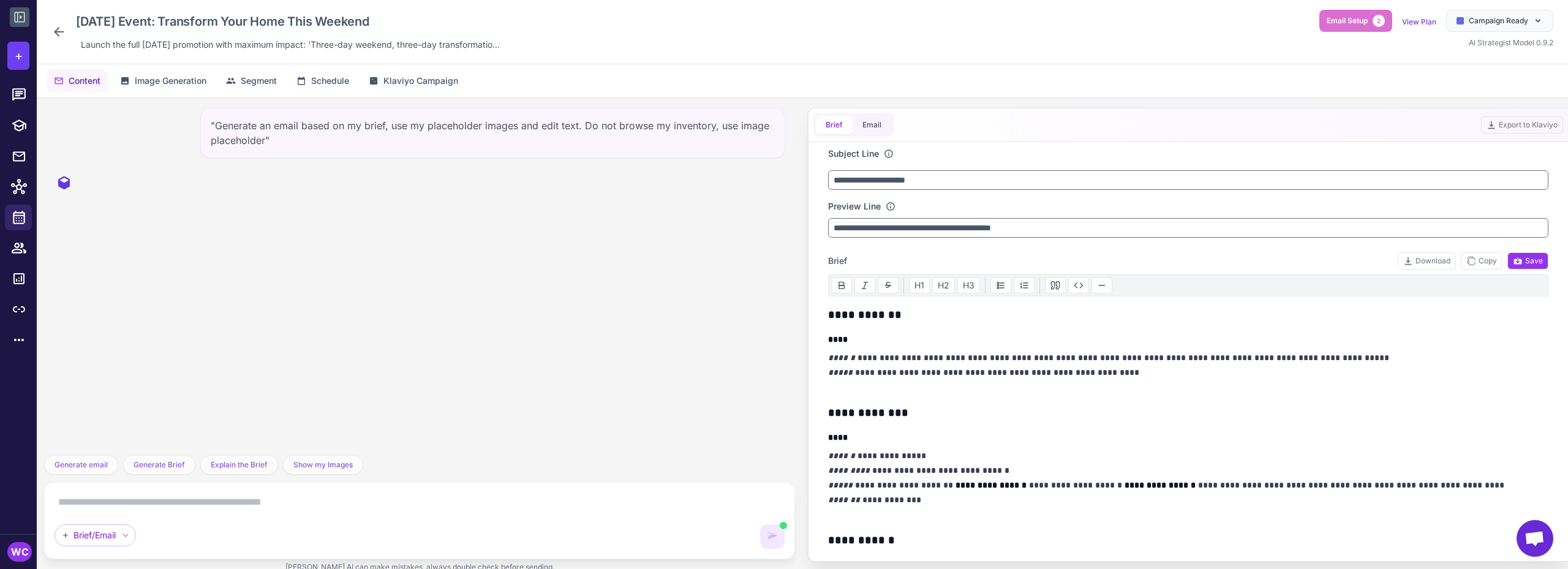
click at [60, 37] on icon at bounding box center [58, 31] width 14 height 14
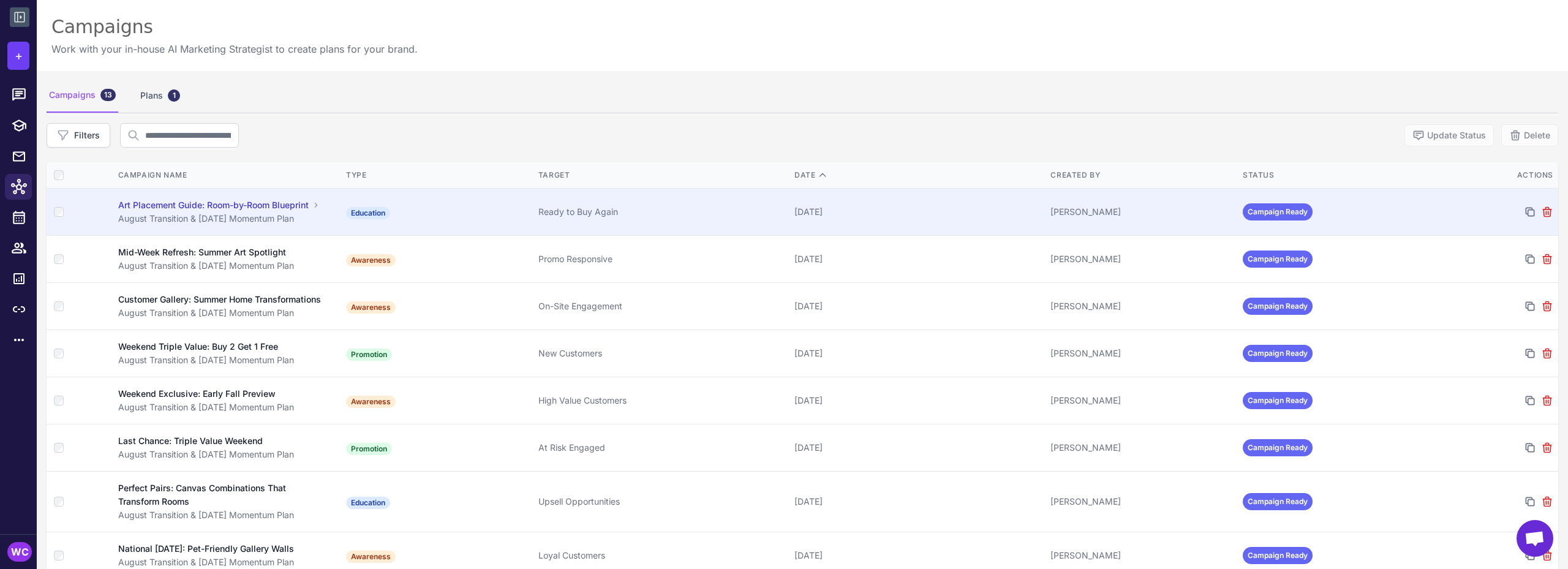
click at [261, 207] on div "Art Placement Guide: Room-by-Room Blueprint" at bounding box center [213, 205] width 191 height 13
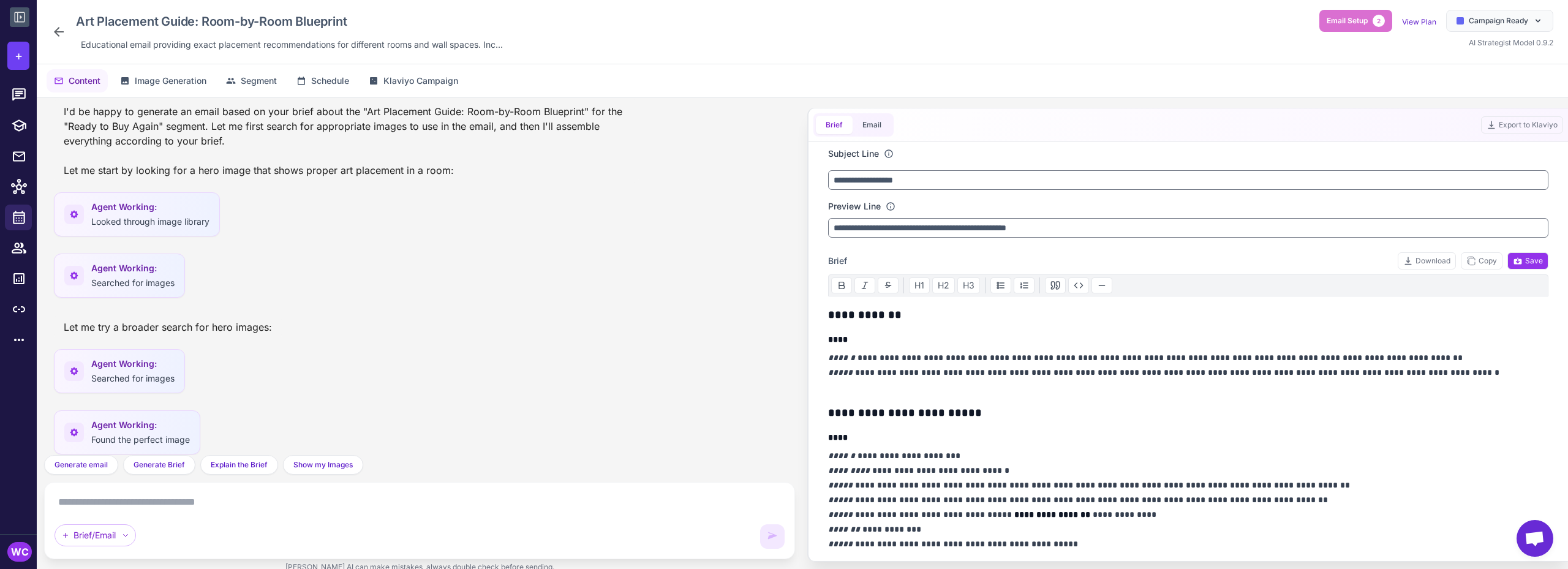
scroll to position [890, 0]
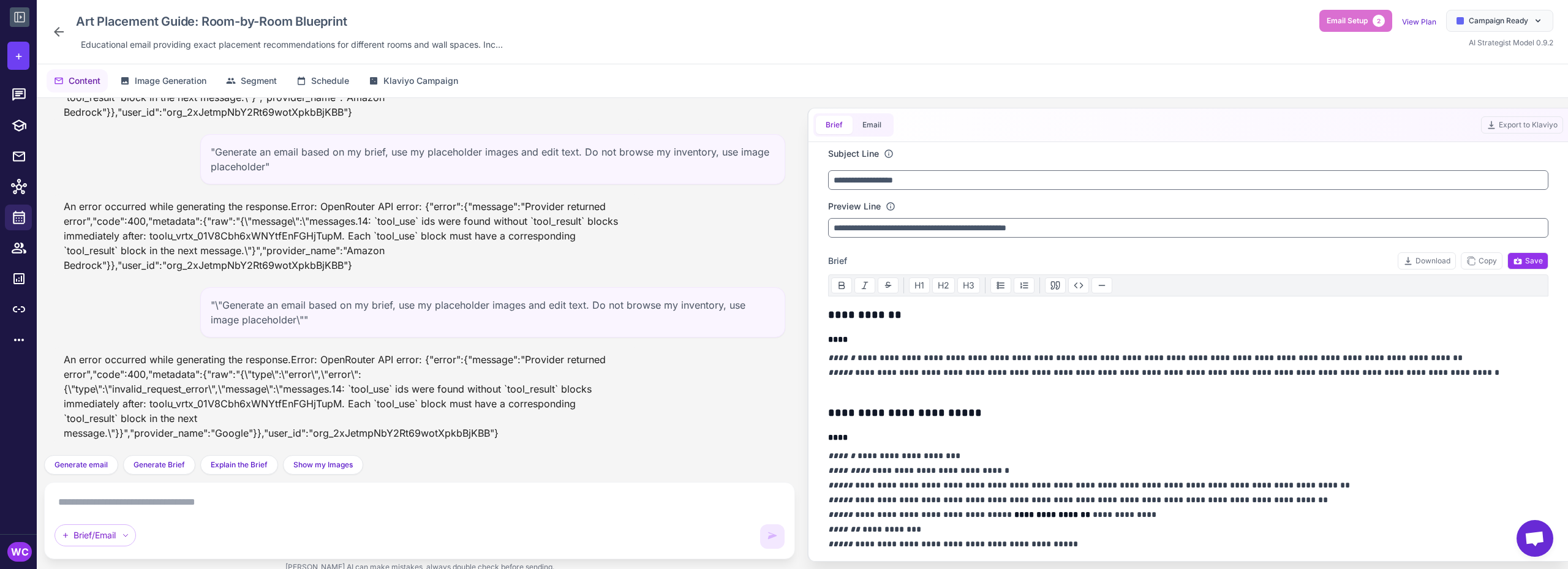
click at [223, 499] on textarea at bounding box center [419, 502] width 730 height 20
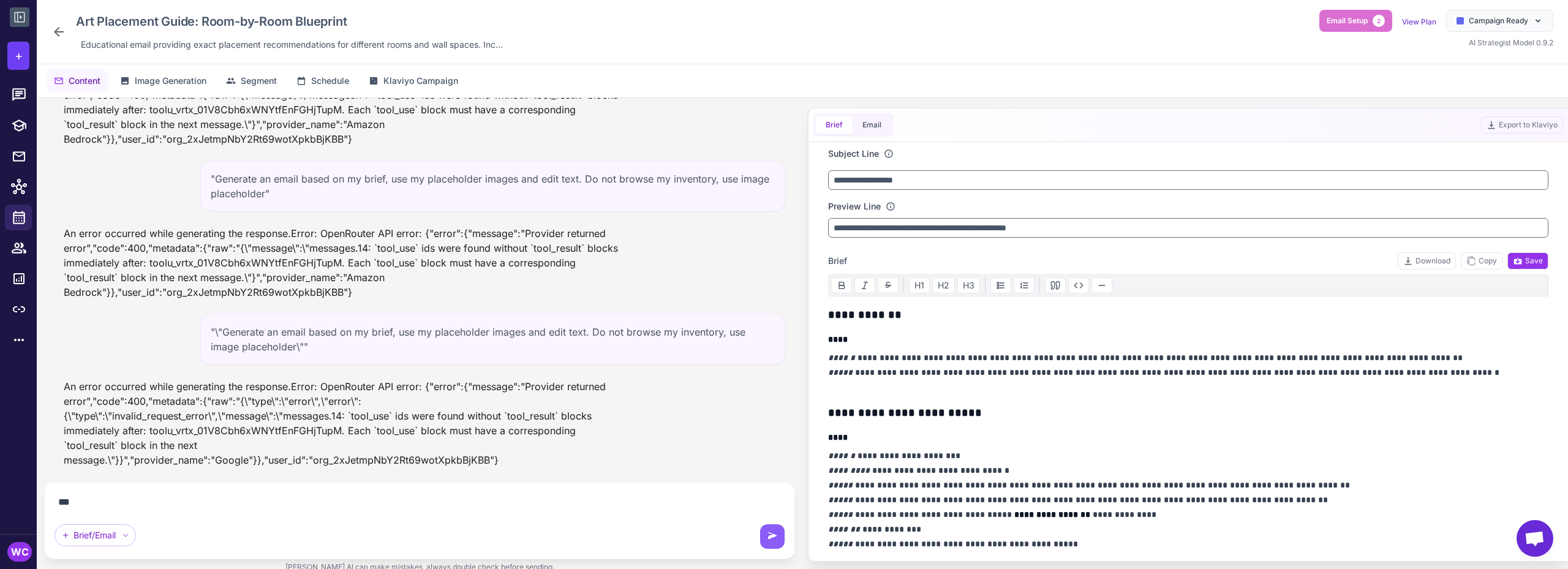
scroll to position [863, 0]
type textarea "*********"
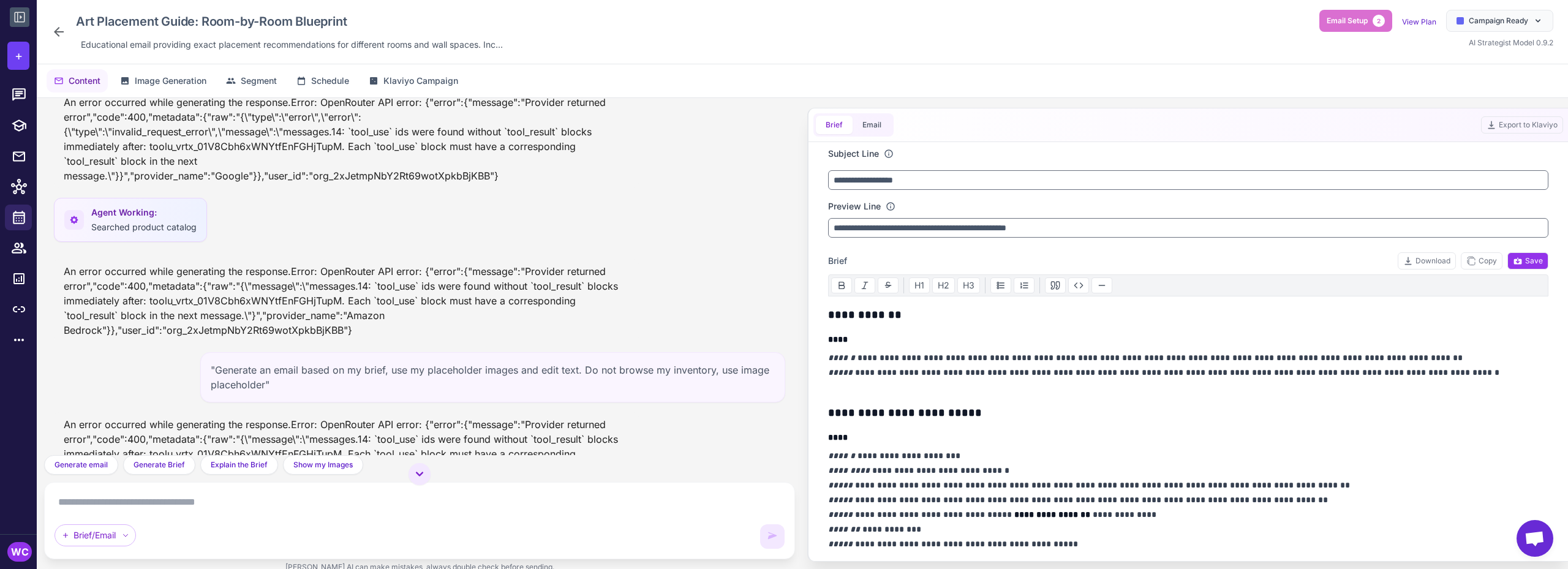
scroll to position [935, 0]
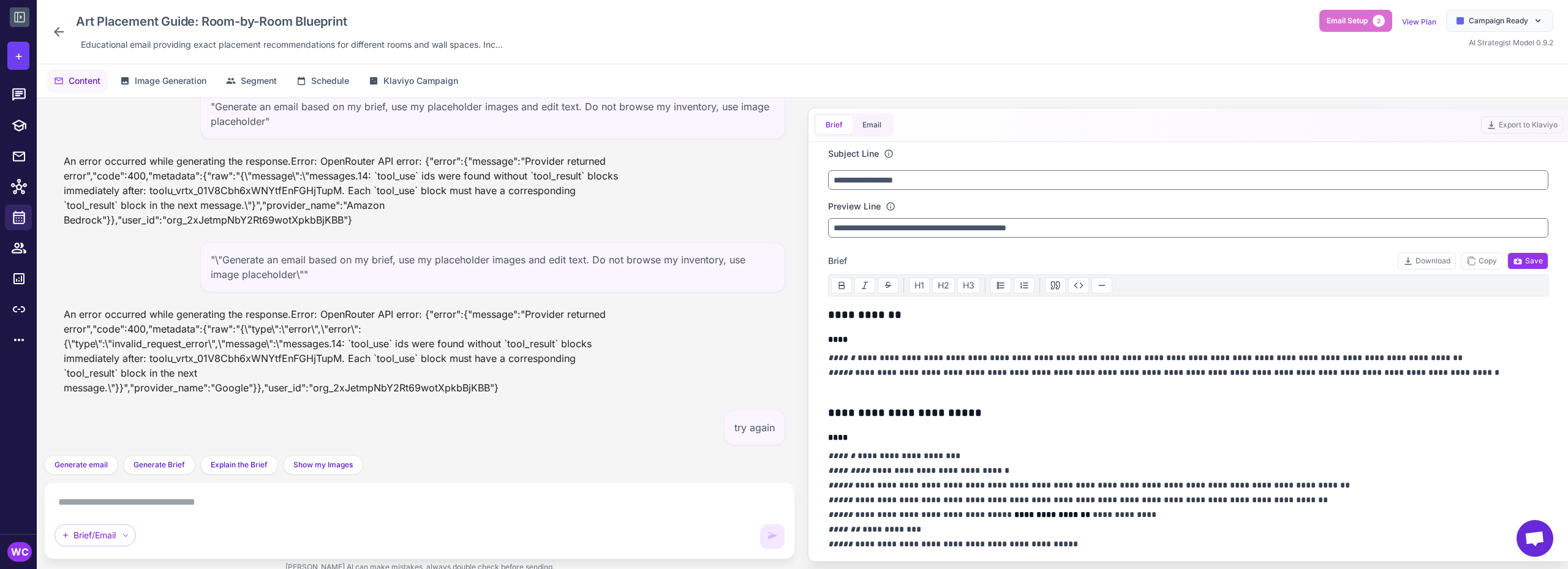
click at [163, 497] on textarea at bounding box center [419, 502] width 730 height 20
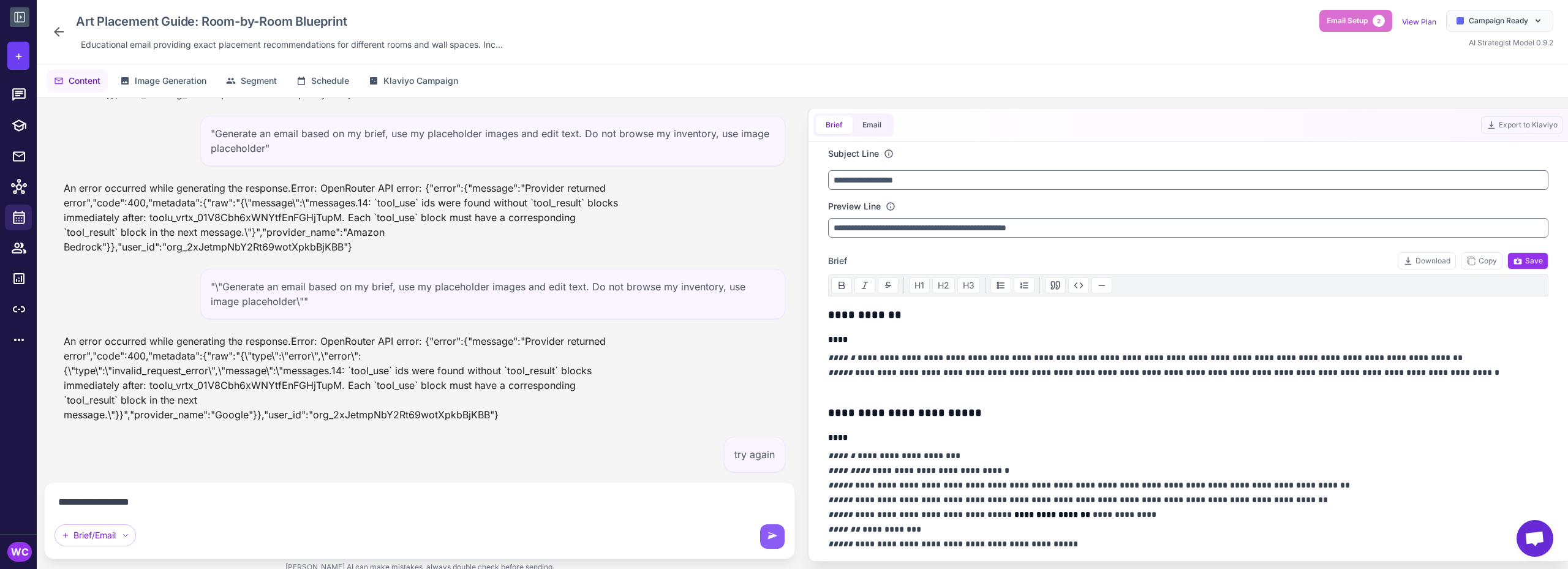
type textarea "**********"
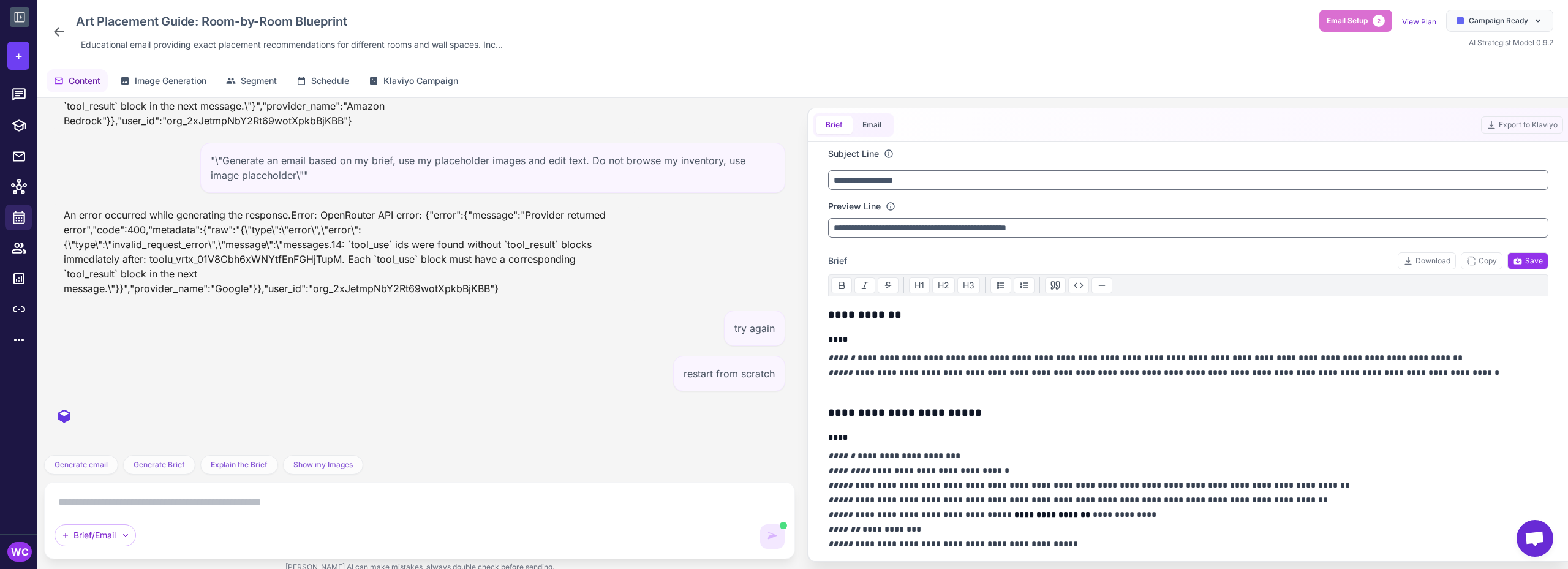
click at [54, 41] on div "Art Placement Guide: Room-by-Room Blueprint Educational email providing exact p…" at bounding box center [279, 31] width 456 height 44
click at [60, 35] on icon at bounding box center [58, 31] width 14 height 14
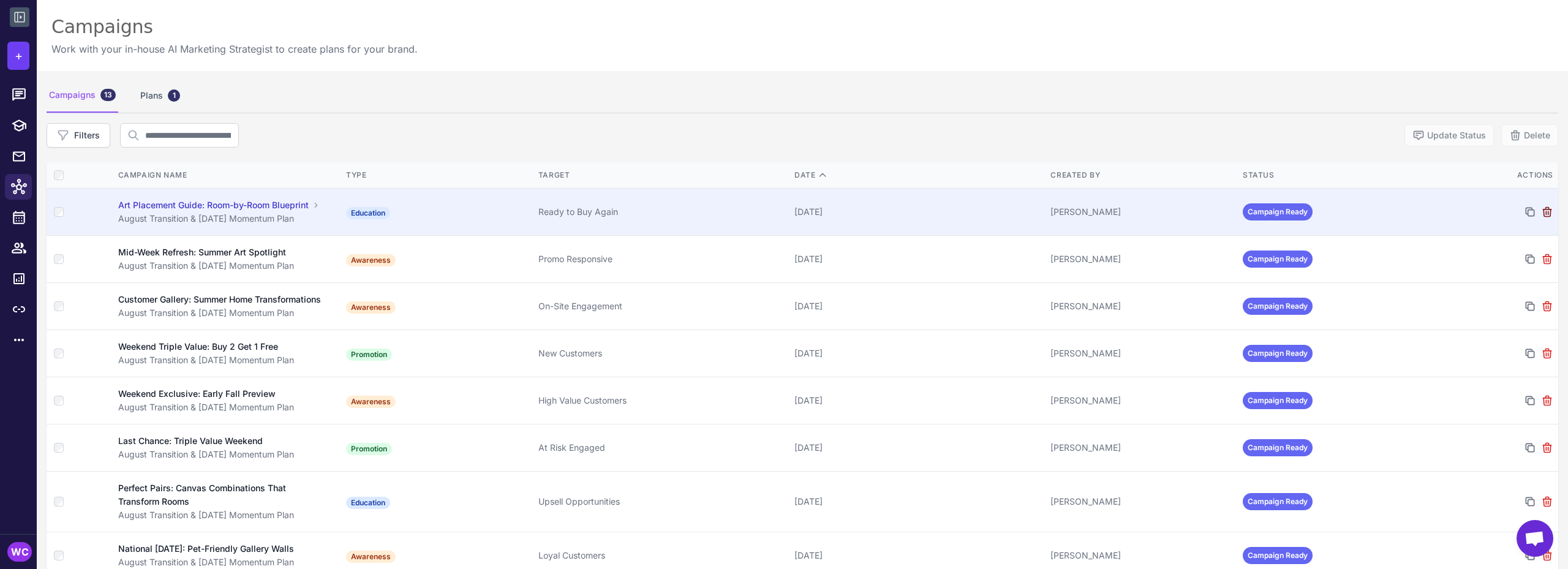
click at [1543, 214] on icon at bounding box center [1547, 212] width 8 height 9
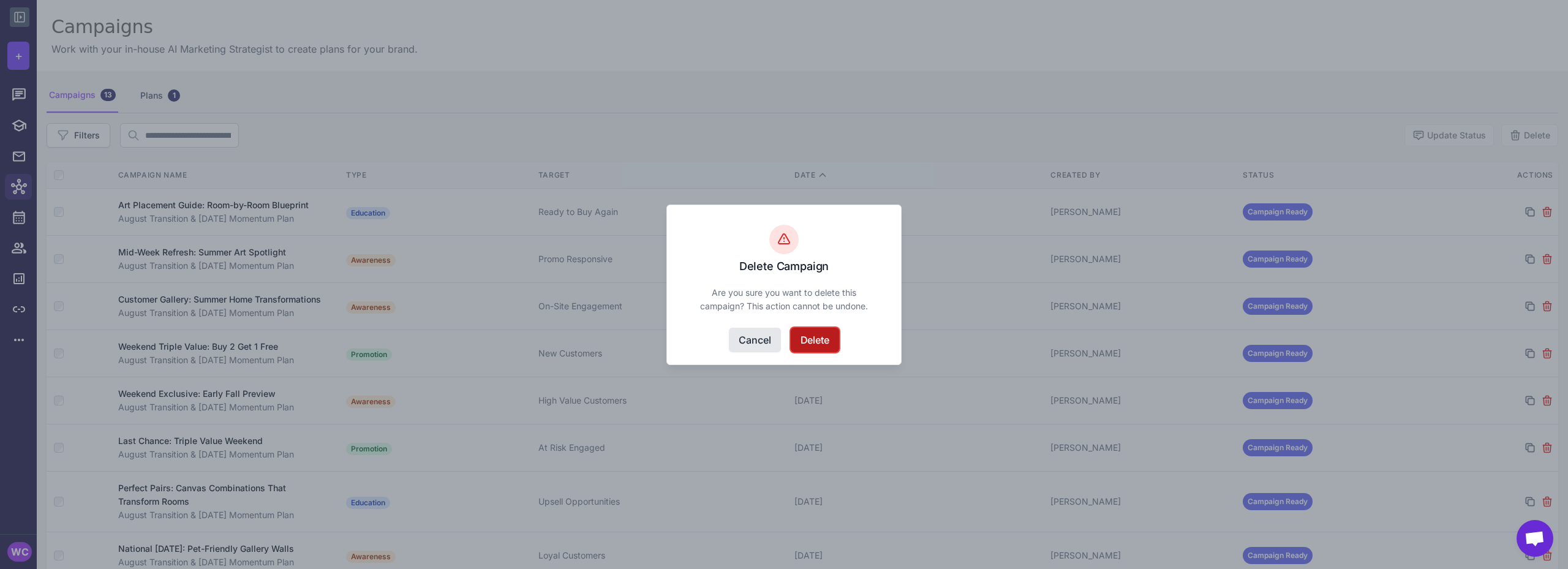
click at [817, 342] on button "Delete" at bounding box center [815, 340] width 48 height 25
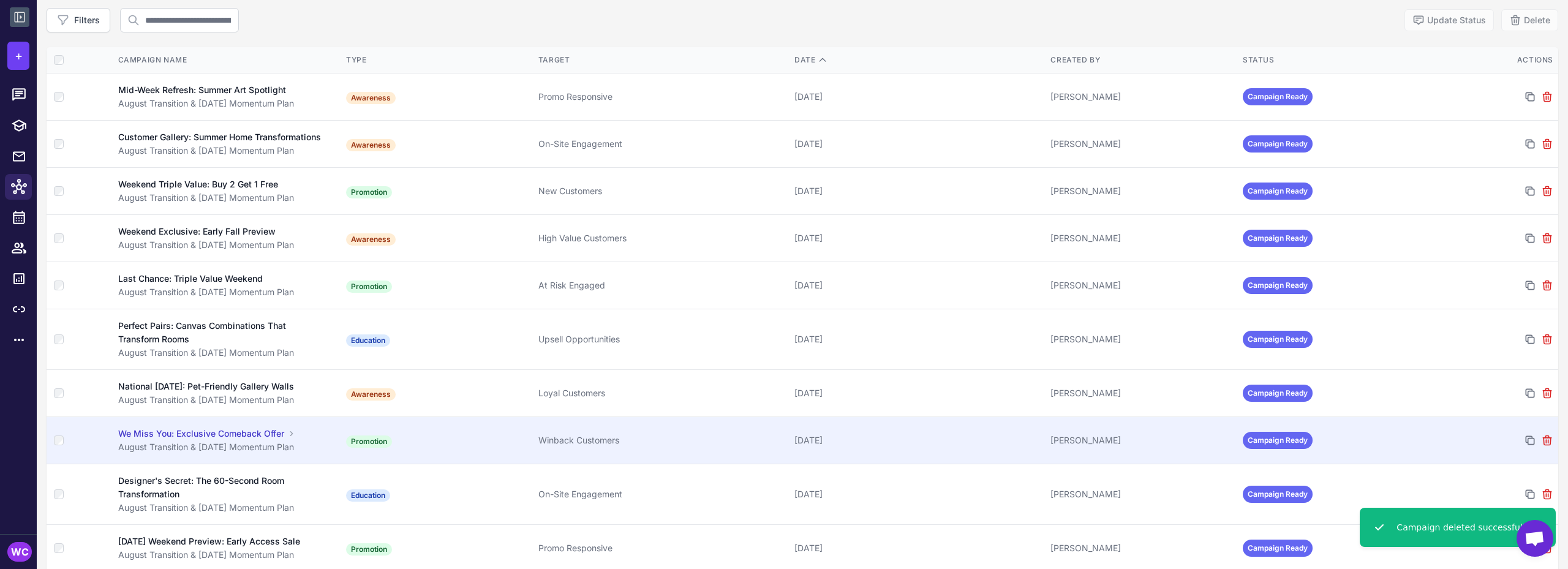
scroll to position [262, 0]
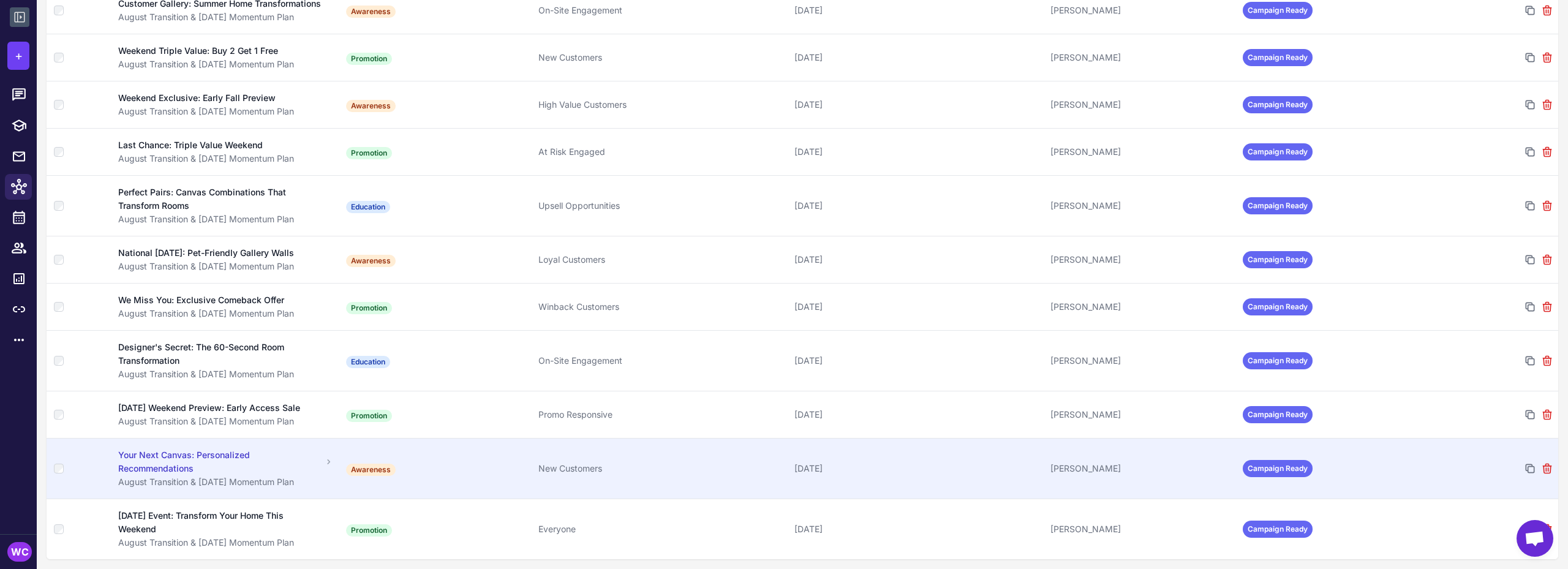
click at [234, 465] on div "Your Next Canvas: Personalized Recommendations" at bounding box center [220, 462] width 204 height 27
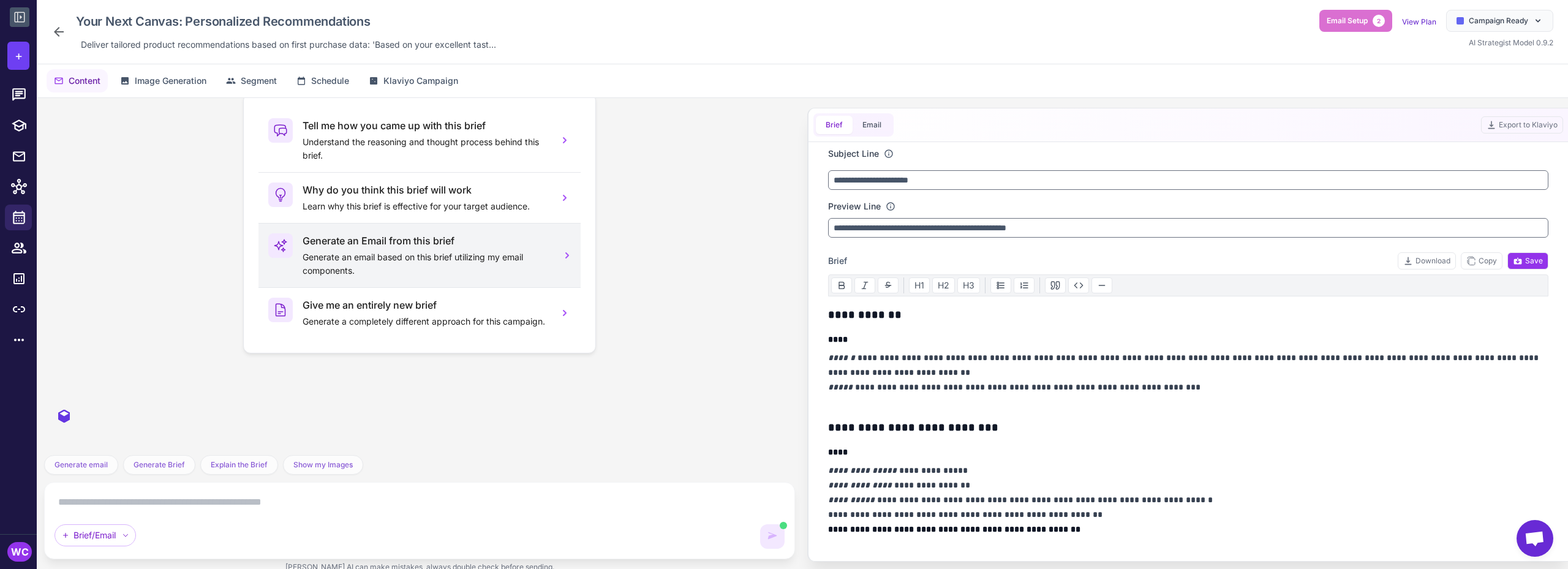
scroll to position [297, 0]
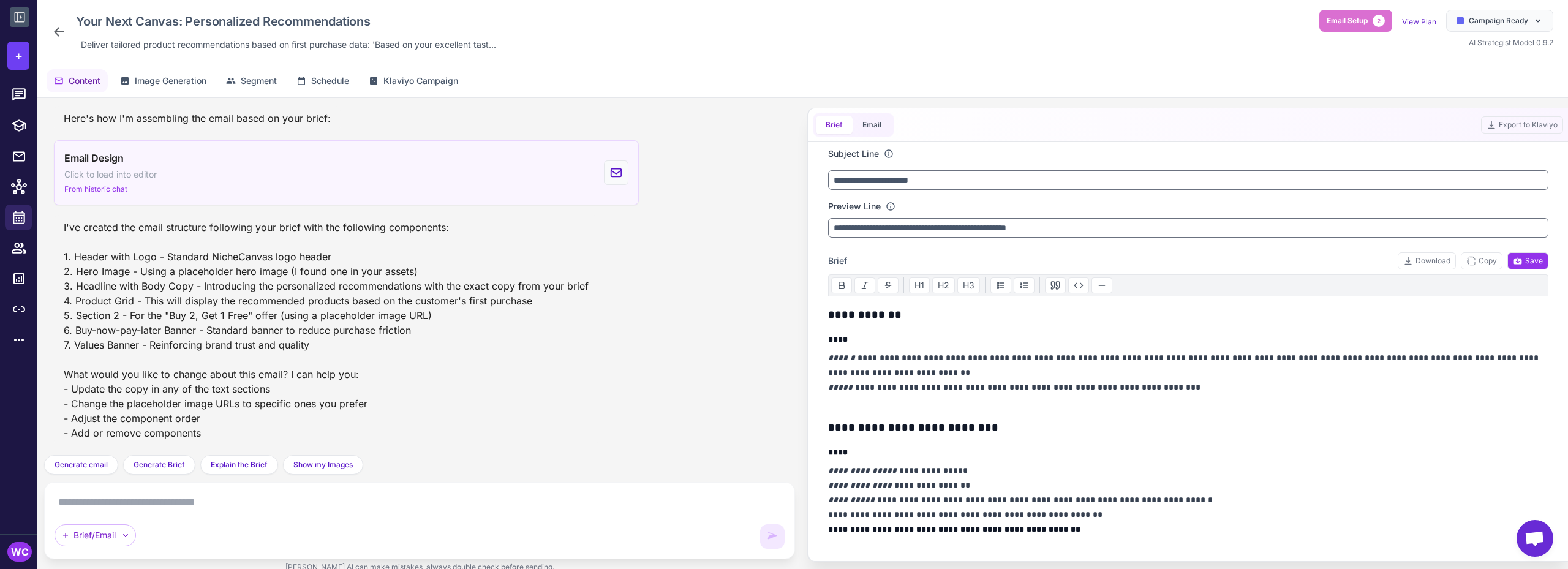
click at [429, 177] on div "Email Design Click to load into editor From historic chat" at bounding box center [346, 173] width 585 height 64
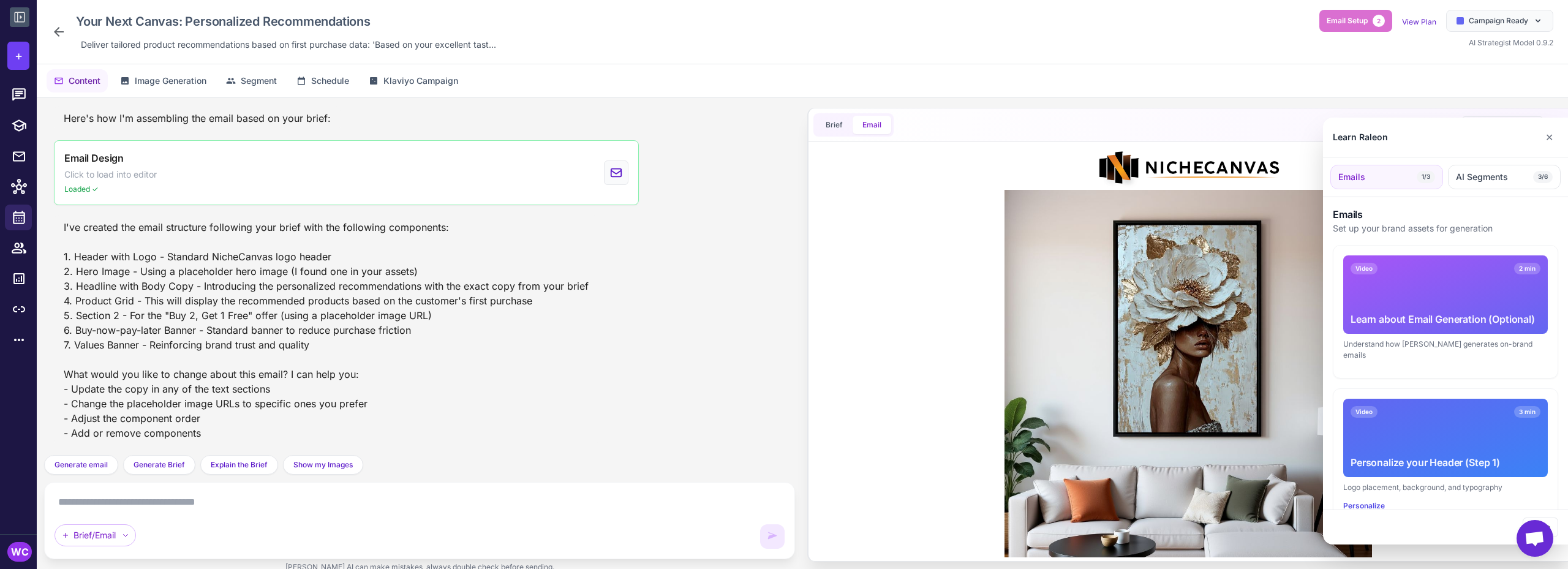
scroll to position [0, 0]
click at [938, 193] on div at bounding box center [784, 284] width 1568 height 569
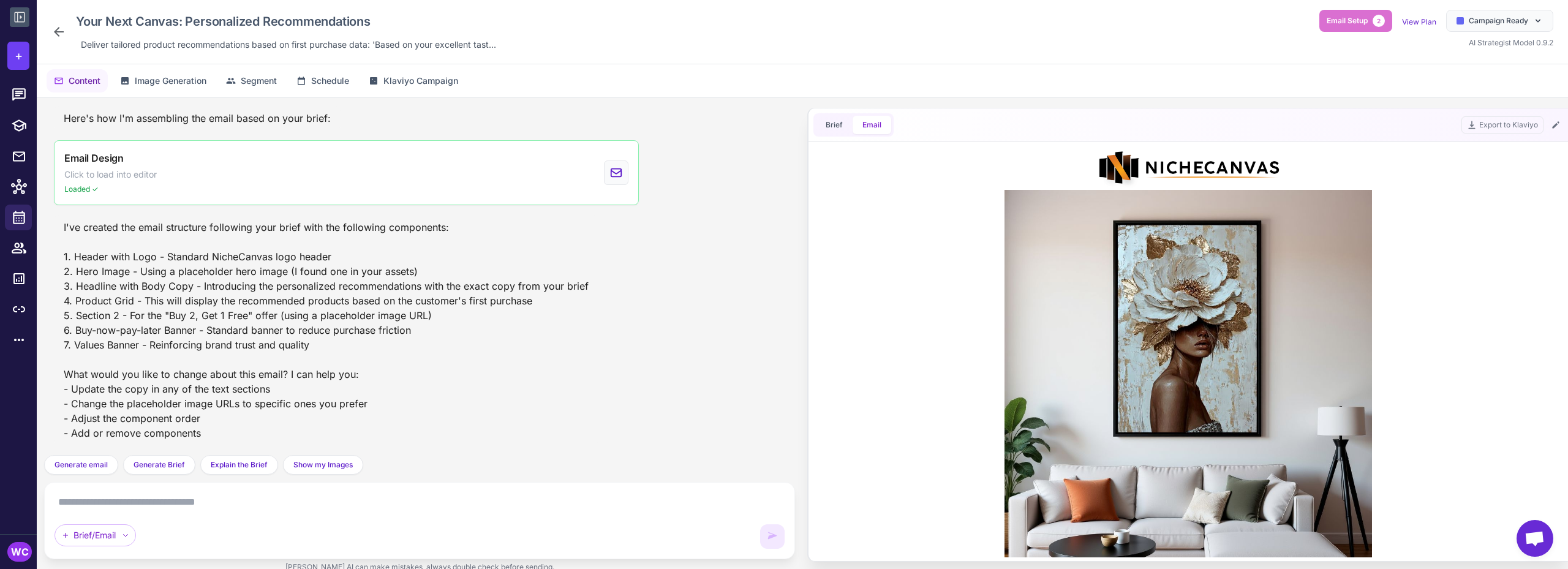
click at [68, 28] on div "Your Next Canvas: Personalized Recommendations Deliver tailored product recomme…" at bounding box center [276, 31] width 450 height 44
click at [64, 30] on icon at bounding box center [58, 31] width 14 height 14
